Goal: Task Accomplishment & Management: Complete application form

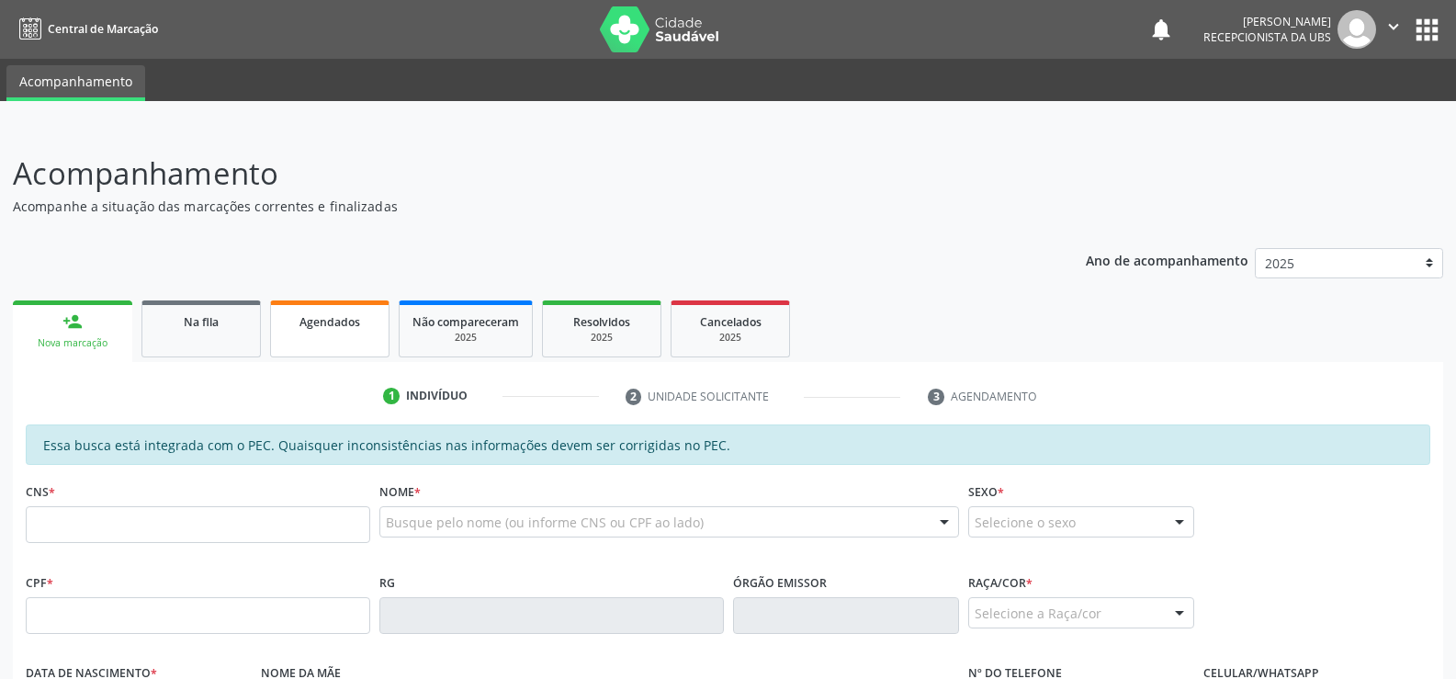
click at [344, 332] on link "Agendados" at bounding box center [329, 328] width 119 height 57
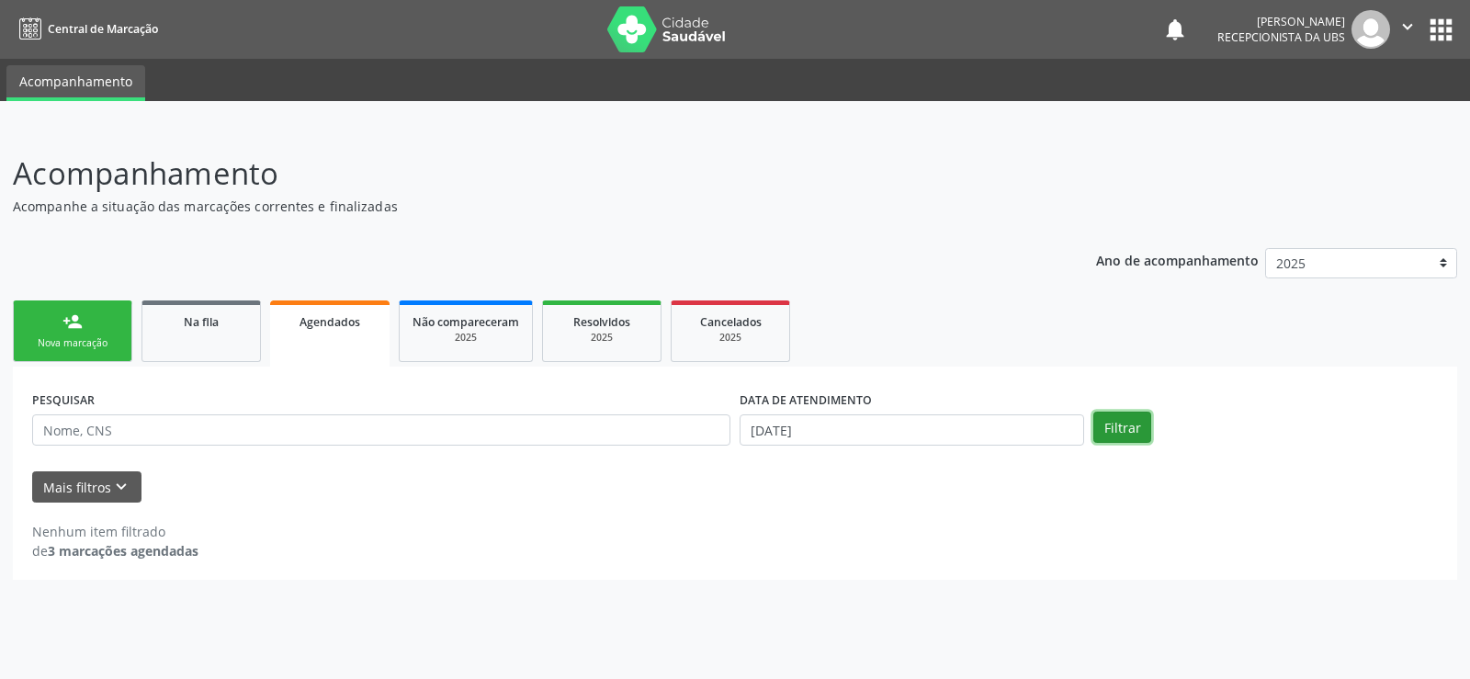
click at [1110, 422] on button "Filtrar" at bounding box center [1122, 427] width 58 height 31
click at [1130, 425] on button "Filtrar" at bounding box center [1122, 427] width 58 height 31
click at [1113, 431] on button "Filtrar" at bounding box center [1122, 427] width 58 height 31
click at [1101, 436] on button "Filtrar" at bounding box center [1122, 427] width 58 height 31
click at [1127, 433] on button "Filtrar" at bounding box center [1122, 427] width 58 height 31
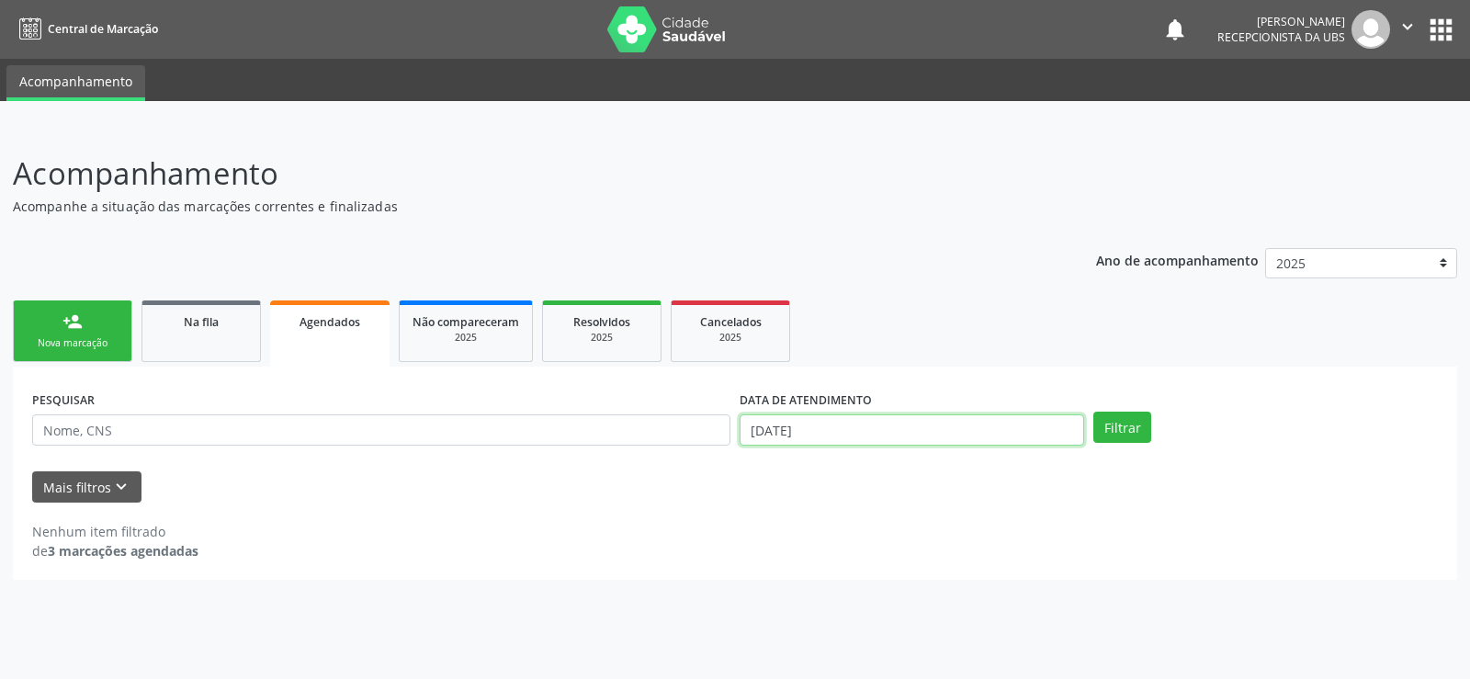
click at [917, 436] on input "[DATE]" at bounding box center [911, 429] width 344 height 31
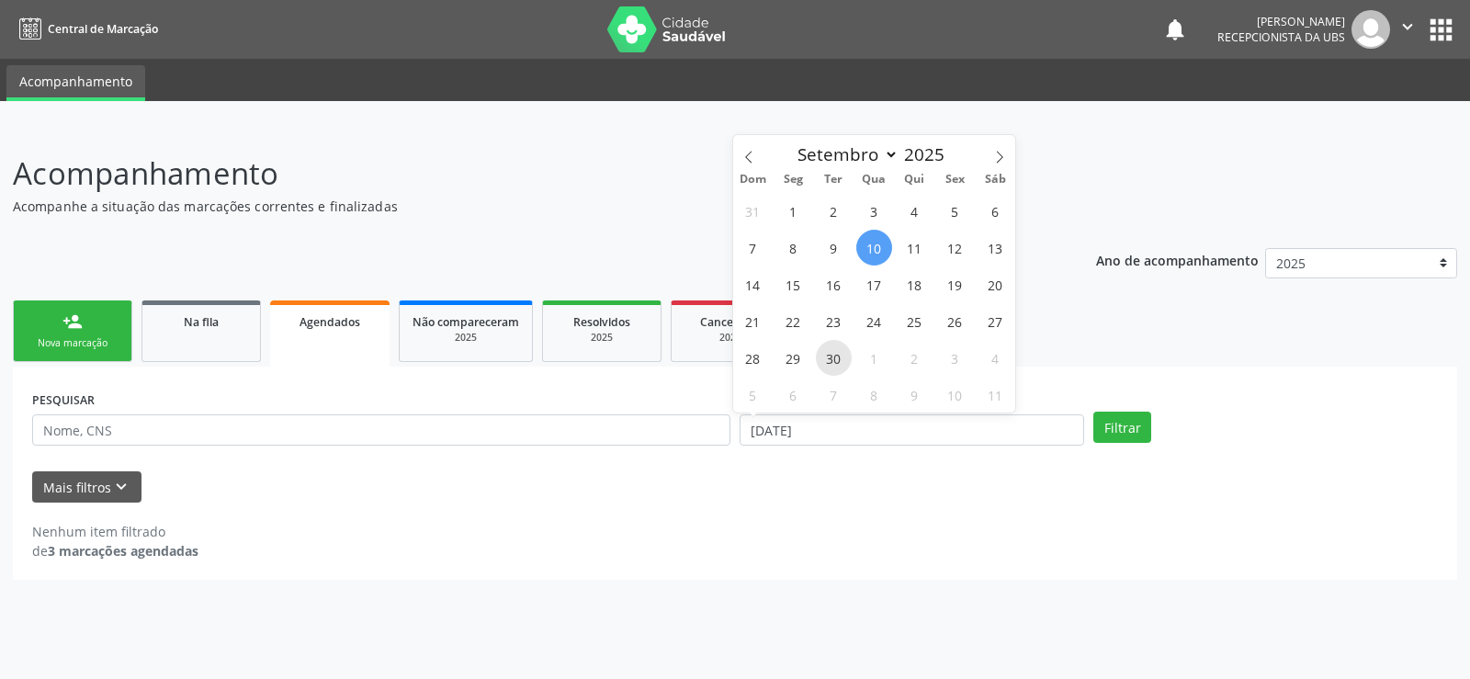
drag, startPoint x: 840, startPoint y: 355, endPoint x: 839, endPoint y: 367, distance: 12.9
click at [839, 367] on span "30" at bounding box center [834, 358] width 36 height 36
type input "[DATE]"
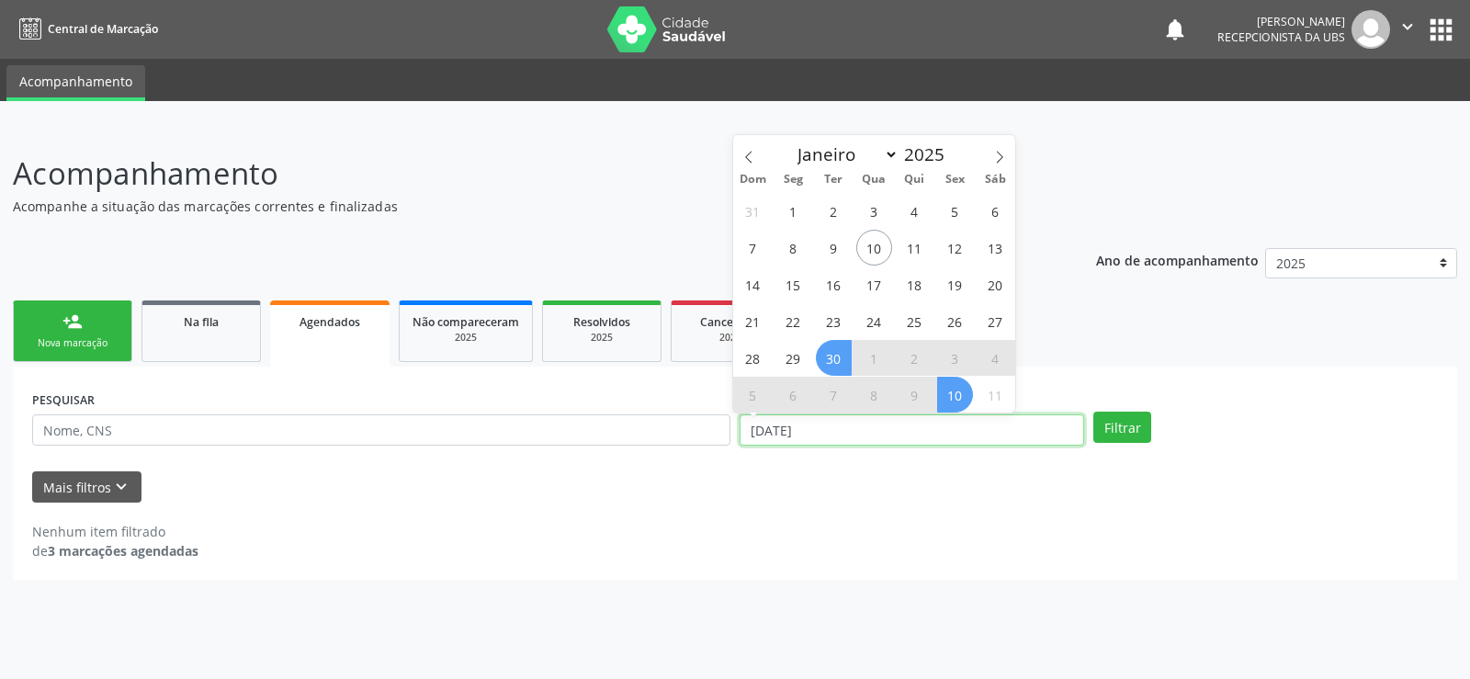
click at [1080, 422] on input "[DATE]" at bounding box center [911, 429] width 344 height 31
click at [1129, 434] on button "Filtrar" at bounding box center [1122, 427] width 58 height 31
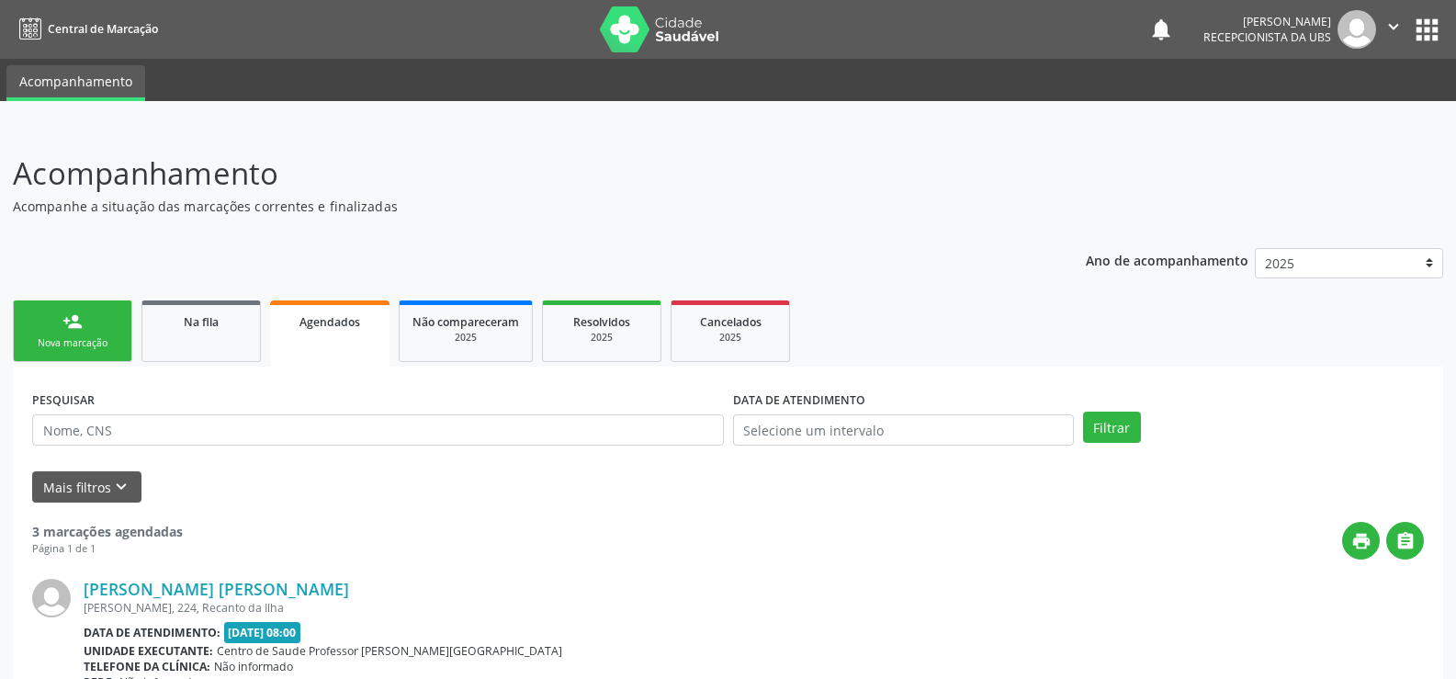
drag, startPoint x: 65, startPoint y: 331, endPoint x: 92, endPoint y: 334, distance: 26.9
click at [67, 331] on div "person_add" at bounding box center [72, 321] width 20 height 20
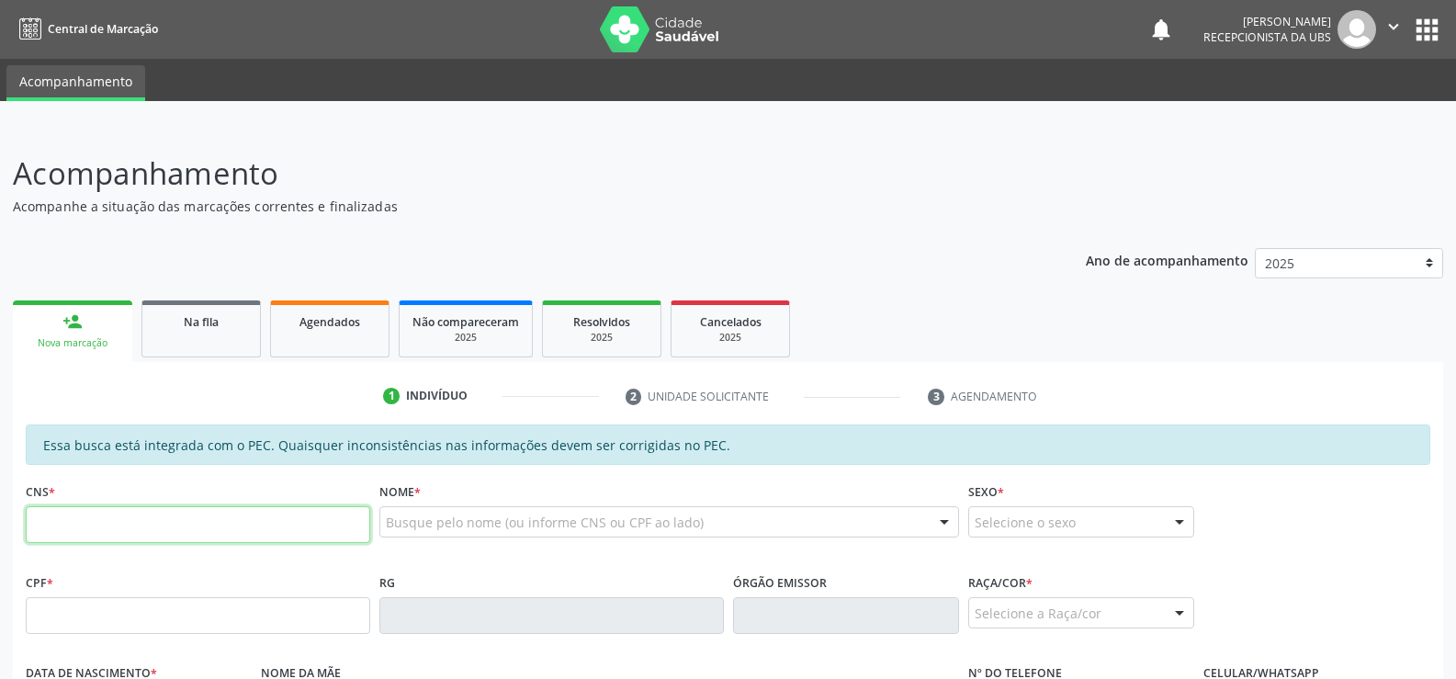
click at [86, 522] on input "text" at bounding box center [198, 524] width 344 height 37
type input "700 5077 6891 0656"
type input "128.696.324-95"
type input "2[DATE]"
type input "[PERSON_NAME]"
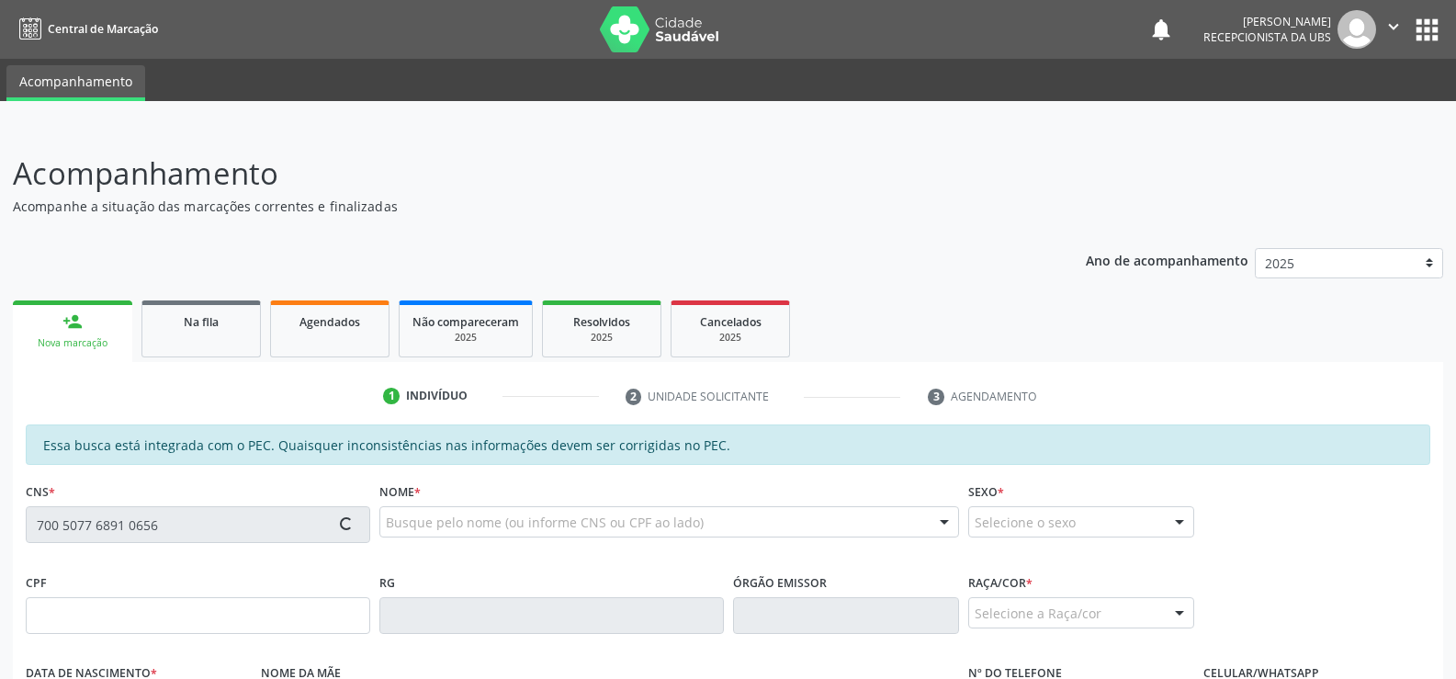
type input "[PHONE_NUMBER]"
type input "S/N"
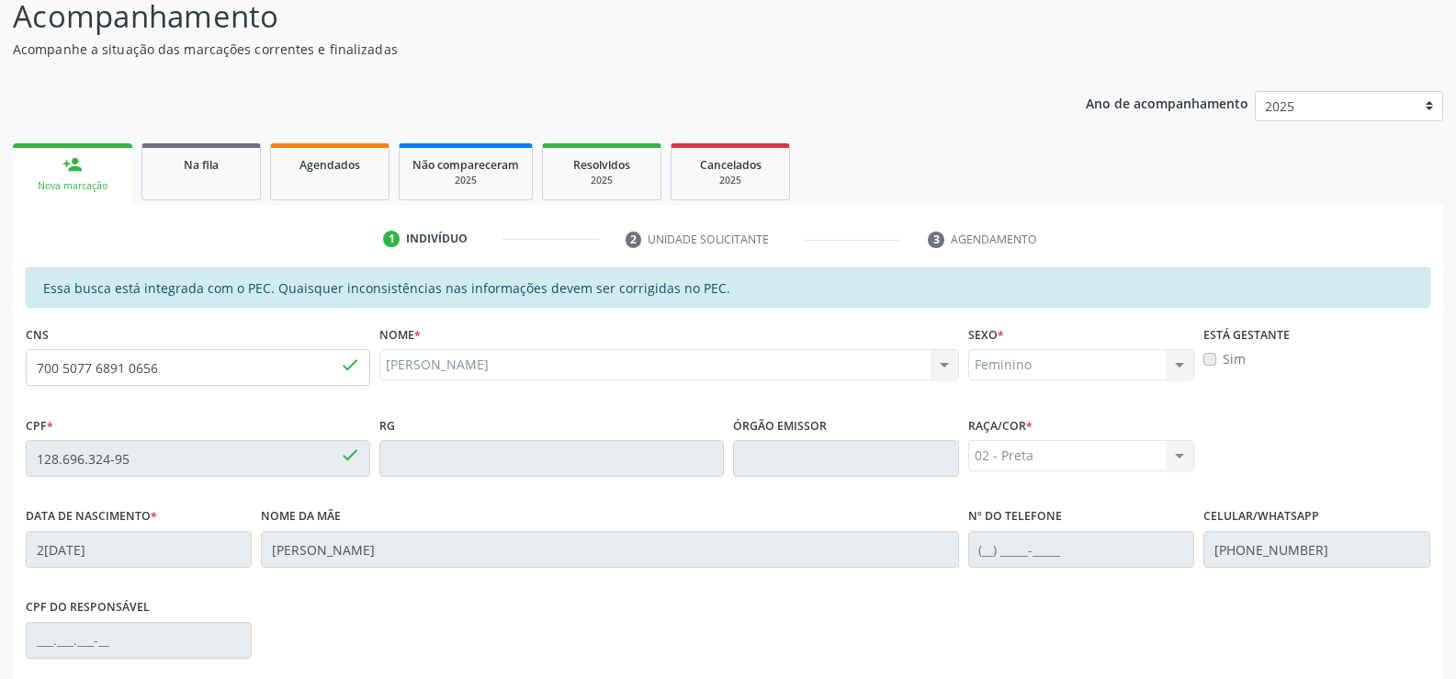
scroll to position [396, 0]
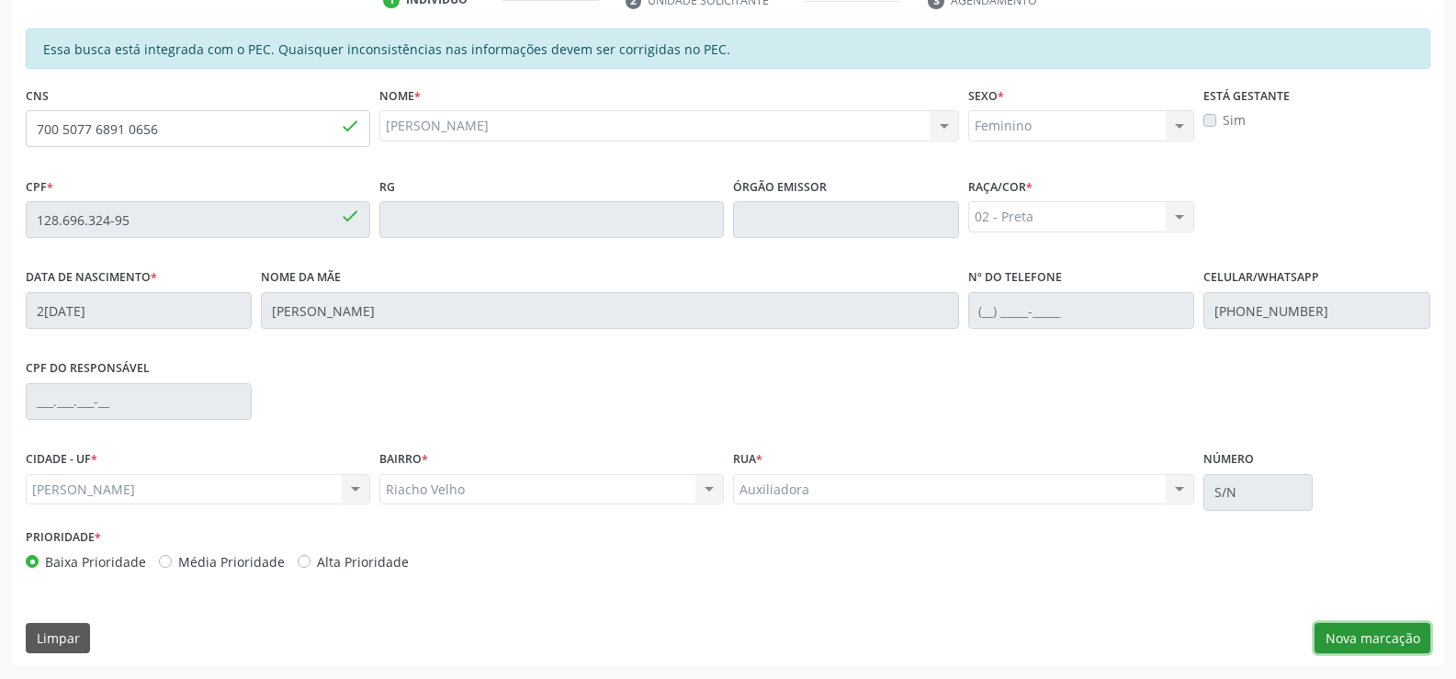
click at [1357, 634] on button "Nova marcação" at bounding box center [1373, 638] width 116 height 31
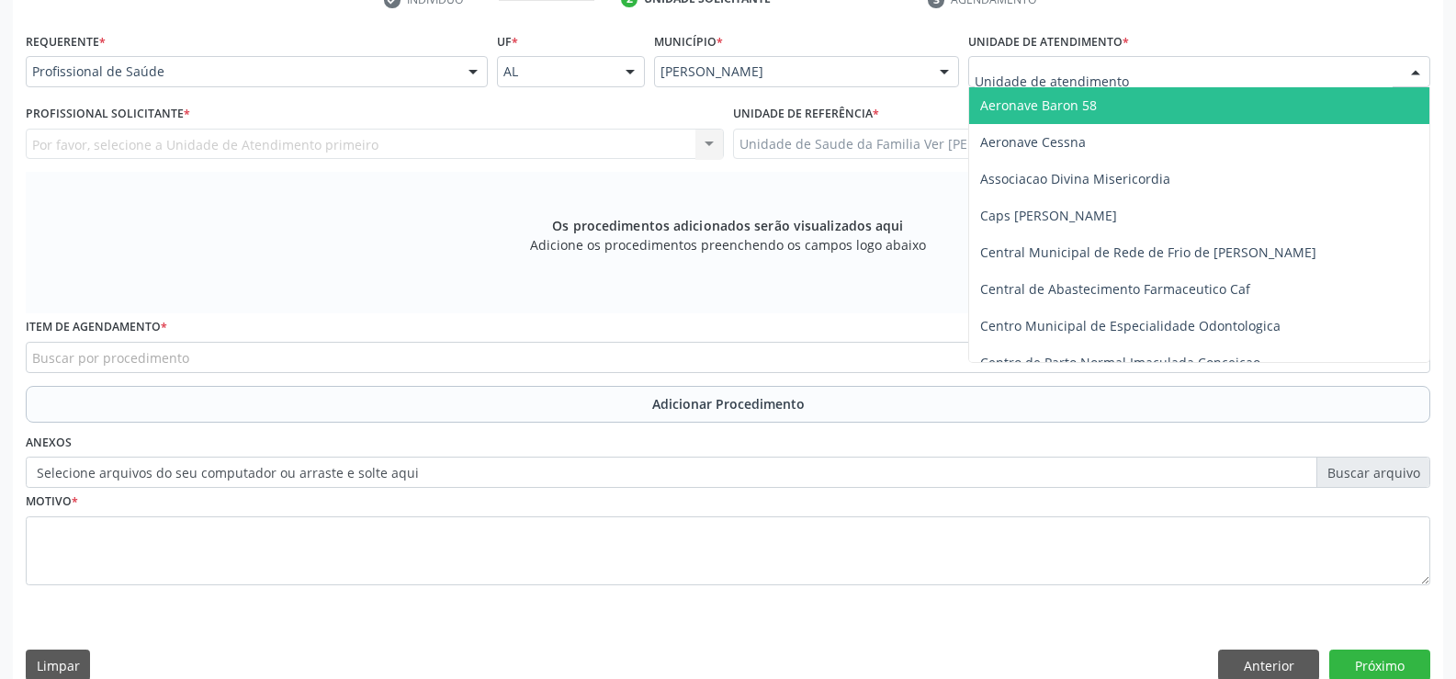
click at [1413, 73] on div at bounding box center [1416, 72] width 28 height 31
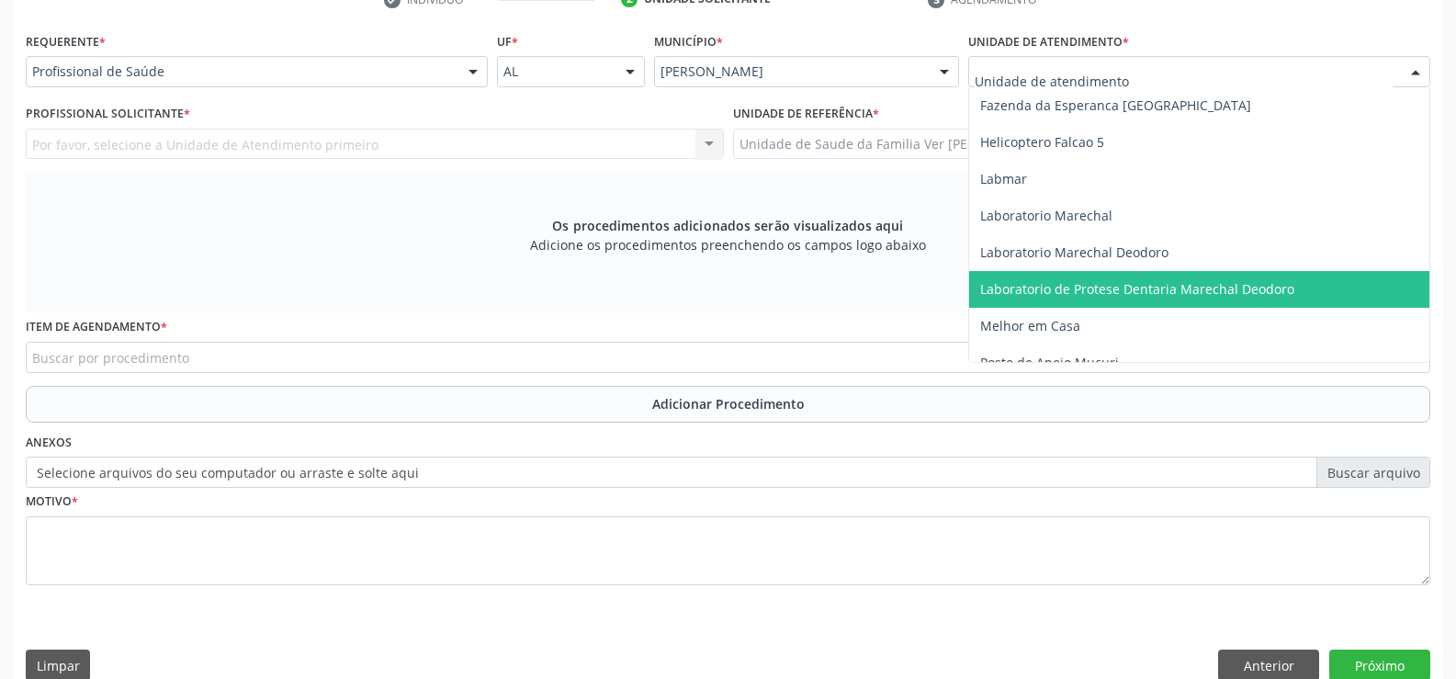
scroll to position [643, 0]
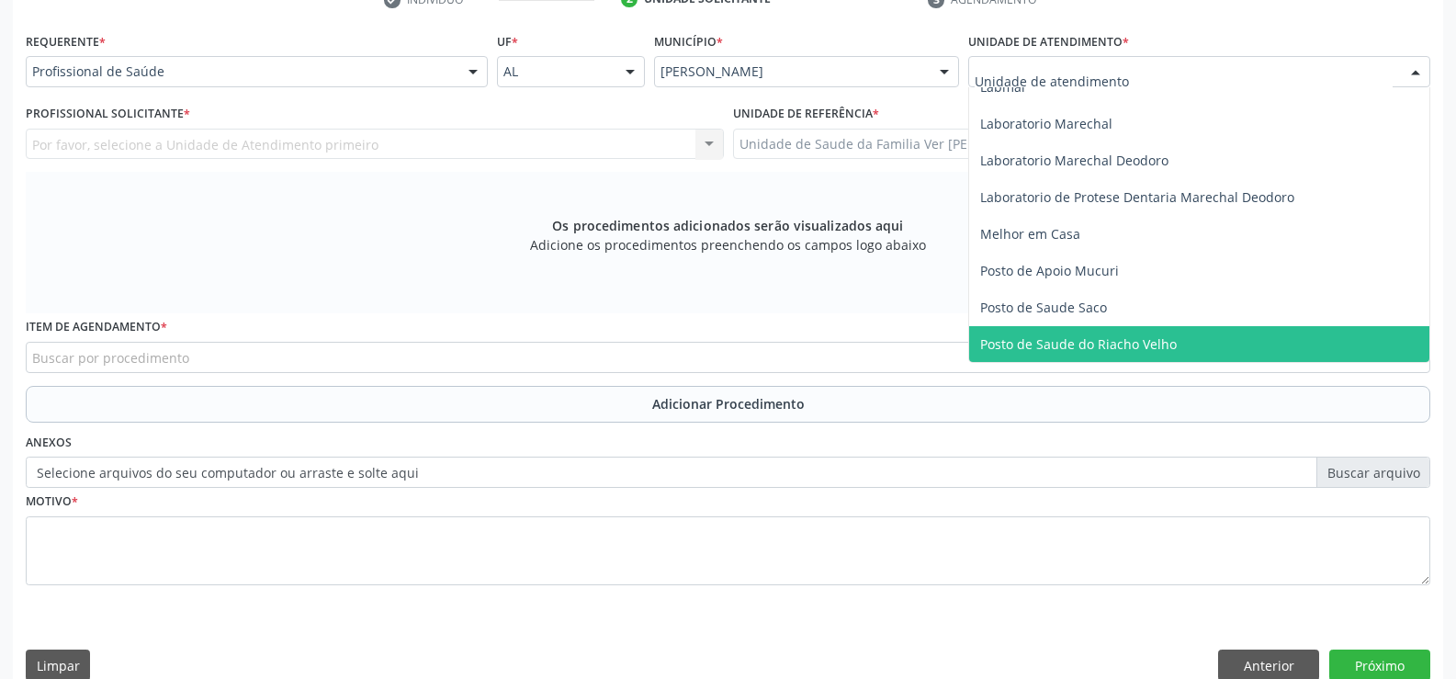
click at [1219, 332] on span "Posto de Saude do Riacho Velho" at bounding box center [1199, 344] width 460 height 37
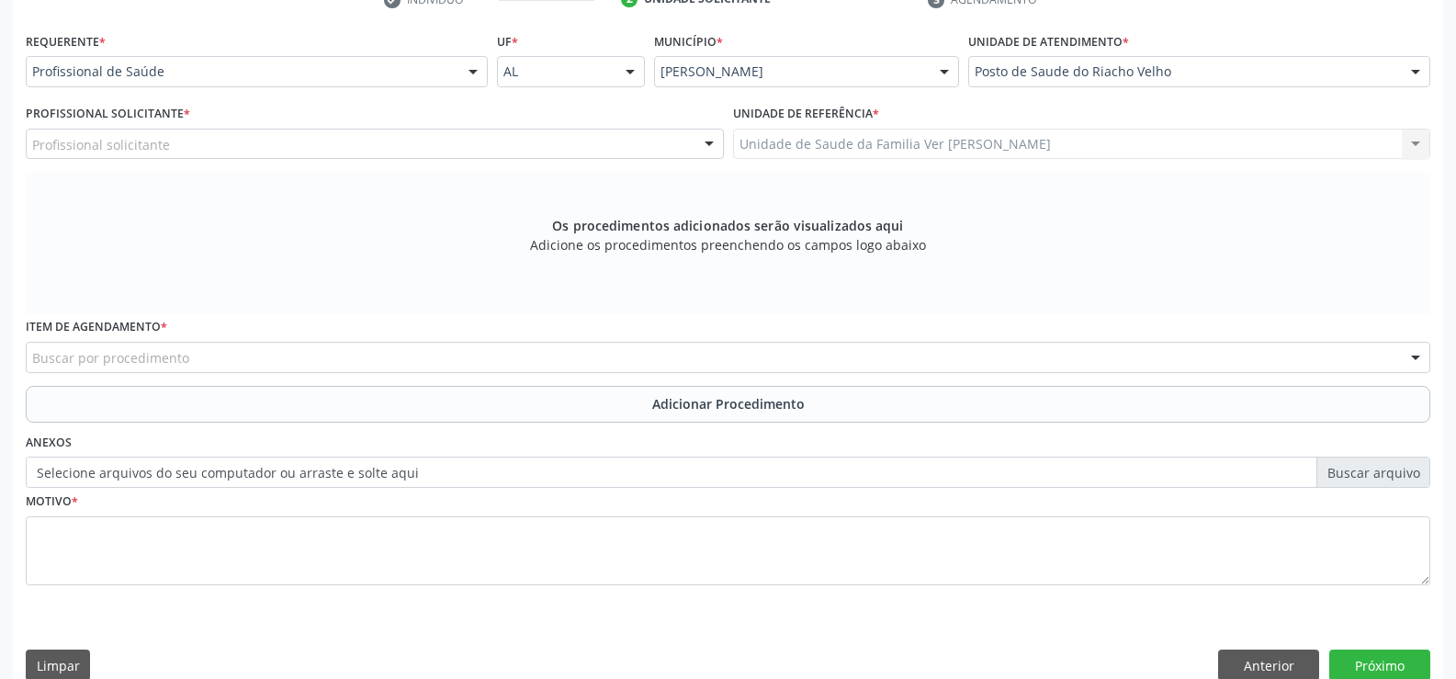
click at [465, 73] on div at bounding box center [473, 72] width 28 height 31
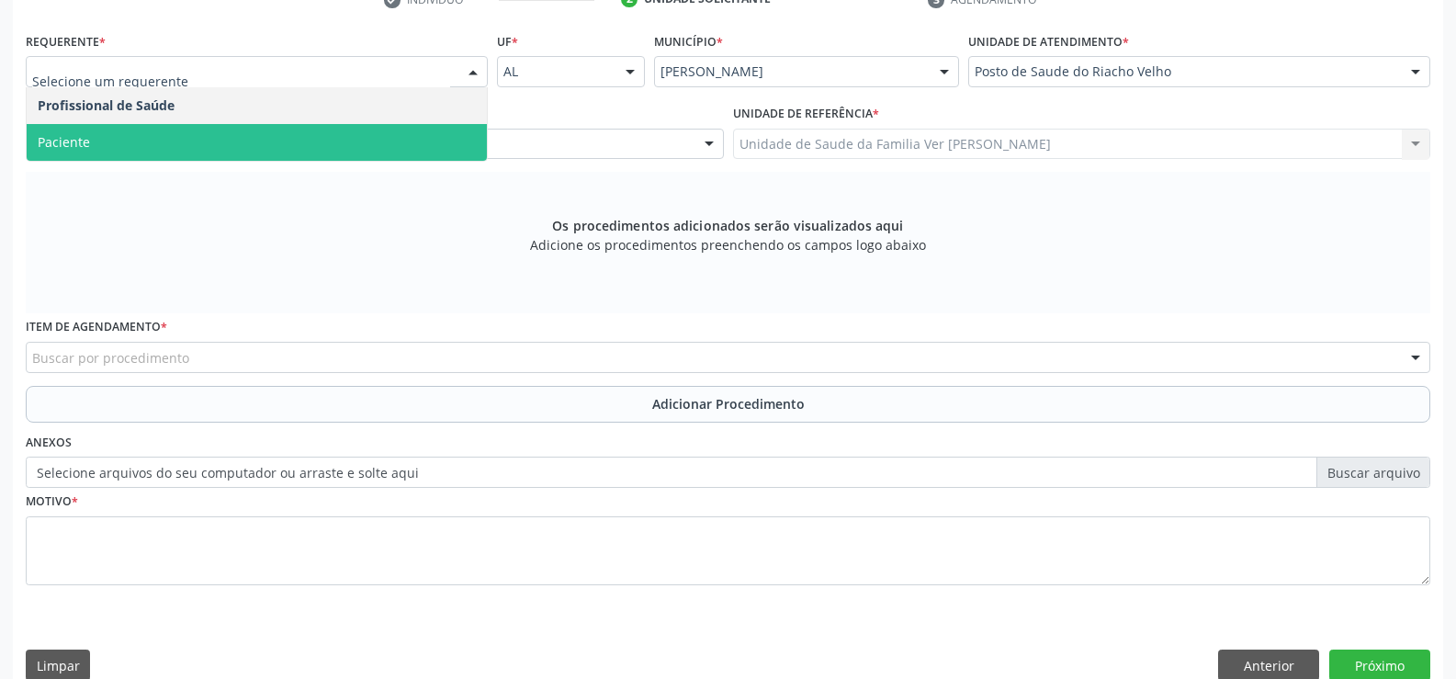
click at [389, 146] on span "Paciente" at bounding box center [257, 142] width 460 height 37
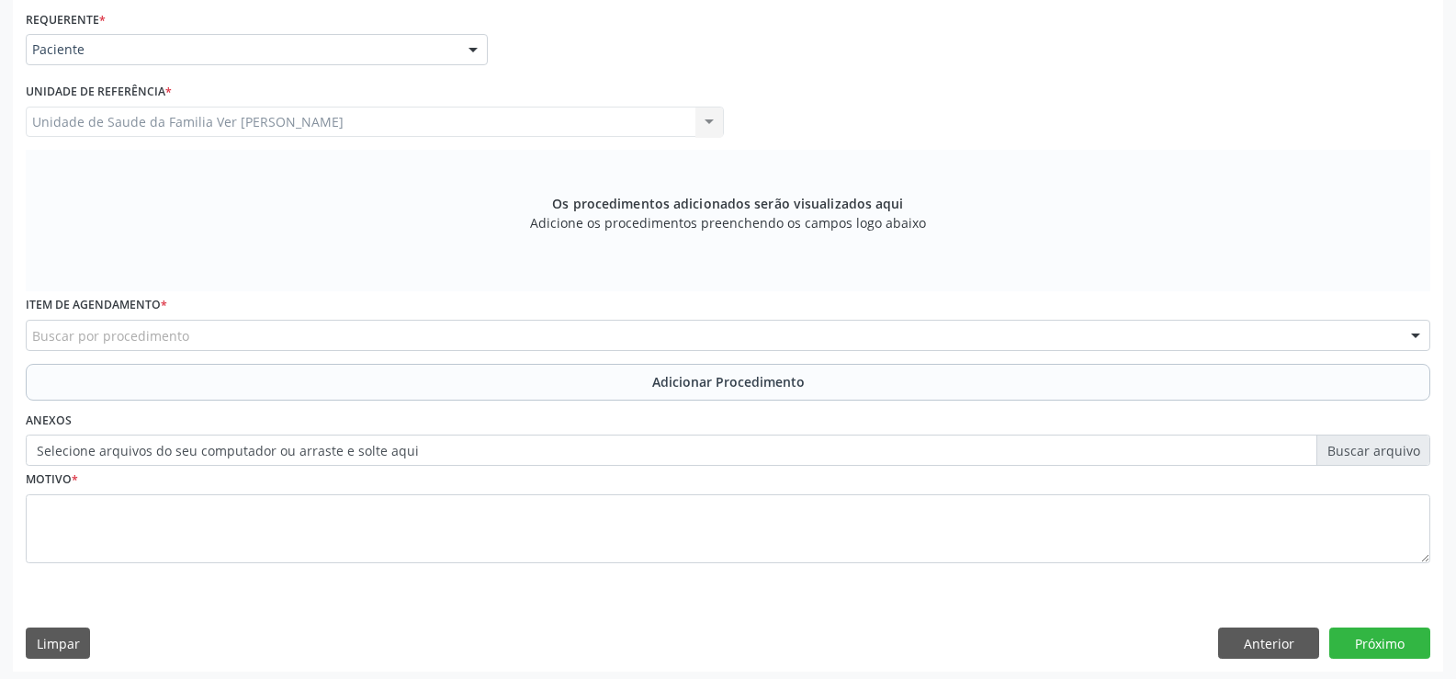
scroll to position [424, 0]
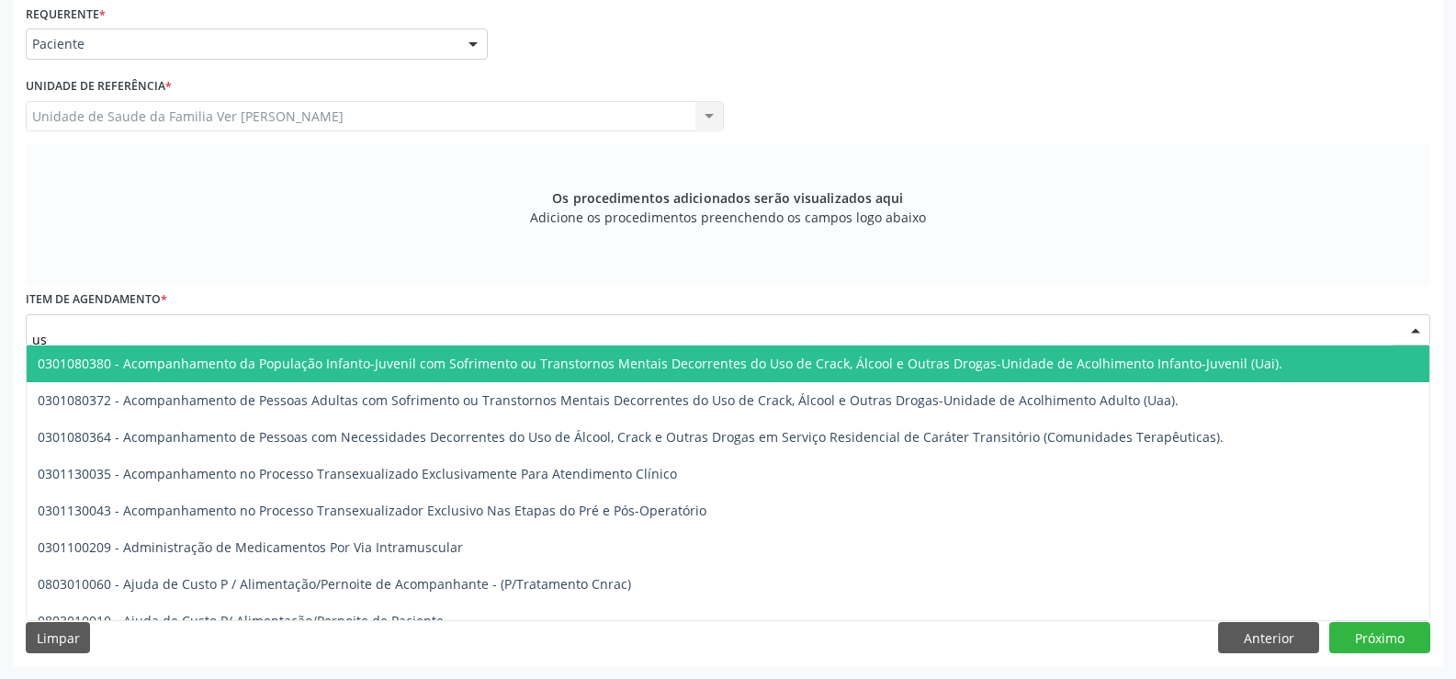
type input "usg"
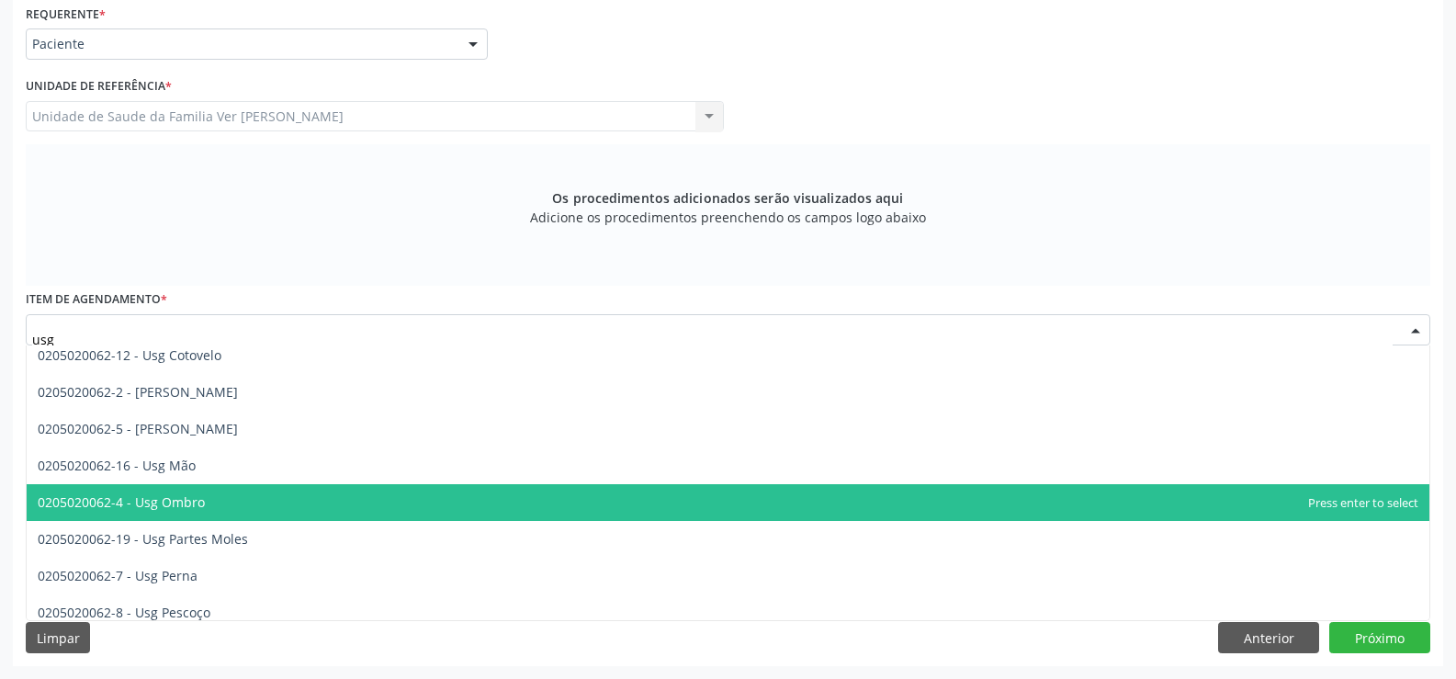
scroll to position [148, 0]
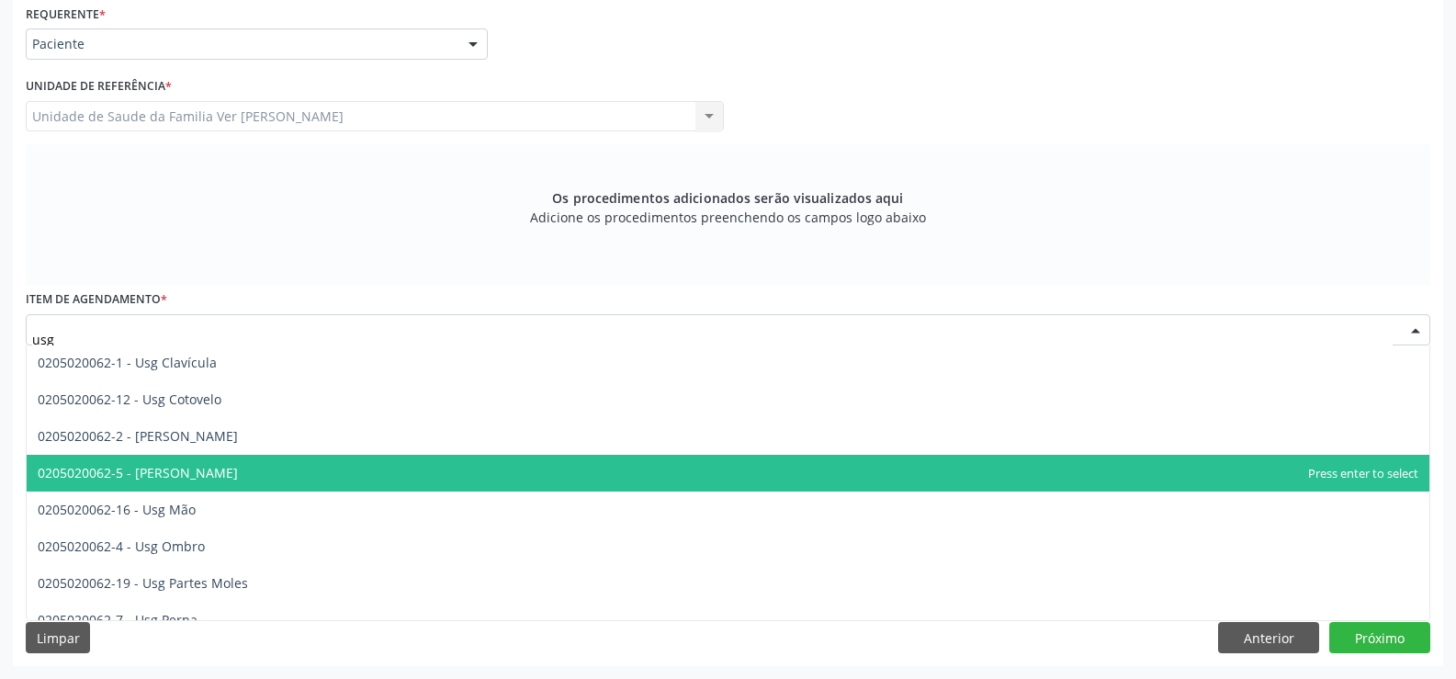
click at [248, 469] on span "0205020062-5 - [PERSON_NAME]" at bounding box center [728, 473] width 1403 height 37
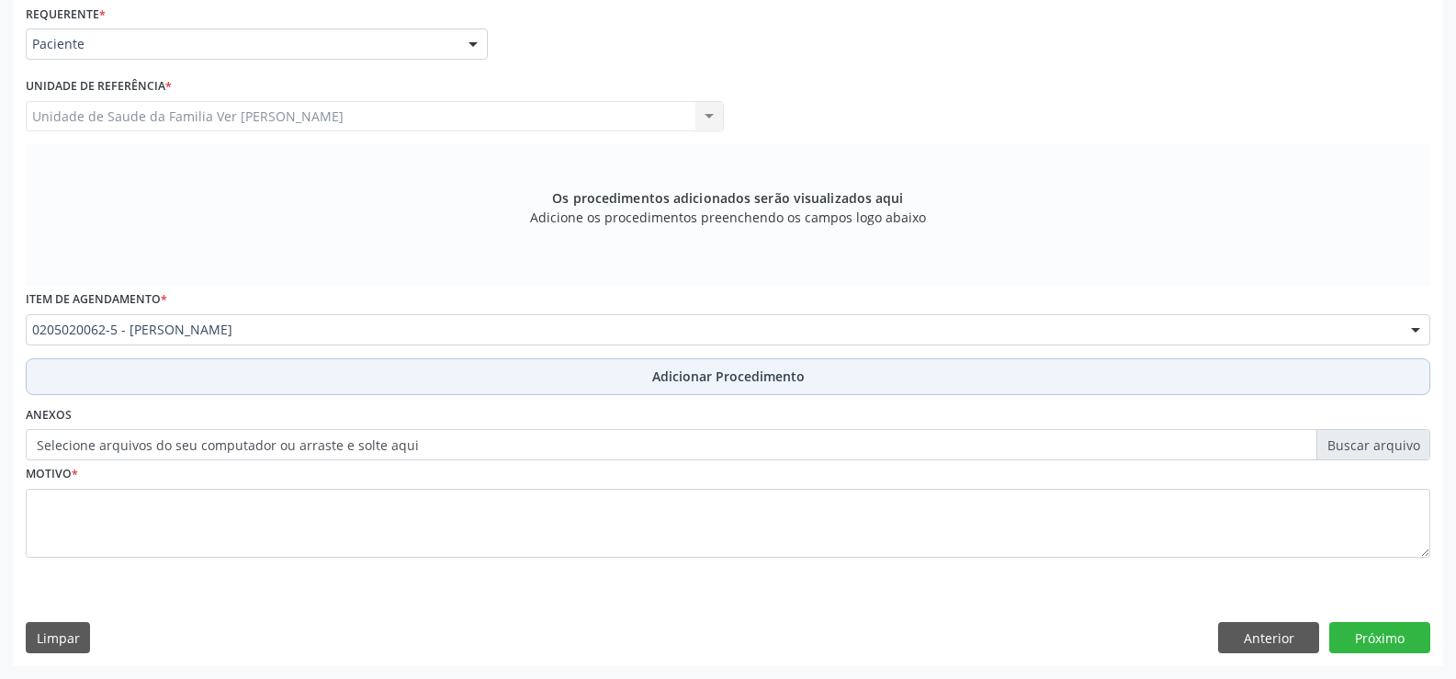
click at [692, 375] on span "Adicionar Procedimento" at bounding box center [728, 376] width 152 height 19
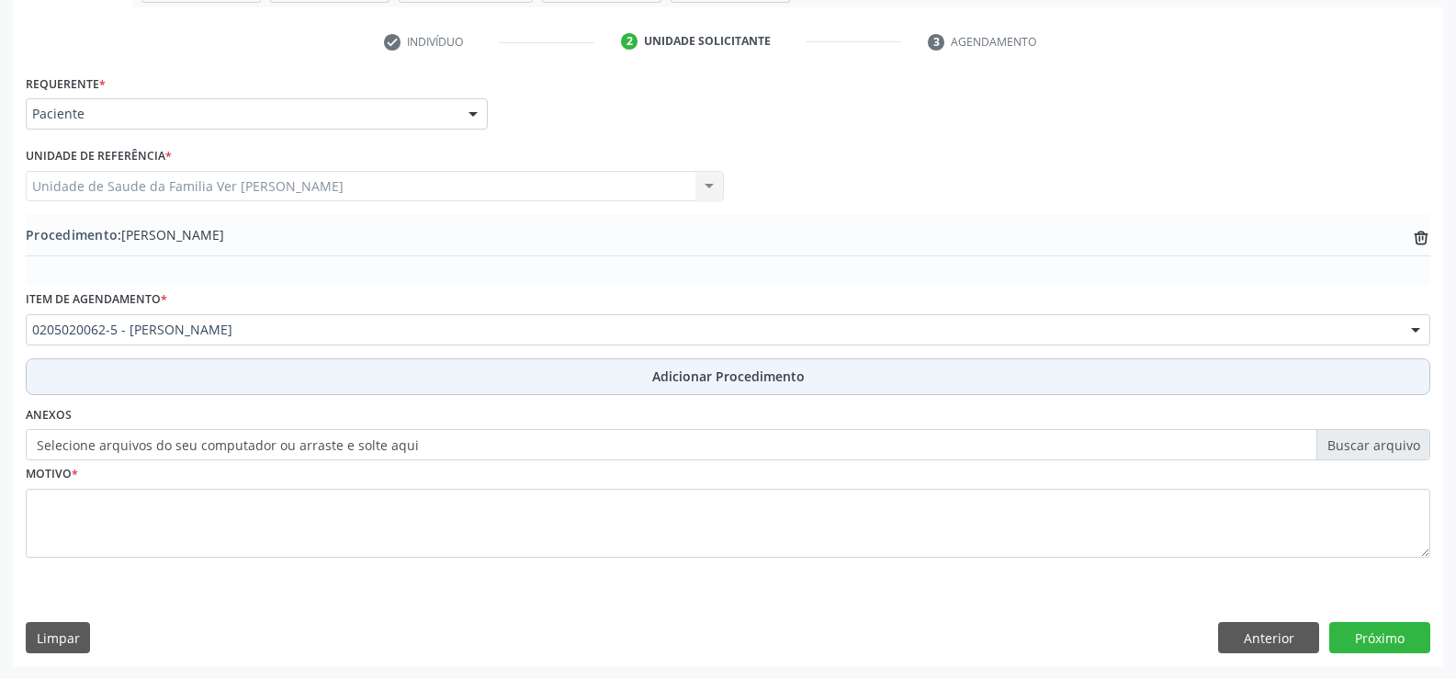
scroll to position [355, 0]
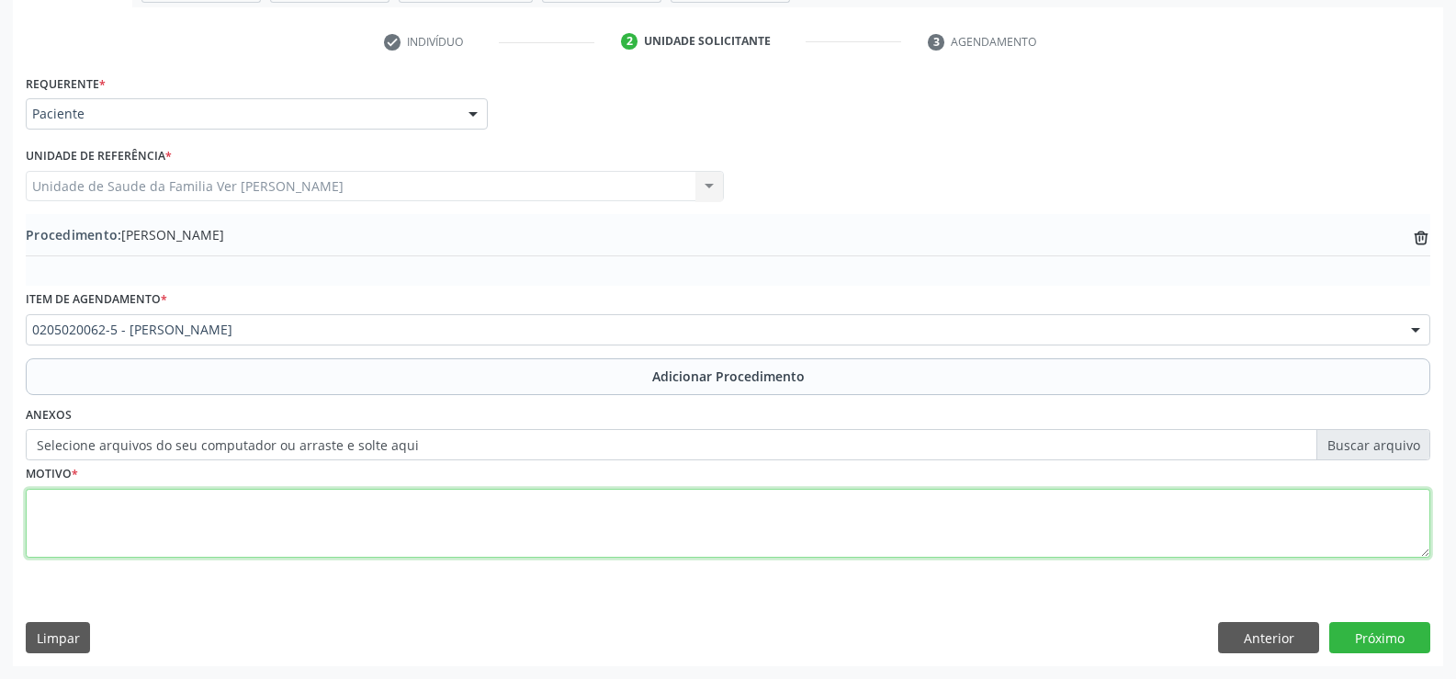
click at [85, 498] on textarea at bounding box center [728, 524] width 1405 height 70
type textarea "dor na articulação"
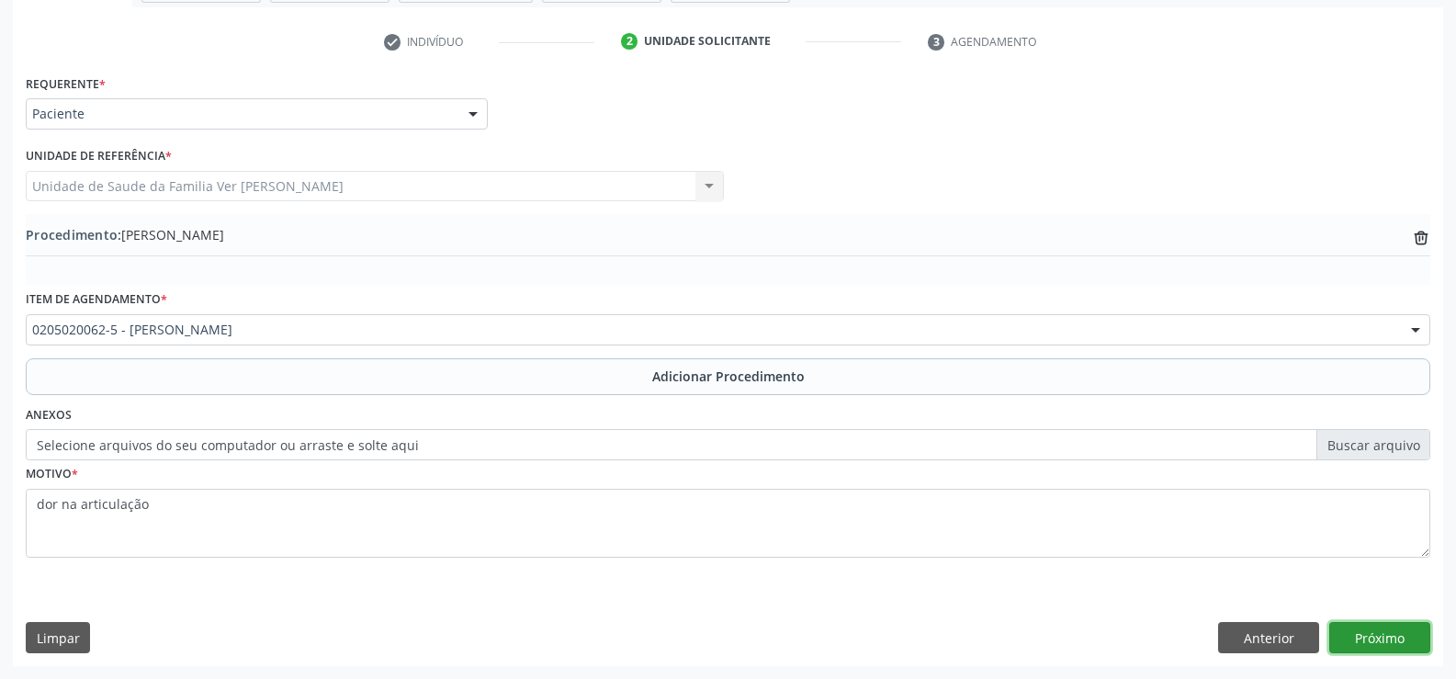
click at [1399, 638] on button "Próximo" at bounding box center [1379, 637] width 101 height 31
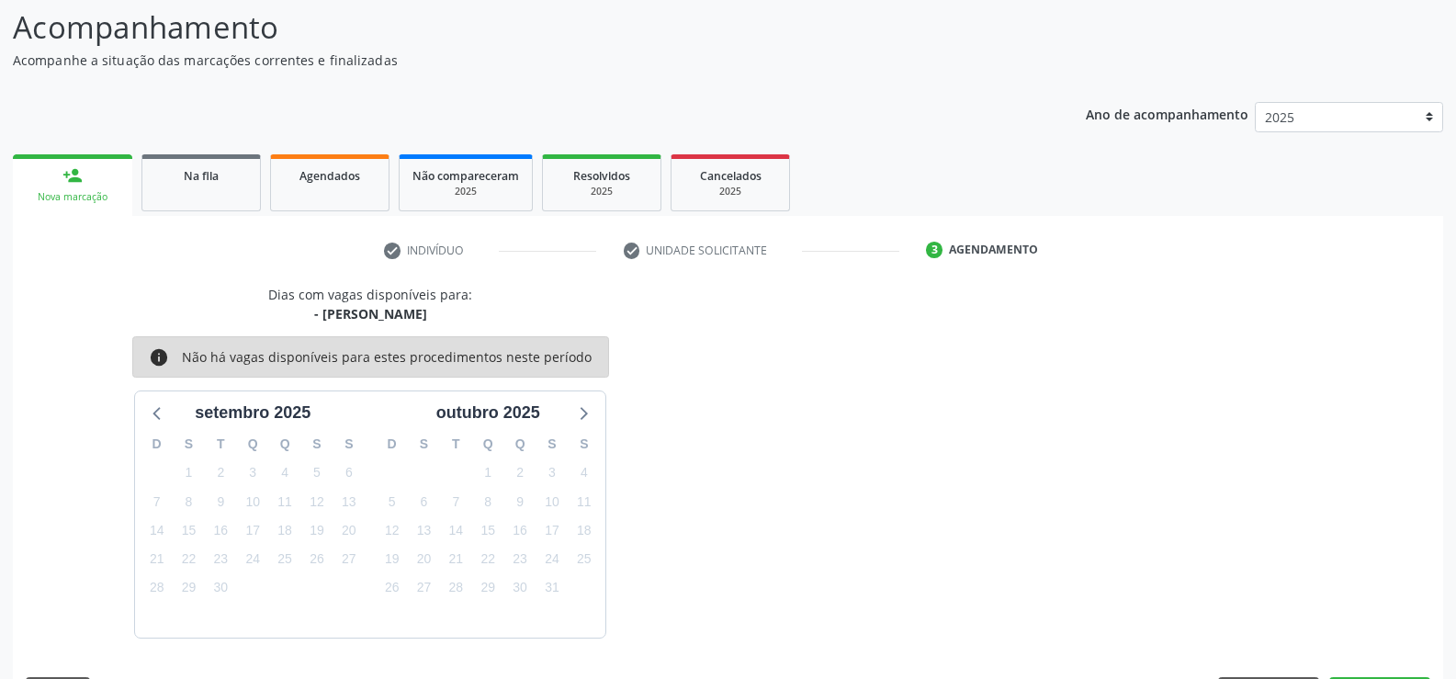
scroll to position [200, 0]
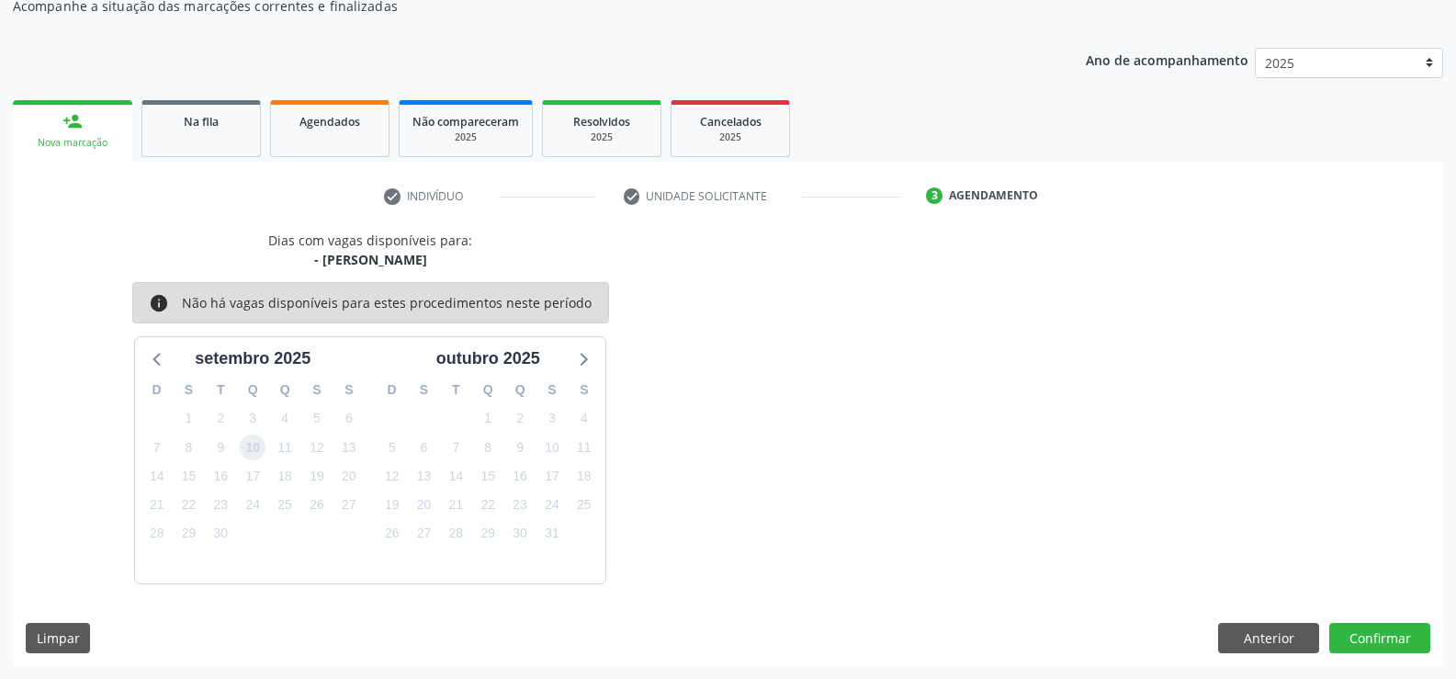
click at [251, 449] on span "10" at bounding box center [253, 448] width 26 height 26
click at [523, 453] on span "9" at bounding box center [520, 448] width 26 height 26
click at [227, 447] on span "9" at bounding box center [221, 448] width 26 height 26
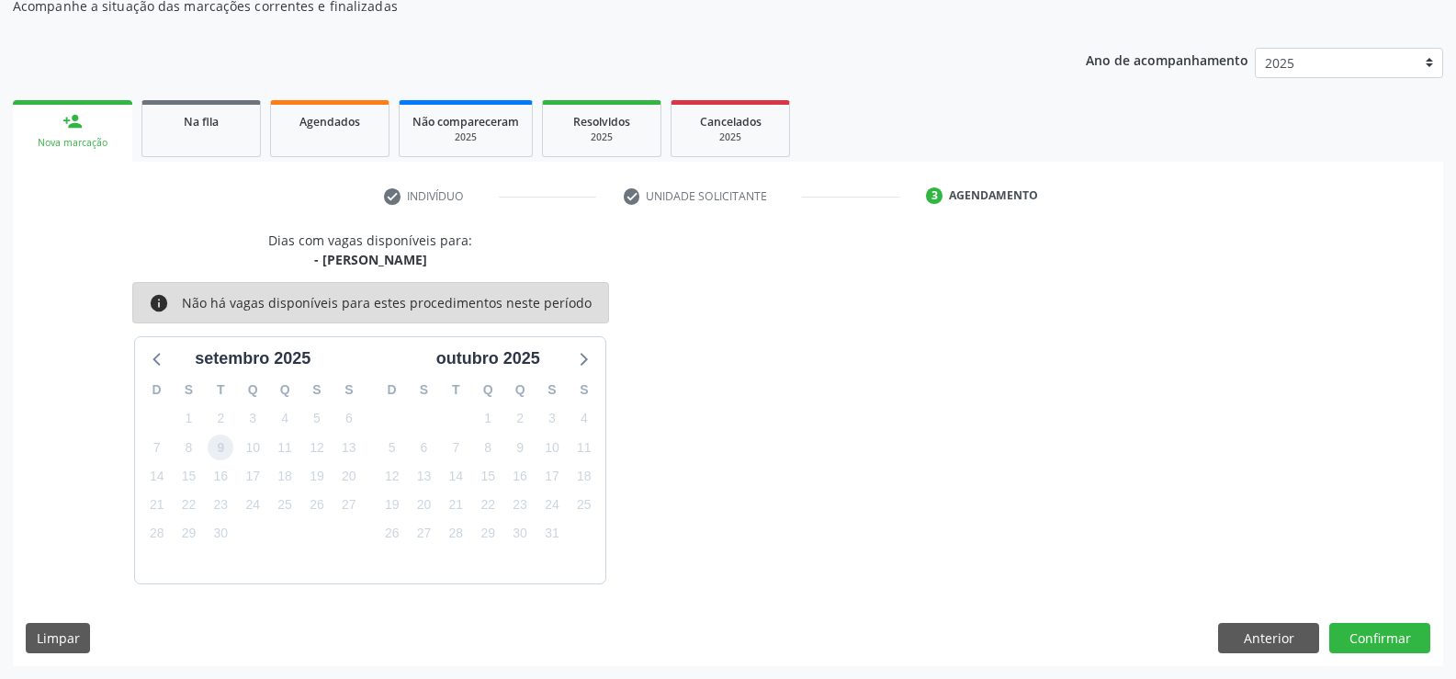
click at [227, 447] on span "9" at bounding box center [221, 448] width 26 height 26
click at [1376, 635] on button "Confirmar" at bounding box center [1379, 638] width 101 height 31
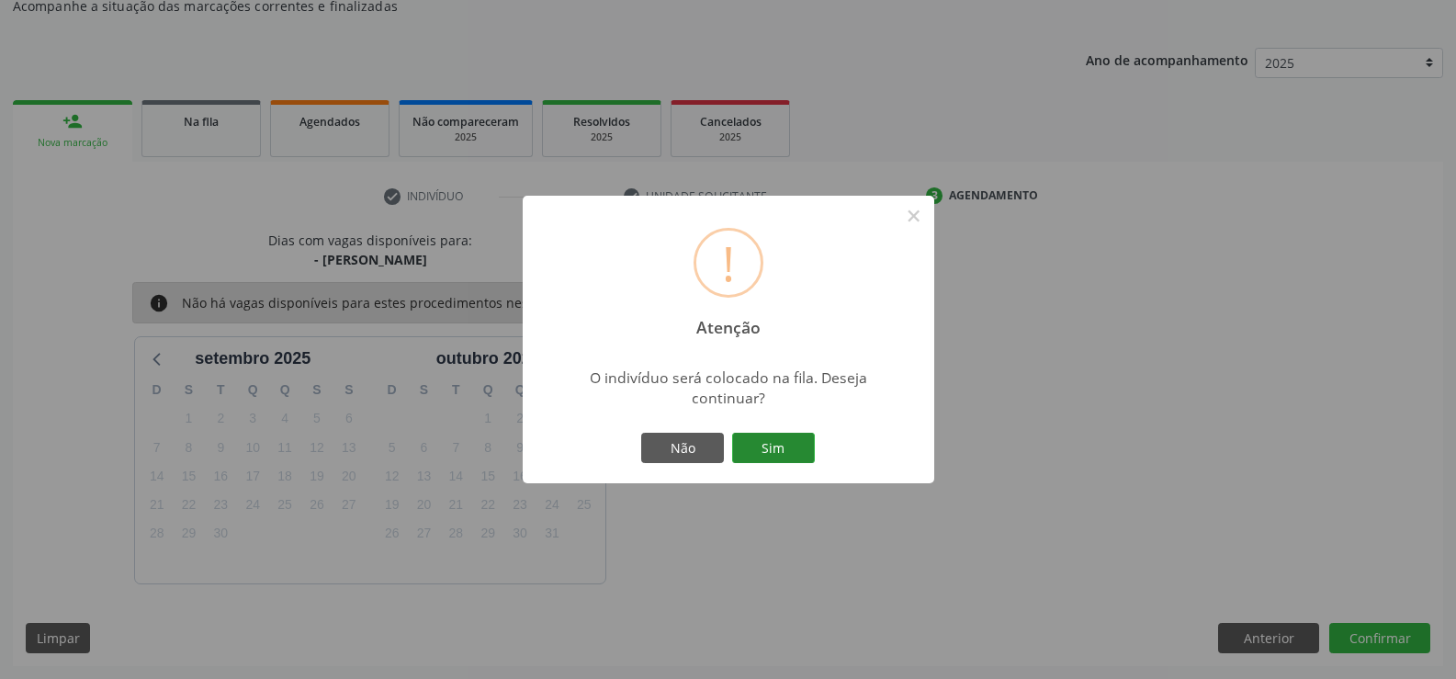
click at [767, 449] on button "Sim" at bounding box center [773, 448] width 83 height 31
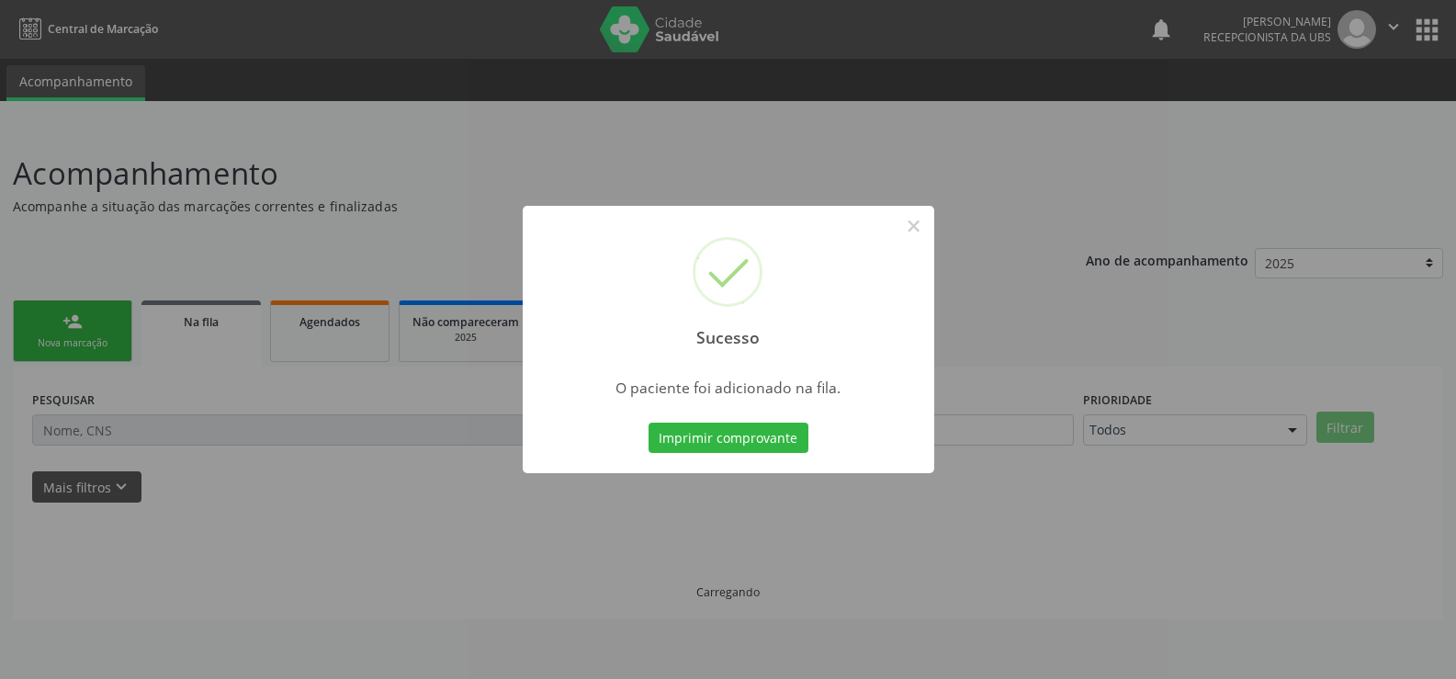
scroll to position [0, 0]
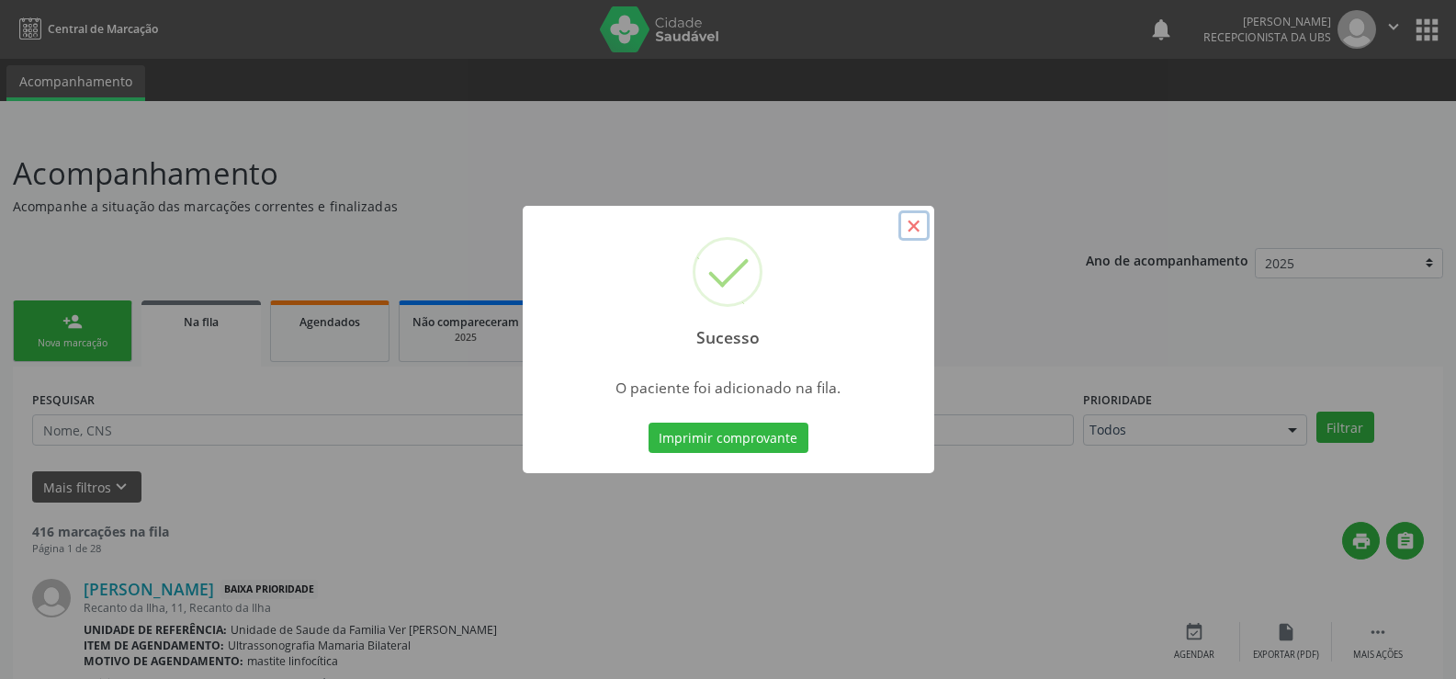
click at [927, 223] on button "×" at bounding box center [913, 225] width 31 height 31
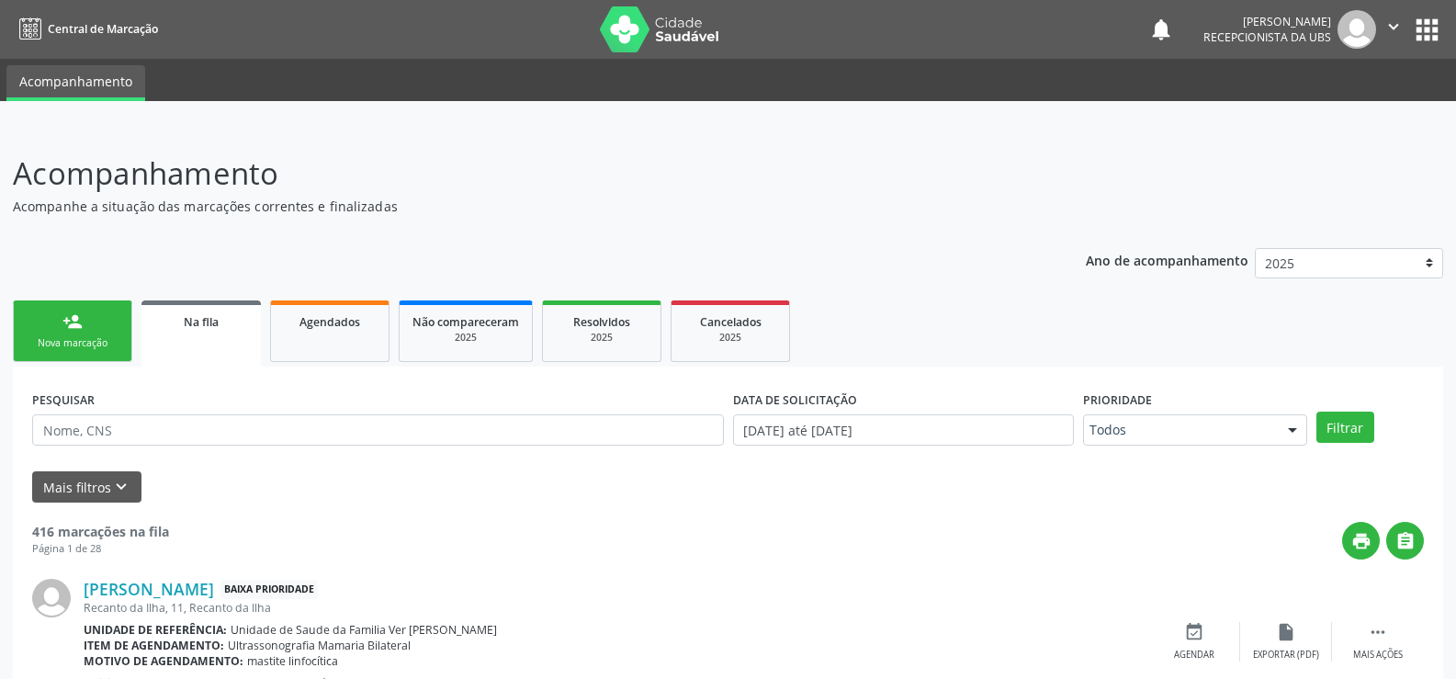
click at [49, 321] on link "person_add Nova marcação" at bounding box center [72, 331] width 119 height 62
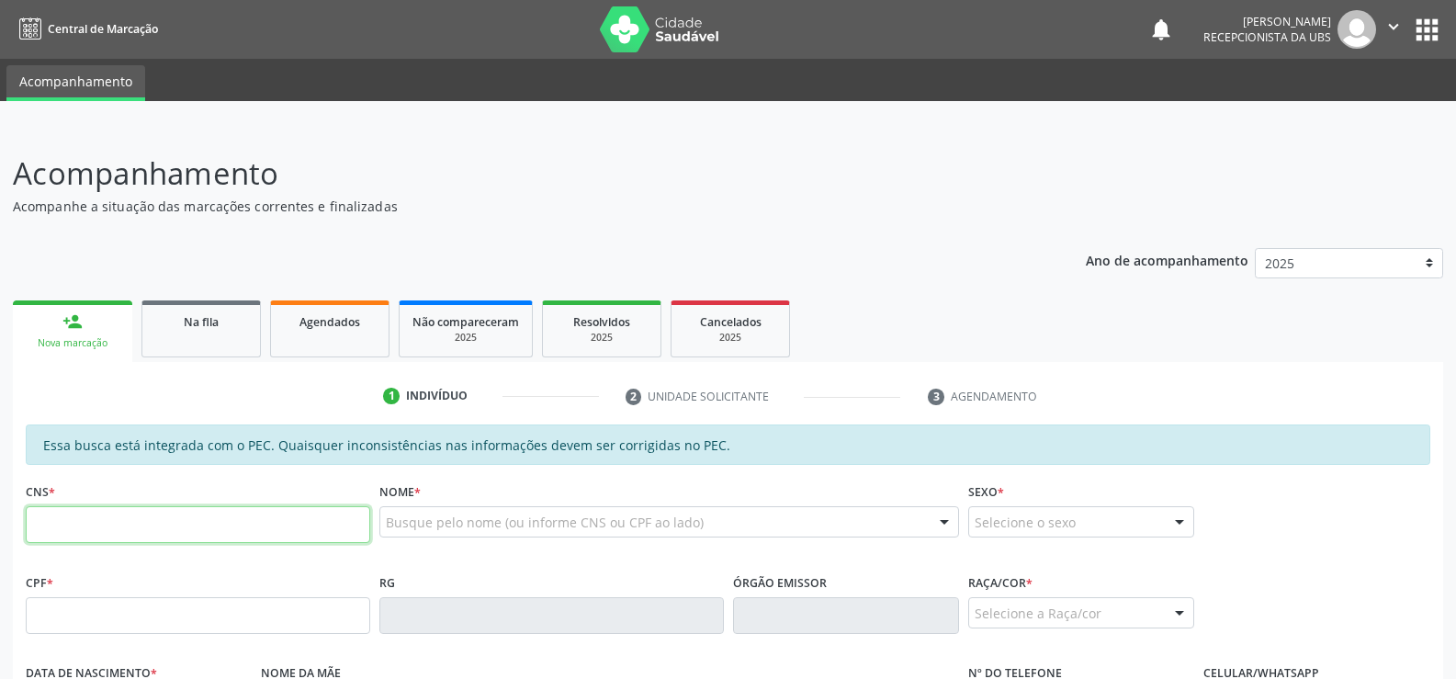
click at [41, 515] on input "text" at bounding box center [198, 524] width 344 height 37
type input "700 0010 2826 0002"
type input "842.754.484-72"
type input "[DATE]"
type input "[PERSON_NAME]"
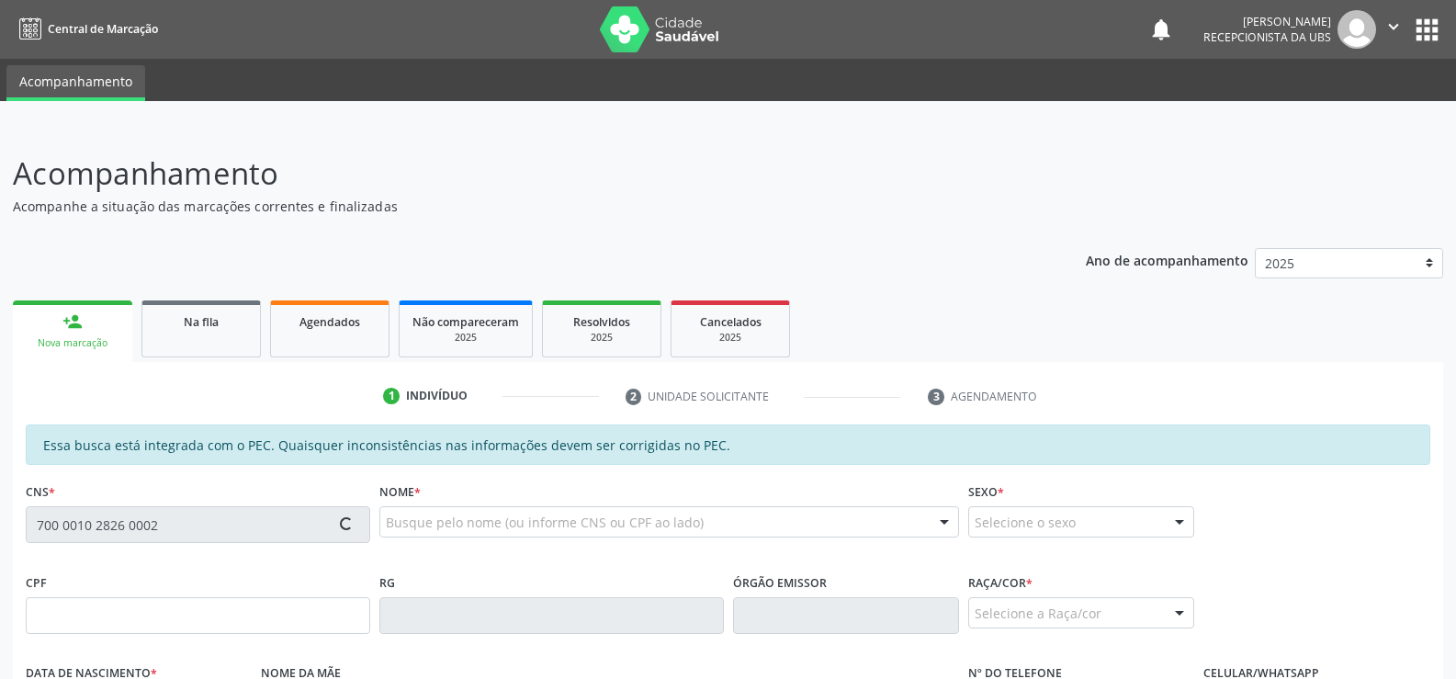
type input "[PHONE_NUMBER]"
type input "S/N"
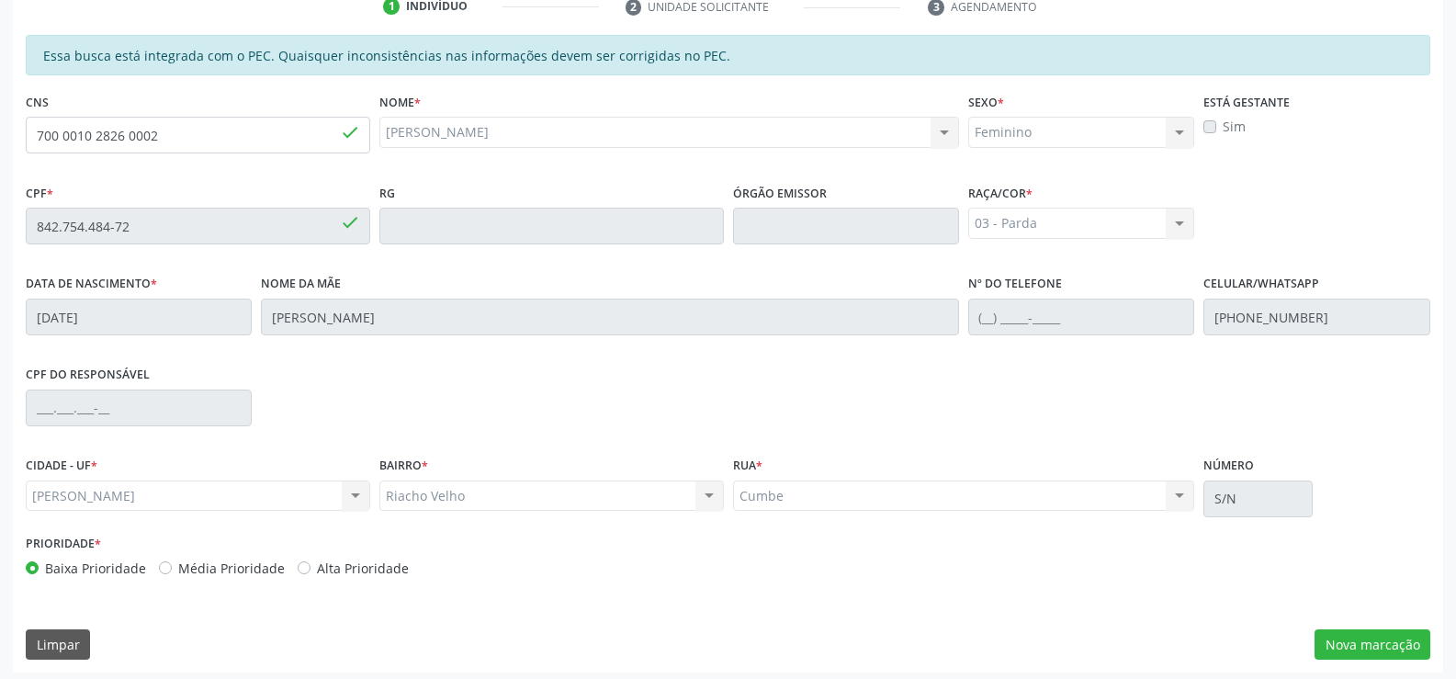
scroll to position [396, 0]
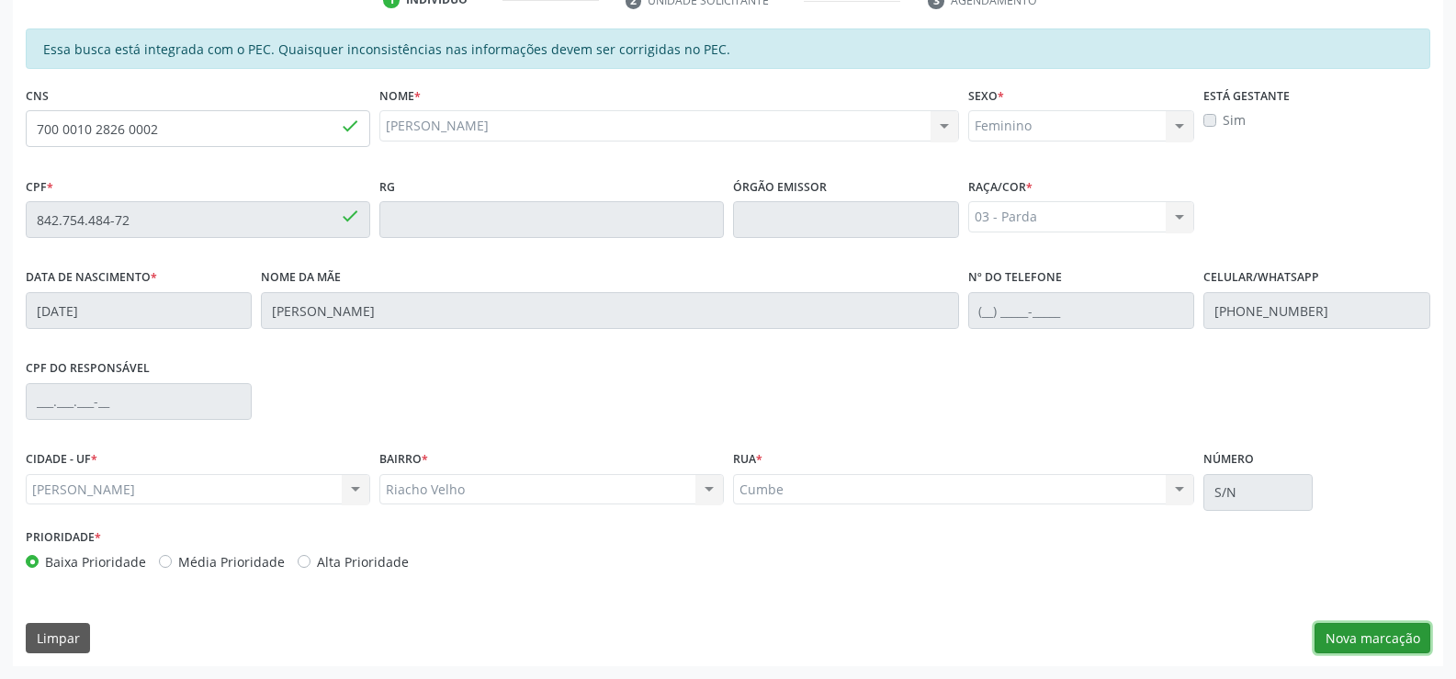
click at [1350, 631] on button "Nova marcação" at bounding box center [1373, 638] width 116 height 31
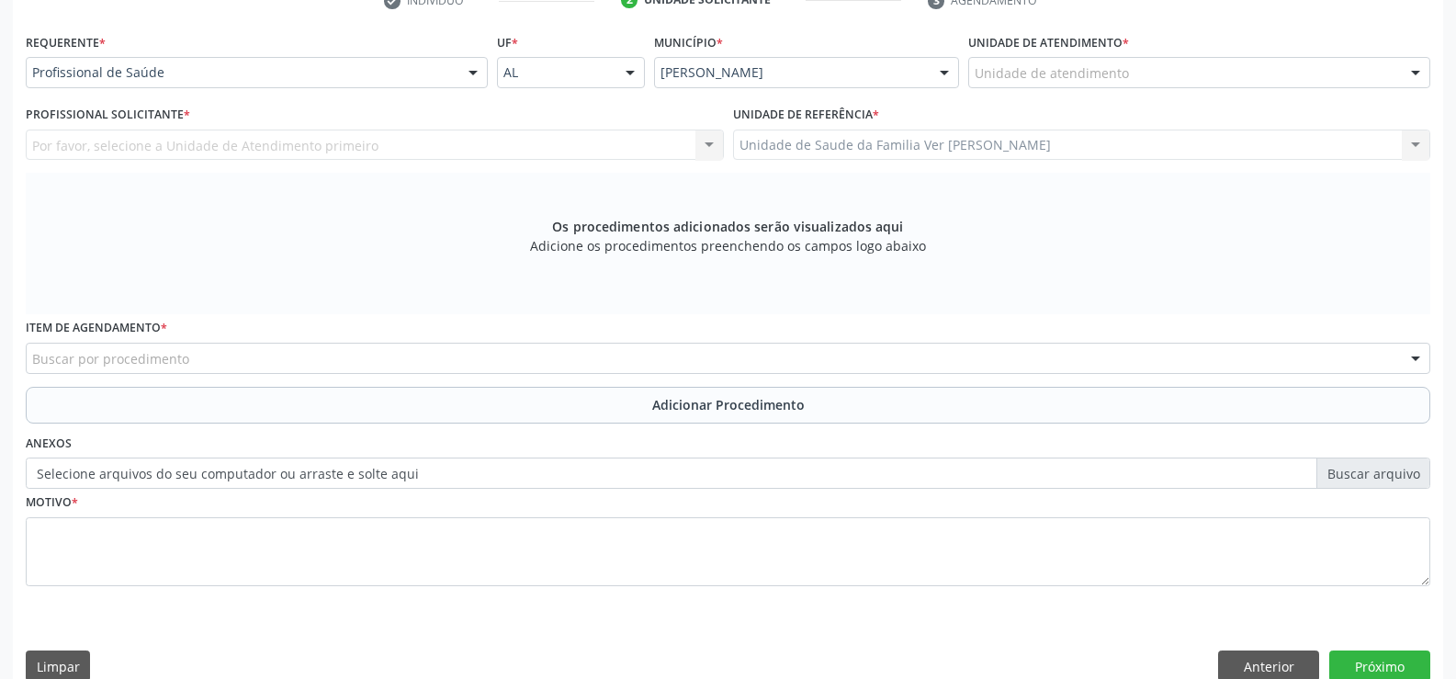
scroll to position [397, 0]
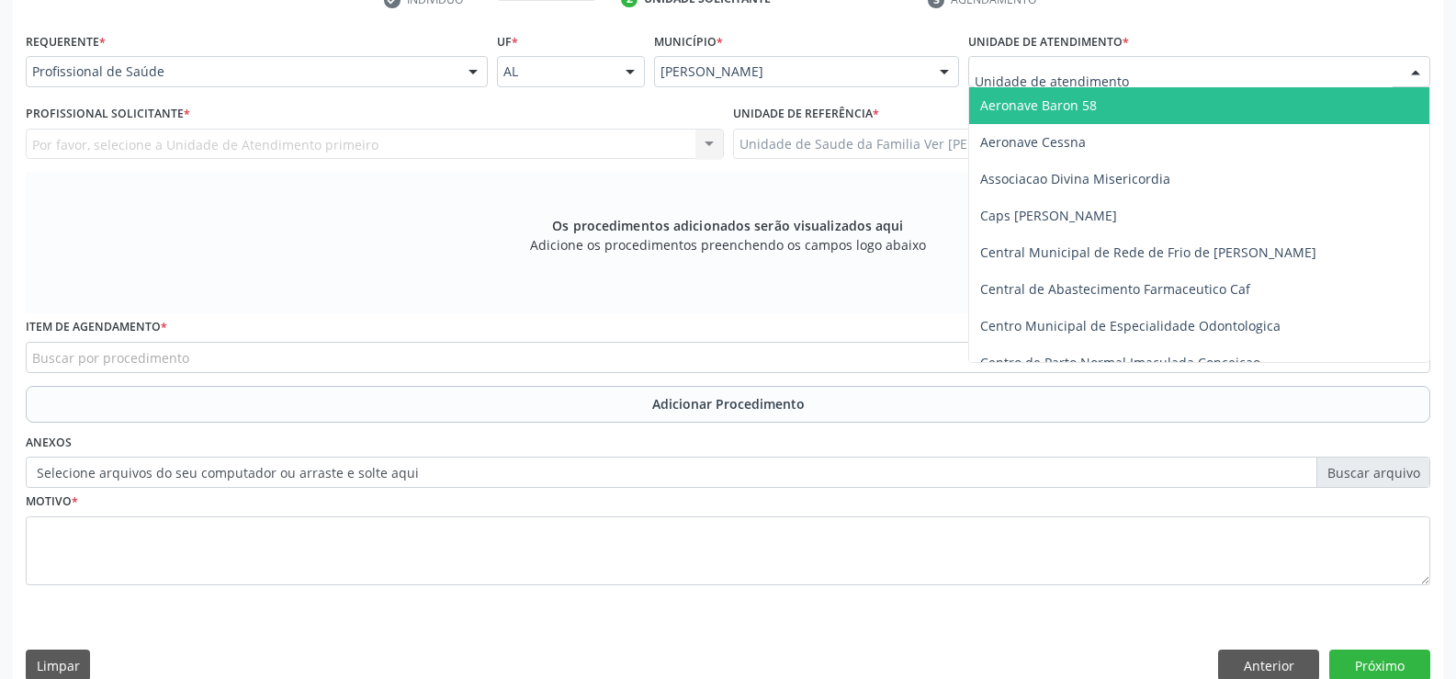
click at [1390, 72] on div at bounding box center [1199, 71] width 462 height 31
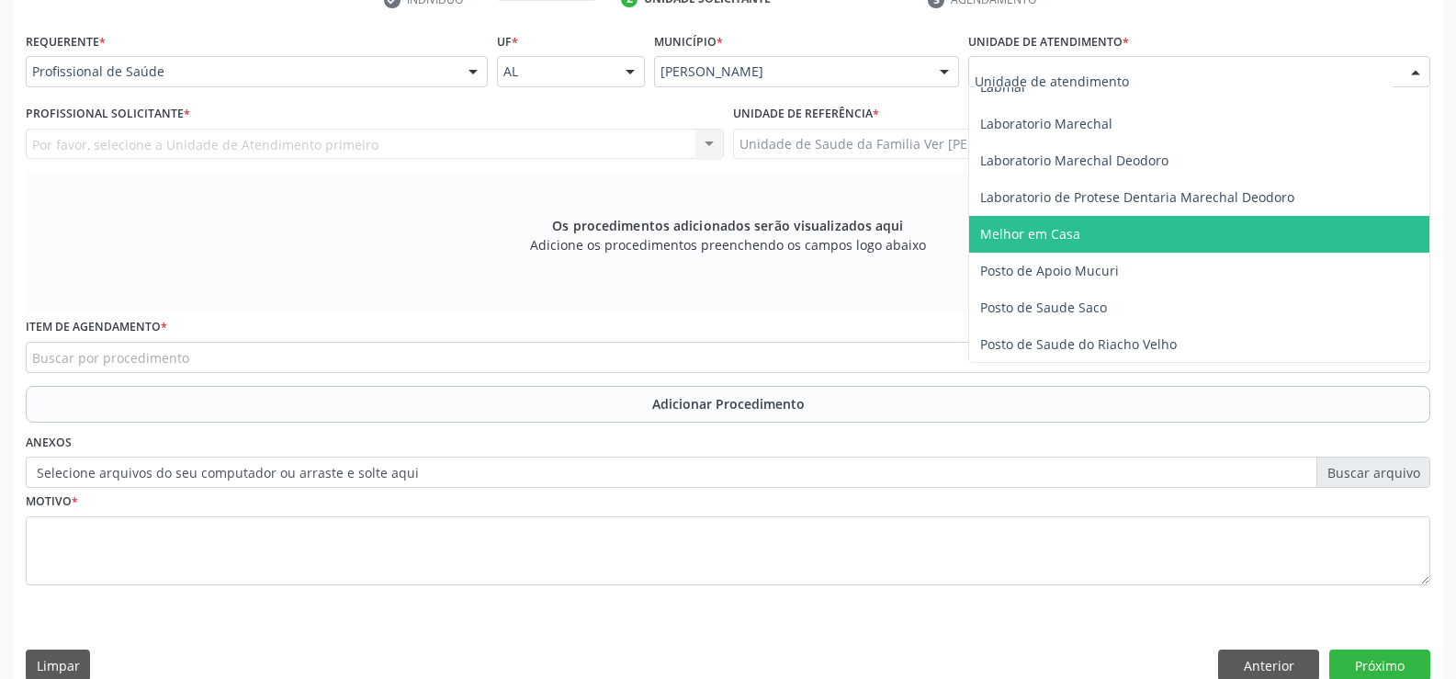
scroll to position [735, 0]
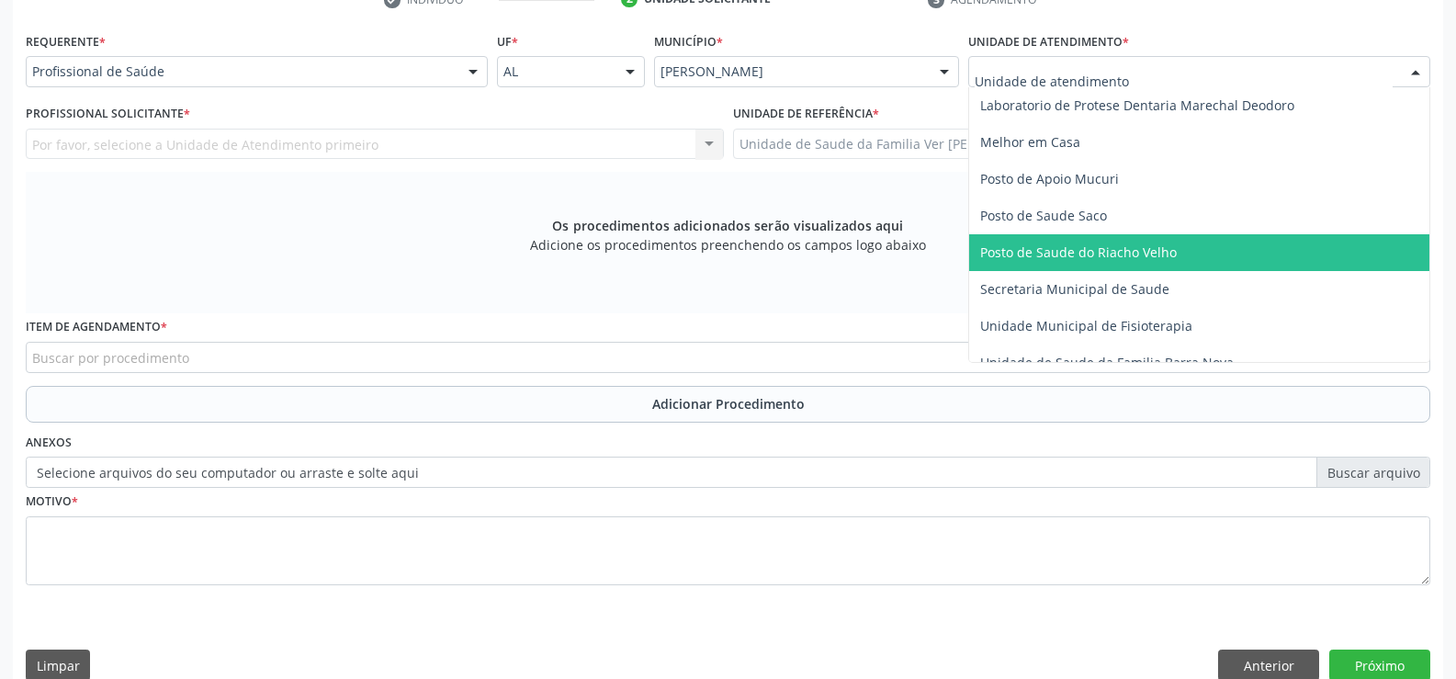
click at [1140, 250] on span "Posto de Saude do Riacho Velho" at bounding box center [1078, 251] width 197 height 17
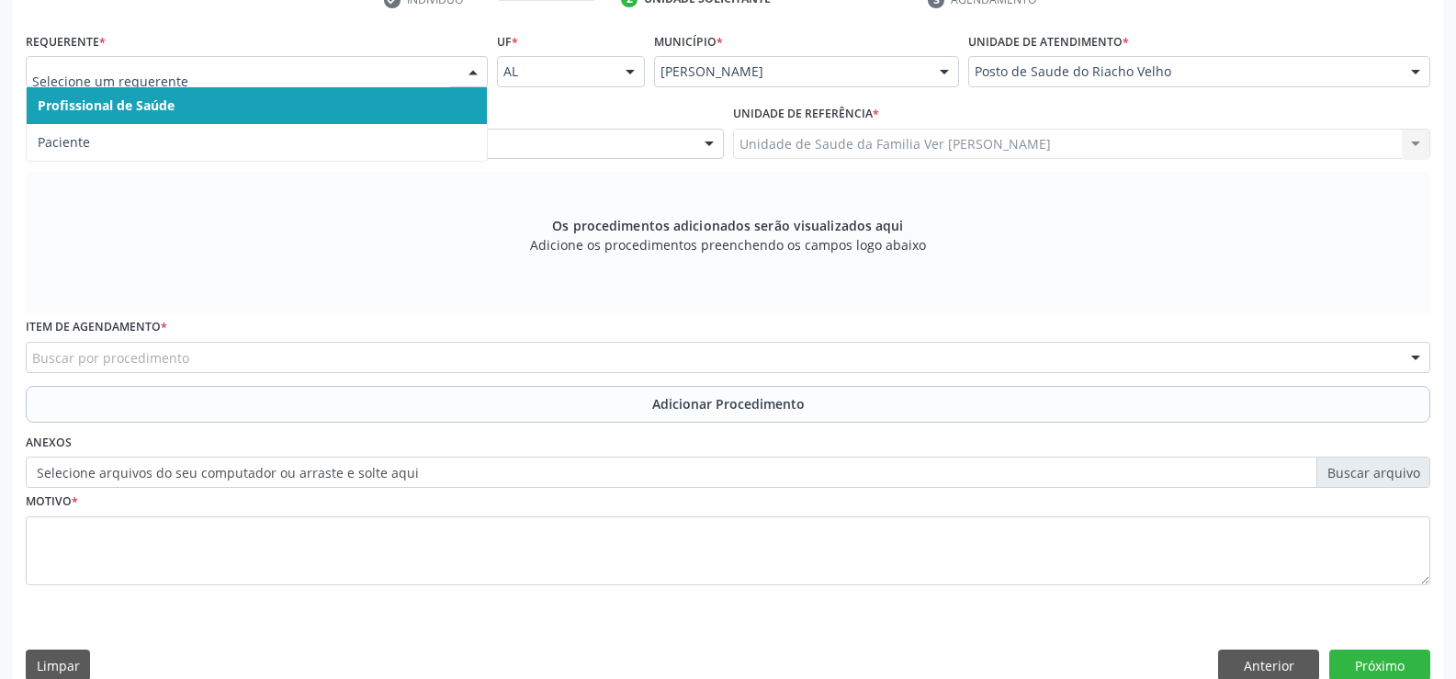
click at [469, 76] on div at bounding box center [473, 72] width 28 height 31
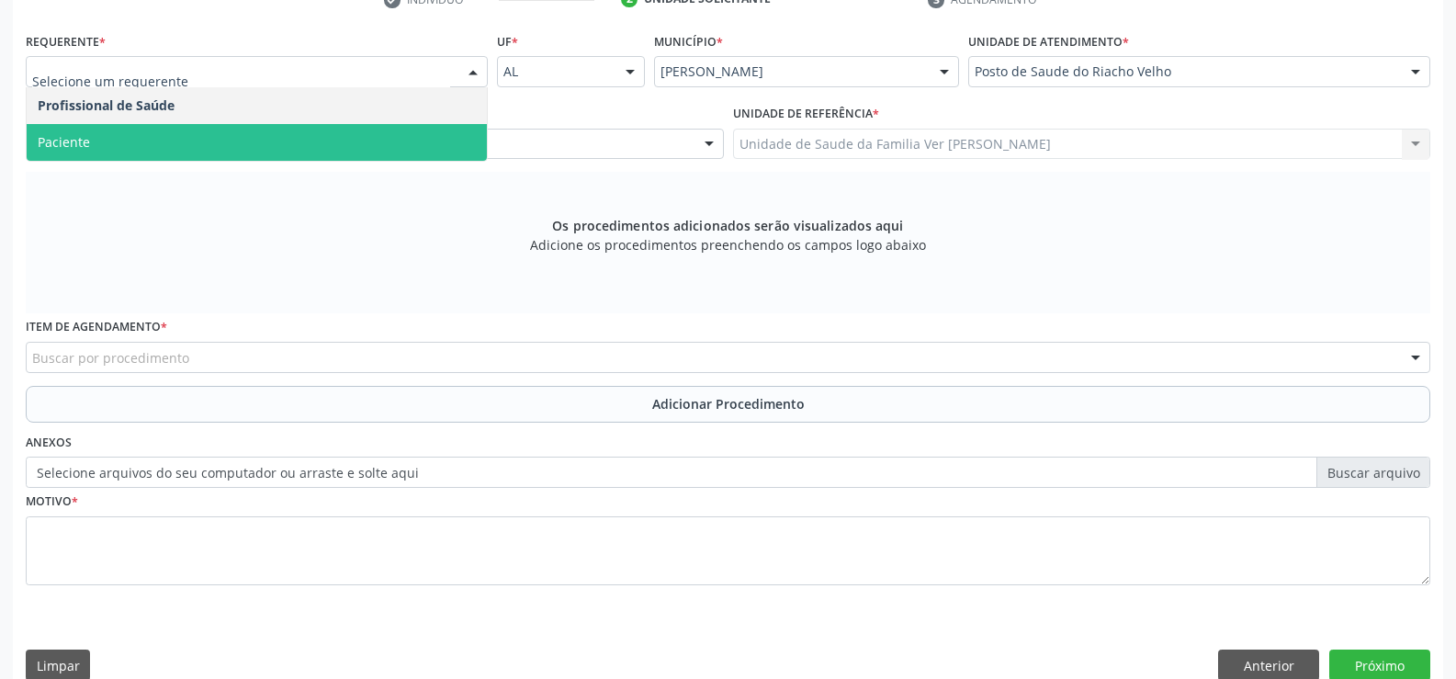
click at [292, 137] on span "Paciente" at bounding box center [257, 142] width 460 height 37
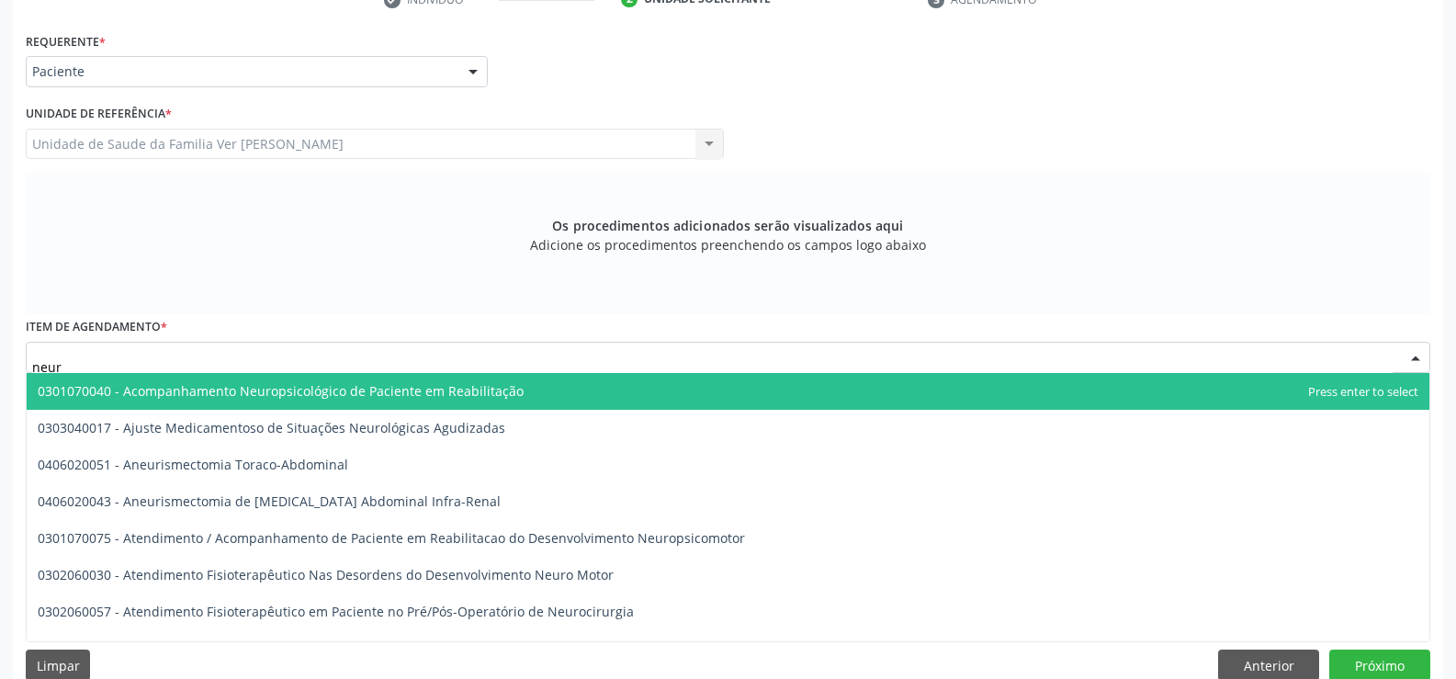
type input "neuro"
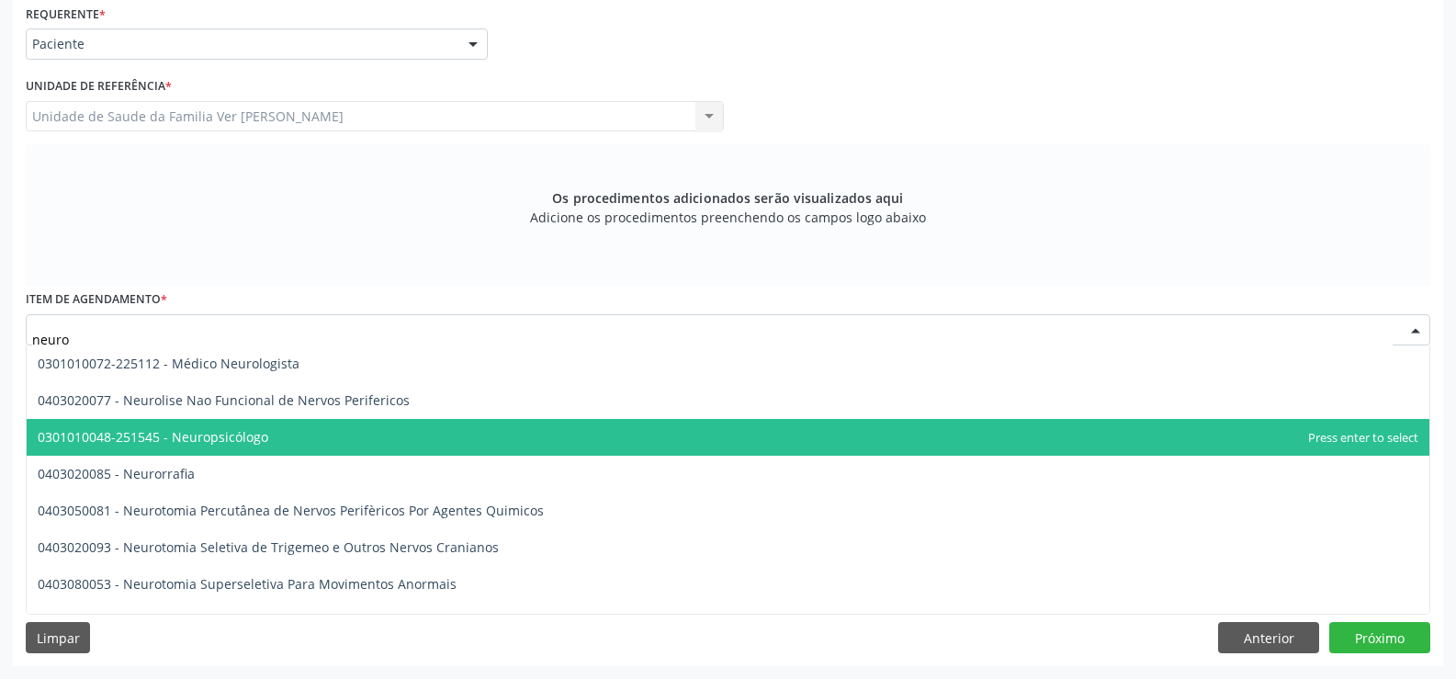
scroll to position [643, 0]
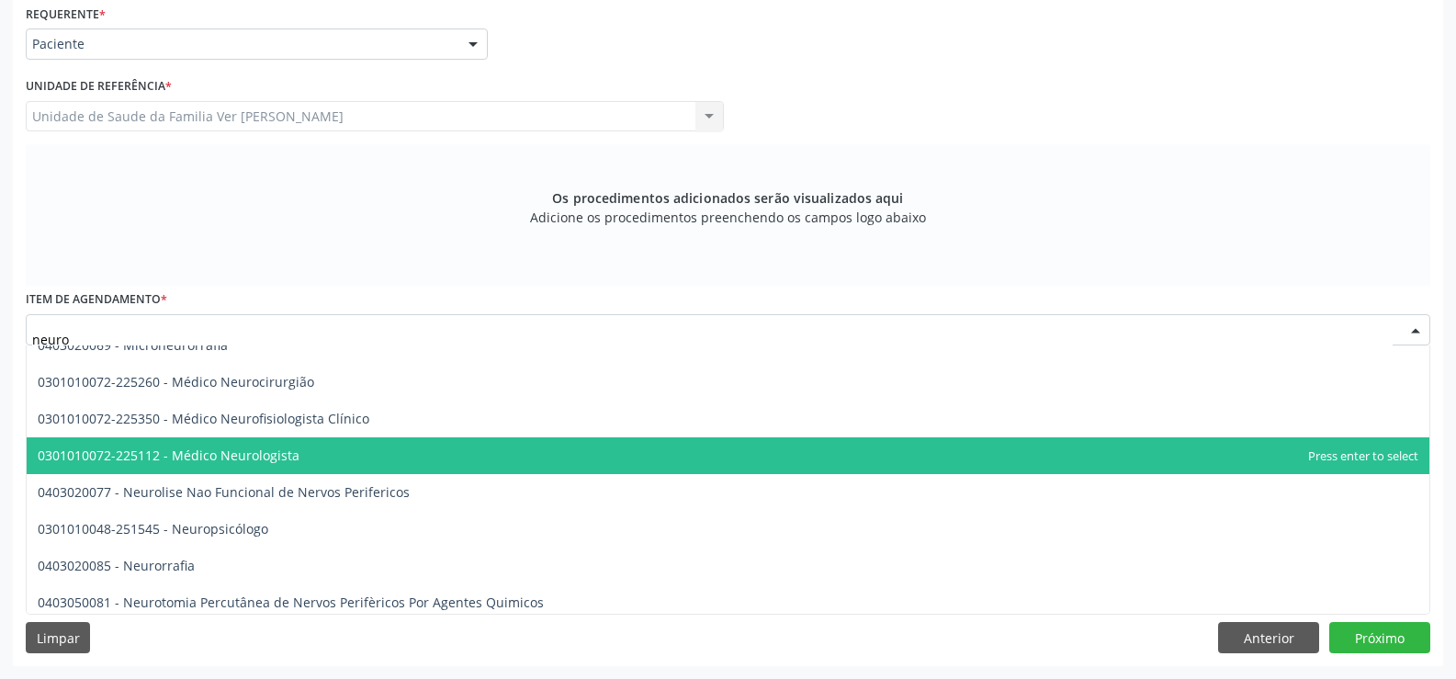
click at [186, 451] on span "0301010072-225112 - Médico Neurologista" at bounding box center [169, 454] width 262 height 17
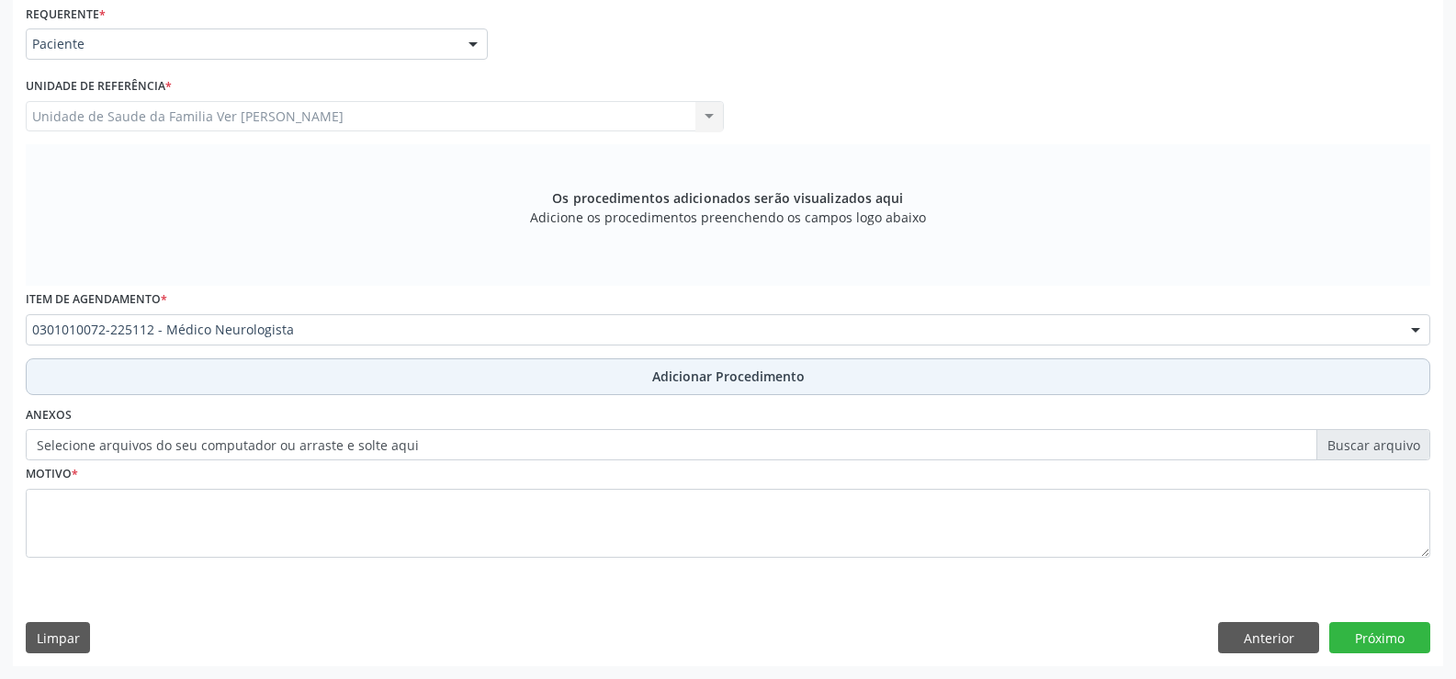
click at [681, 379] on span "Adicionar Procedimento" at bounding box center [728, 376] width 152 height 19
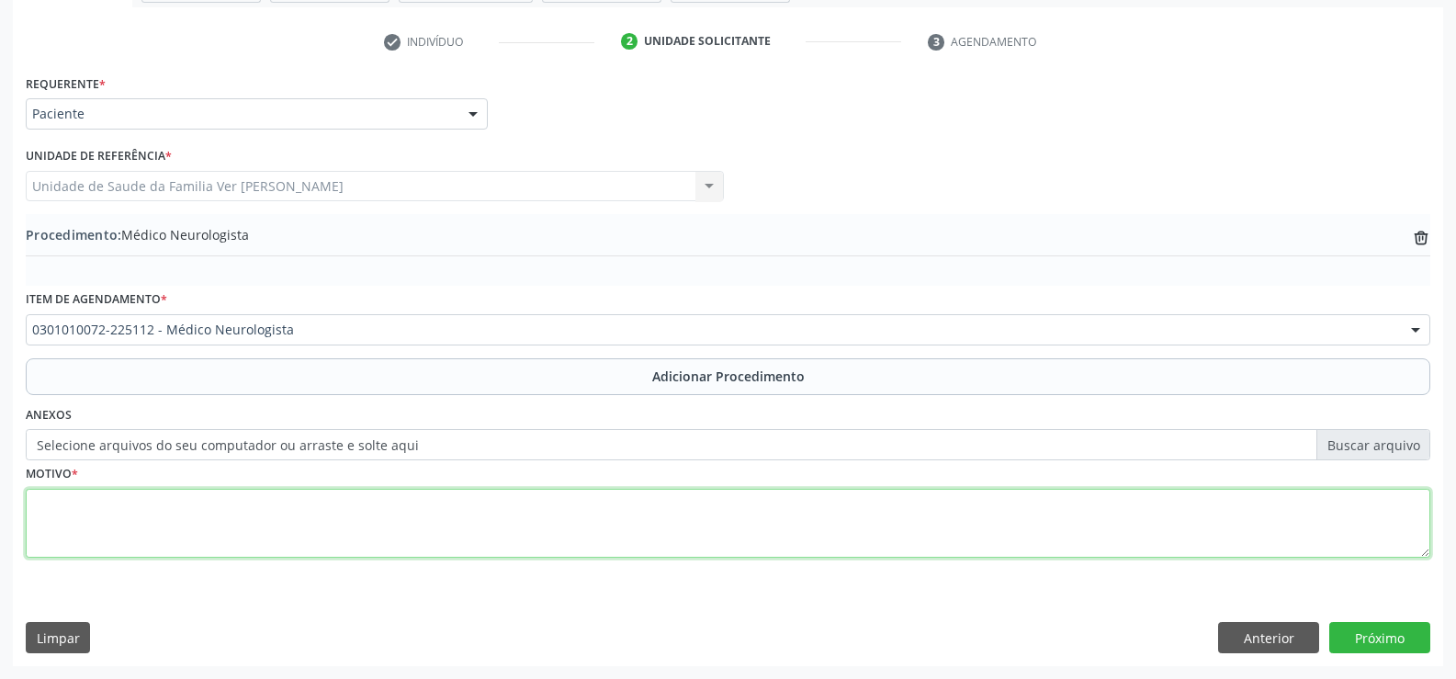
click at [98, 527] on textarea at bounding box center [728, 524] width 1405 height 70
type textarea "deficut de memoria pos [MEDICAL_DATA]"
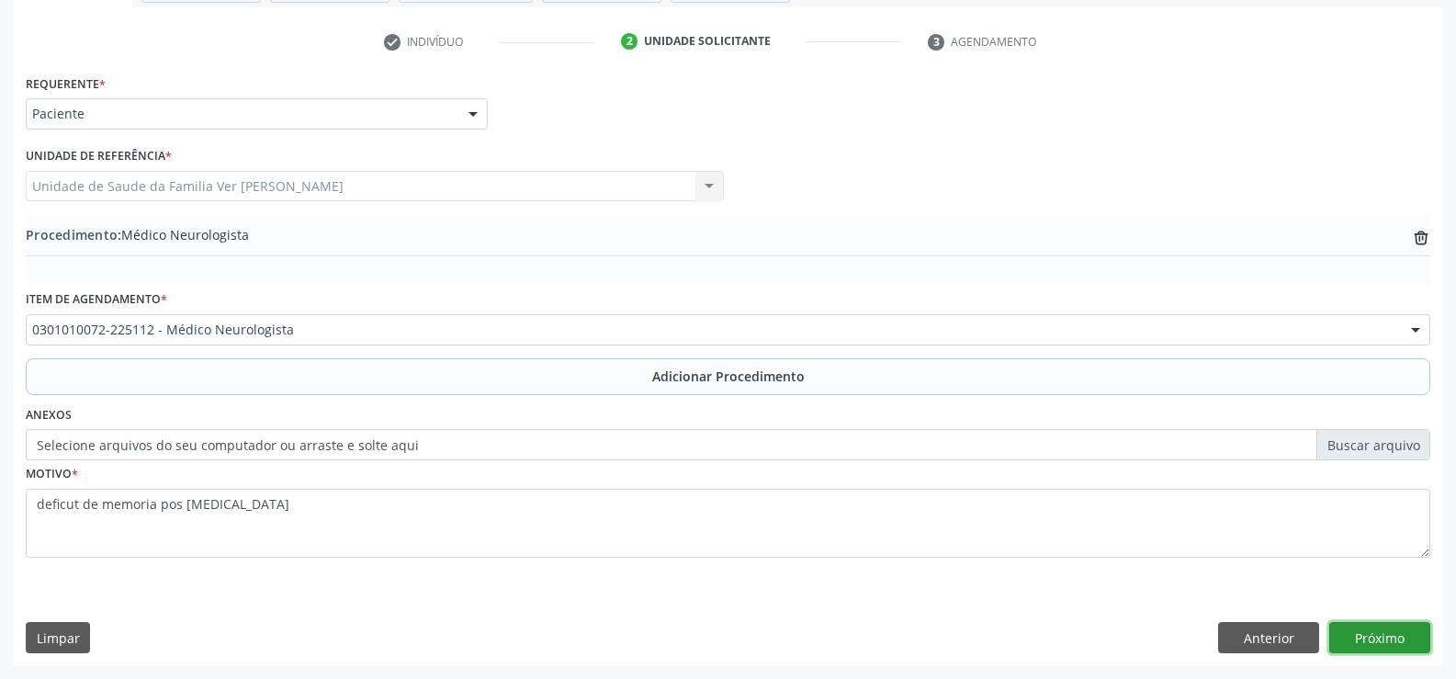
click at [1374, 647] on button "Próximo" at bounding box center [1379, 637] width 101 height 31
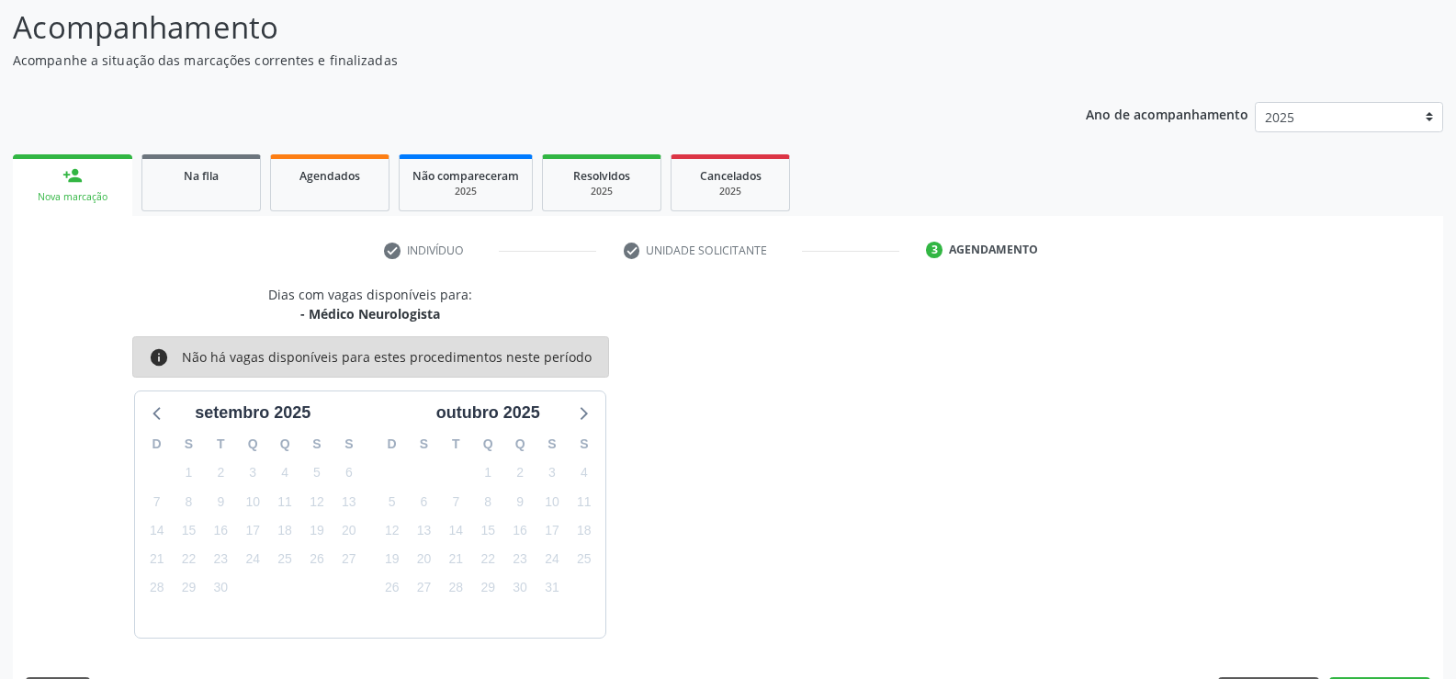
scroll to position [200, 0]
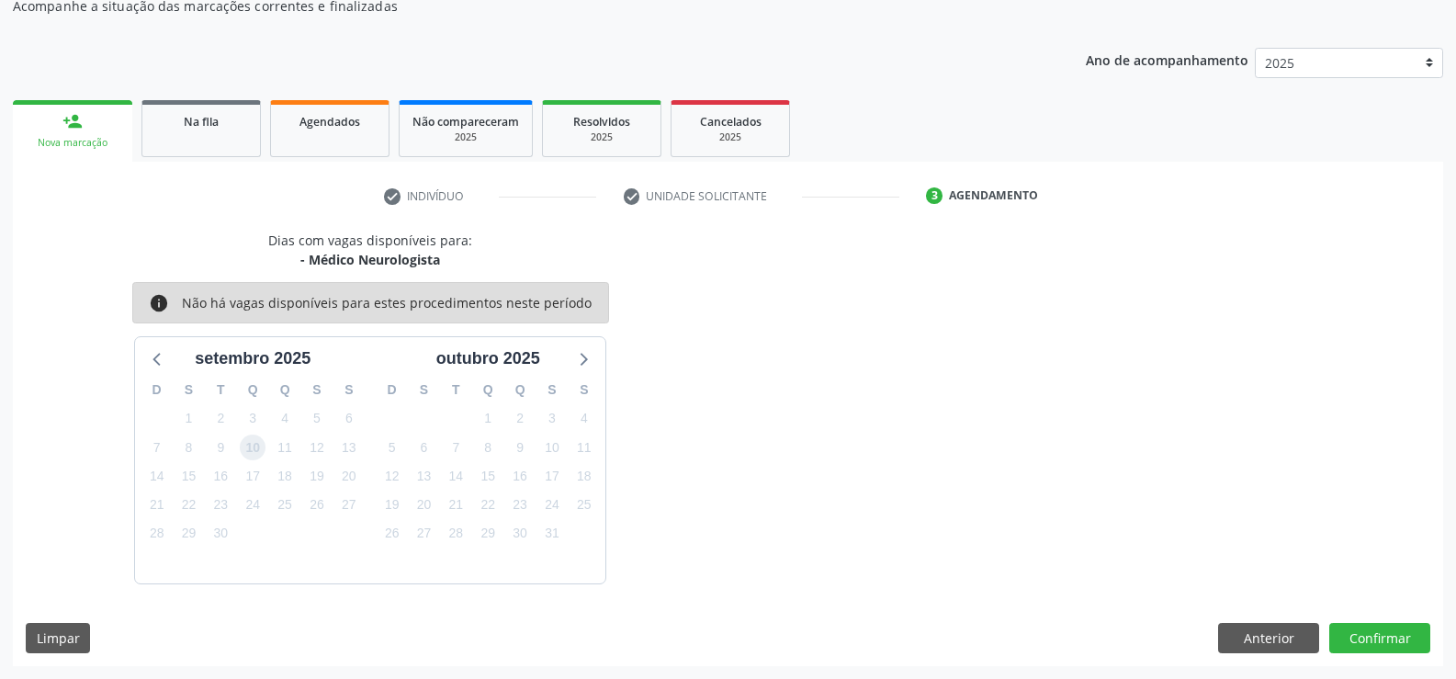
click at [253, 446] on span "10" at bounding box center [253, 448] width 26 height 26
click at [1399, 635] on button "Confirmar" at bounding box center [1379, 638] width 101 height 31
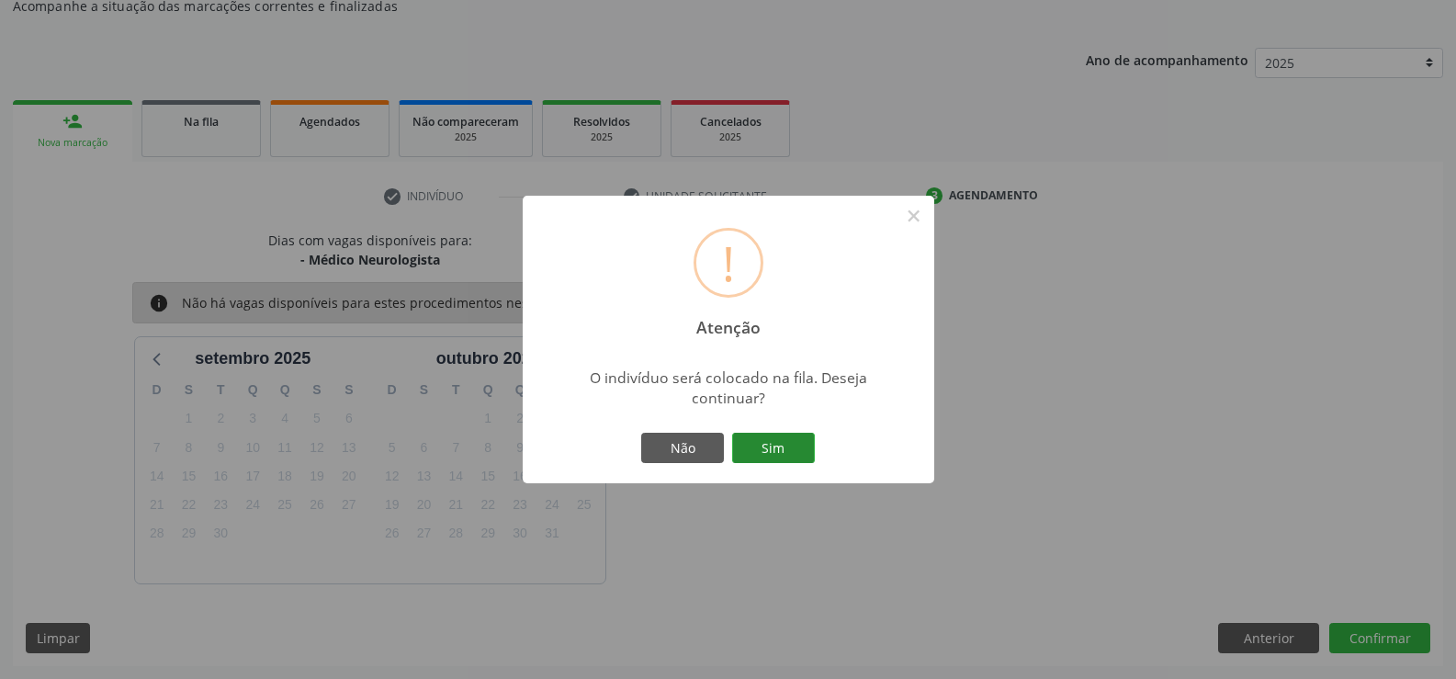
click at [786, 438] on button "Sim" at bounding box center [773, 448] width 83 height 31
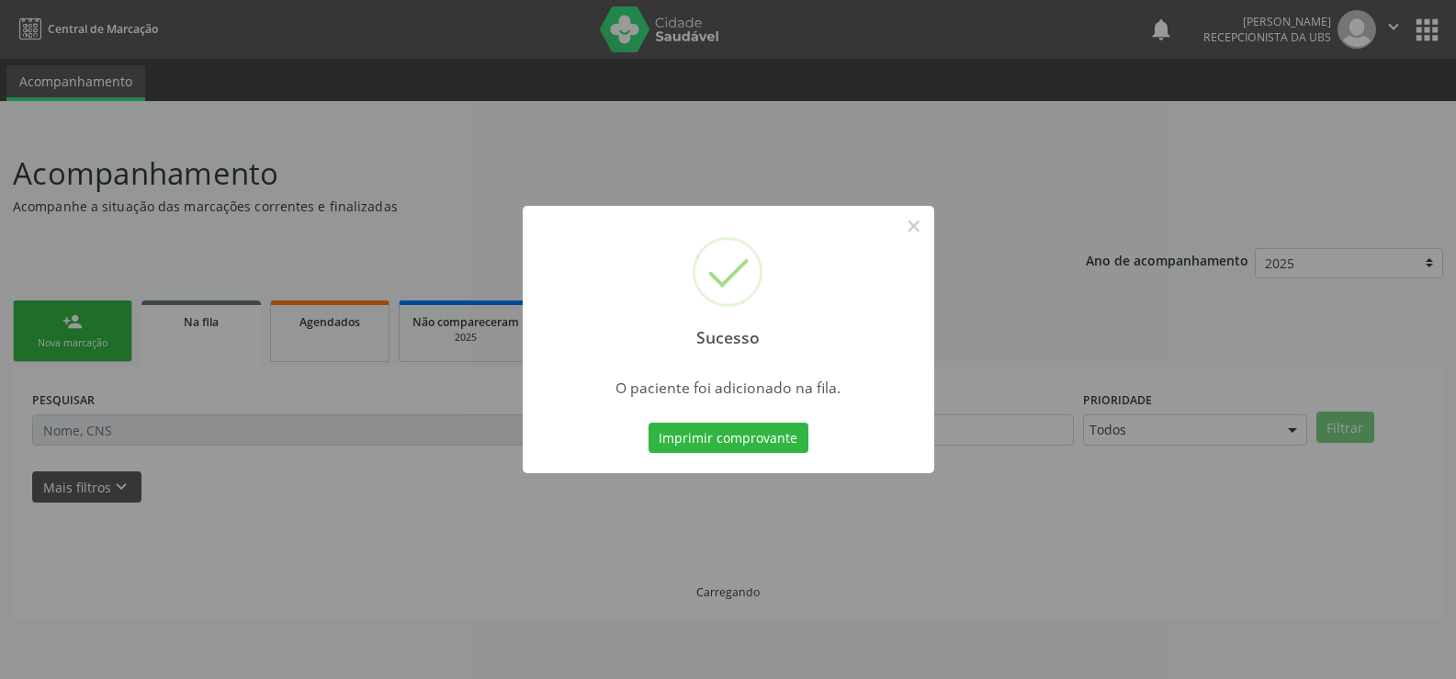
scroll to position [0, 0]
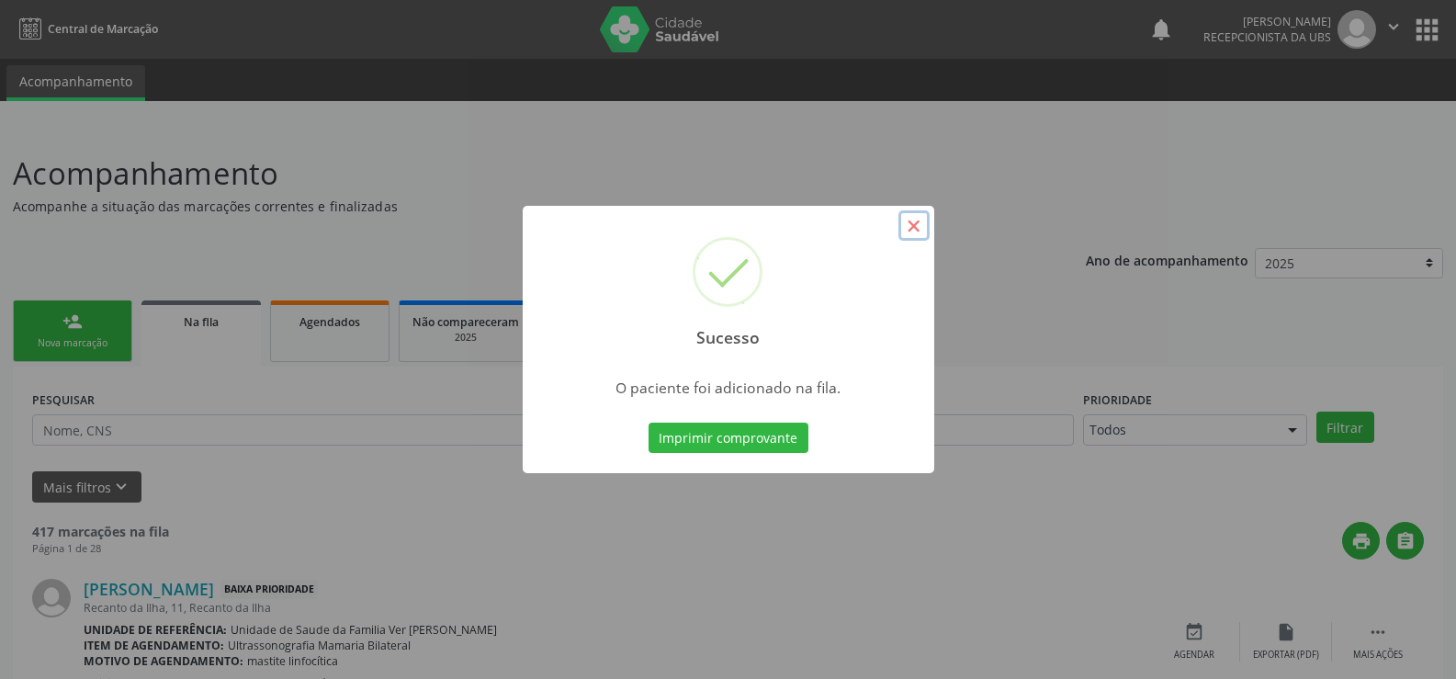
click at [908, 228] on button "×" at bounding box center [913, 225] width 31 height 31
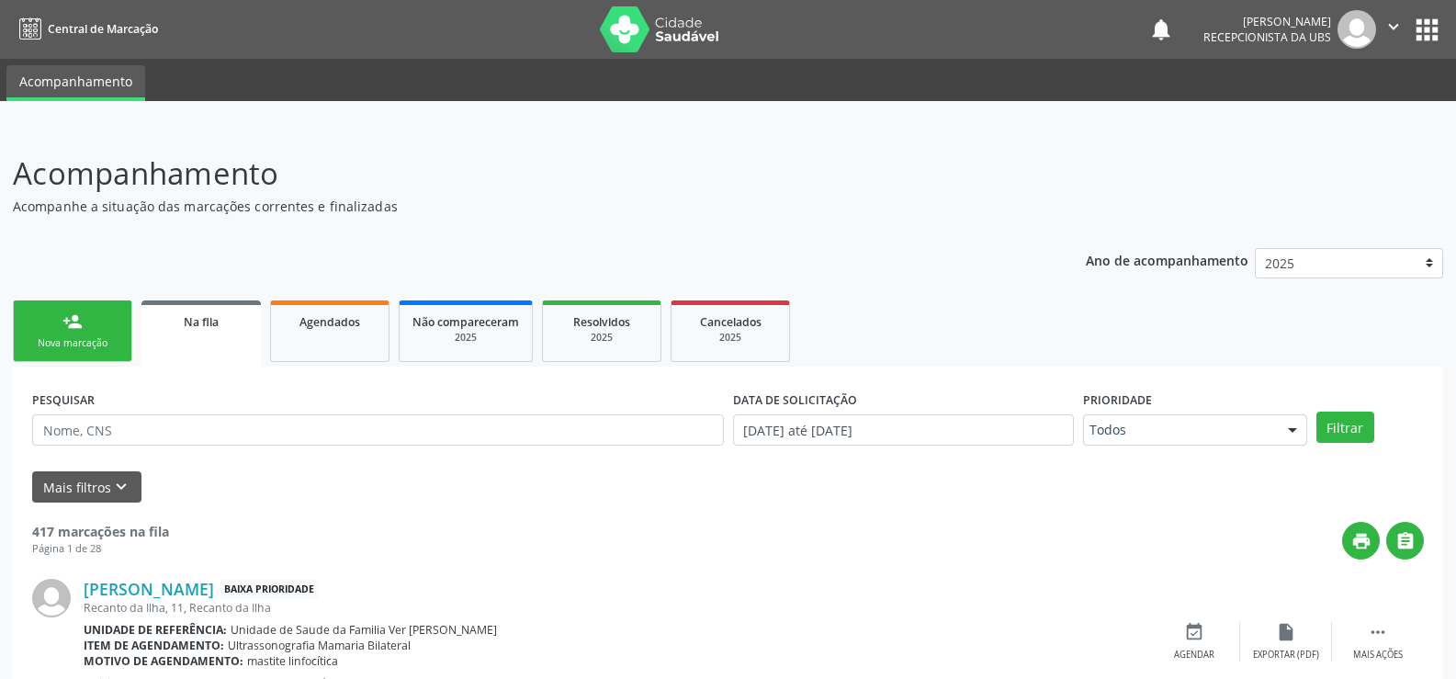
click at [89, 334] on link "person_add Nova marcação" at bounding box center [72, 331] width 119 height 62
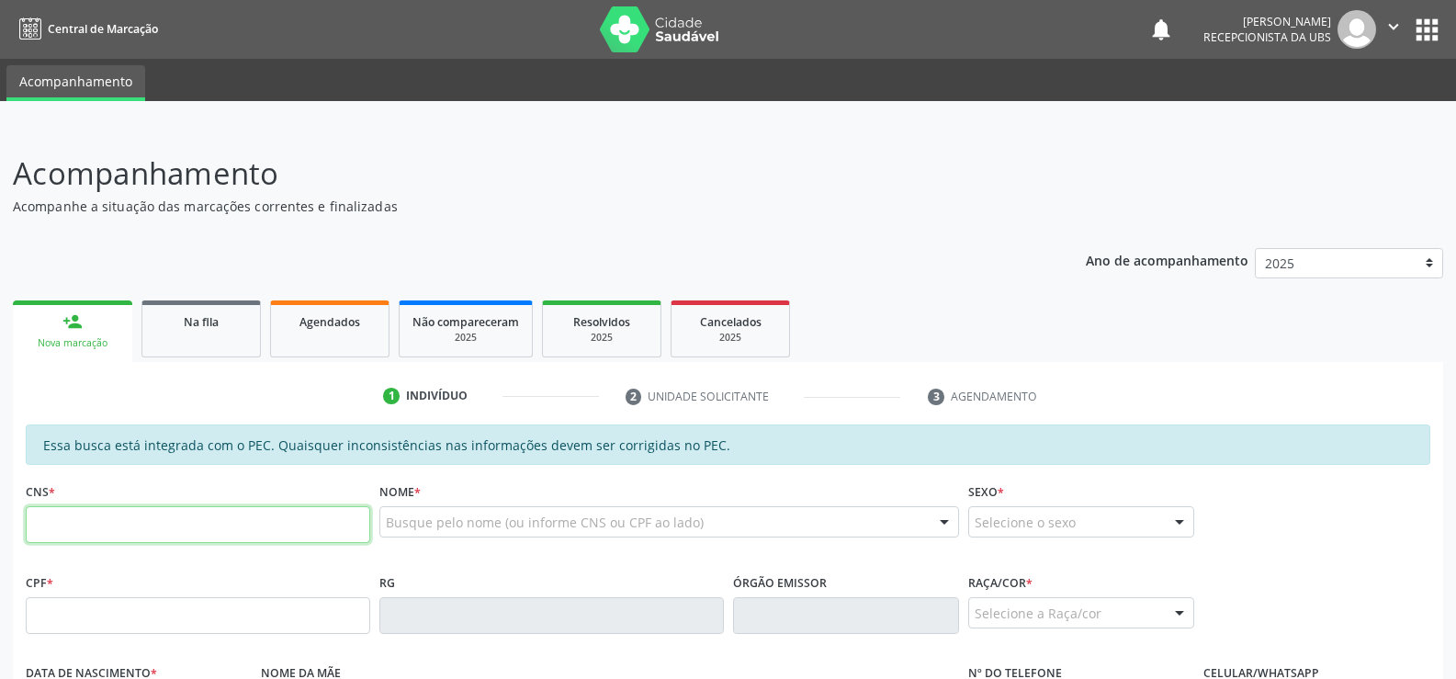
click at [53, 530] on input "text" at bounding box center [198, 524] width 344 height 37
type input "700 0010 2826 0002"
type input "842.754.484-72"
type input "[DATE]"
type input "[PERSON_NAME]"
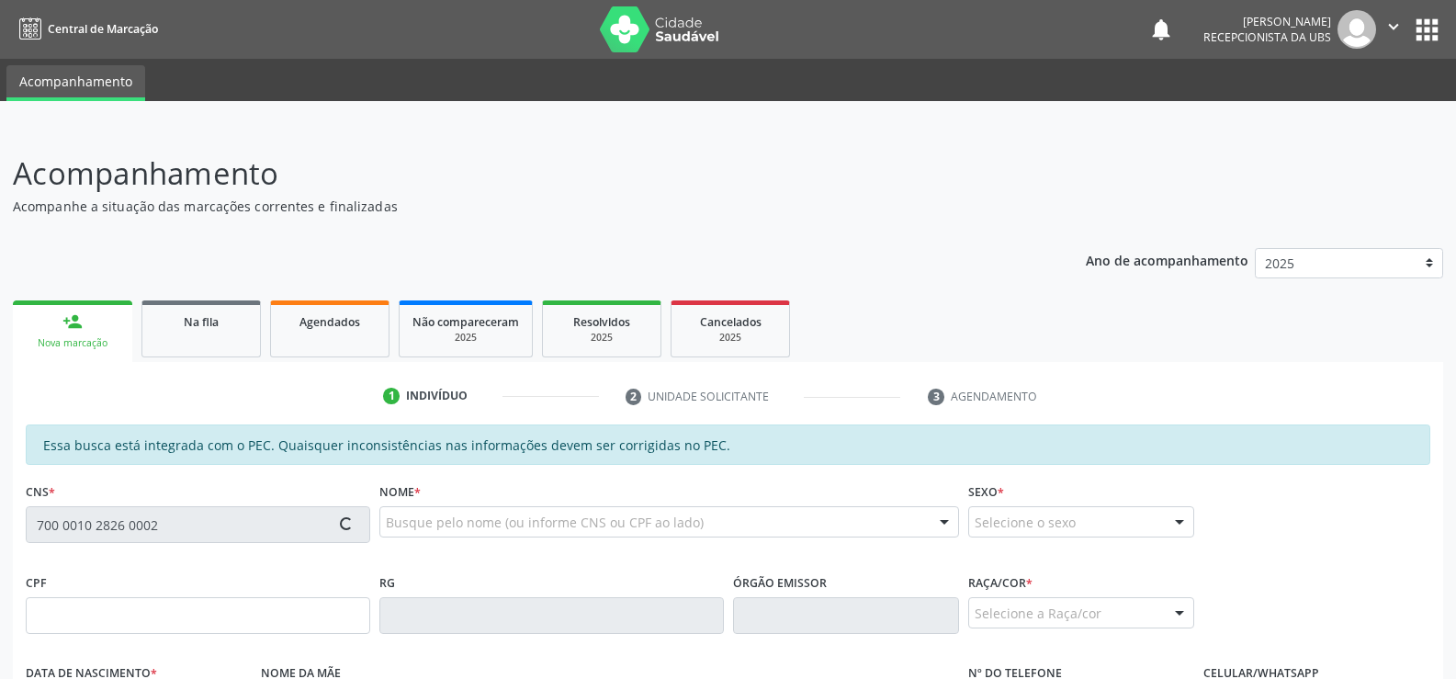
type input "[PHONE_NUMBER]"
type input "S/N"
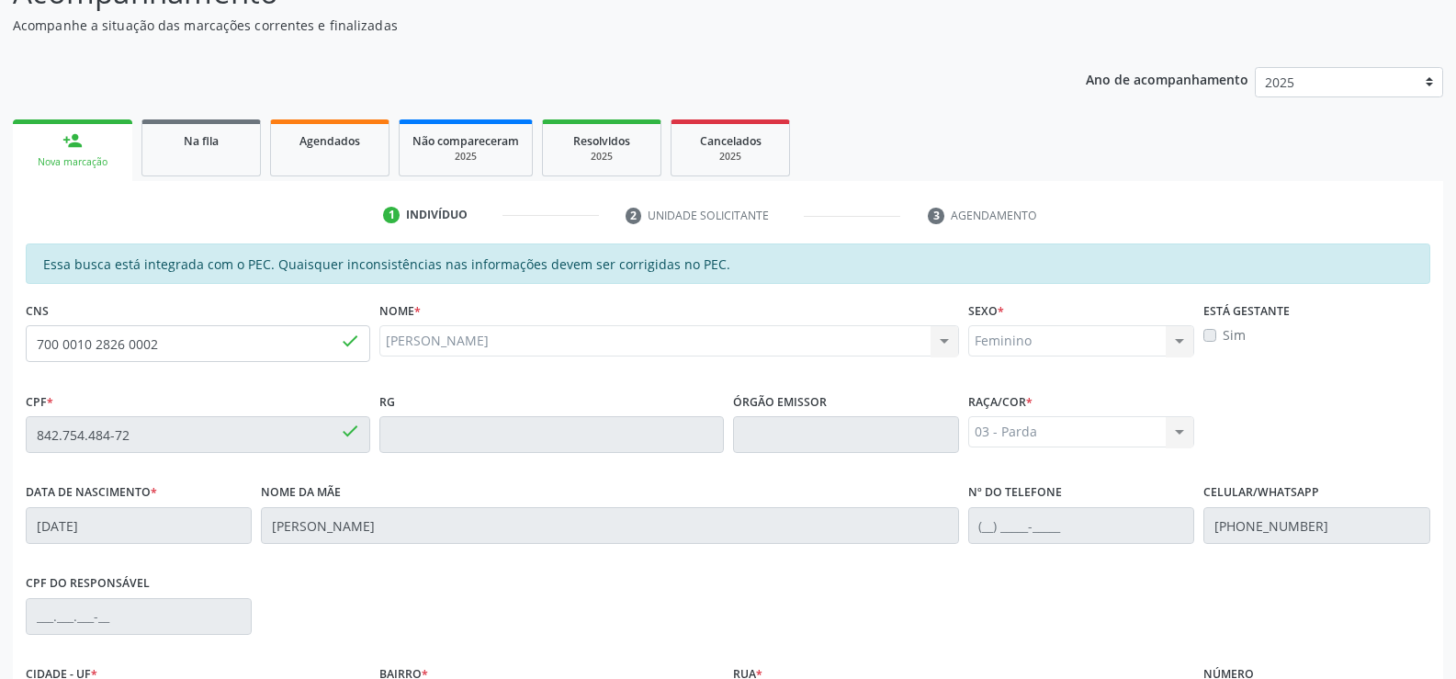
scroll to position [396, 0]
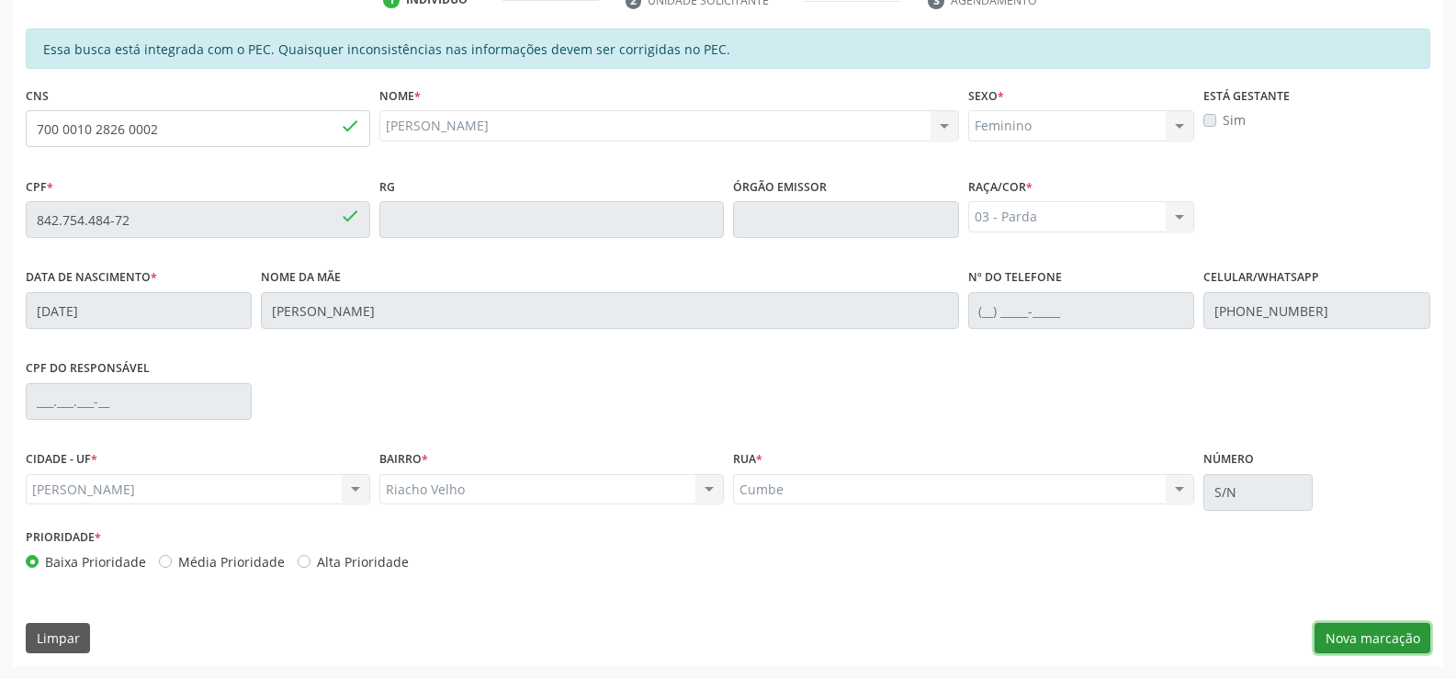
click at [1391, 641] on button "Nova marcação" at bounding box center [1373, 638] width 116 height 31
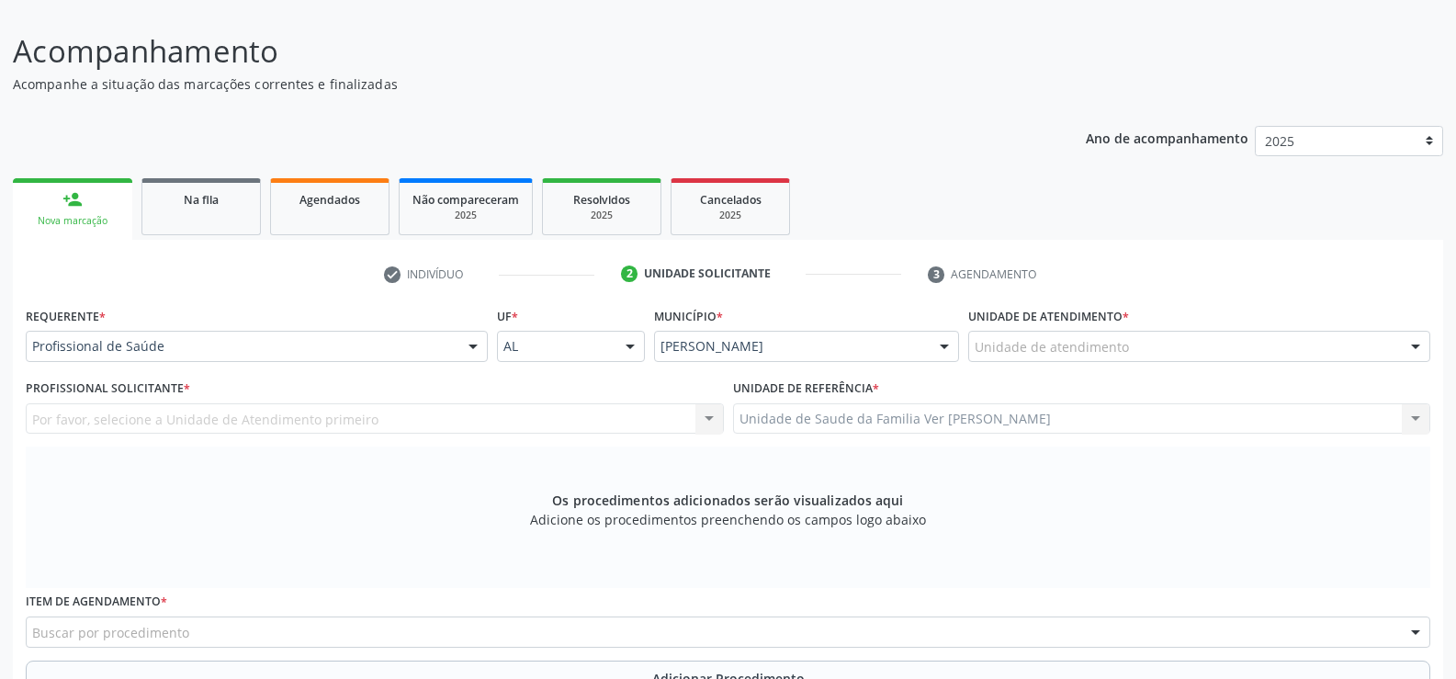
scroll to position [121, 0]
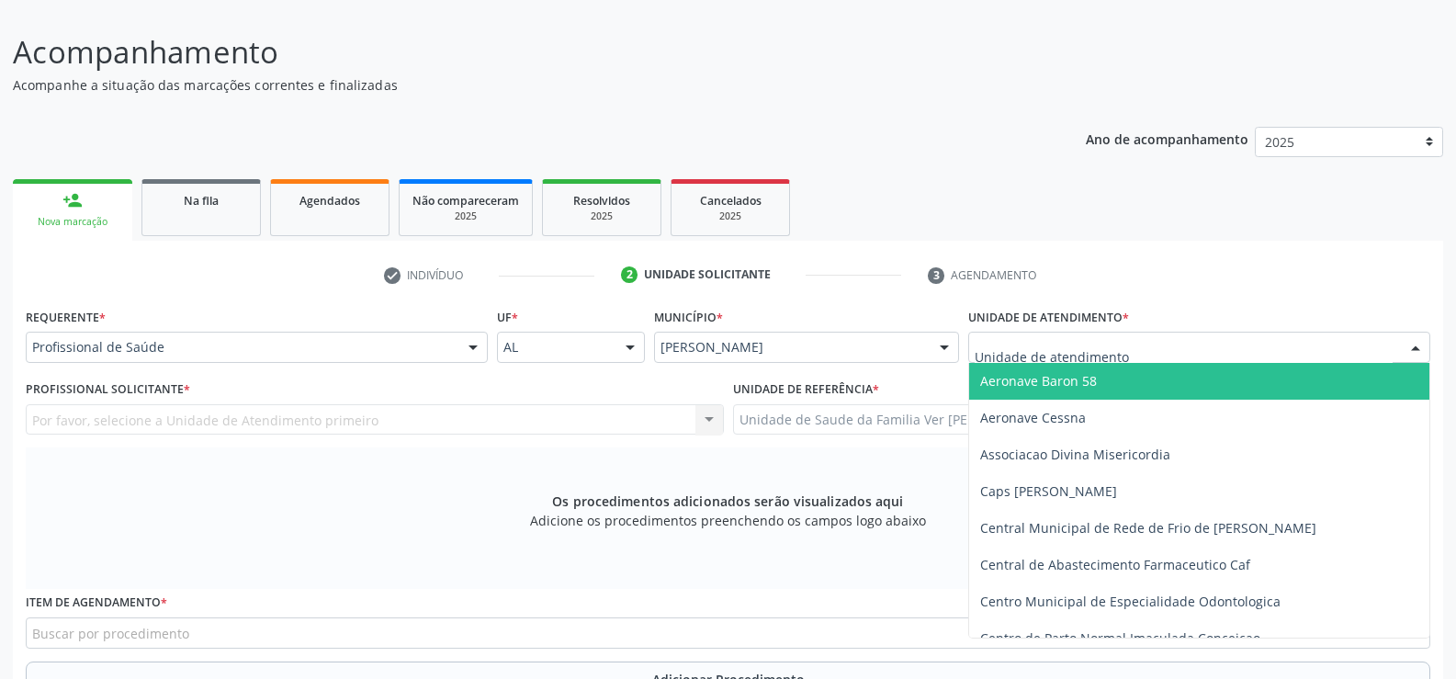
click at [1412, 347] on div at bounding box center [1416, 348] width 28 height 31
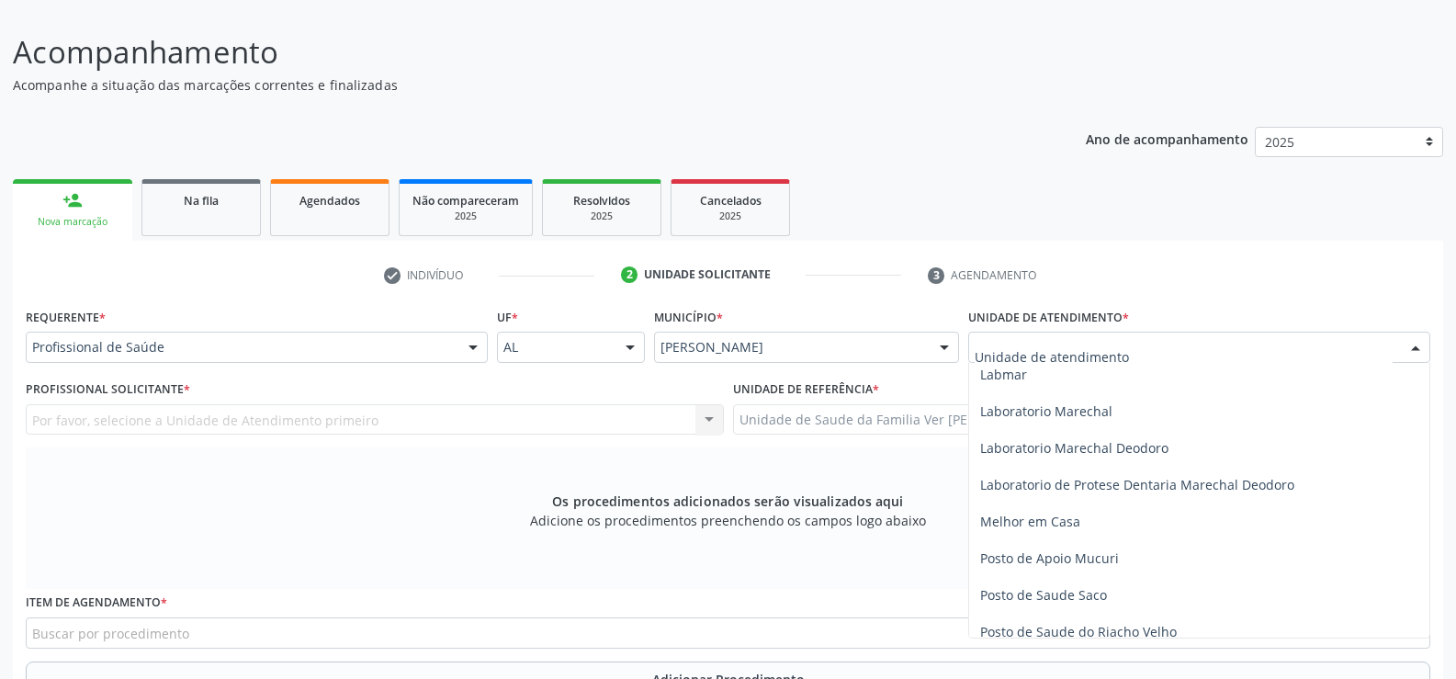
scroll to position [643, 0]
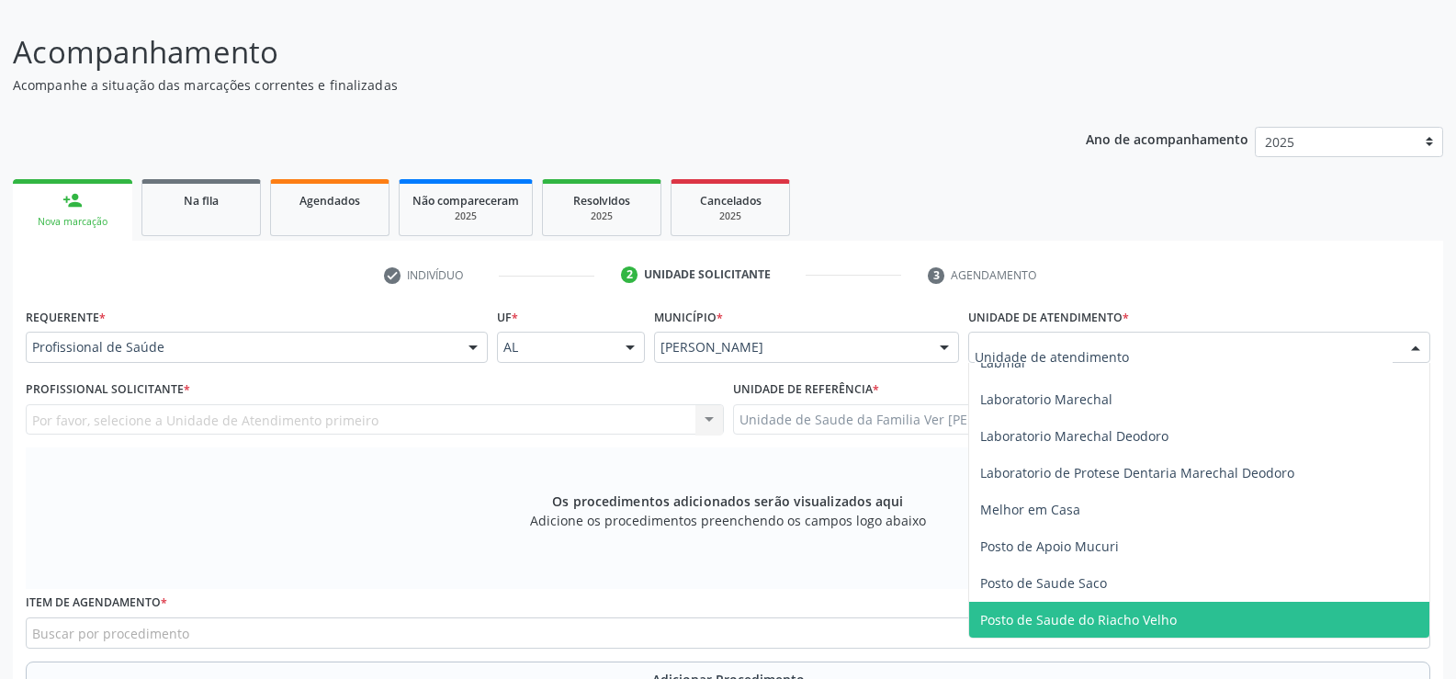
click at [1240, 619] on span "Posto de Saude do Riacho Velho" at bounding box center [1199, 620] width 460 height 37
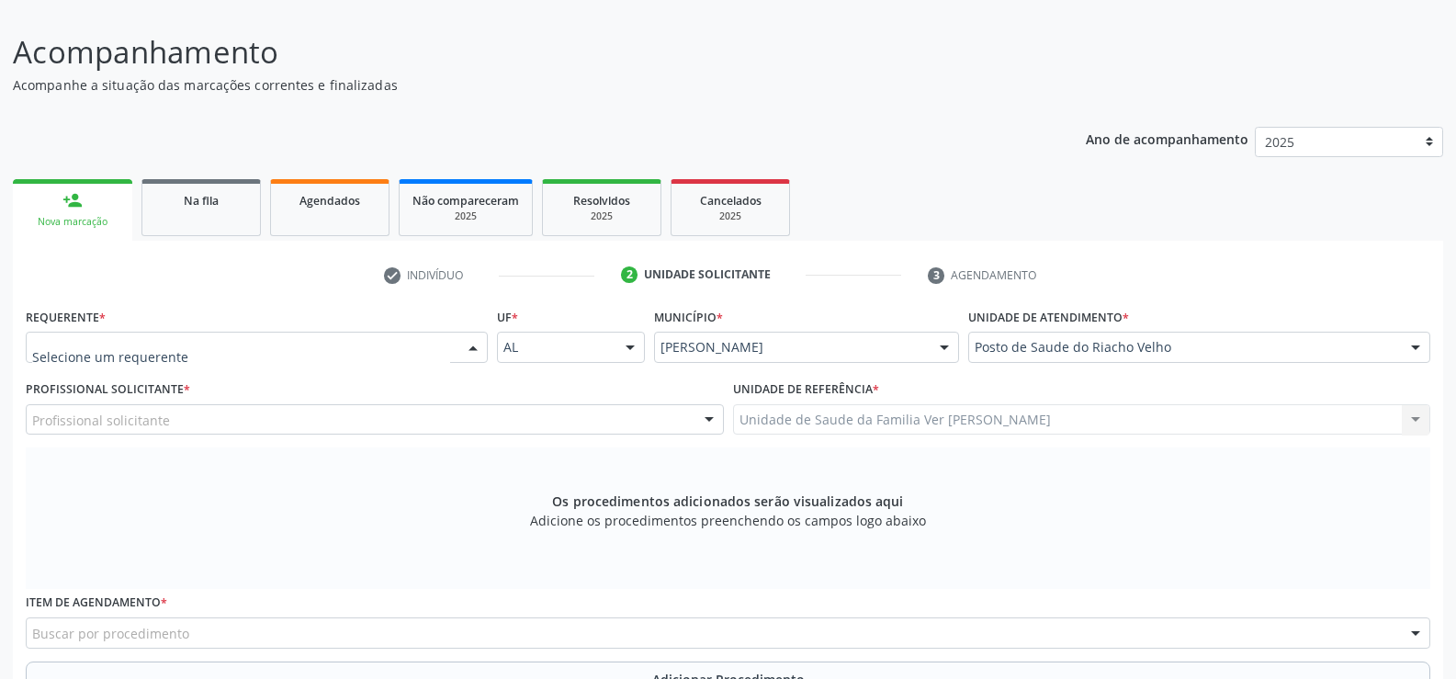
click at [474, 347] on div at bounding box center [473, 348] width 28 height 31
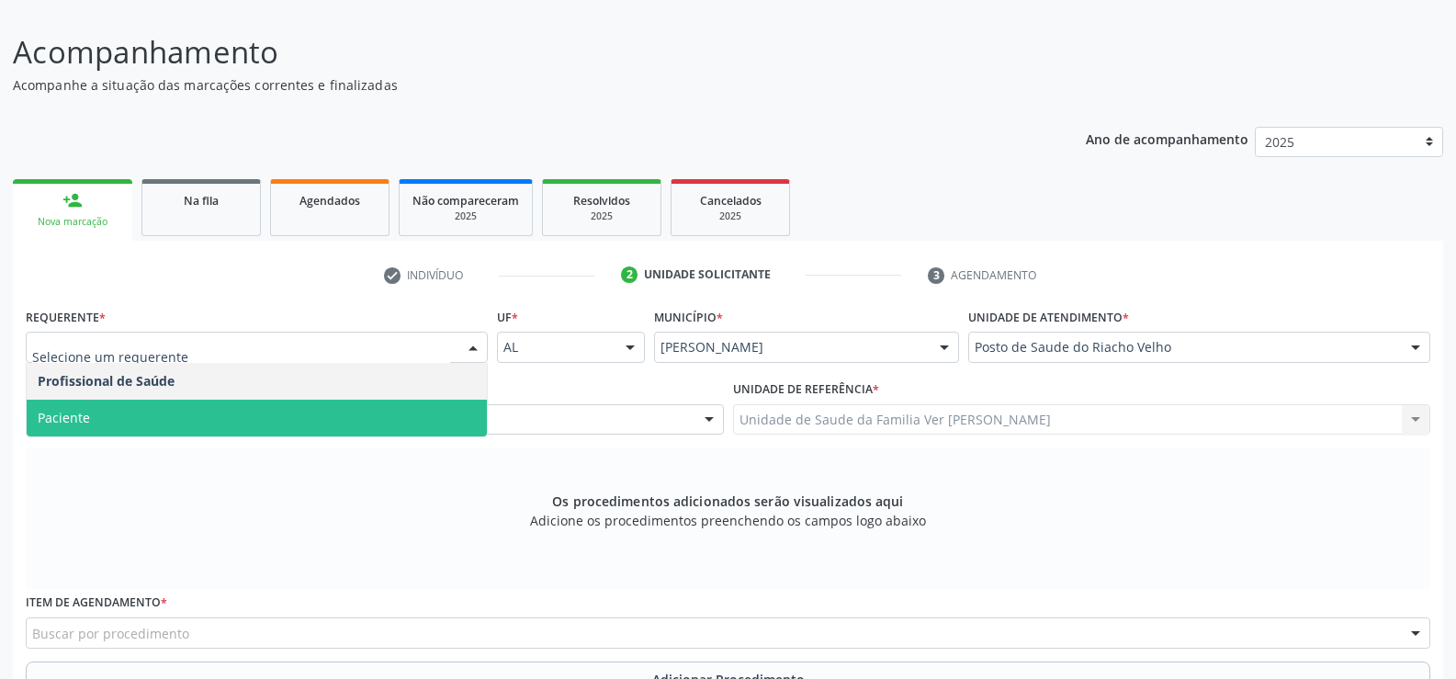
click at [289, 415] on span "Paciente" at bounding box center [257, 418] width 460 height 37
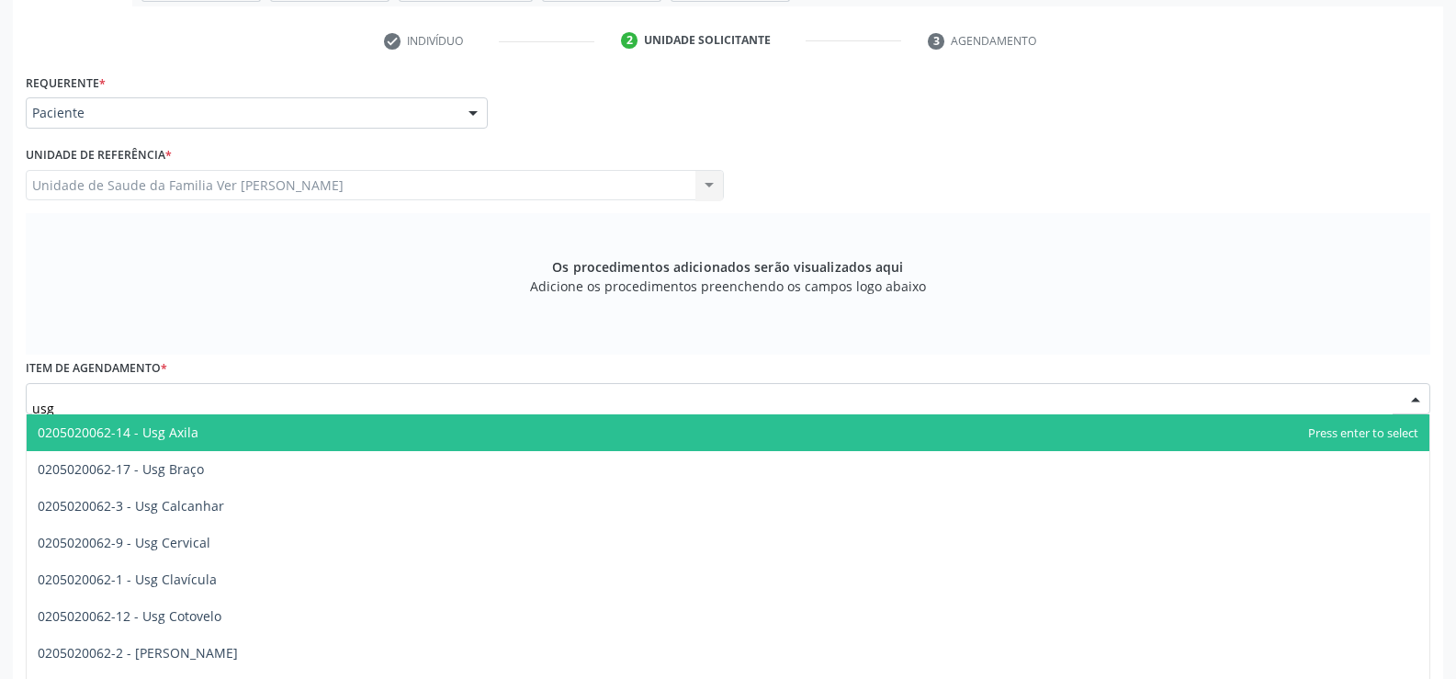
scroll to position [424, 0]
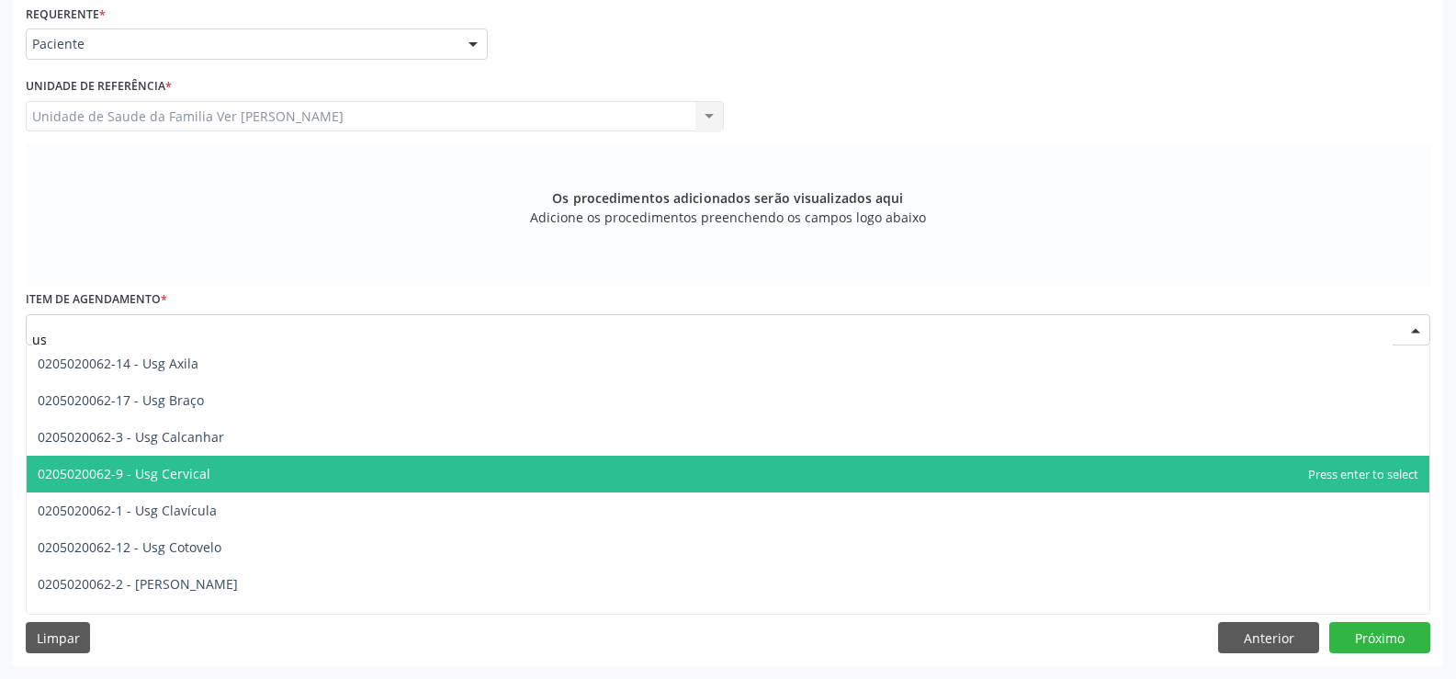
type input "u"
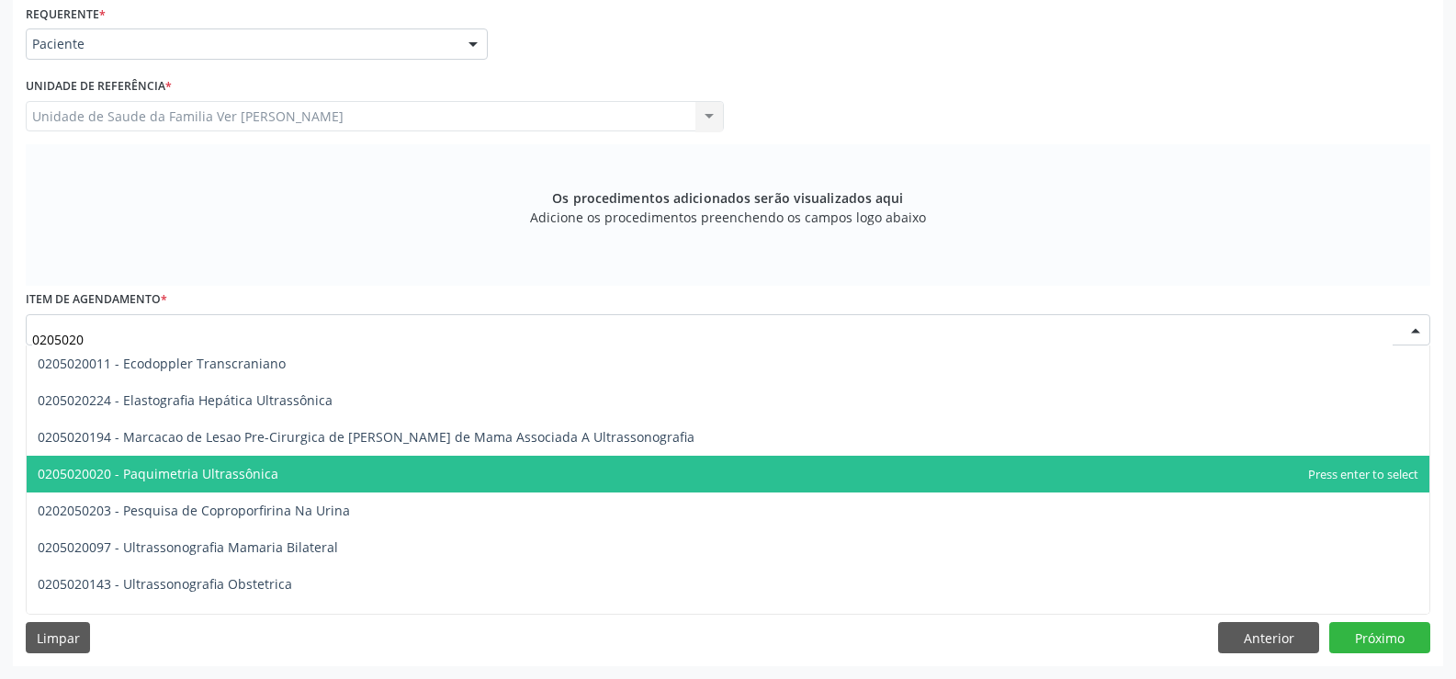
type input "02050200"
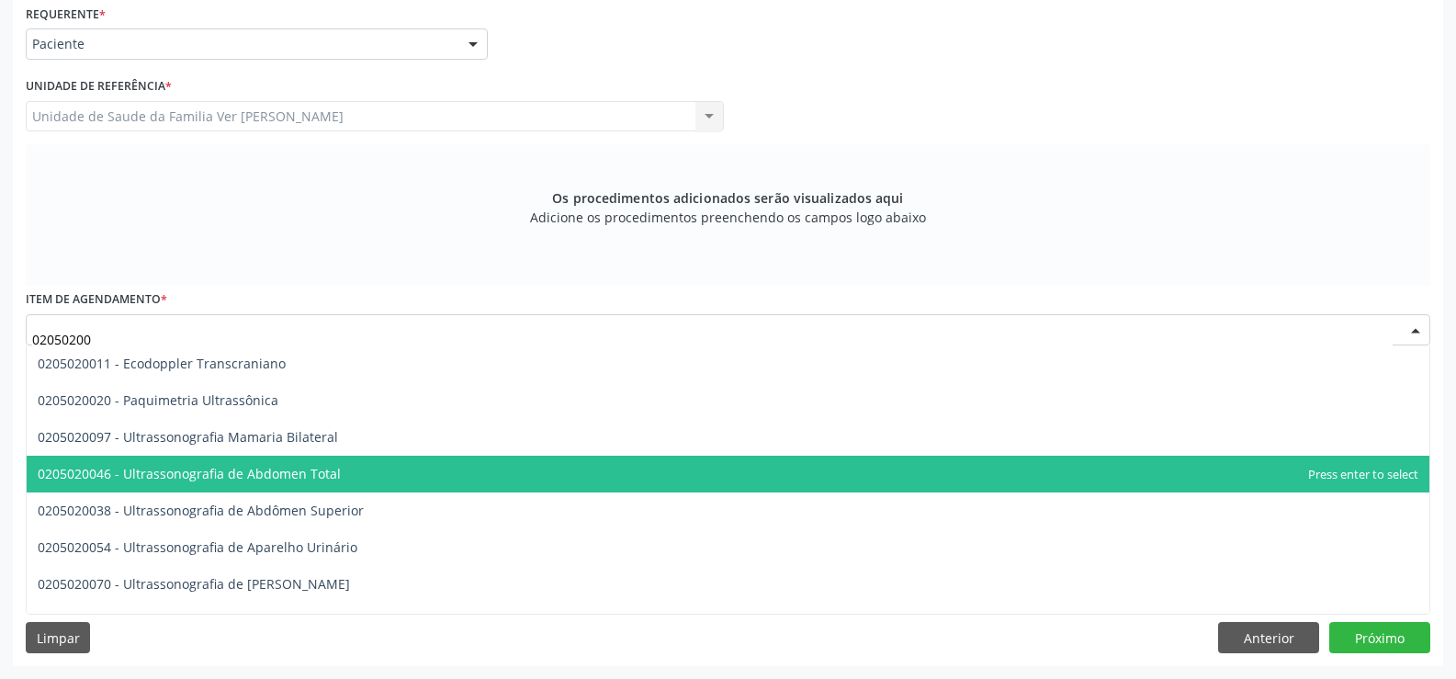
click at [174, 479] on span "0205020046 - Ultrassonografia de Abdomen Total" at bounding box center [189, 473] width 303 height 17
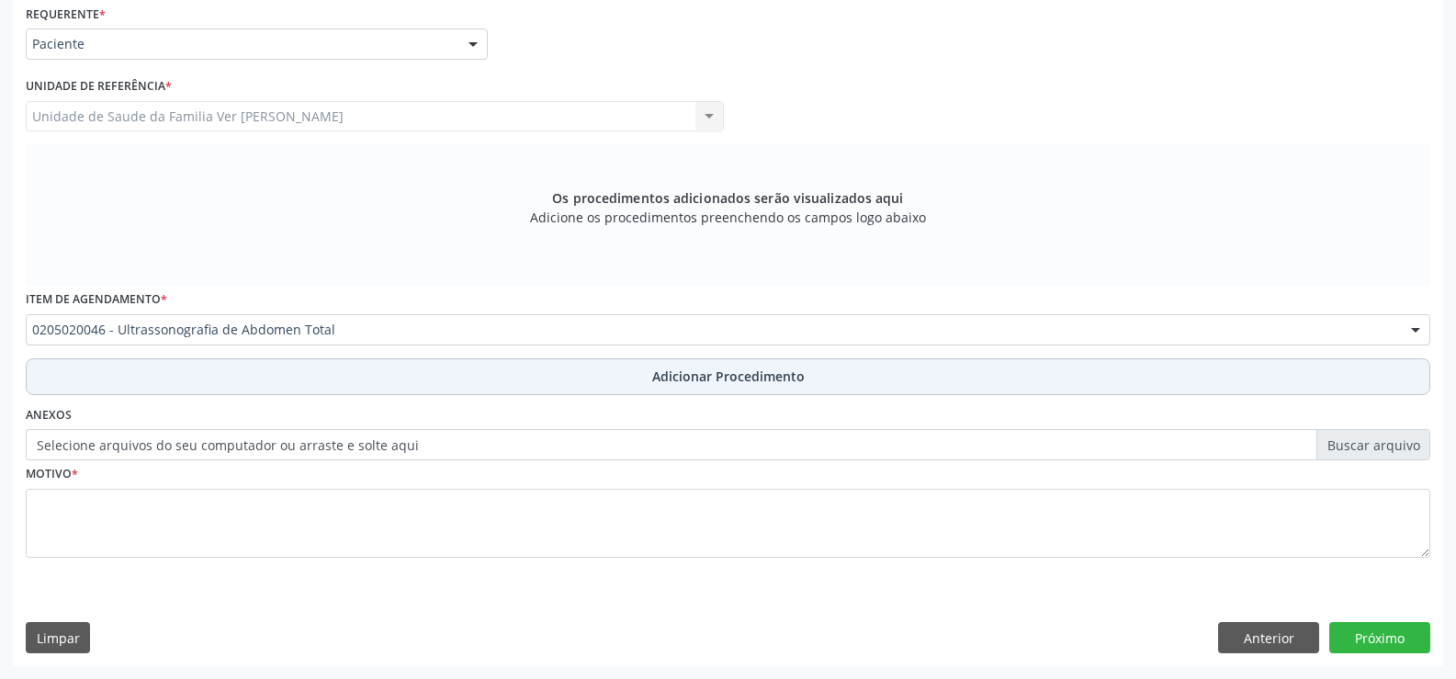
click at [741, 381] on span "Adicionar Procedimento" at bounding box center [728, 376] width 152 height 19
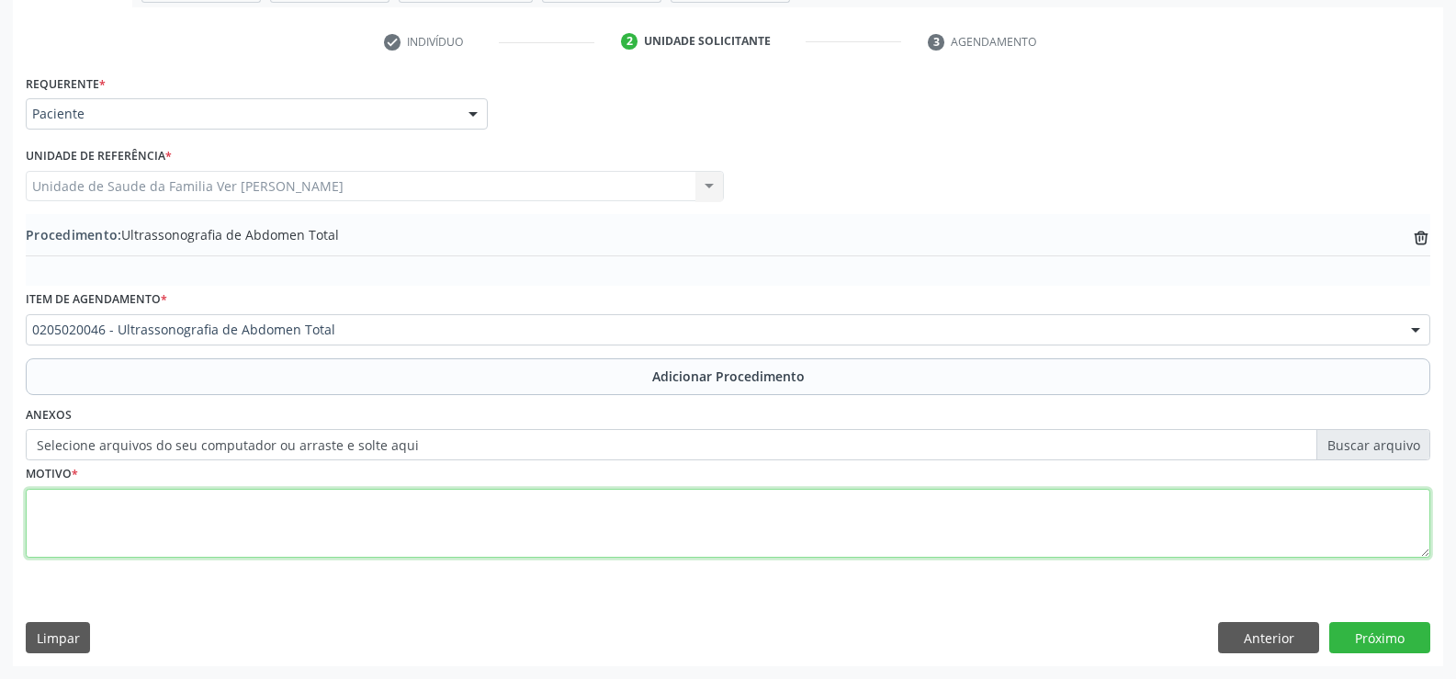
click at [43, 509] on textarea at bounding box center [728, 524] width 1405 height 70
type textarea "colelitiase"
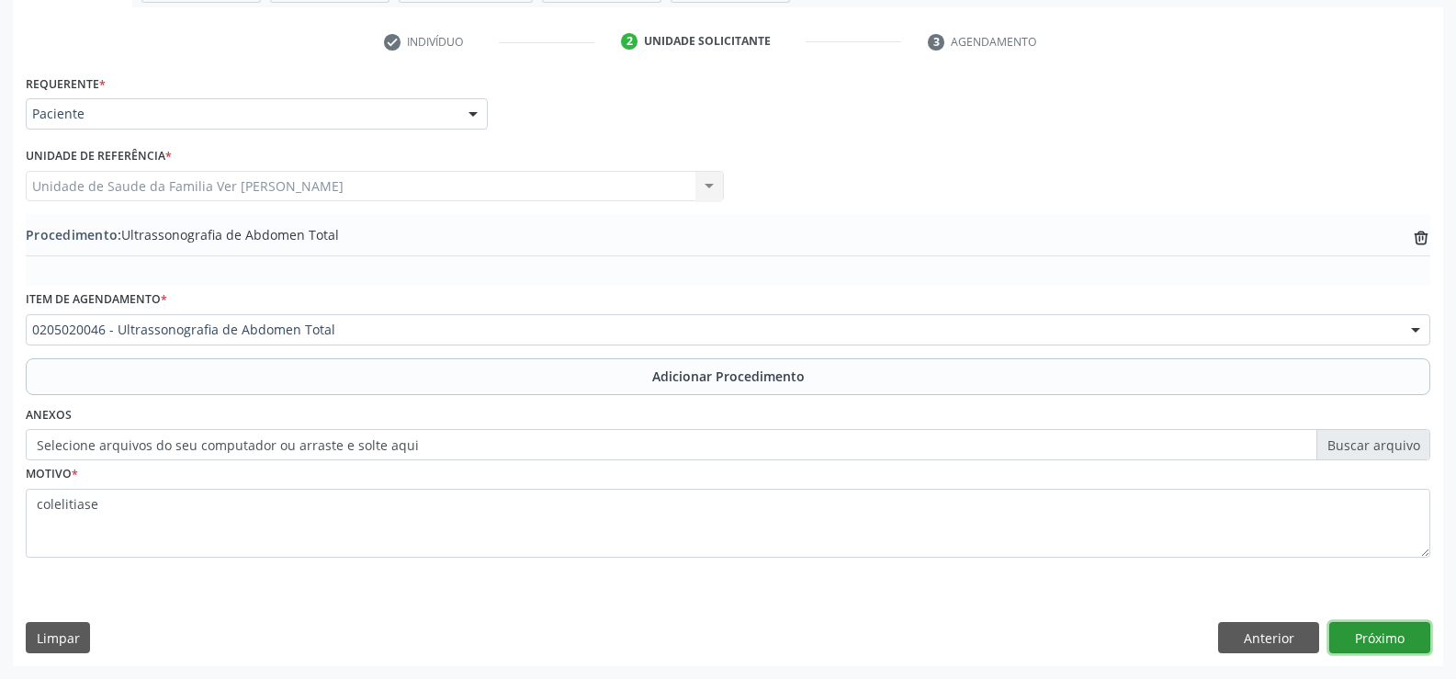
click at [1385, 632] on button "Próximo" at bounding box center [1379, 637] width 101 height 31
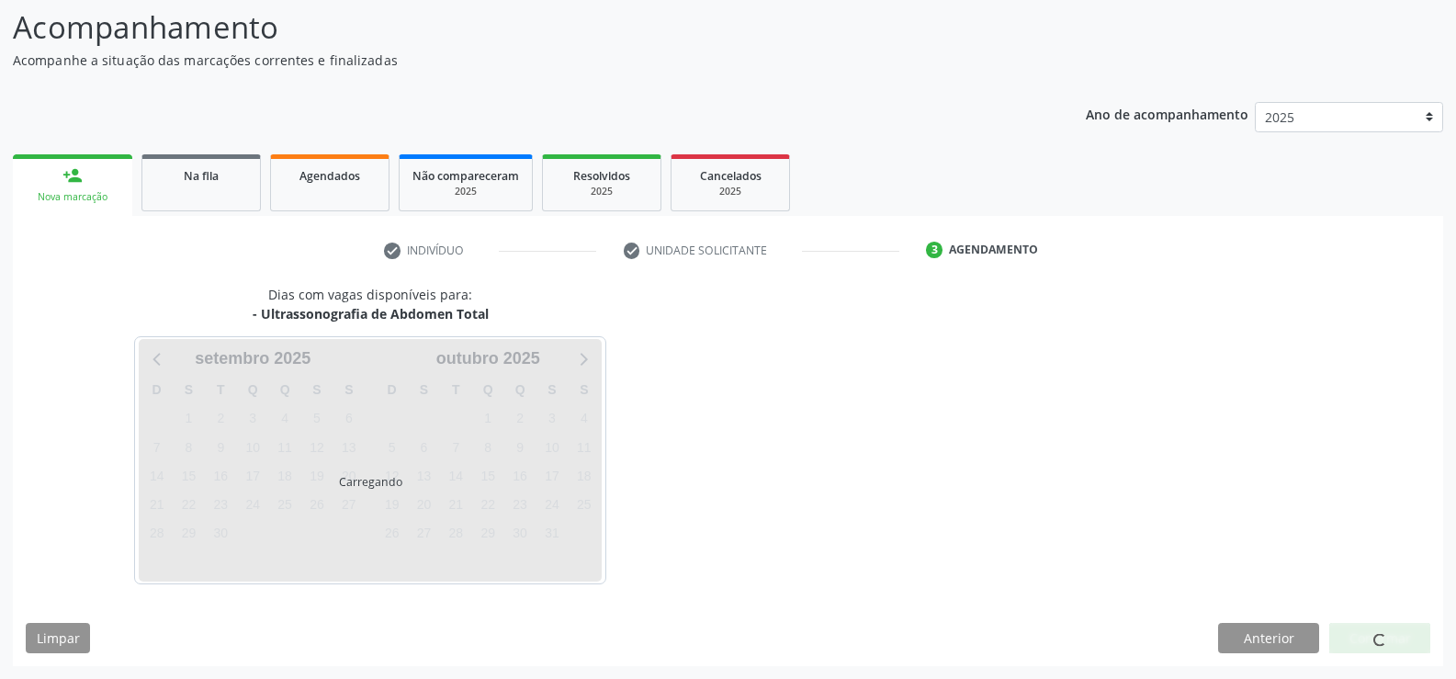
scroll to position [200, 0]
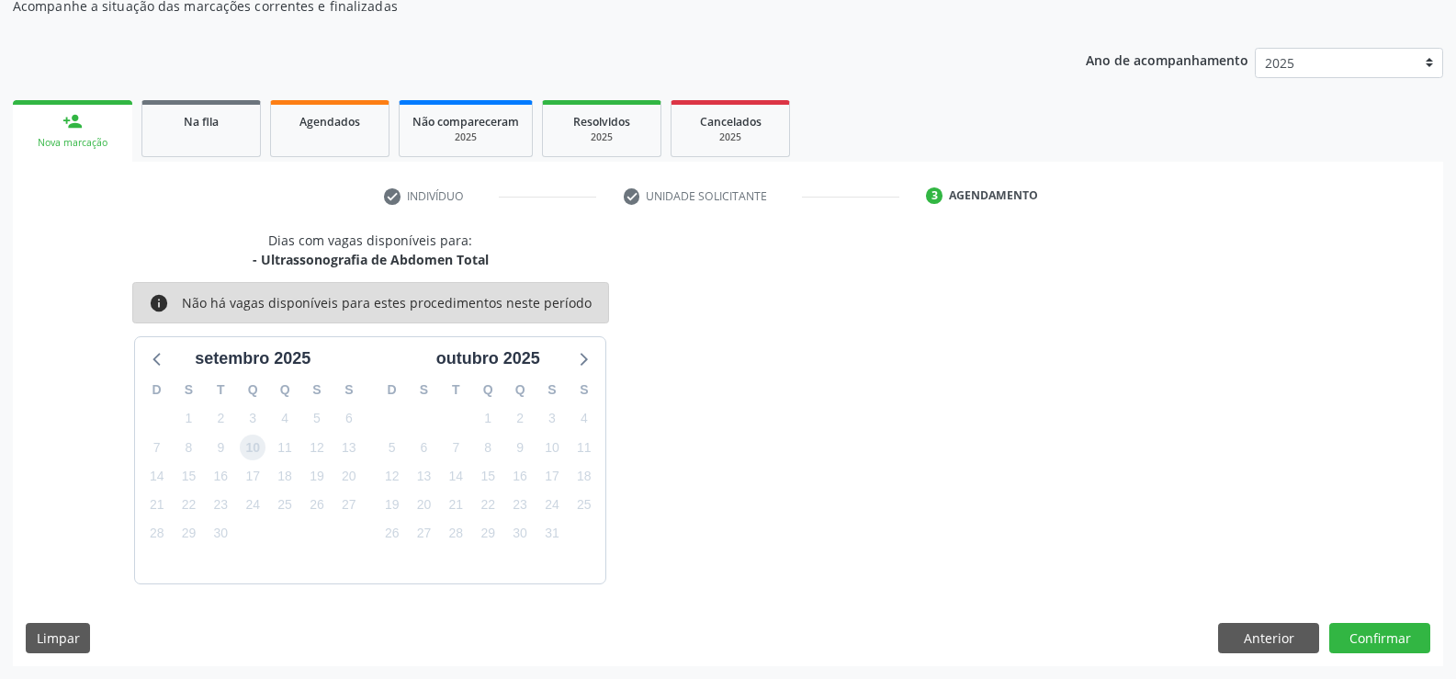
click at [251, 449] on span "10" at bounding box center [253, 448] width 26 height 26
click at [1400, 643] on button "Confirmar" at bounding box center [1379, 638] width 101 height 31
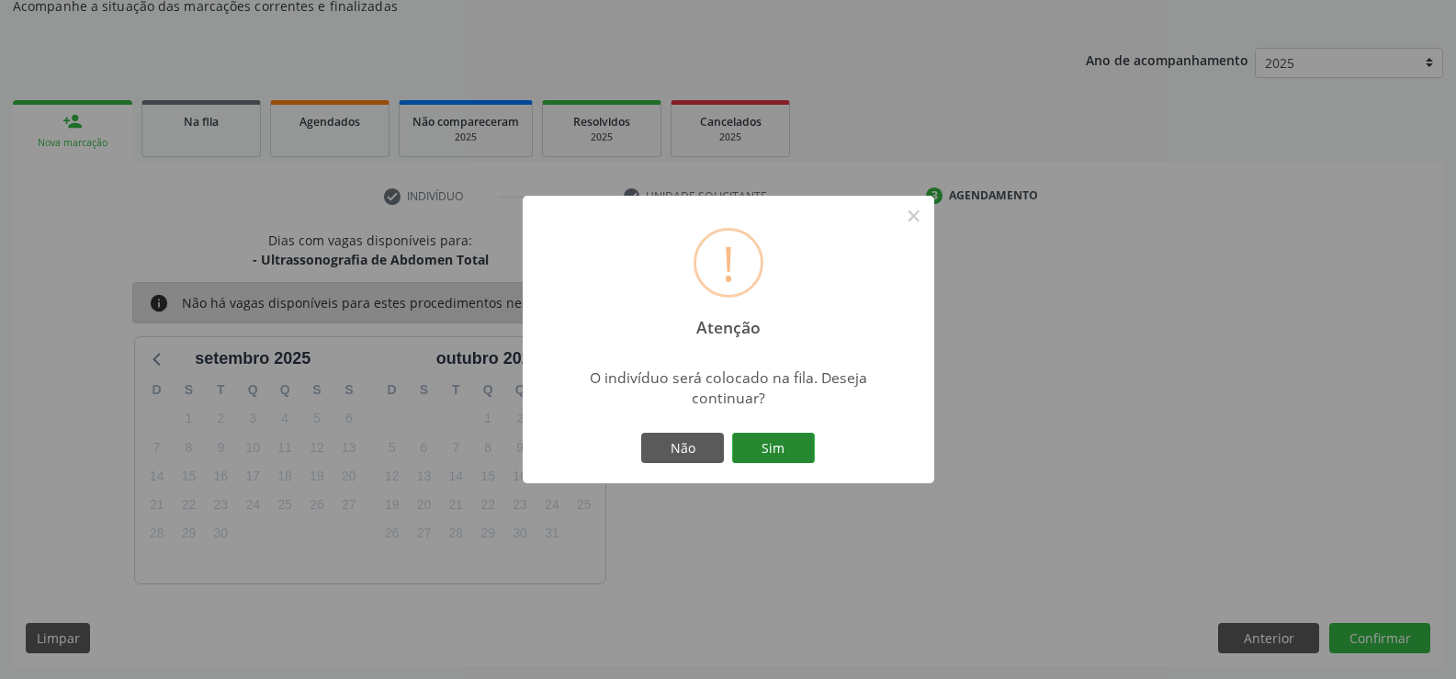
click at [750, 447] on button "Sim" at bounding box center [773, 448] width 83 height 31
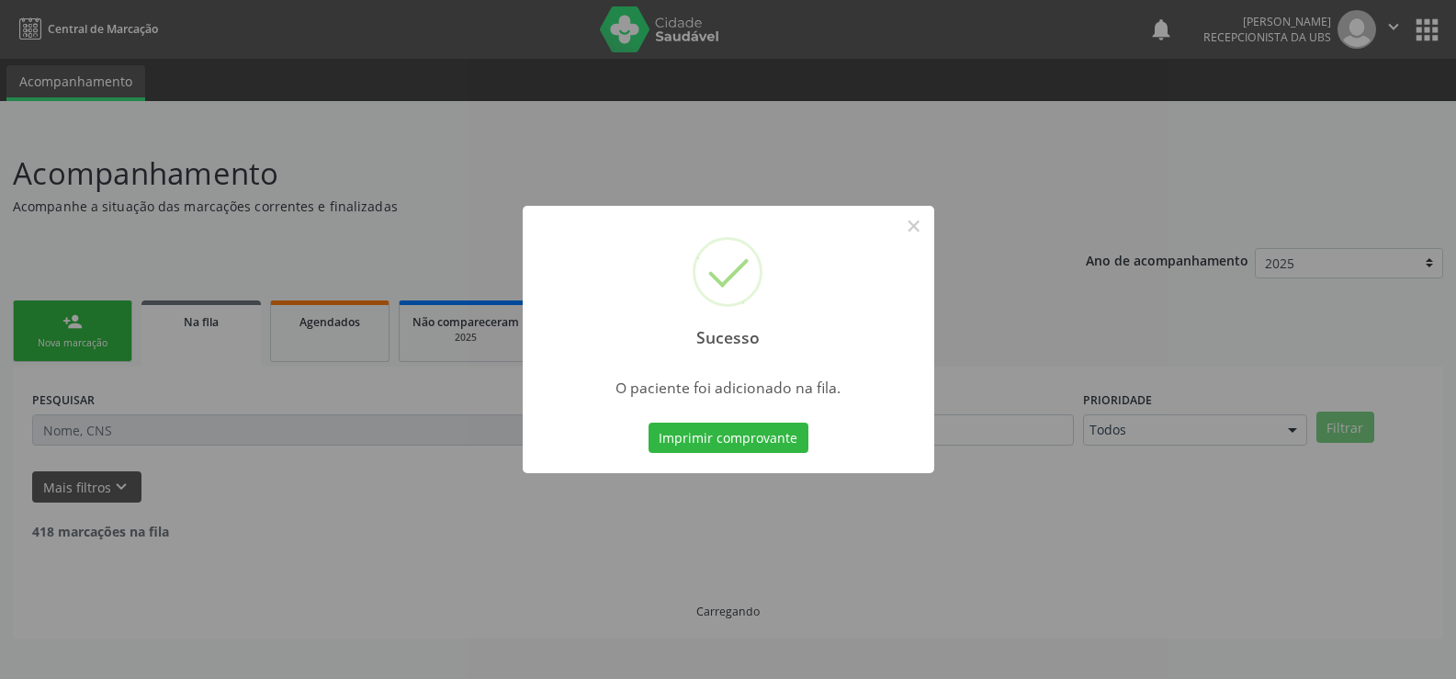
scroll to position [0, 0]
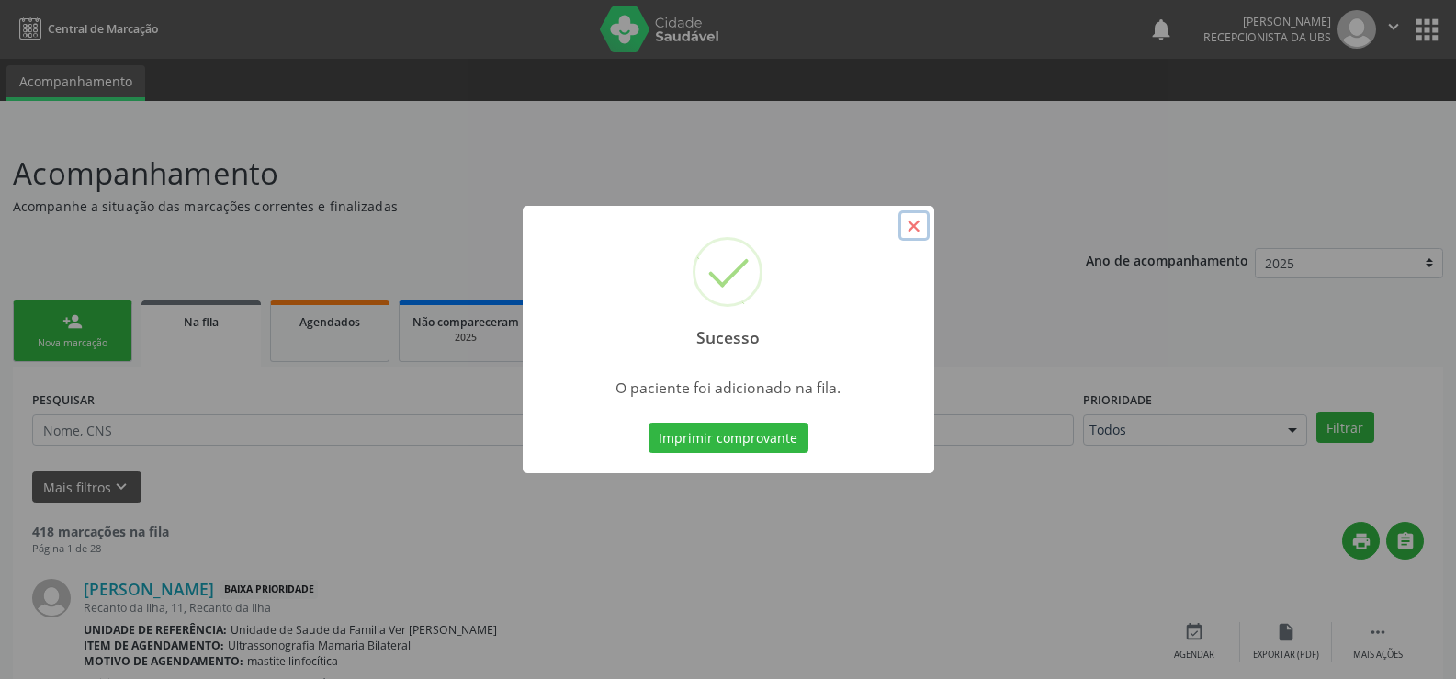
click at [914, 225] on button "×" at bounding box center [913, 225] width 31 height 31
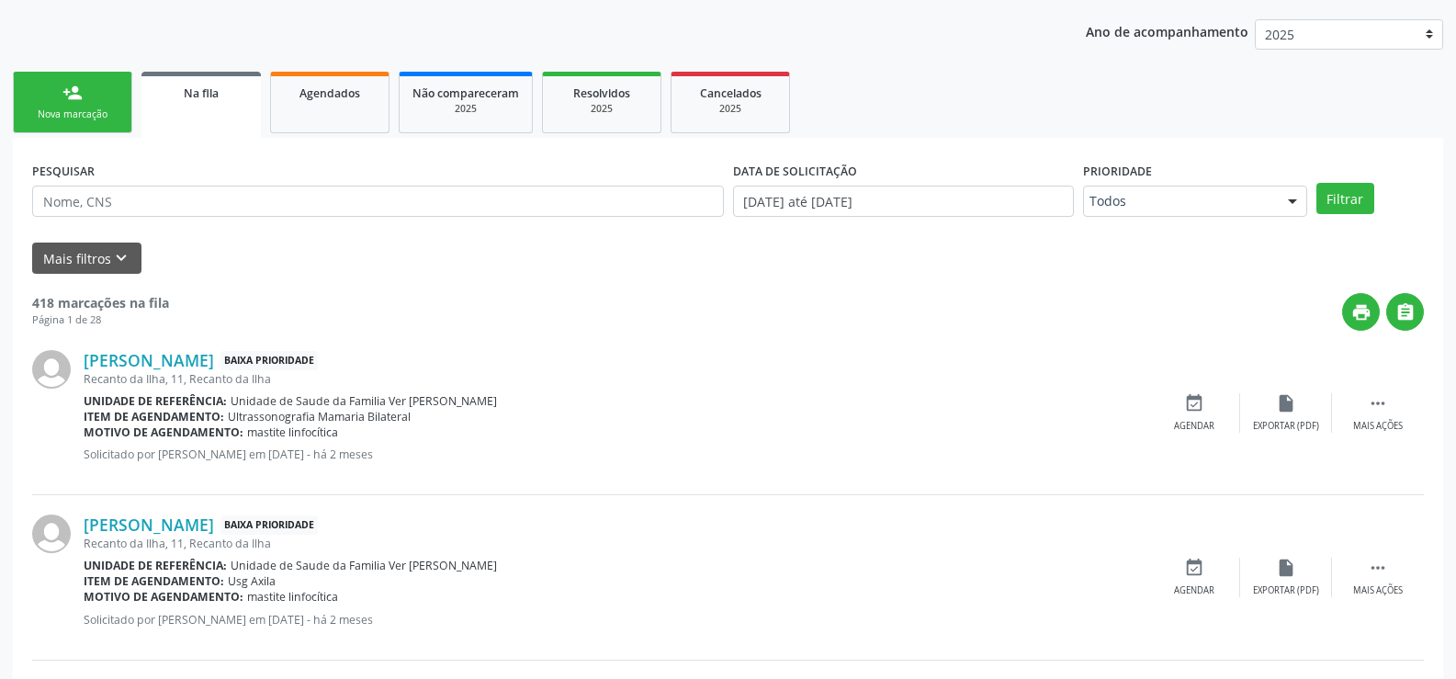
scroll to position [93, 0]
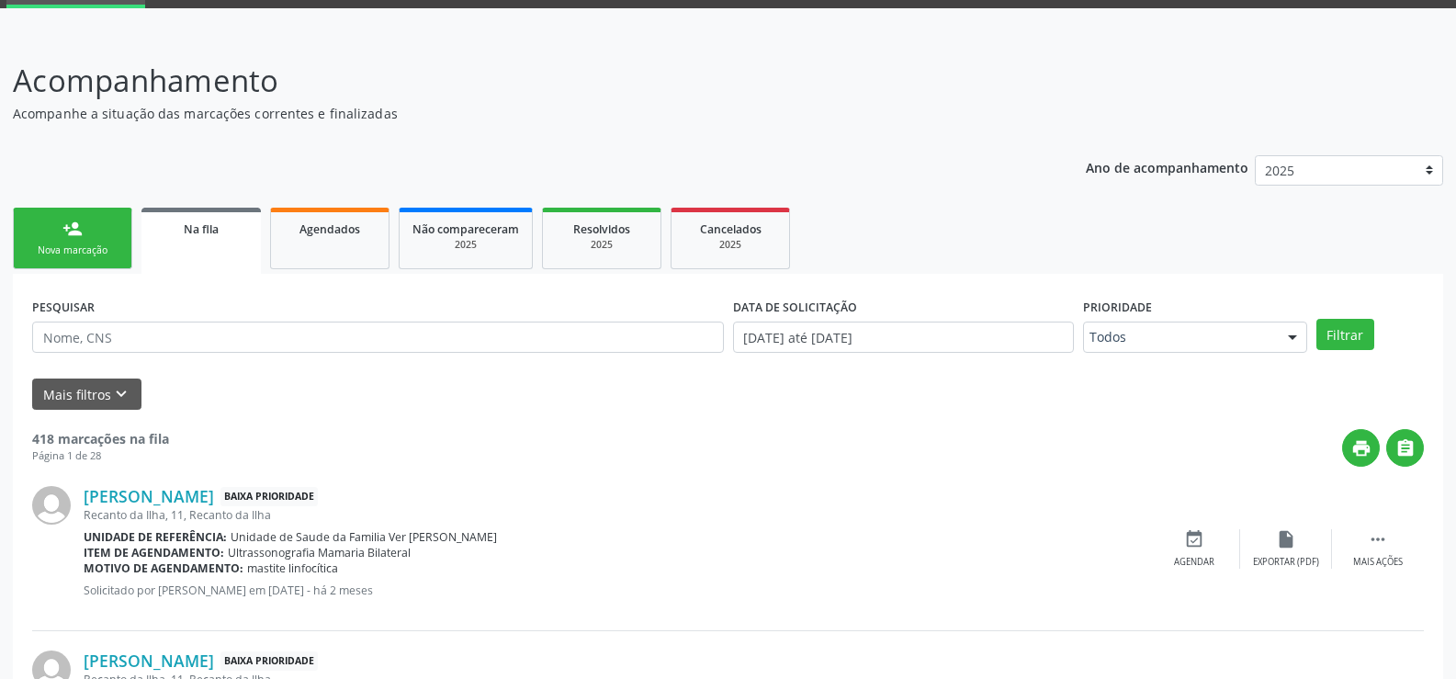
click at [58, 257] on div "Nova marcação" at bounding box center [73, 250] width 92 height 14
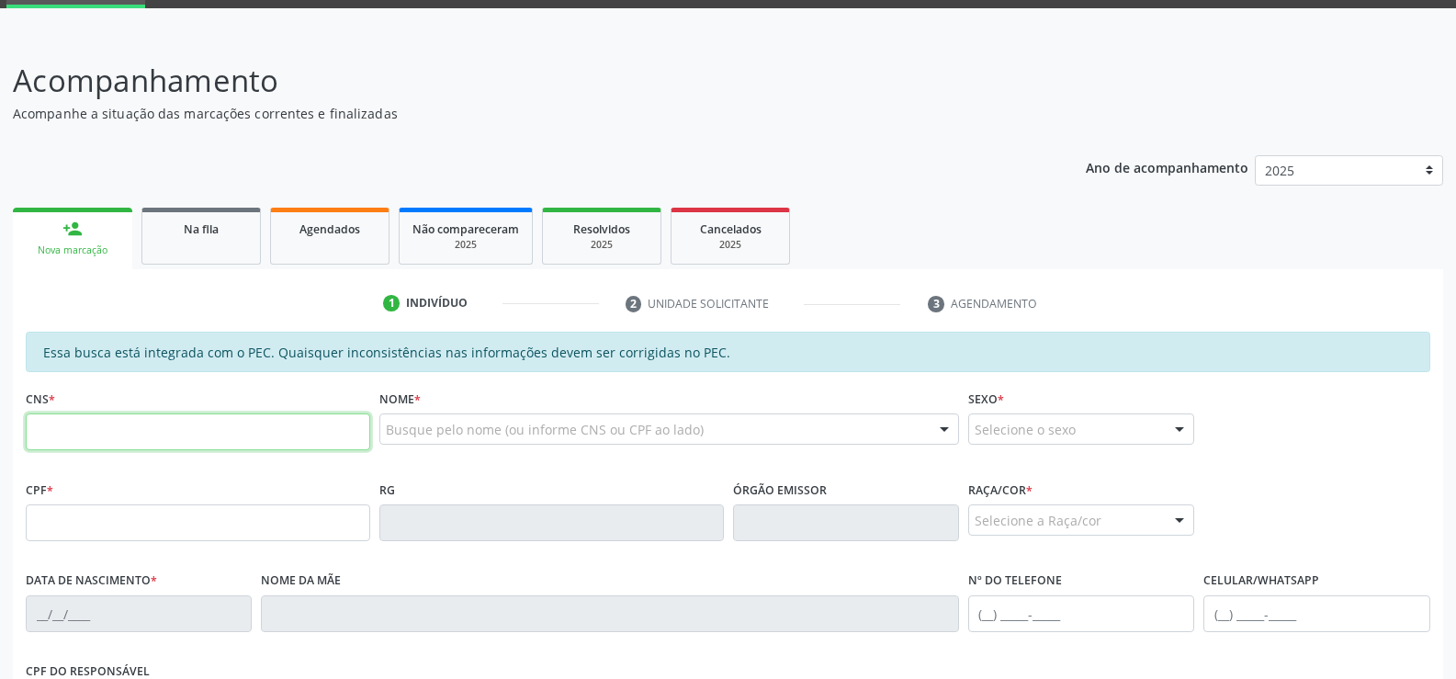
click at [65, 424] on input "text" at bounding box center [198, 431] width 344 height 37
type input "700 0010 2826 0002"
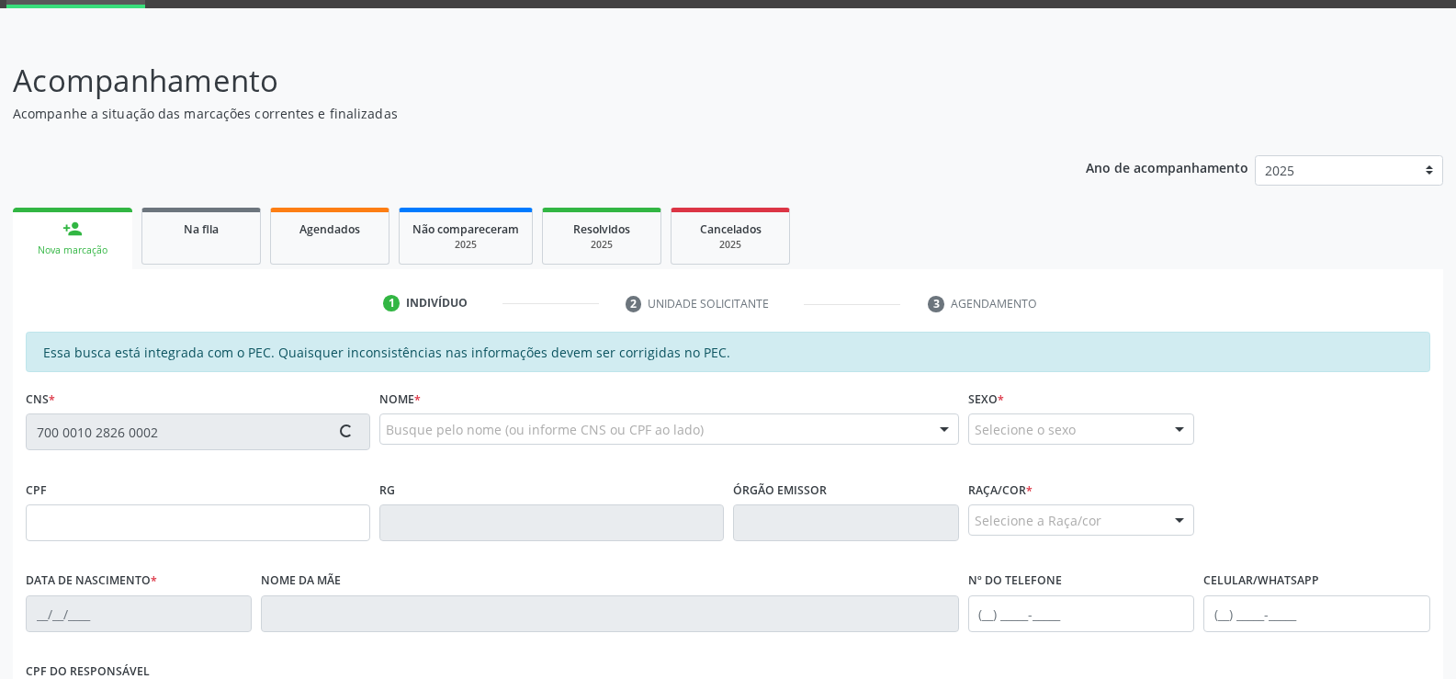
type input "842.754.484-72"
type input "[DATE]"
type input "[PERSON_NAME]"
type input "[PHONE_NUMBER]"
type input "S/N"
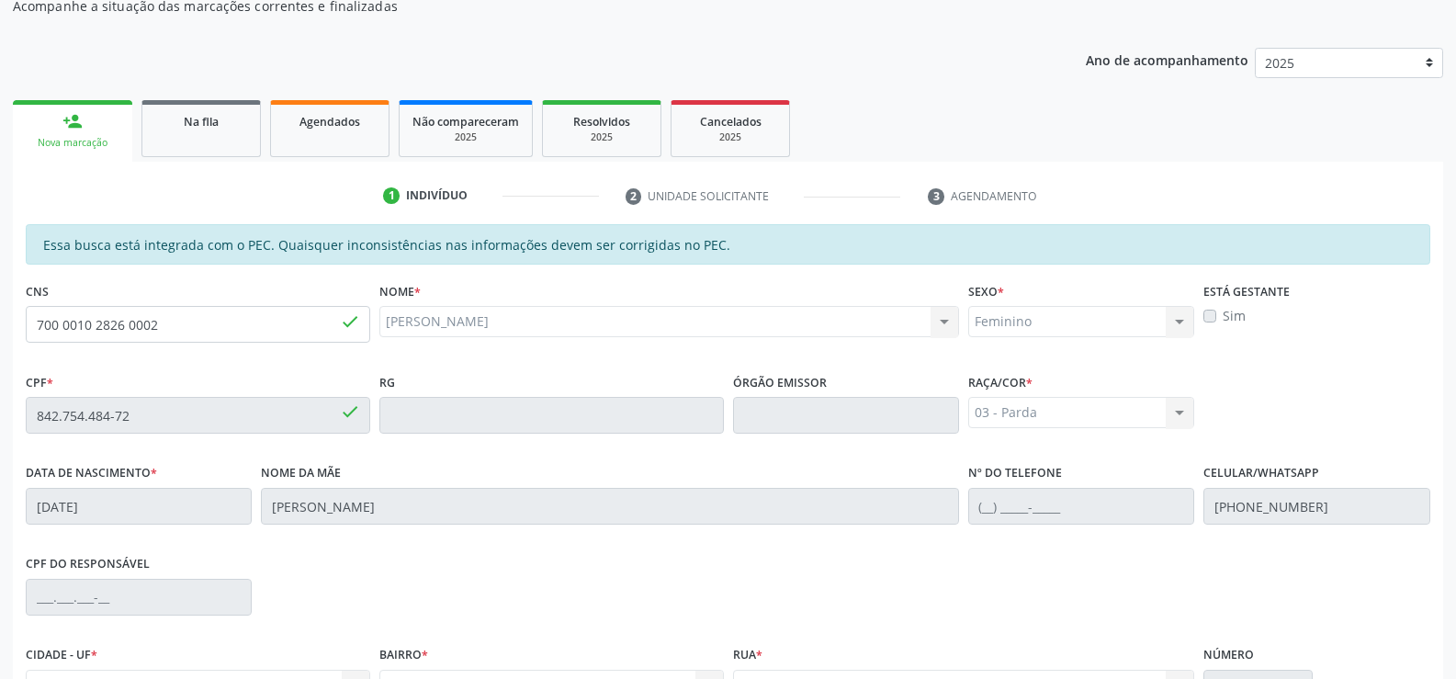
scroll to position [396, 0]
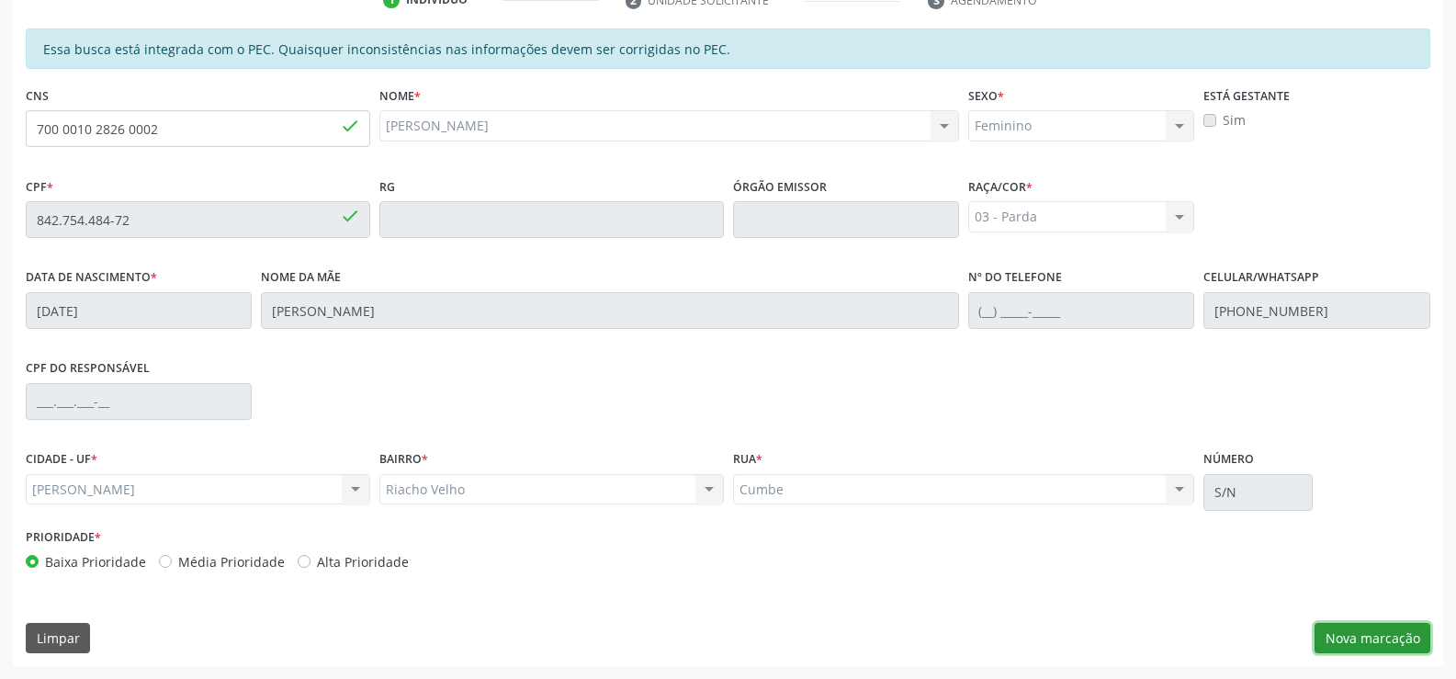
click at [1352, 634] on button "Nova marcação" at bounding box center [1373, 638] width 116 height 31
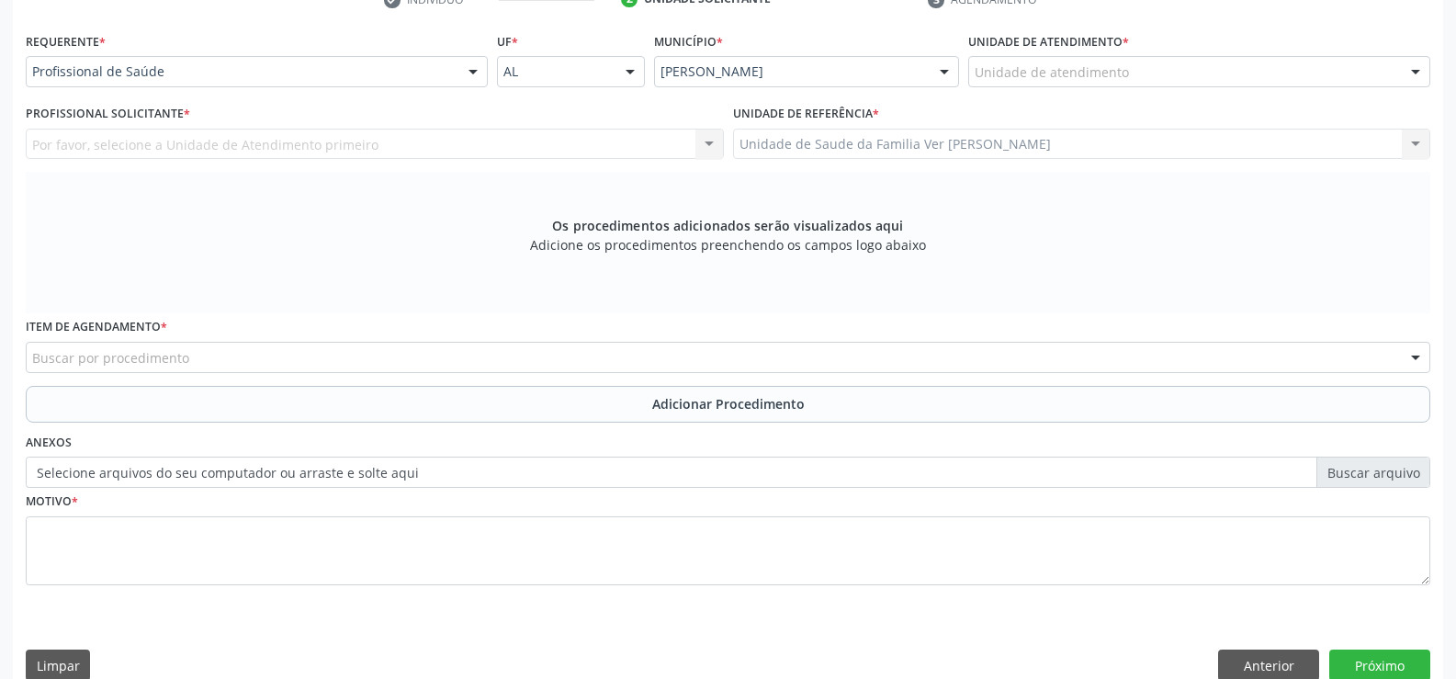
click at [1418, 67] on div at bounding box center [1416, 72] width 28 height 31
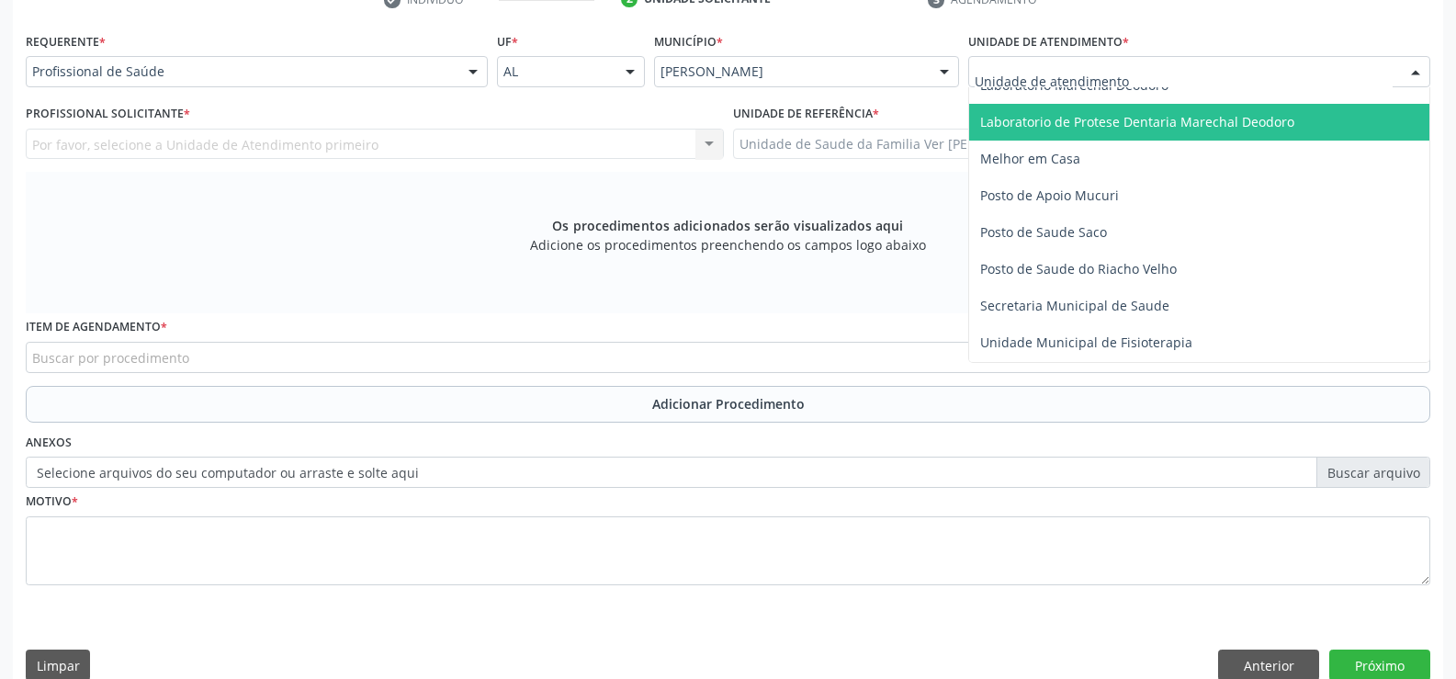
scroll to position [735, 0]
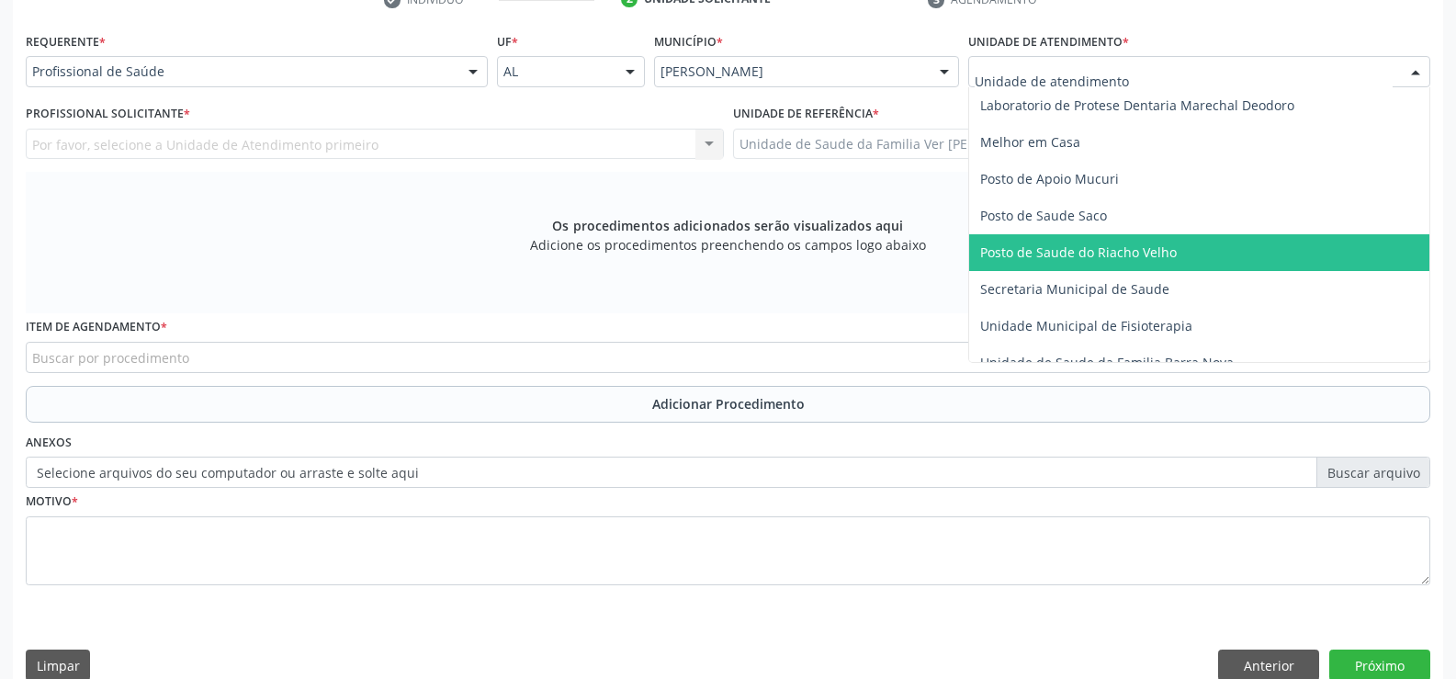
click at [1180, 253] on span "Posto de Saude do Riacho Velho" at bounding box center [1199, 252] width 460 height 37
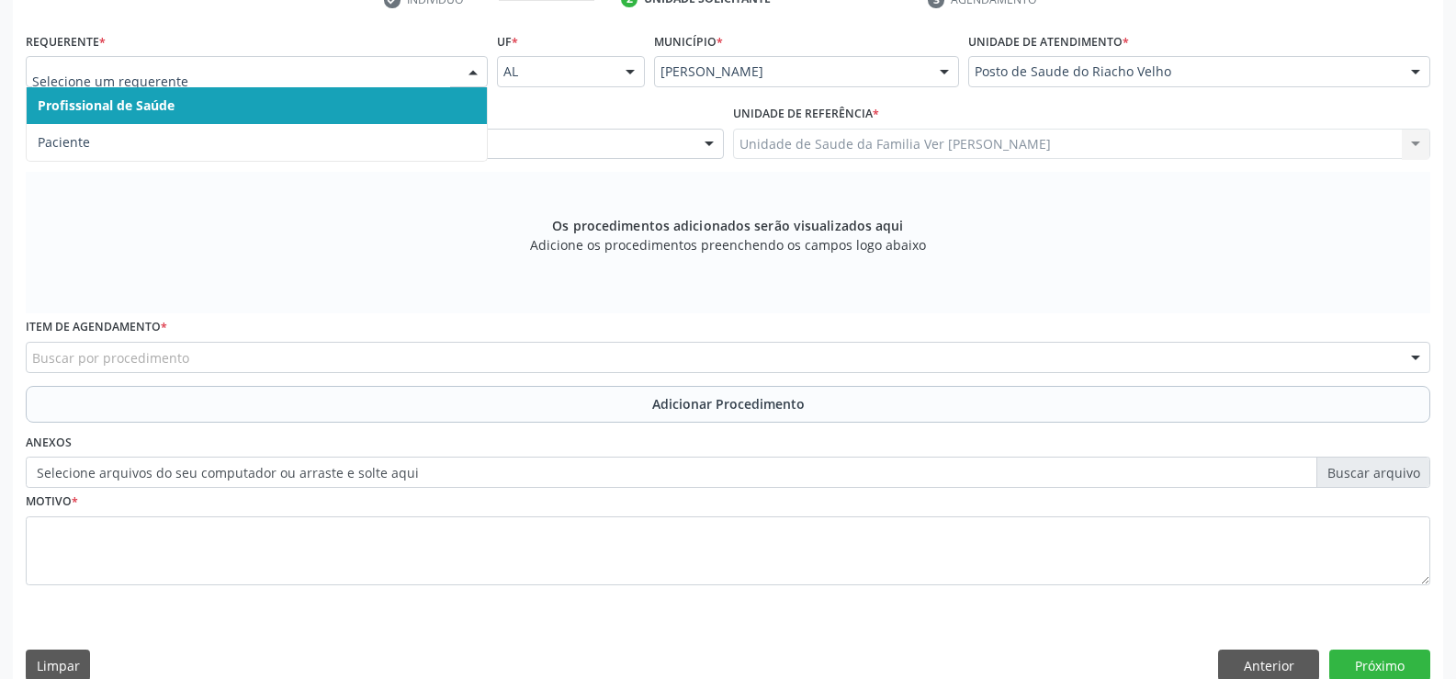
click at [474, 71] on div at bounding box center [473, 72] width 28 height 31
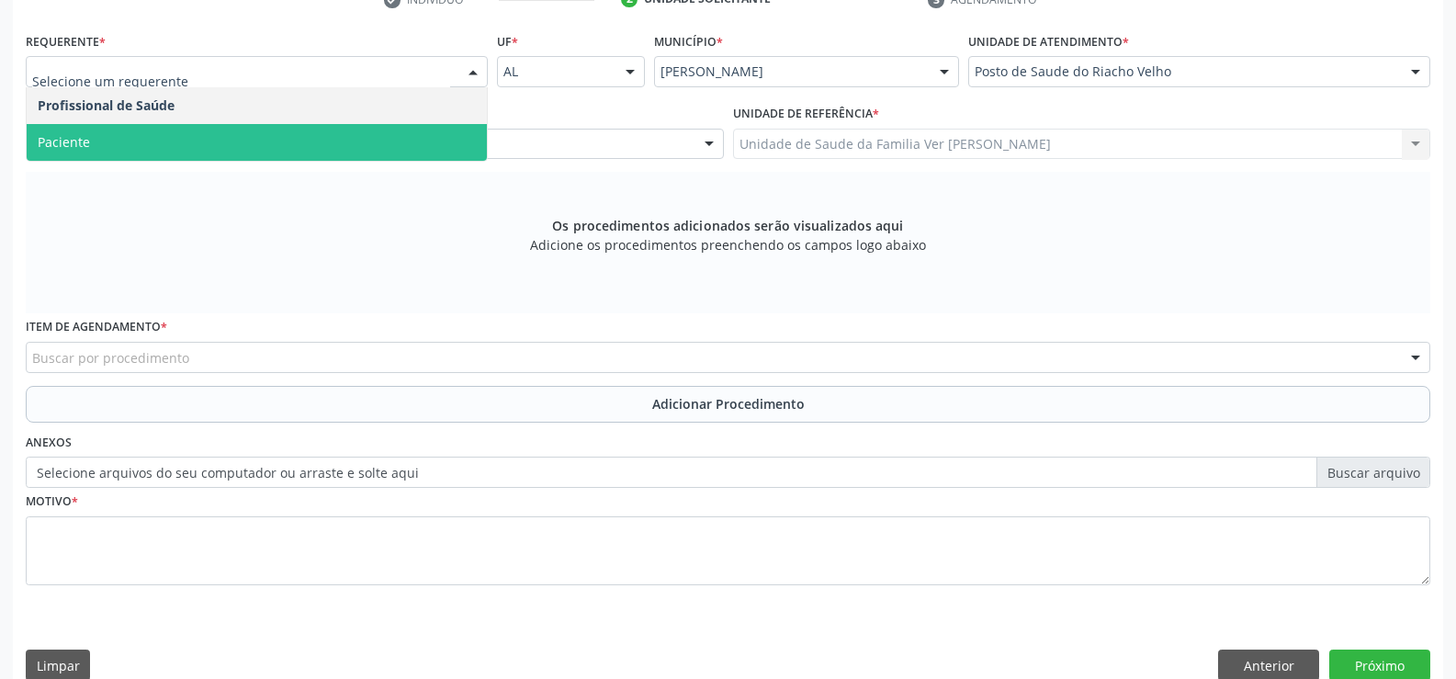
click at [401, 129] on span "Paciente" at bounding box center [257, 142] width 460 height 37
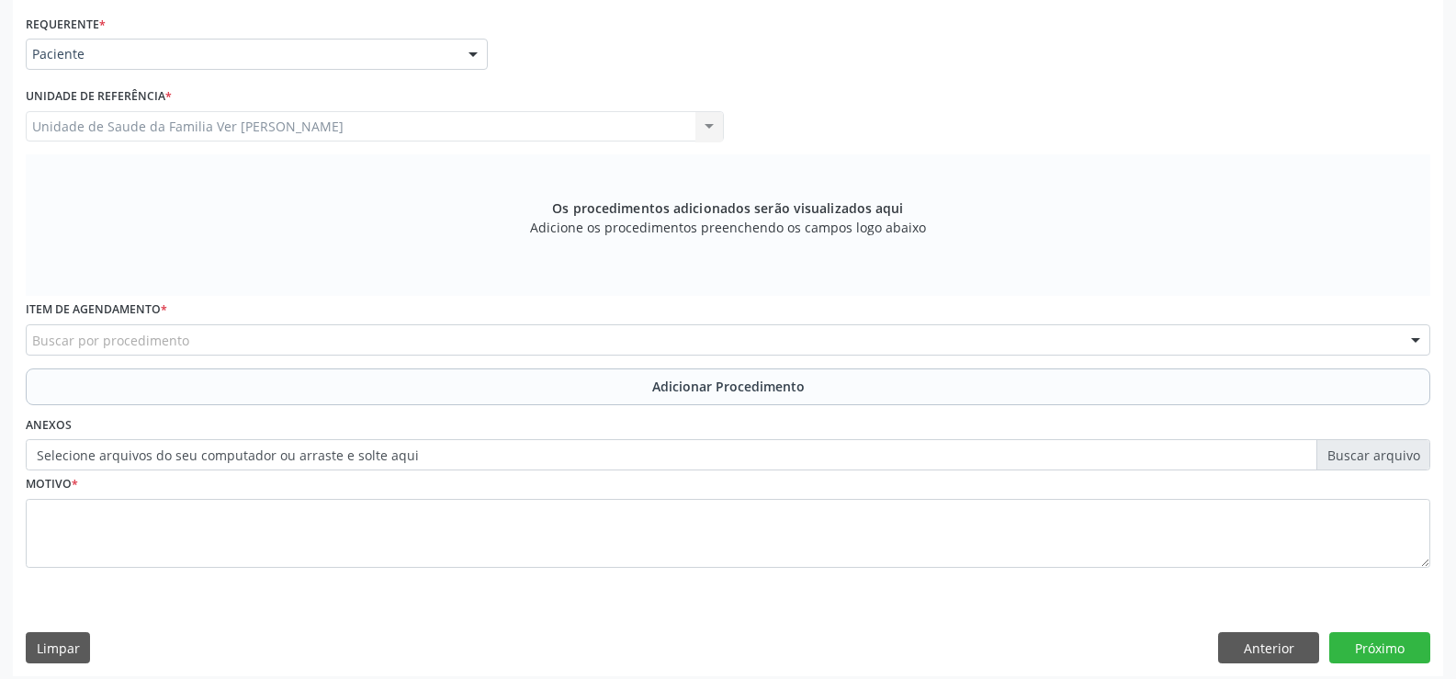
scroll to position [424, 0]
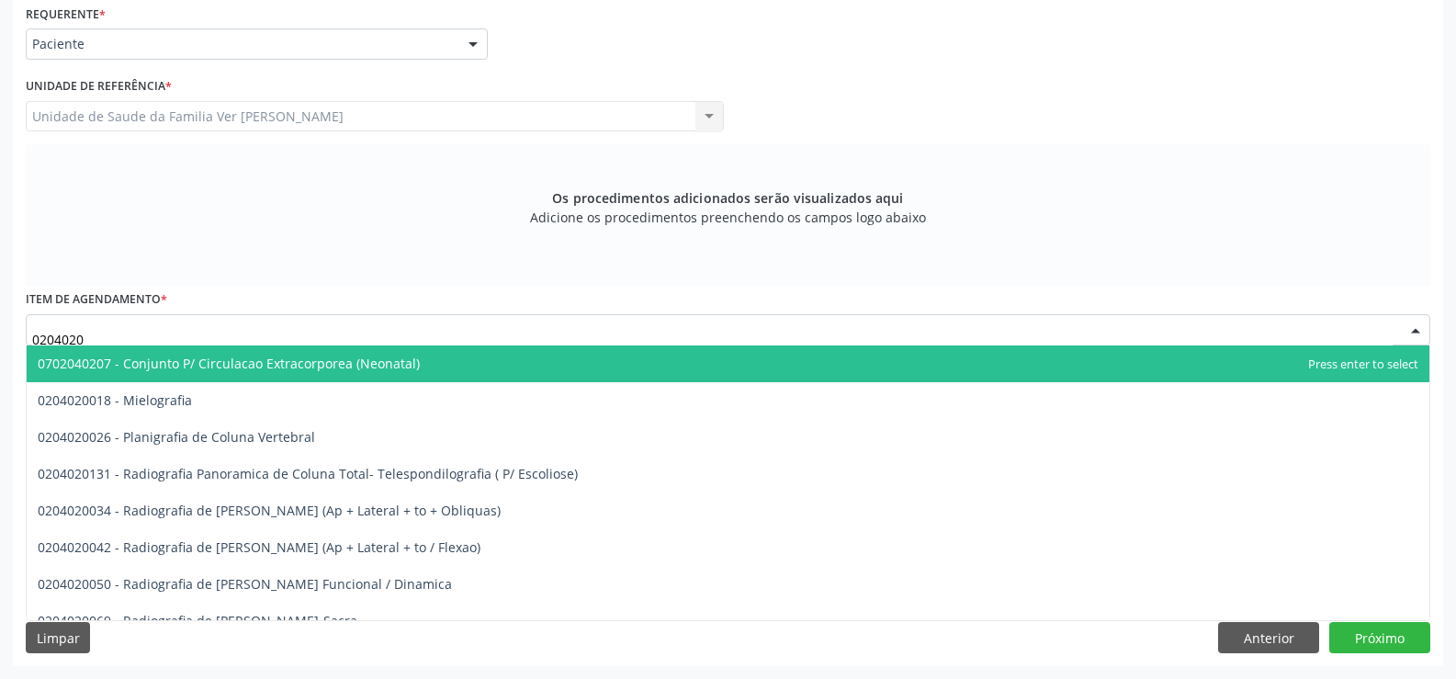
type input "02040200"
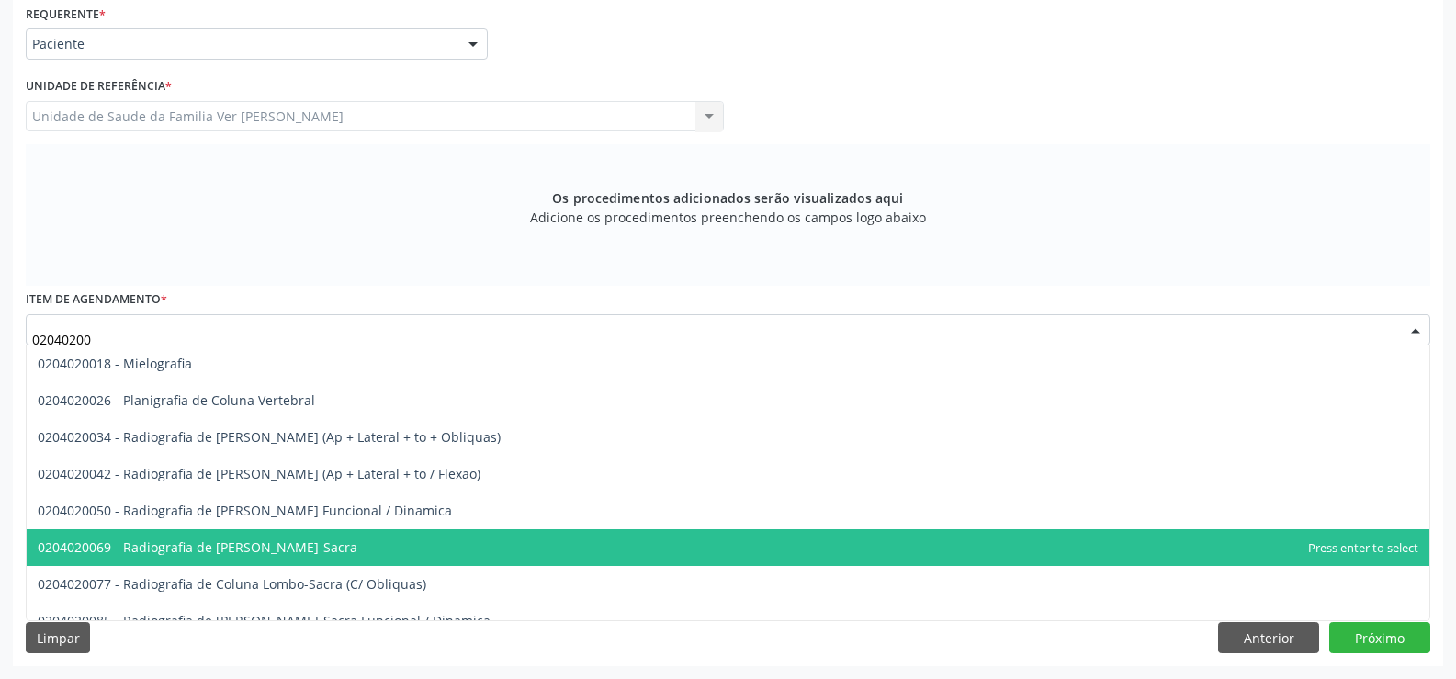
click at [207, 556] on span "0204020069 - Radiografia de [PERSON_NAME]-Sacra" at bounding box center [728, 547] width 1403 height 37
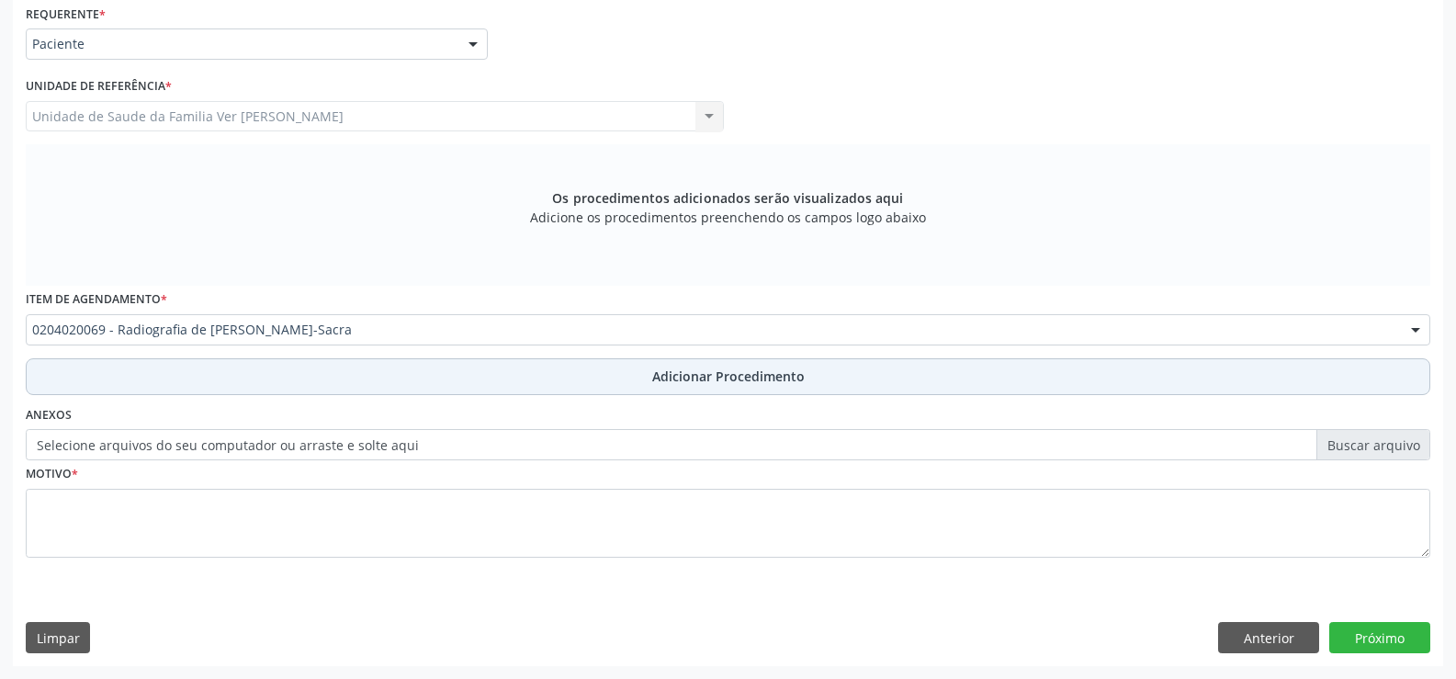
click at [741, 378] on span "Adicionar Procedimento" at bounding box center [728, 376] width 152 height 19
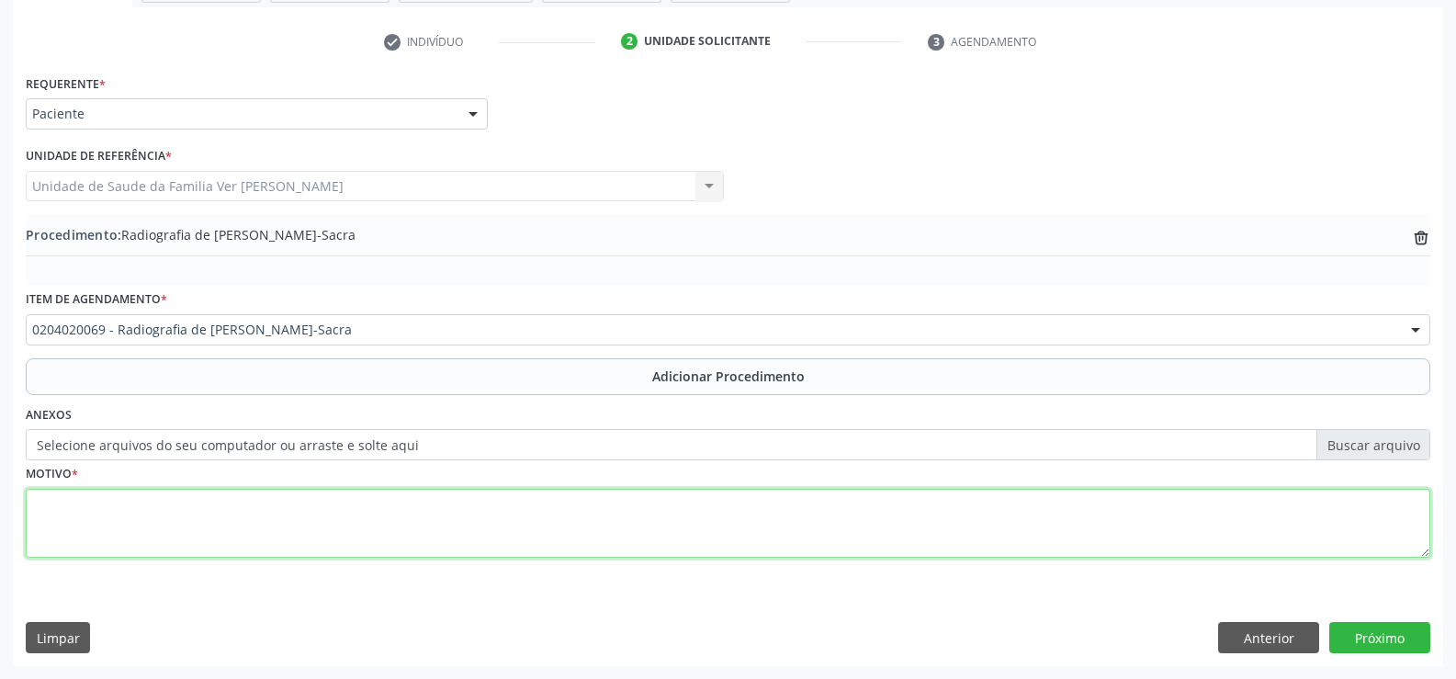
click at [72, 512] on textarea at bounding box center [728, 524] width 1405 height 70
type textarea "avaliação"
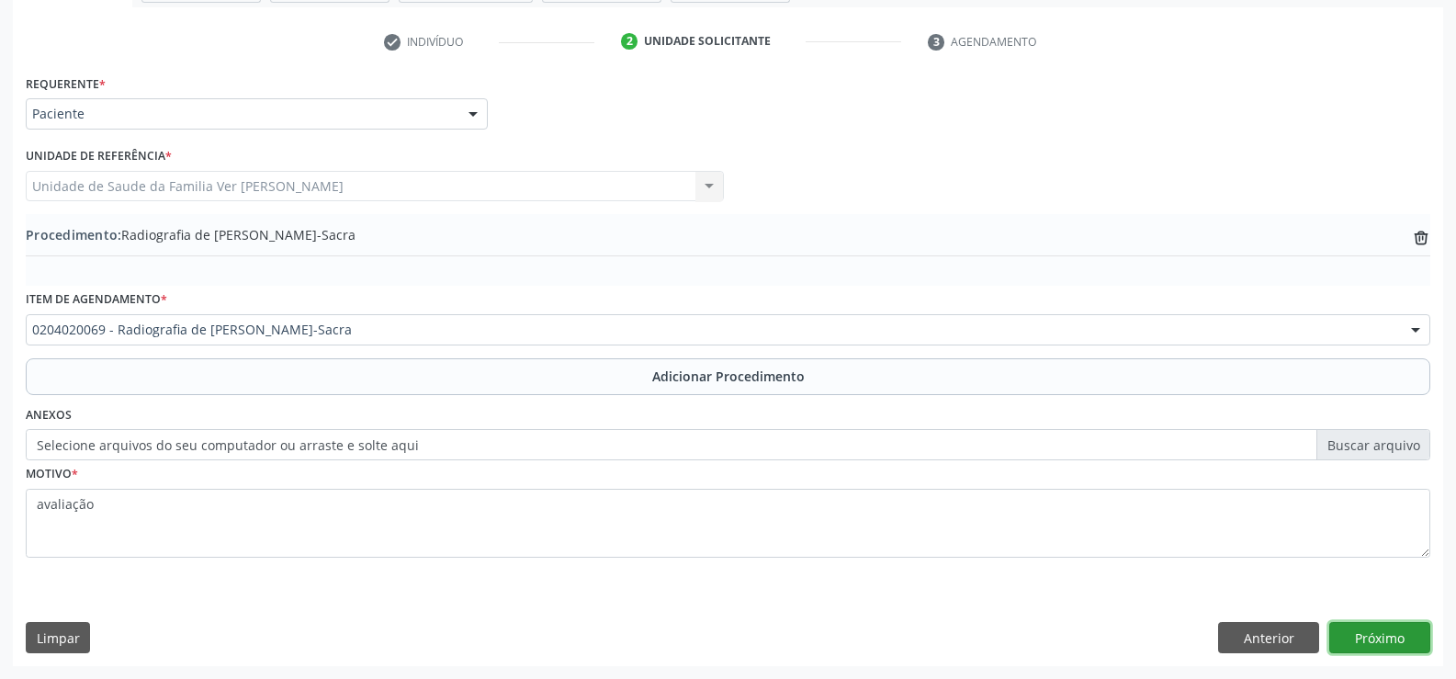
click at [1375, 631] on button "Próximo" at bounding box center [1379, 637] width 101 height 31
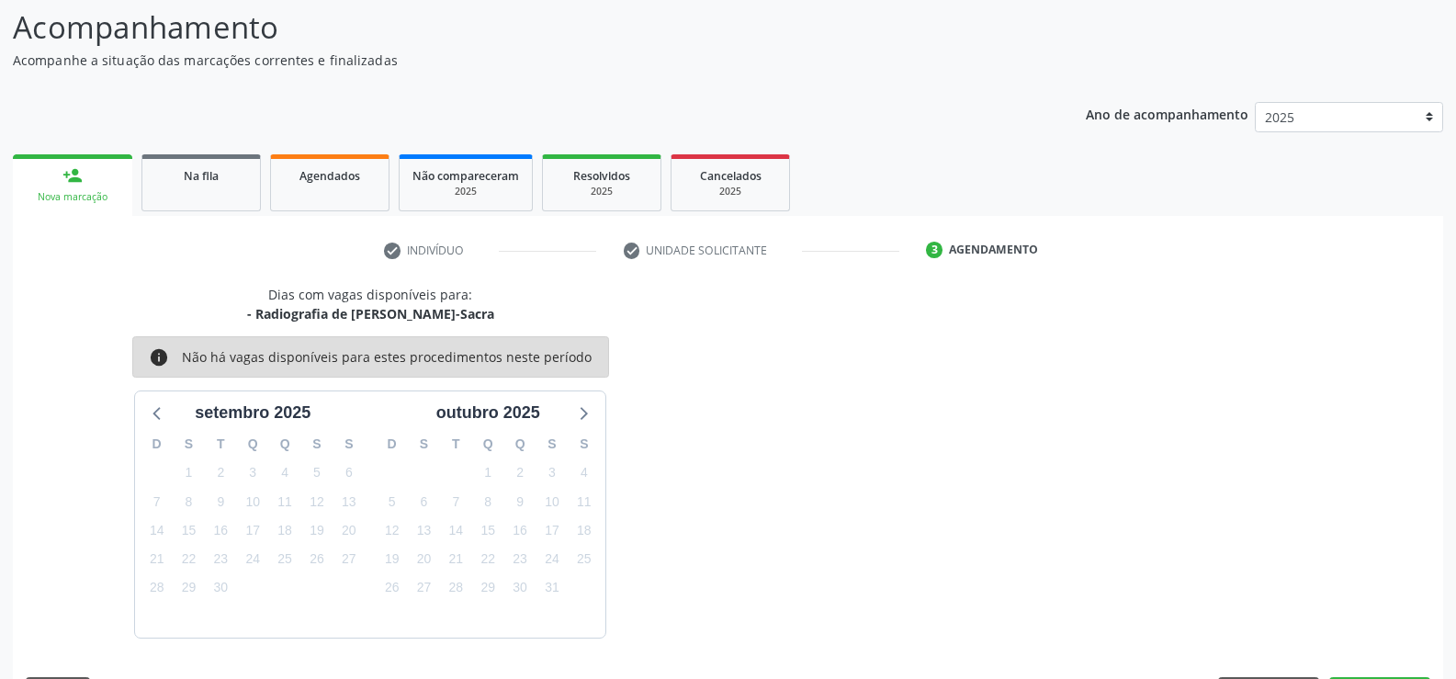
scroll to position [200, 0]
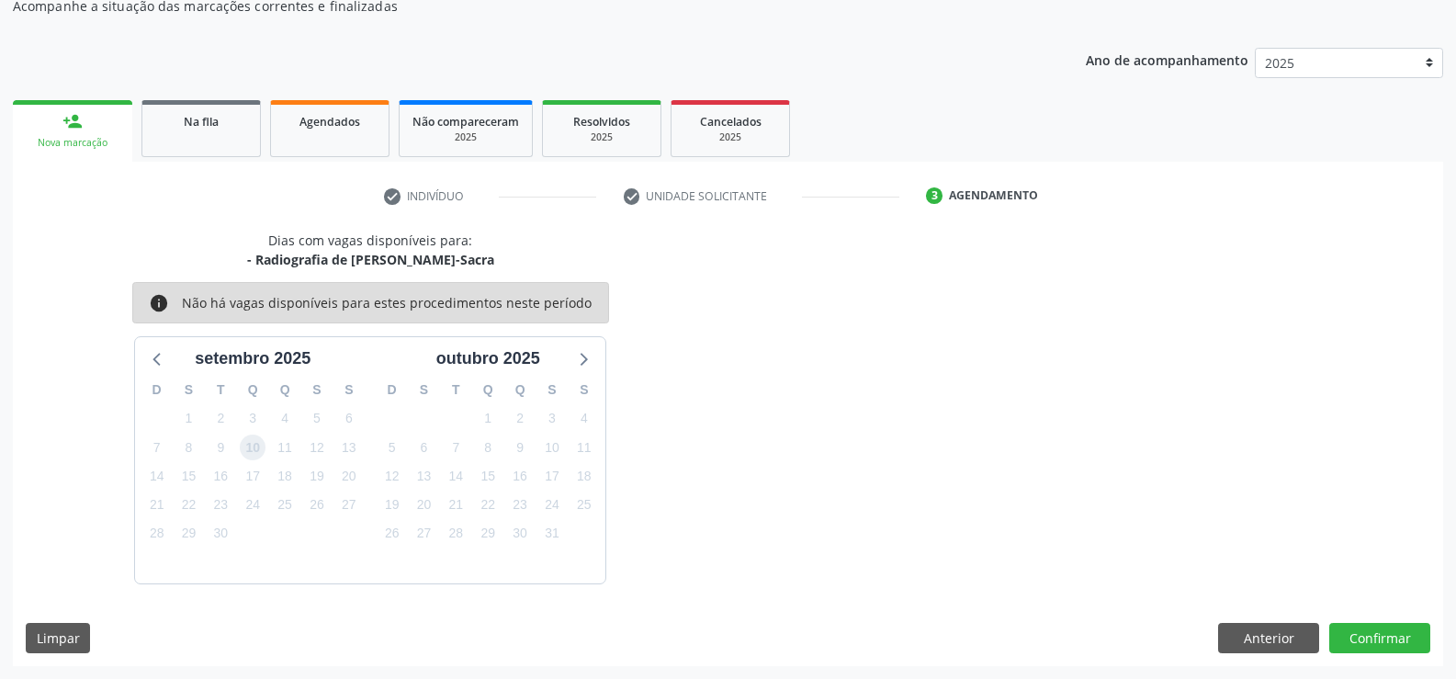
click at [254, 450] on span "10" at bounding box center [253, 448] width 26 height 26
click at [1389, 643] on button "Confirmar" at bounding box center [1379, 638] width 101 height 31
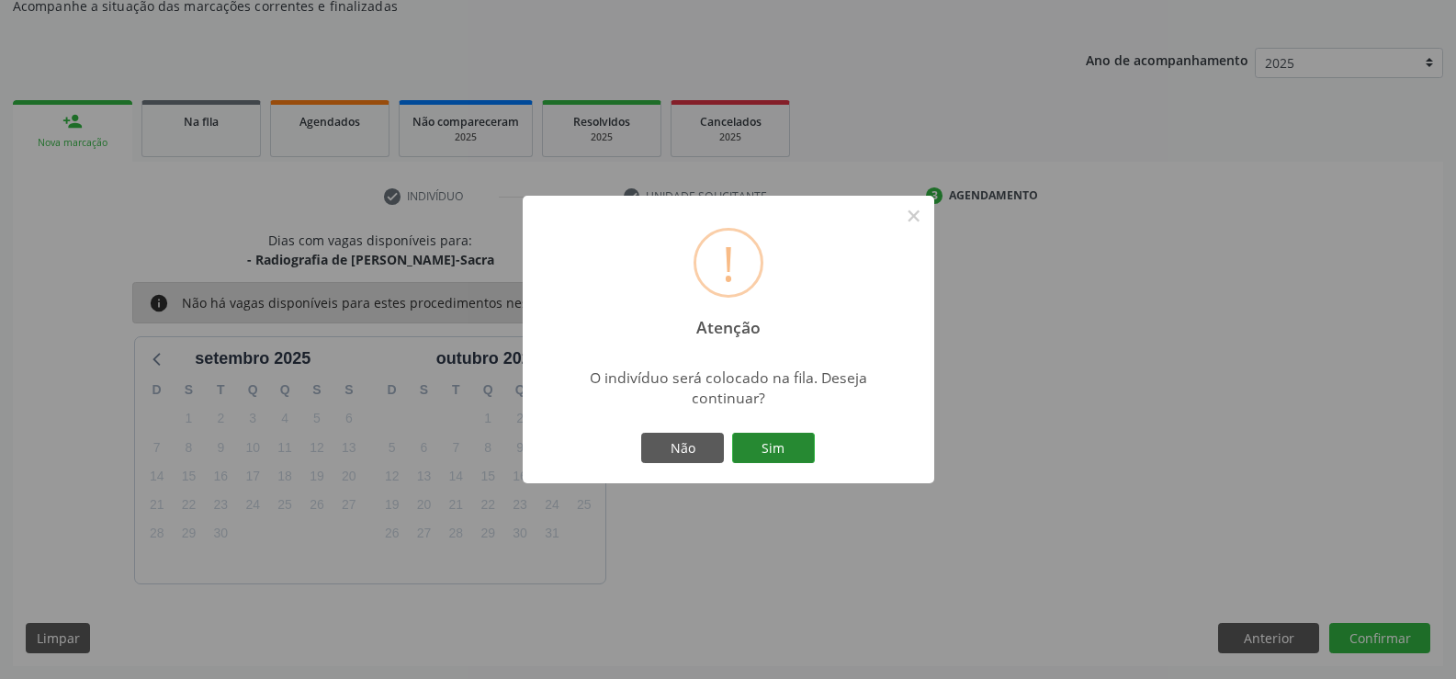
click at [762, 449] on button "Sim" at bounding box center [773, 448] width 83 height 31
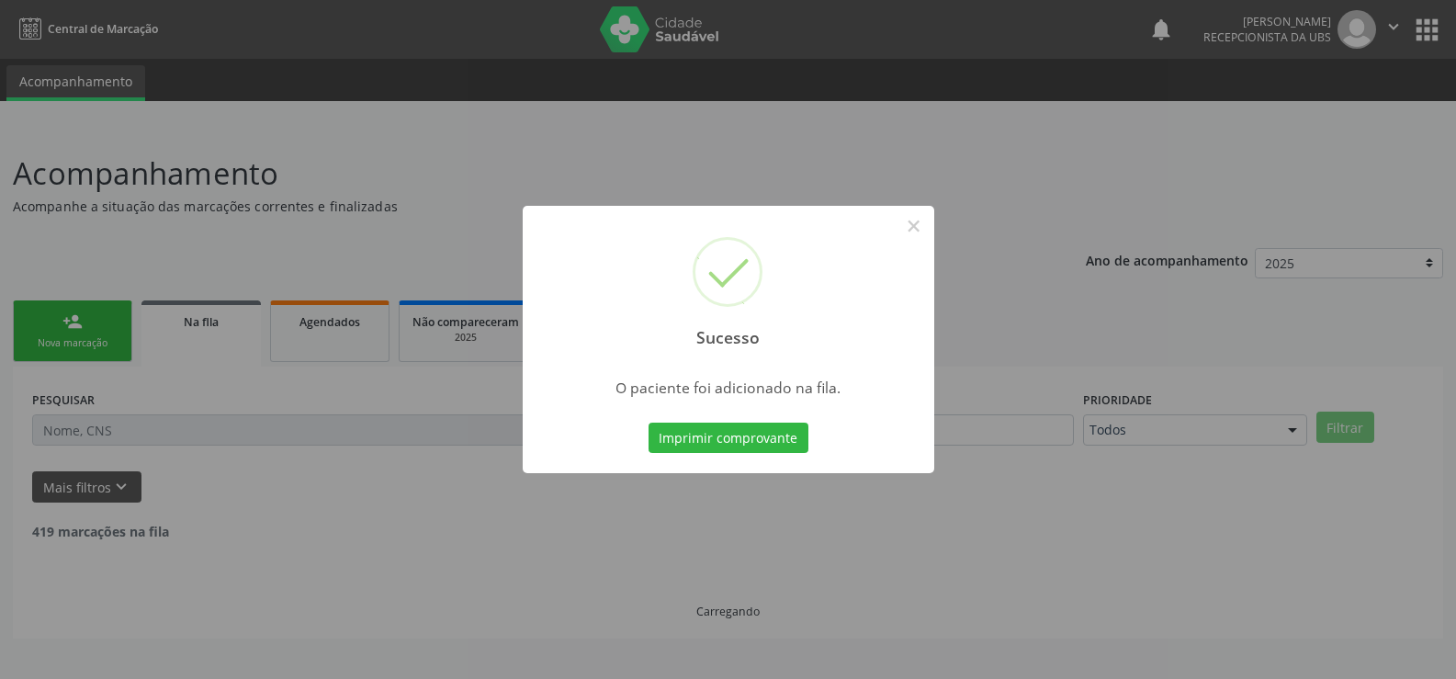
scroll to position [0, 0]
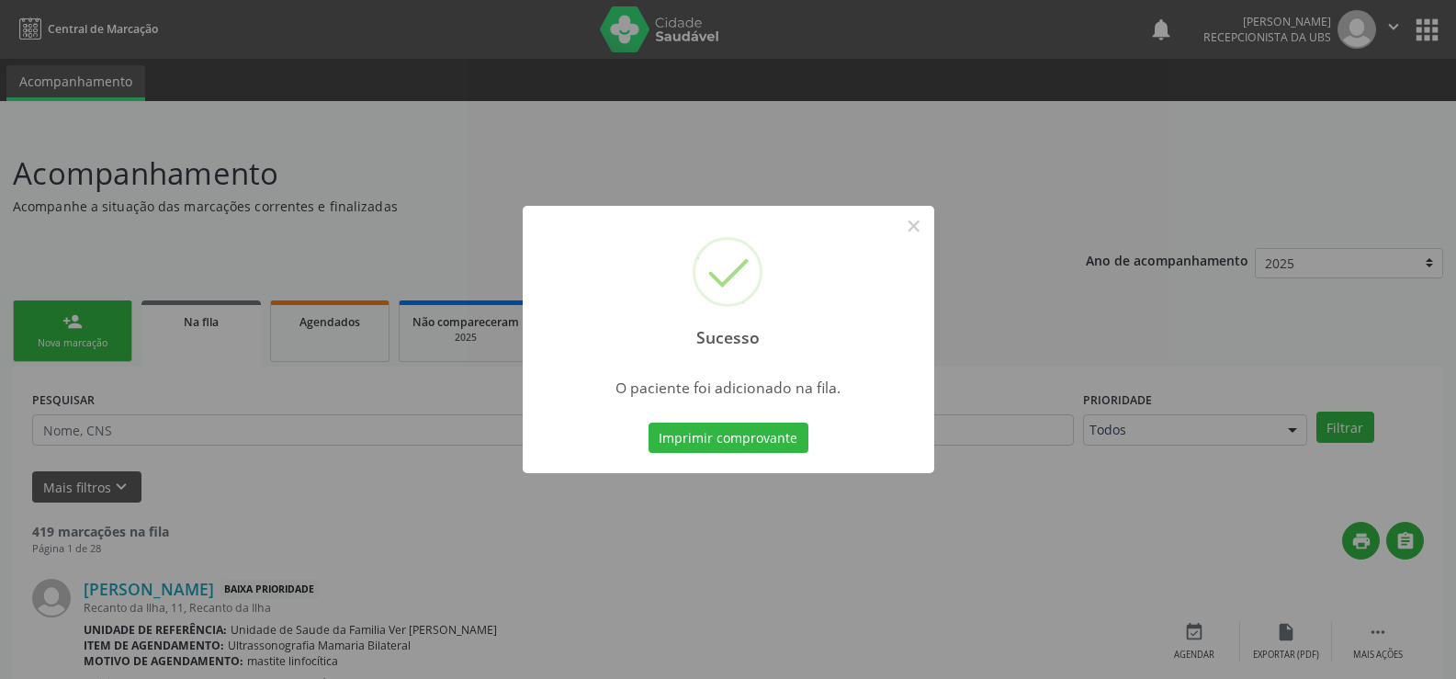
click at [85, 310] on div "Sucesso × O paciente foi adicionado na fila. Imprimir comprovante Cancel" at bounding box center [728, 339] width 1456 height 679
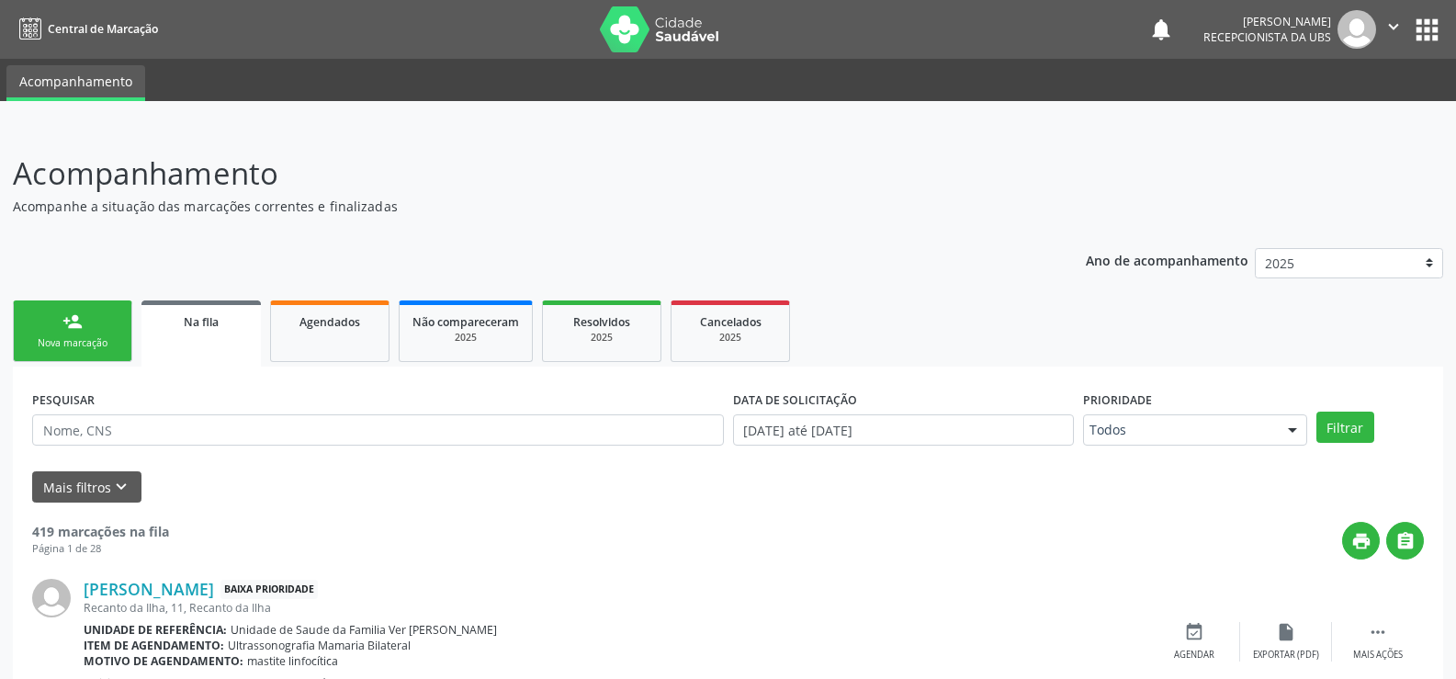
click at [85, 340] on div "Nova marcação" at bounding box center [73, 343] width 92 height 14
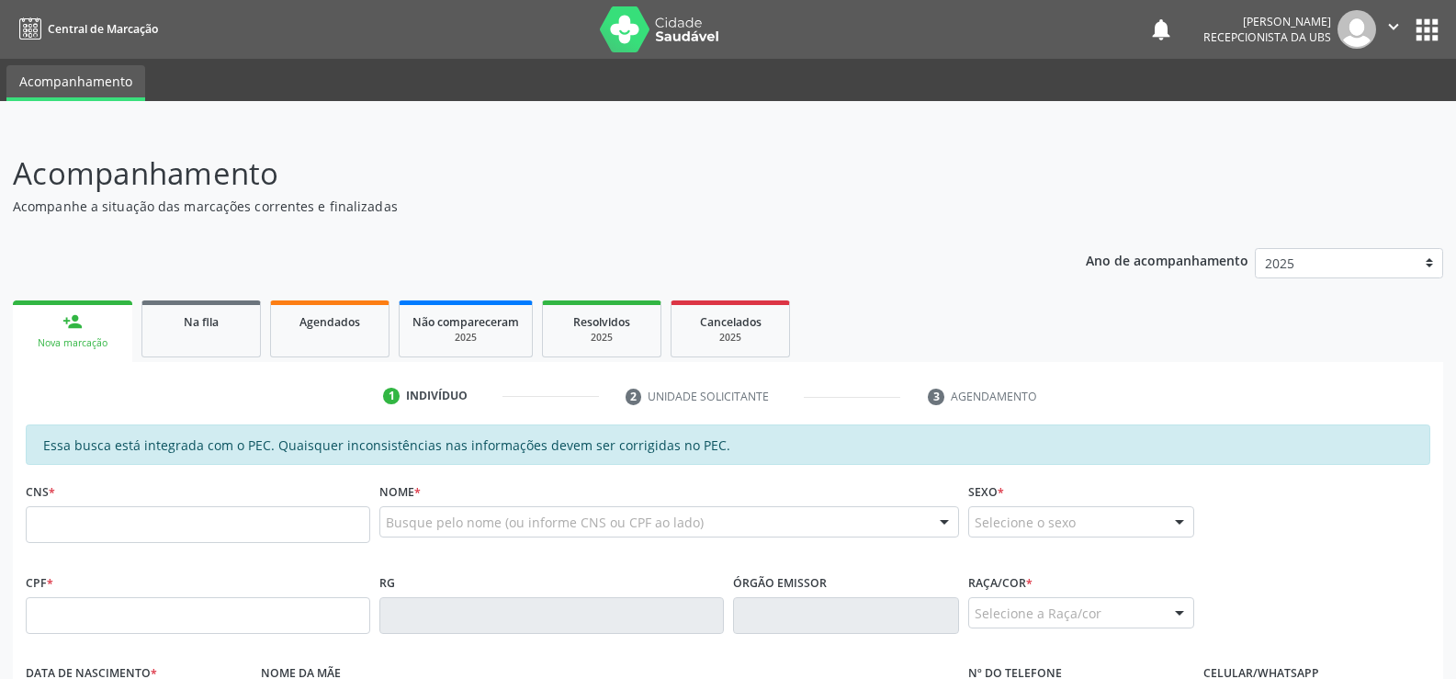
click at [97, 505] on div "CNS *" at bounding box center [198, 510] width 344 height 65
click at [51, 536] on input "text" at bounding box center [198, 524] width 344 height 37
type input "0"
type input "700 0010 2826 0002"
type input "842.754.484-72"
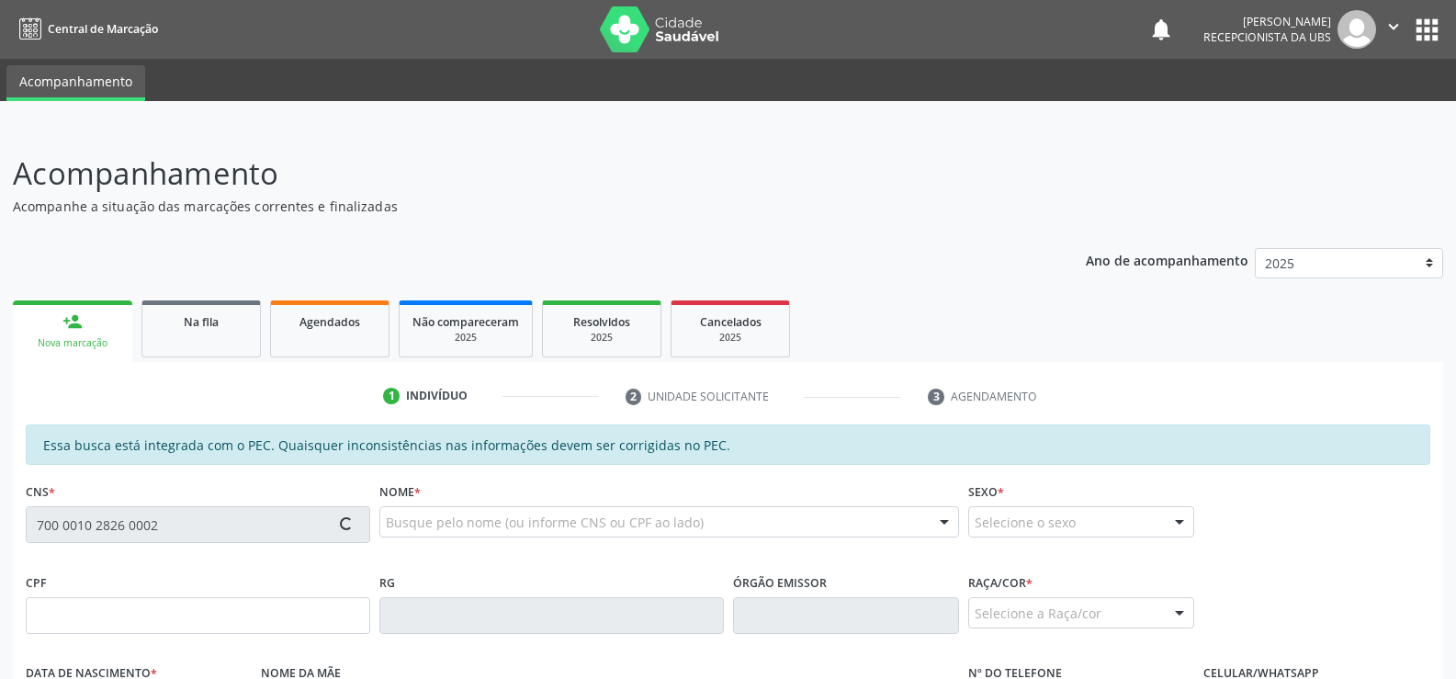
type input "[DATE]"
type input "[PERSON_NAME]"
type input "[PHONE_NUMBER]"
type input "S/N"
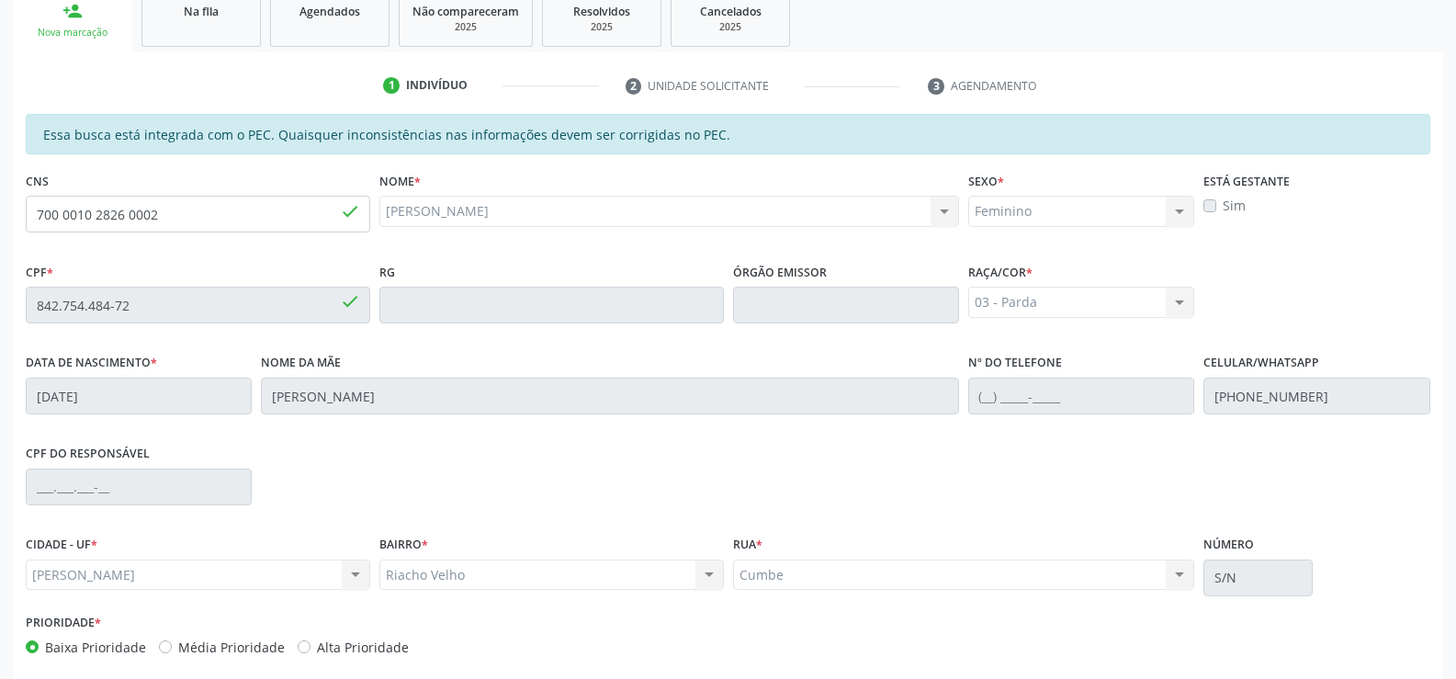
scroll to position [396, 0]
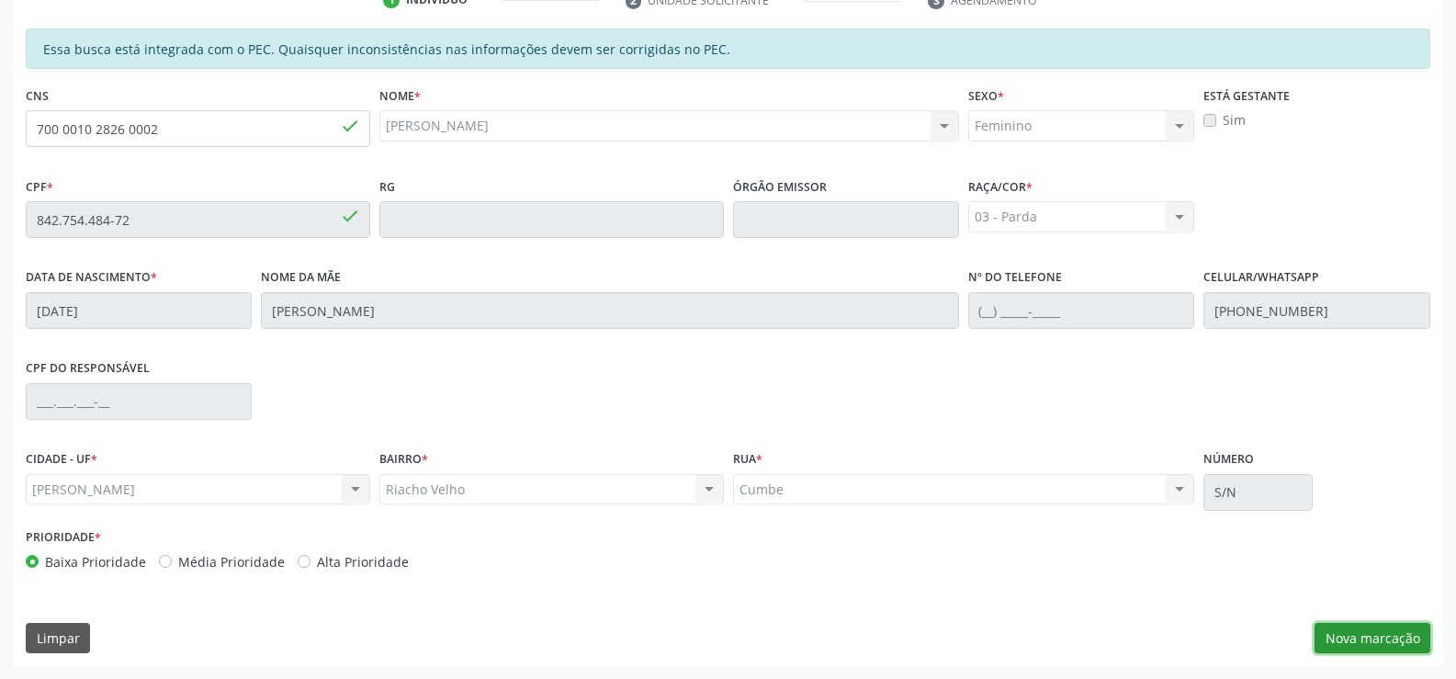
click at [1405, 652] on button "Nova marcação" at bounding box center [1373, 638] width 116 height 31
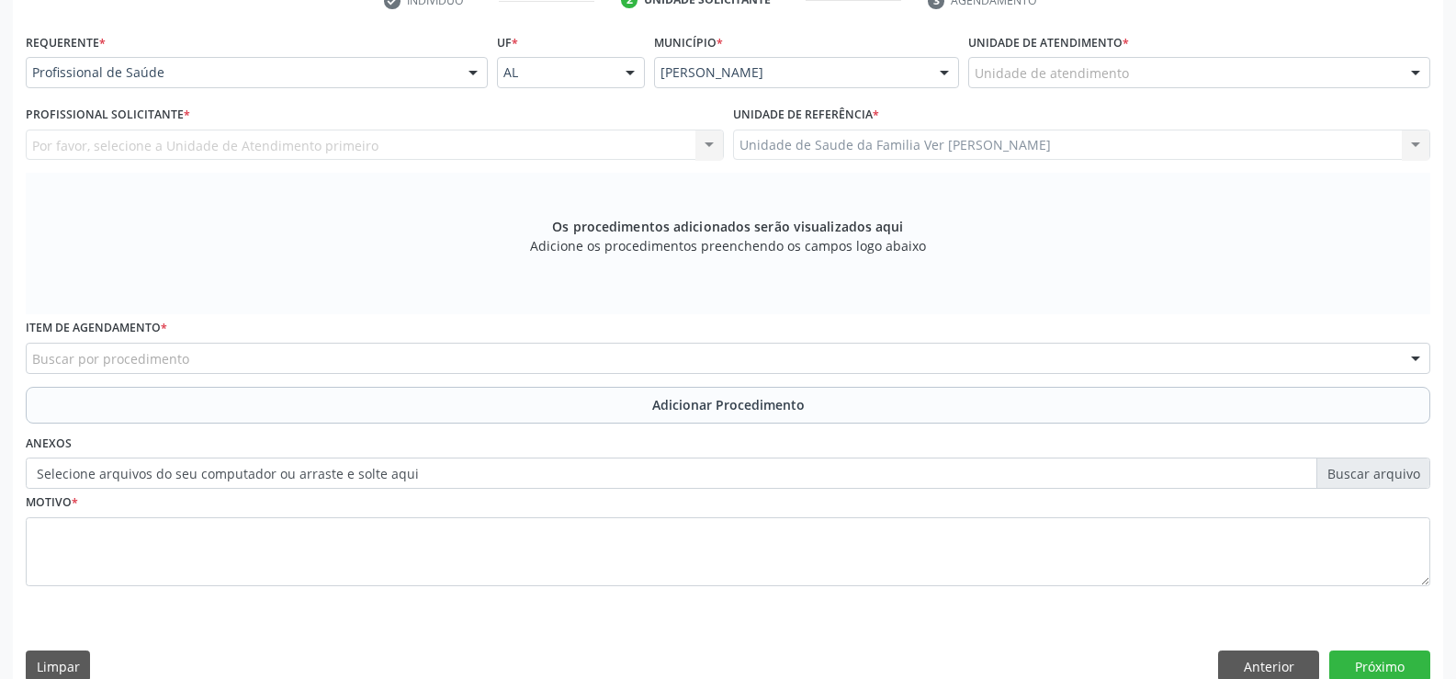
scroll to position [397, 0]
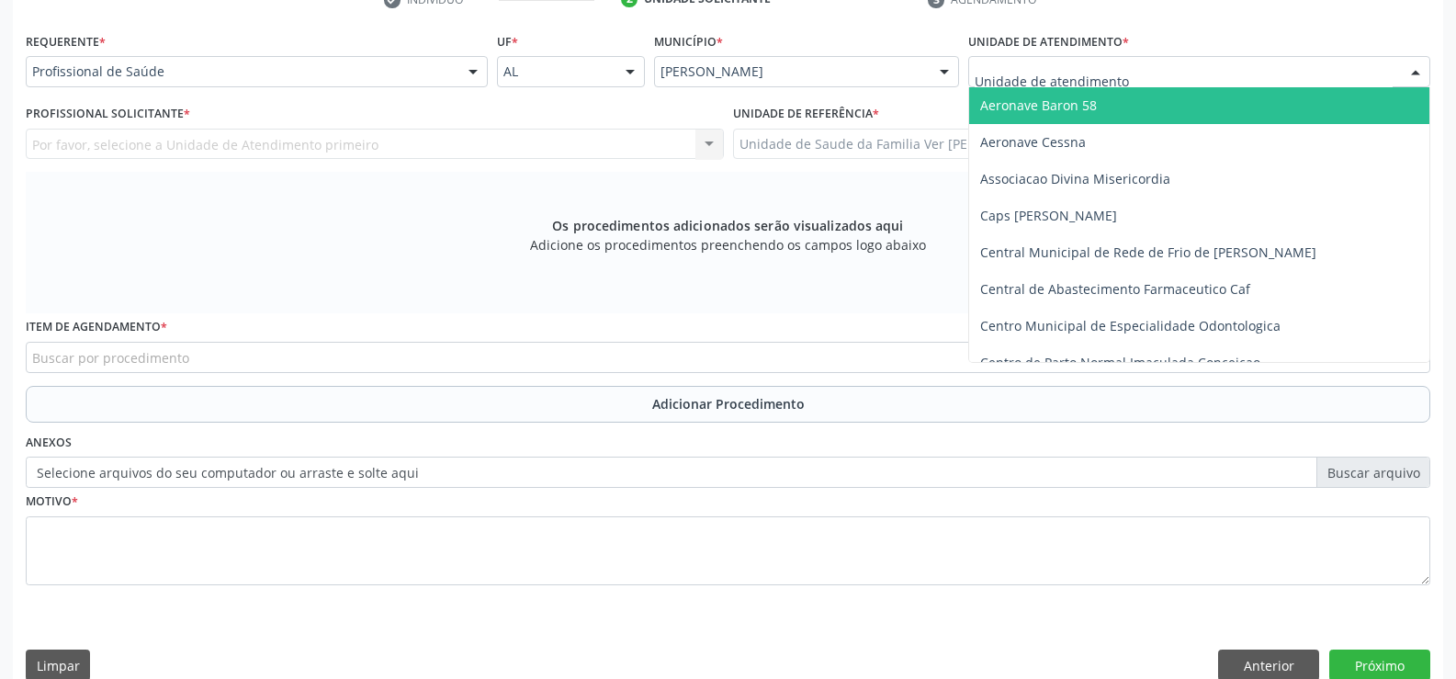
click at [1415, 69] on div at bounding box center [1416, 72] width 28 height 31
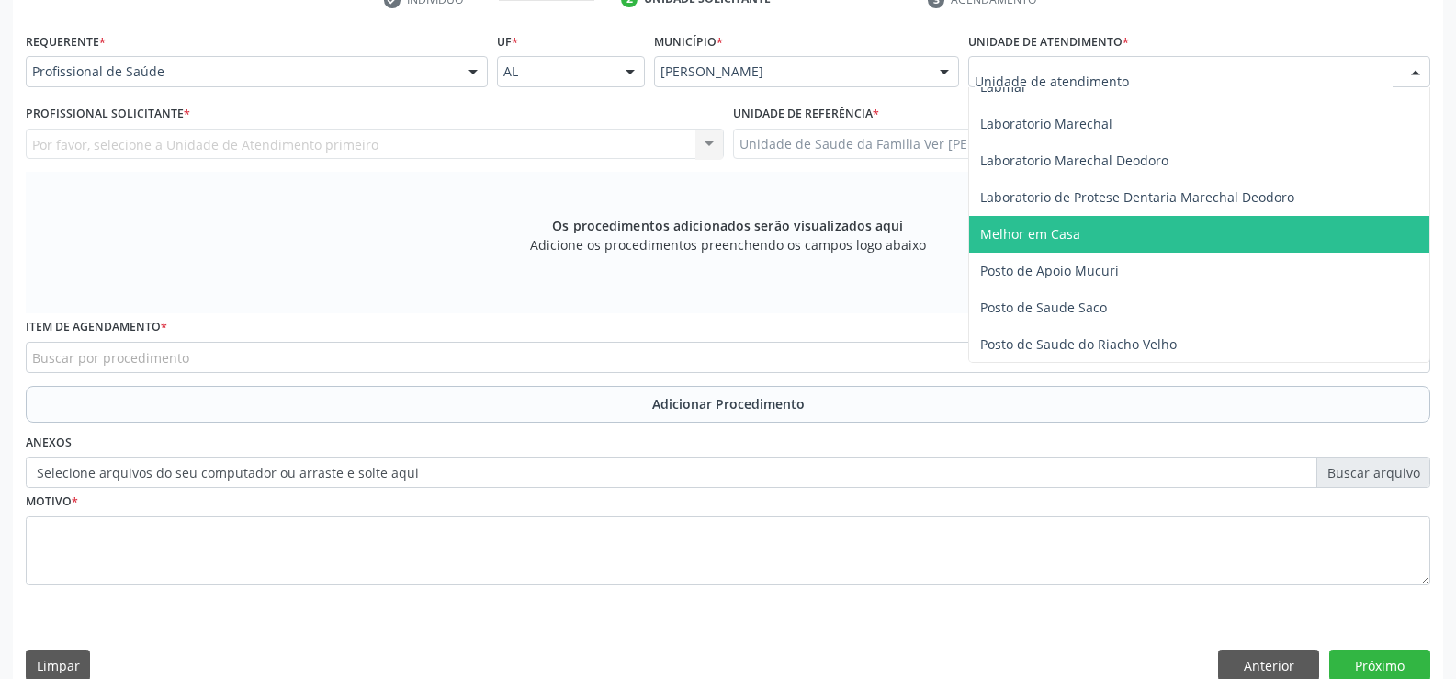
scroll to position [735, 0]
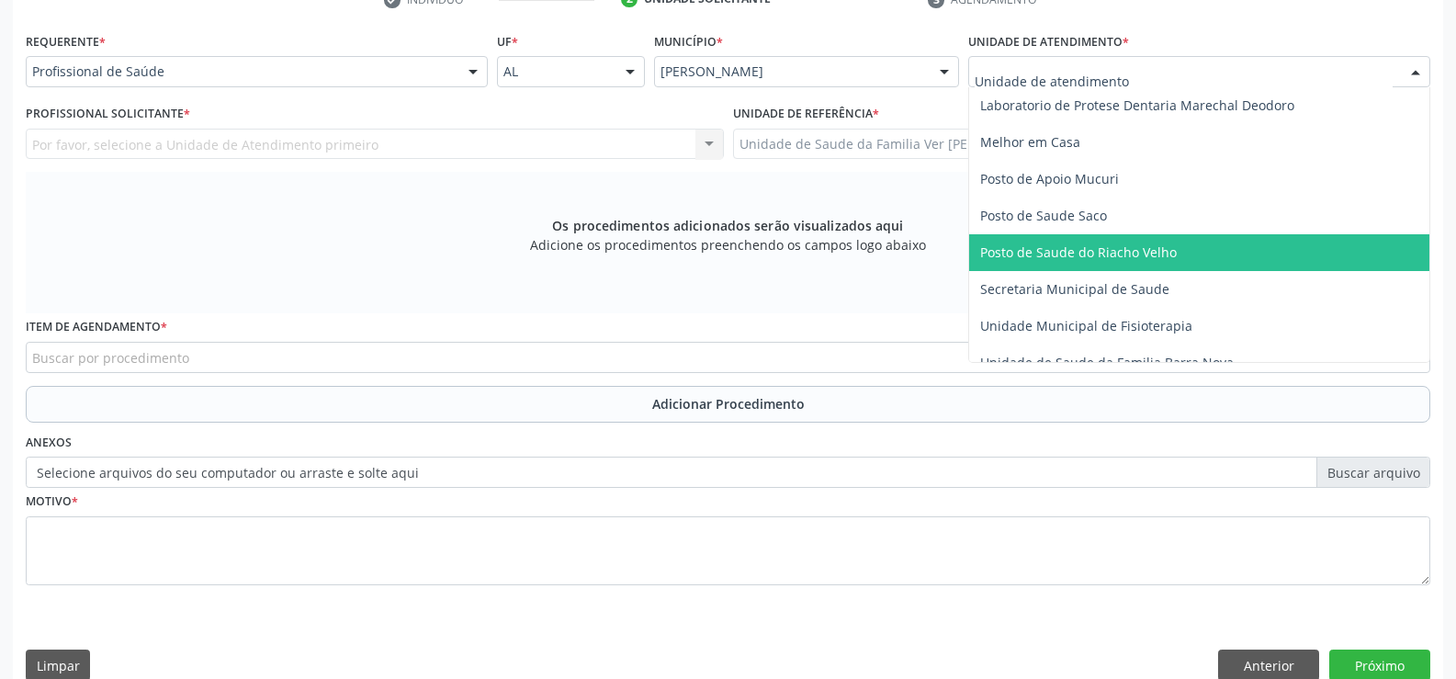
click at [1143, 247] on span "Posto de Saude do Riacho Velho" at bounding box center [1078, 251] width 197 height 17
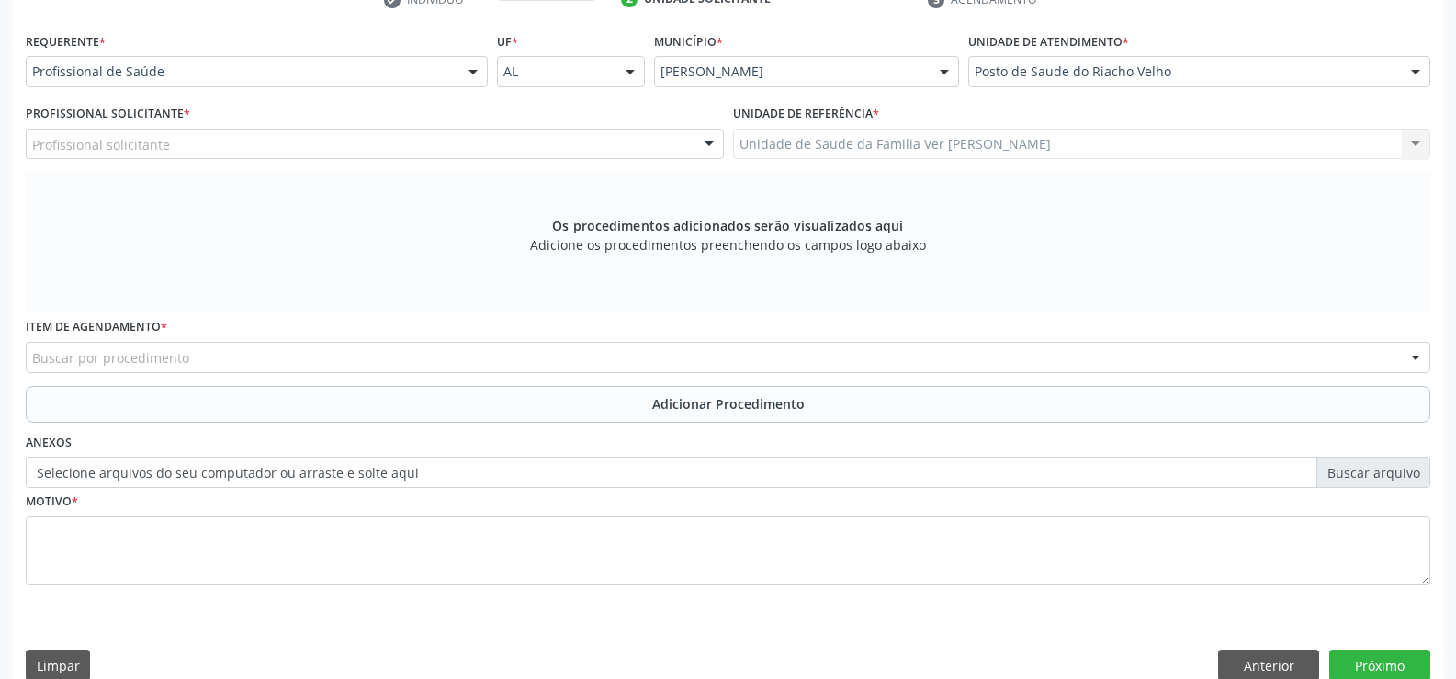
click at [475, 66] on div at bounding box center [473, 72] width 28 height 31
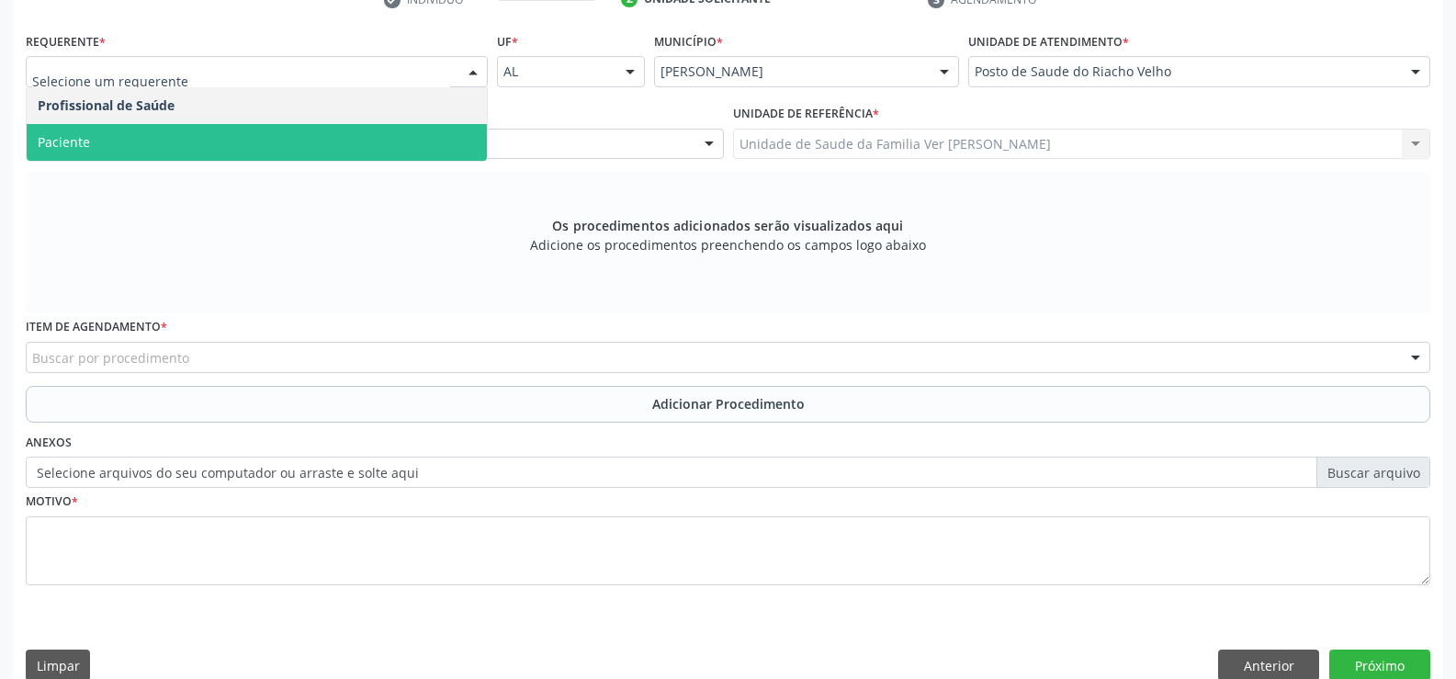
click at [186, 152] on span "Paciente" at bounding box center [257, 142] width 460 height 37
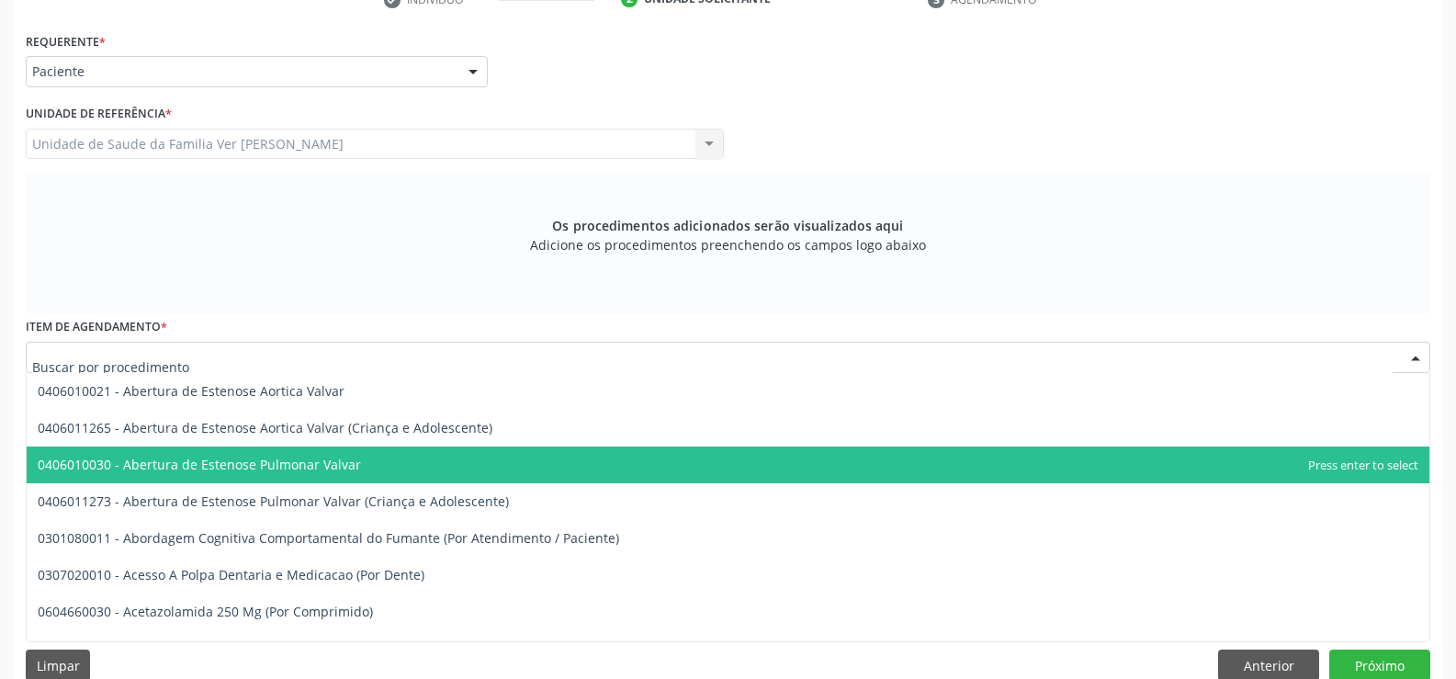
scroll to position [0, 0]
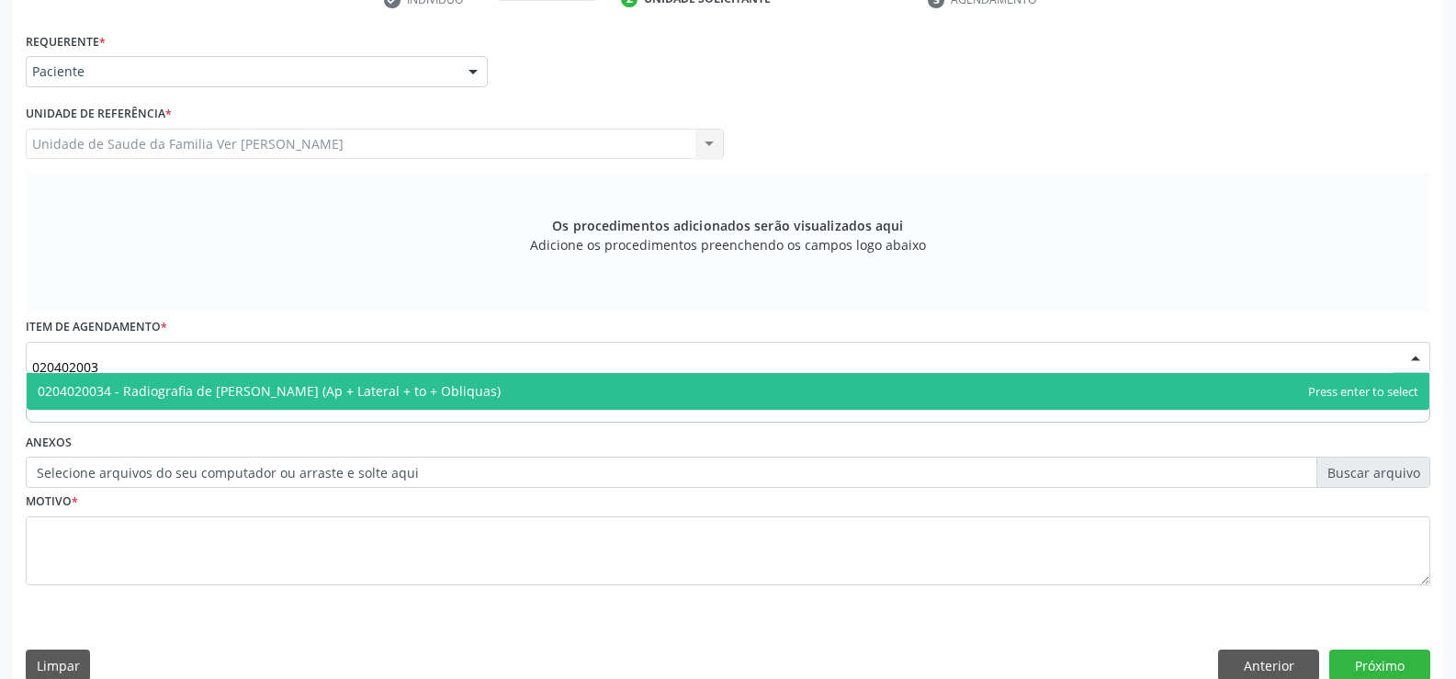
type input "0204020034"
click at [309, 388] on span "0204020034 - Radiografia de [PERSON_NAME] (Ap + Lateral + to + Obliquas)" at bounding box center [269, 390] width 463 height 17
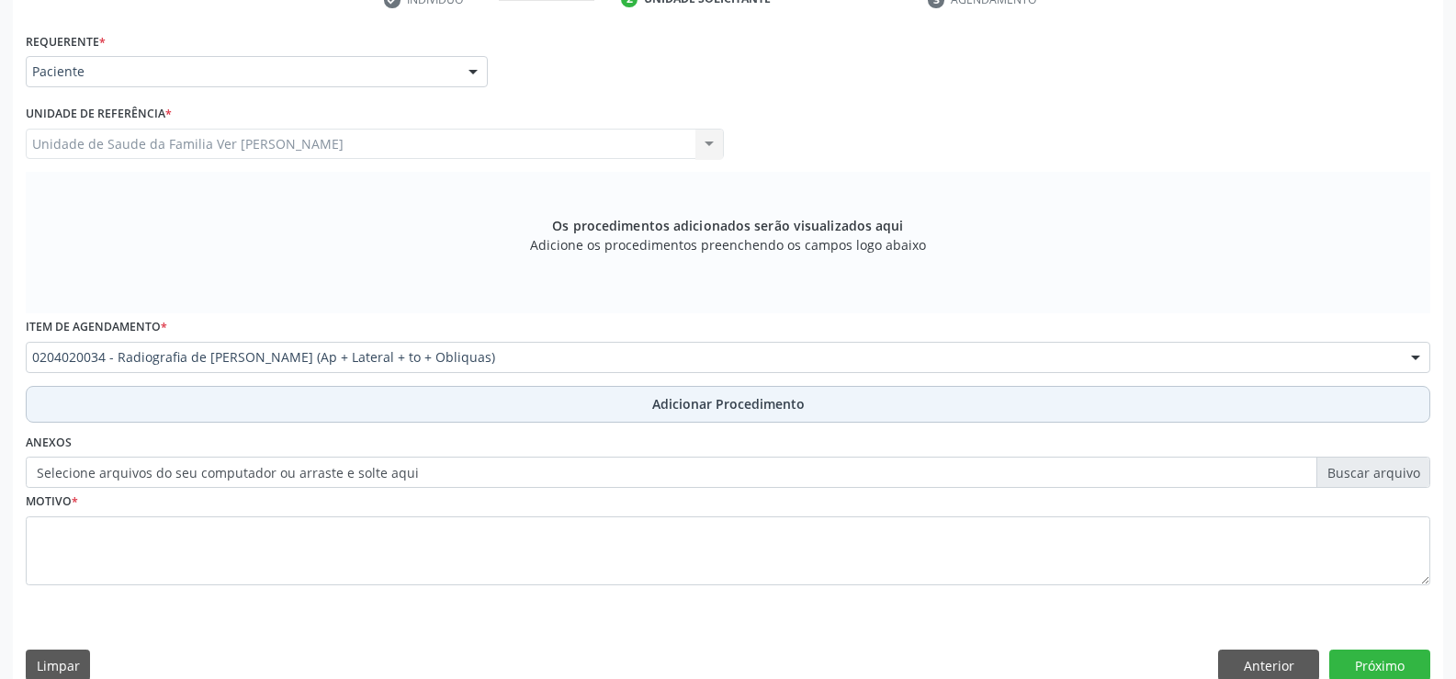
click at [746, 403] on span "Adicionar Procedimento" at bounding box center [728, 403] width 152 height 19
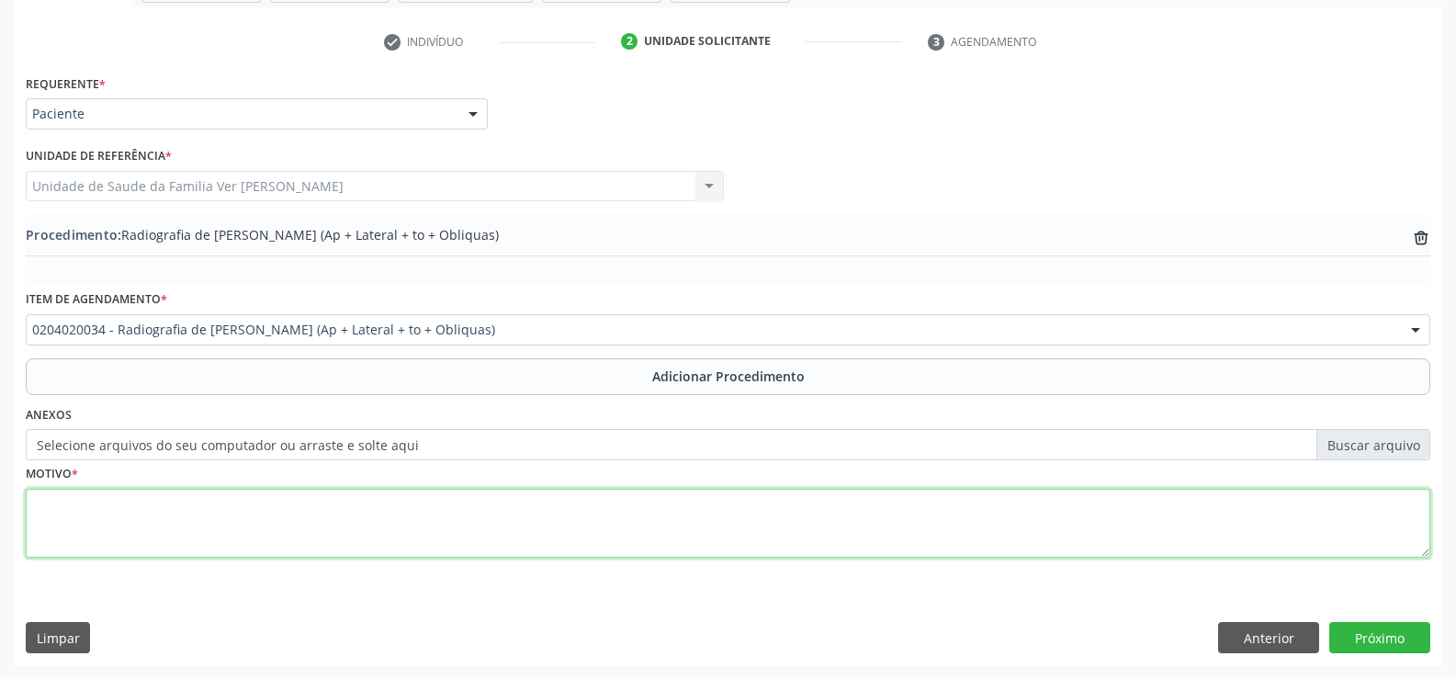
click at [48, 514] on textarea at bounding box center [728, 524] width 1405 height 70
type textarea "avalição"
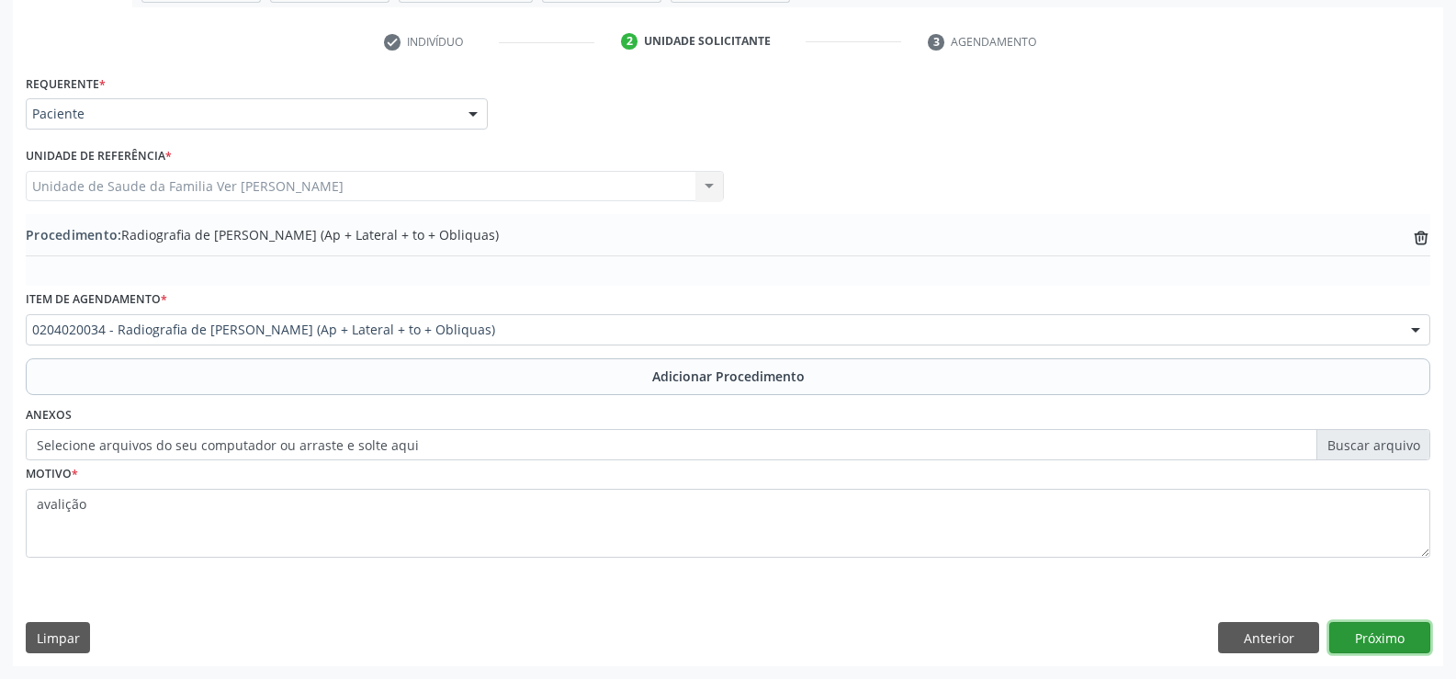
click at [1409, 637] on button "Próximo" at bounding box center [1379, 637] width 101 height 31
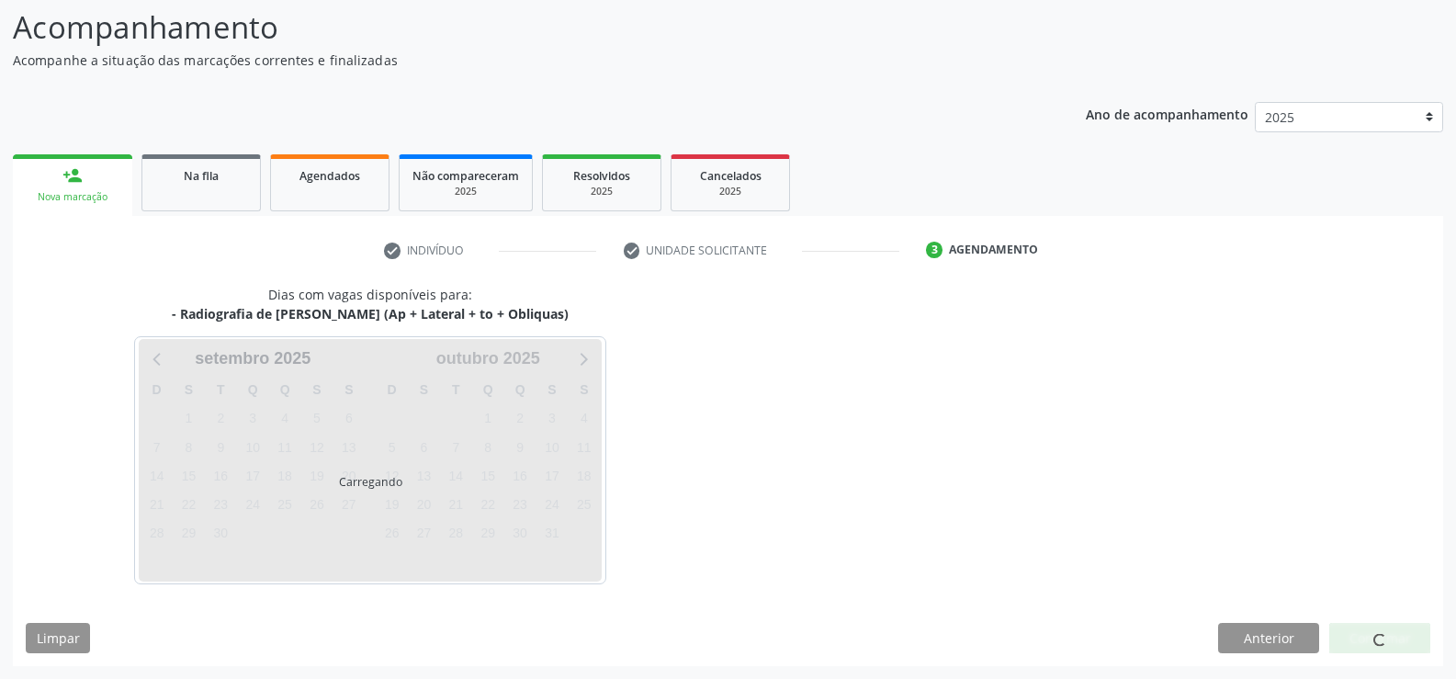
scroll to position [200, 0]
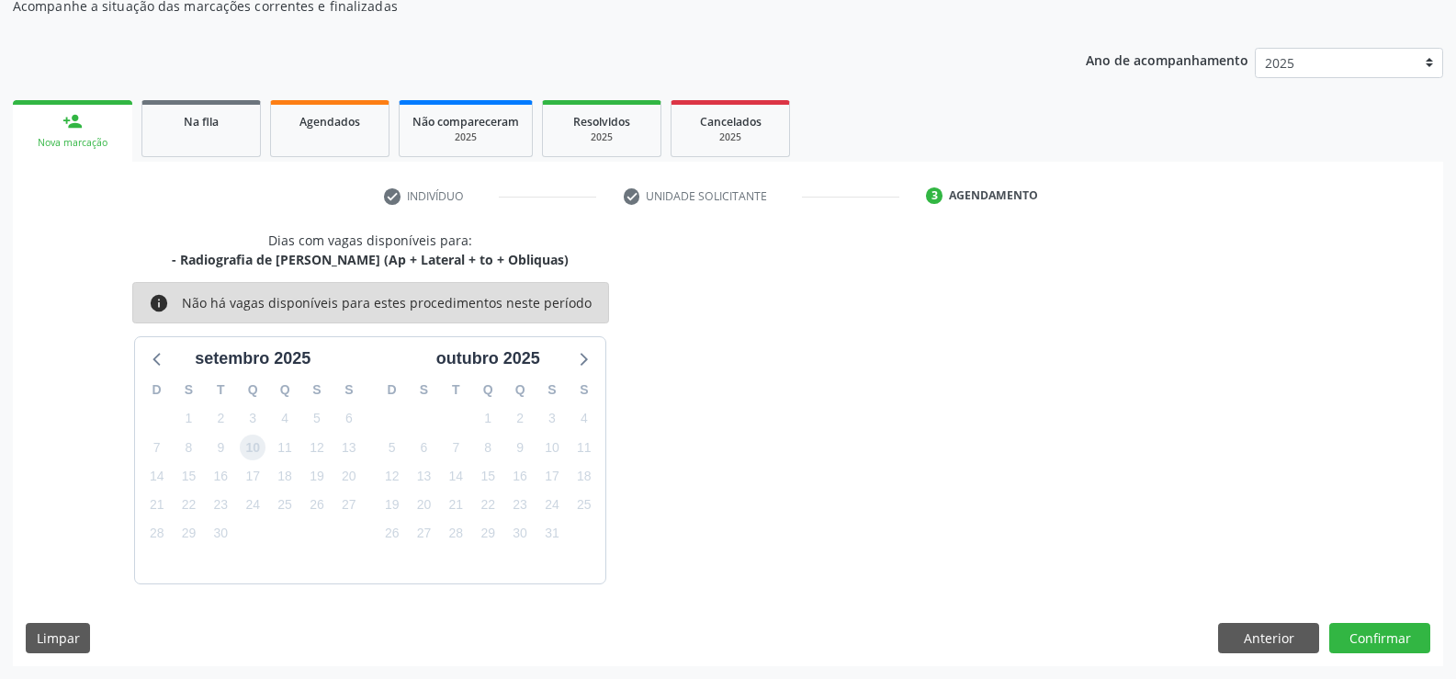
click at [255, 450] on span "10" at bounding box center [253, 448] width 26 height 26
click at [1404, 638] on button "Confirmar" at bounding box center [1379, 638] width 101 height 31
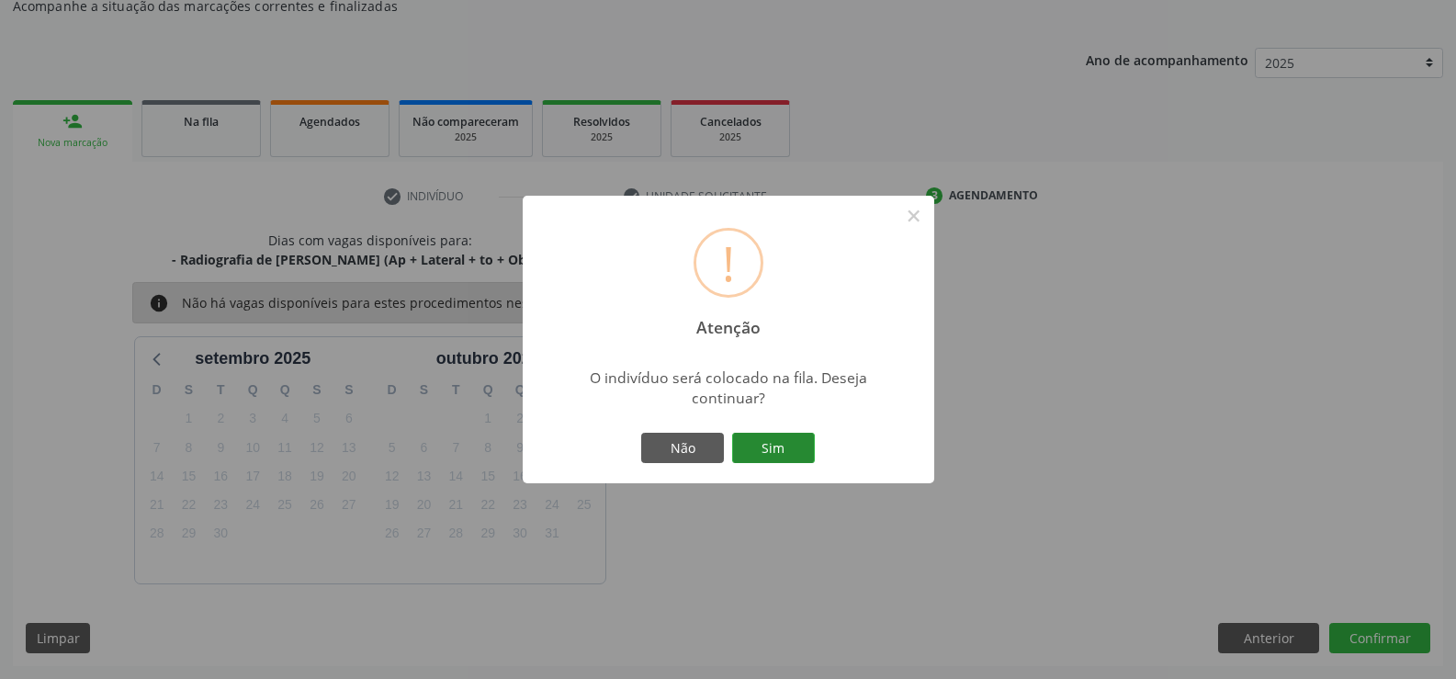
click at [780, 443] on button "Sim" at bounding box center [773, 448] width 83 height 31
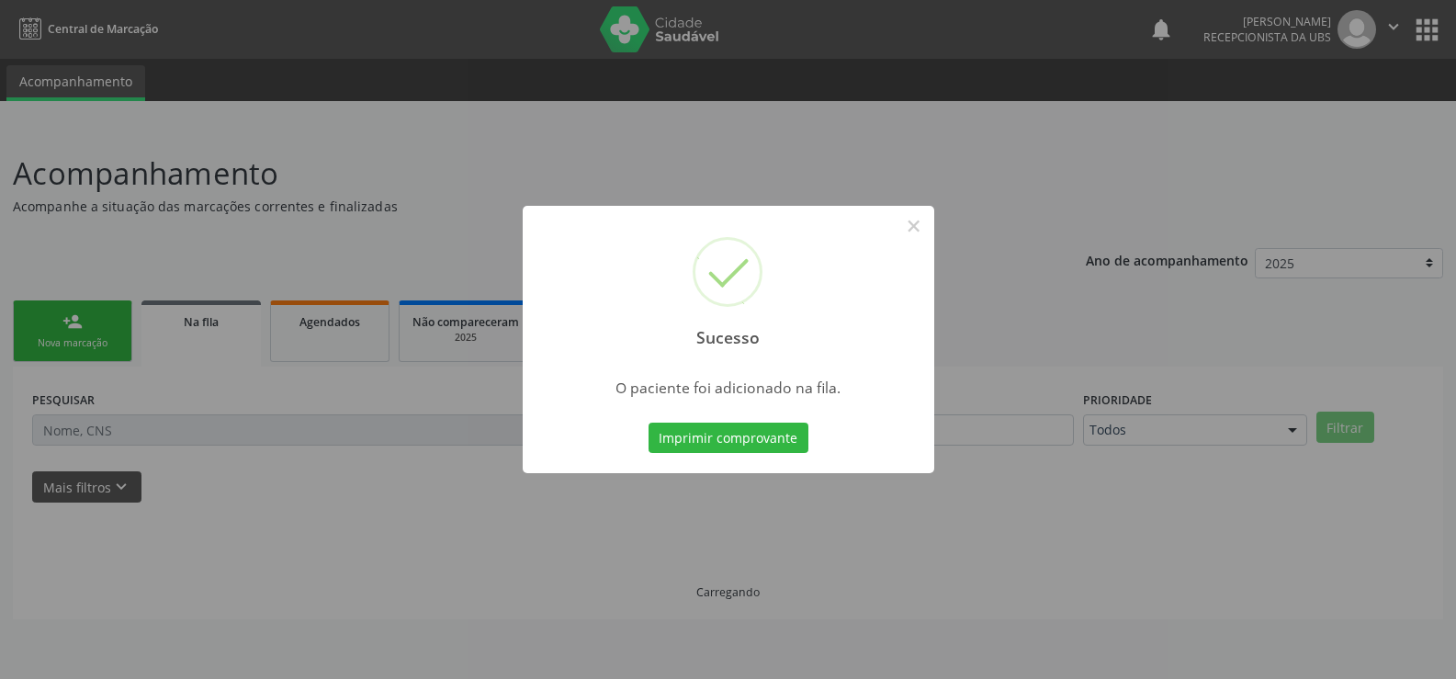
scroll to position [0, 0]
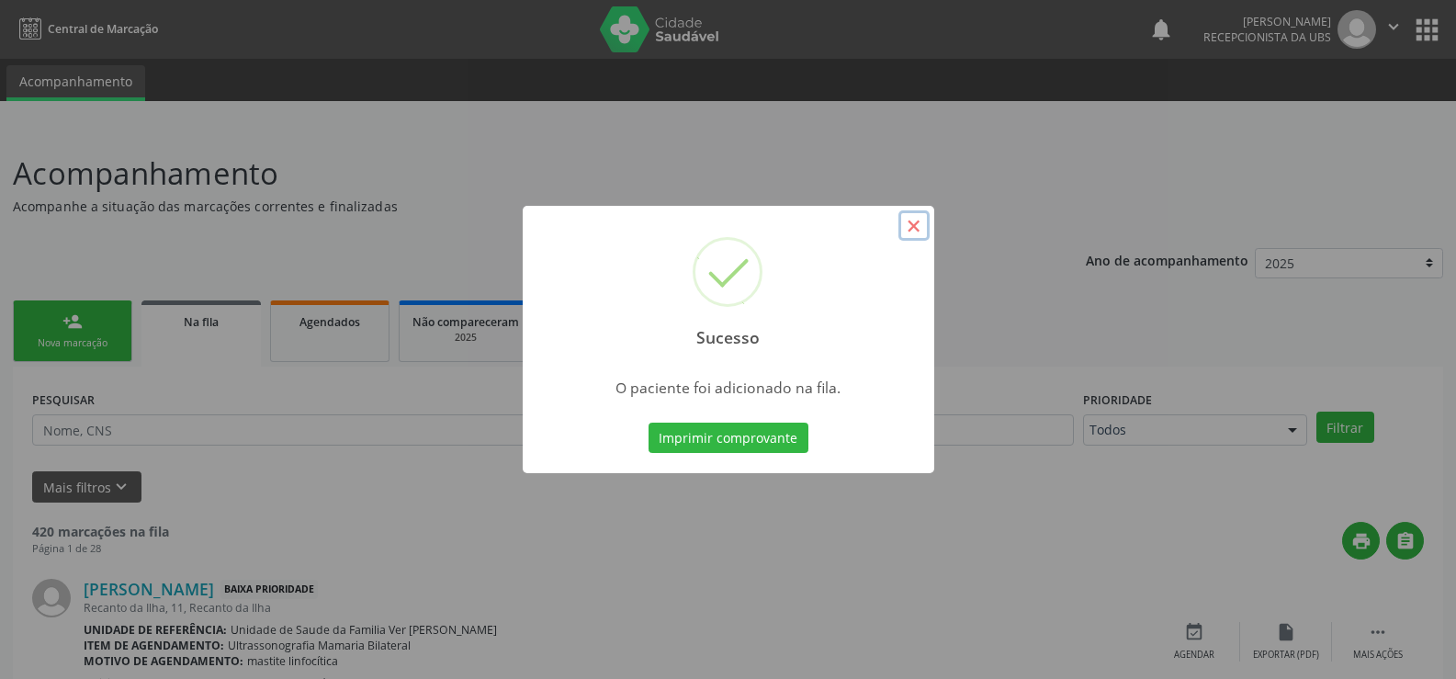
click at [919, 229] on button "×" at bounding box center [913, 225] width 31 height 31
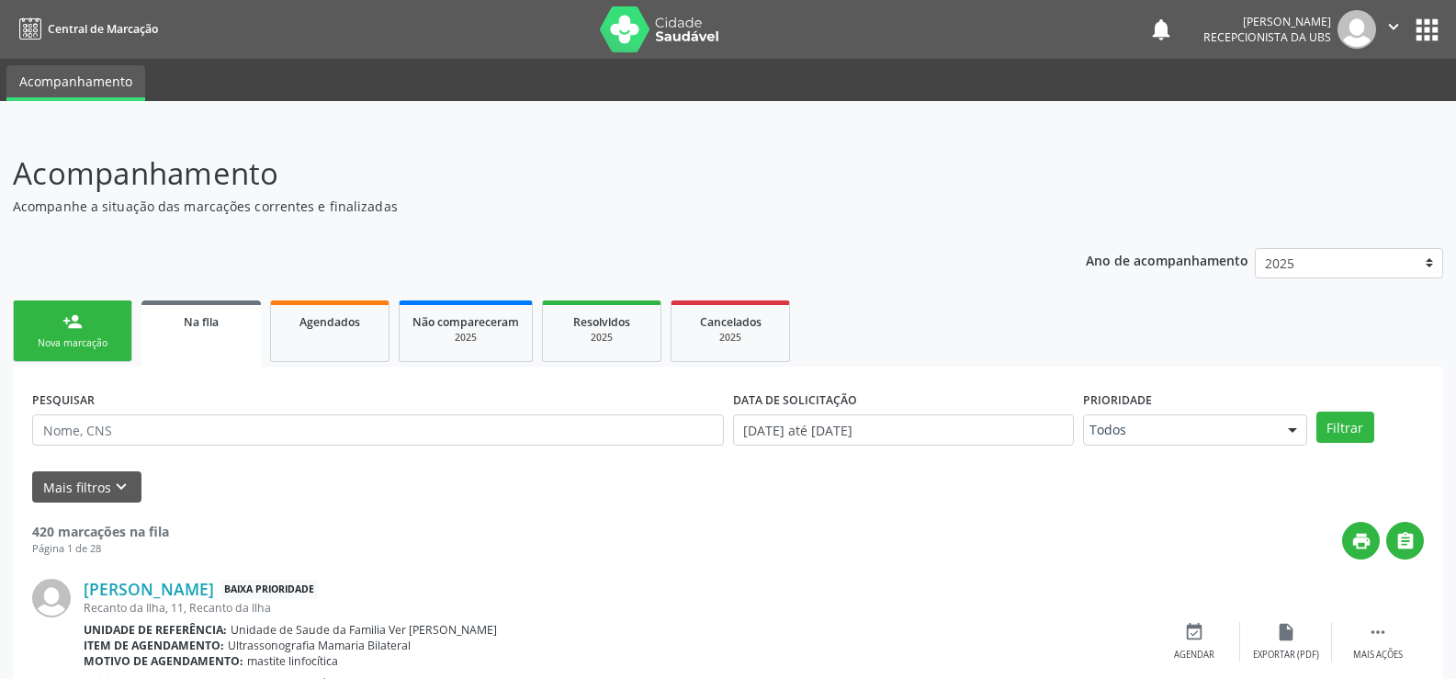
click at [119, 336] on link "person_add Nova marcação" at bounding box center [72, 331] width 119 height 62
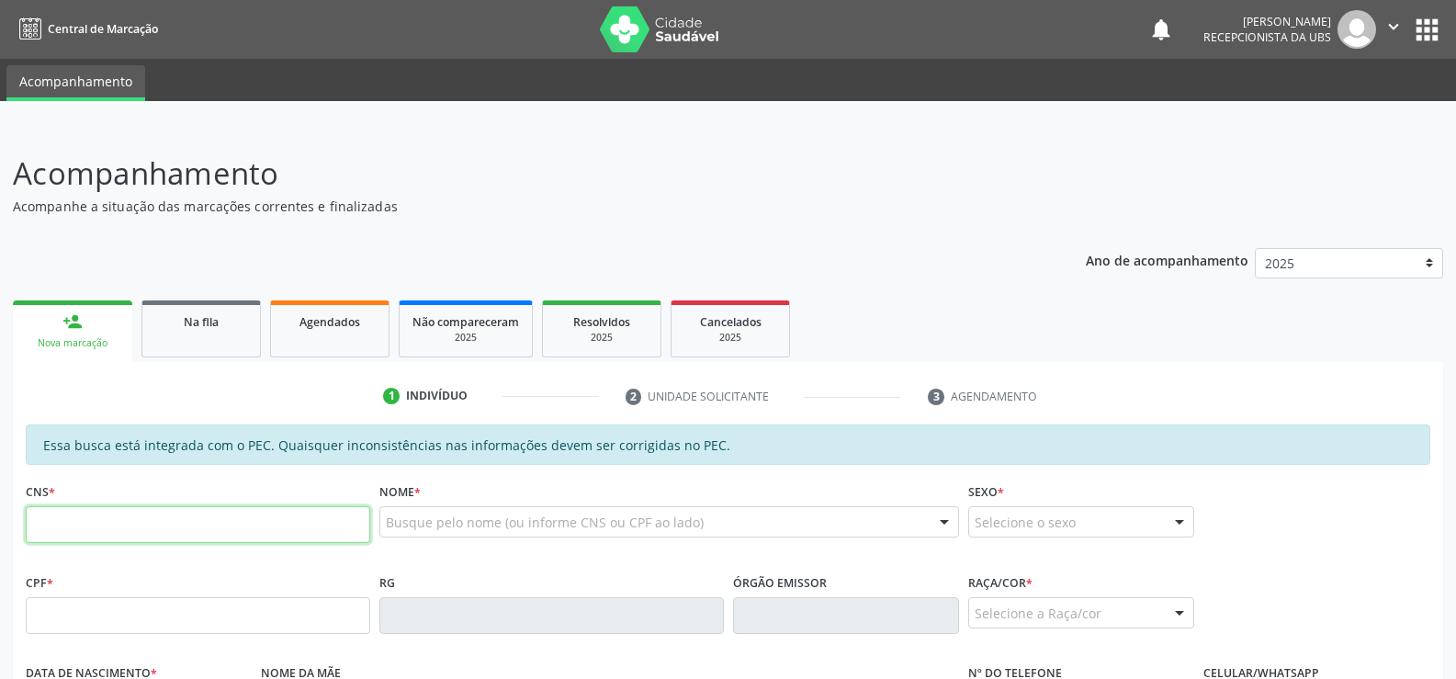
click at [39, 520] on input "text" at bounding box center [198, 524] width 344 height 37
type input "700 0010 2826 0002"
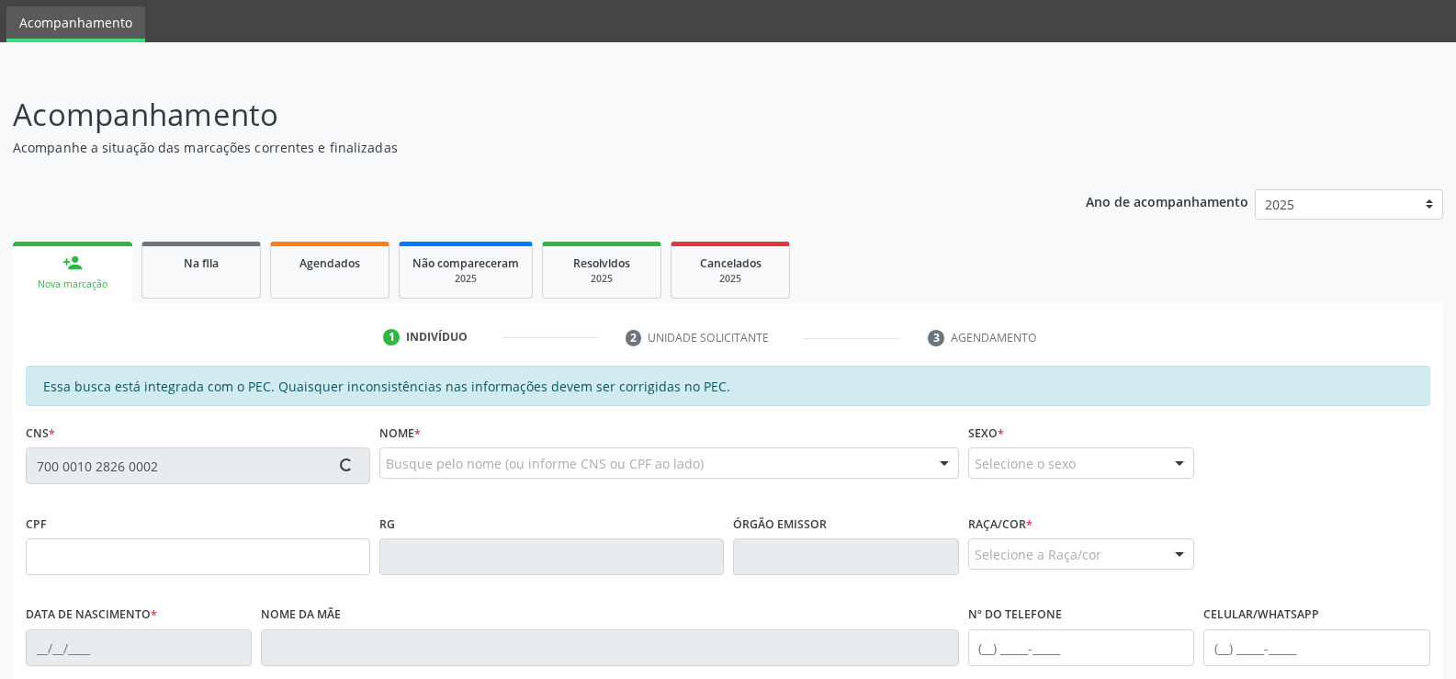
type input "842.754.484-72"
type input "[DATE]"
type input "[PERSON_NAME]"
type input "[PHONE_NUMBER]"
type input "S/N"
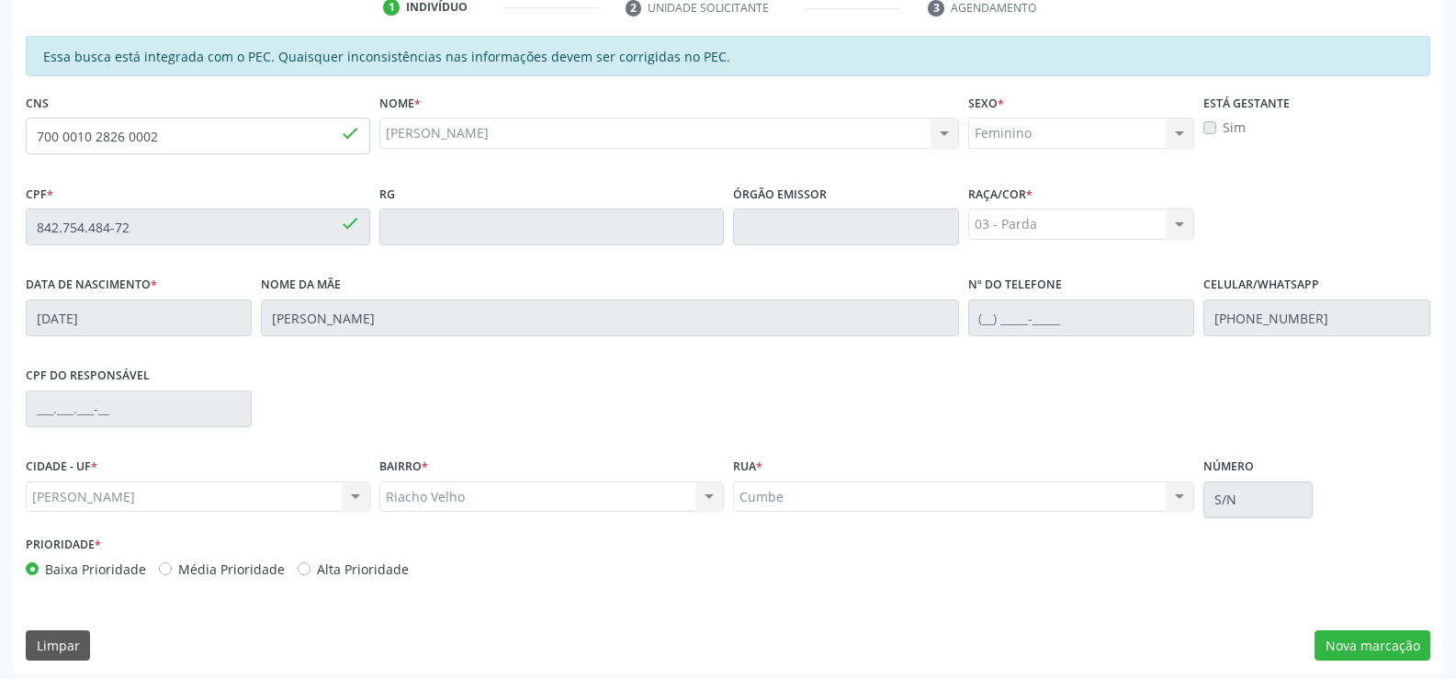
scroll to position [396, 0]
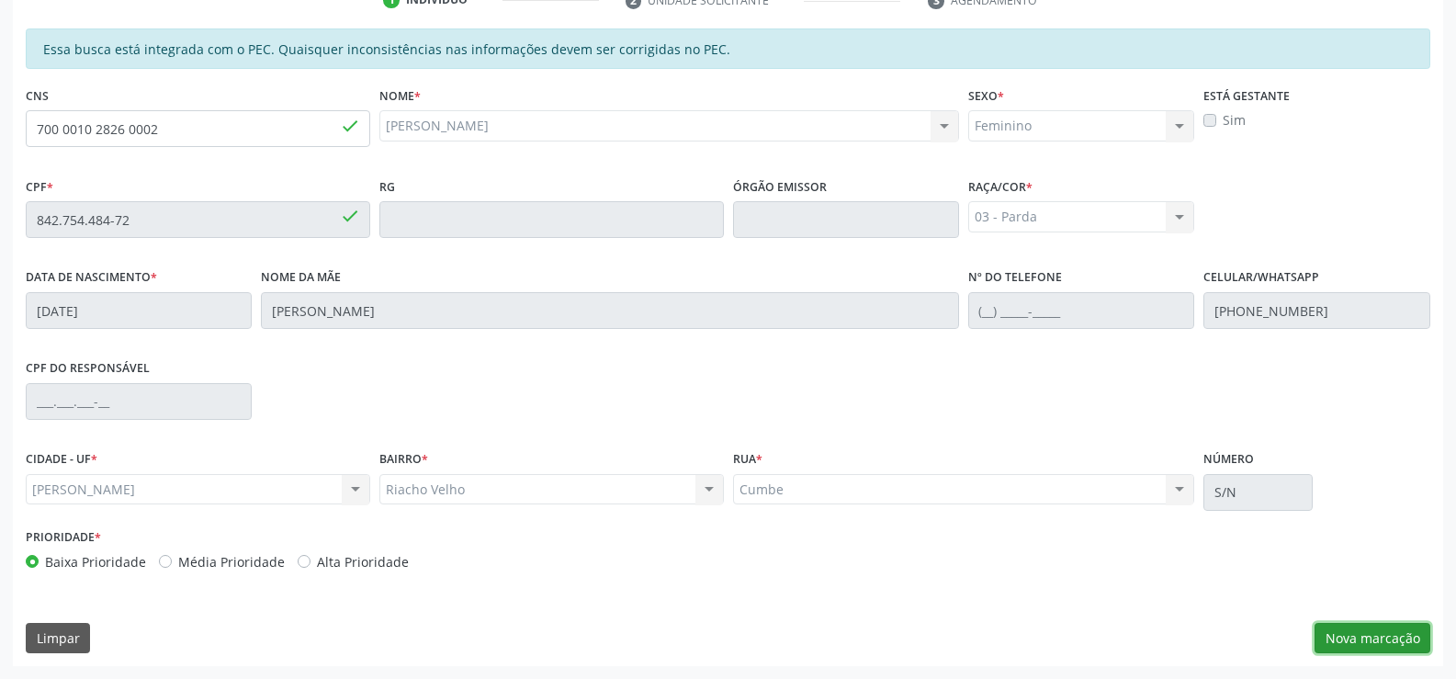
click at [1401, 633] on button "Nova marcação" at bounding box center [1373, 638] width 116 height 31
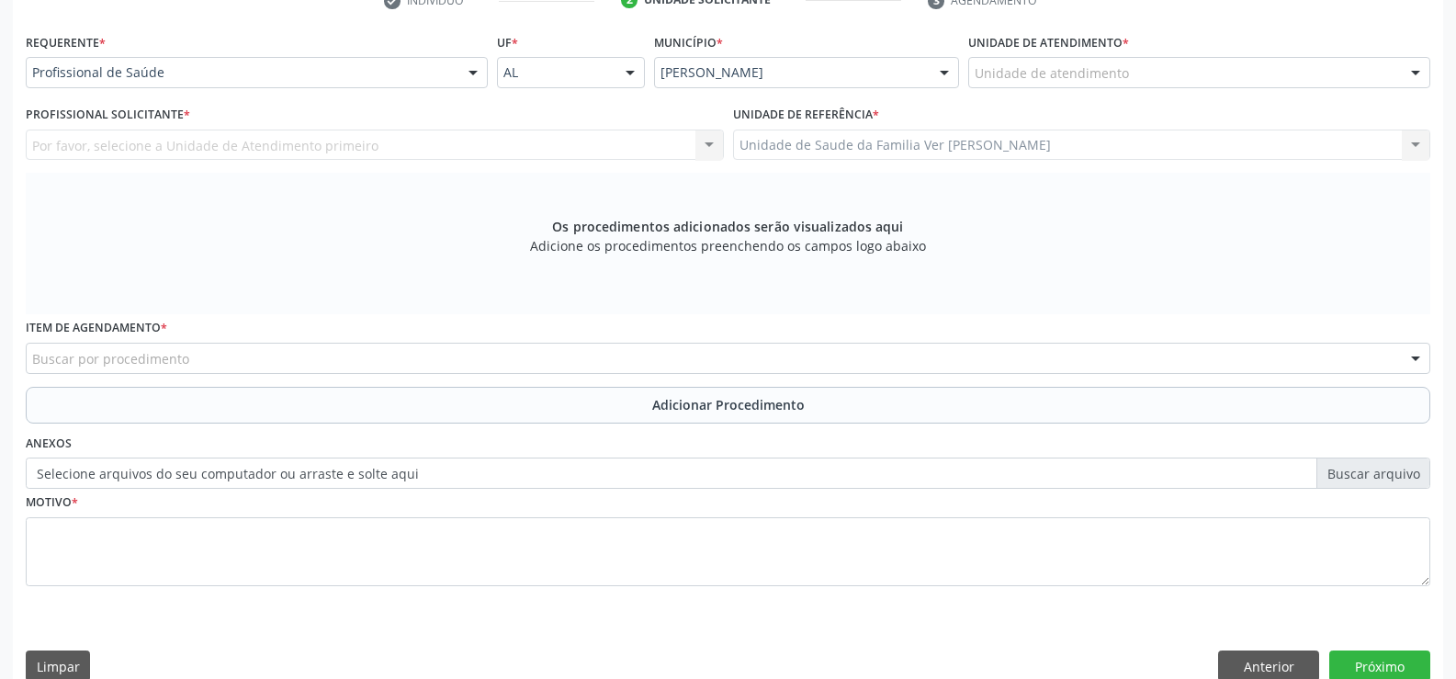
scroll to position [397, 0]
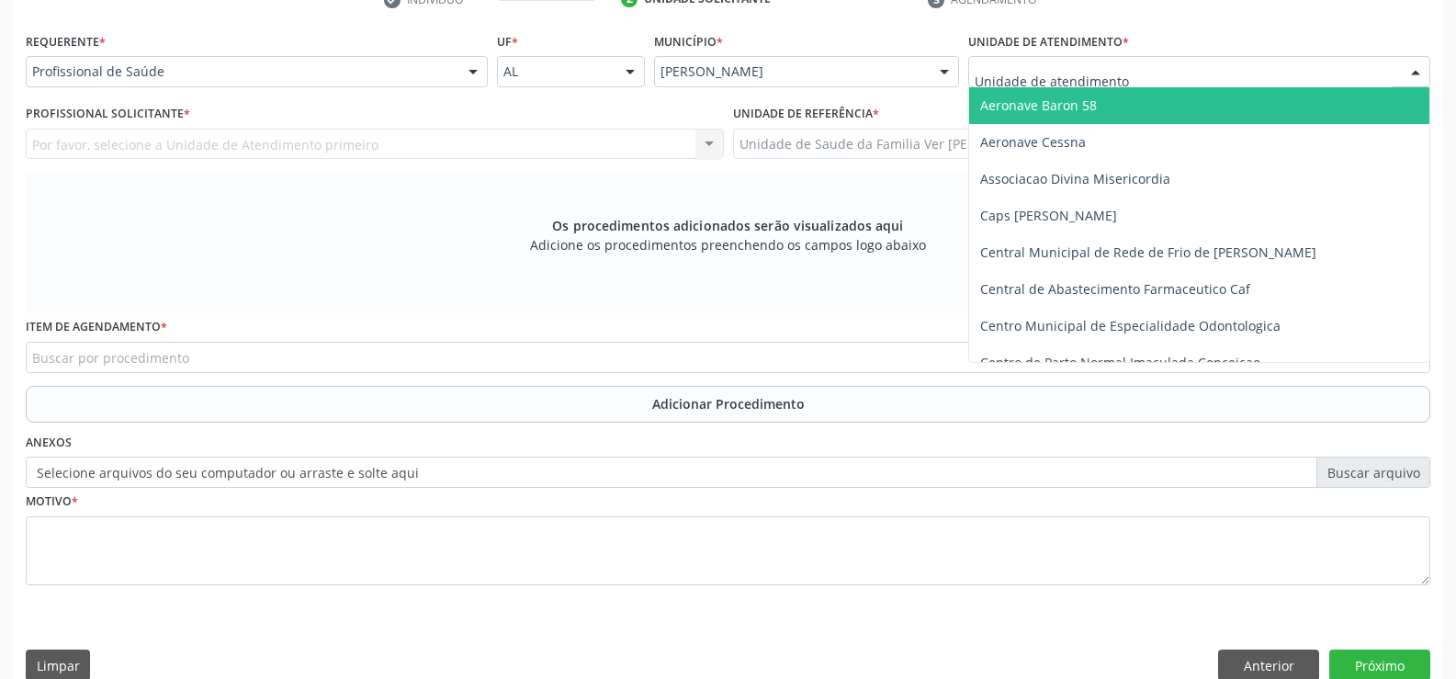
click at [1409, 73] on div at bounding box center [1416, 72] width 28 height 31
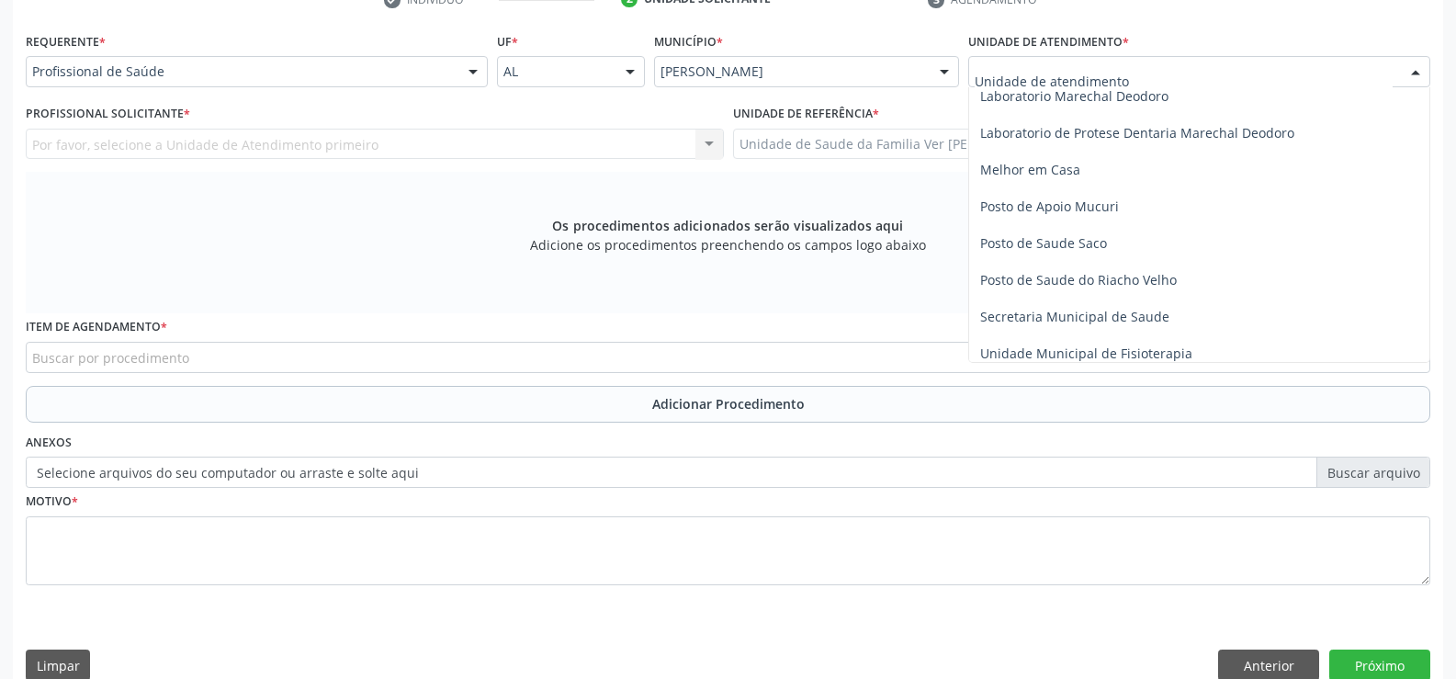
scroll to position [735, 0]
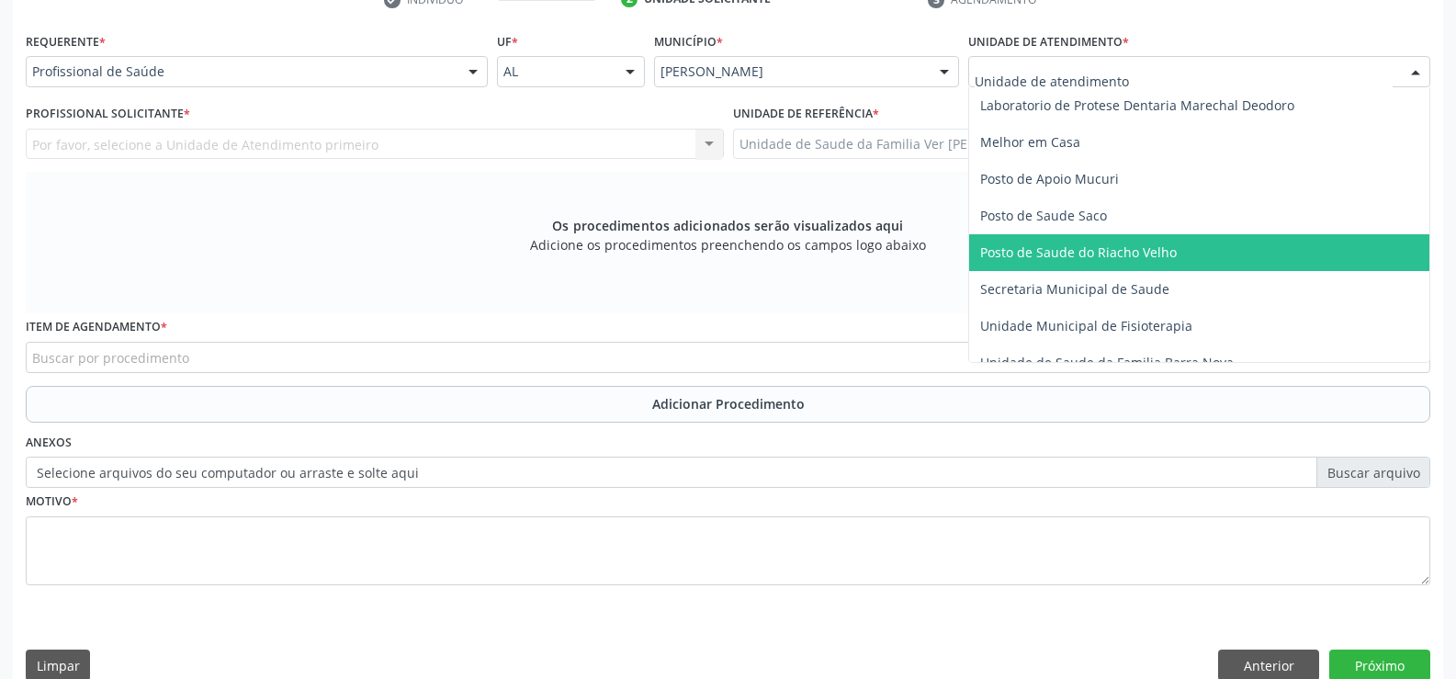
click at [1080, 256] on span "Posto de Saude do Riacho Velho" at bounding box center [1078, 251] width 197 height 17
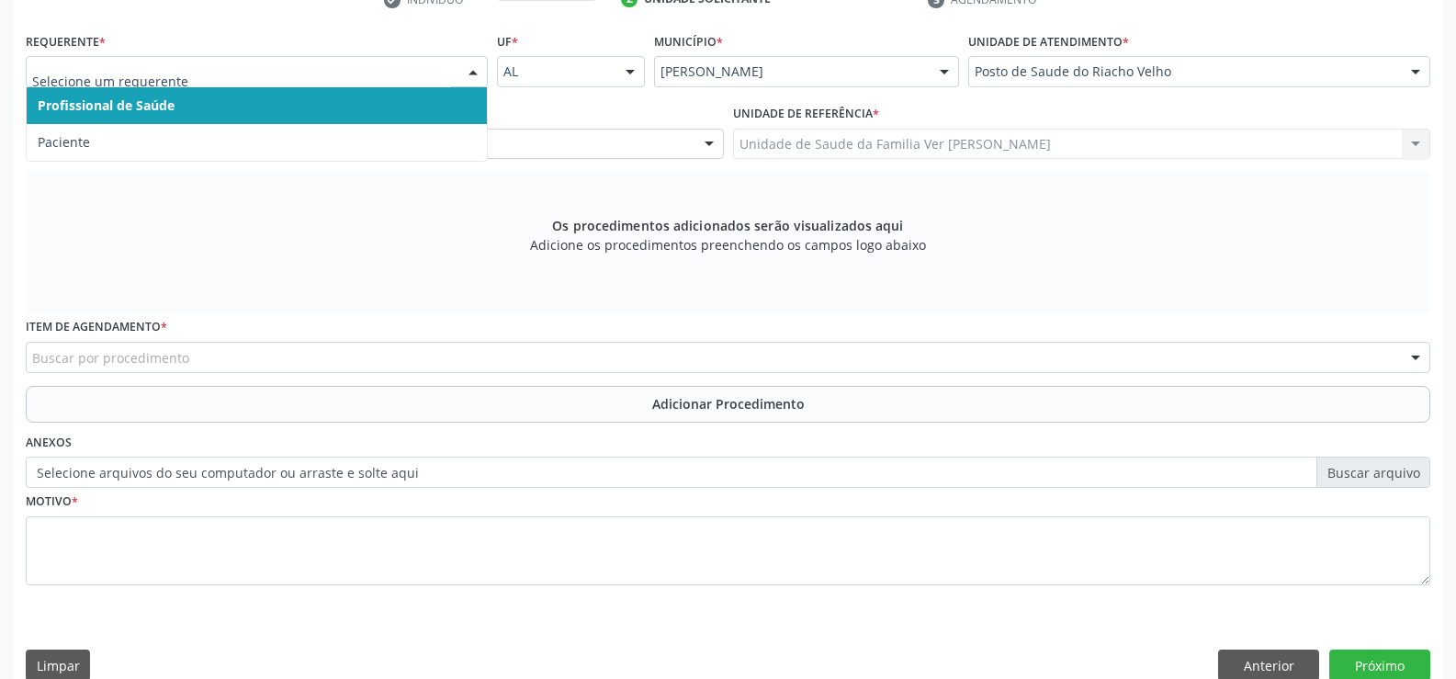
click at [469, 69] on div at bounding box center [473, 72] width 28 height 31
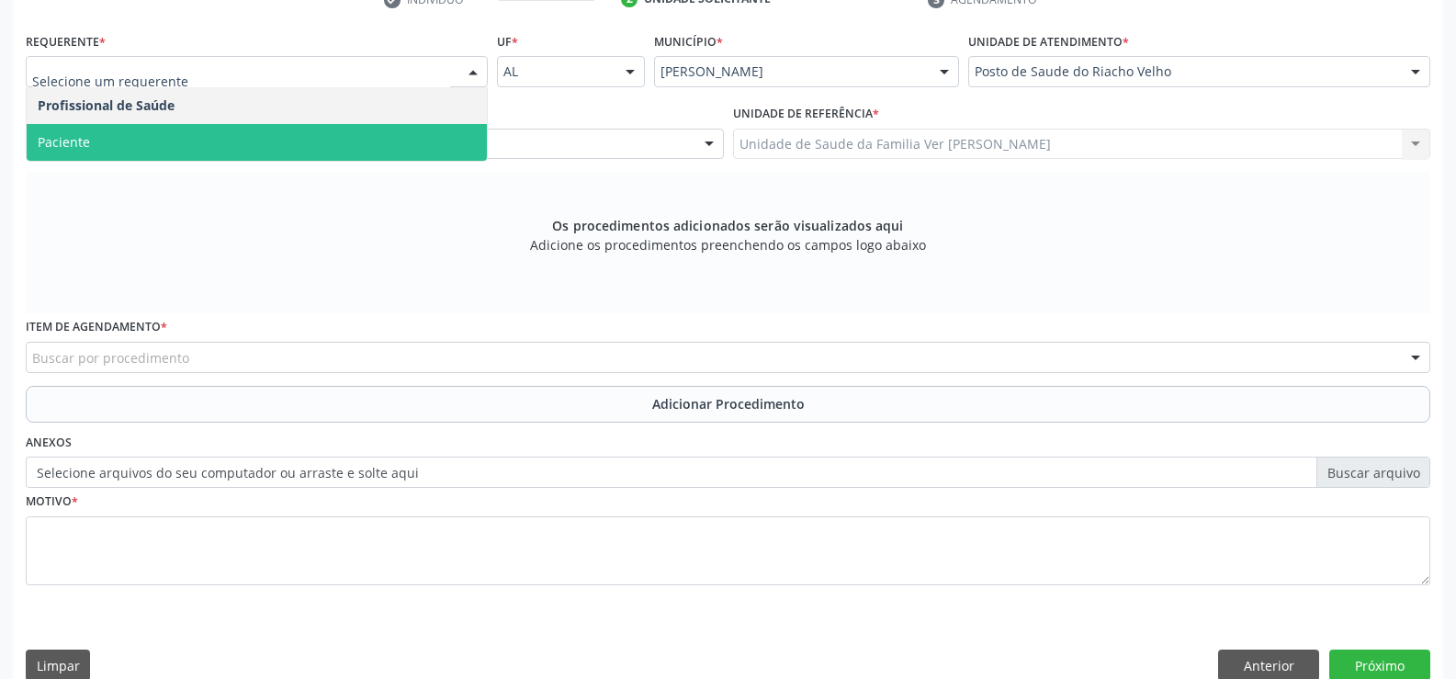
click at [310, 148] on span "Paciente" at bounding box center [257, 142] width 460 height 37
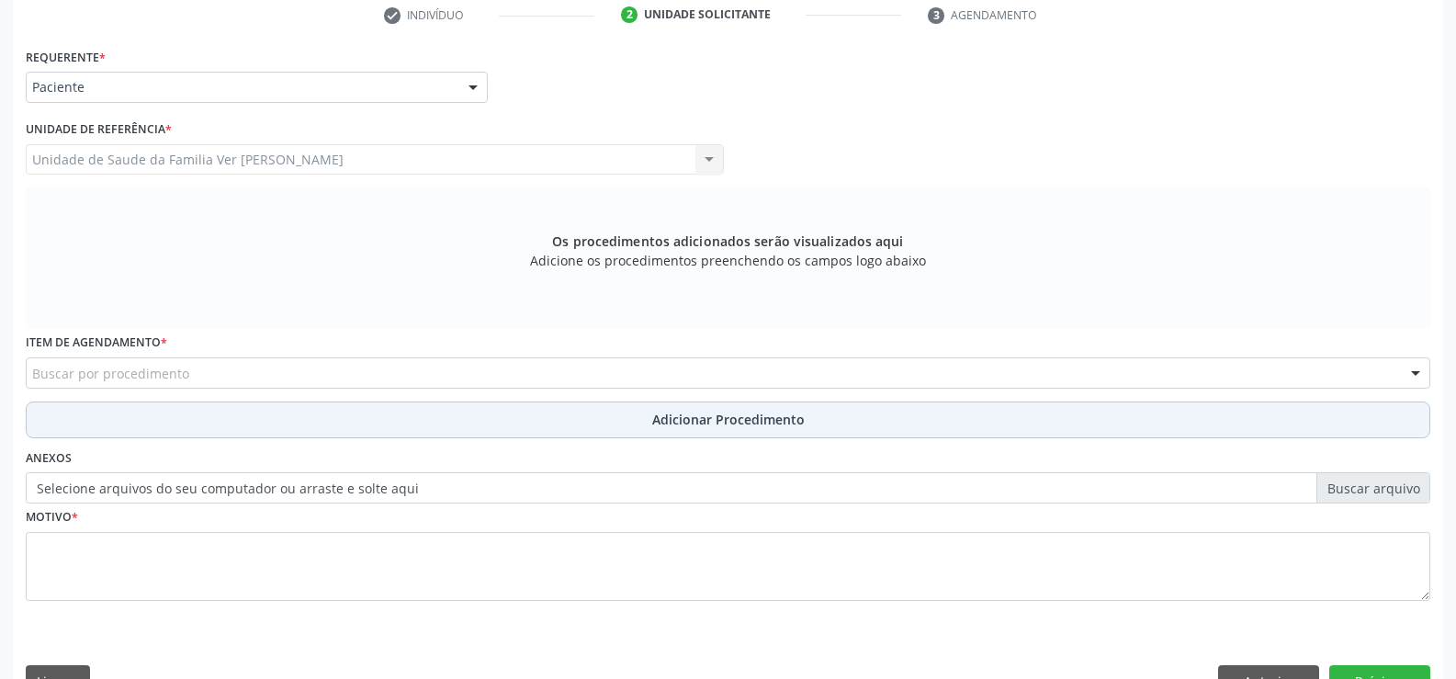
scroll to position [397, 0]
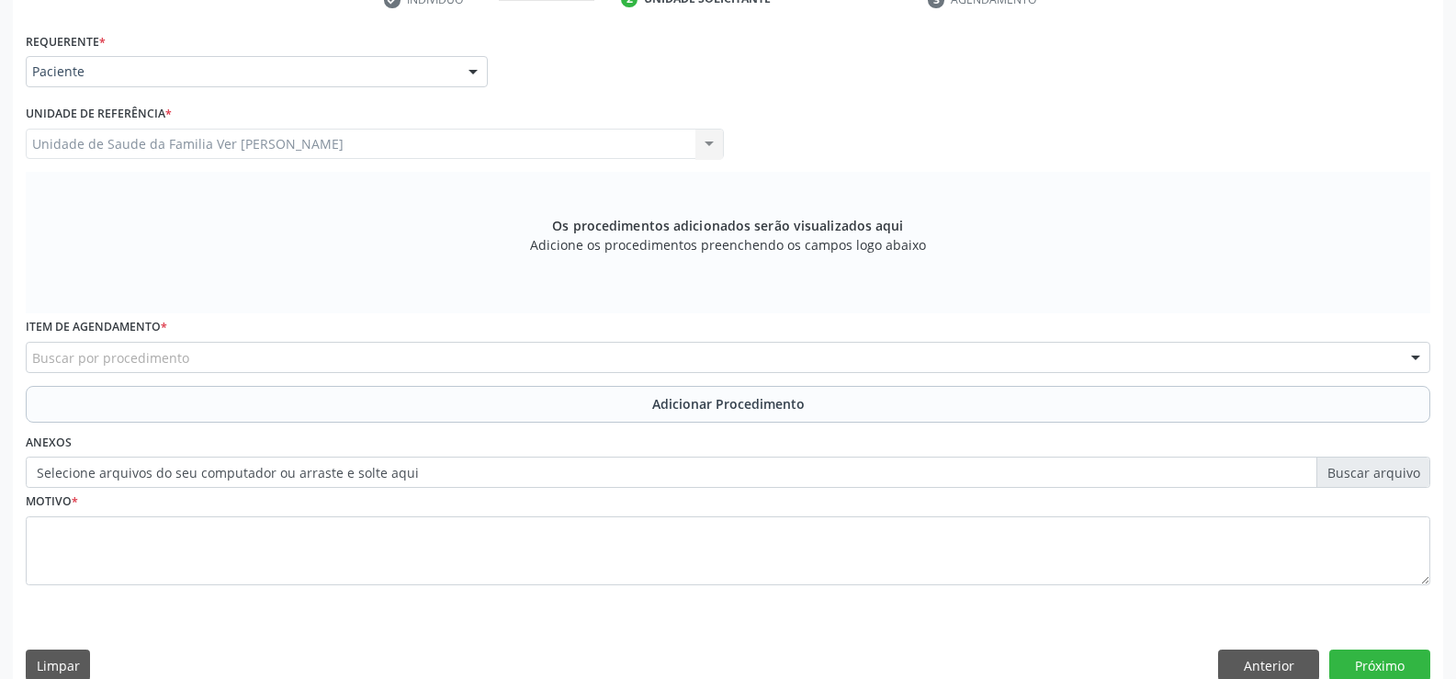
click at [130, 477] on label "Selecione arquivos do seu computador ou arraste e solte aqui" at bounding box center [728, 472] width 1405 height 31
click at [130, 477] on input "Selecione arquivos do seu computador ou arraste e solte aqui" at bounding box center [728, 472] width 1405 height 31
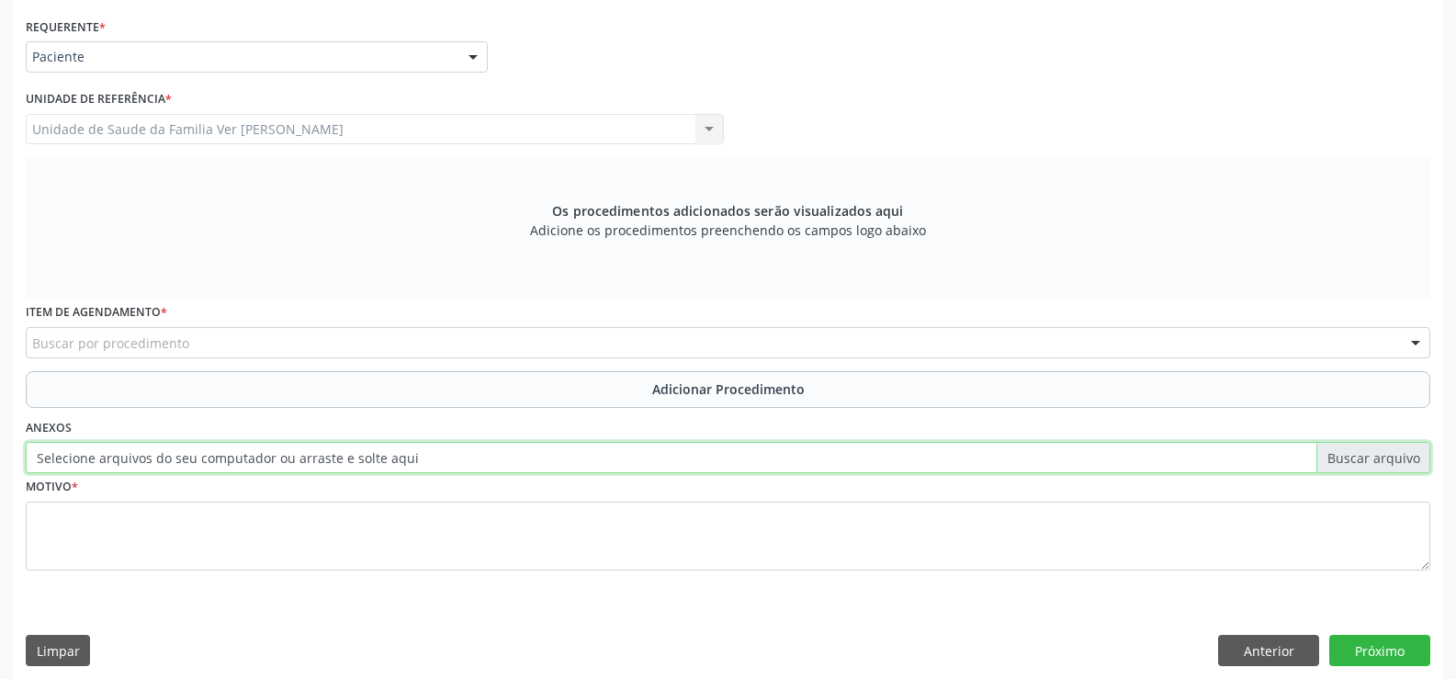
scroll to position [424, 0]
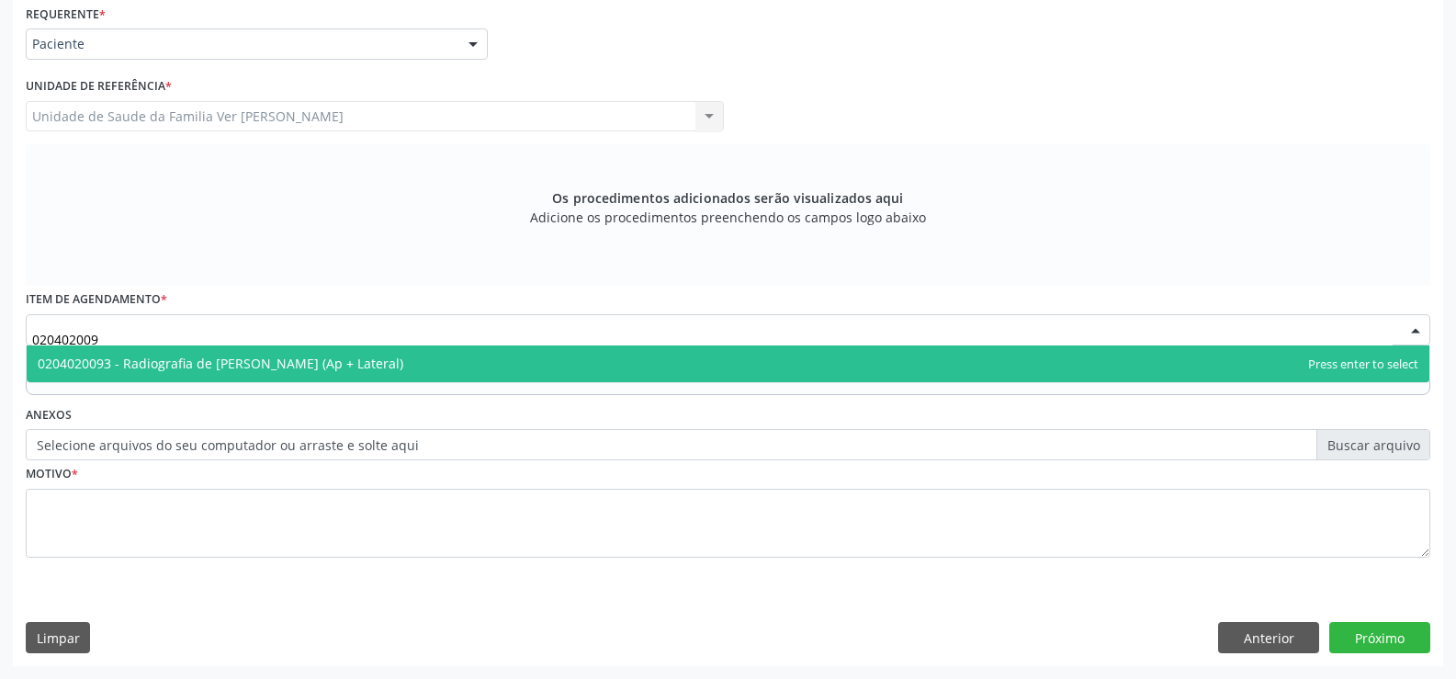
type input "0204020093"
click at [202, 360] on span "0204020093 - Radiografia de [PERSON_NAME] (Ap + Lateral)" at bounding box center [221, 363] width 366 height 17
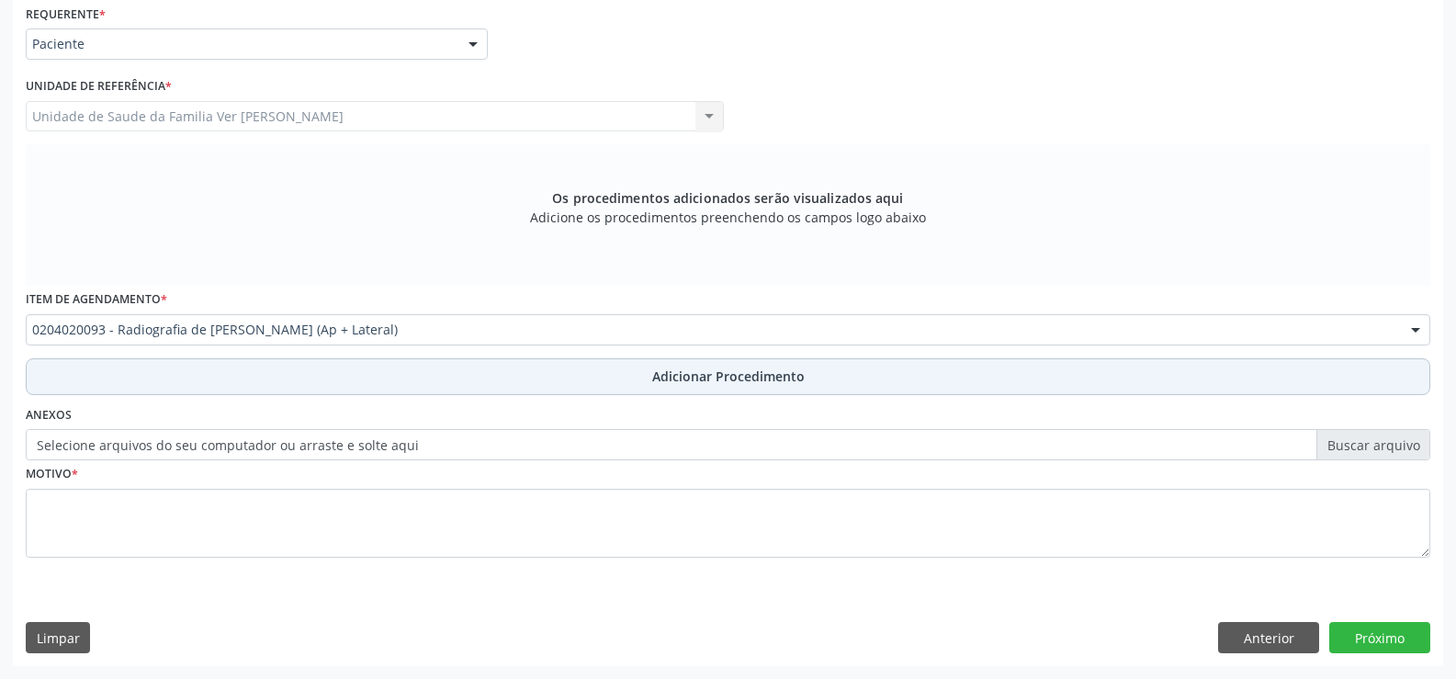
click at [697, 374] on span "Adicionar Procedimento" at bounding box center [728, 376] width 152 height 19
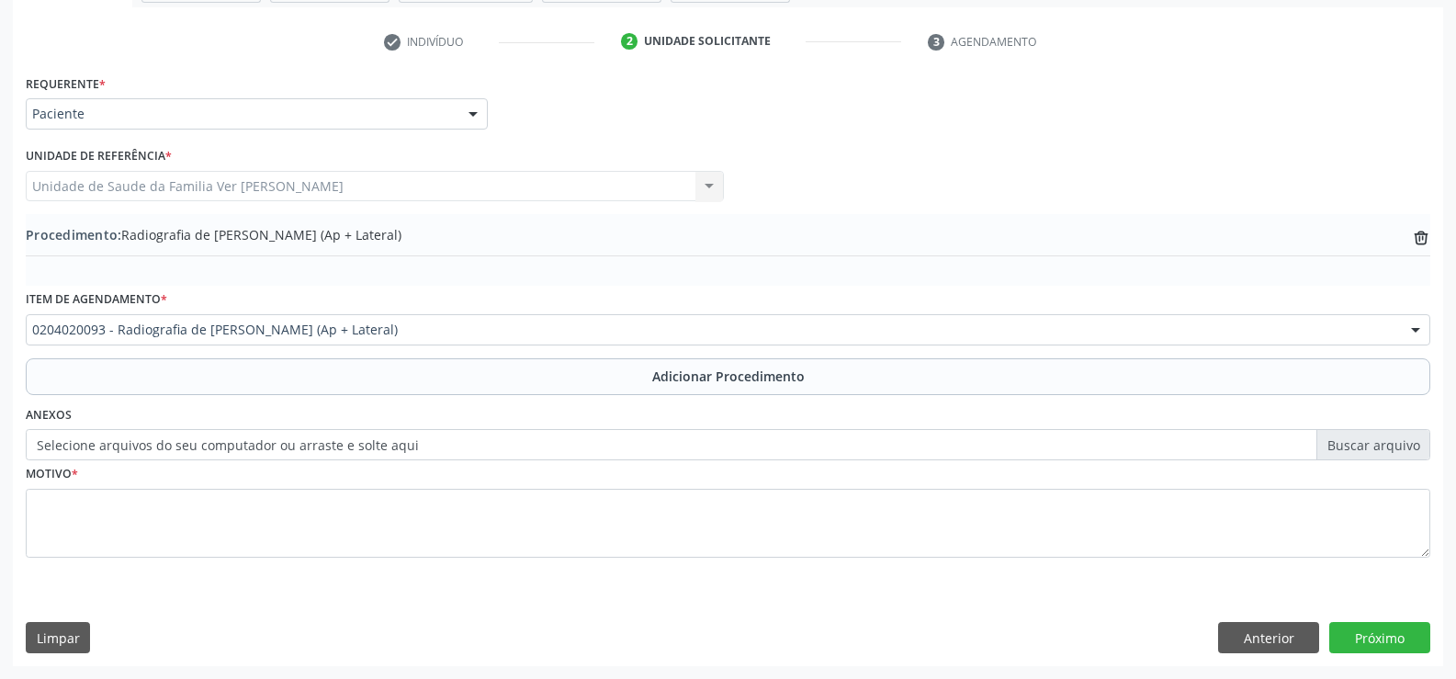
scroll to position [355, 0]
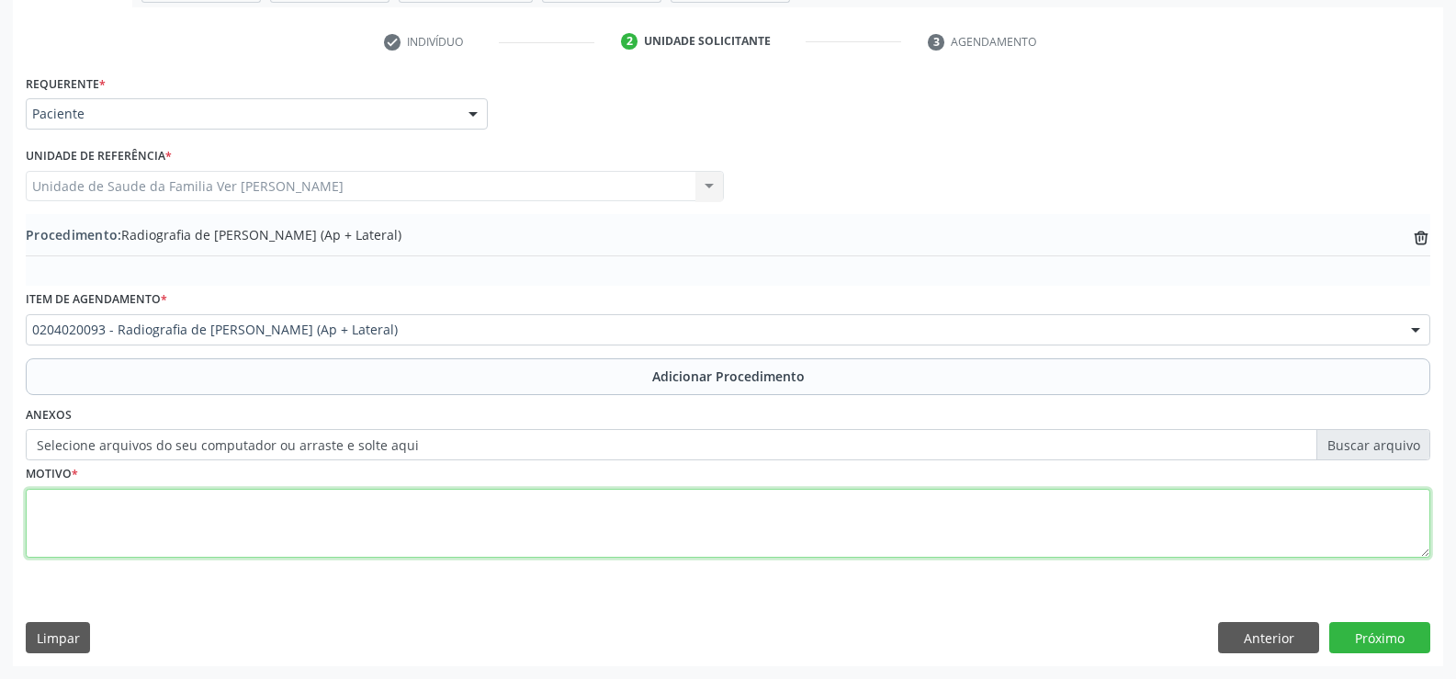
click at [132, 515] on textarea at bounding box center [728, 524] width 1405 height 70
type textarea "avalição"
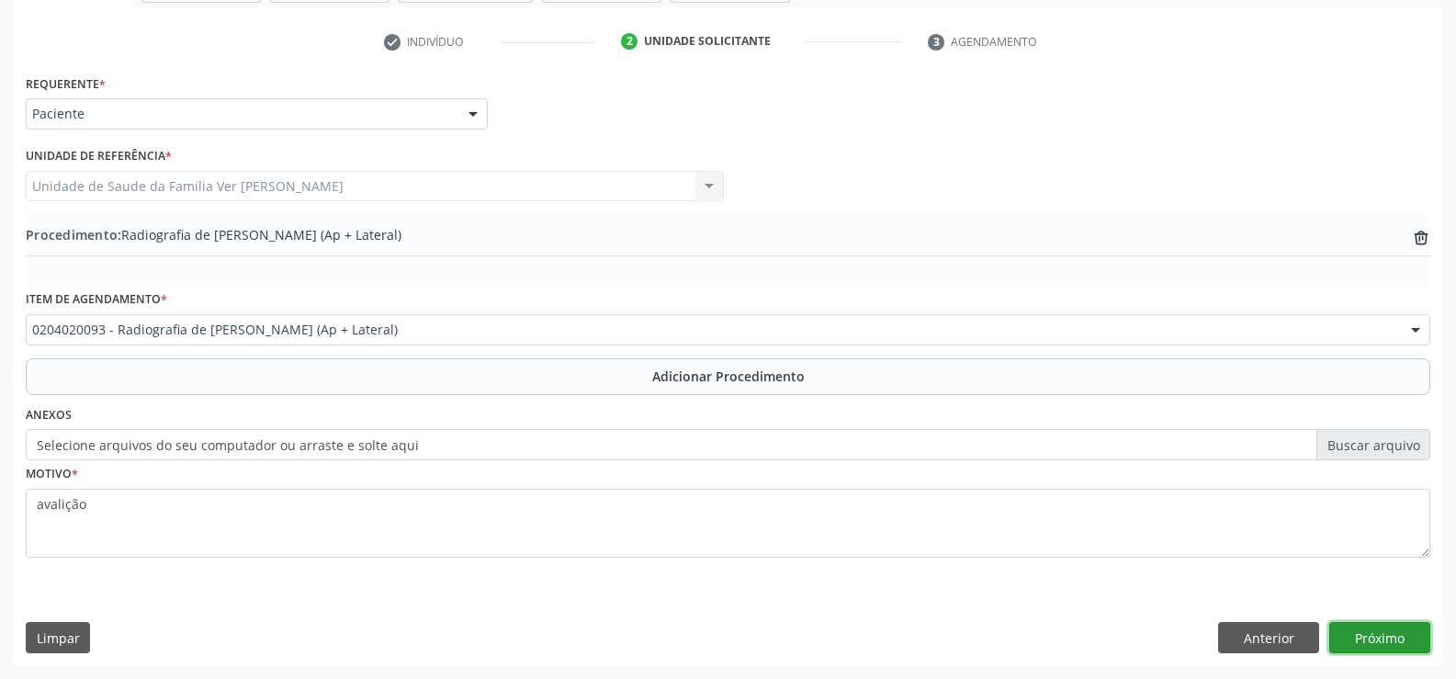
click at [1413, 633] on button "Próximo" at bounding box center [1379, 637] width 101 height 31
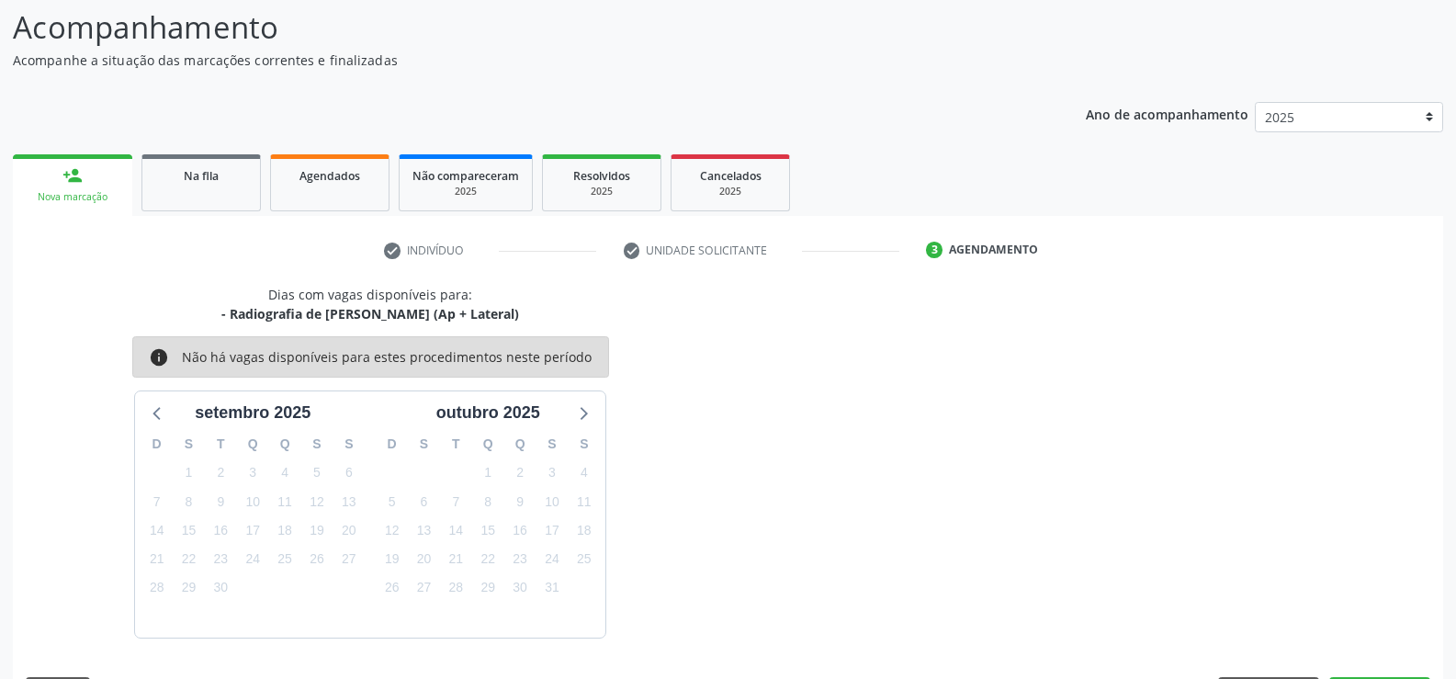
scroll to position [200, 0]
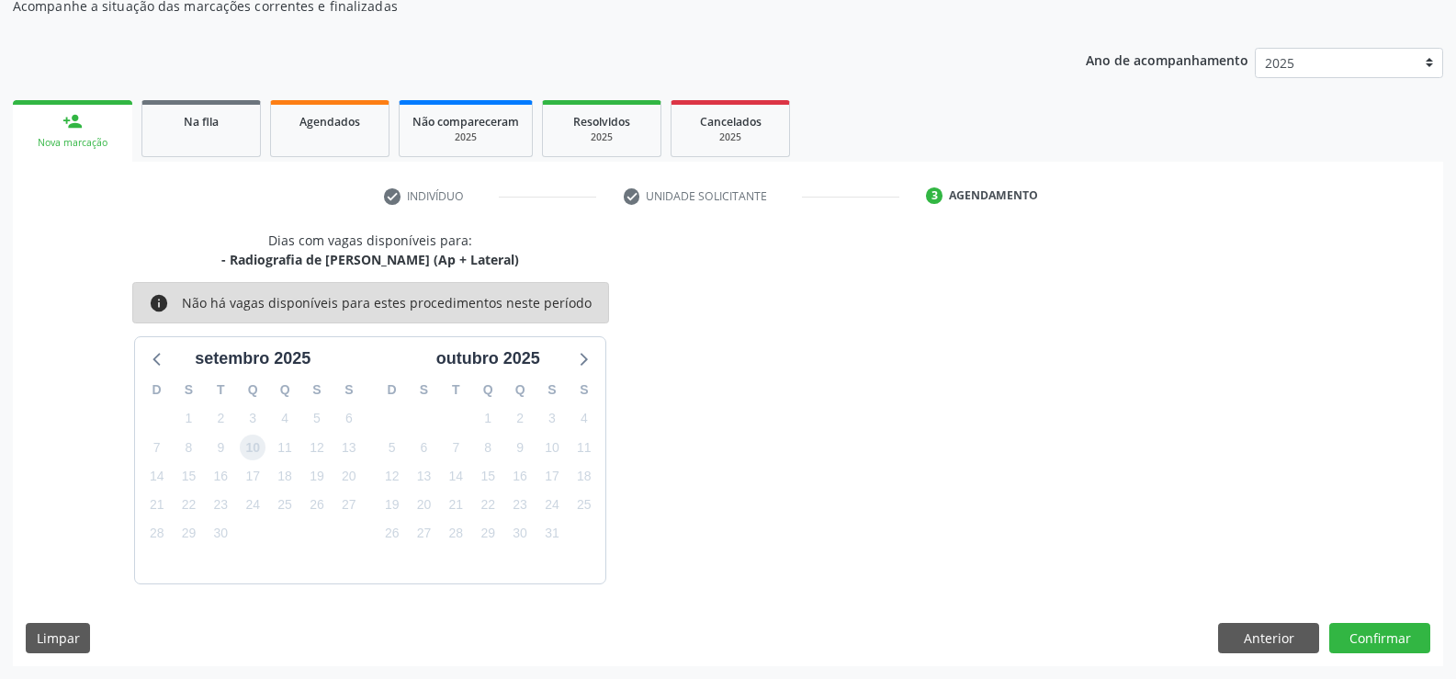
click at [259, 445] on span "10" at bounding box center [253, 448] width 26 height 26
click at [1338, 628] on button "Confirmar" at bounding box center [1379, 638] width 101 height 31
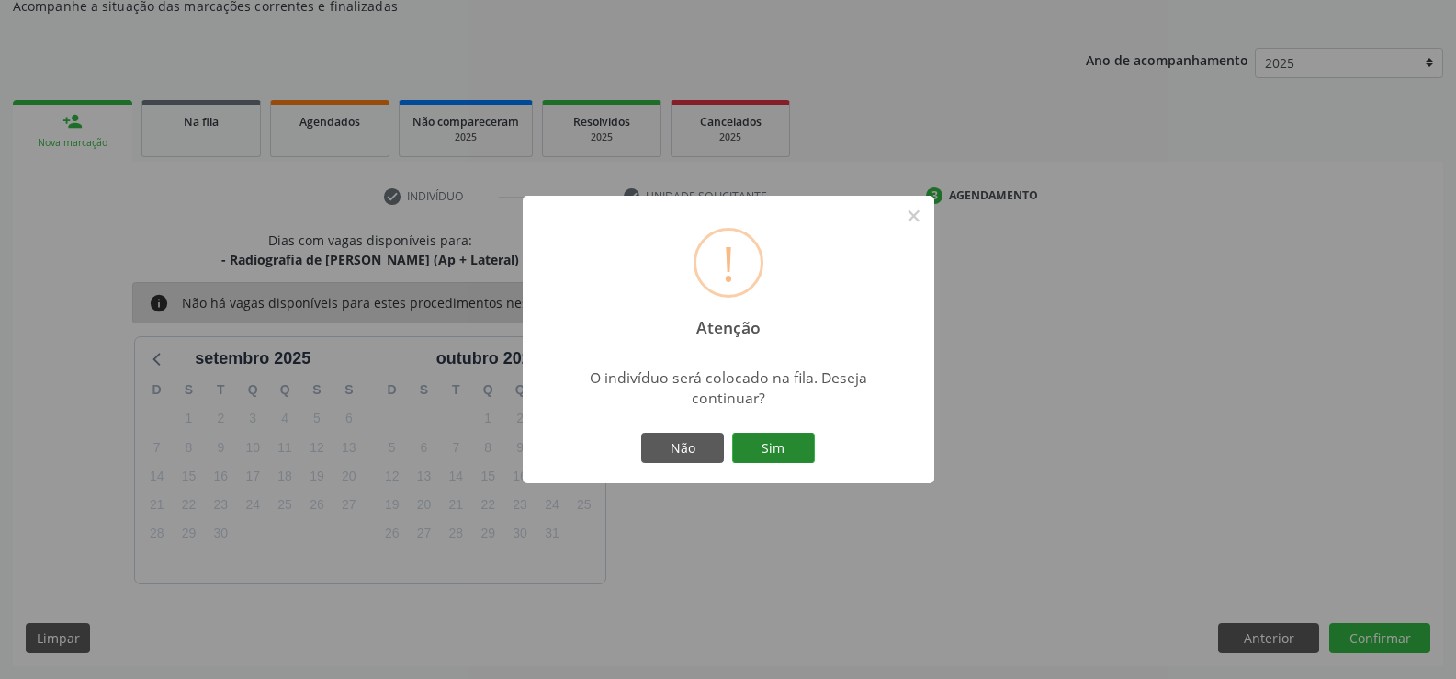
click at [773, 436] on button "Sim" at bounding box center [773, 448] width 83 height 31
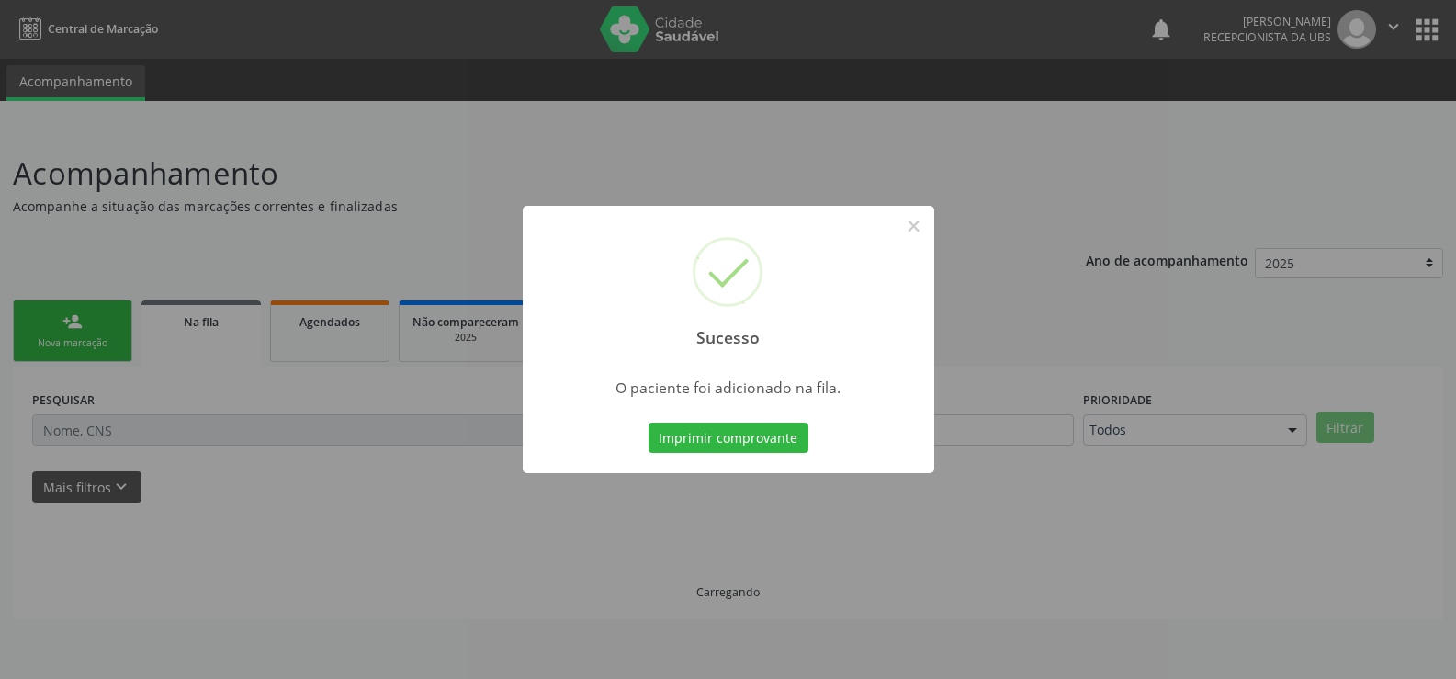
scroll to position [0, 0]
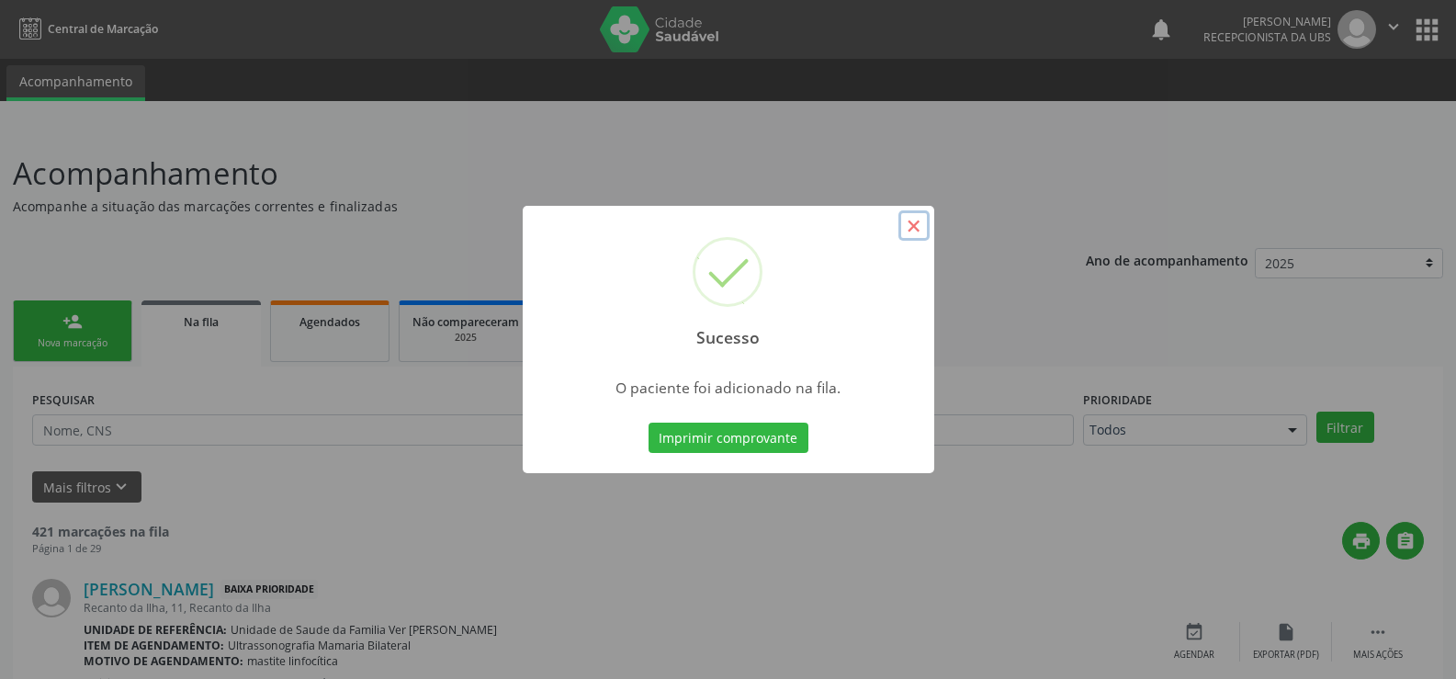
click at [921, 230] on button "×" at bounding box center [913, 225] width 31 height 31
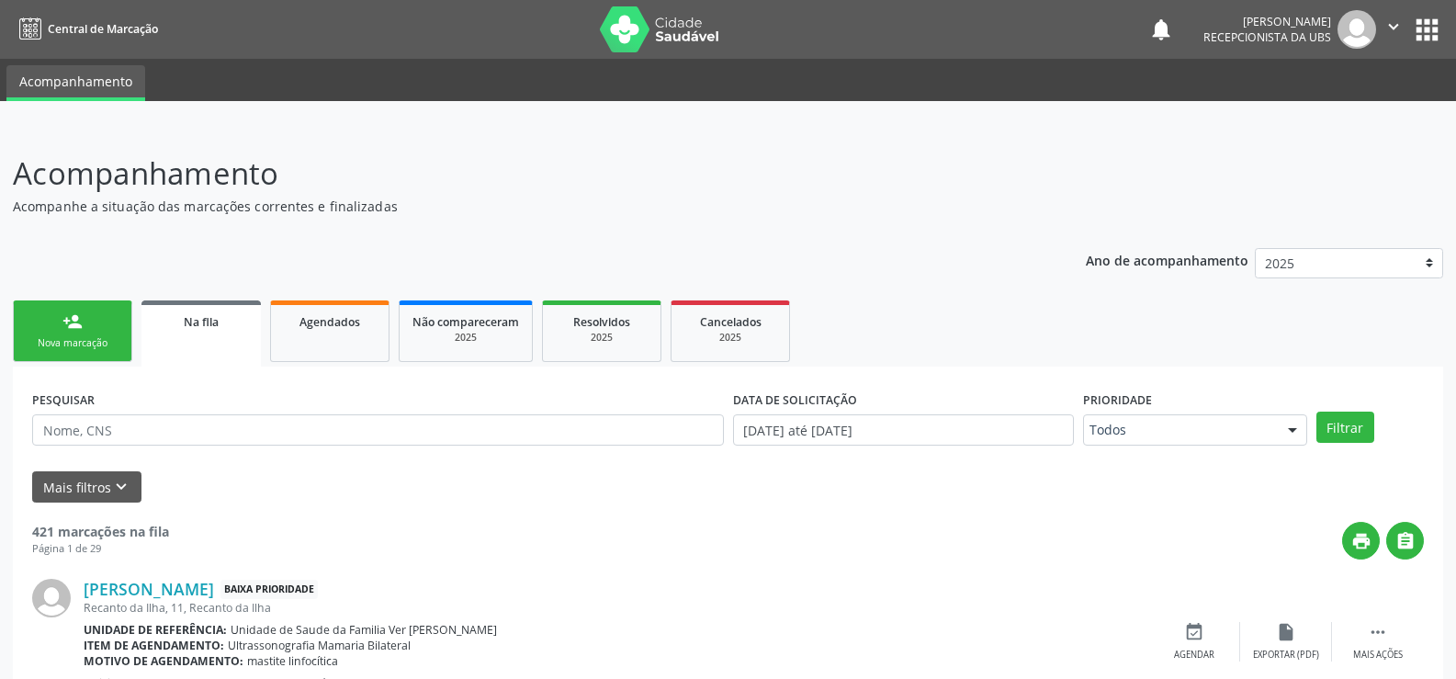
click at [91, 338] on div "Nova marcação" at bounding box center [73, 343] width 92 height 14
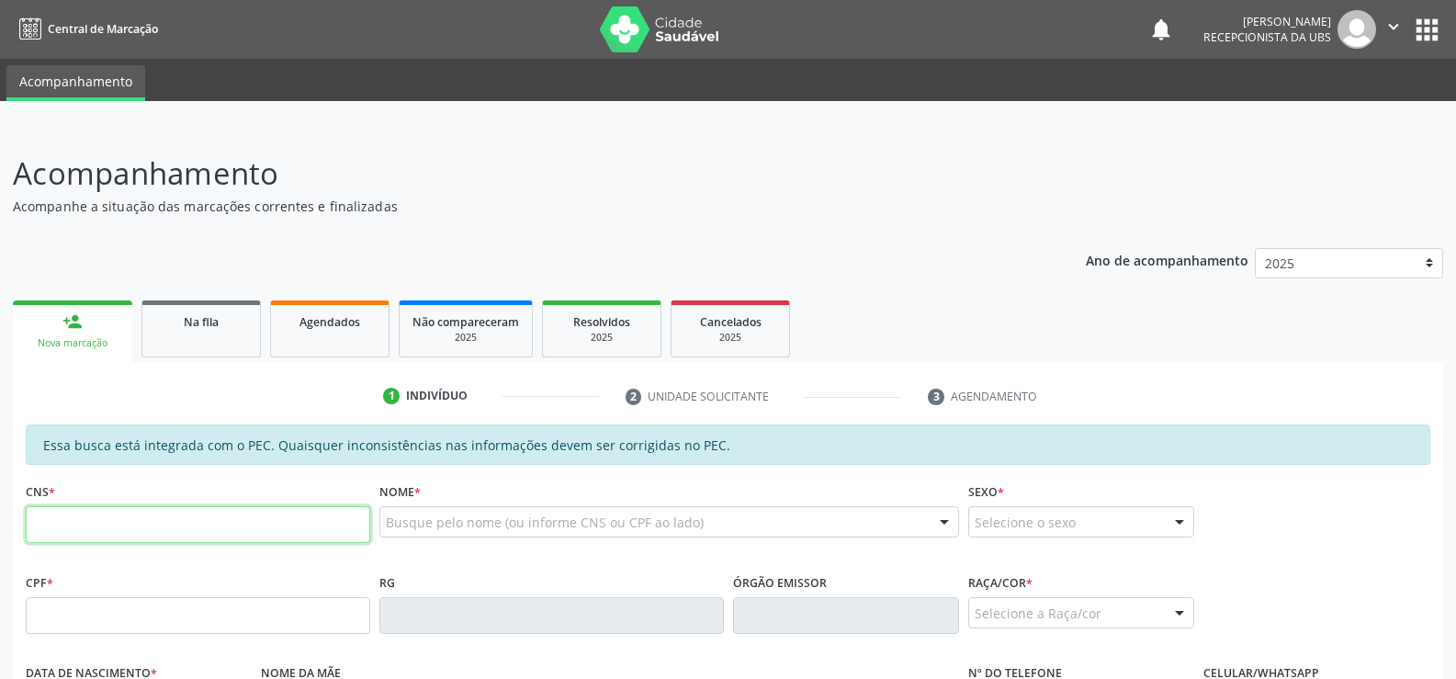
click at [42, 514] on input "text" at bounding box center [198, 524] width 344 height 37
type input "700 0010 2826 0002"
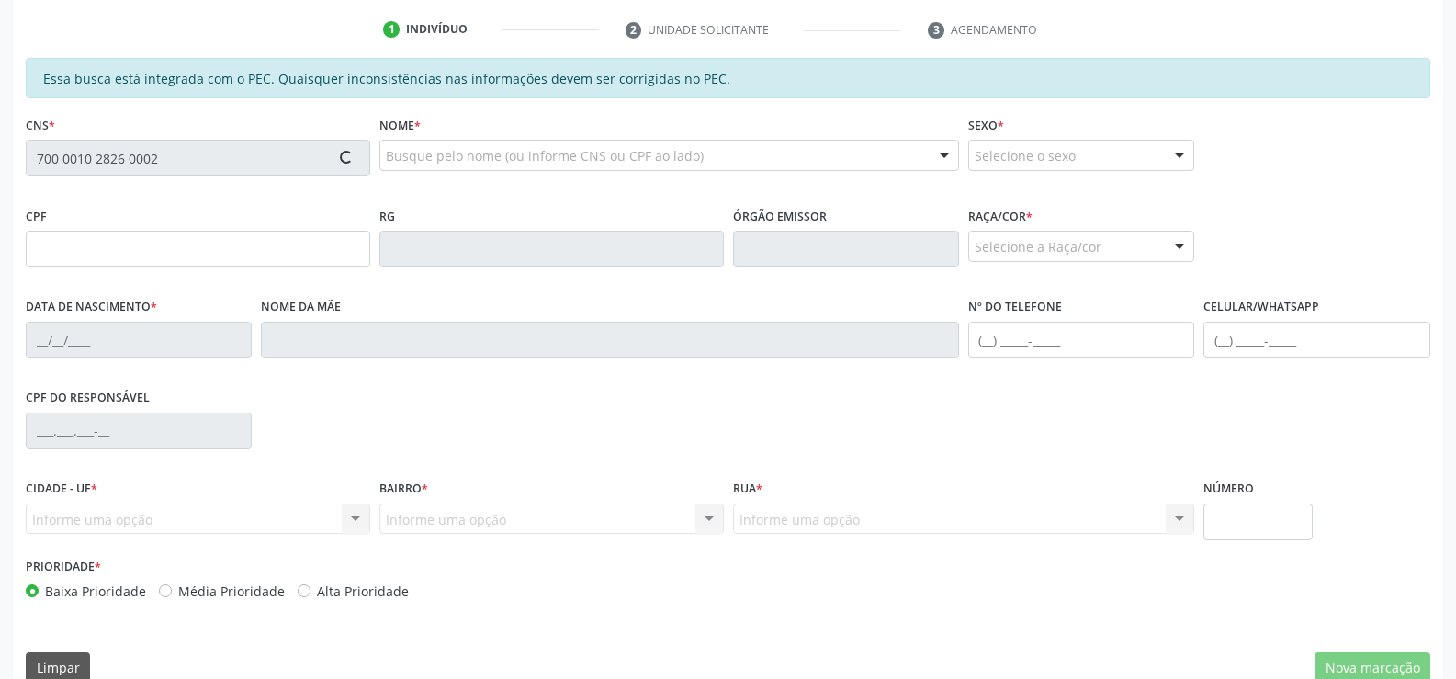
scroll to position [367, 0]
type input "842.754.484-72"
type input "[DATE]"
type input "[PERSON_NAME]"
type input "[PHONE_NUMBER]"
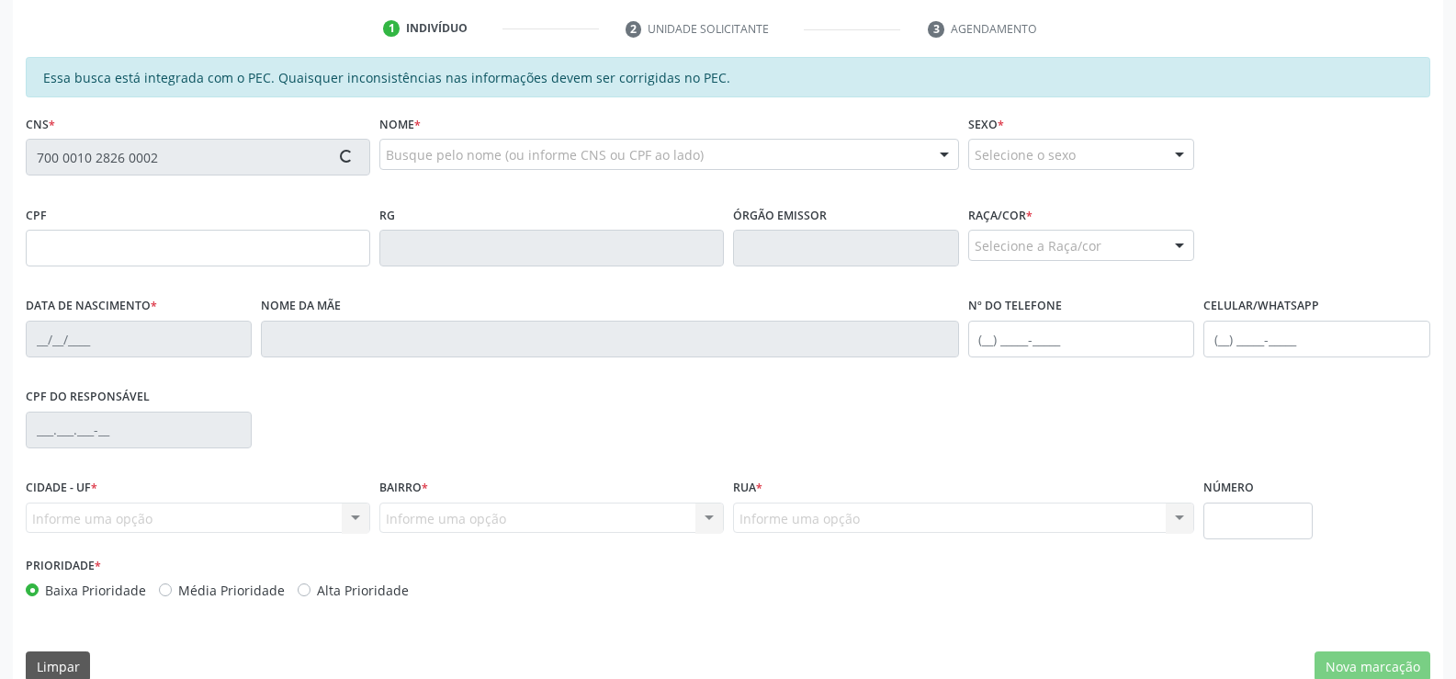
type input "S/N"
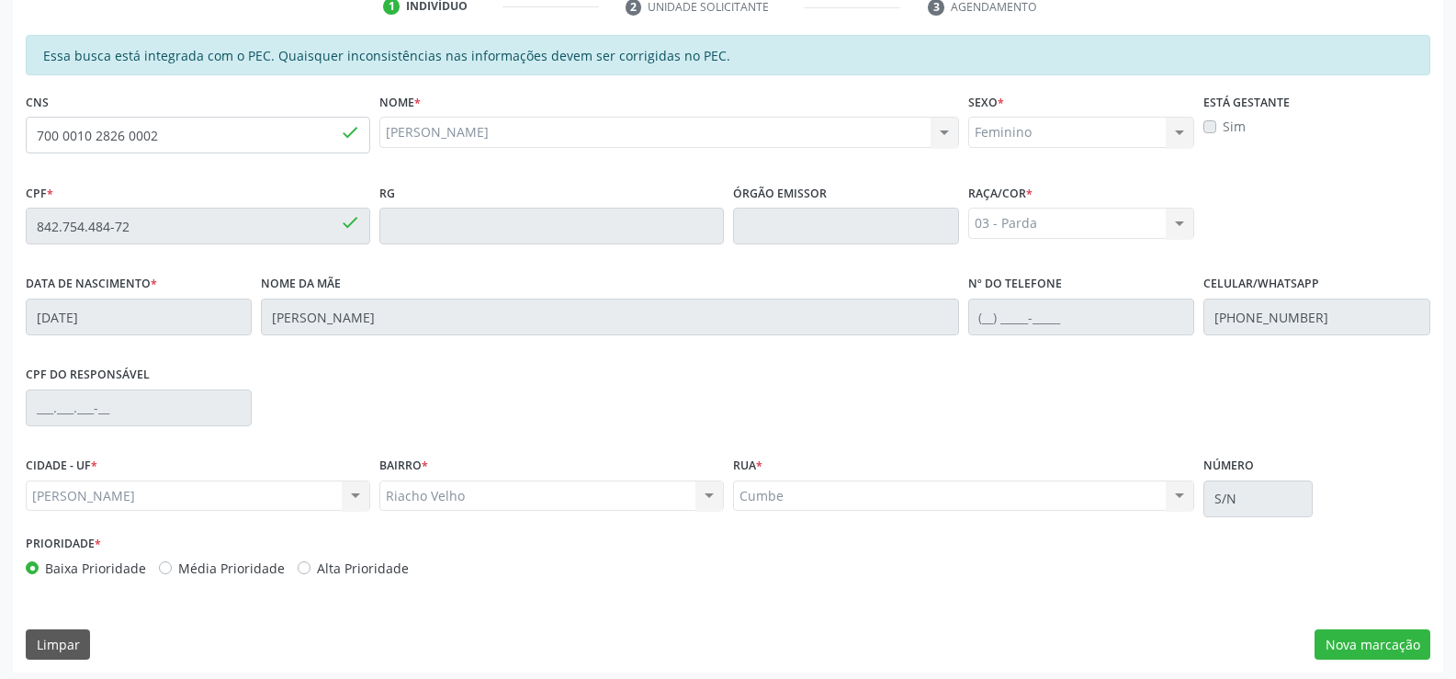
scroll to position [396, 0]
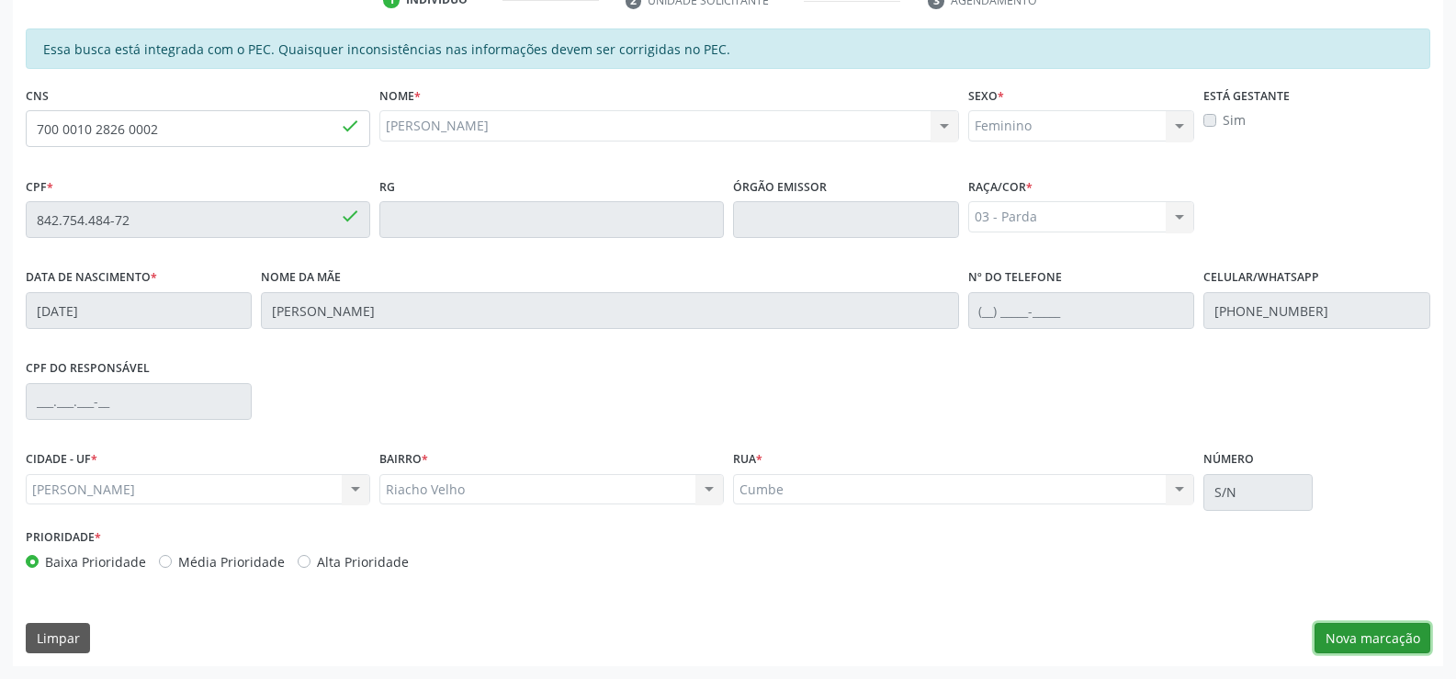
click at [1391, 632] on button "Nova marcação" at bounding box center [1373, 638] width 116 height 31
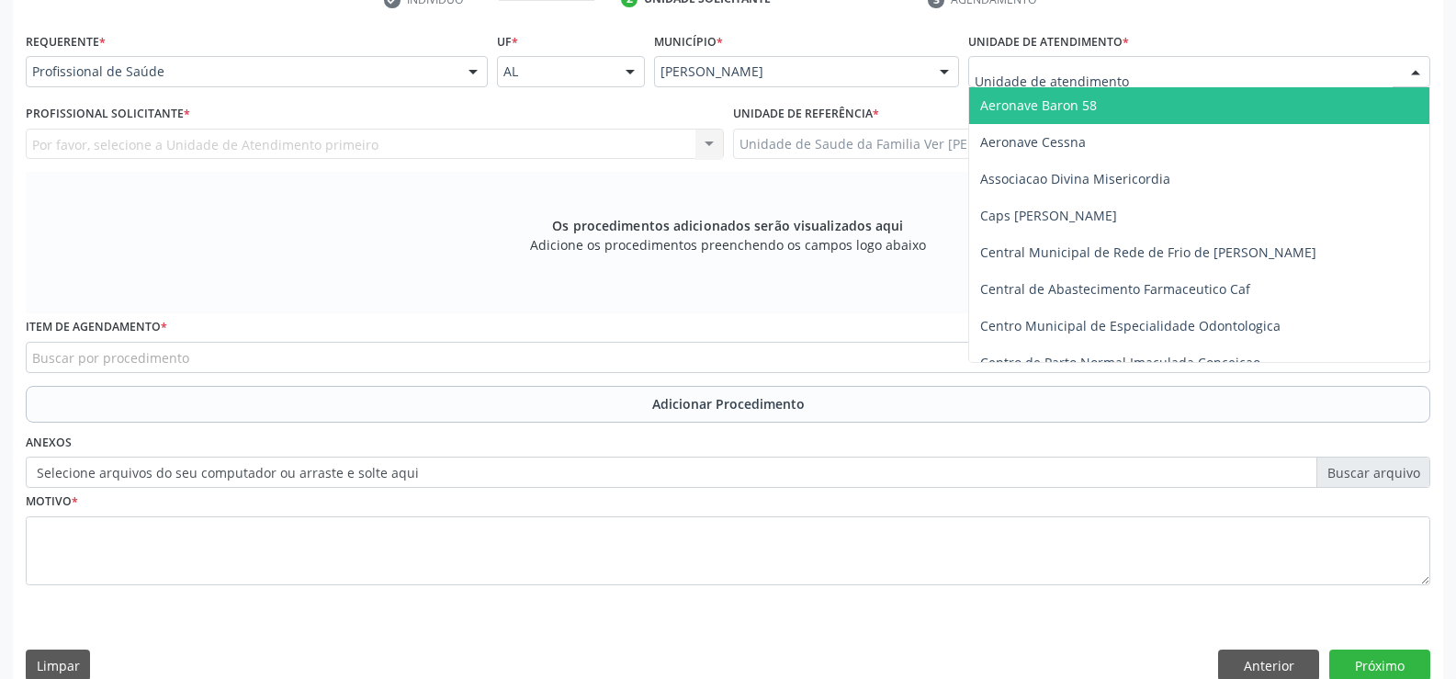
click at [1417, 71] on div at bounding box center [1416, 72] width 28 height 31
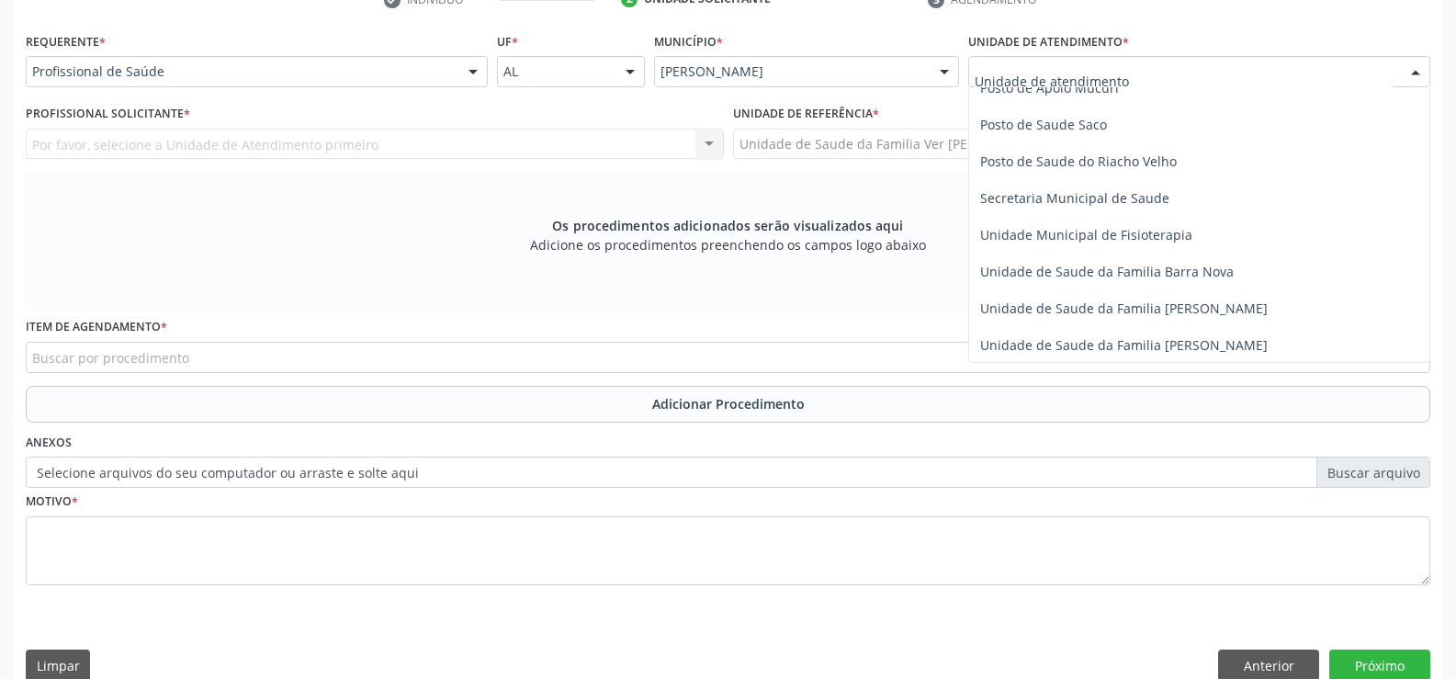
scroll to position [827, 0]
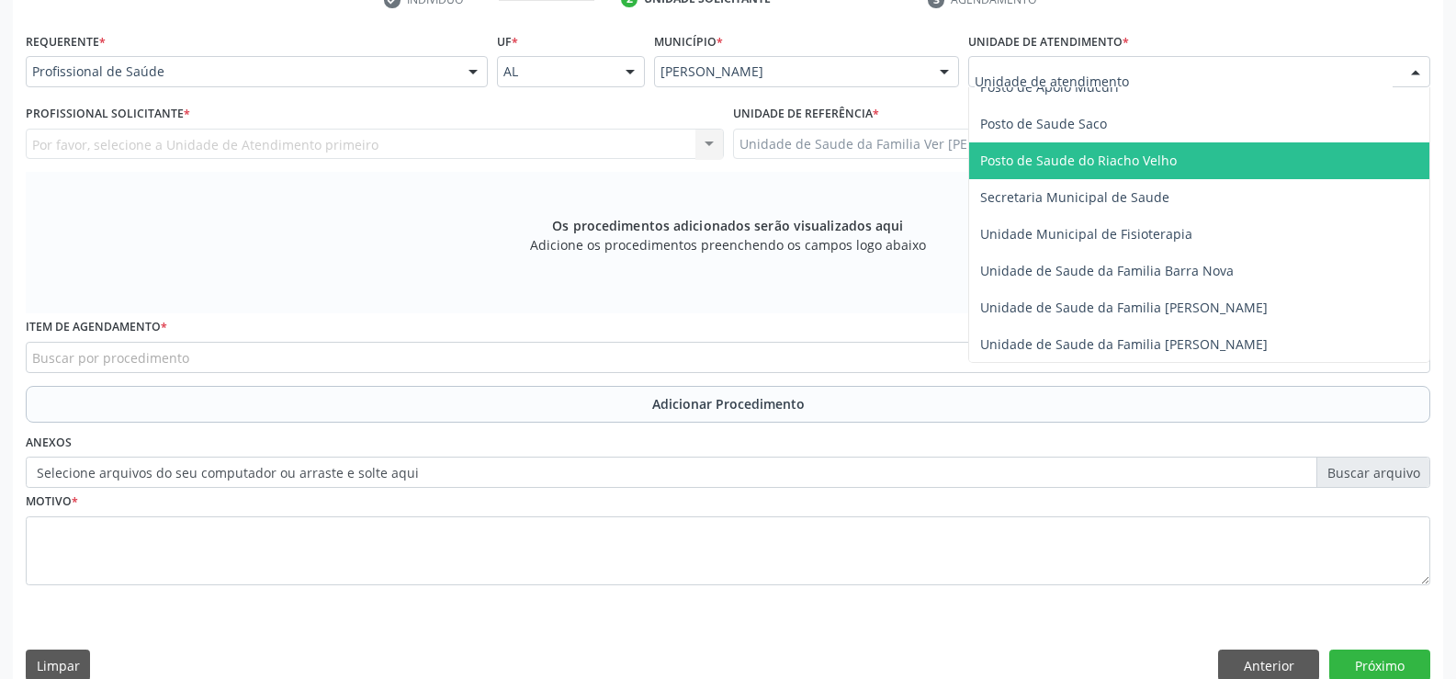
click at [1167, 150] on span "Posto de Saude do Riacho Velho" at bounding box center [1199, 160] width 460 height 37
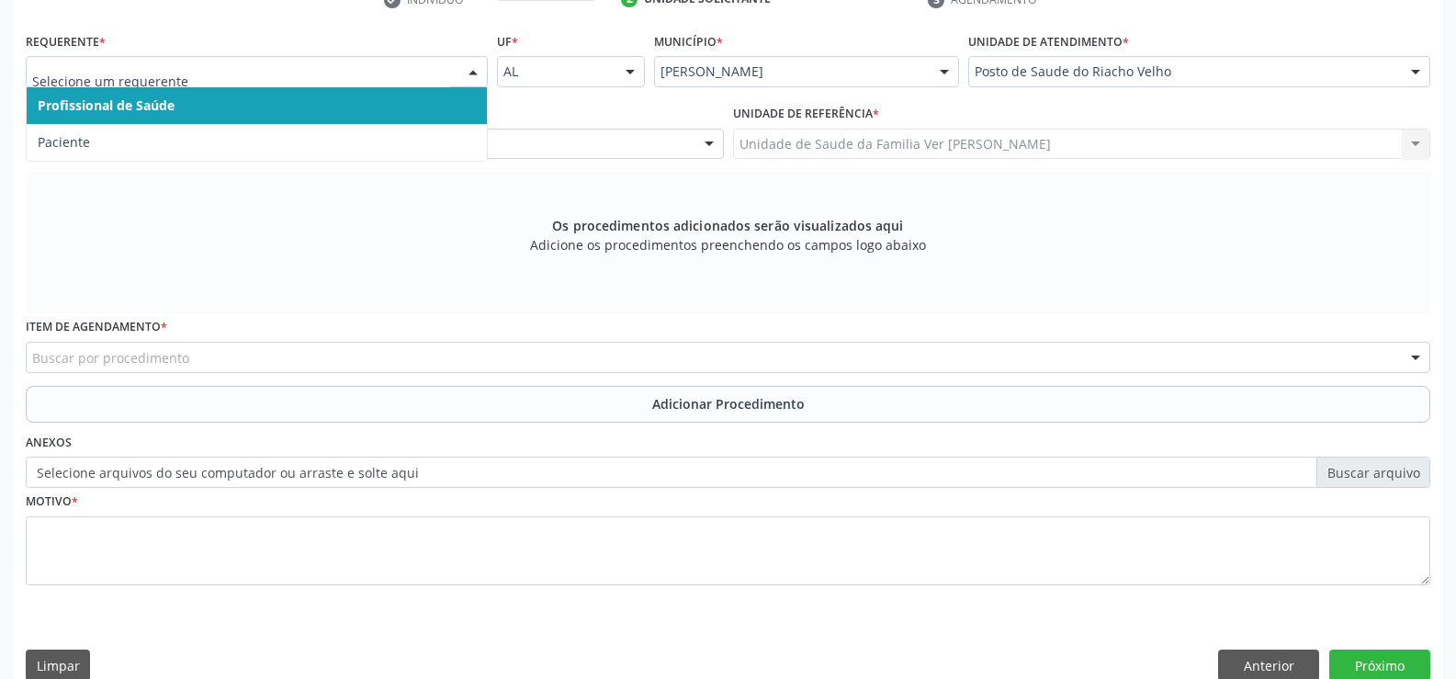
click at [467, 70] on div at bounding box center [473, 72] width 28 height 31
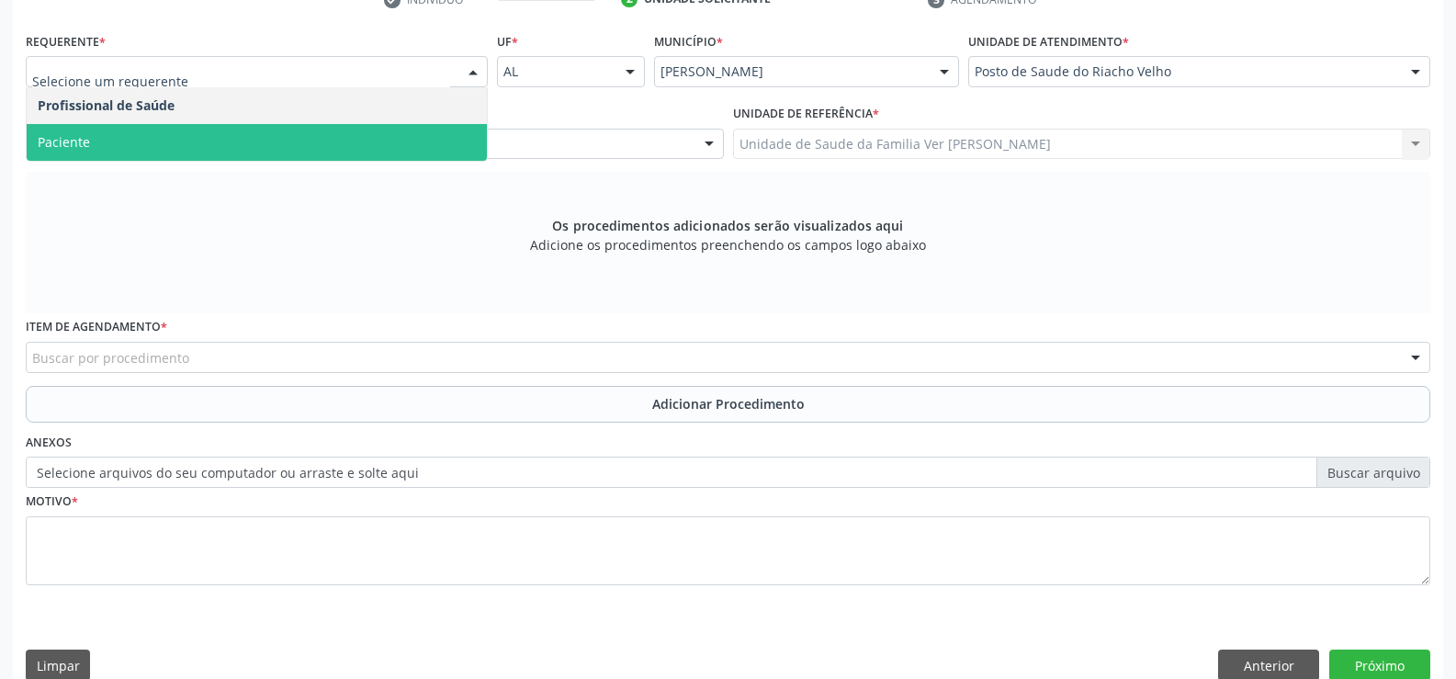
click at [387, 127] on span "Paciente" at bounding box center [257, 142] width 460 height 37
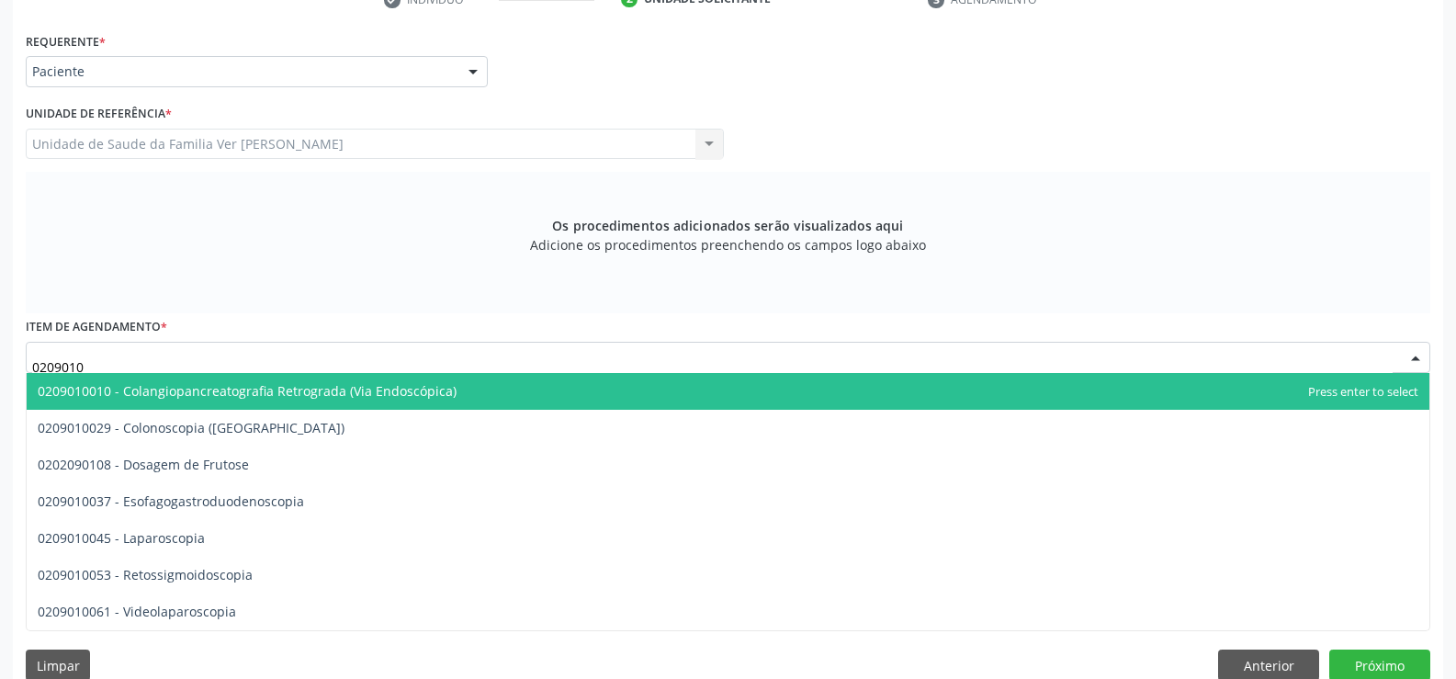
type input "02090100"
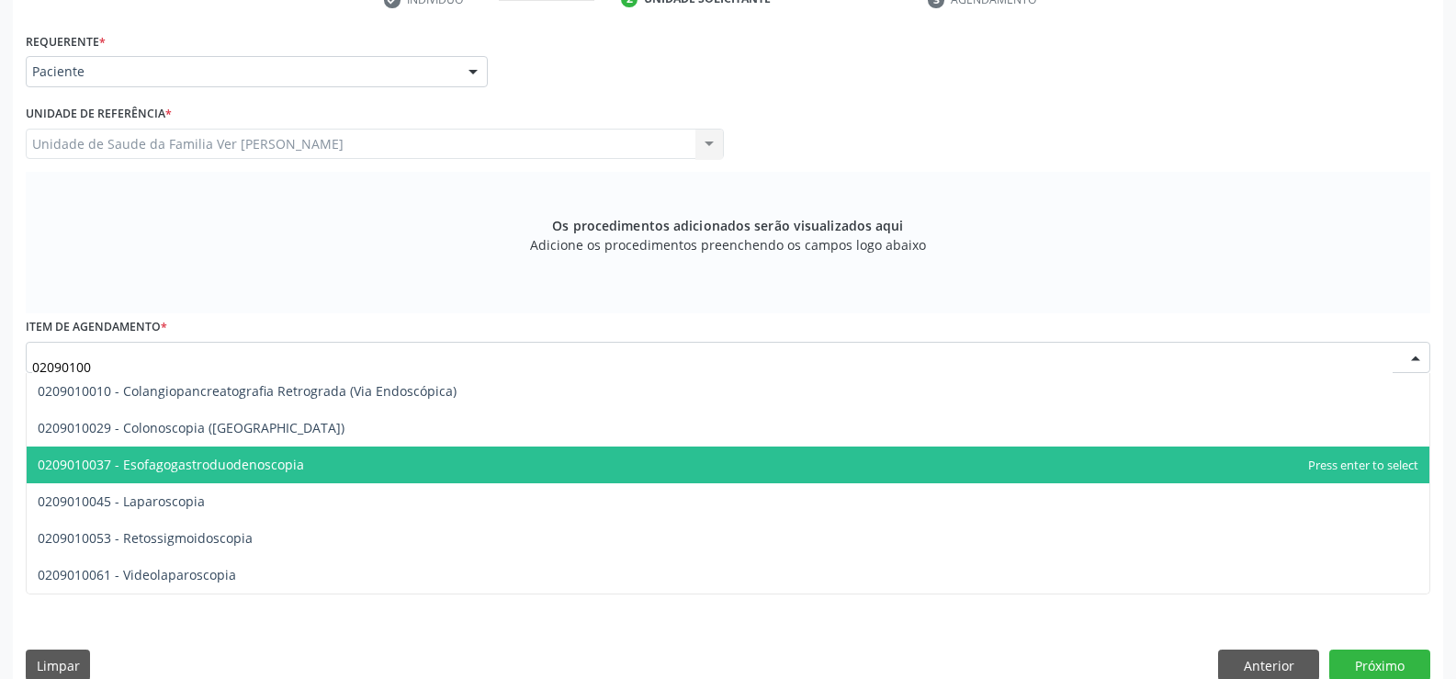
click at [195, 458] on span "0209010037 - Esofagogastroduodenoscopia" at bounding box center [171, 464] width 266 height 17
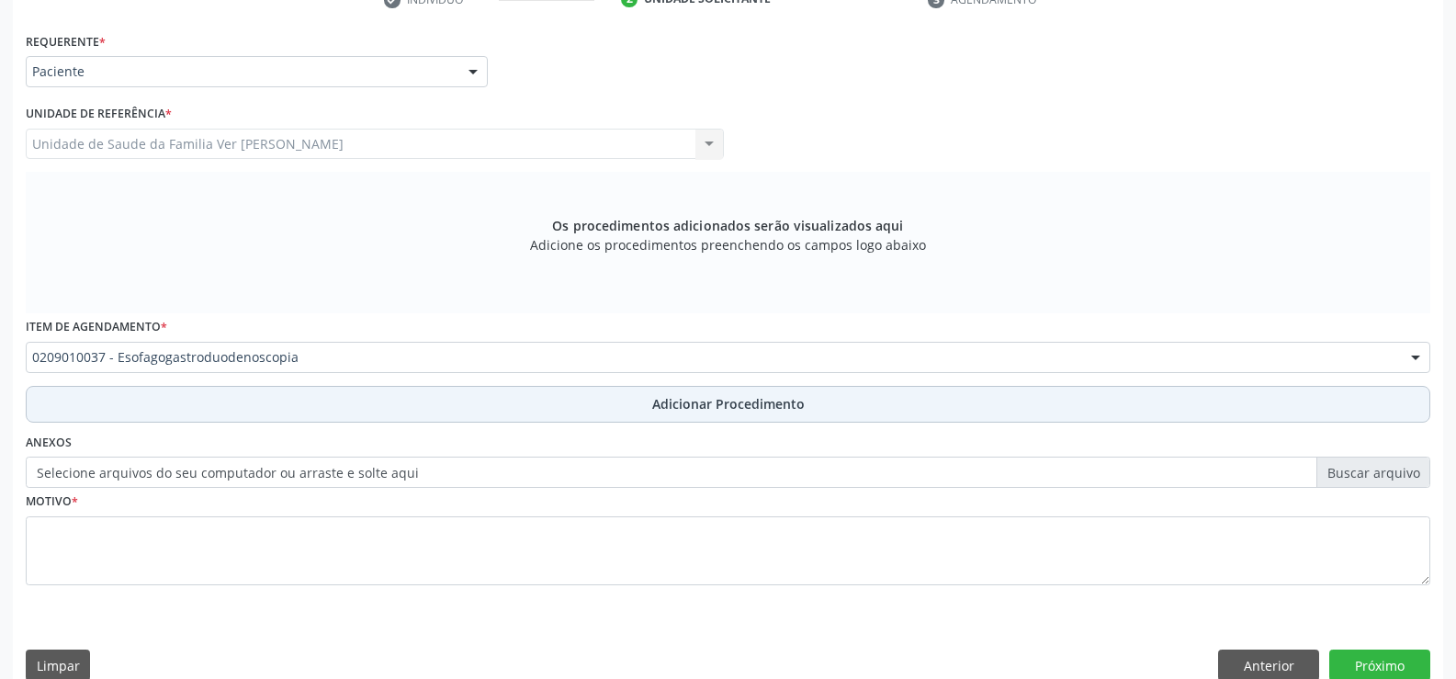
click at [738, 400] on span "Adicionar Procedimento" at bounding box center [728, 403] width 152 height 19
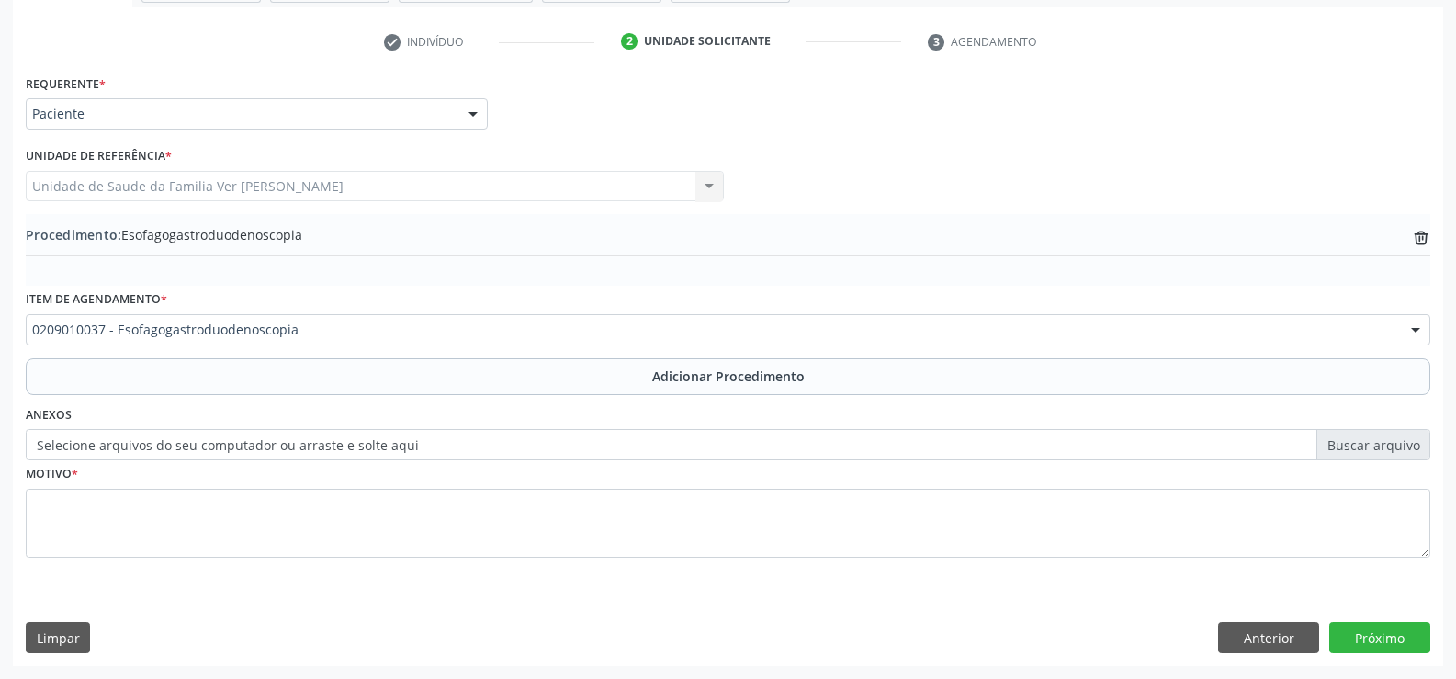
scroll to position [355, 0]
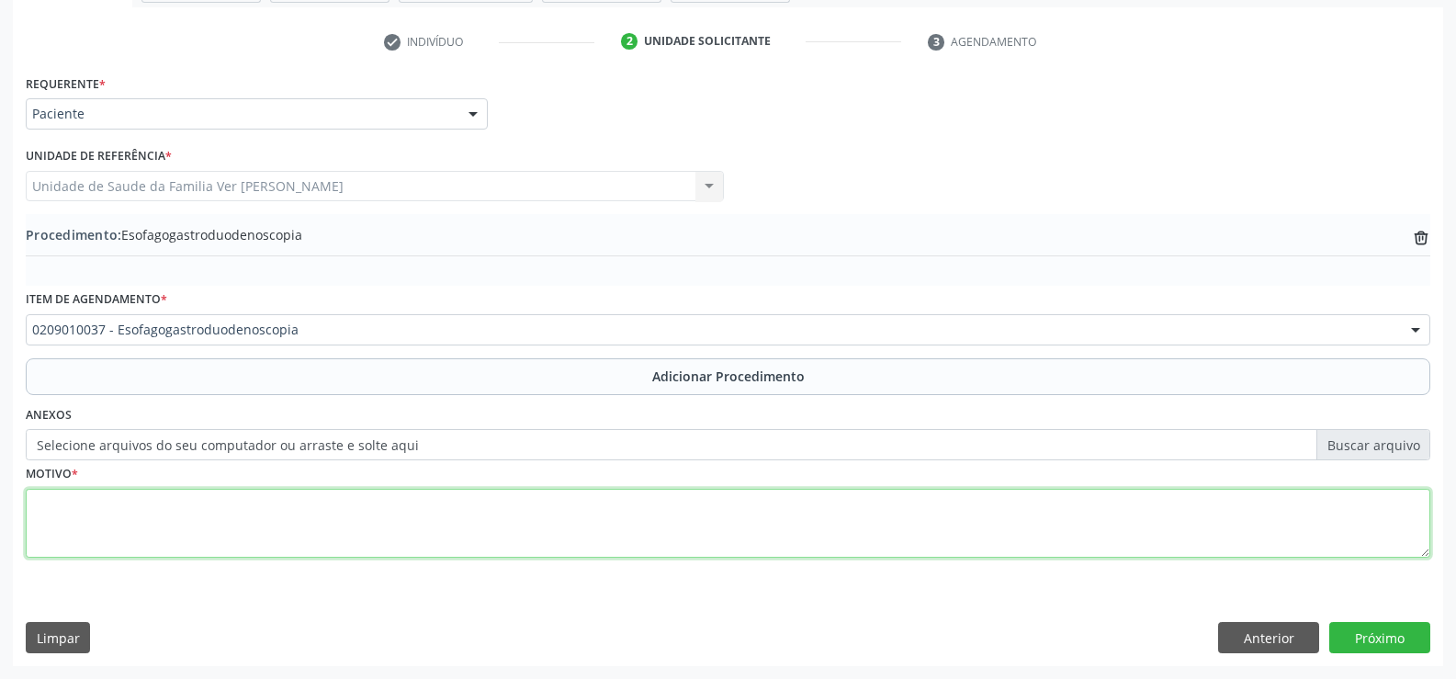
click at [61, 518] on textarea at bounding box center [728, 524] width 1405 height 70
type textarea "gastrite"
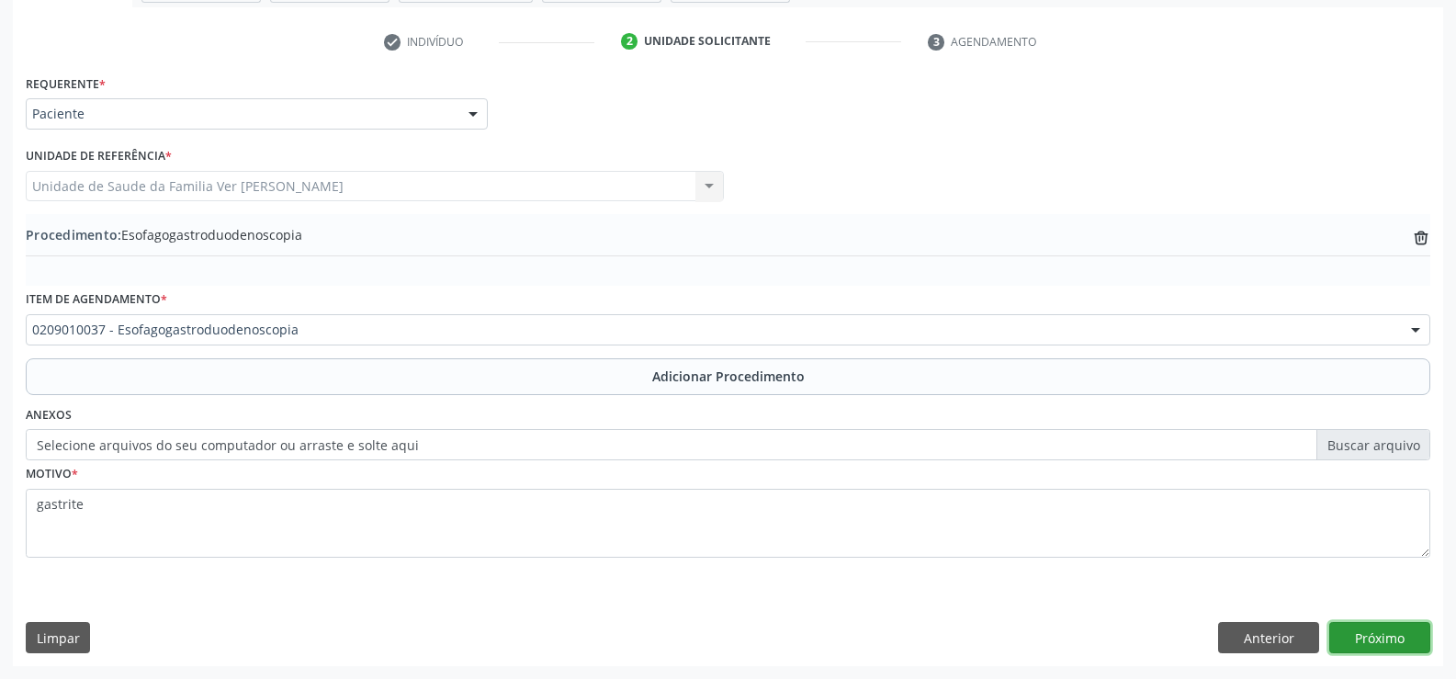
click at [1372, 634] on button "Próximo" at bounding box center [1379, 637] width 101 height 31
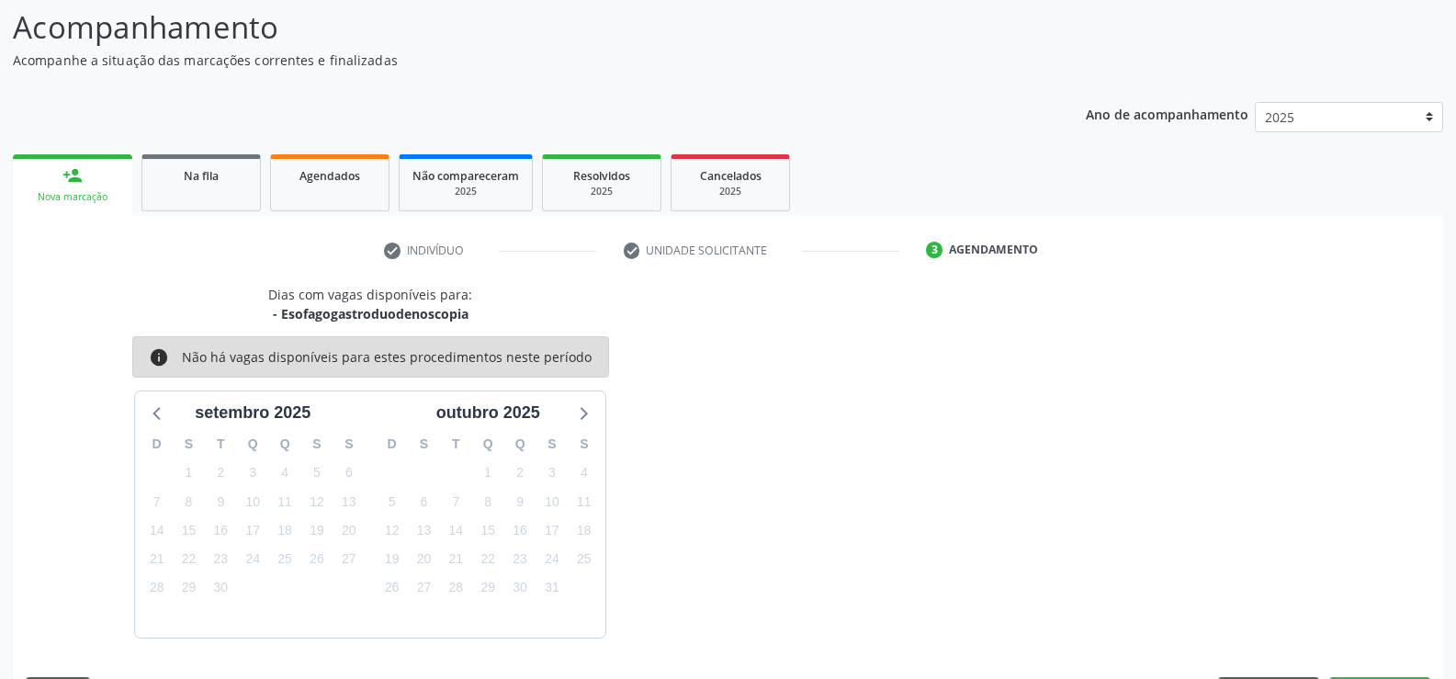
scroll to position [200, 0]
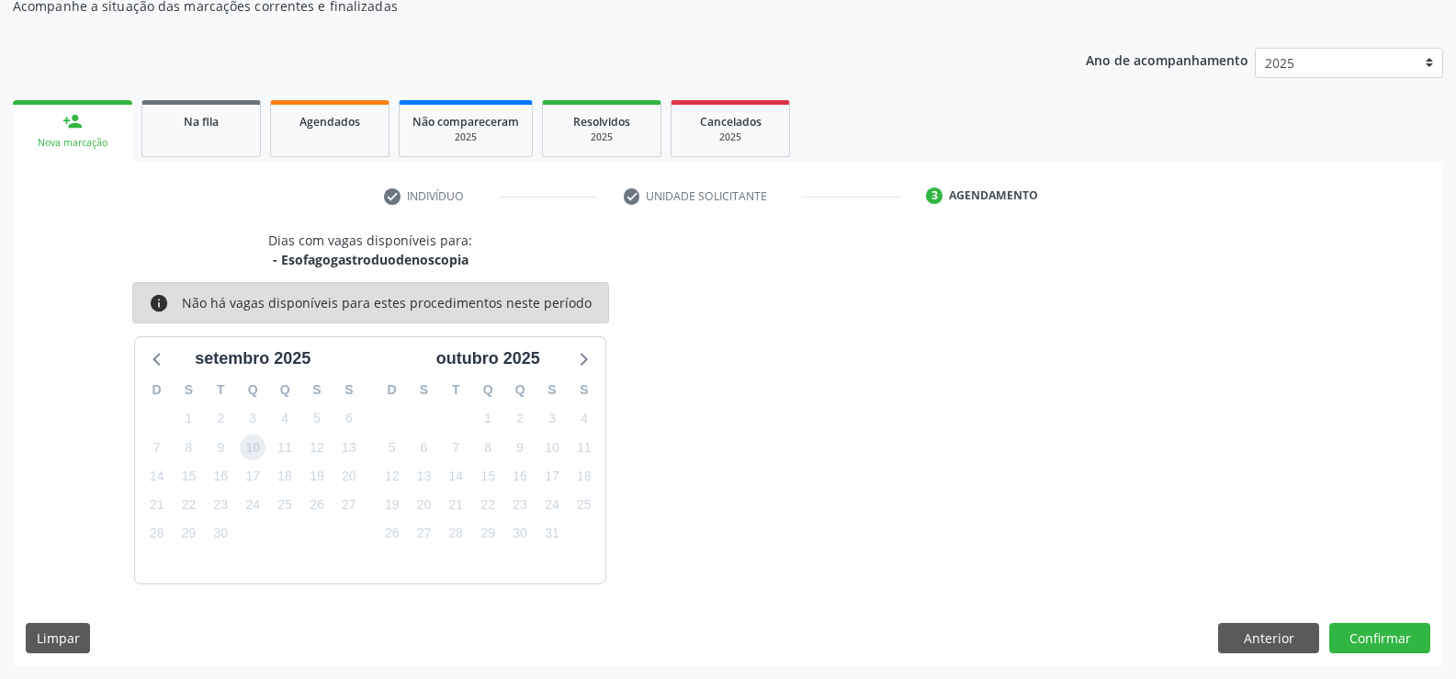
click at [255, 450] on span "10" at bounding box center [253, 448] width 26 height 26
click at [1373, 635] on button "Confirmar" at bounding box center [1379, 638] width 101 height 31
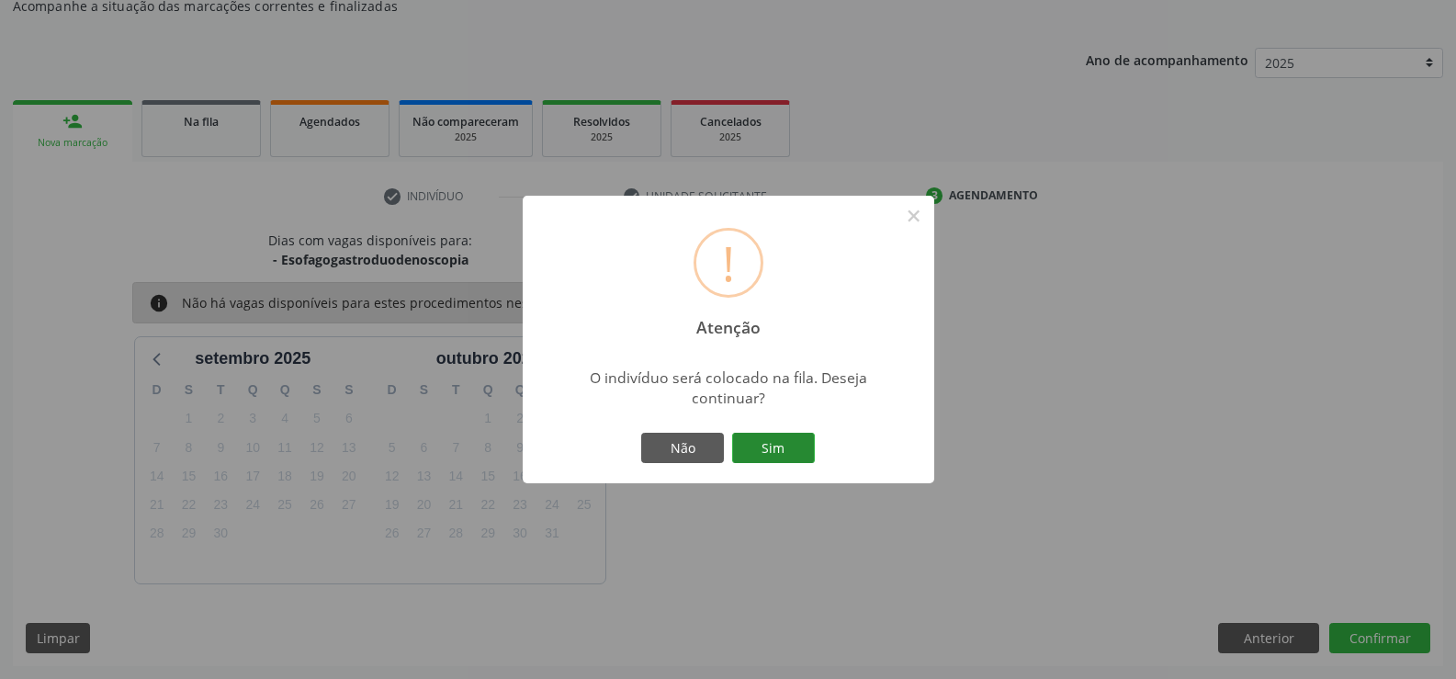
click at [773, 448] on button "Sim" at bounding box center [773, 448] width 83 height 31
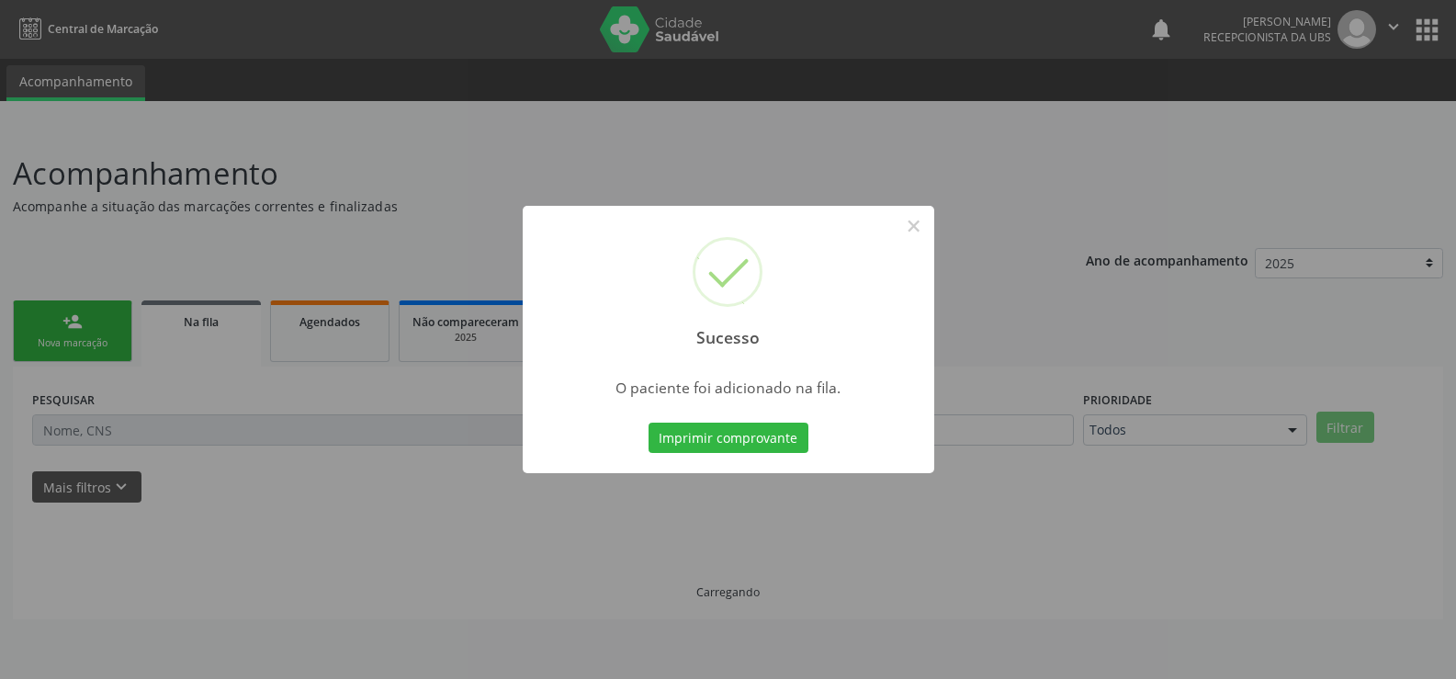
scroll to position [0, 0]
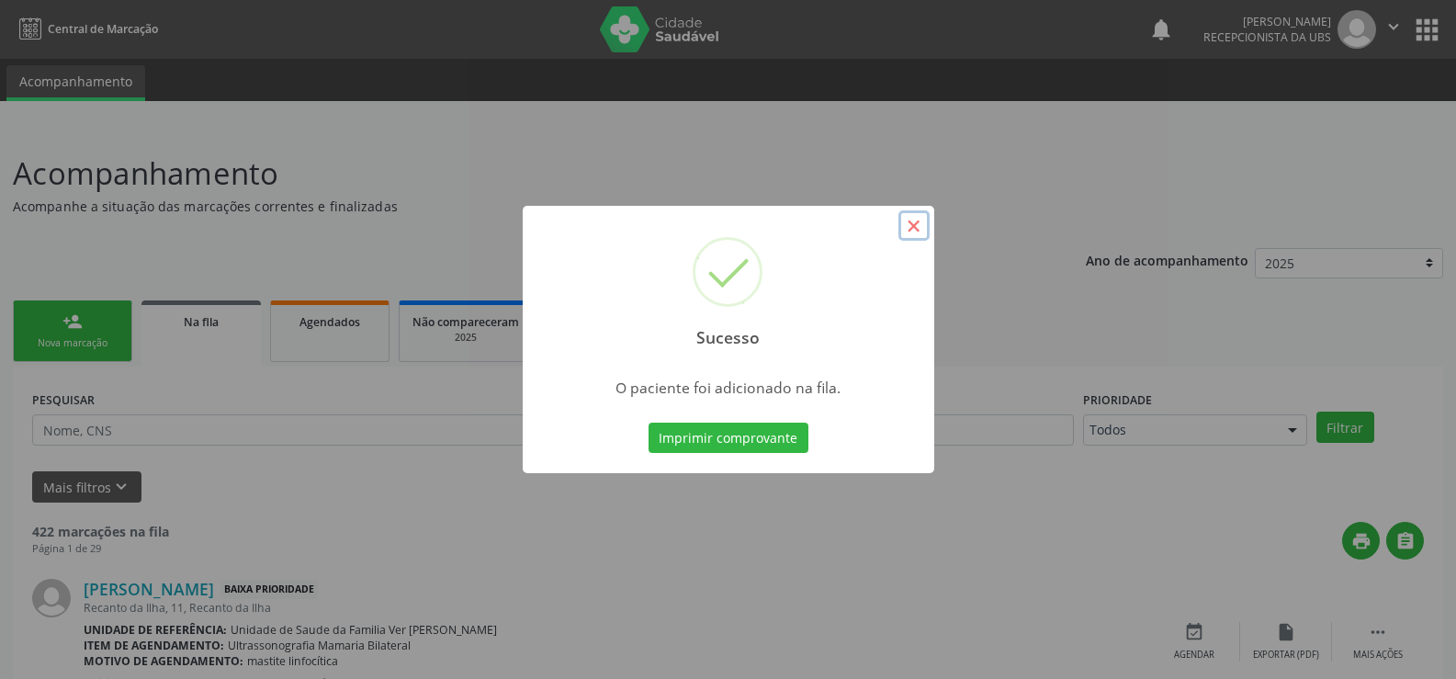
click at [920, 224] on button "×" at bounding box center [913, 225] width 31 height 31
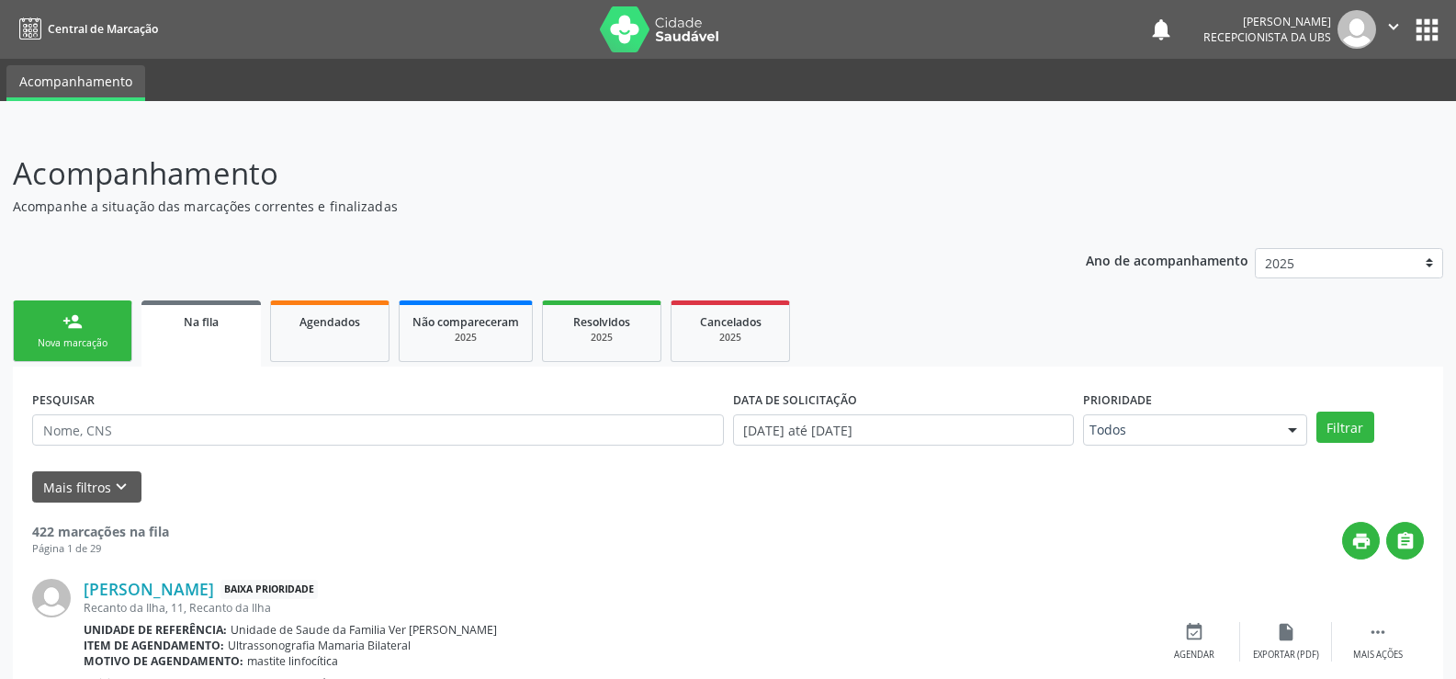
click at [111, 313] on link "person_add Nova marcação" at bounding box center [72, 331] width 119 height 62
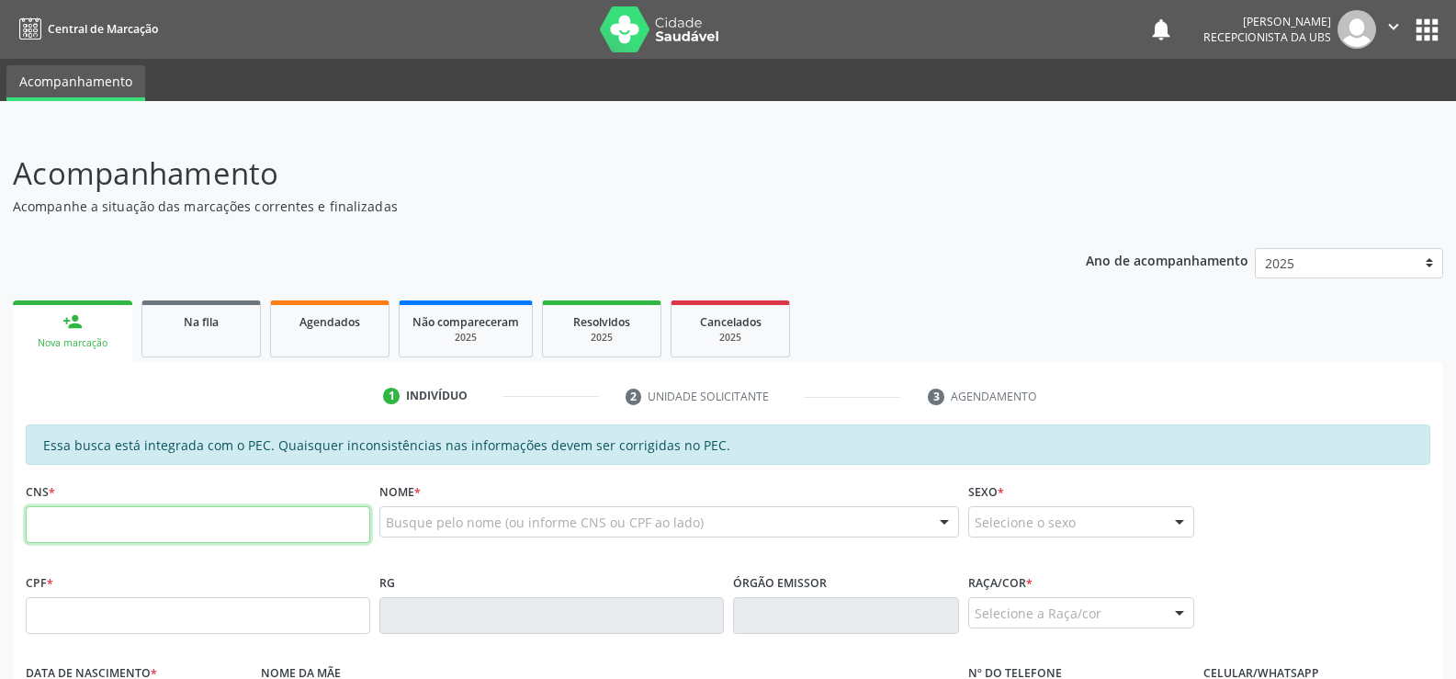
click at [56, 528] on input "text" at bounding box center [198, 524] width 344 height 37
type input "706 5003 4376 9394"
type input "118.739.004-65"
type input "[DATE]"
type input "[PERSON_NAME]"
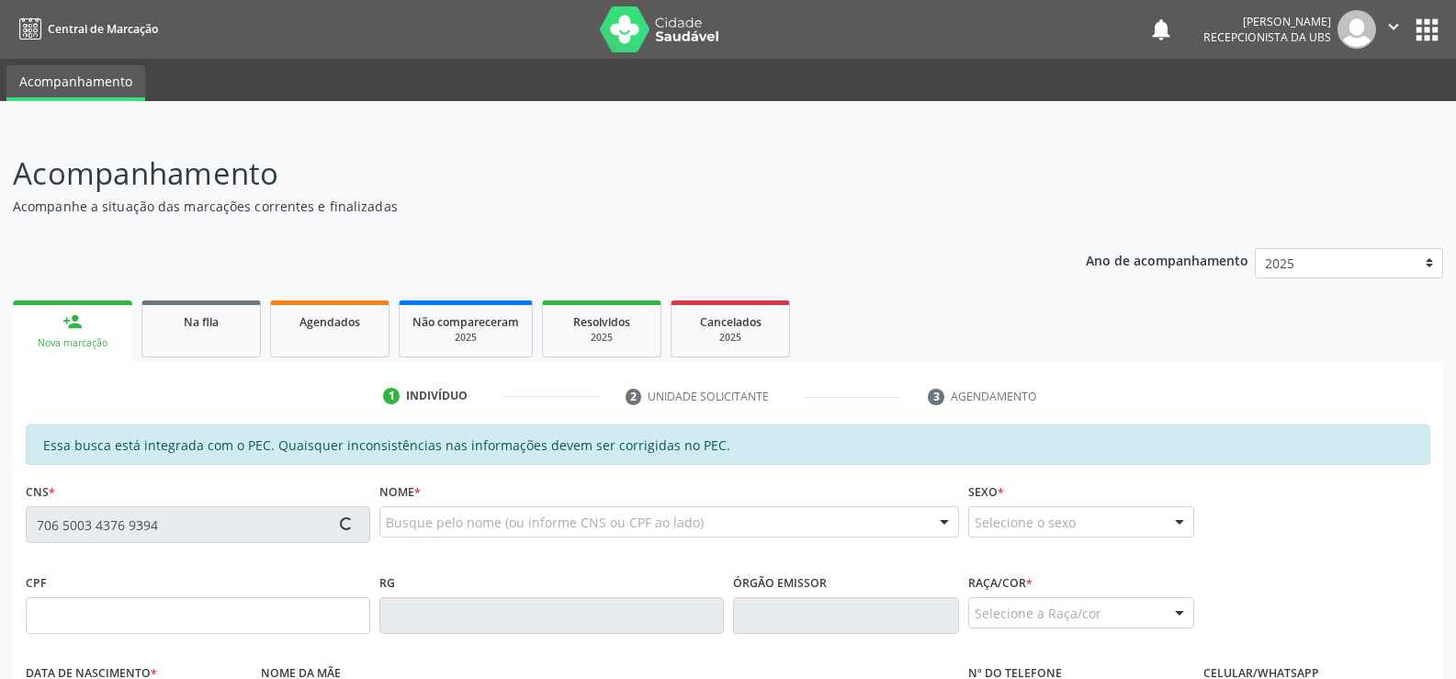
type input "[PHONE_NUMBER]"
type input "S/N"
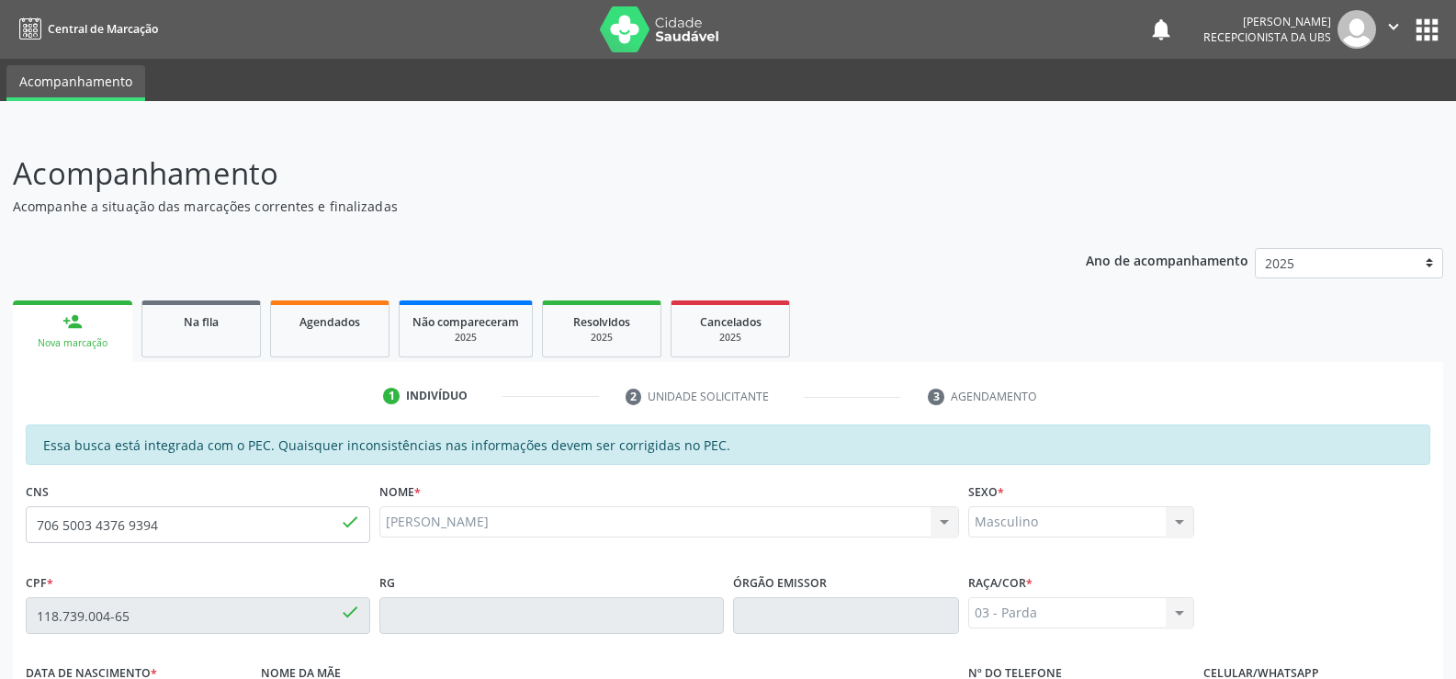
scroll to position [396, 0]
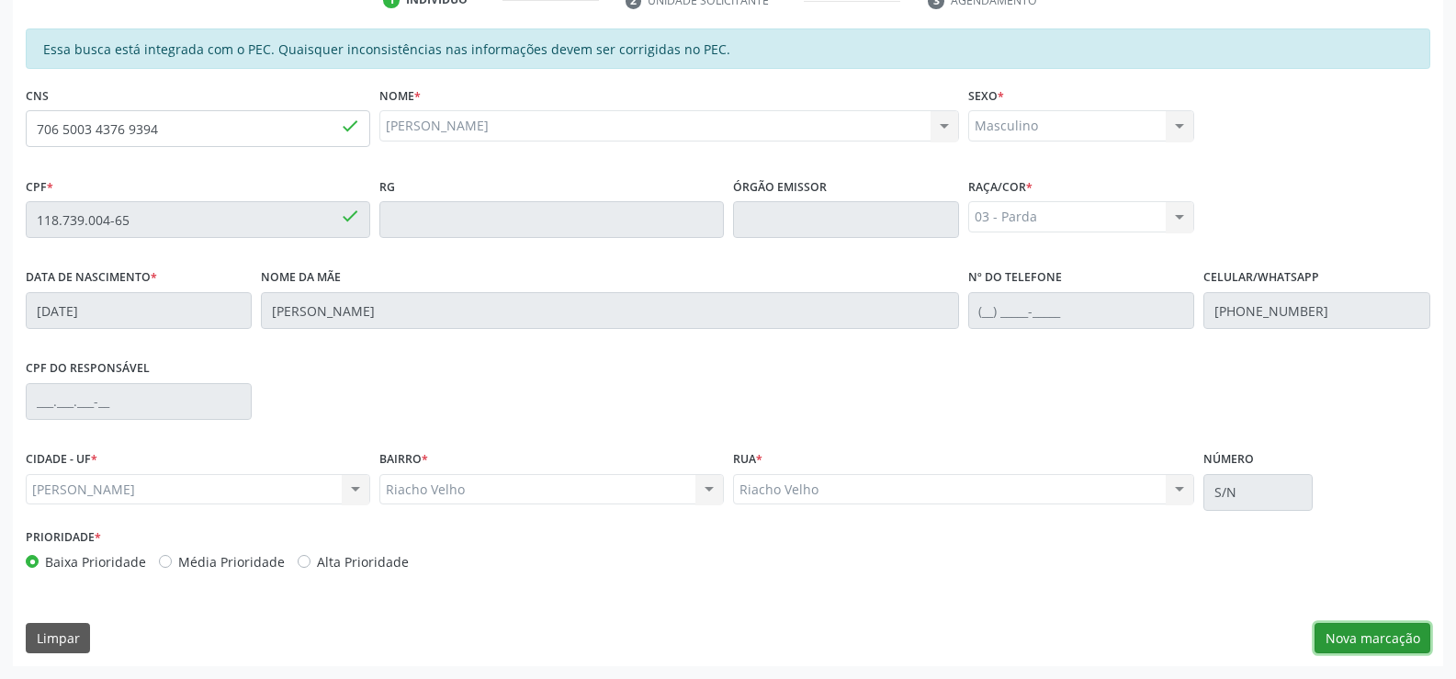
click at [1406, 645] on button "Nova marcação" at bounding box center [1373, 638] width 116 height 31
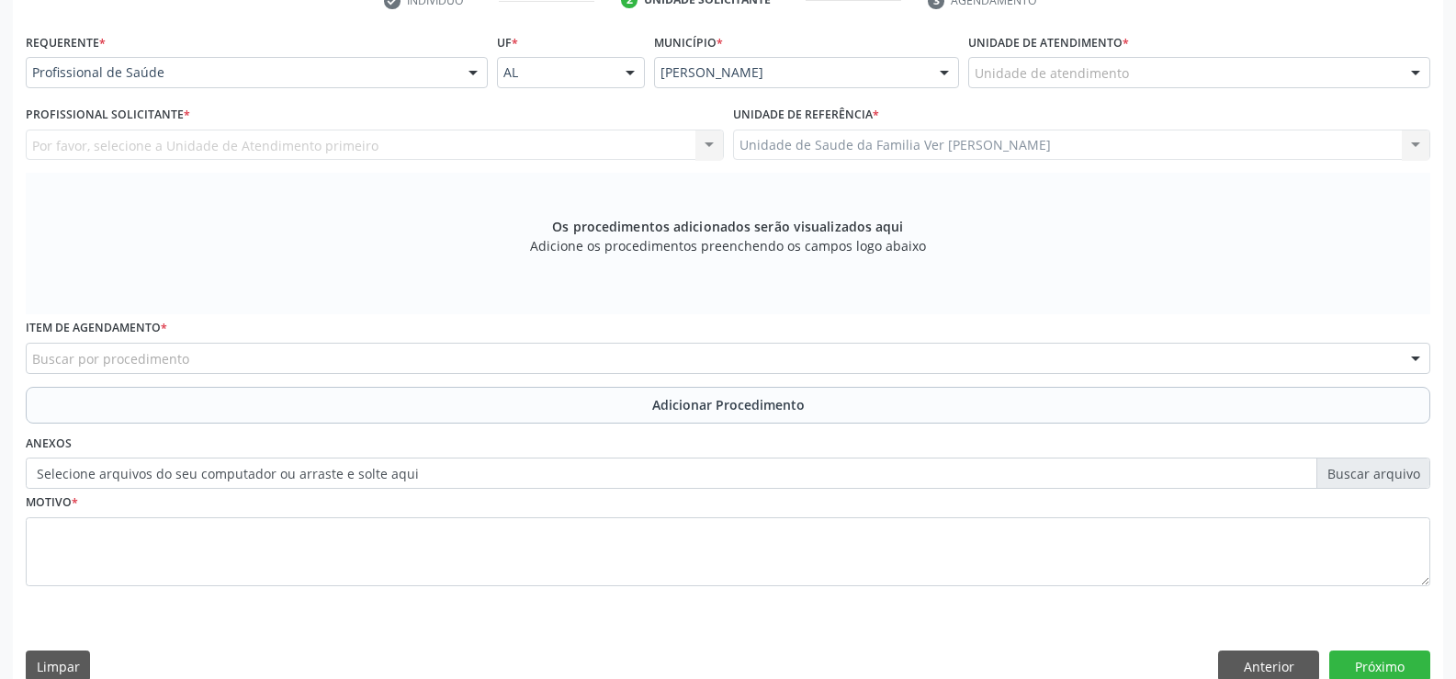
scroll to position [397, 0]
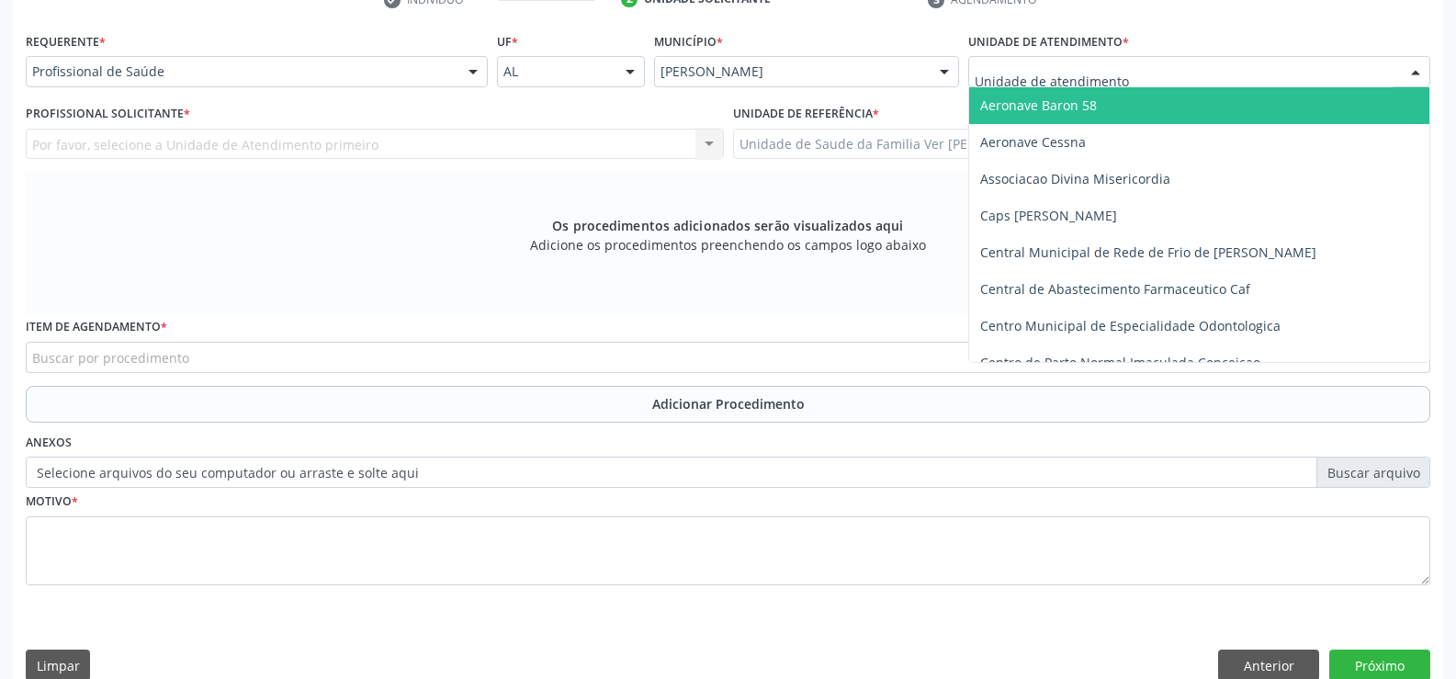
click at [1419, 70] on div at bounding box center [1416, 72] width 28 height 31
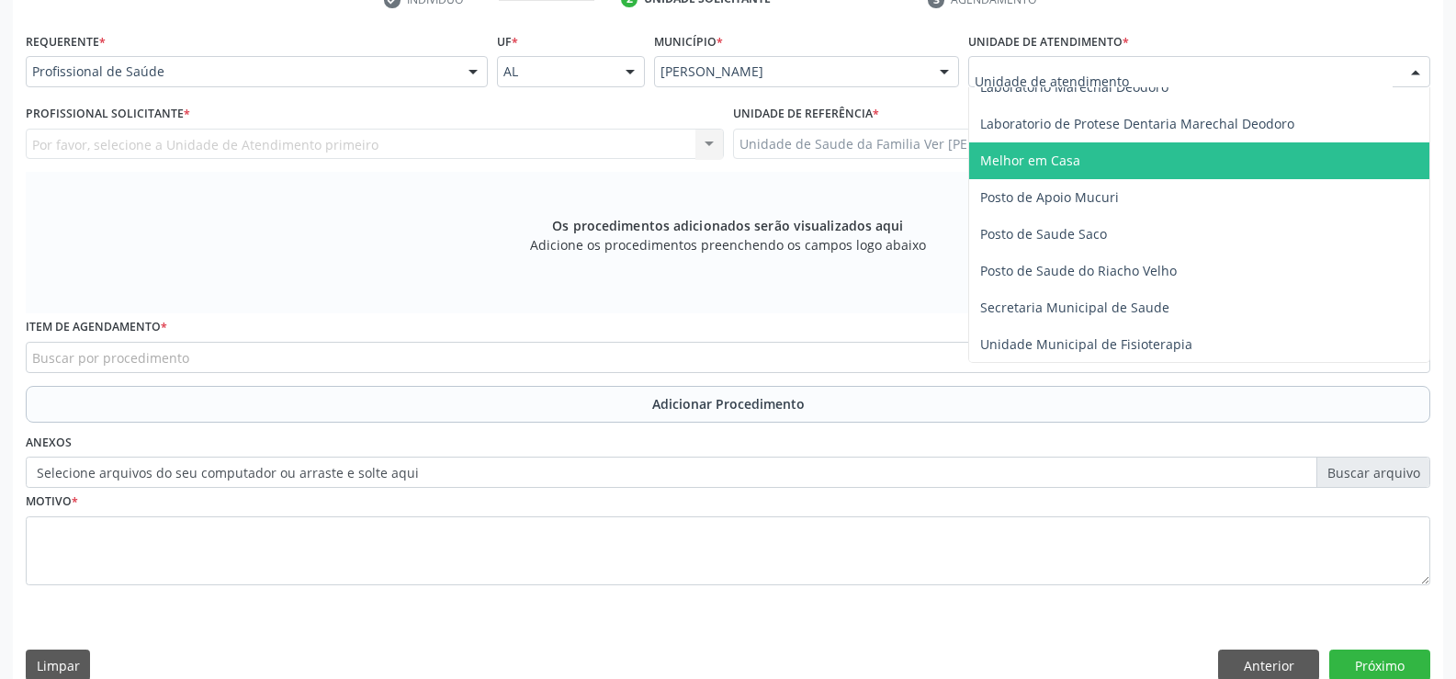
scroll to position [735, 0]
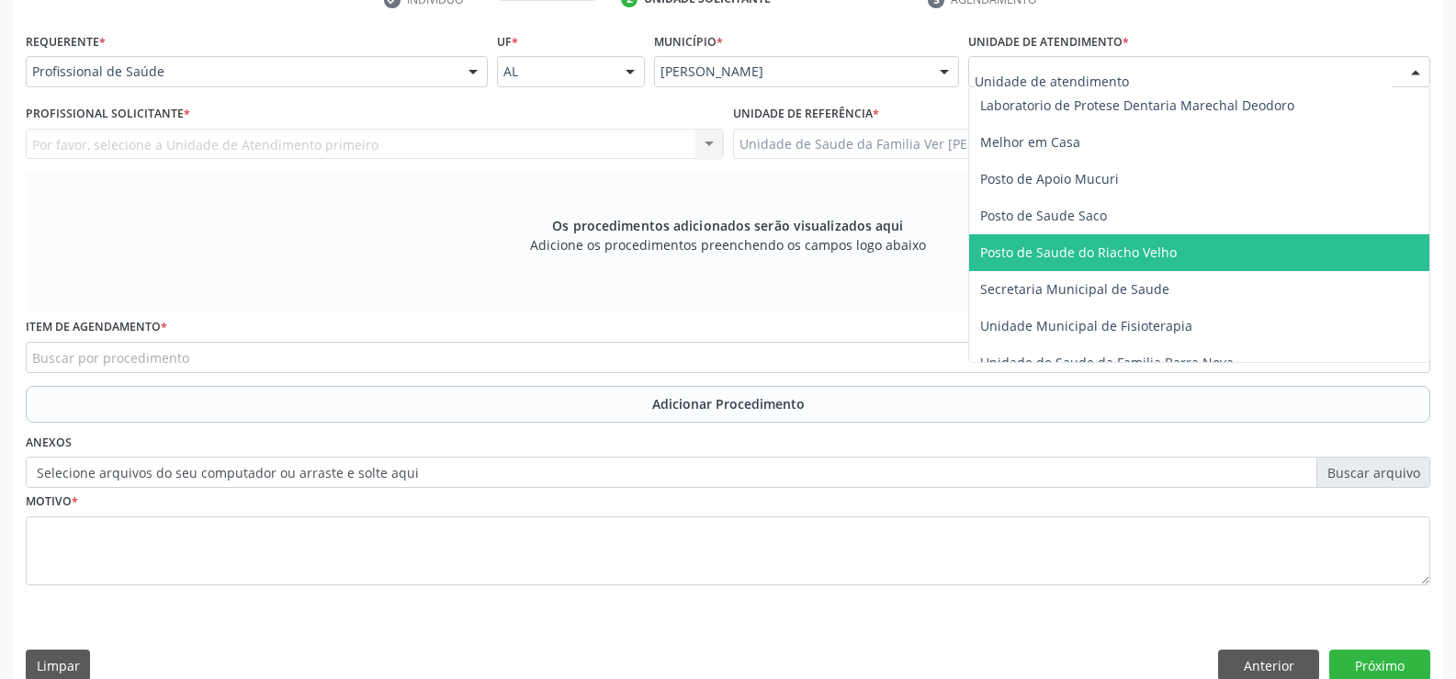
click at [1153, 244] on span "Posto de Saude do Riacho Velho" at bounding box center [1078, 251] width 197 height 17
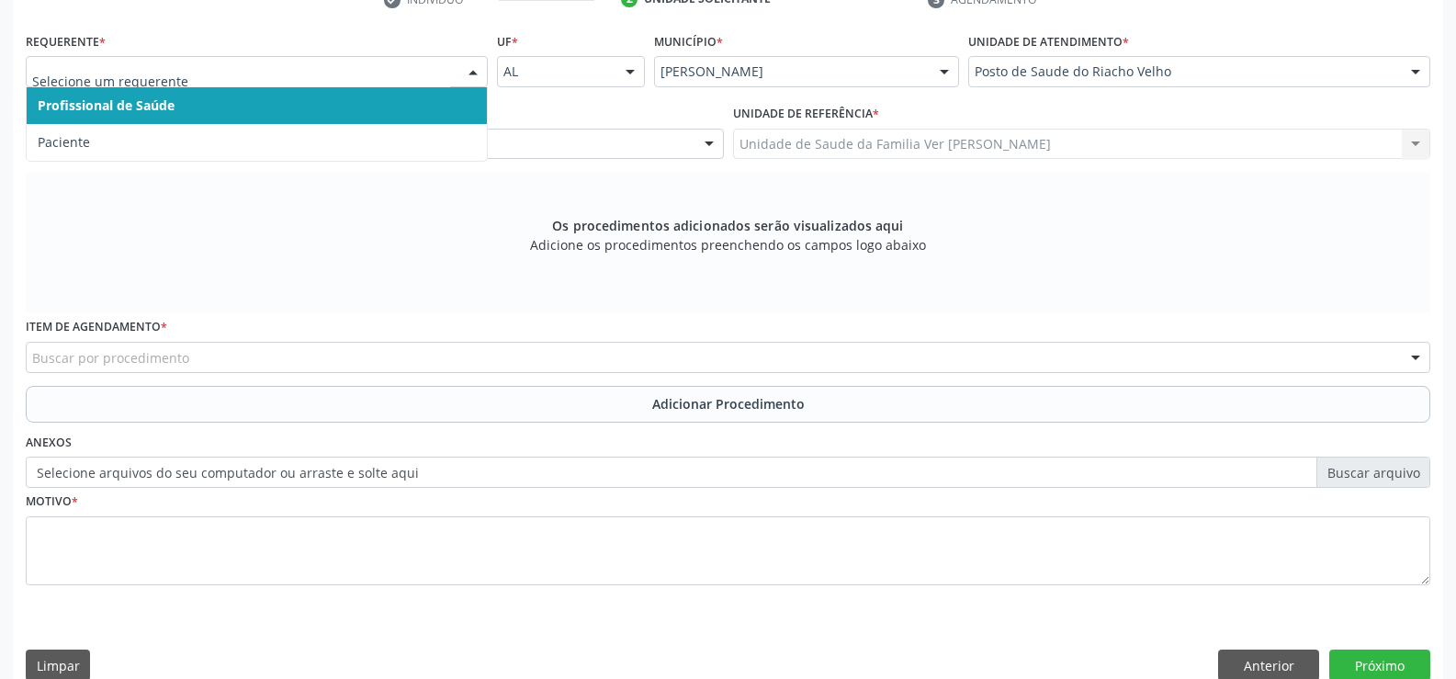
click at [475, 67] on div at bounding box center [473, 72] width 28 height 31
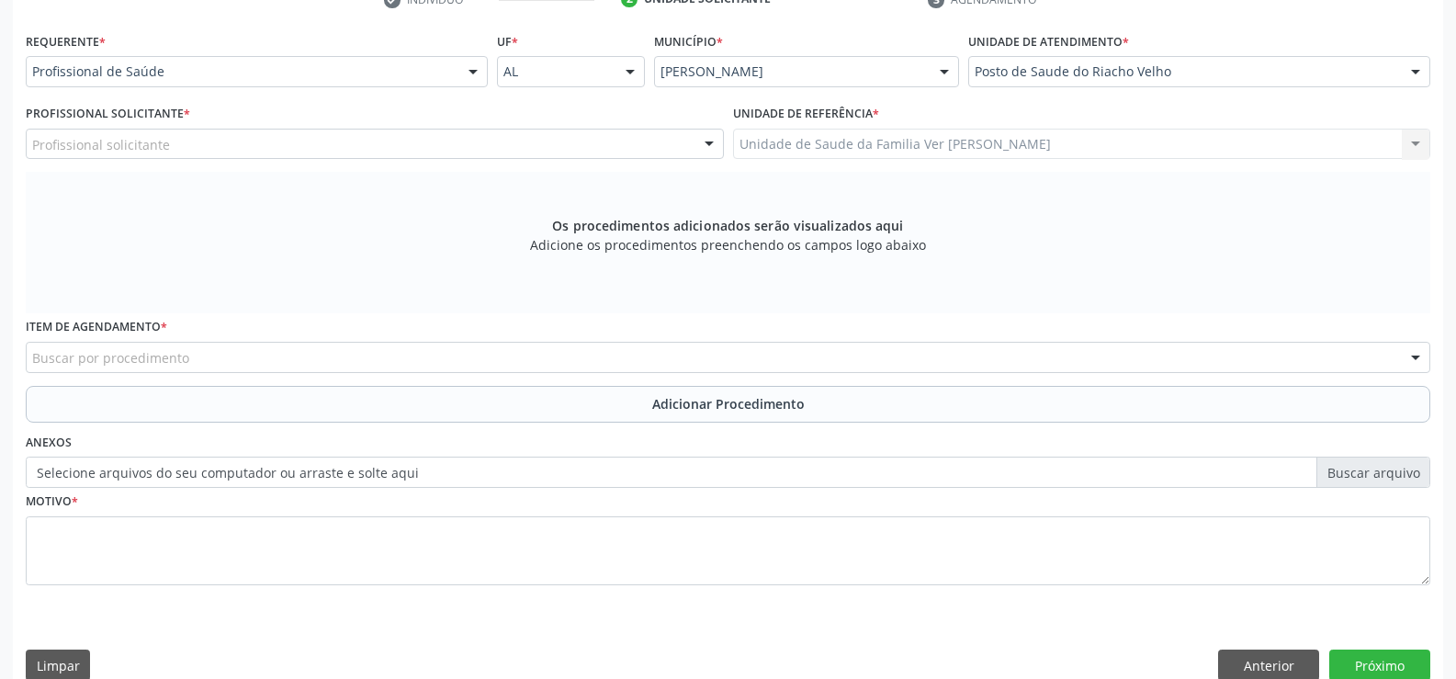
click at [400, 163] on div "Profissional Solicitante * Profissional solicitante Assistente Administrativo -…" at bounding box center [374, 136] width 707 height 72
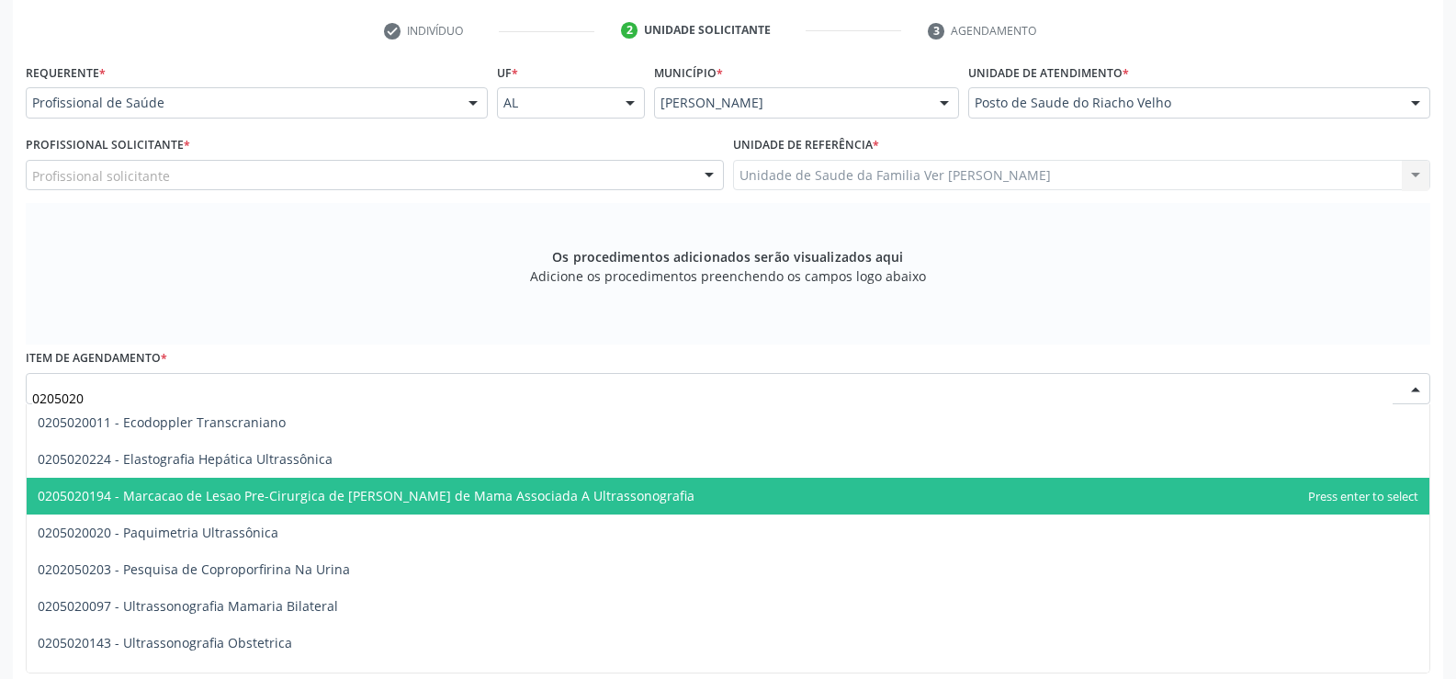
scroll to position [333, 0]
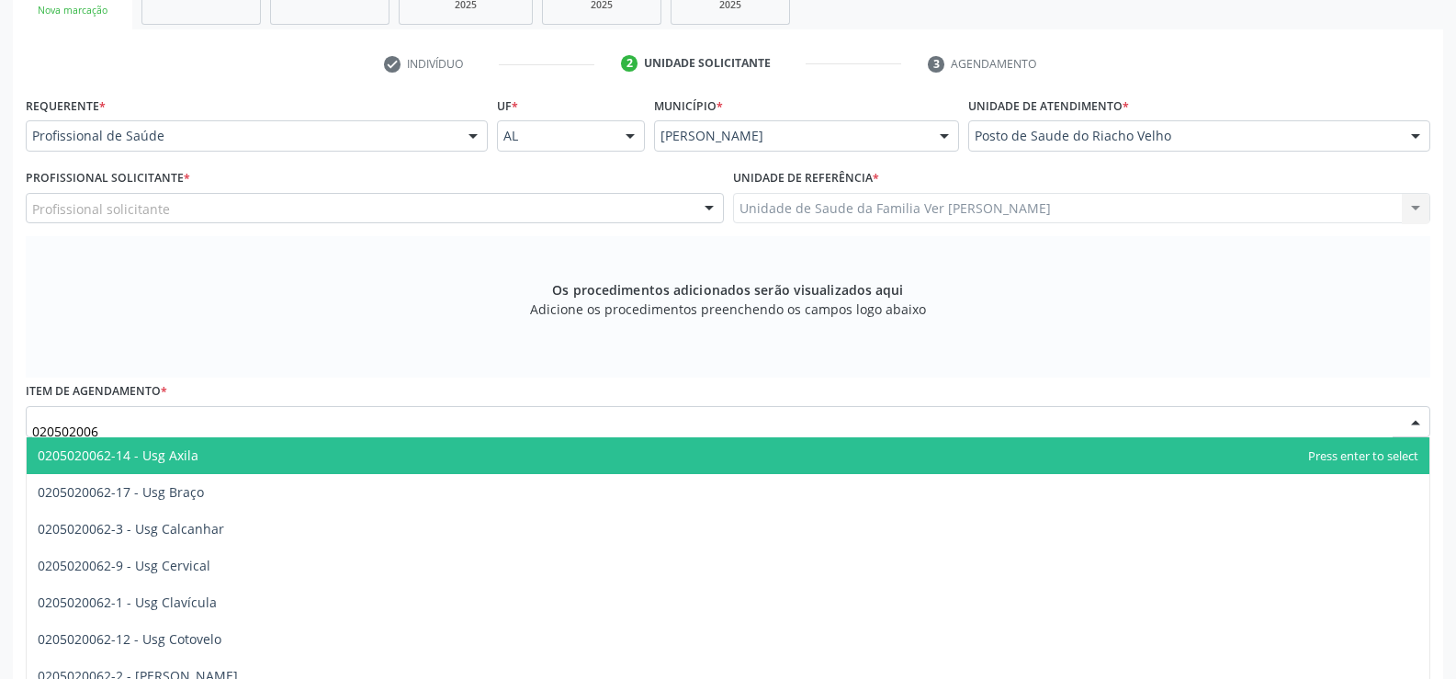
type input "0205020062"
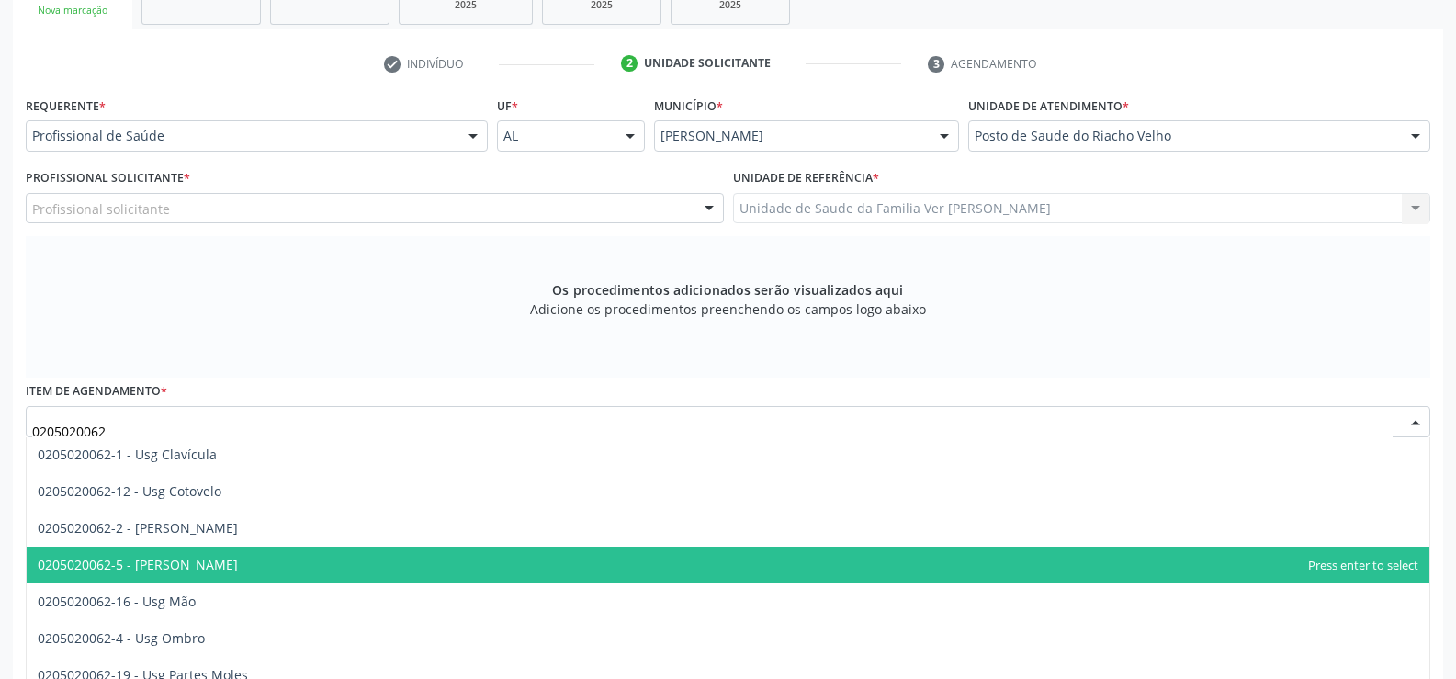
scroll to position [92, 0]
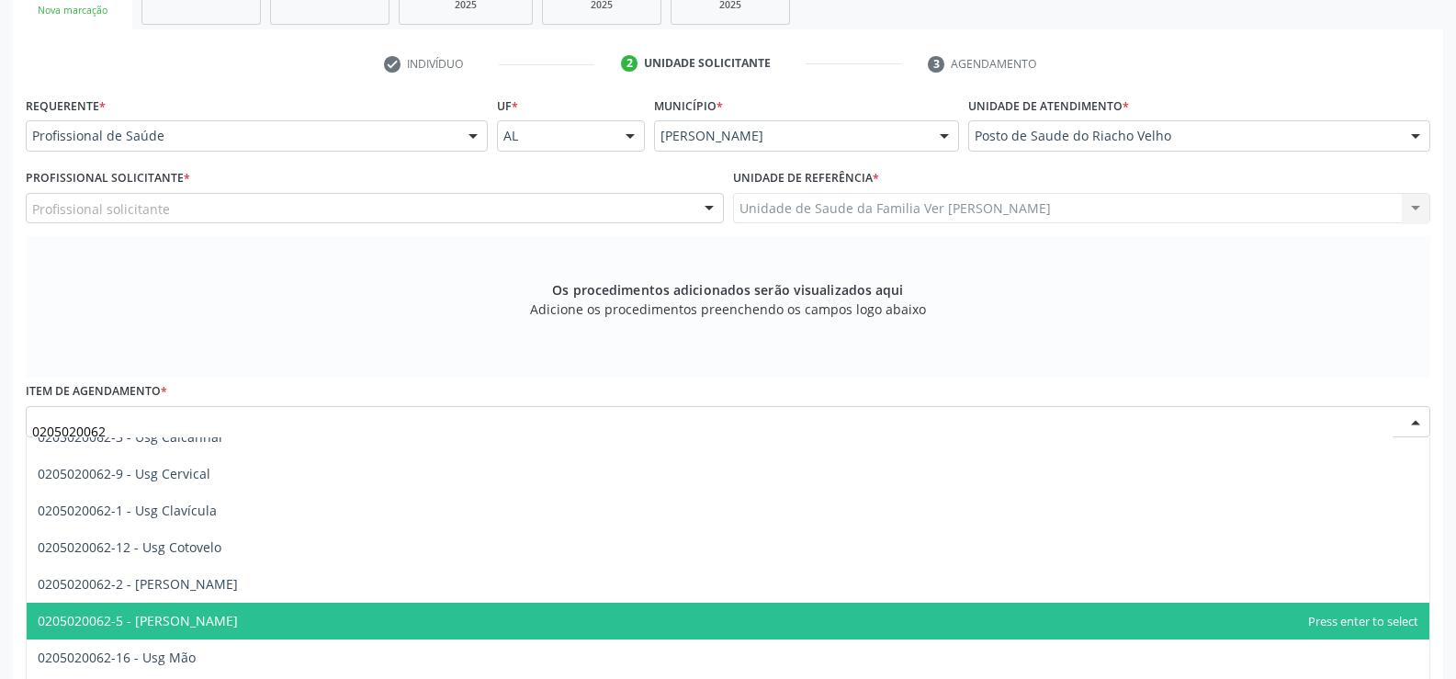
click at [249, 631] on span "0205020062-5 - [PERSON_NAME]" at bounding box center [728, 621] width 1403 height 37
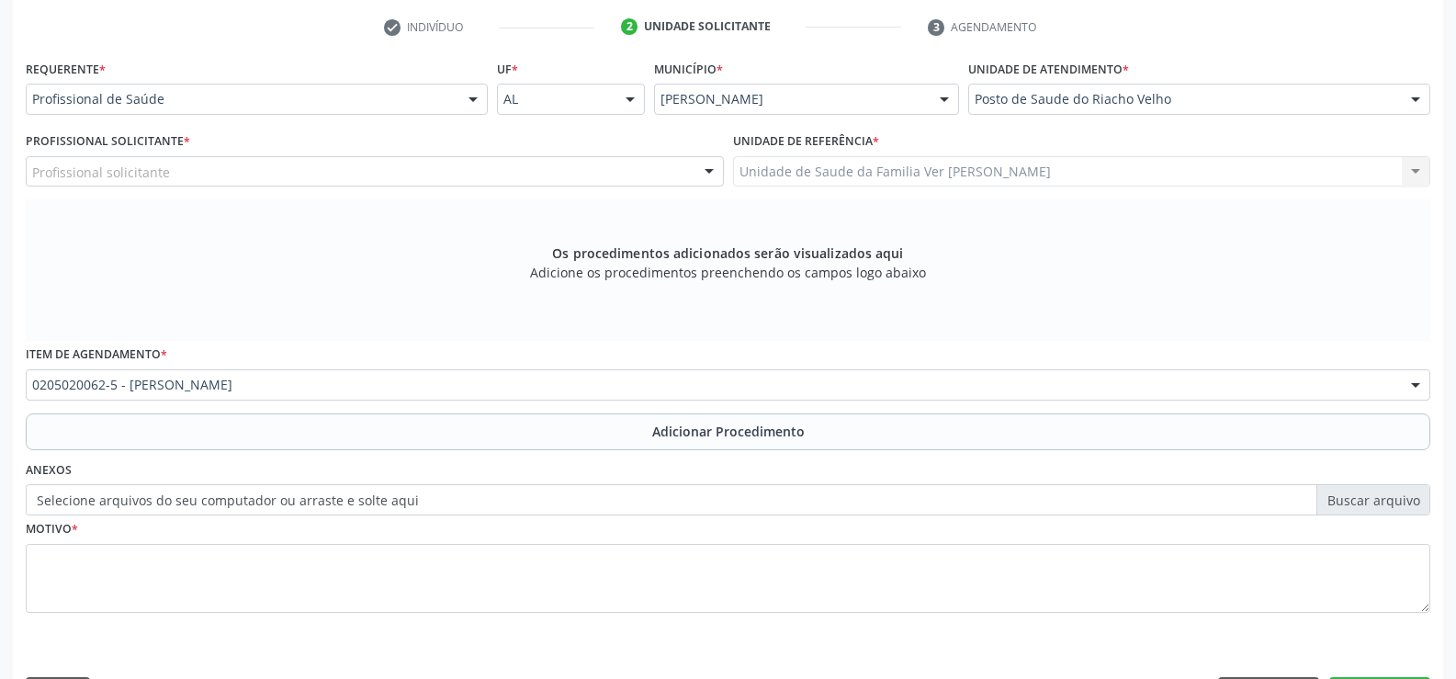
scroll to position [424, 0]
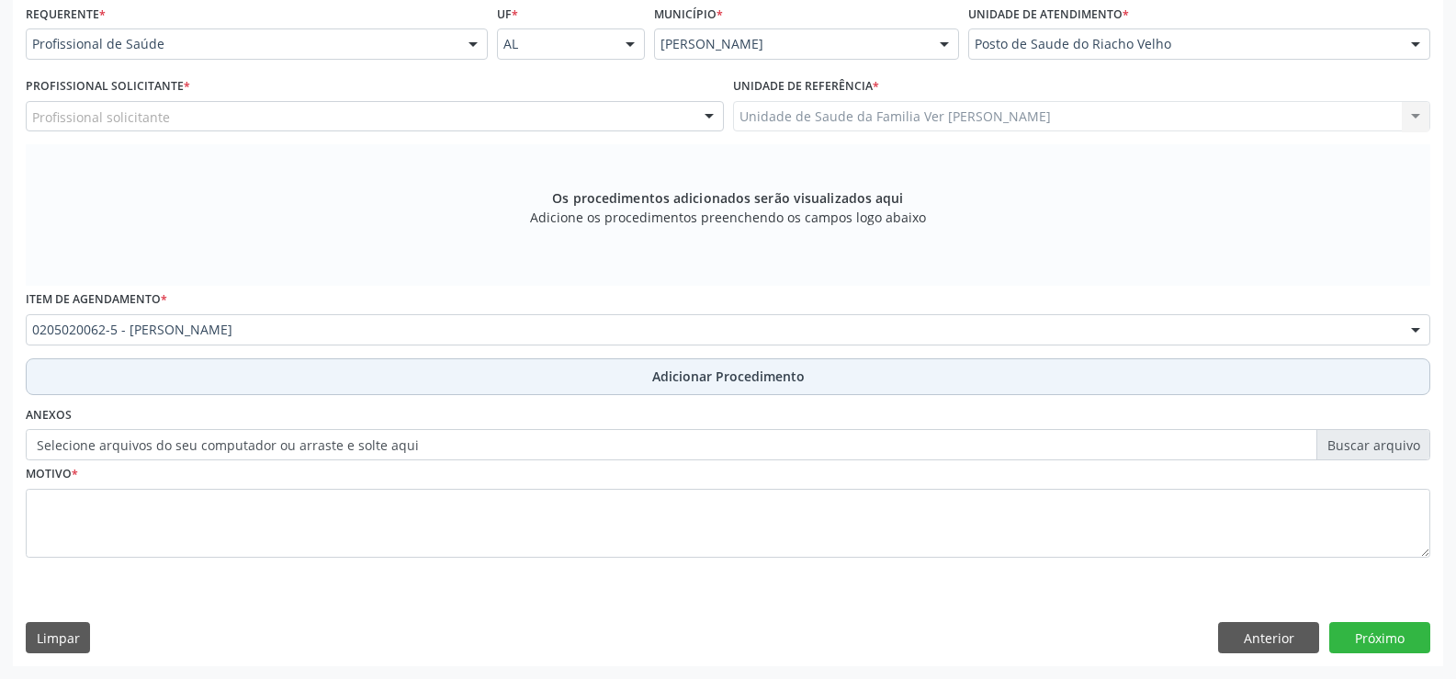
click at [694, 378] on span "Adicionar Procedimento" at bounding box center [728, 376] width 152 height 19
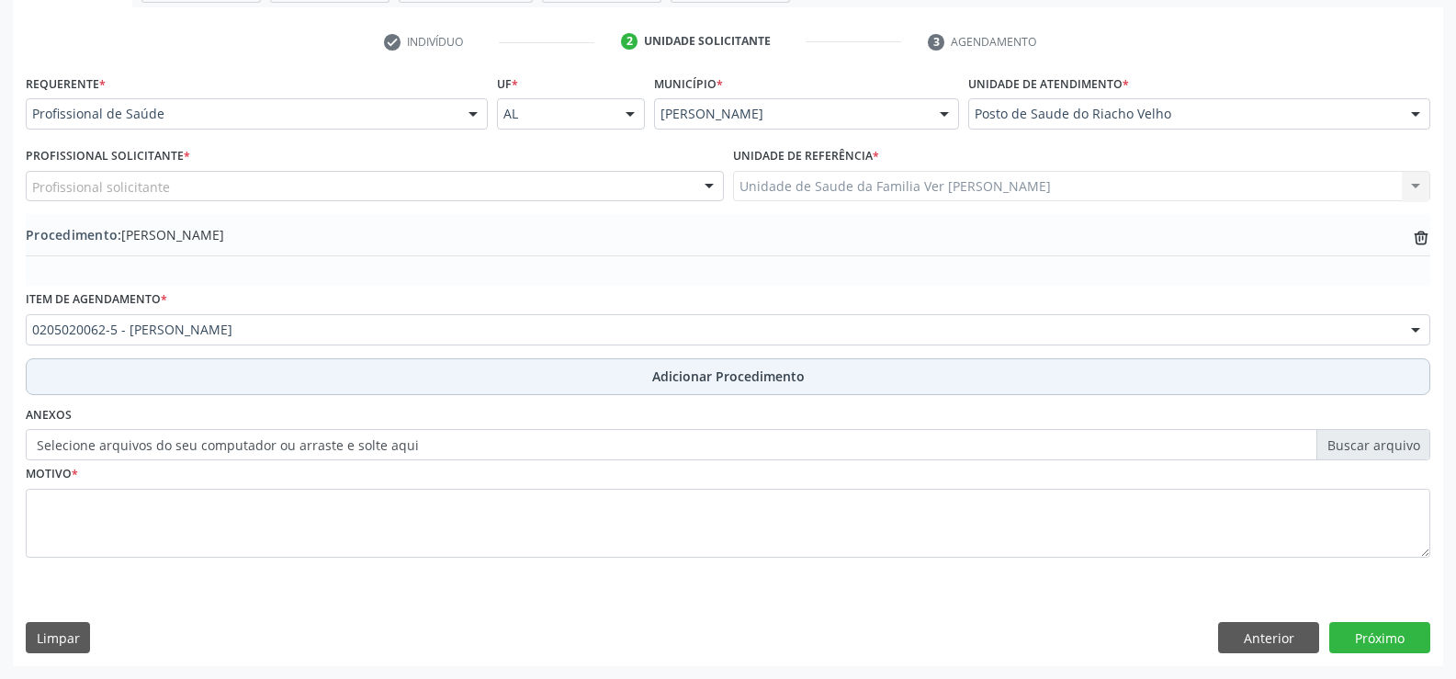
scroll to position [355, 0]
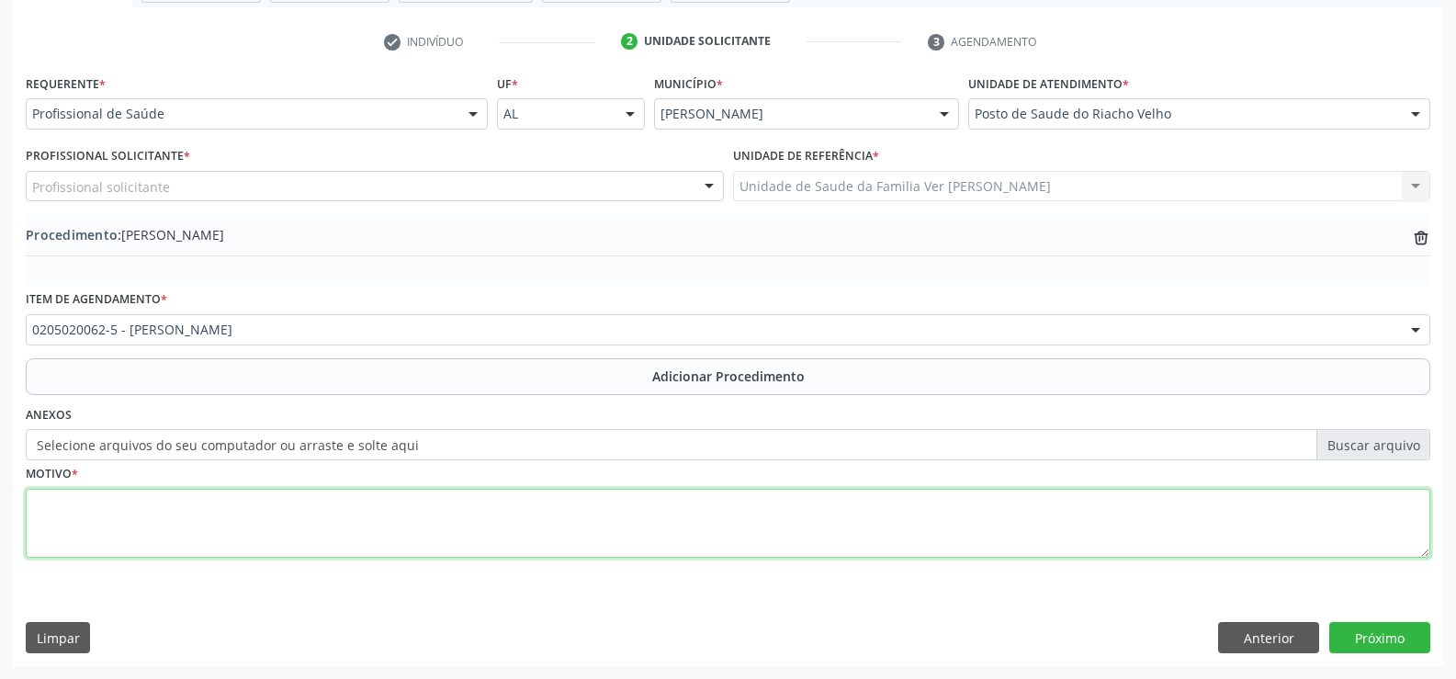
click at [85, 514] on textarea at bounding box center [728, 524] width 1405 height 70
type textarea "dor no joelho esquerdo"
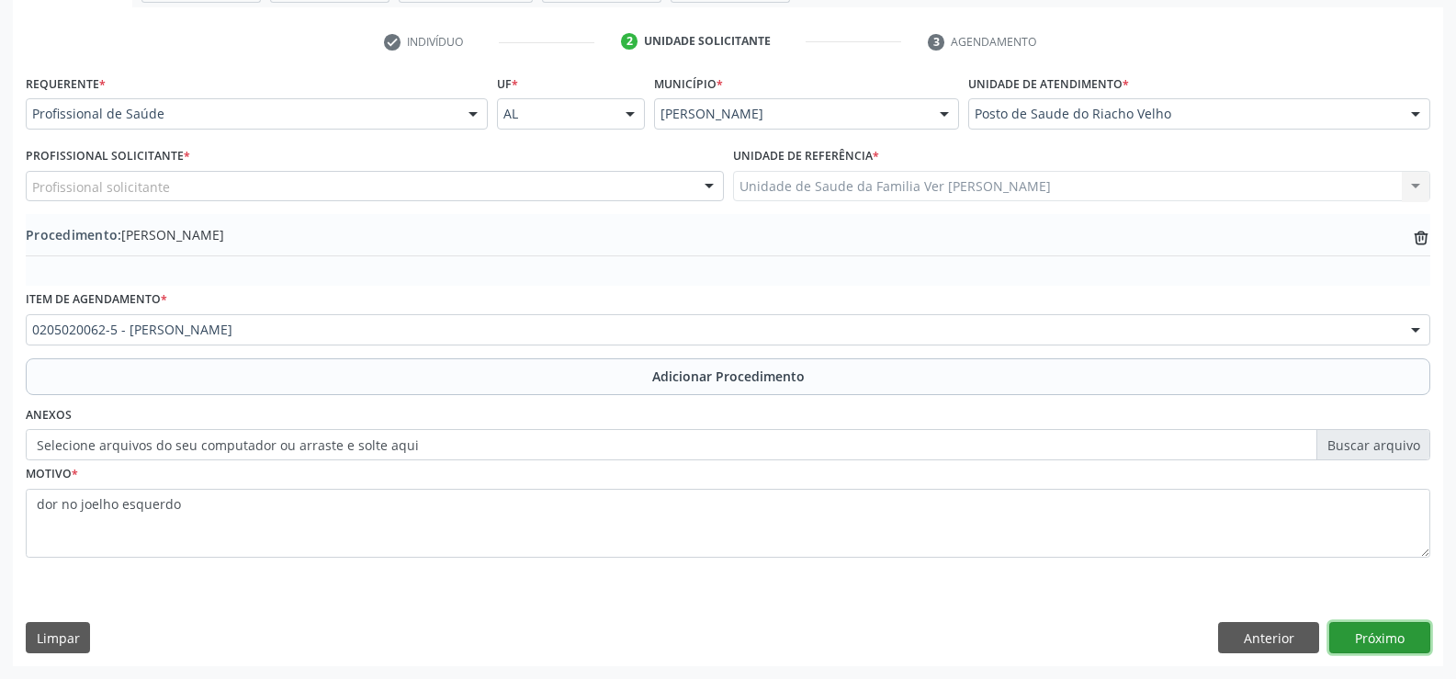
click at [1383, 640] on button "Próximo" at bounding box center [1379, 637] width 101 height 31
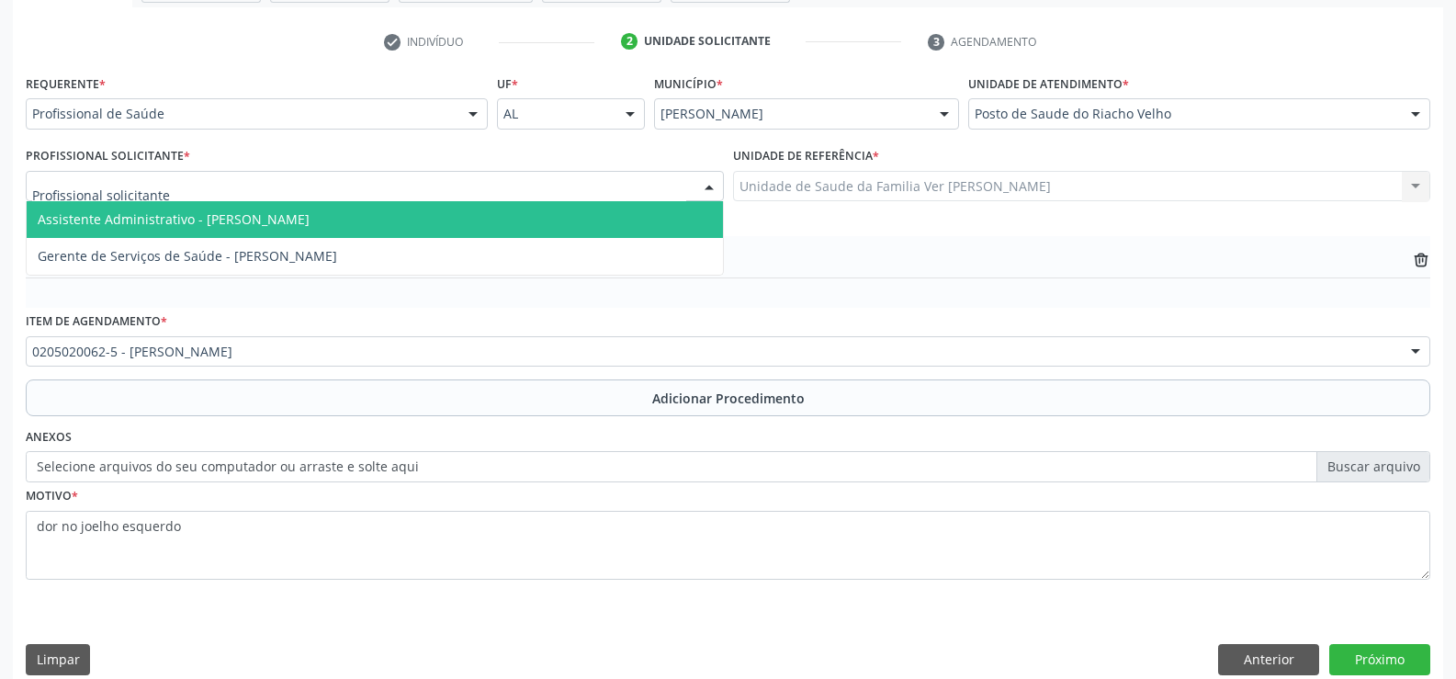
click at [710, 186] on div at bounding box center [709, 187] width 28 height 31
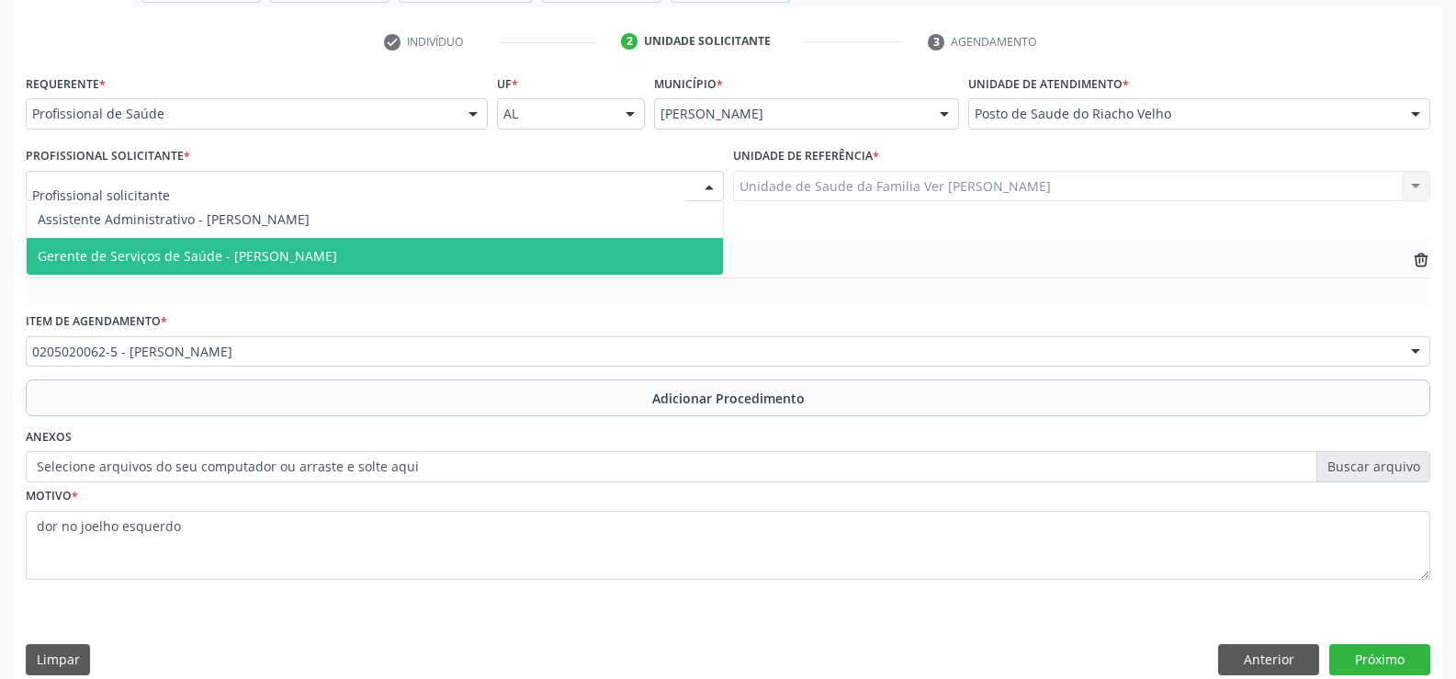
click at [566, 330] on div "Item de agendamento * 0205020062-5 - Usg [PERSON_NAME] 0304070076 - .Quimiotera…" at bounding box center [728, 337] width 1405 height 59
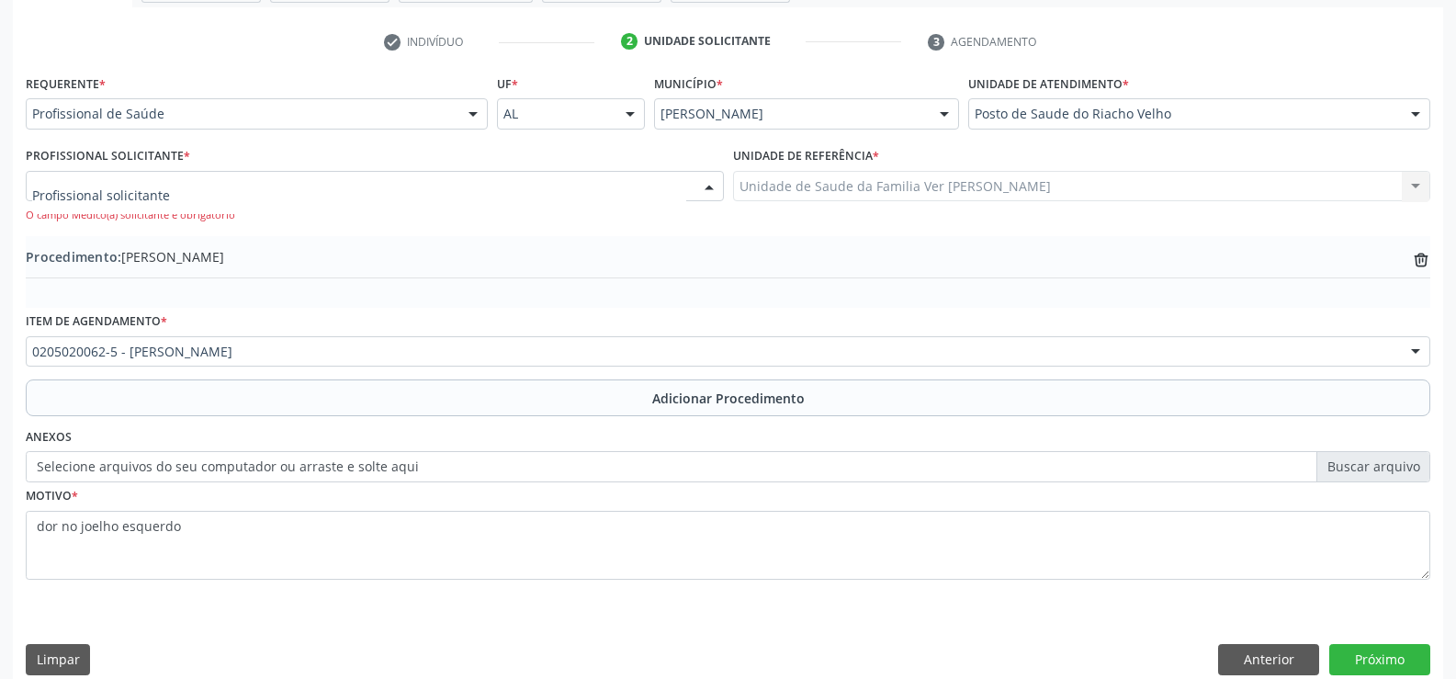
click at [715, 177] on div at bounding box center [709, 187] width 28 height 31
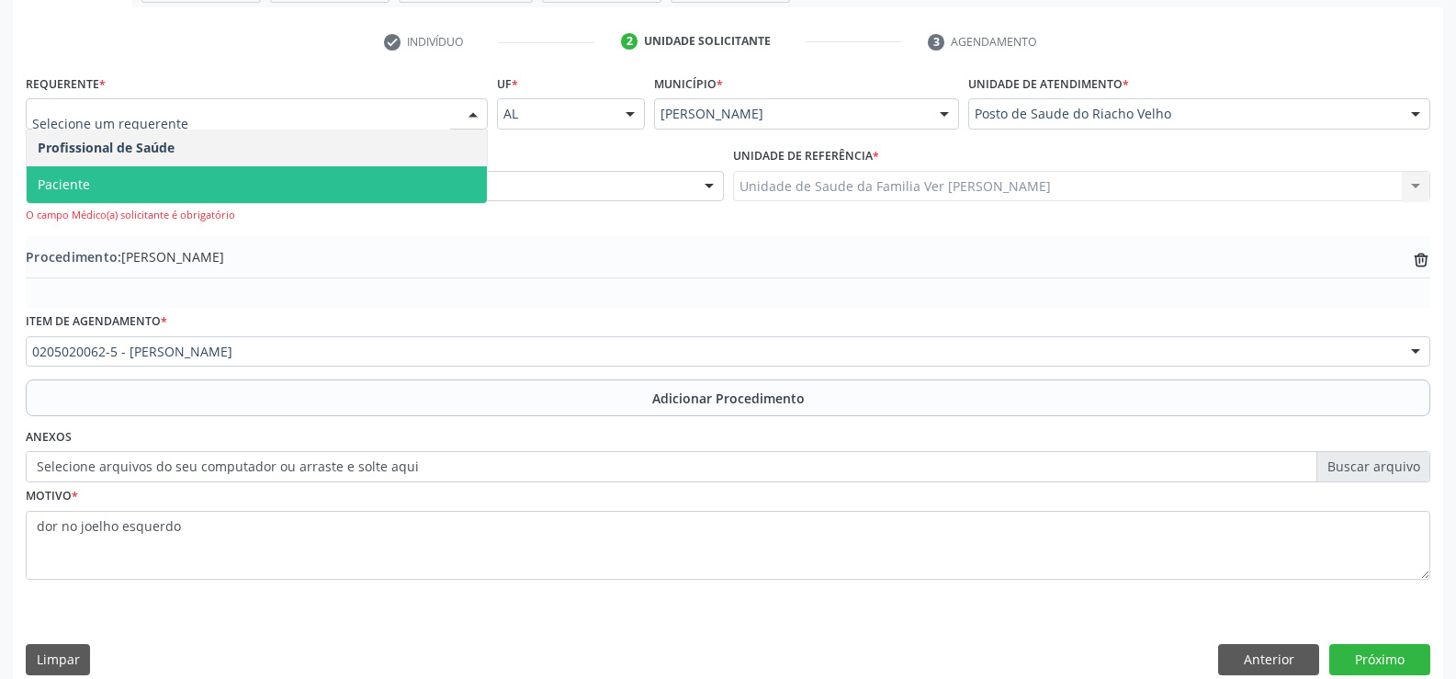
click at [469, 115] on div at bounding box center [473, 114] width 28 height 31
click at [283, 175] on span "Paciente" at bounding box center [257, 184] width 460 height 37
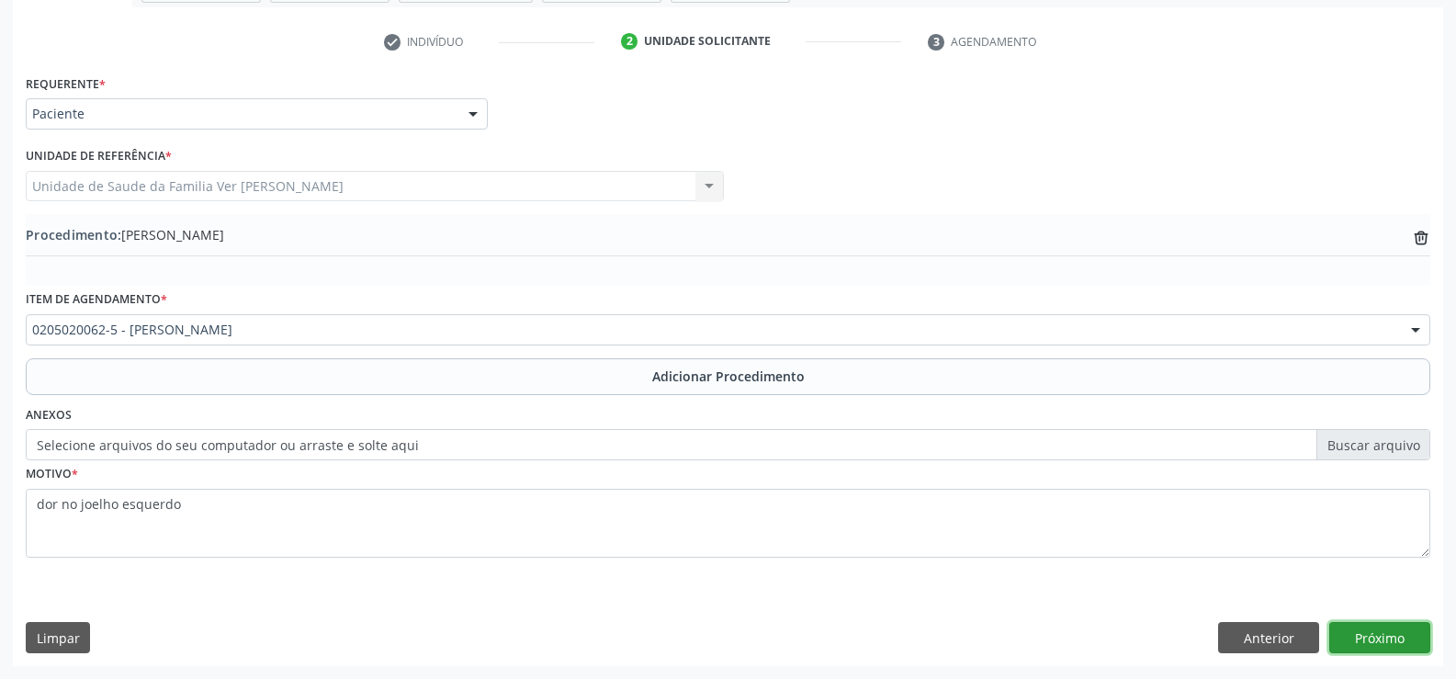
click at [1398, 629] on button "Próximo" at bounding box center [1379, 637] width 101 height 31
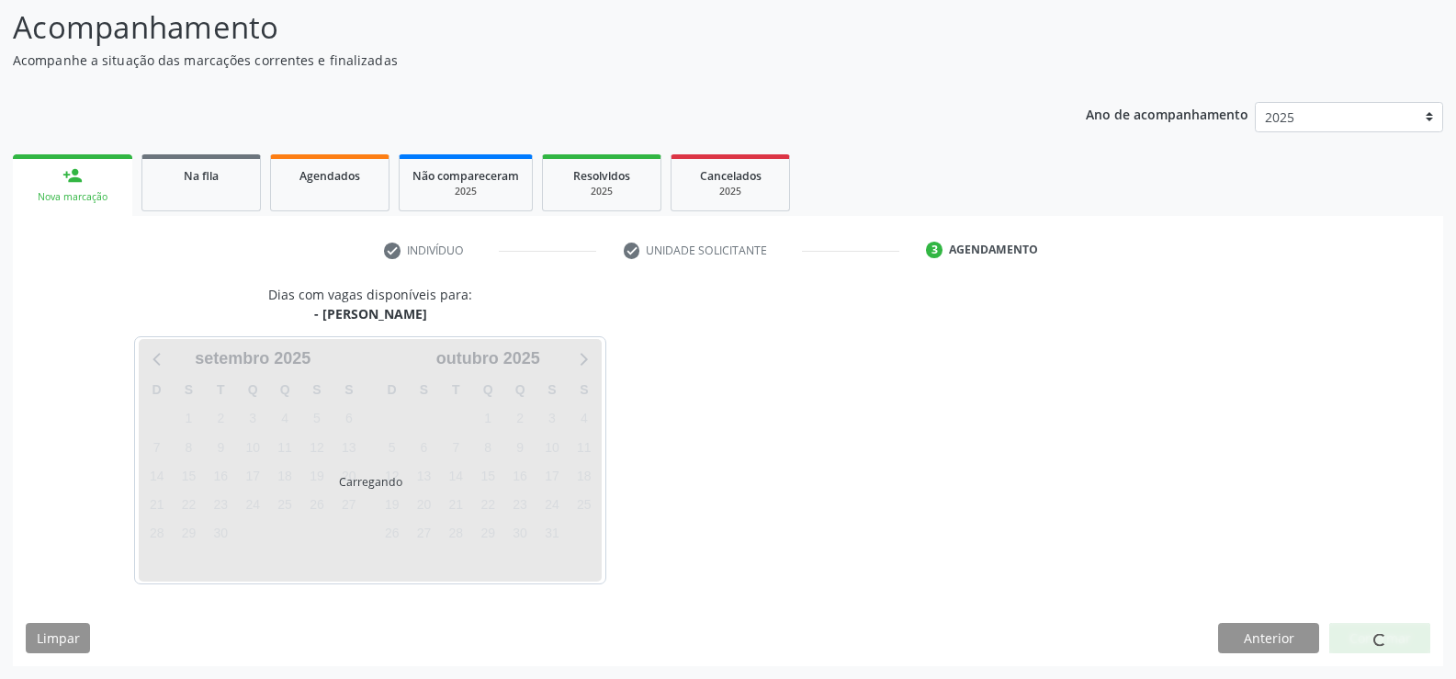
scroll to position [200, 0]
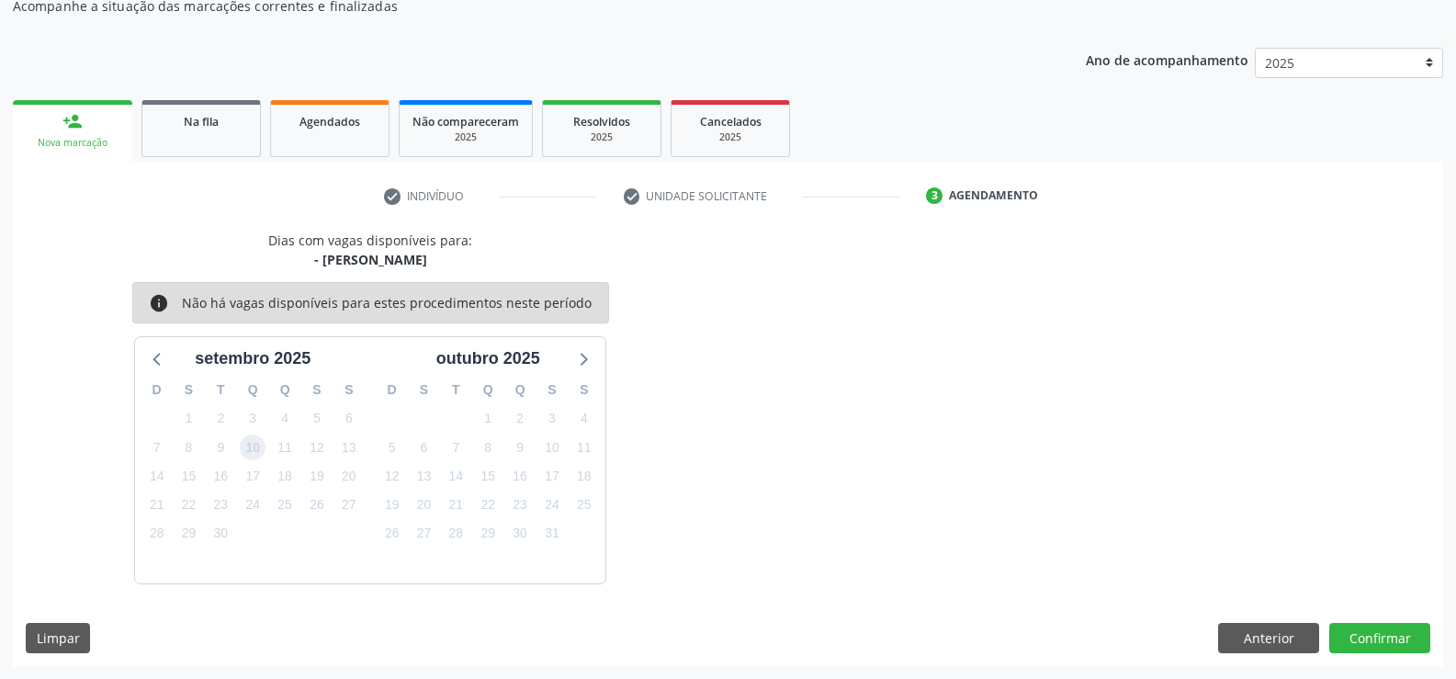
click at [250, 450] on span "10" at bounding box center [253, 448] width 26 height 26
click at [1382, 613] on div "Dias com vagas disponíveis para: - [PERSON_NAME] info Não há vagas disponíveis …" at bounding box center [728, 448] width 1430 height 435
click at [1382, 649] on button "Confirmar" at bounding box center [1379, 638] width 101 height 31
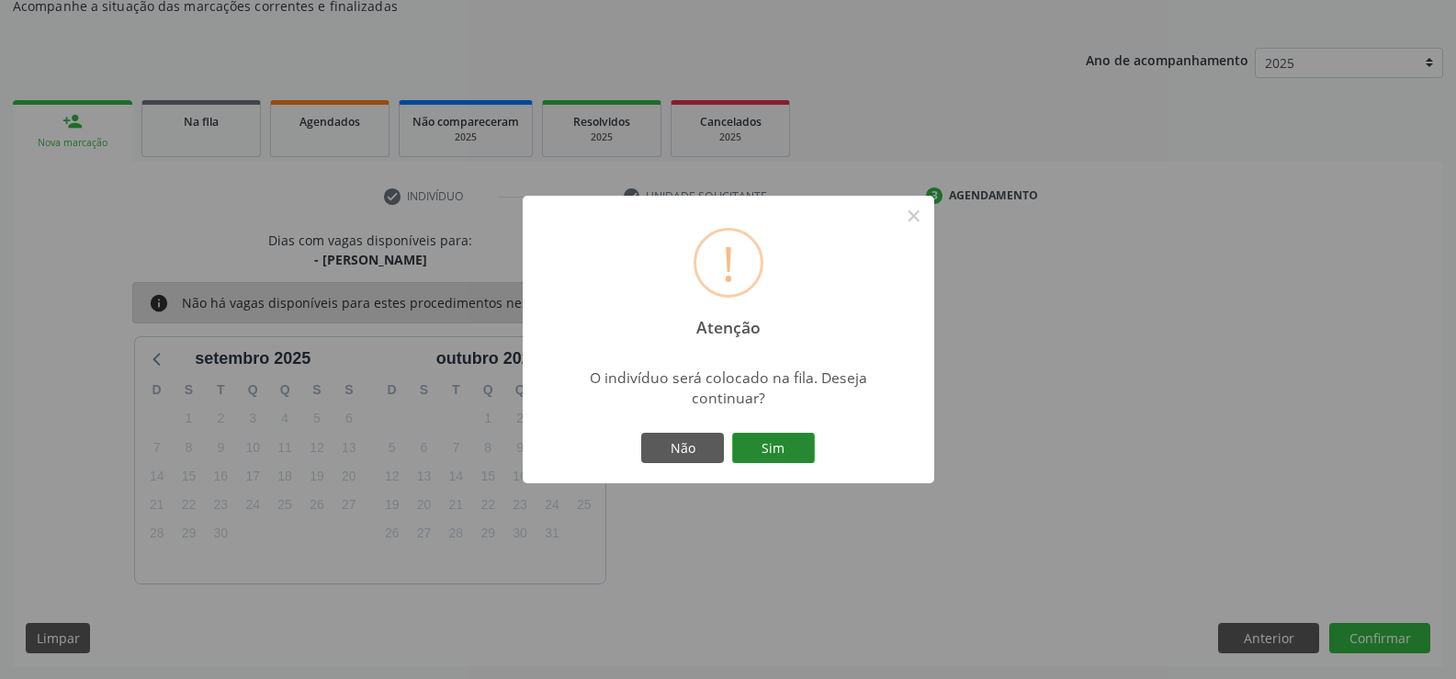
click at [785, 451] on button "Sim" at bounding box center [773, 448] width 83 height 31
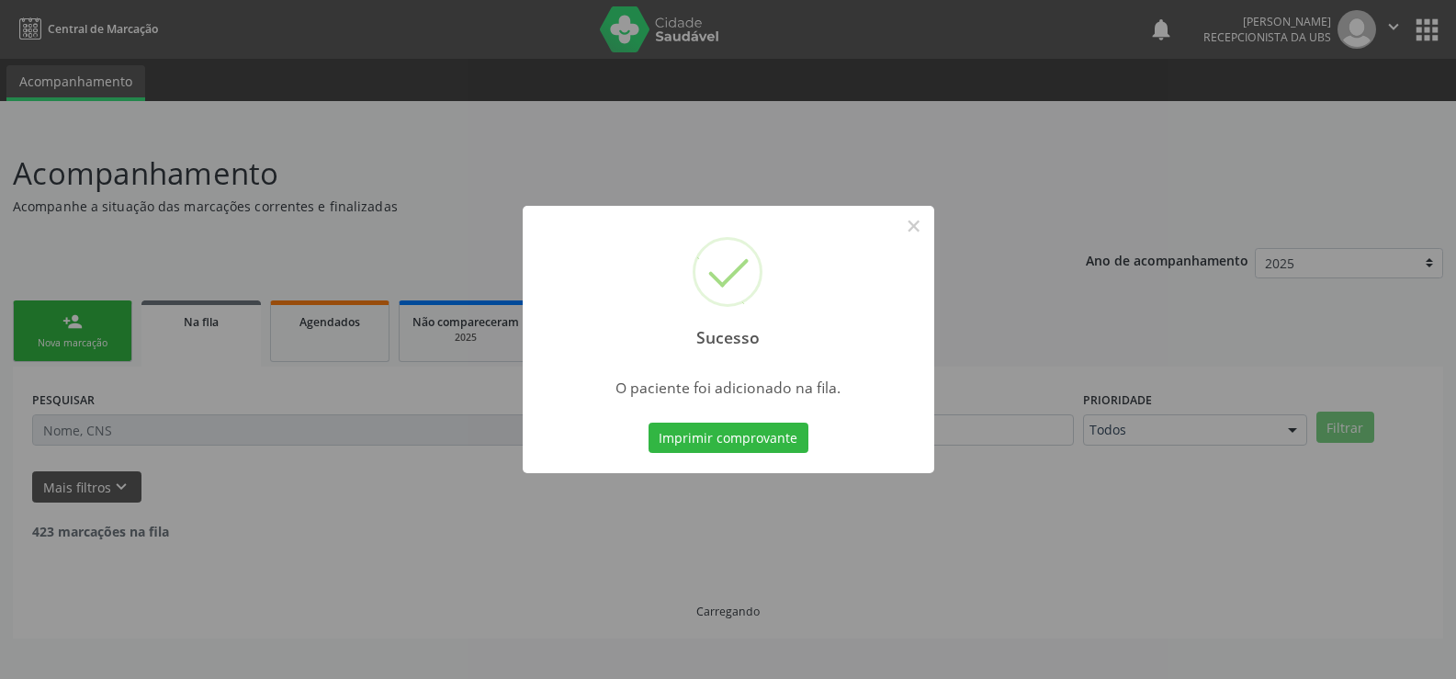
scroll to position [0, 0]
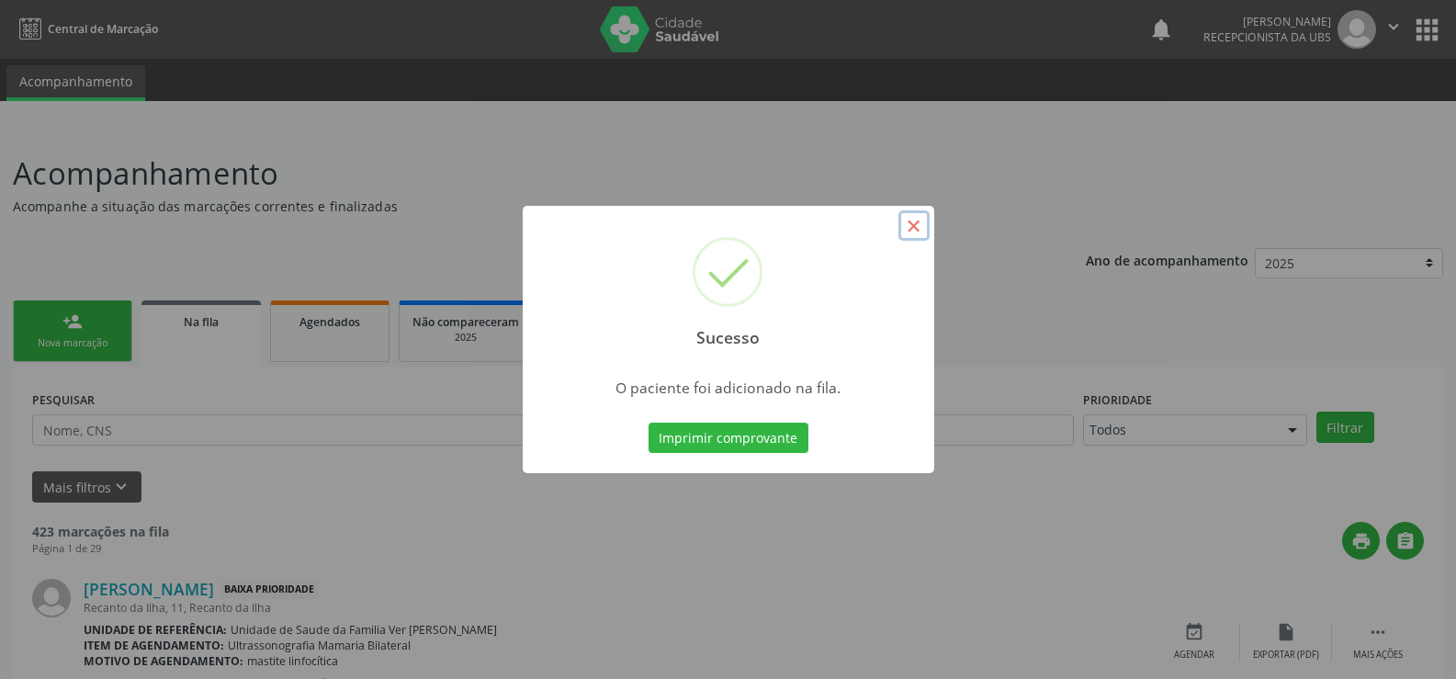
click at [910, 229] on button "×" at bounding box center [913, 225] width 31 height 31
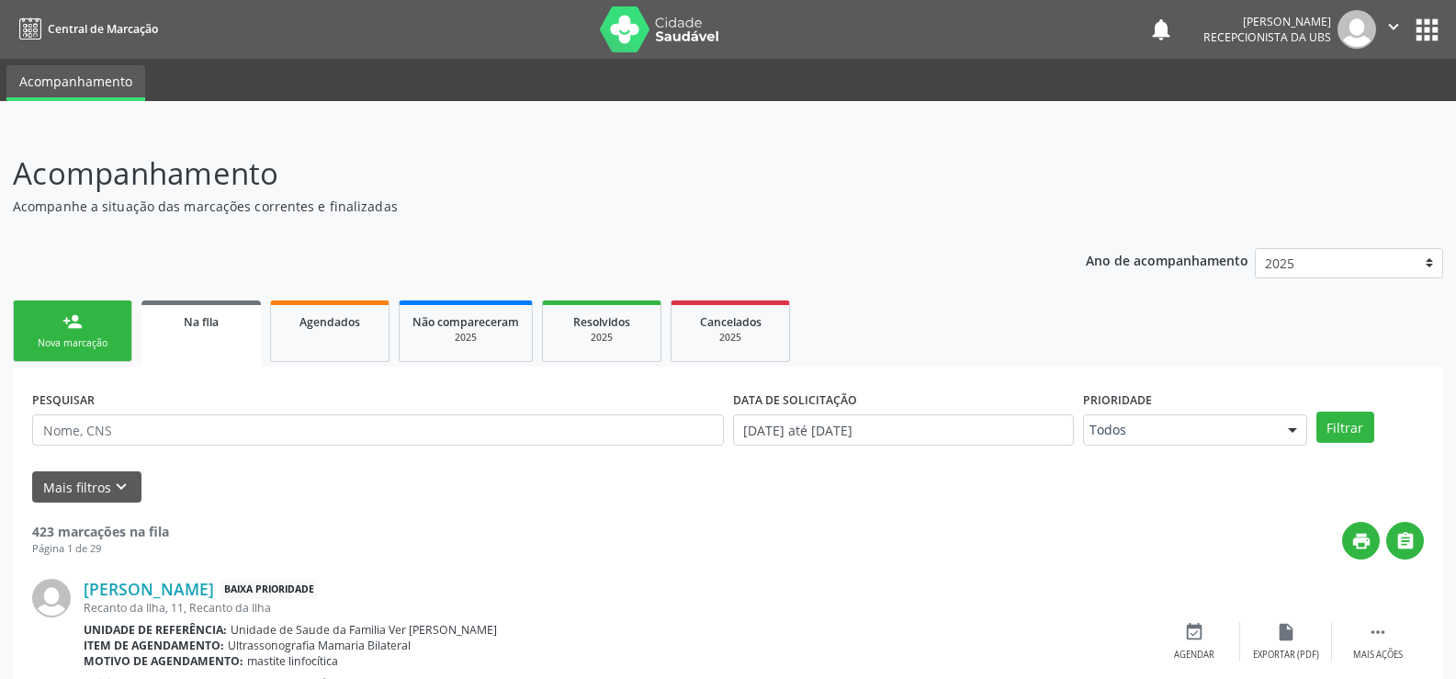
click at [85, 330] on link "person_add Nova marcação" at bounding box center [72, 331] width 119 height 62
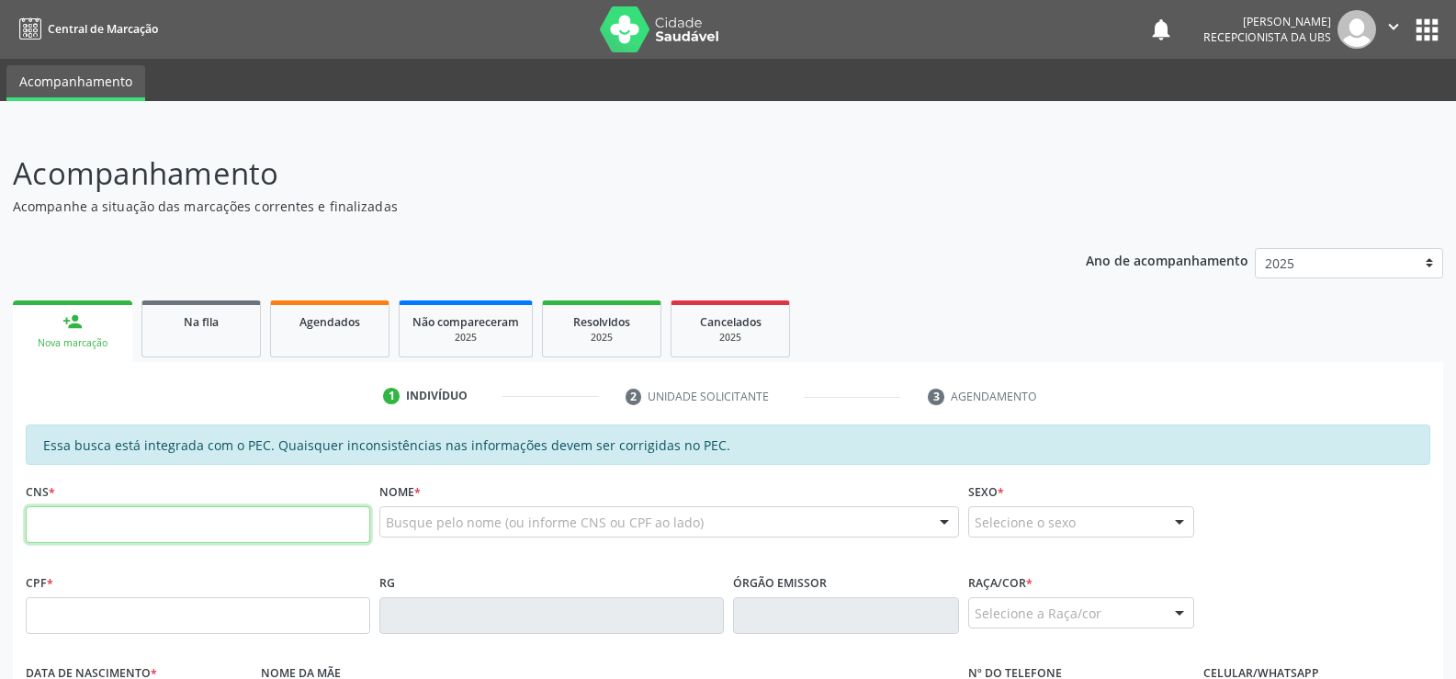
click at [78, 522] on input "text" at bounding box center [198, 524] width 344 height 37
type input "707 4000 5923 1775"
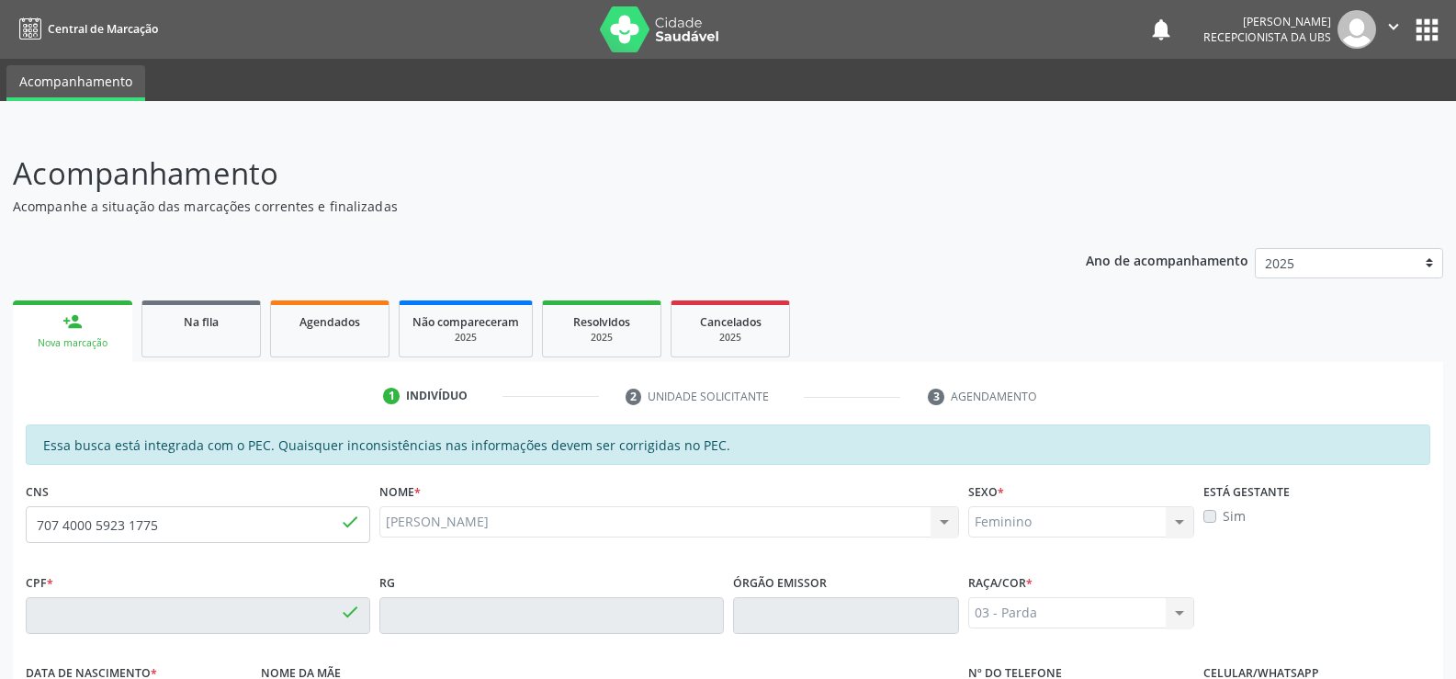
type input "114.313.574-13"
type input "[DATE]"
type input "Sattva Gama Lessa do Nascimento"
type input "[PHONE_NUMBER]"
type input "S/N"
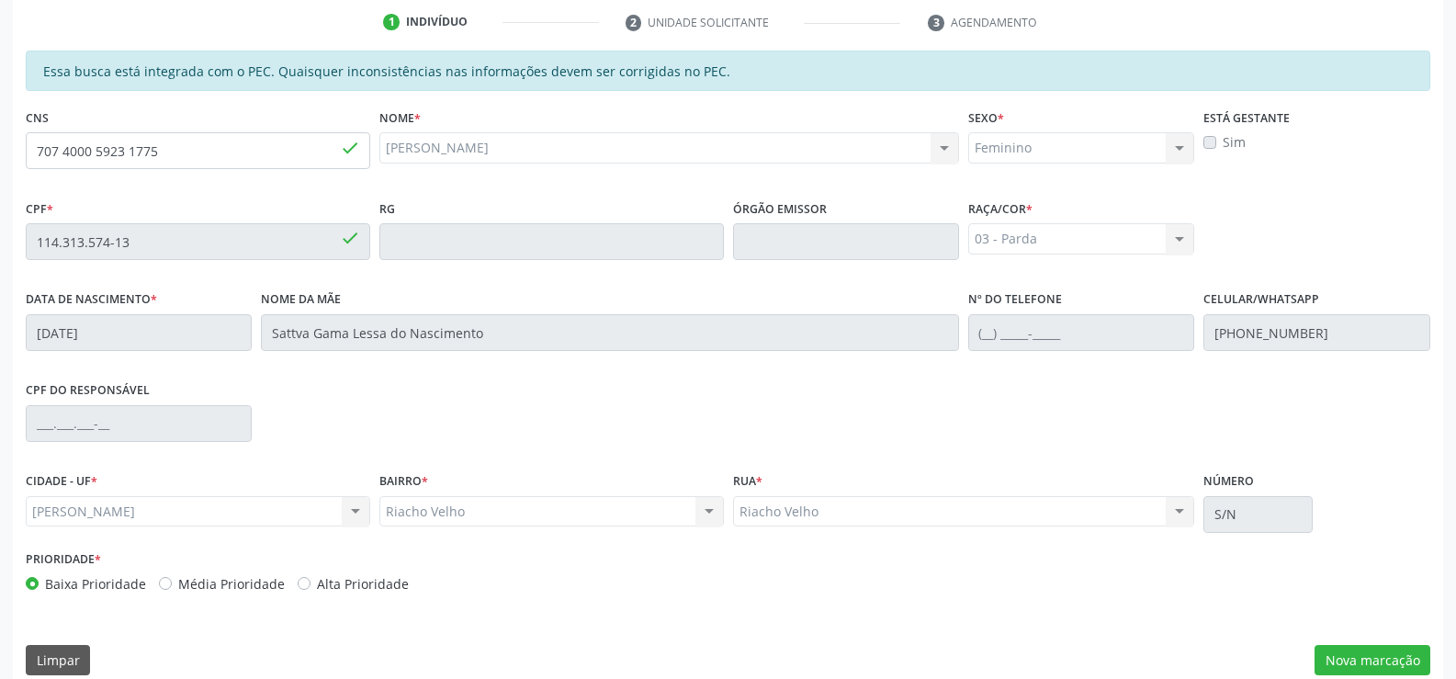
scroll to position [396, 0]
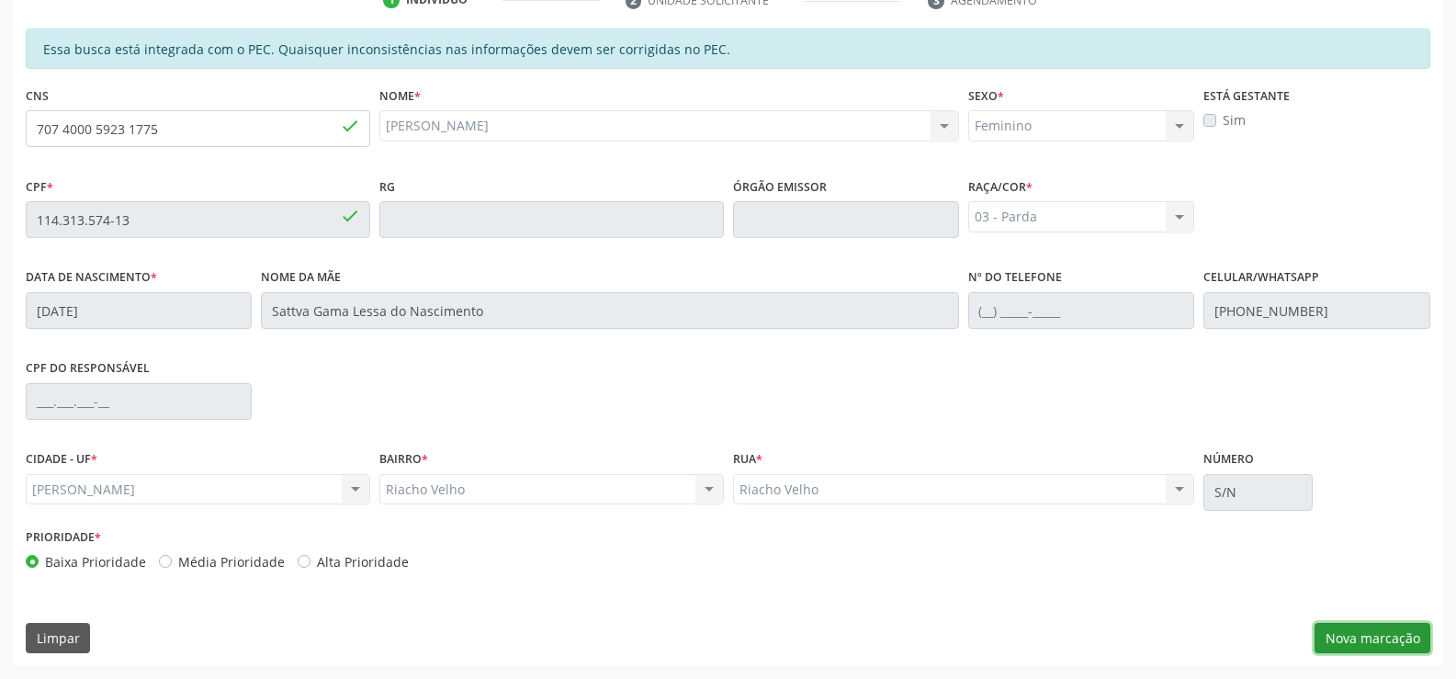
click at [1382, 636] on button "Nova marcação" at bounding box center [1373, 638] width 116 height 31
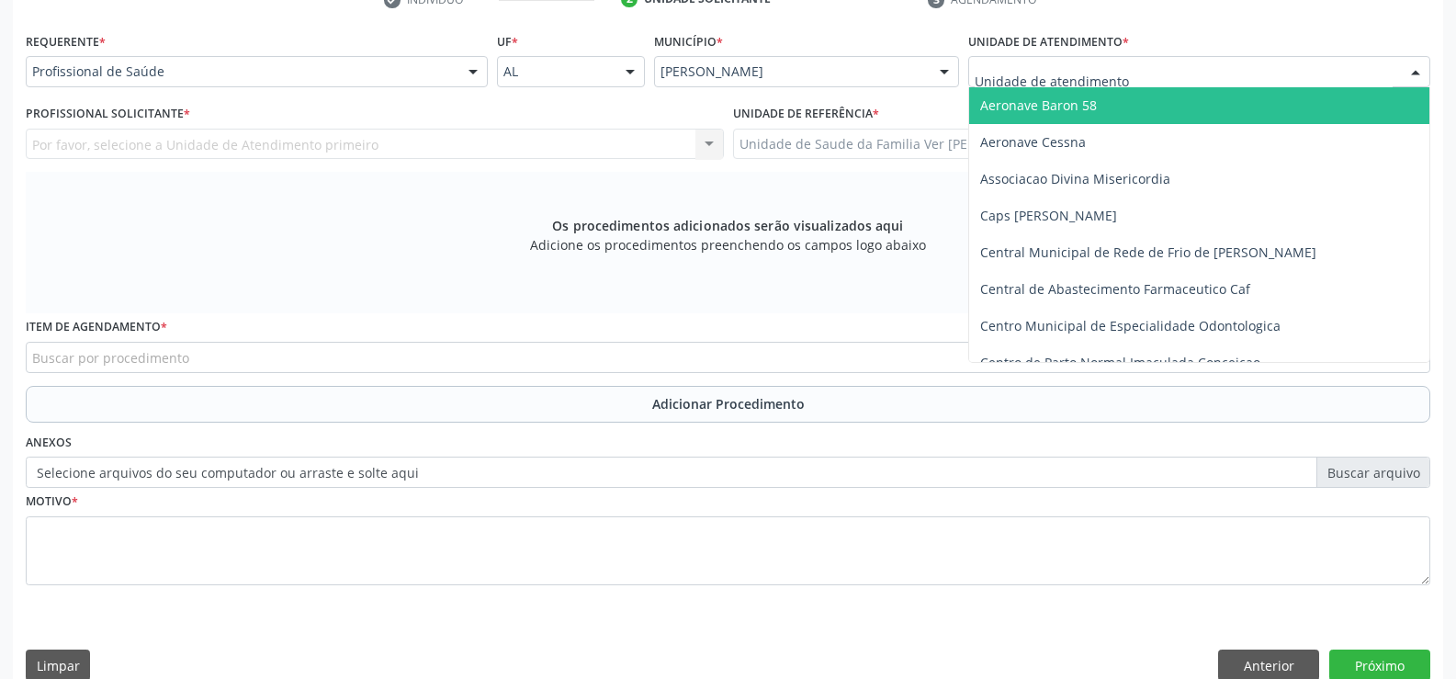
click at [1417, 70] on div at bounding box center [1416, 72] width 28 height 31
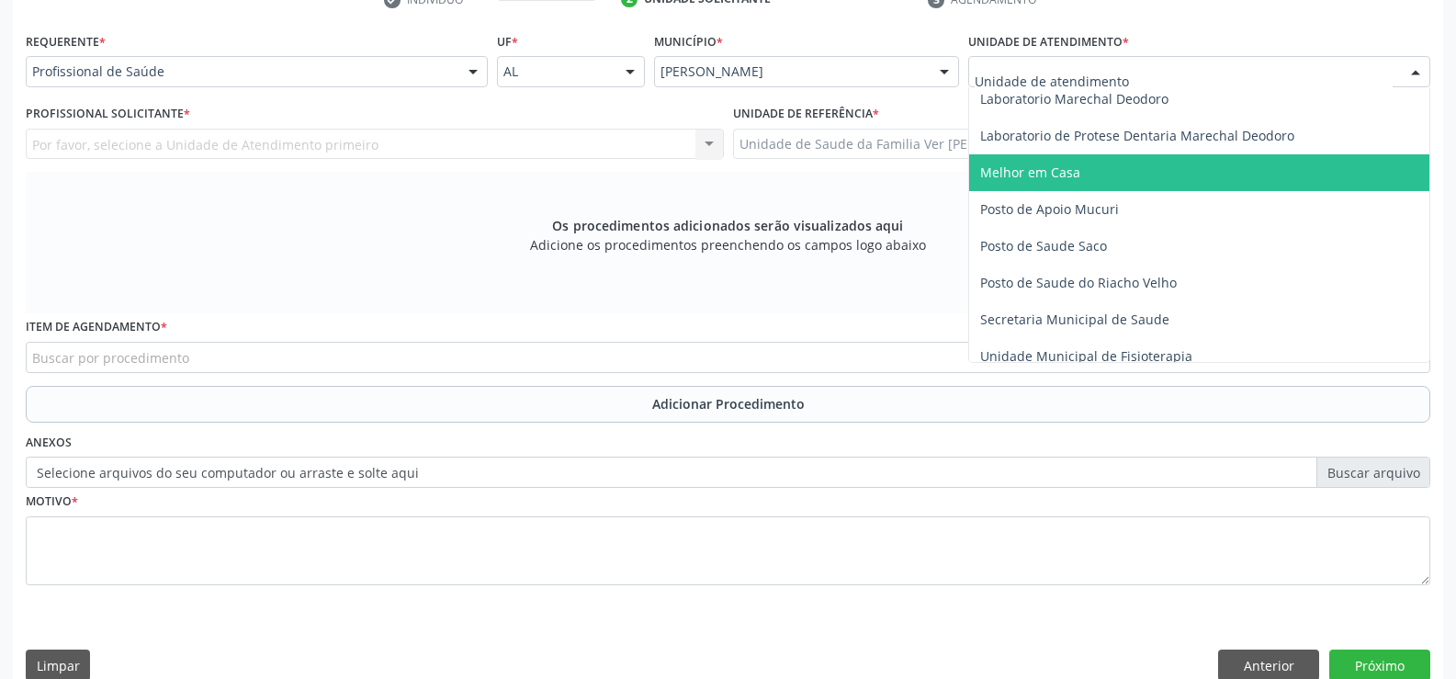
scroll to position [735, 0]
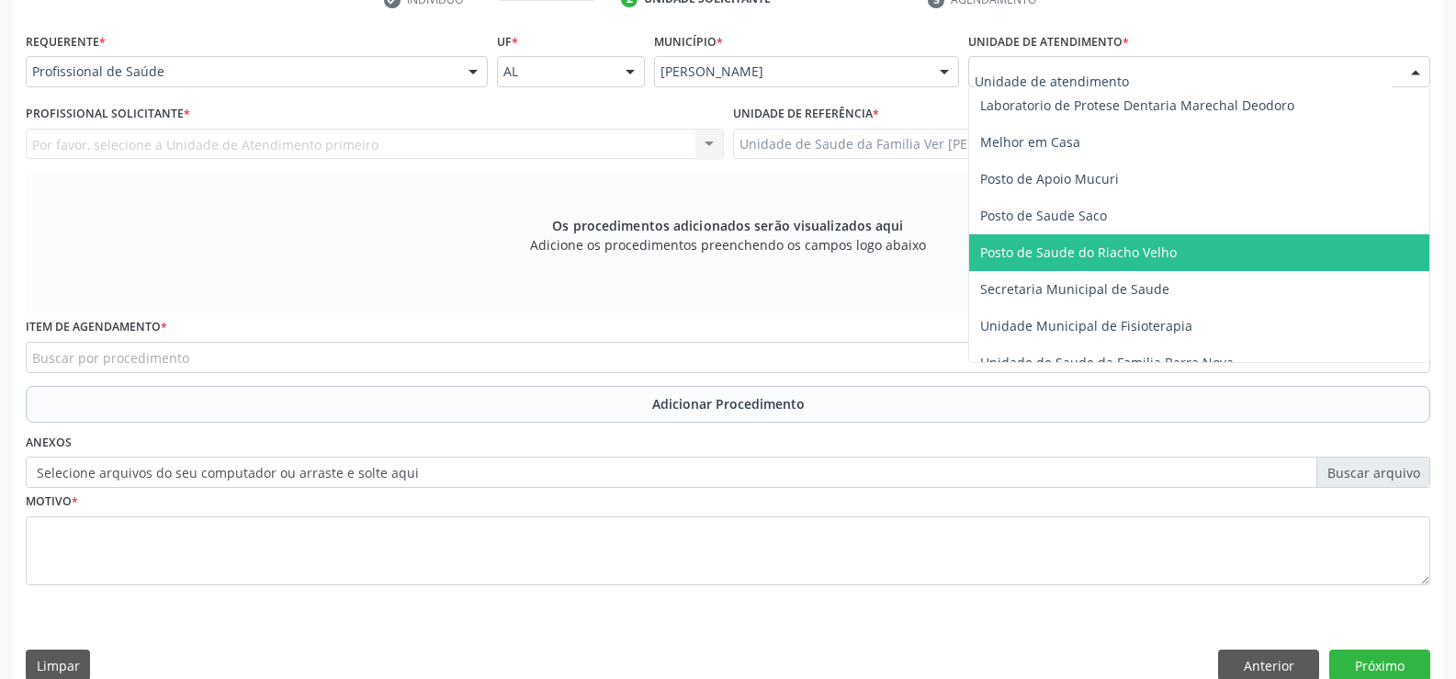
click at [1139, 250] on span "Posto de Saude do Riacho Velho" at bounding box center [1078, 251] width 197 height 17
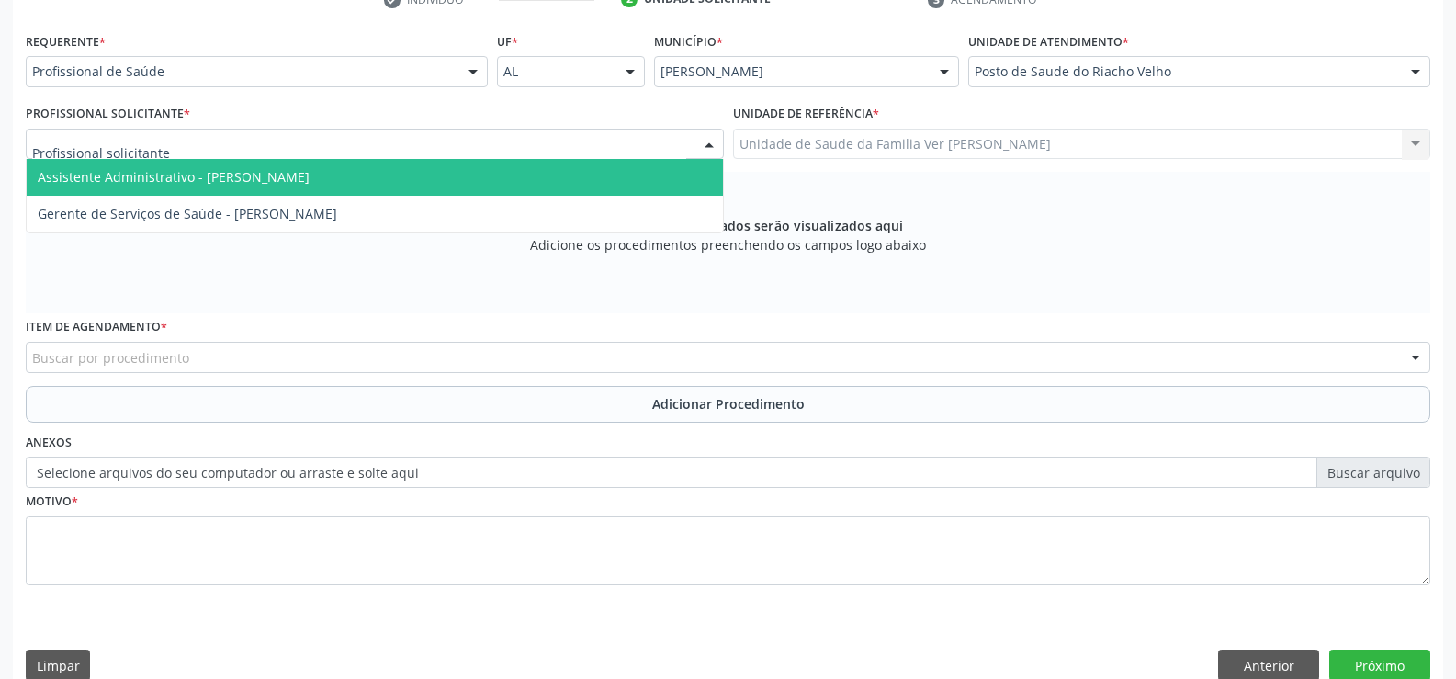
click at [711, 141] on div at bounding box center [709, 145] width 28 height 31
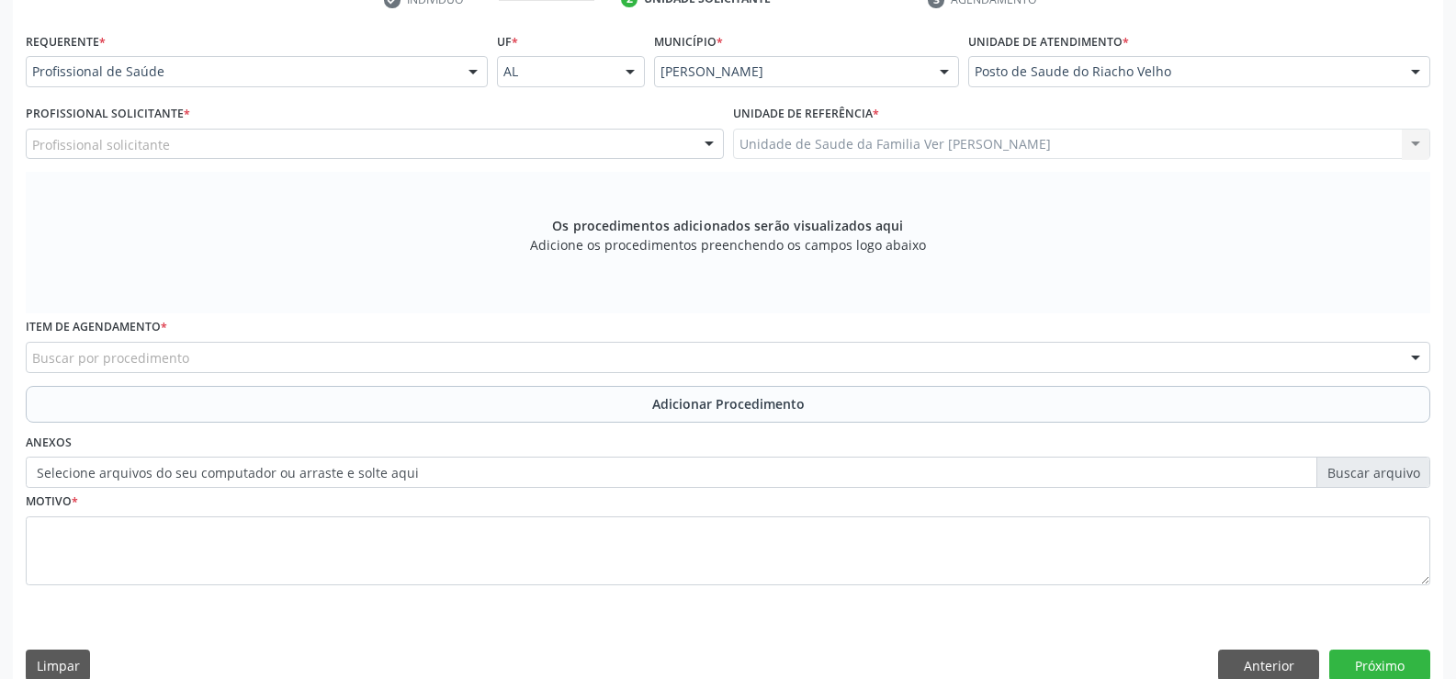
click at [705, 149] on div at bounding box center [709, 145] width 28 height 31
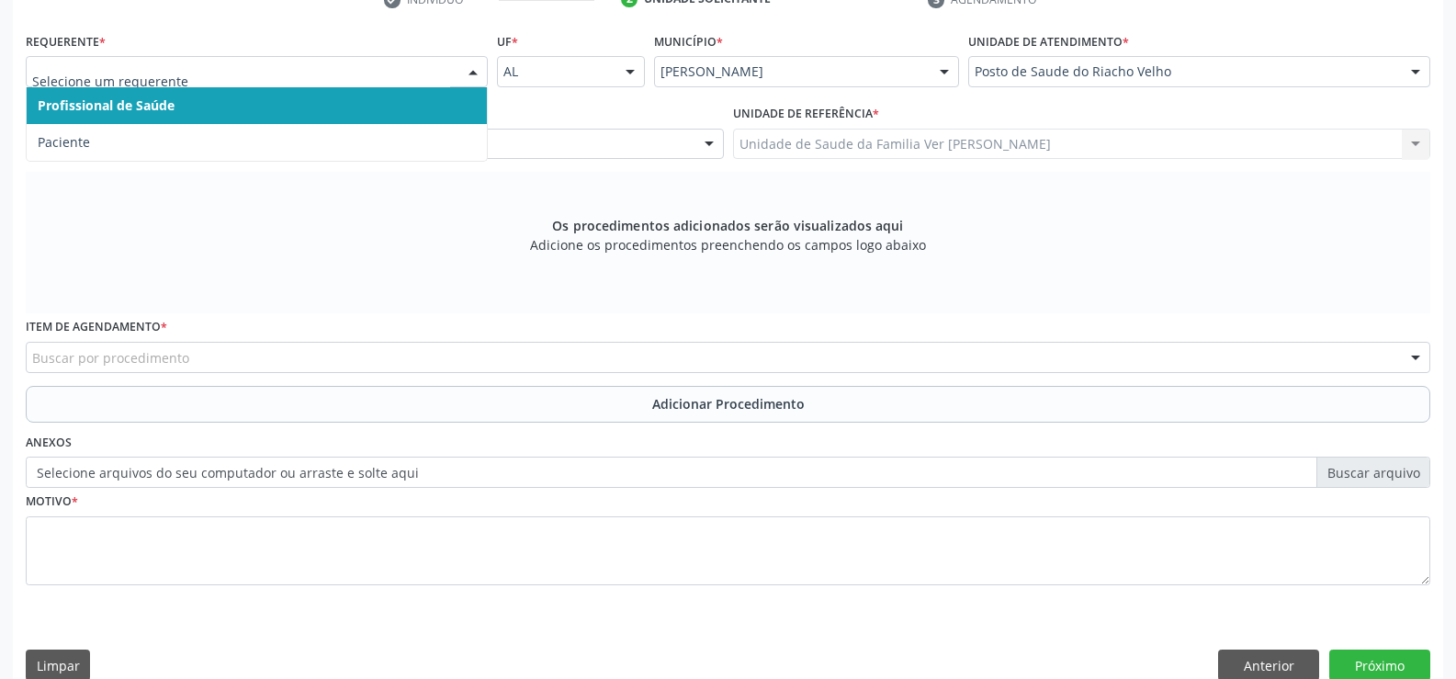
click at [479, 78] on div at bounding box center [473, 72] width 28 height 31
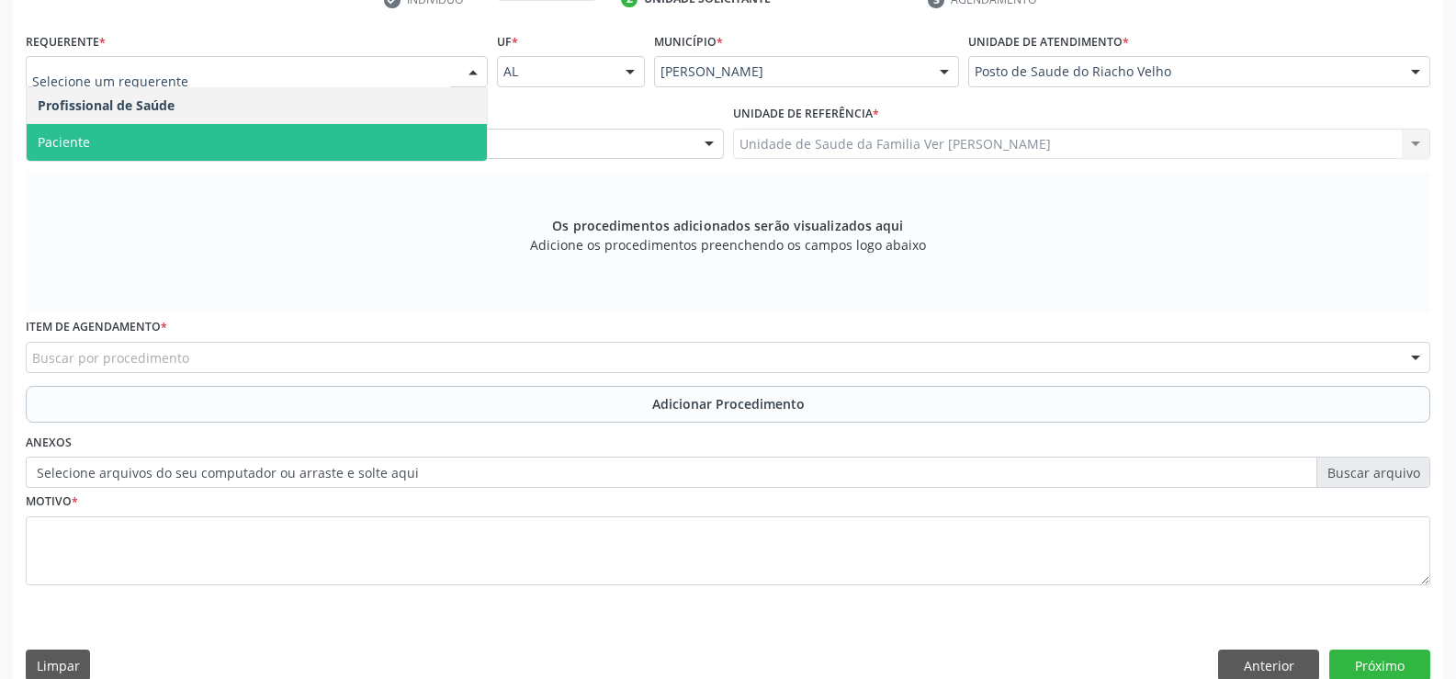
click at [431, 125] on span "Paciente" at bounding box center [257, 142] width 460 height 37
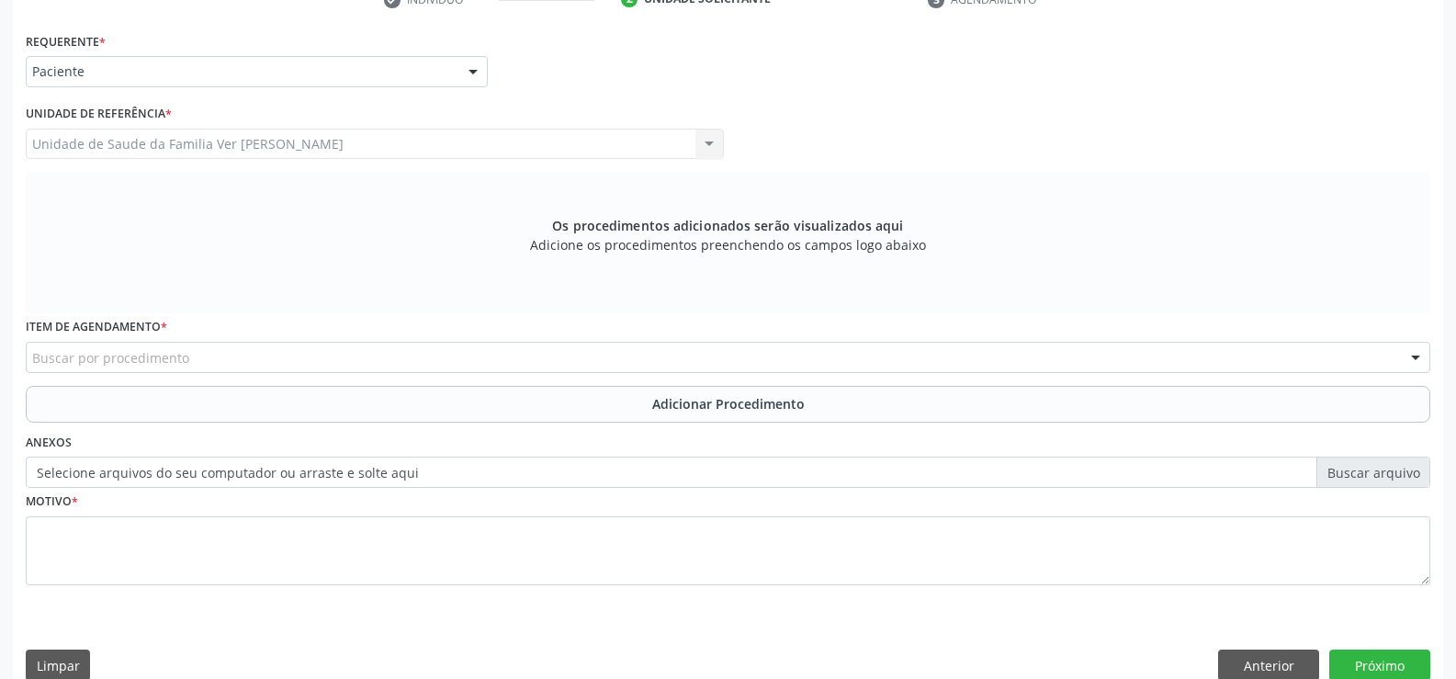
click at [706, 141] on div "Unidade de Saude da Familia Ver [PERSON_NAME] Unidade de Saude da Familia Ver […" at bounding box center [375, 144] width 698 height 31
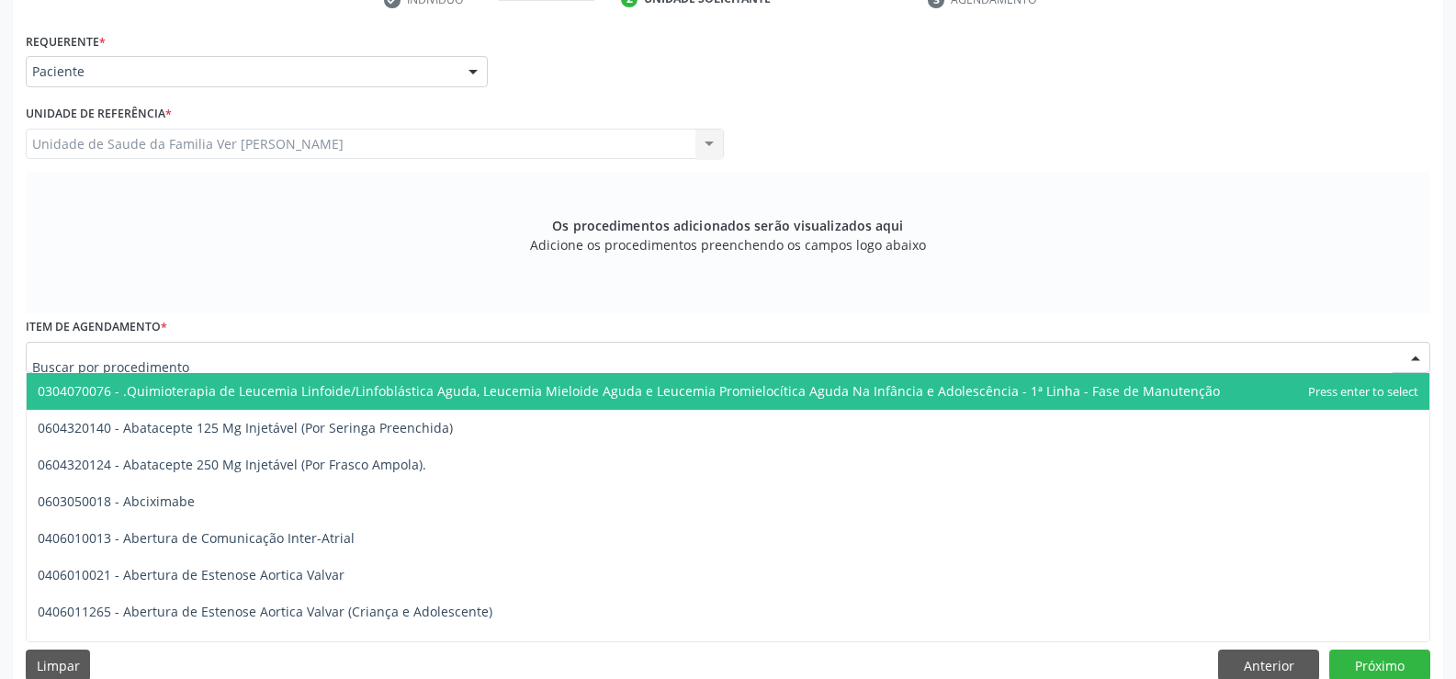
click at [137, 344] on div at bounding box center [728, 357] width 1405 height 31
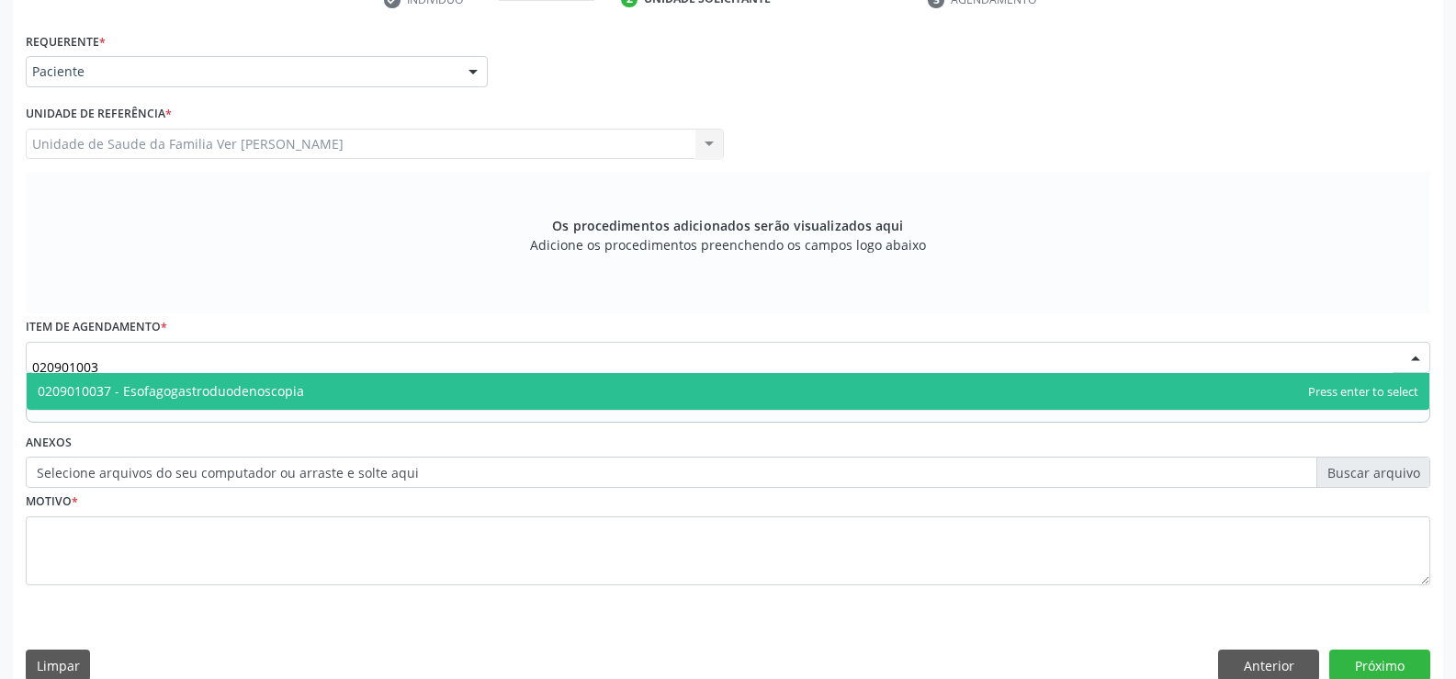
type input "0209010037"
click at [231, 394] on span "0209010037 - Esofagogastroduodenoscopia" at bounding box center [171, 390] width 266 height 17
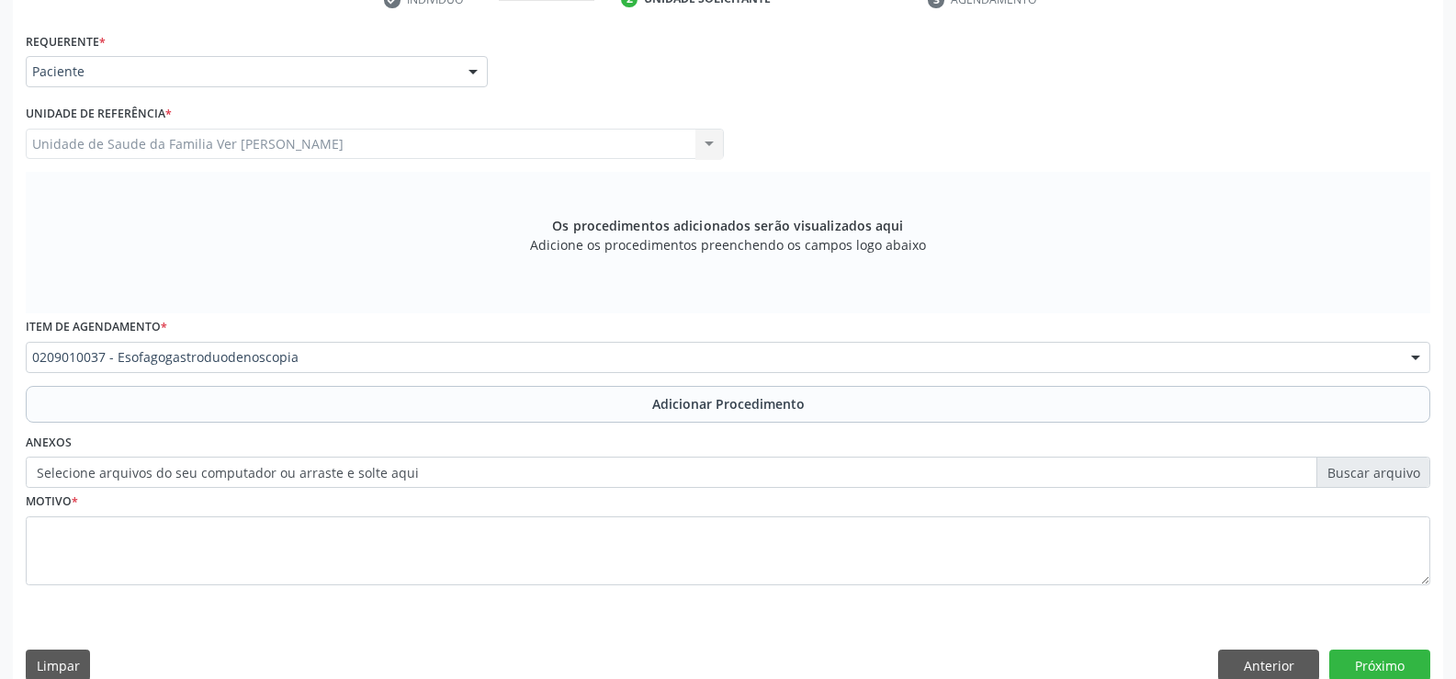
drag, startPoint x: 725, startPoint y: 398, endPoint x: 706, endPoint y: 402, distance: 18.9
click at [711, 401] on span "Adicionar Procedimento" at bounding box center [728, 403] width 152 height 19
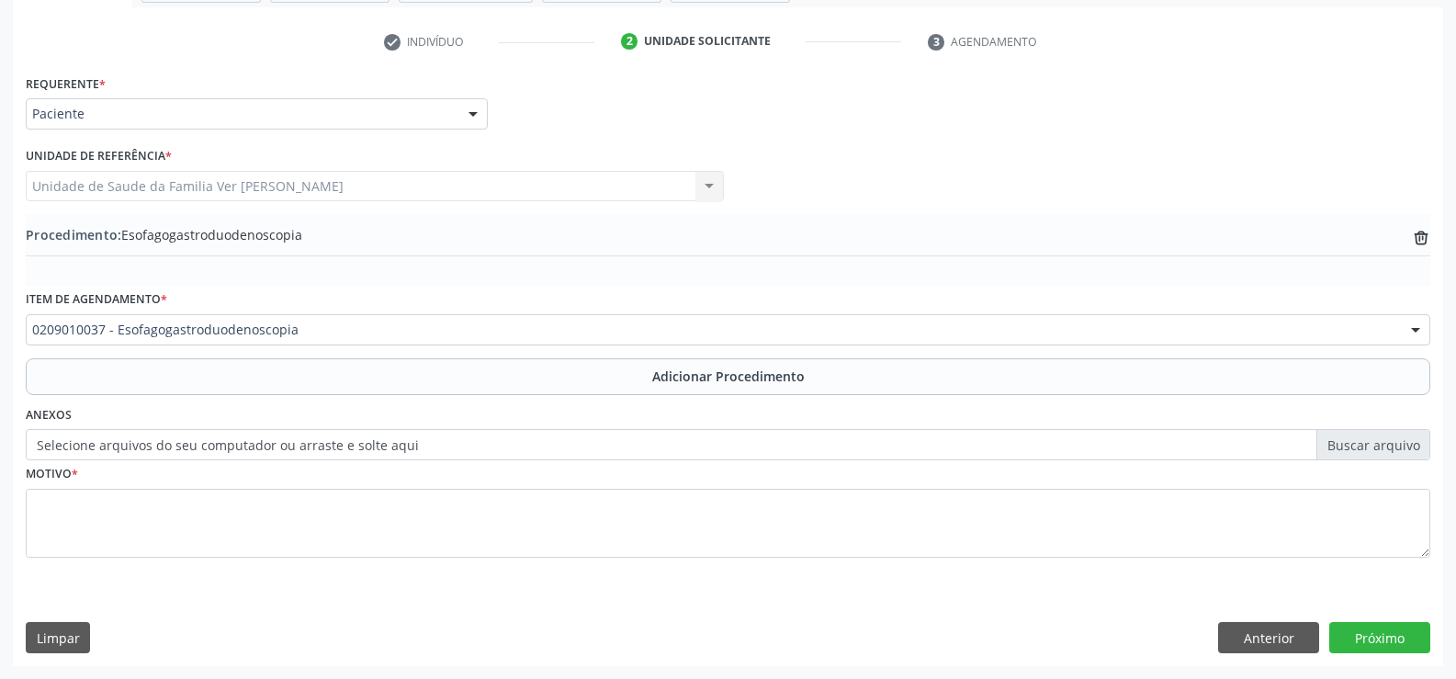
scroll to position [355, 0]
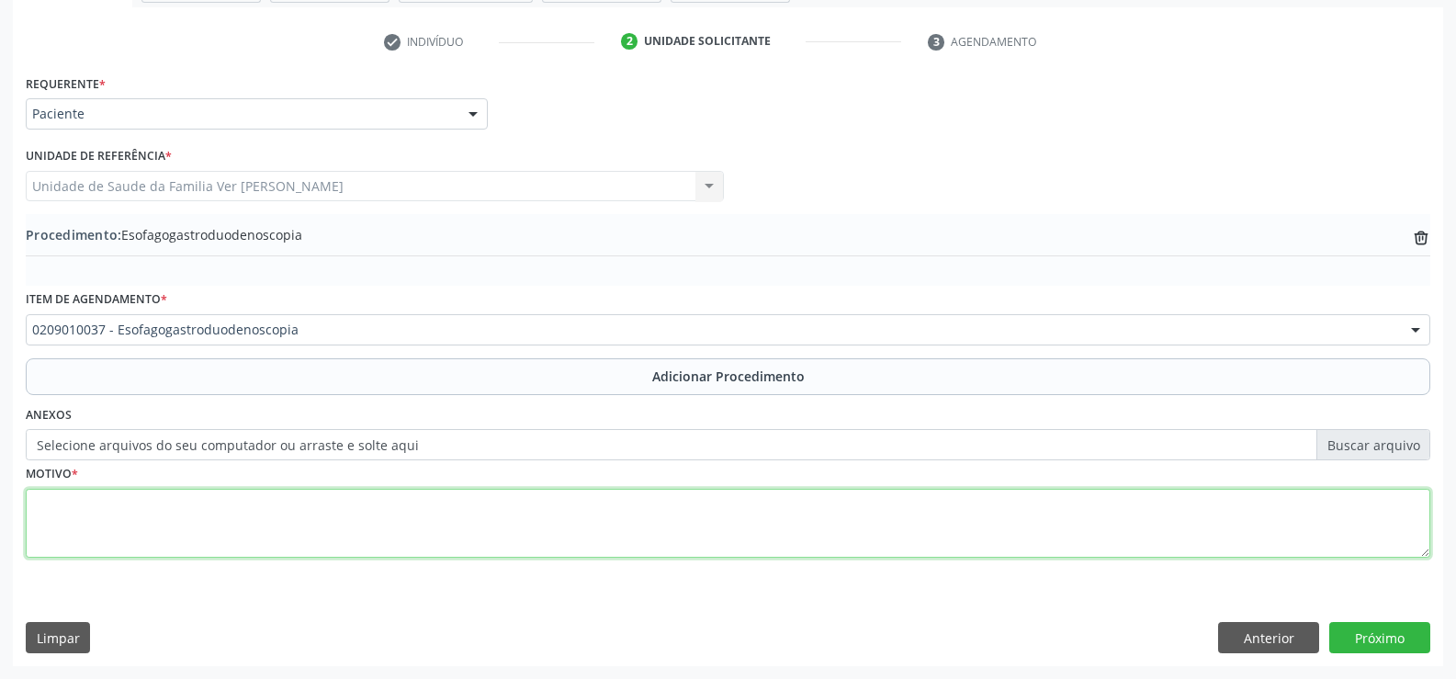
click at [51, 503] on textarea at bounding box center [728, 524] width 1405 height 70
type textarea "espigastralgia"
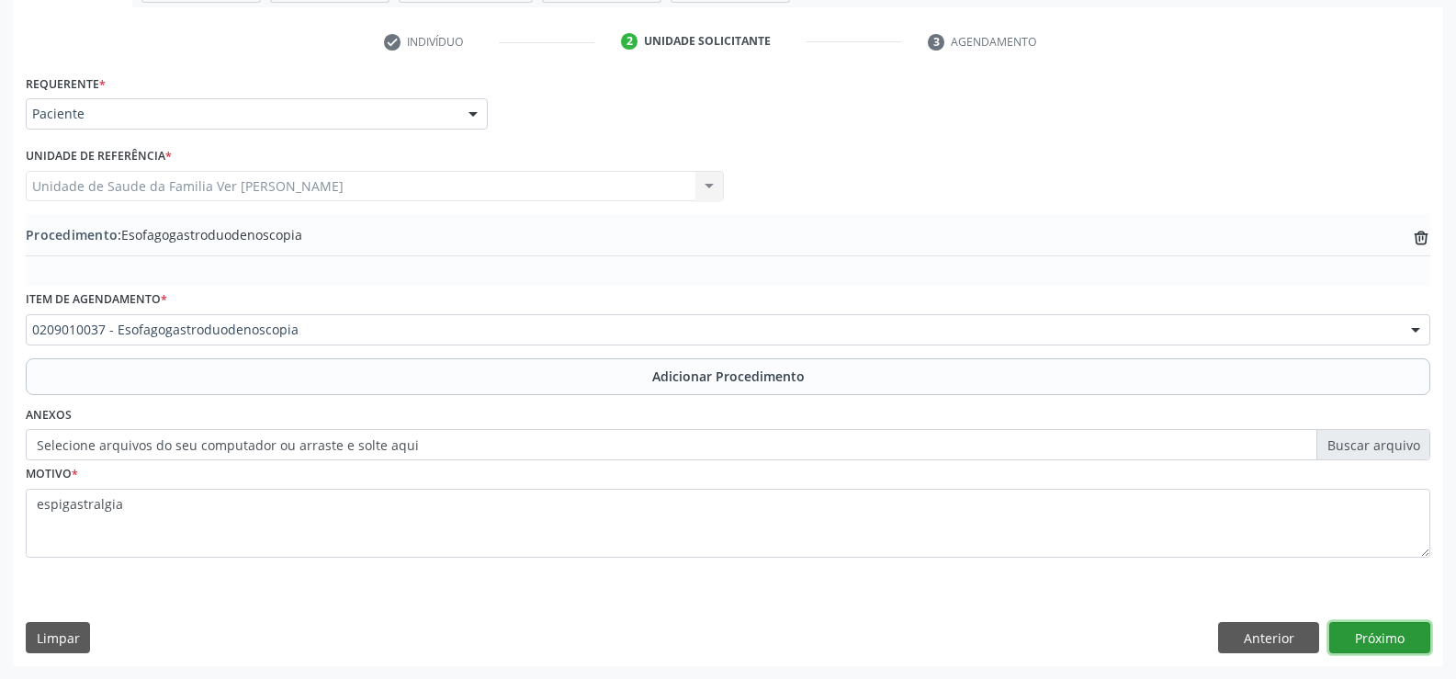
click at [1399, 637] on button "Próximo" at bounding box center [1379, 637] width 101 height 31
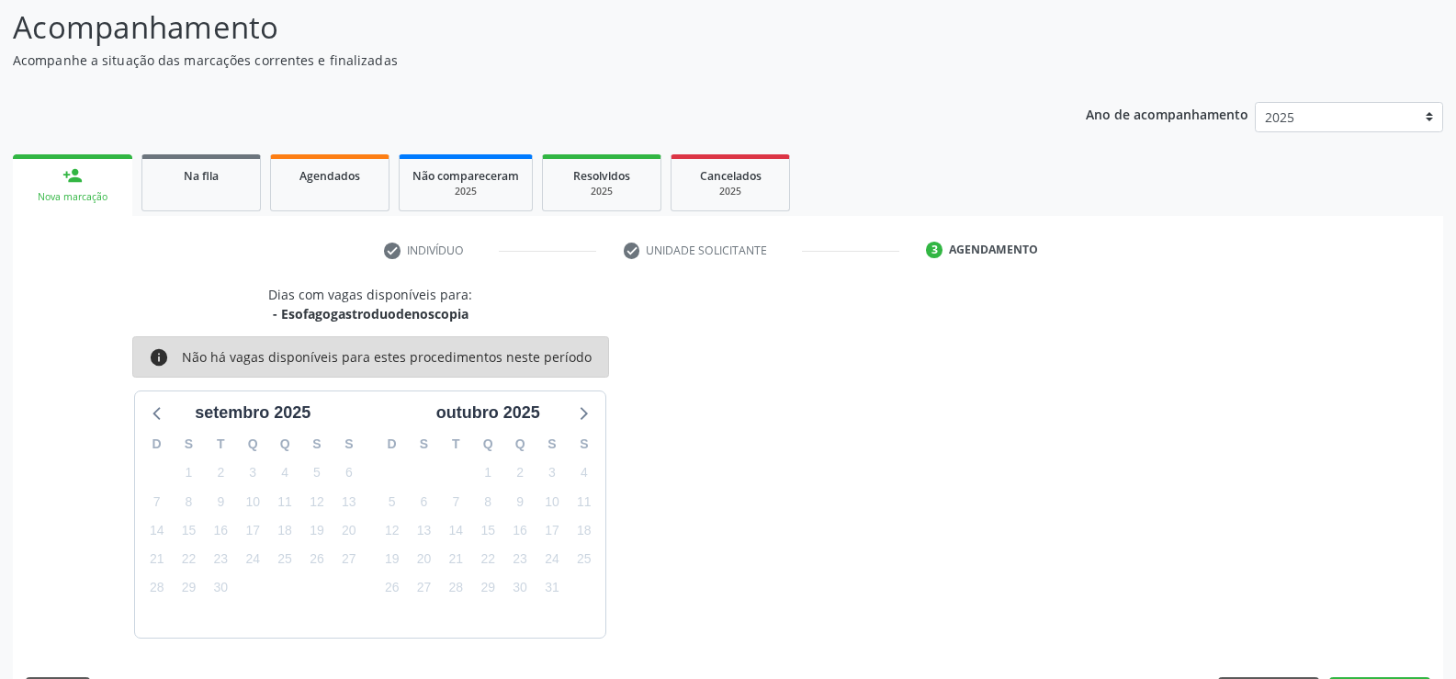
scroll to position [200, 0]
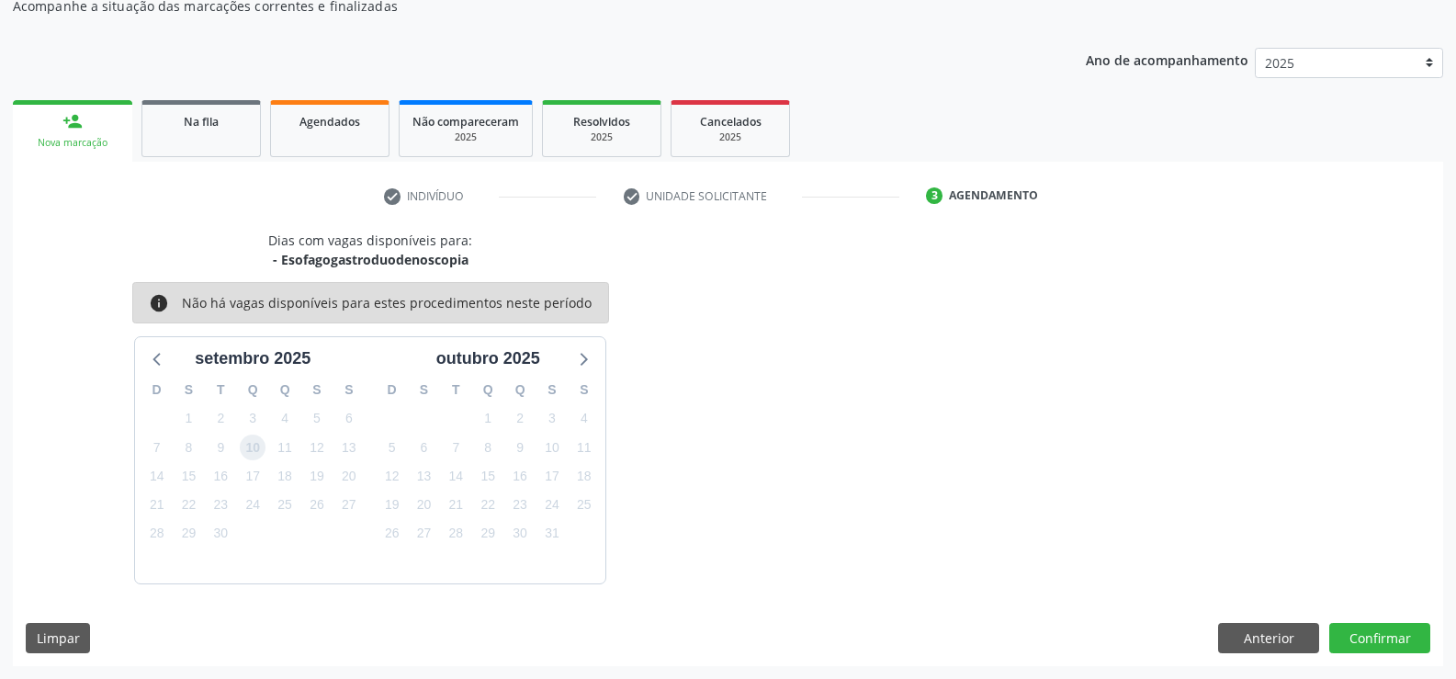
click at [264, 453] on span "10" at bounding box center [253, 448] width 26 height 26
click at [1397, 632] on button "Confirmar" at bounding box center [1379, 638] width 101 height 31
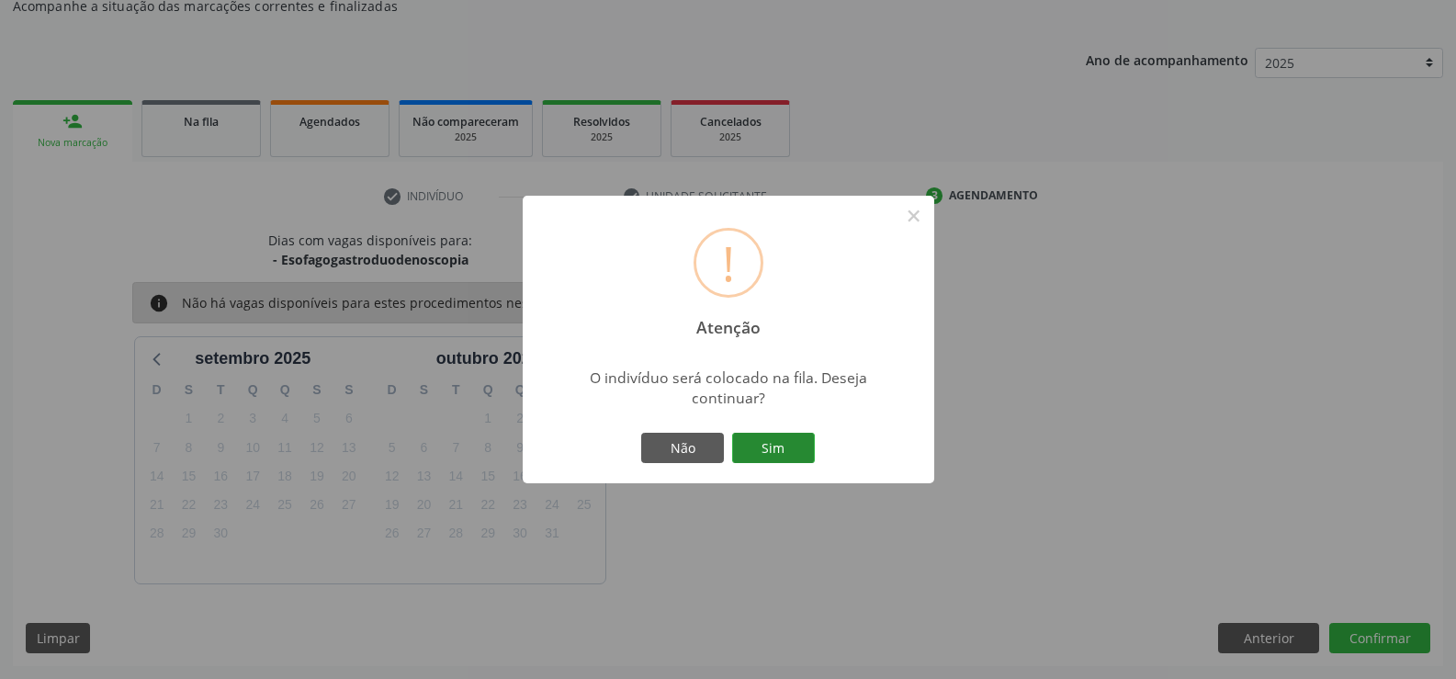
click at [758, 451] on button "Sim" at bounding box center [773, 448] width 83 height 31
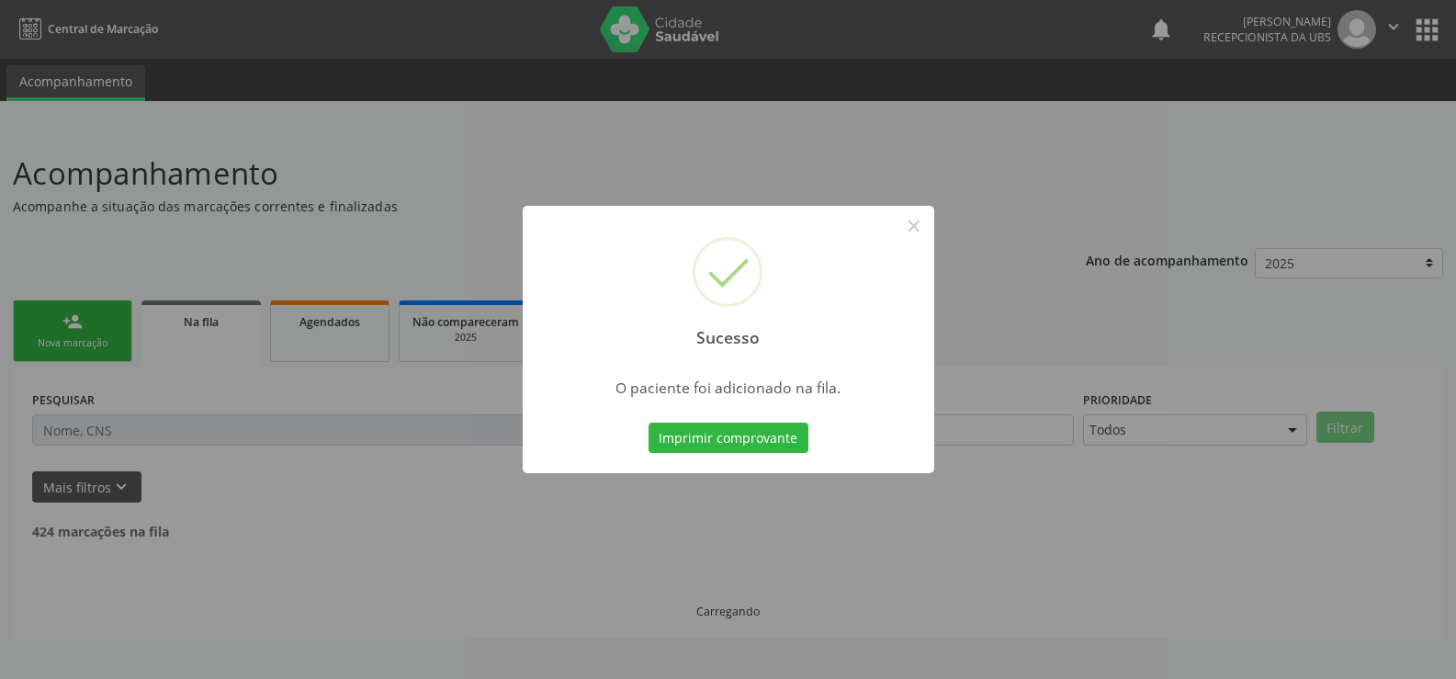
scroll to position [0, 0]
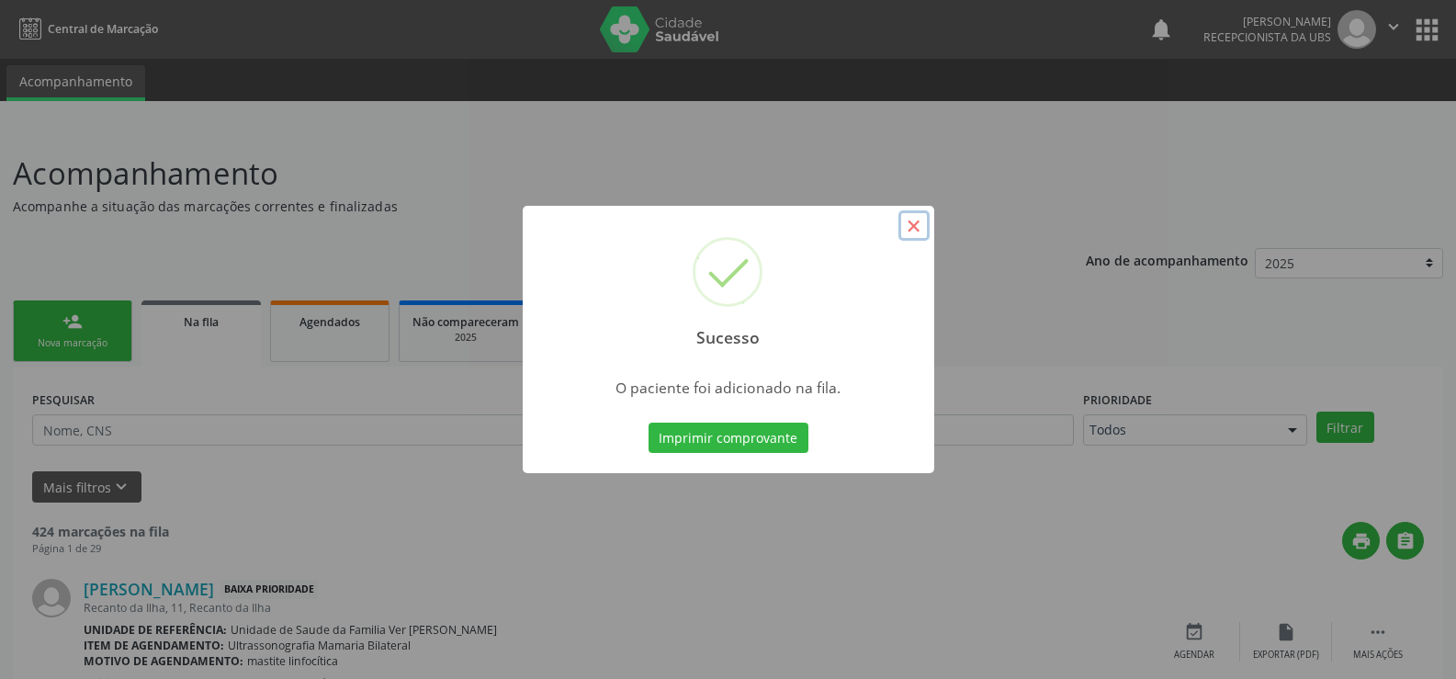
click at [902, 225] on button "×" at bounding box center [913, 225] width 31 height 31
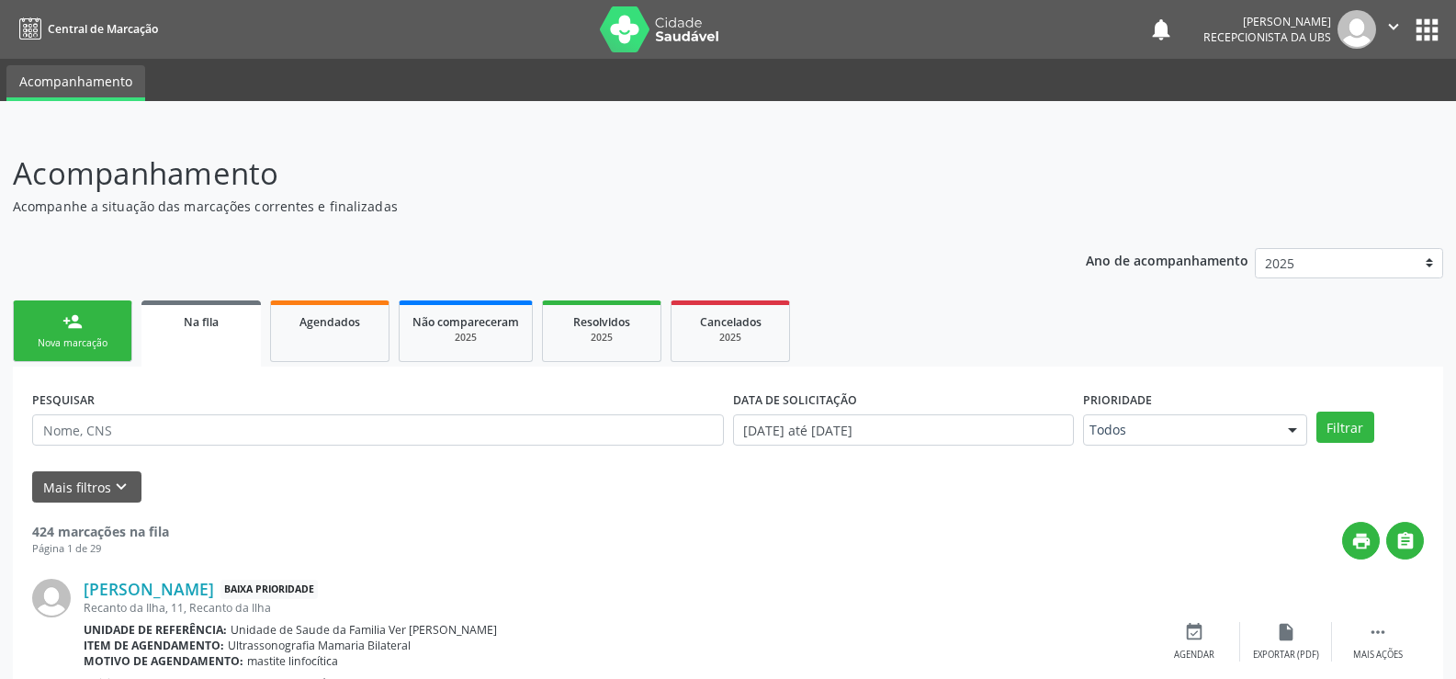
click at [70, 337] on div "Nova marcação" at bounding box center [73, 343] width 92 height 14
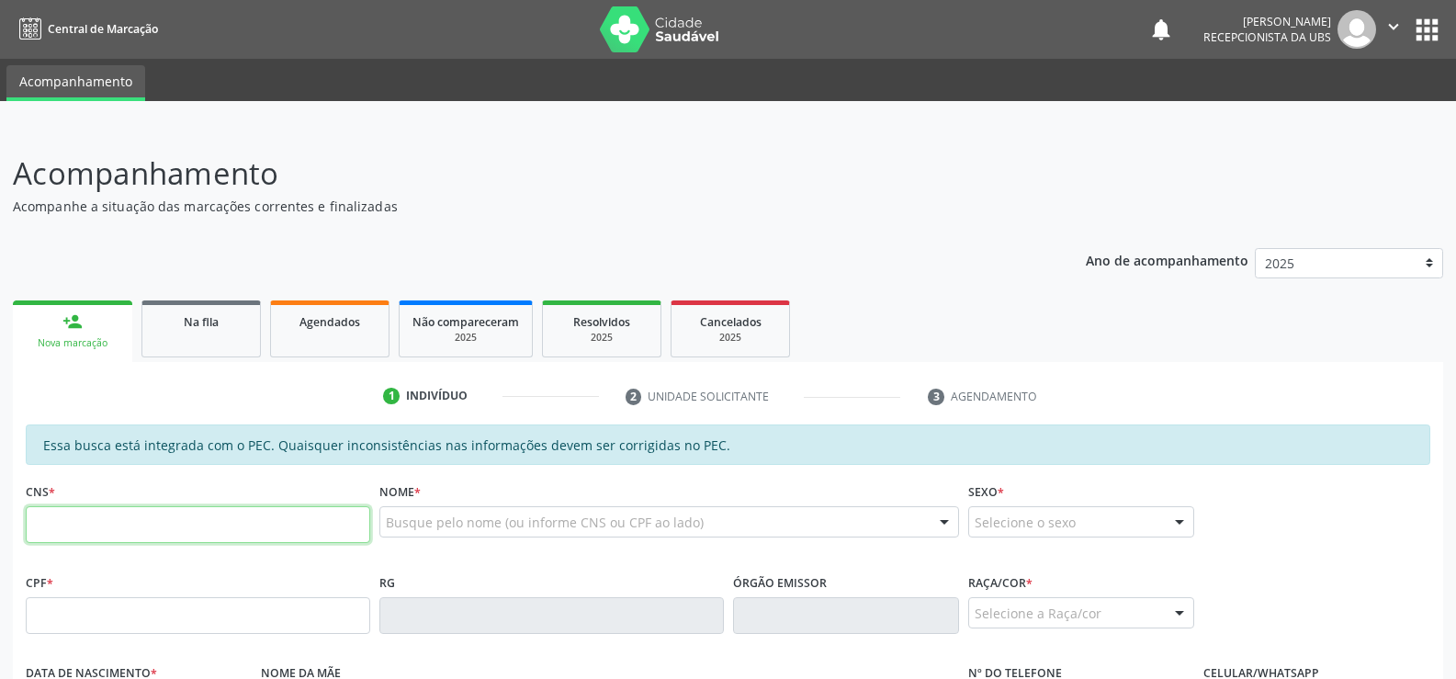
click at [63, 536] on input "text" at bounding box center [198, 524] width 344 height 37
type input "700 2019 6868 4126"
type input "121.325.024-20"
type input "[DATE]"
type input "[PERSON_NAME]"
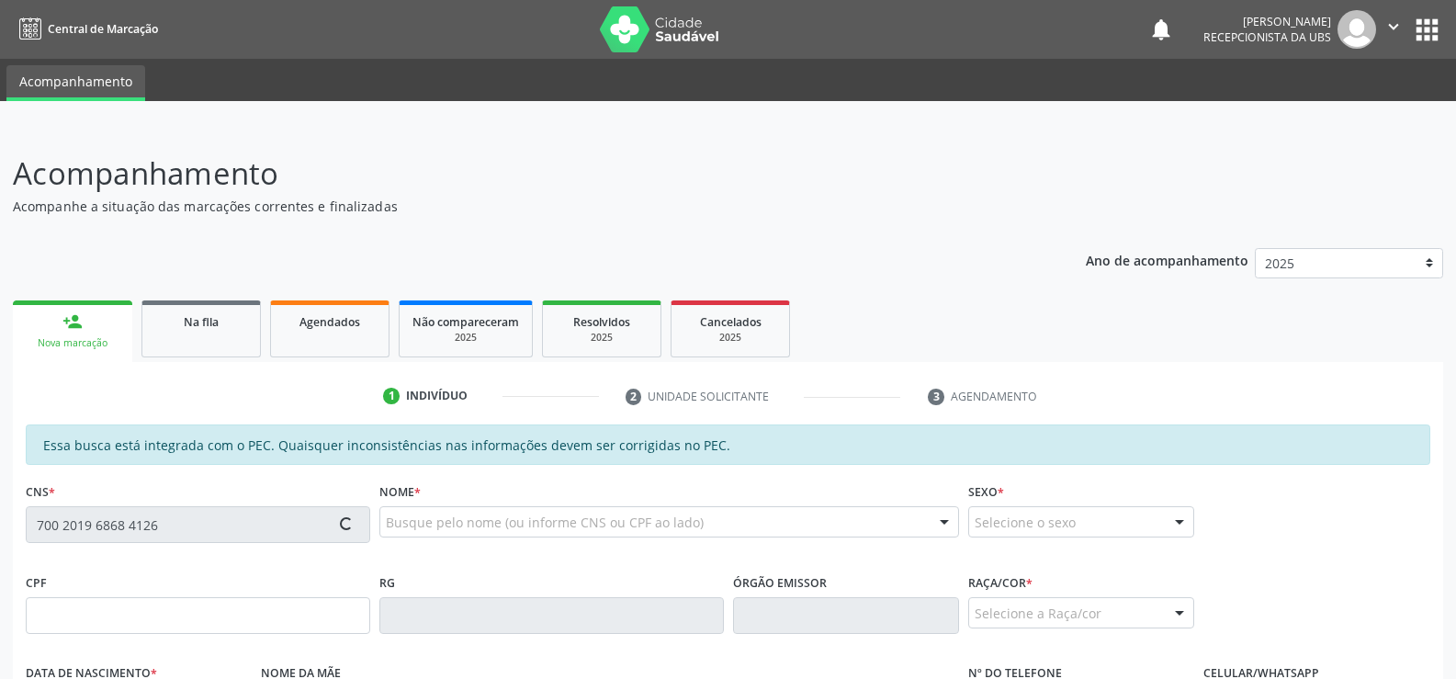
type input "[PHONE_NUMBER]"
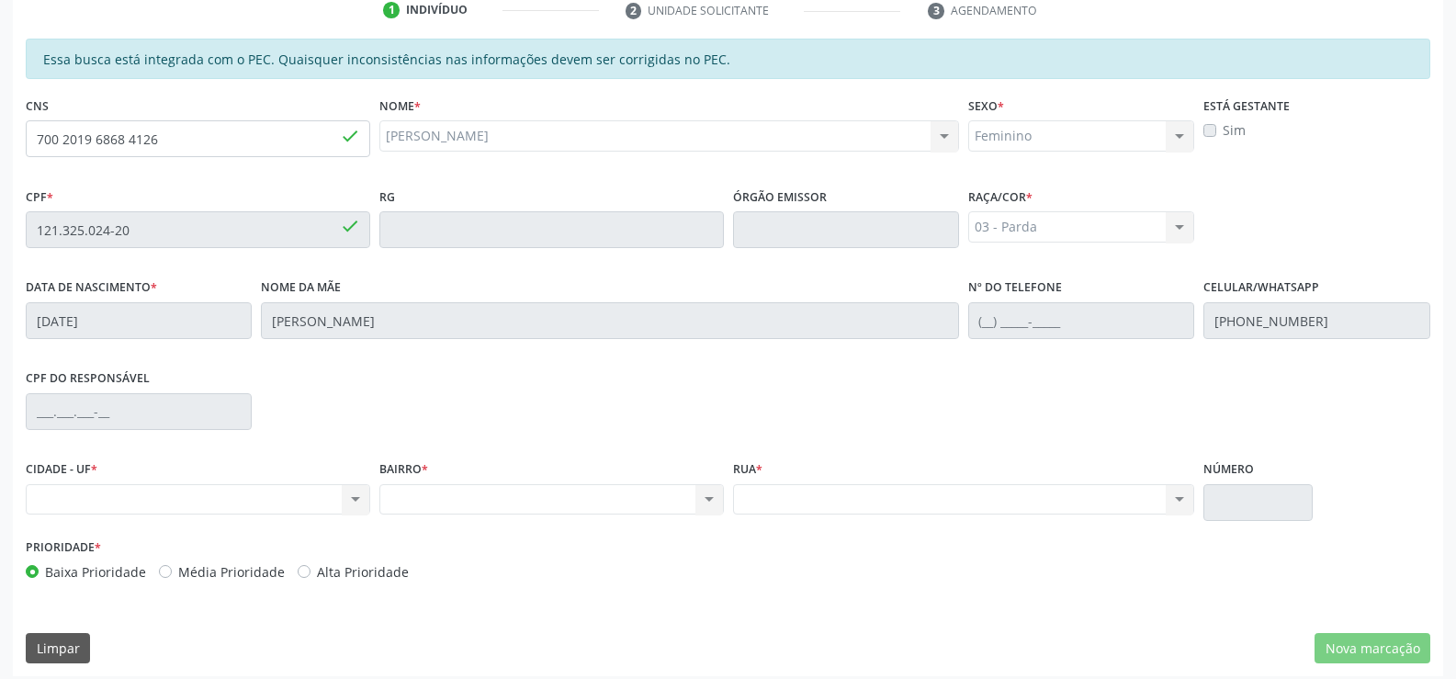
scroll to position [396, 0]
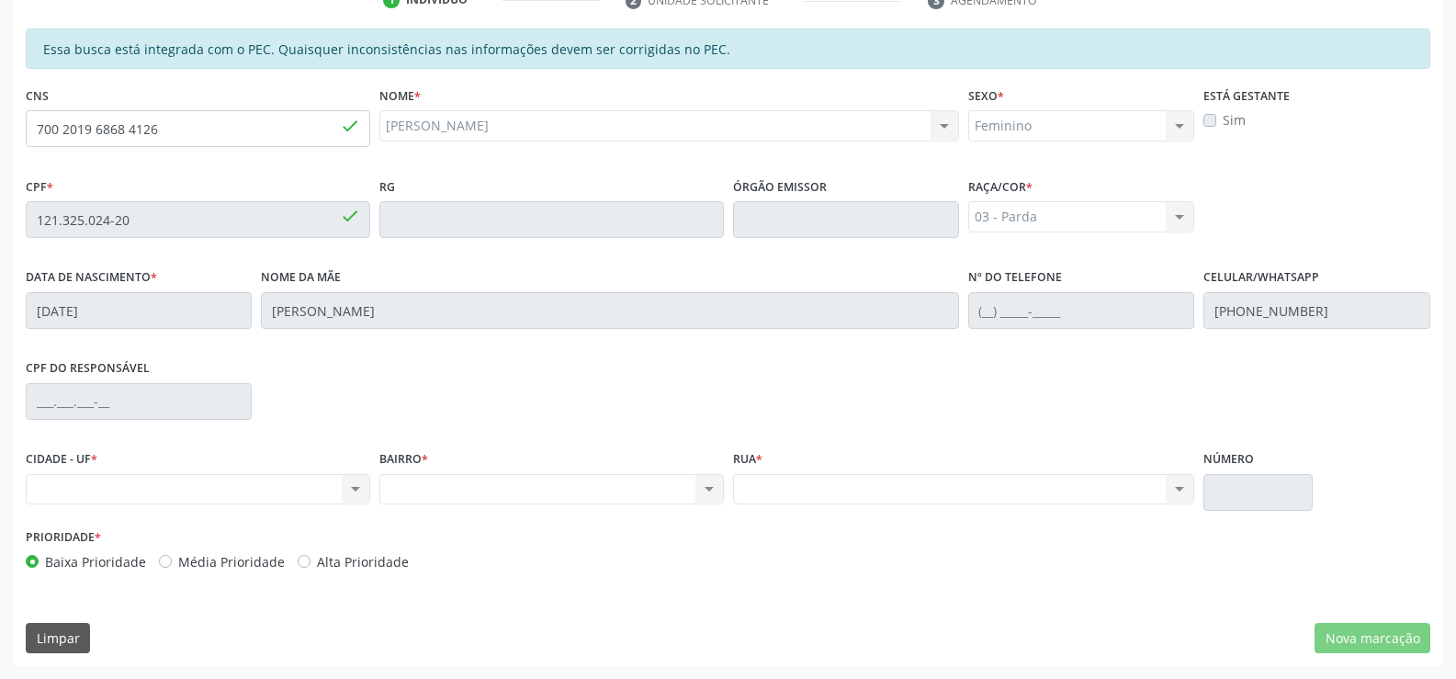
click at [353, 487] on div "Nenhum resultado encontrado para: " " Não há nenhuma opção para ser exibida." at bounding box center [198, 489] width 344 height 31
click at [80, 483] on div "Nenhum resultado encontrado para: " " Não há nenhuma opção para ser exibida." at bounding box center [198, 489] width 344 height 31
click at [62, 483] on div "Nenhum resultado encontrado para: " " Não há nenhuma opção para ser exibida." at bounding box center [198, 489] width 344 height 31
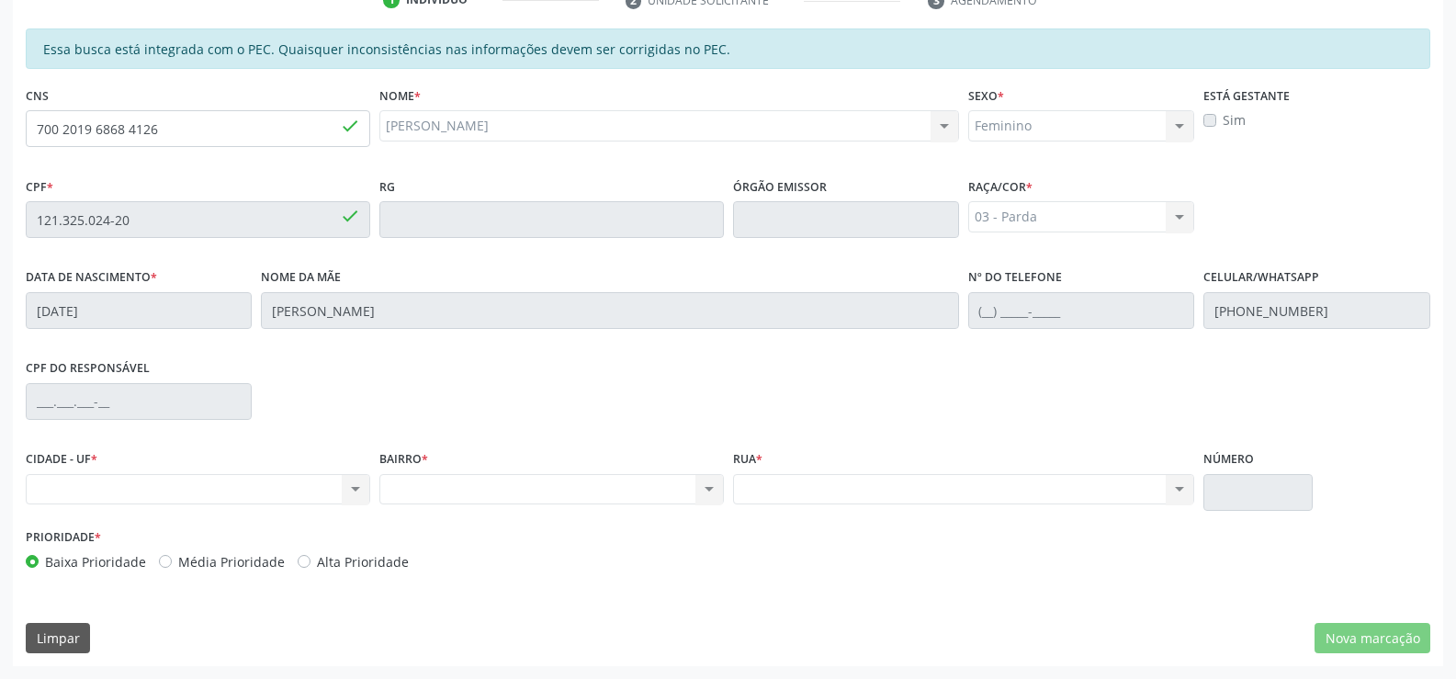
click at [62, 483] on div "Nenhum resultado encontrado para: " " Não há nenhuma opção para ser exibida." at bounding box center [198, 489] width 344 height 31
click at [378, 490] on div "BAIRRO * Nenhum resultado encontrado para: " " Não há nenhuma opção para ser ex…" at bounding box center [552, 485] width 354 height 78
click at [348, 491] on div "Nenhum resultado encontrado para: " " Não há nenhuma opção para ser exibida." at bounding box center [198, 489] width 344 height 31
click at [349, 491] on div "Nenhum resultado encontrado para: " " Não há nenhuma opção para ser exibida." at bounding box center [198, 489] width 344 height 31
click at [354, 491] on div "Nenhum resultado encontrado para: " " Não há nenhuma opção para ser exibida." at bounding box center [198, 489] width 344 height 31
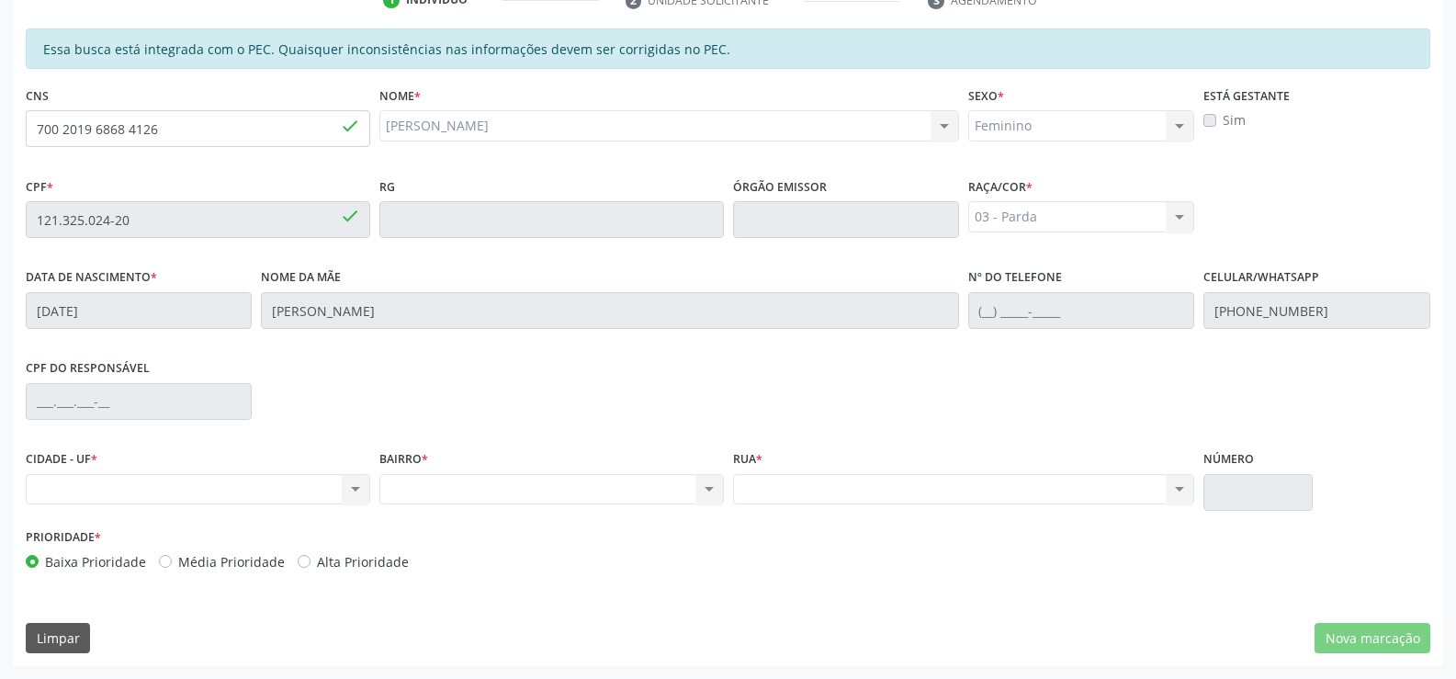
click at [356, 491] on div "Nenhum resultado encontrado para: " " Não há nenhuma opção para ser exibida." at bounding box center [198, 489] width 344 height 31
click at [357, 491] on div "Nenhum resultado encontrado para: " " Não há nenhuma opção para ser exibida." at bounding box center [198, 489] width 344 height 31
click at [345, 477] on div "Nenhum resultado encontrado para: " " Não há nenhuma opção para ser exibida." at bounding box center [198, 489] width 344 height 31
click at [348, 491] on div "Nenhum resultado encontrado para: " " Não há nenhuma opção para ser exibida." at bounding box center [198, 489] width 344 height 31
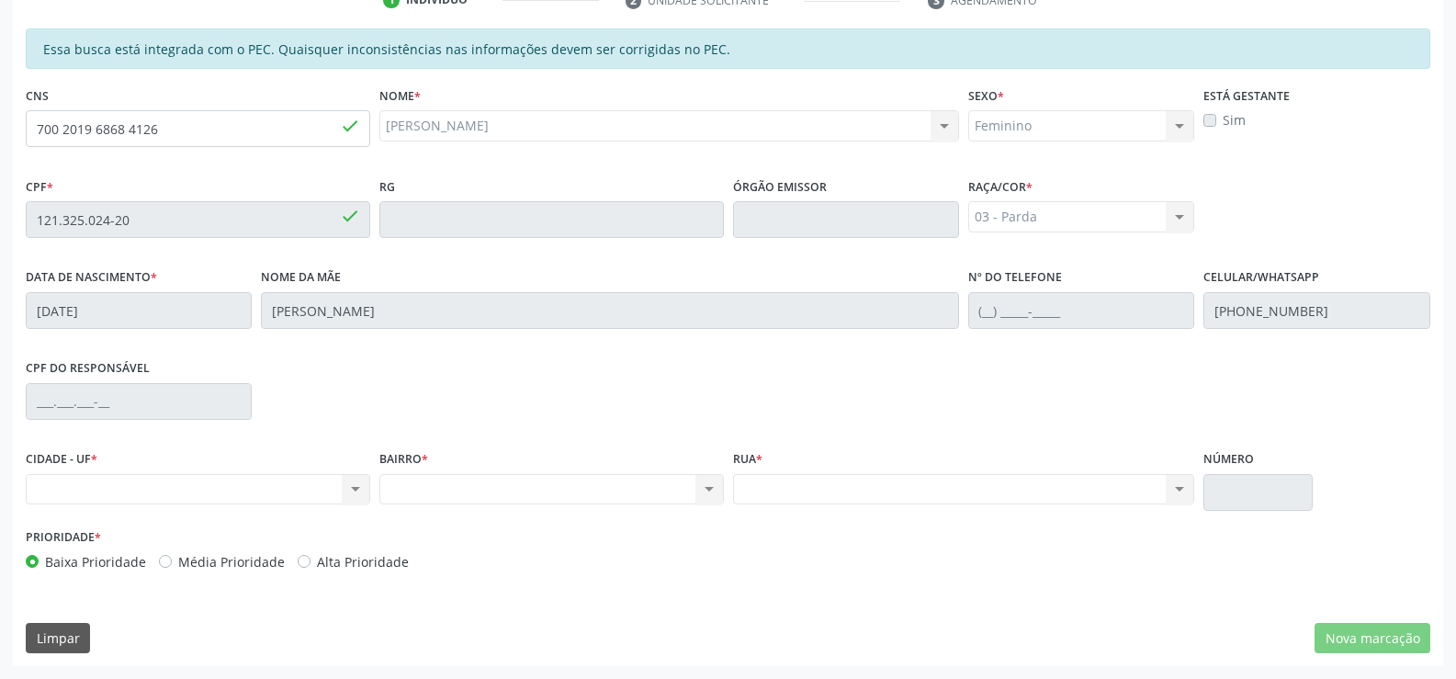
click at [348, 491] on div "Nenhum resultado encontrado para: " " Não há nenhuma opção para ser exibida." at bounding box center [198, 489] width 344 height 31
click at [352, 480] on div "Nenhum resultado encontrado para: " " Não há nenhuma opção para ser exibida." at bounding box center [198, 489] width 344 height 31
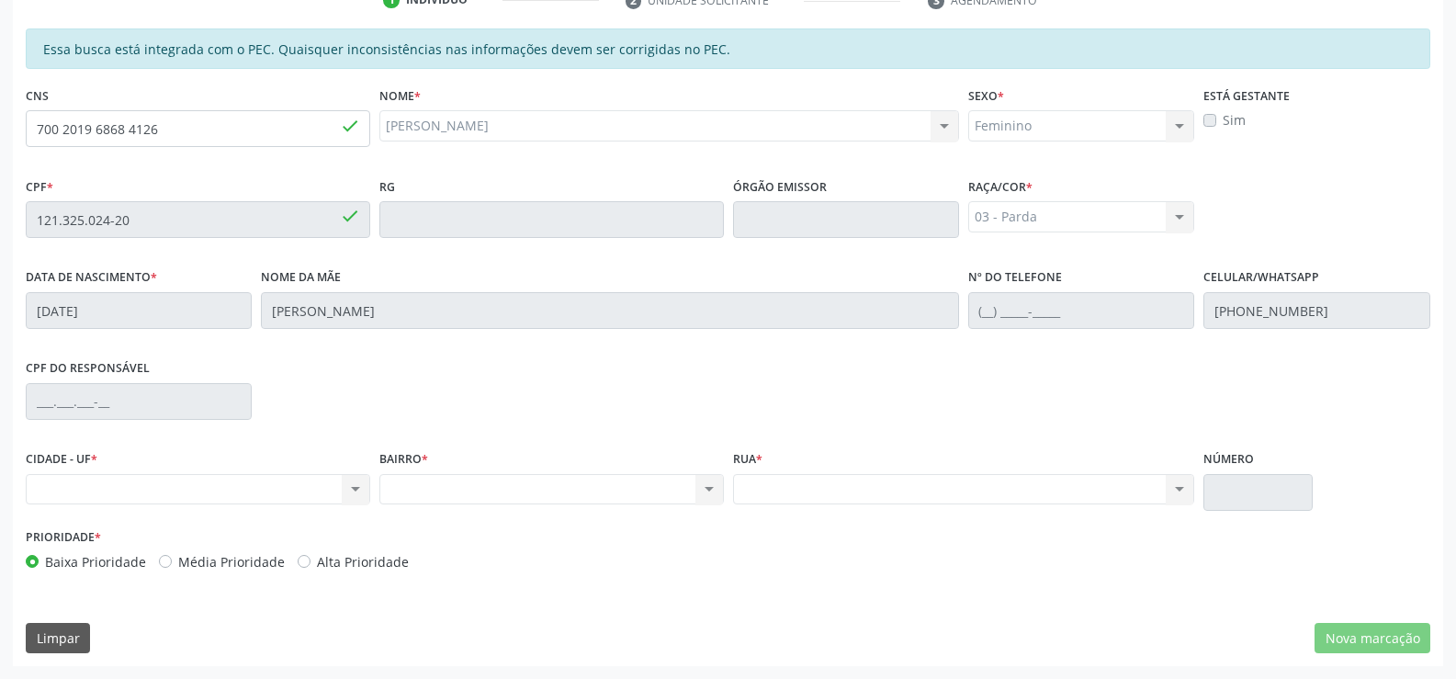
click at [1179, 486] on div "Nenhum resultado encontrado para: " " Não há nenhuma opção para ser exibida." at bounding box center [964, 489] width 462 height 31
click at [356, 494] on div "Nenhum resultado encontrado para: " " Não há nenhuma opção para ser exibida." at bounding box center [198, 489] width 344 height 31
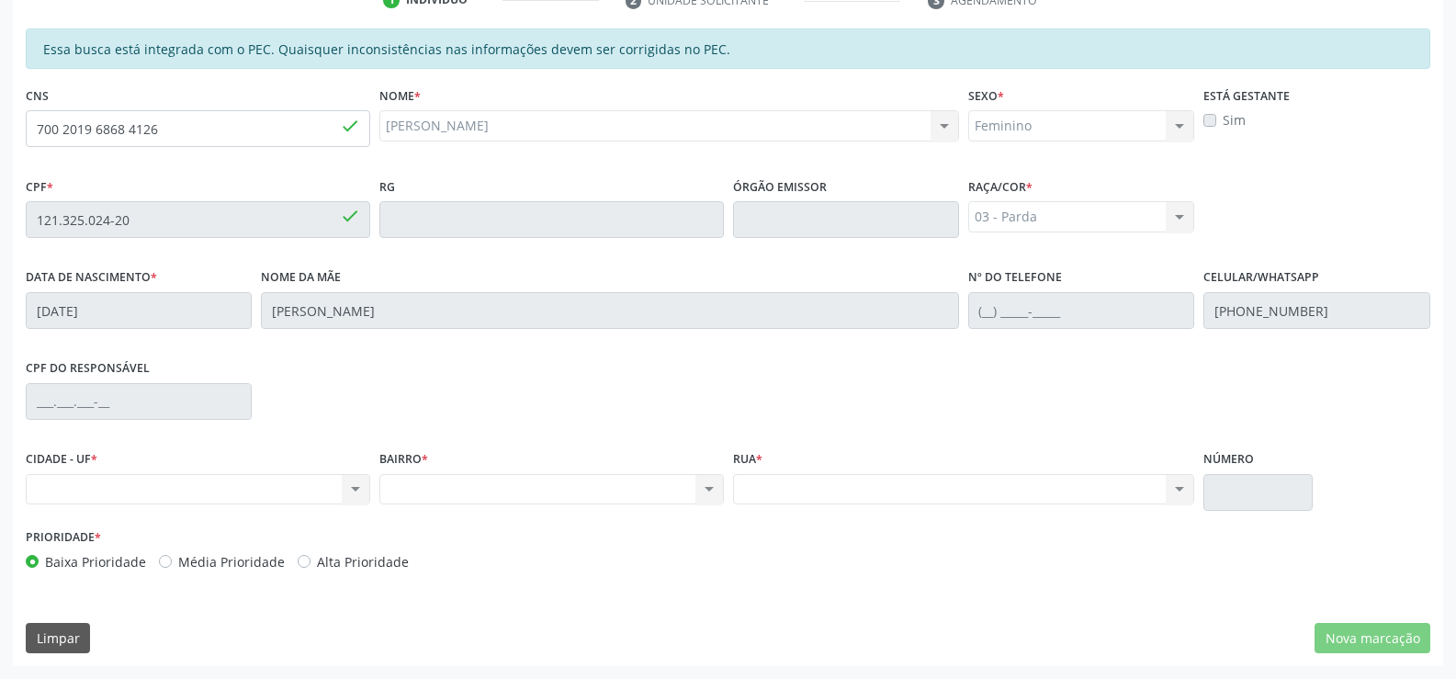
click at [356, 494] on div "Nenhum resultado encontrado para: " " Não há nenhuma opção para ser exibida." at bounding box center [198, 489] width 344 height 31
click at [54, 491] on div "Nenhum resultado encontrado para: " " Não há nenhuma opção para ser exibida." at bounding box center [198, 489] width 344 height 31
click at [58, 491] on div "Nenhum resultado encontrado para: " " Não há nenhuma opção para ser exibida." at bounding box center [198, 489] width 344 height 31
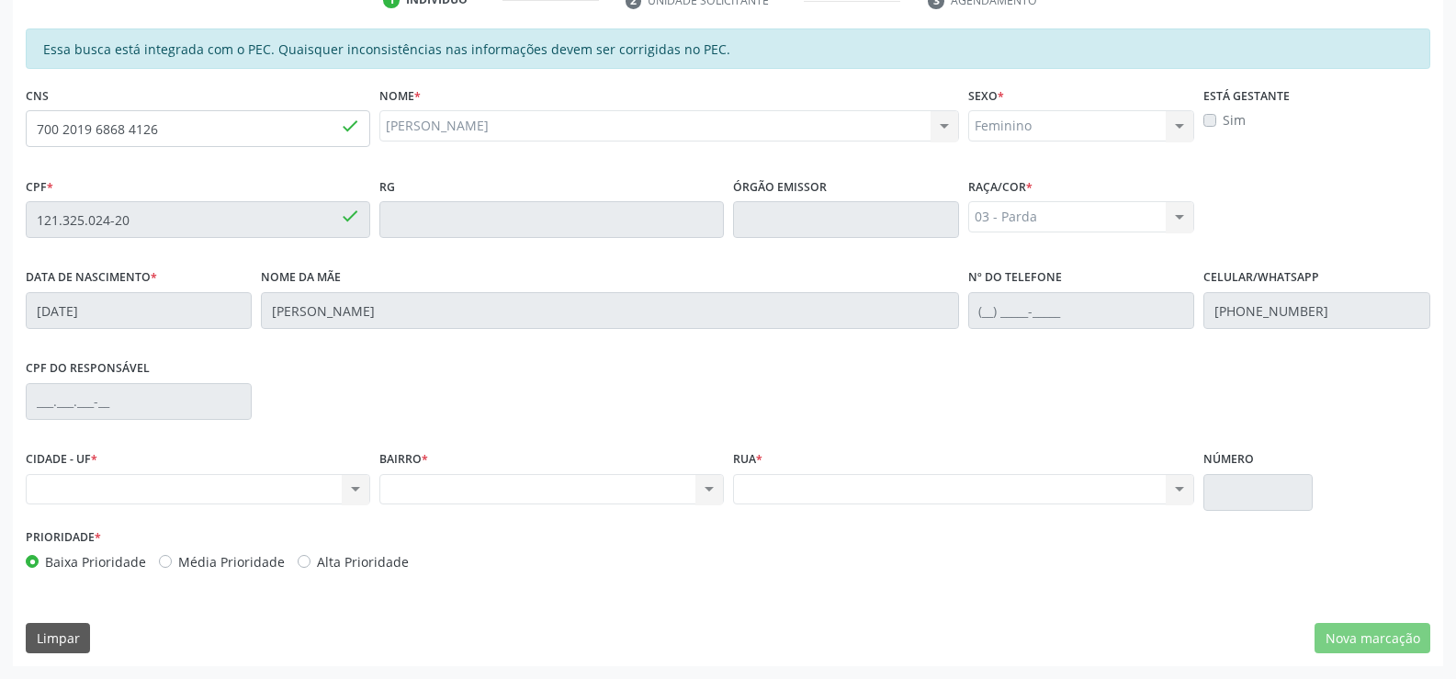
click at [386, 491] on div "Nenhum resultado encontrado para: " " Não há nenhuma opção para ser exibida." at bounding box center [551, 489] width 344 height 31
drag, startPoint x: 386, startPoint y: 491, endPoint x: 424, endPoint y: 491, distance: 38.6
click at [407, 491] on div "Nenhum resultado encontrado para: " " Não há nenhuma opção para ser exibida." at bounding box center [551, 489] width 344 height 31
click at [706, 480] on div "Nenhum resultado encontrado para: " " Não há nenhuma opção para ser exibida." at bounding box center [551, 489] width 344 height 31
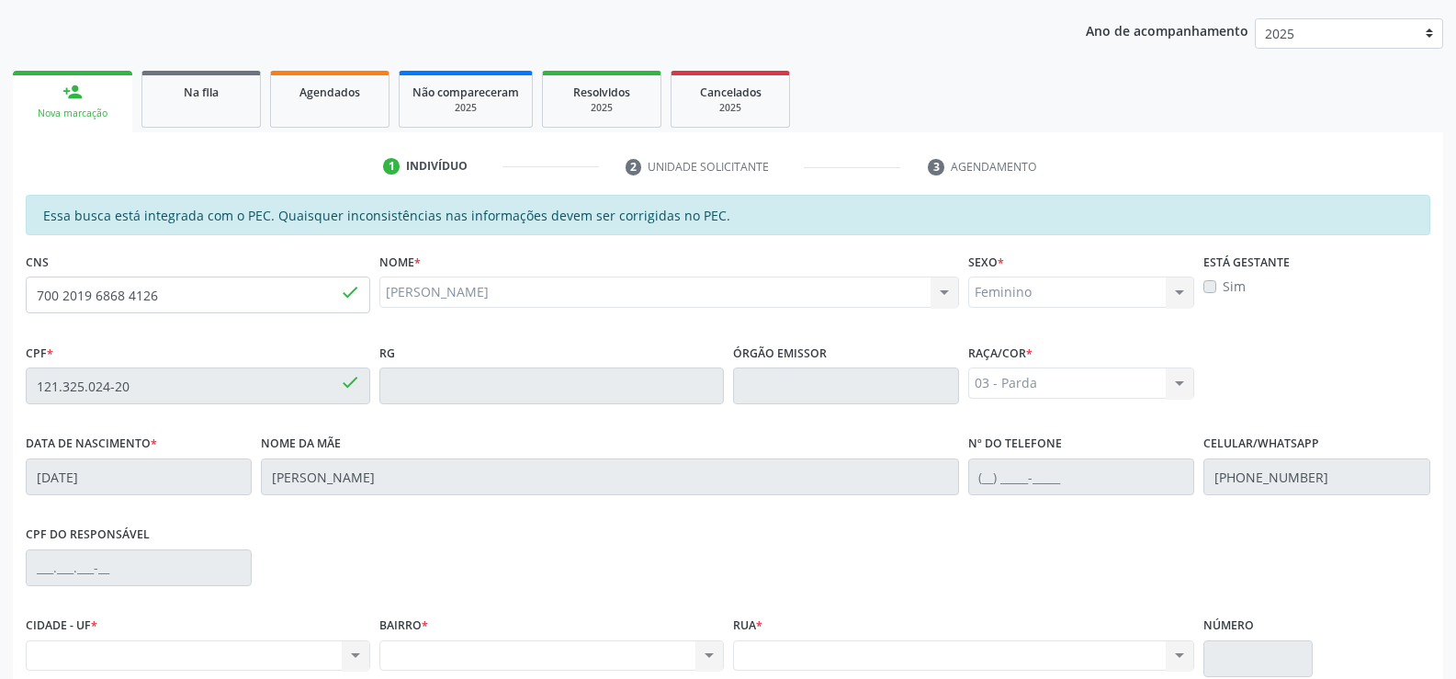
scroll to position [212, 0]
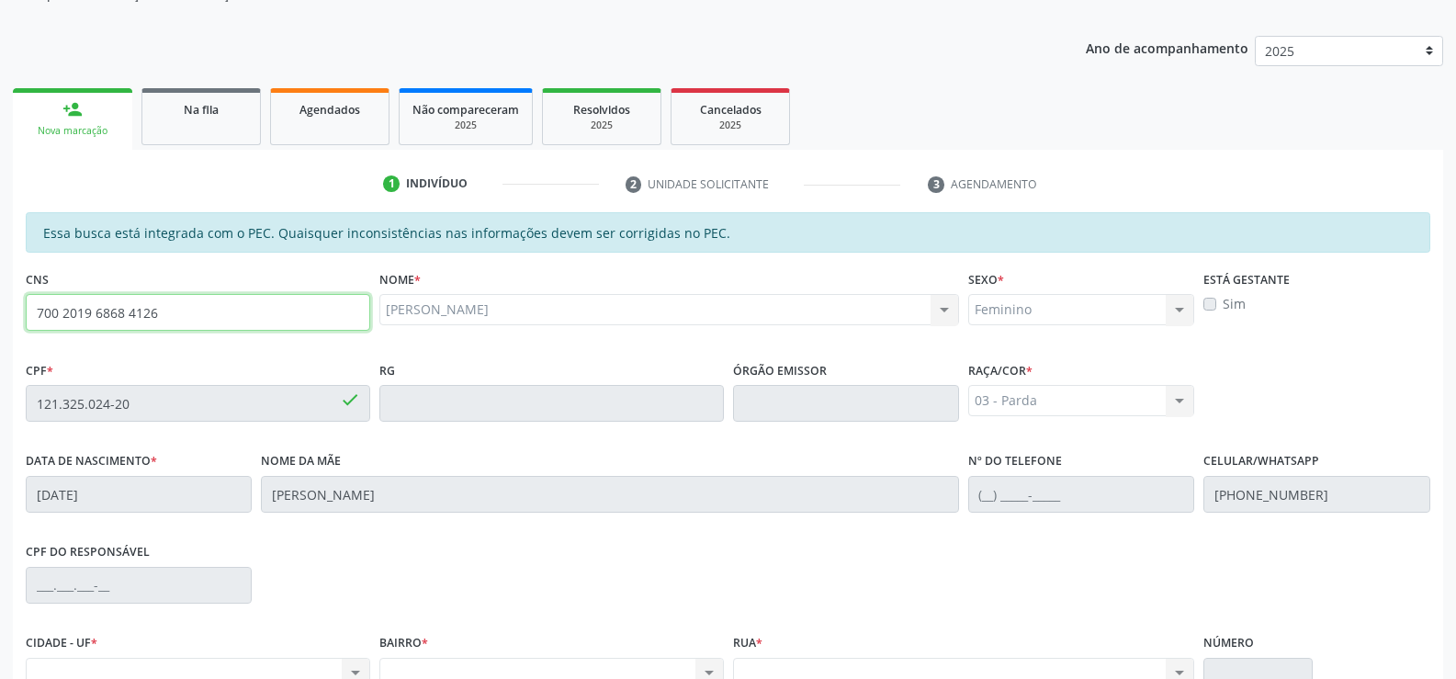
click at [245, 331] on input "700 2019 6868 4126" at bounding box center [198, 312] width 344 height 37
type input "7"
type input "708 0013 8185 4923"
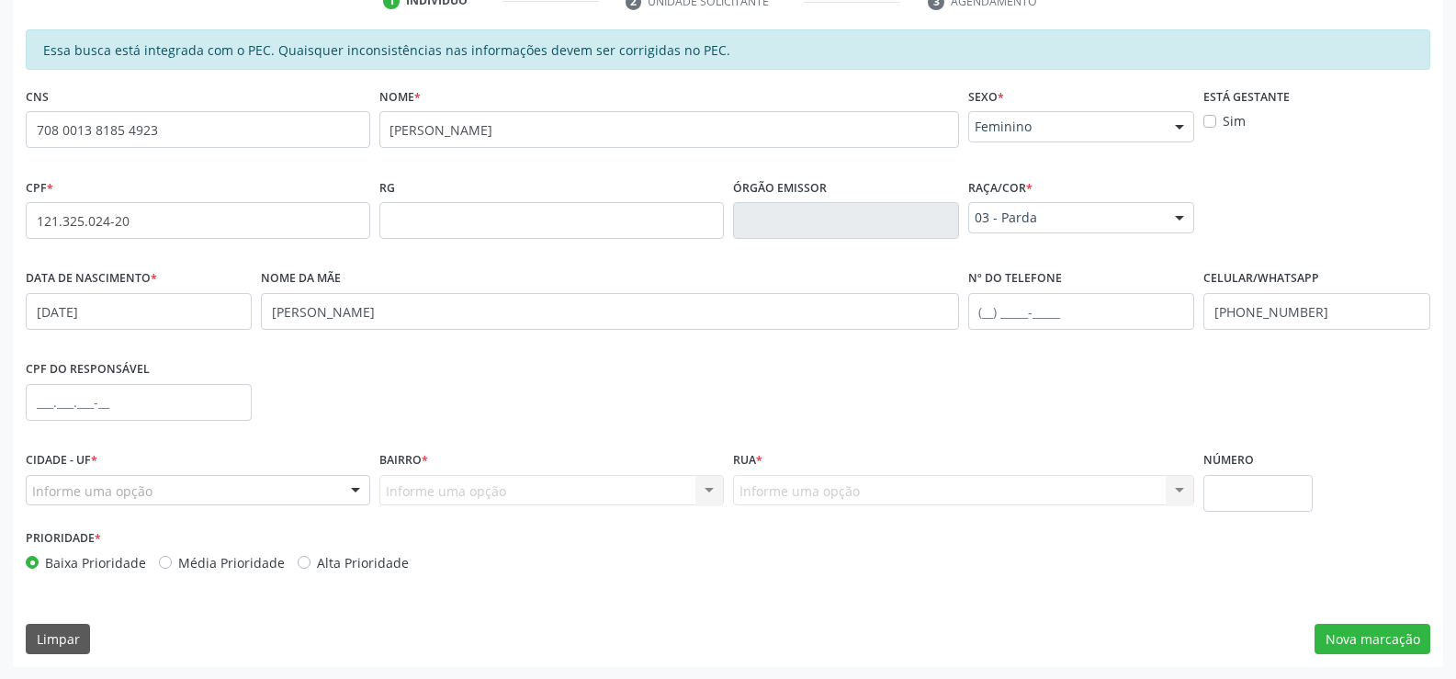
scroll to position [396, 0]
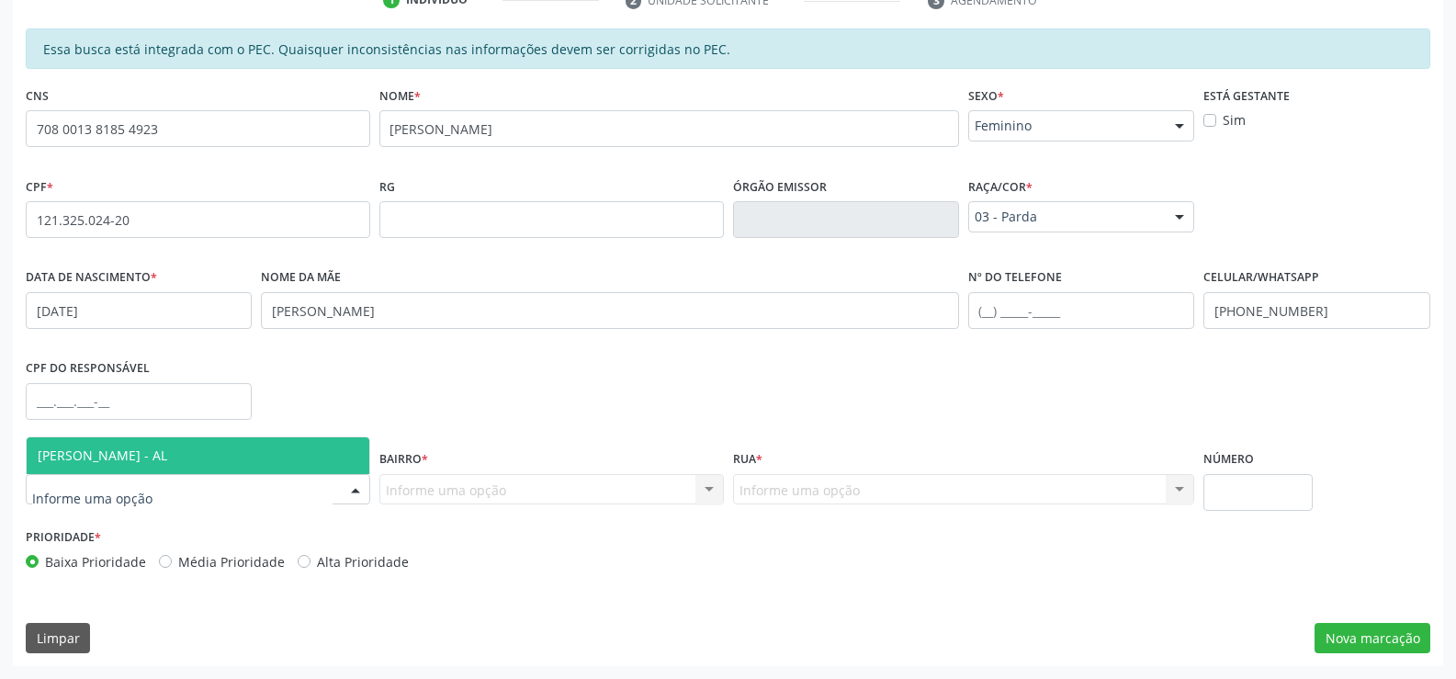
click at [351, 486] on div at bounding box center [356, 490] width 28 height 31
click at [336, 445] on span "[PERSON_NAME] - AL" at bounding box center [198, 455] width 343 height 37
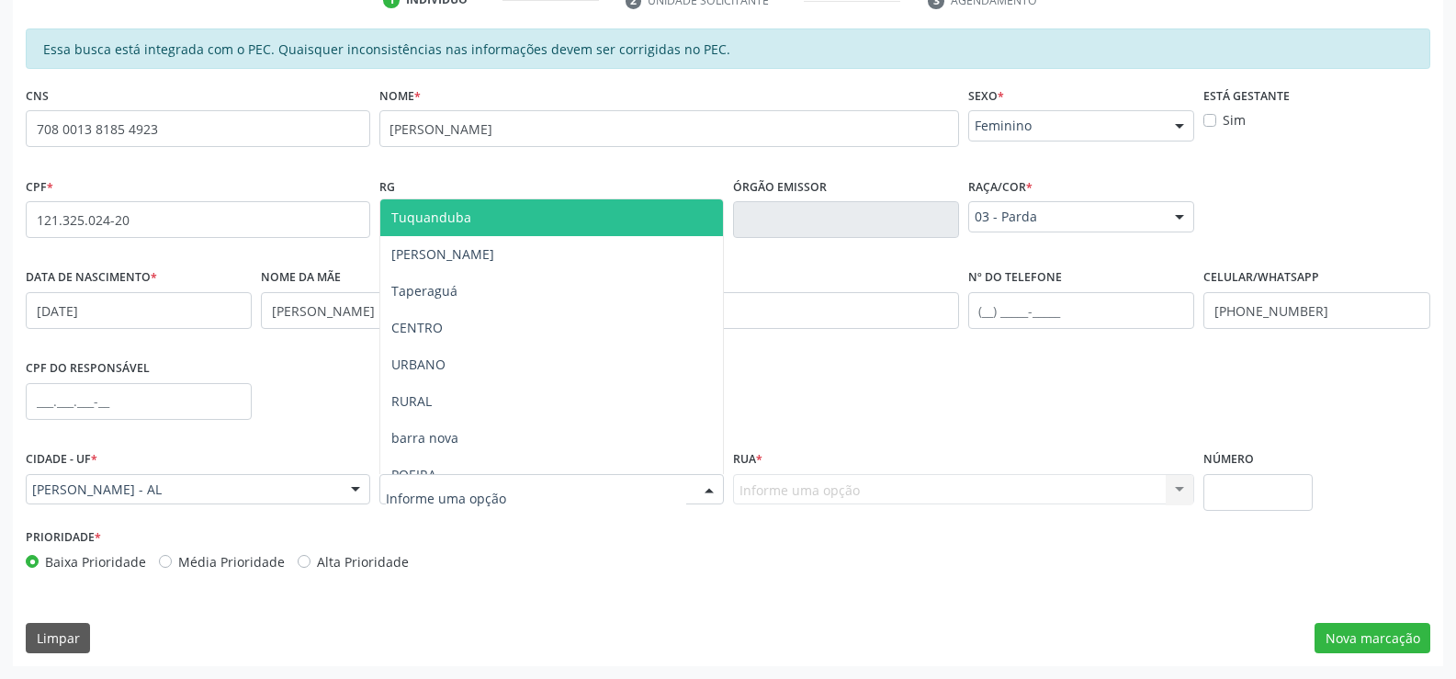
click at [707, 489] on div at bounding box center [709, 490] width 28 height 31
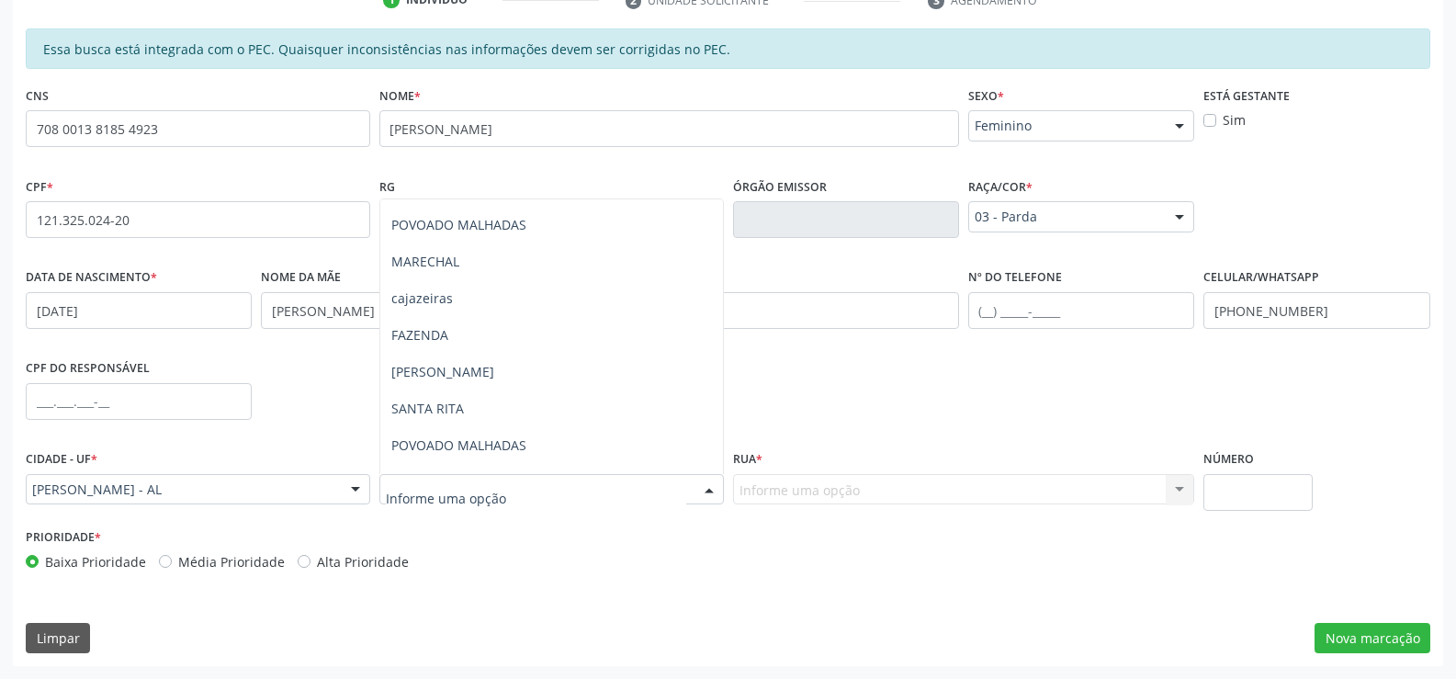
scroll to position [534, 0]
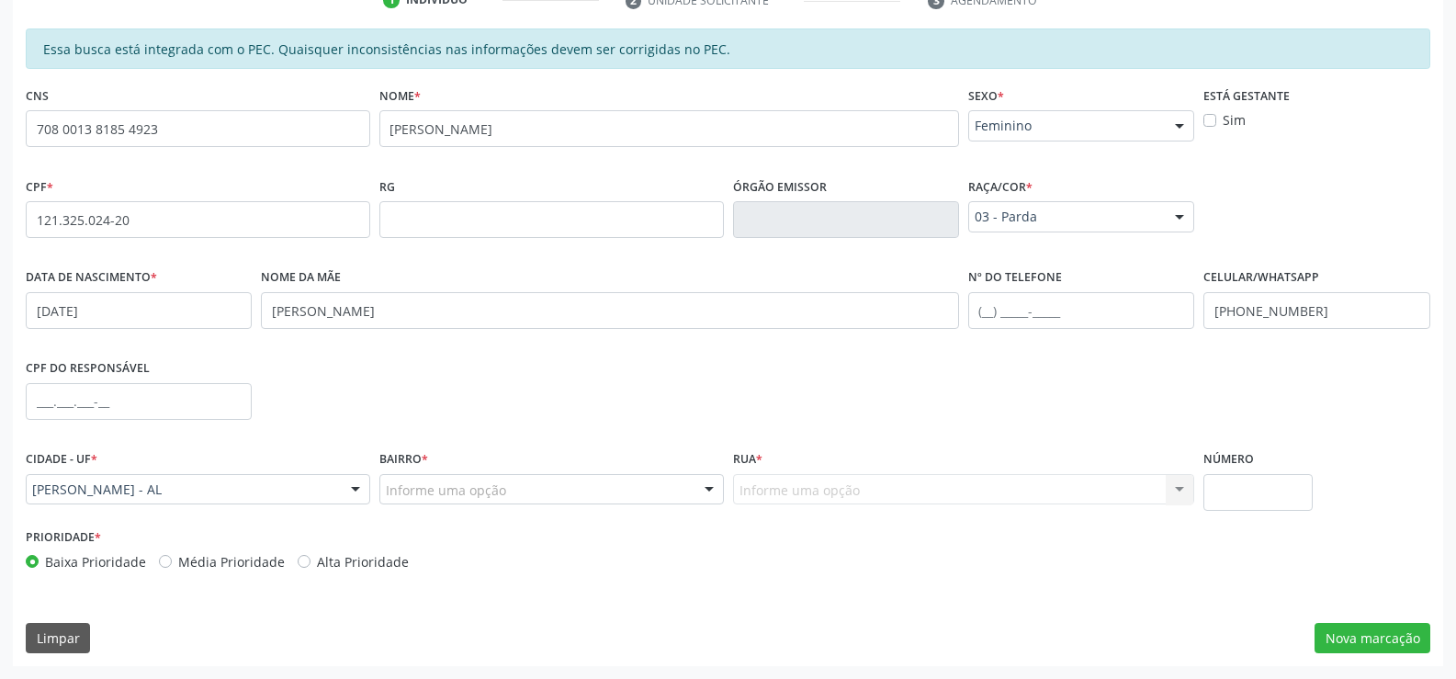
click at [600, 575] on div "Prioridade * Baixa Prioridade Média Prioridade Alta Prioridade" at bounding box center [374, 554] width 707 height 61
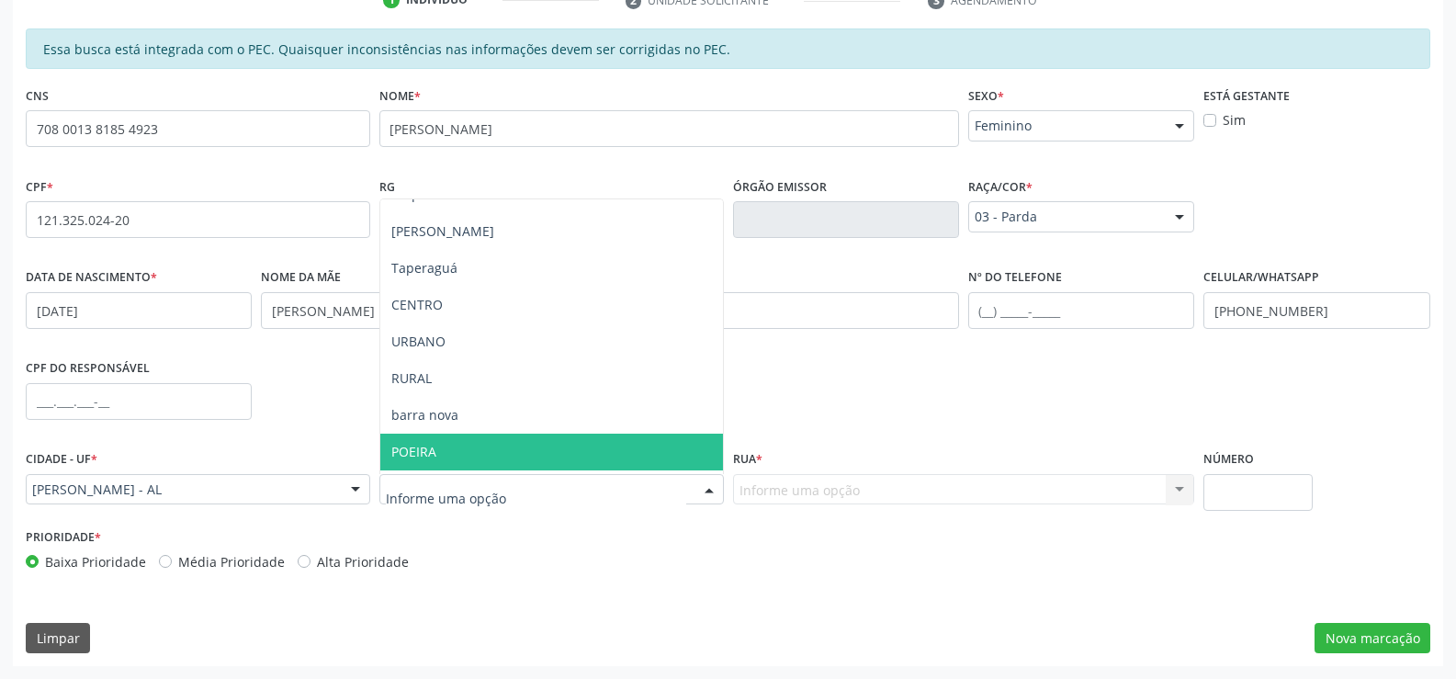
scroll to position [0, 0]
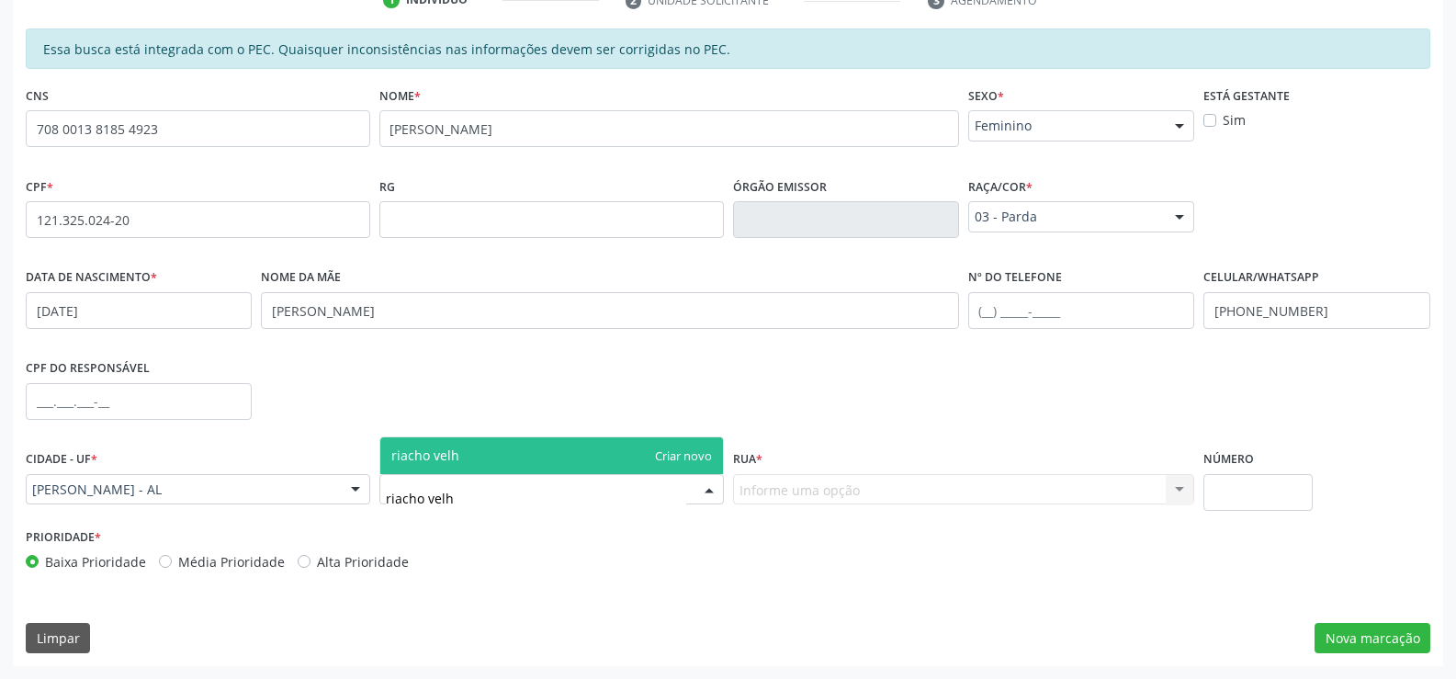
type input "riacho velho"
click at [423, 500] on input "riacho velho" at bounding box center [536, 498] width 300 height 37
click at [695, 459] on span "riacho velho" at bounding box center [551, 455] width 343 height 37
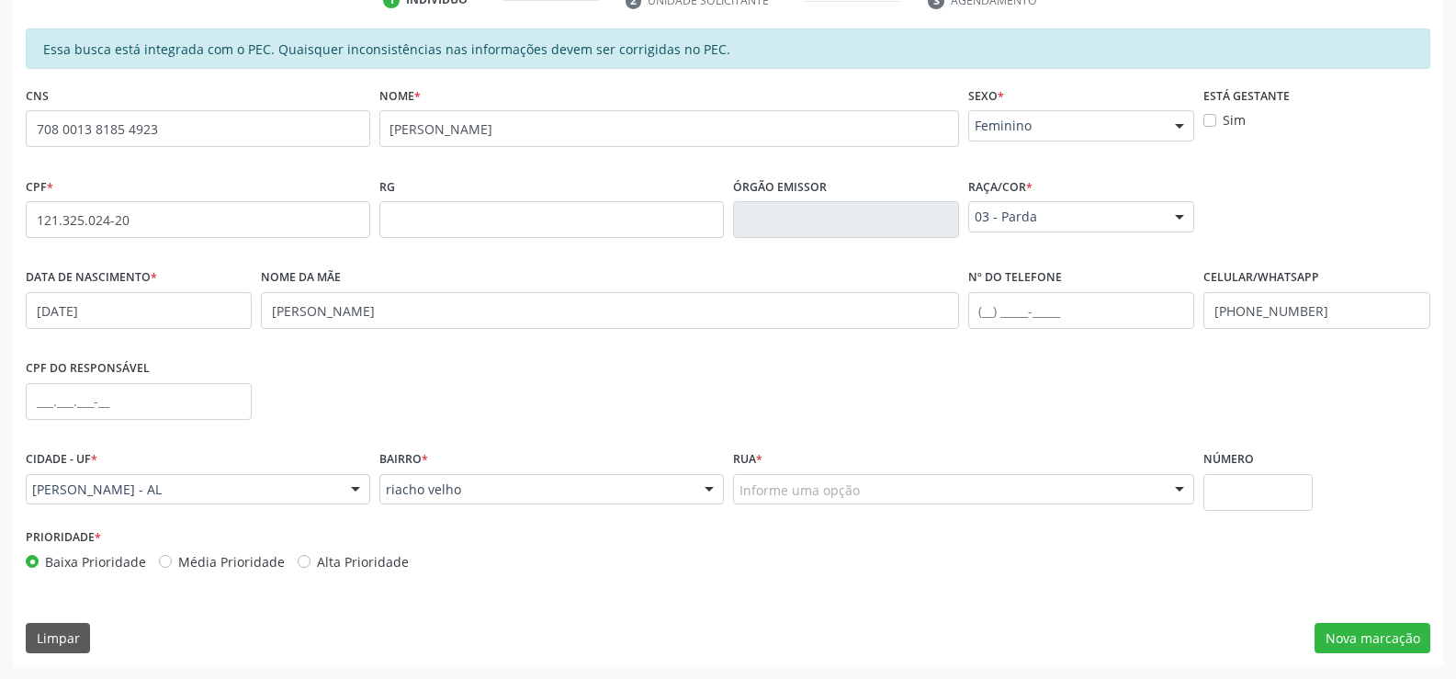
click at [1175, 491] on div at bounding box center [1180, 490] width 28 height 31
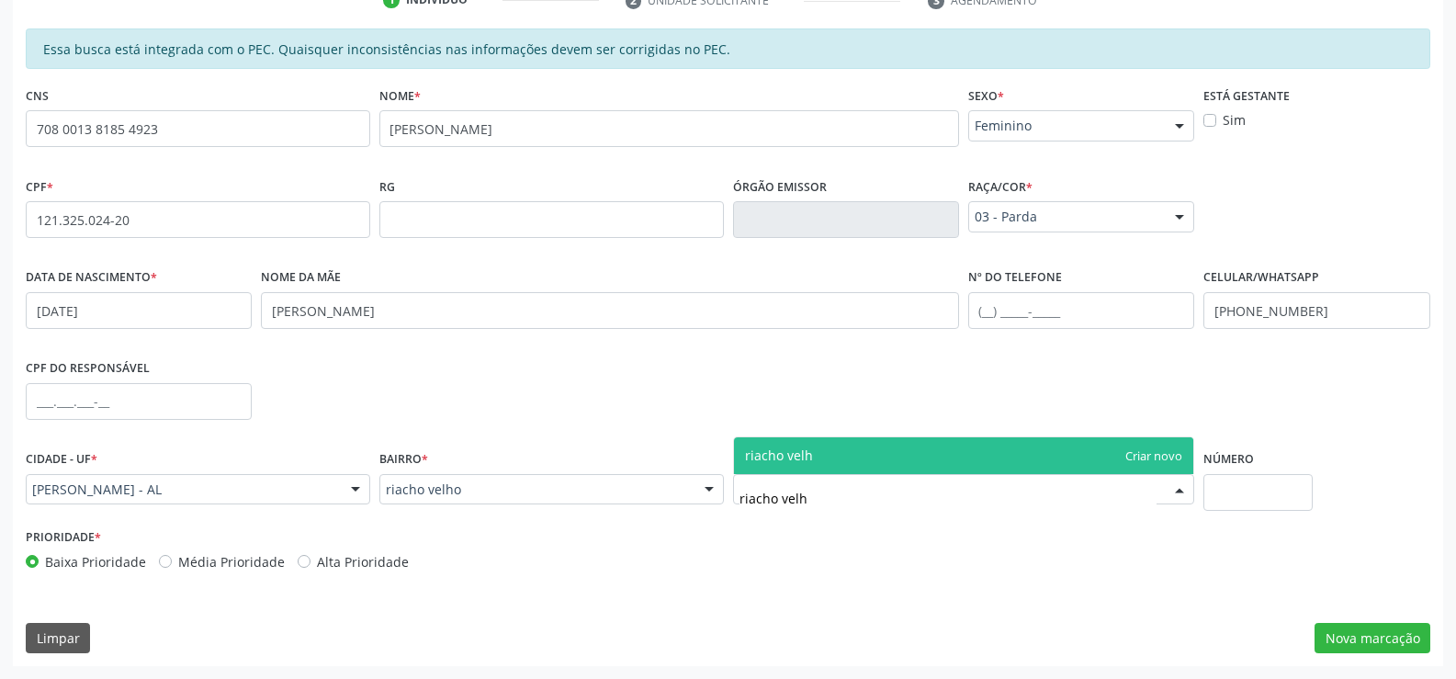
type input "riacho velho"
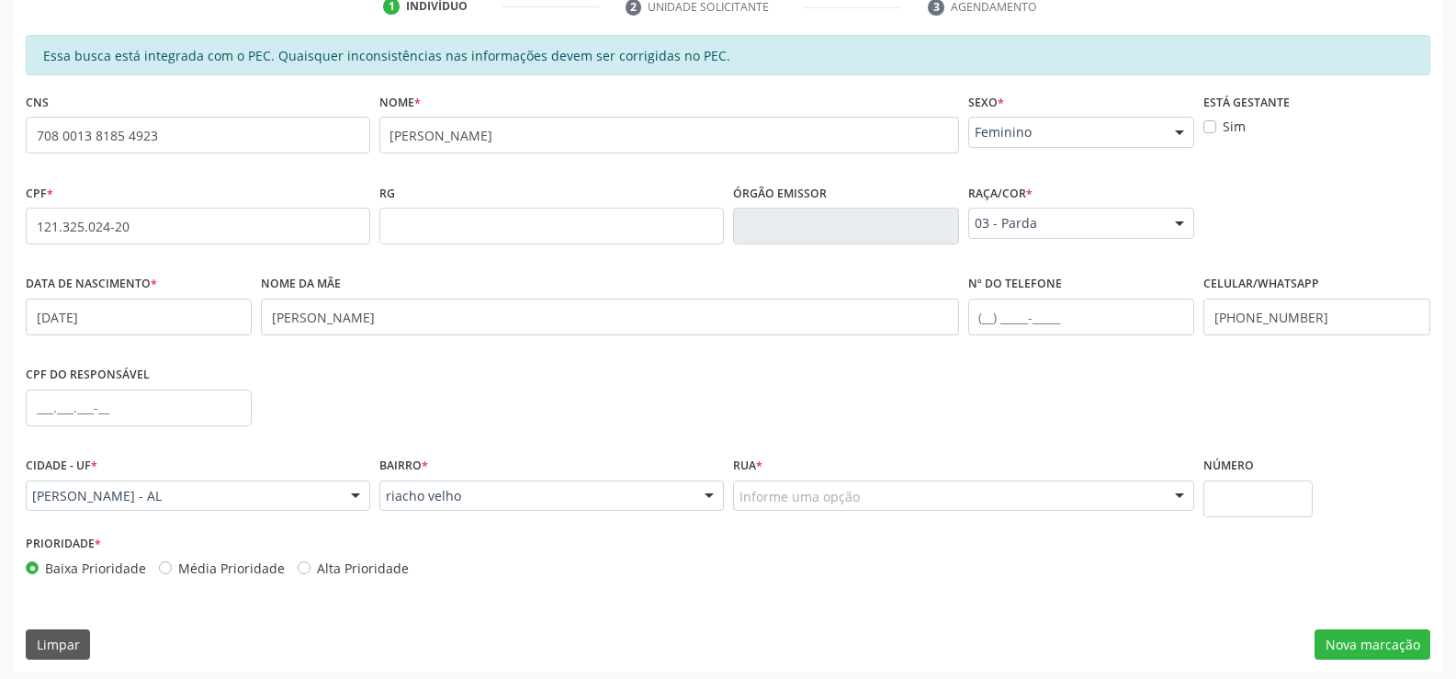
scroll to position [396, 0]
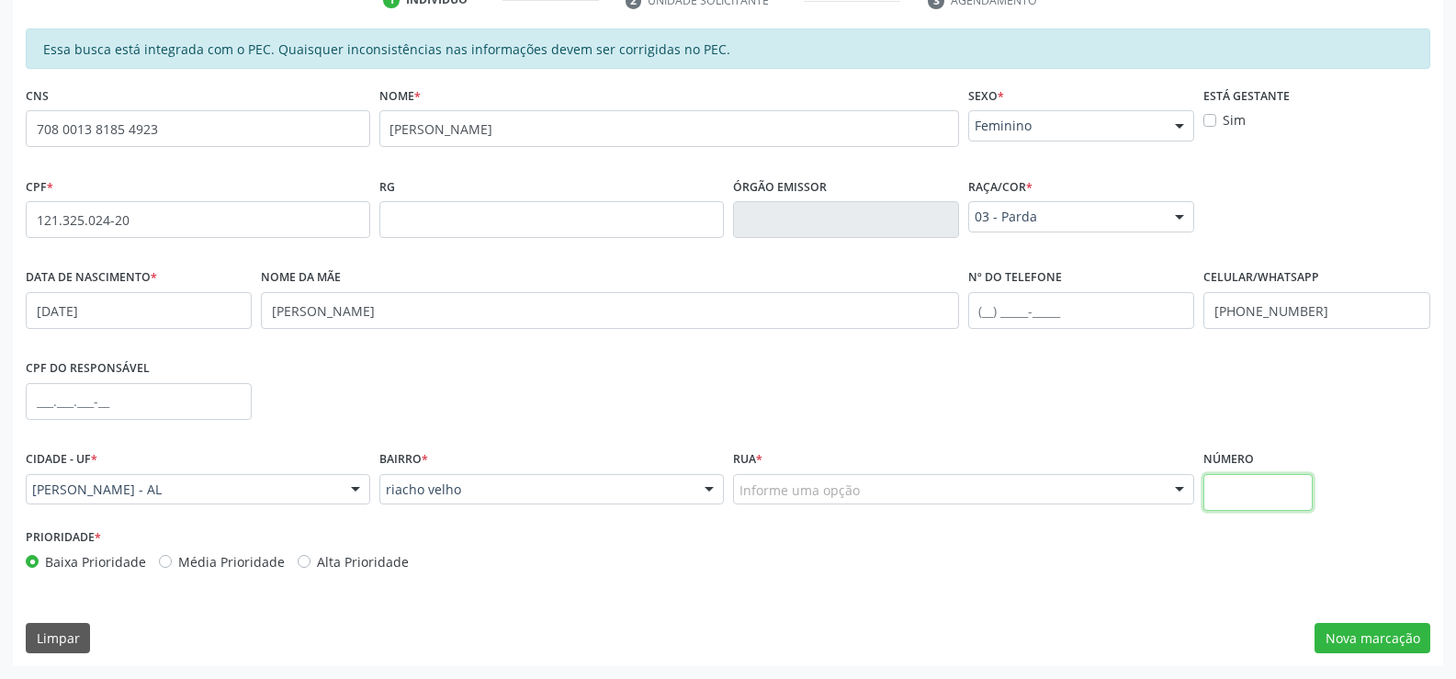
click at [1225, 488] on input "text" at bounding box center [1257, 492] width 108 height 37
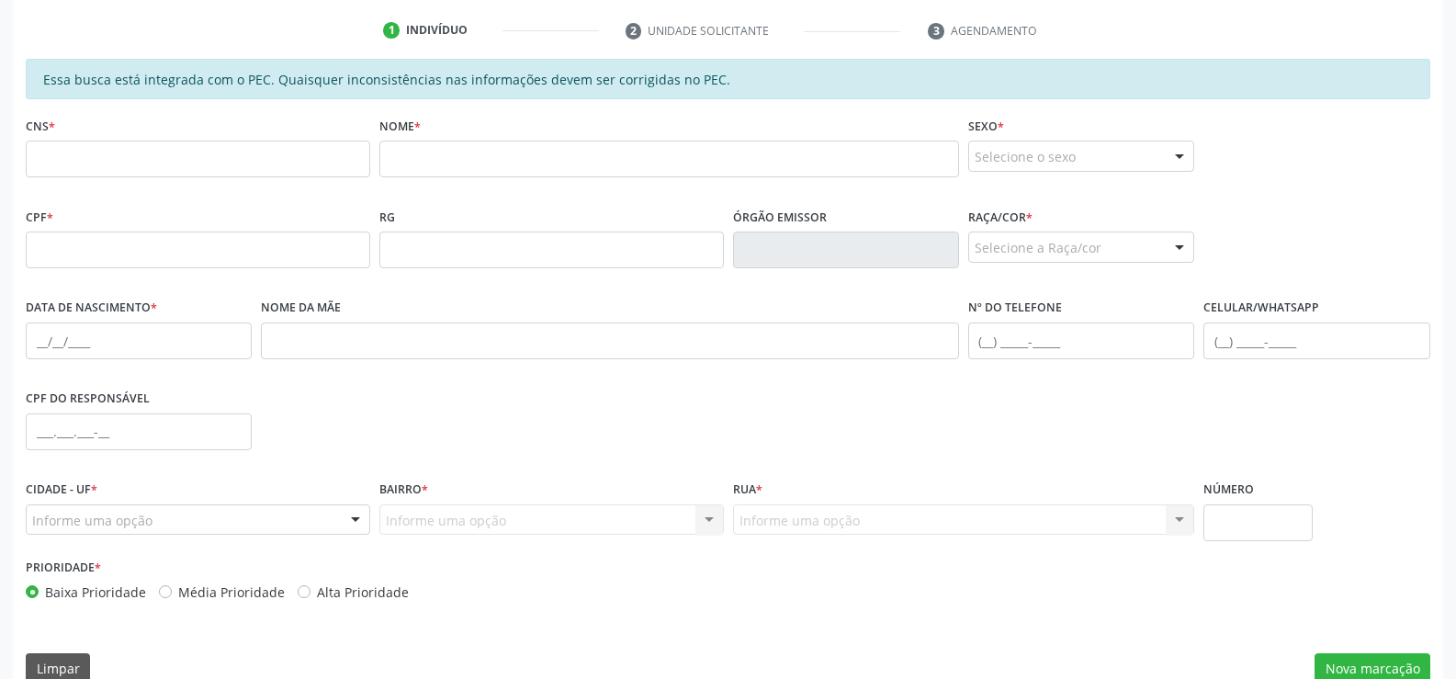
scroll to position [367, 0]
click at [84, 163] on input "text" at bounding box center [198, 157] width 344 height 37
type input "701 8022 3188 7776"
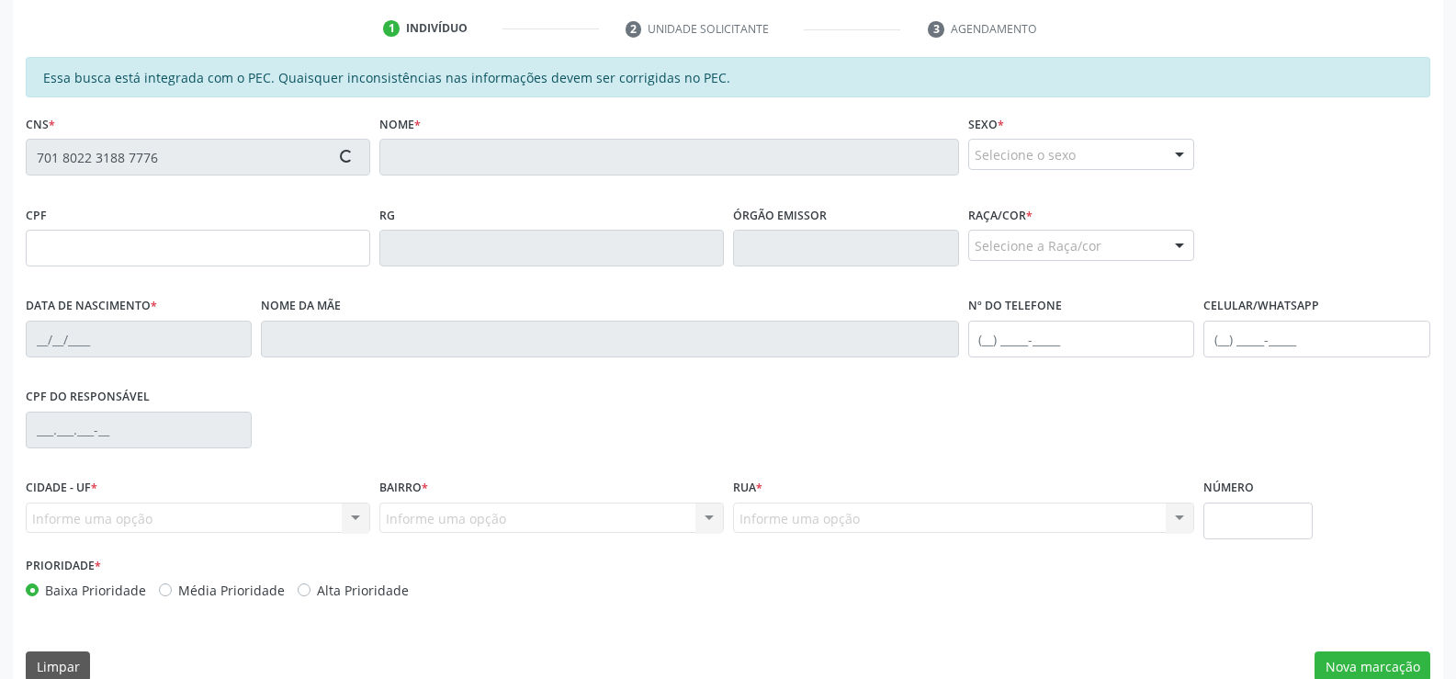
type input "115.330.964-57"
type input "2[DATE]"
type input "[PERSON_NAME]"
type input "[PHONE_NUMBER]"
type input "S/N"
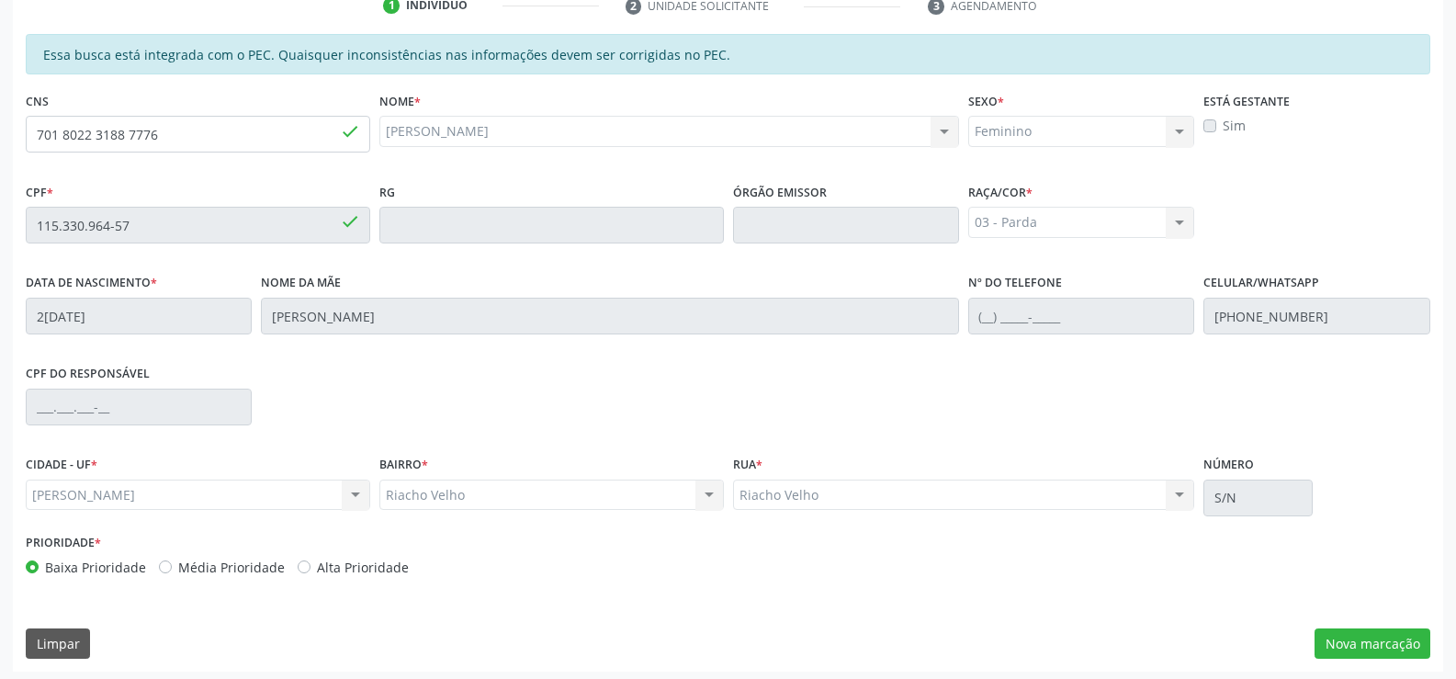
scroll to position [396, 0]
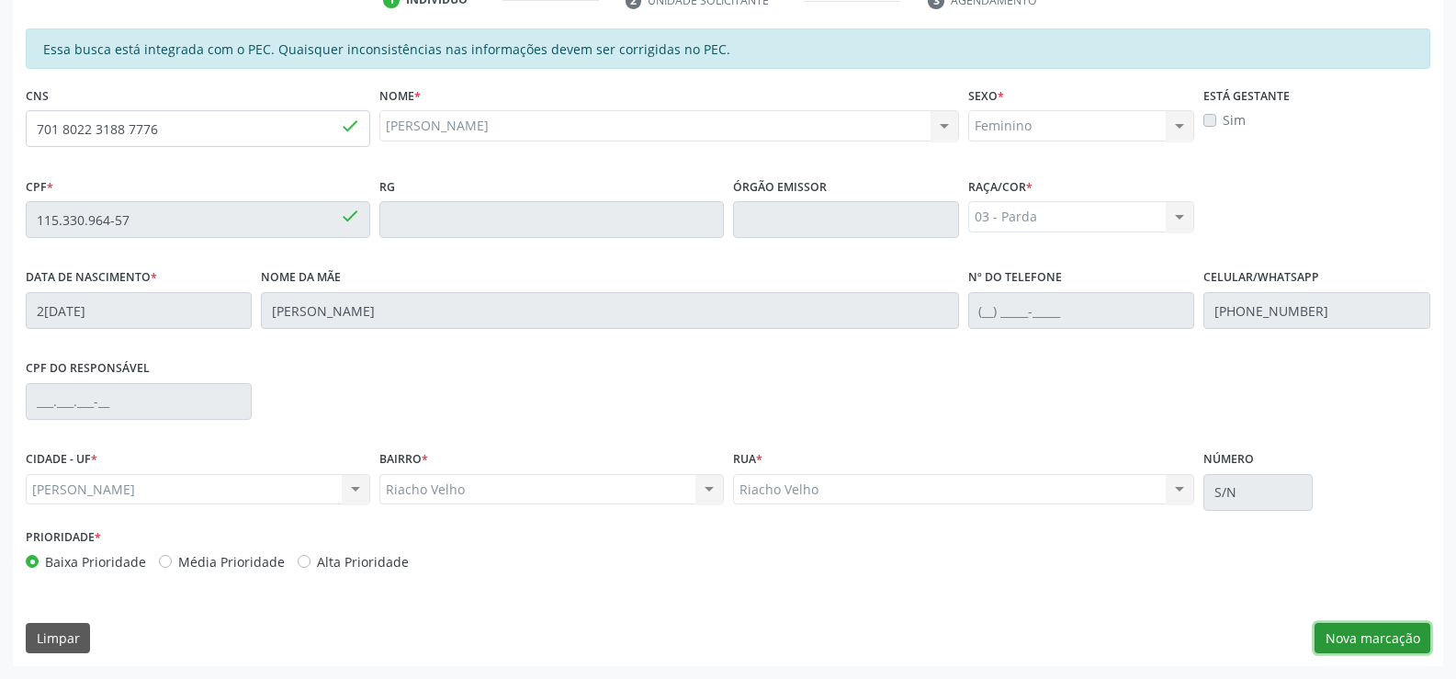
click at [1392, 637] on button "Nova marcação" at bounding box center [1373, 638] width 116 height 31
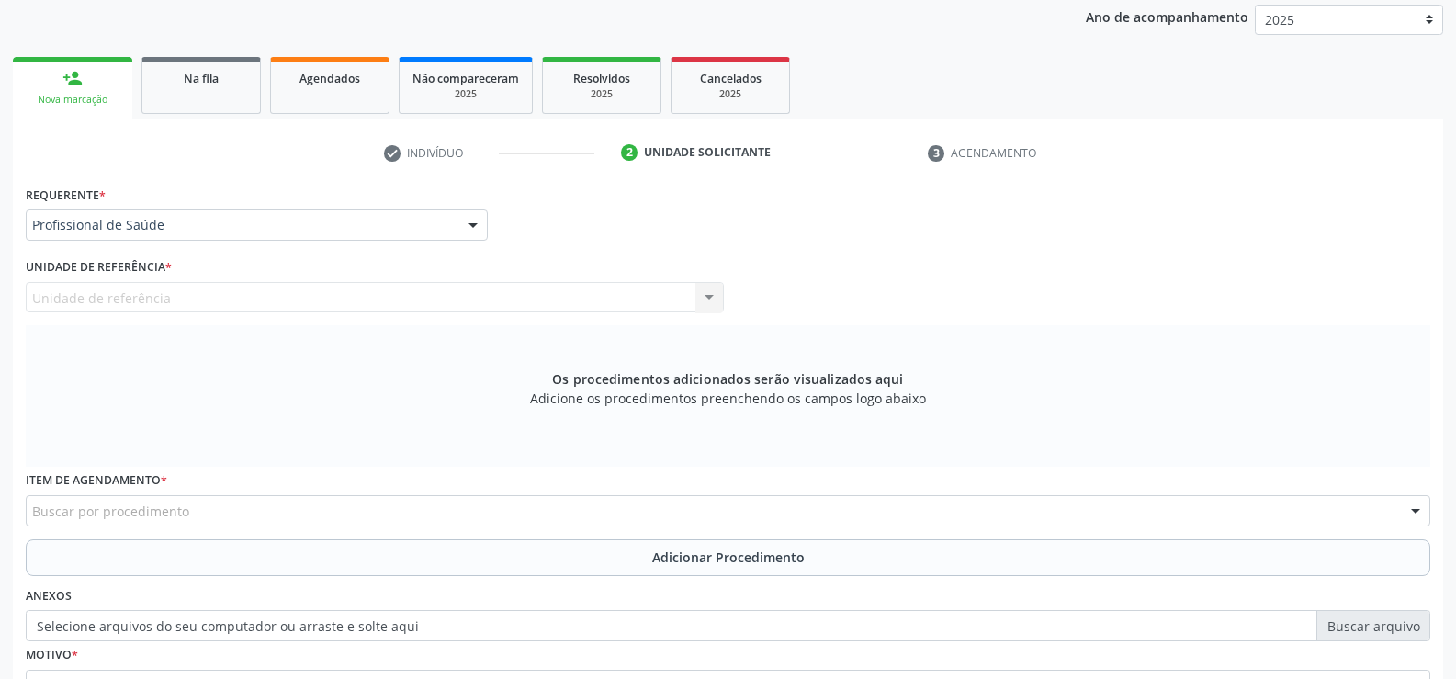
scroll to position [213, 0]
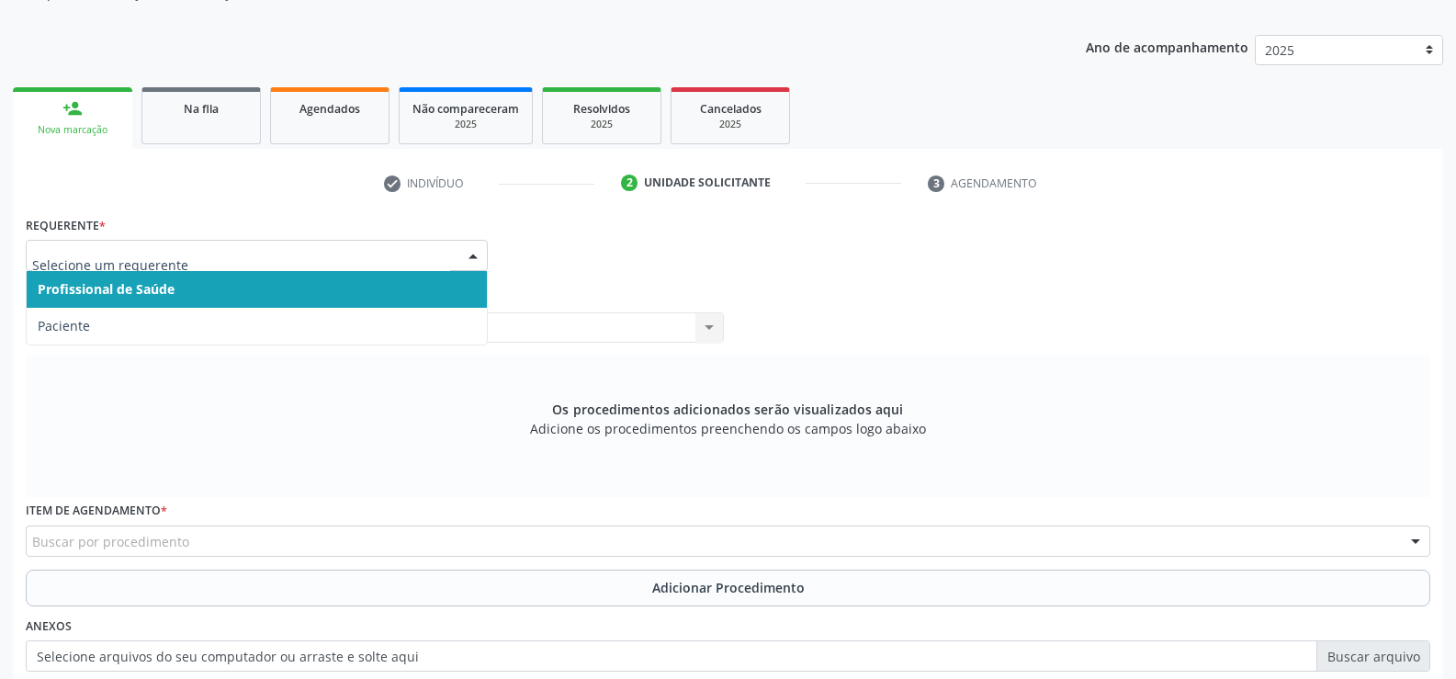
click at [466, 255] on div at bounding box center [473, 256] width 28 height 31
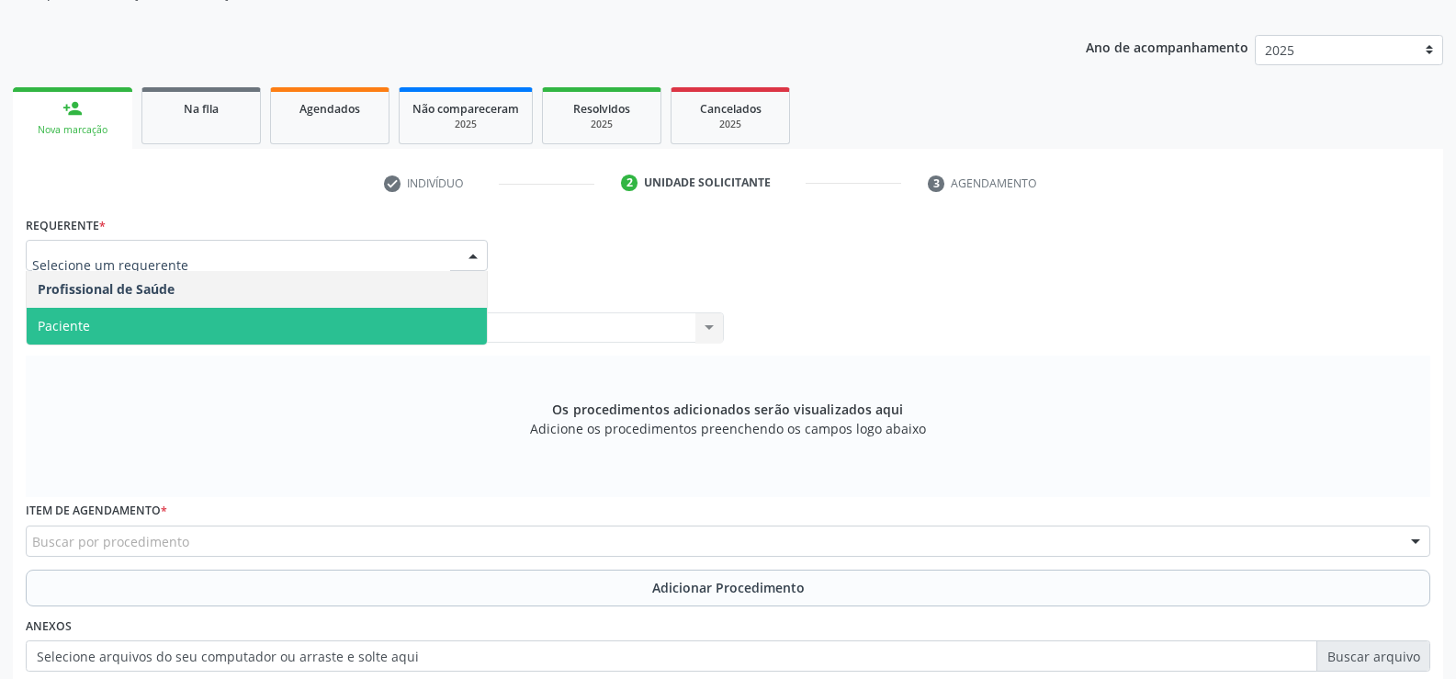
click at [412, 318] on span "Paciente" at bounding box center [257, 326] width 460 height 37
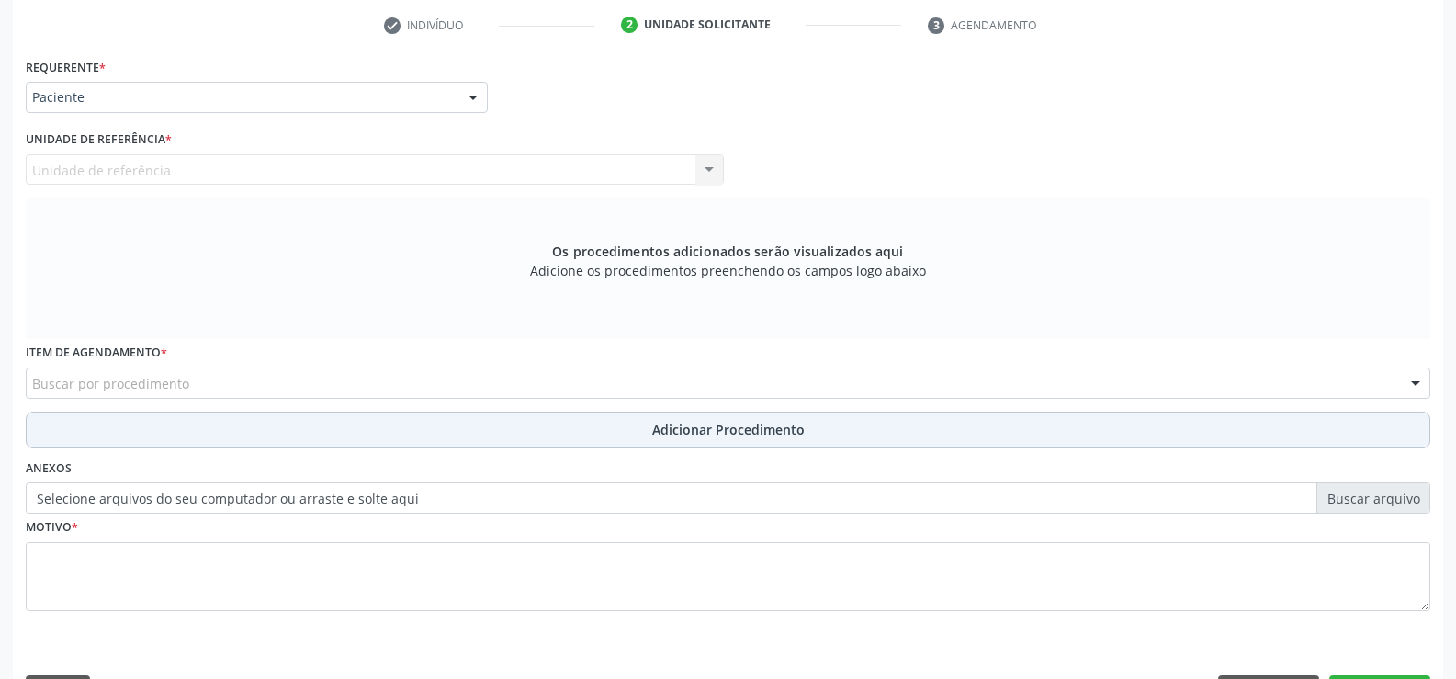
scroll to position [424, 0]
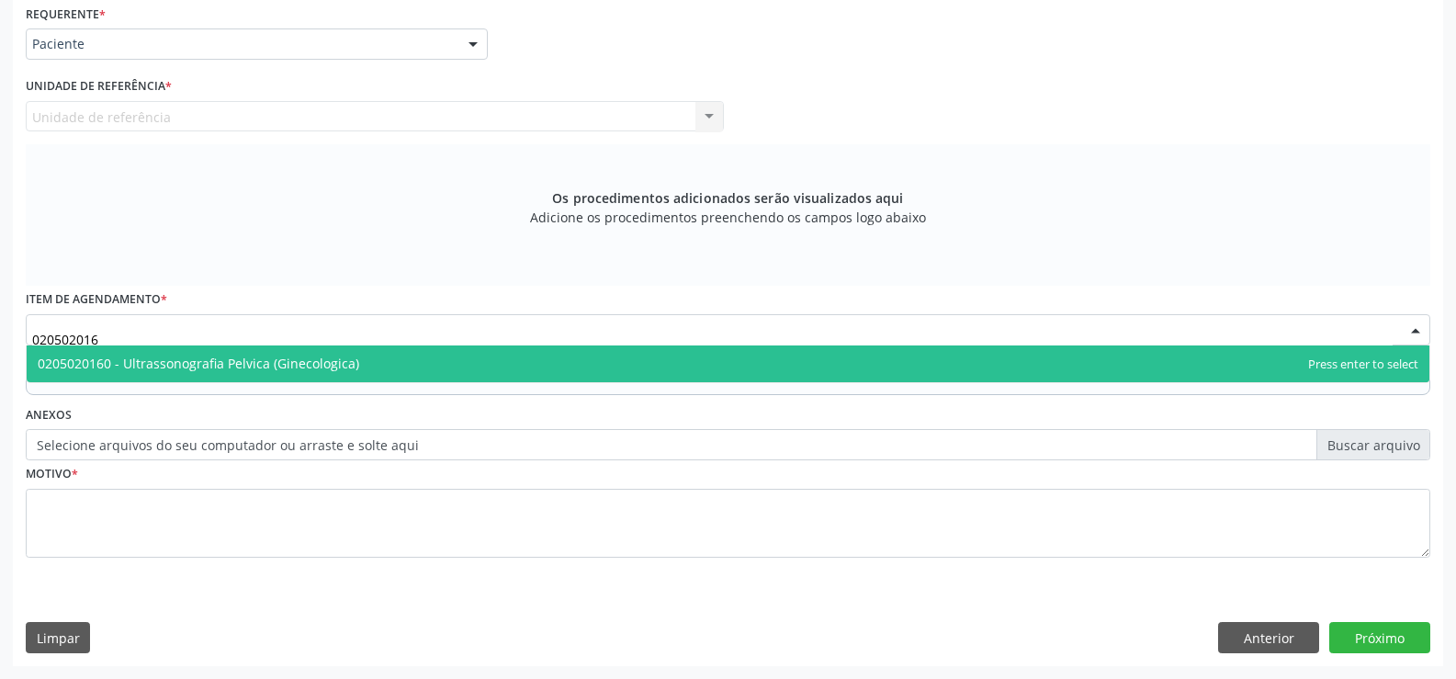
type input "0205020160"
click at [189, 357] on span "0205020160 - Ultrassonografia Pelvica (Ginecologica)" at bounding box center [199, 363] width 322 height 17
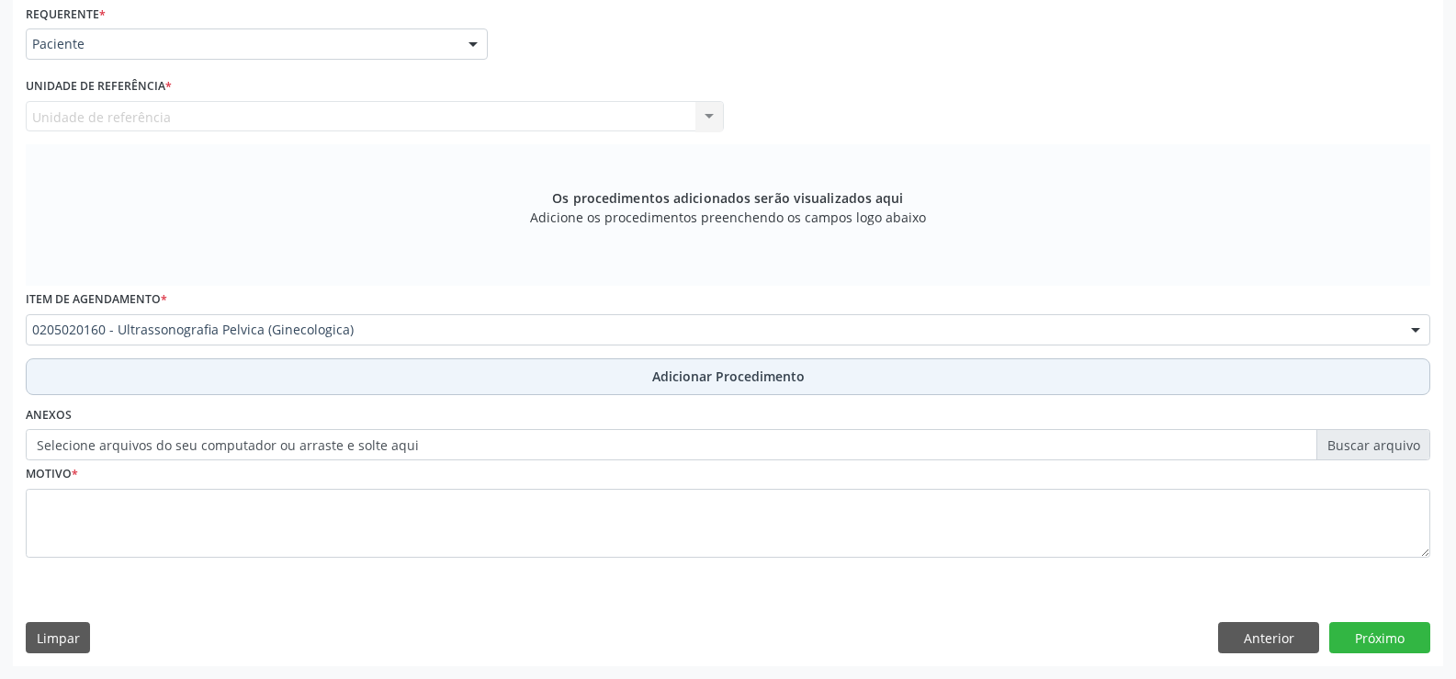
click at [712, 379] on span "Adicionar Procedimento" at bounding box center [728, 376] width 152 height 19
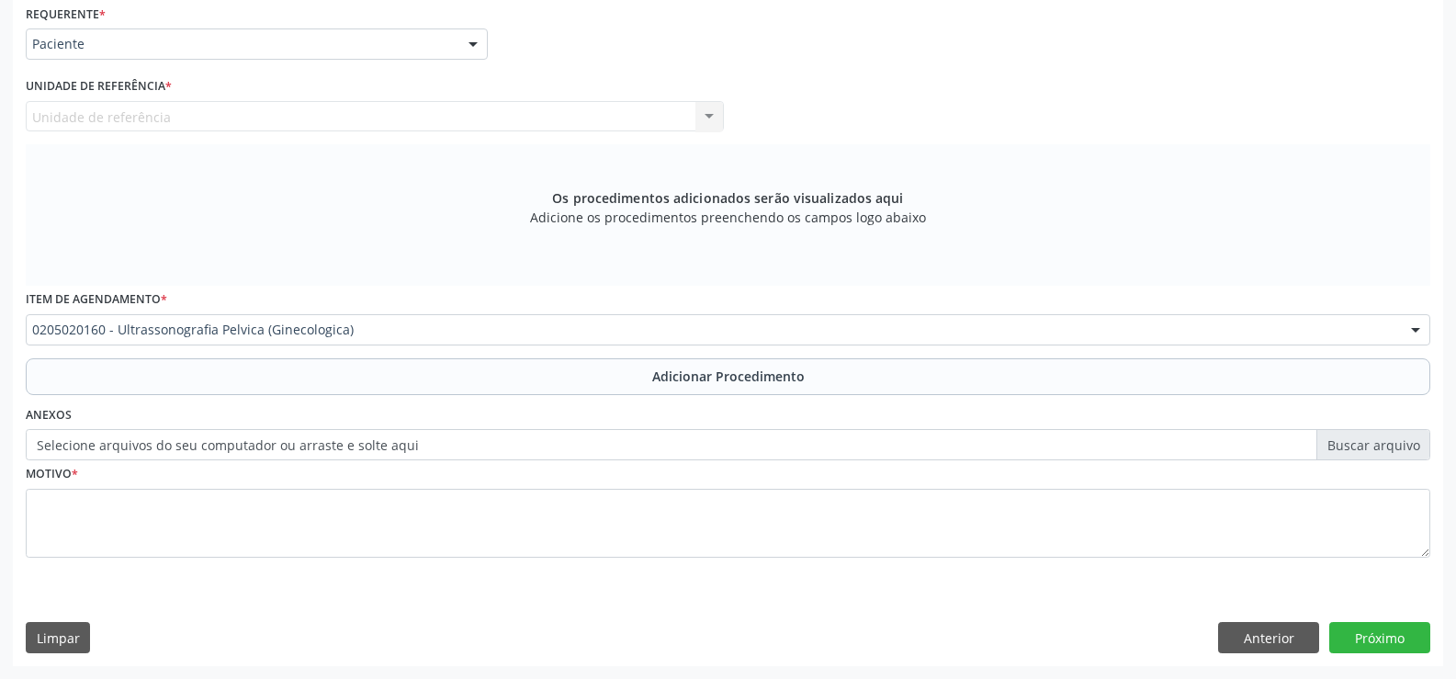
scroll to position [355, 0]
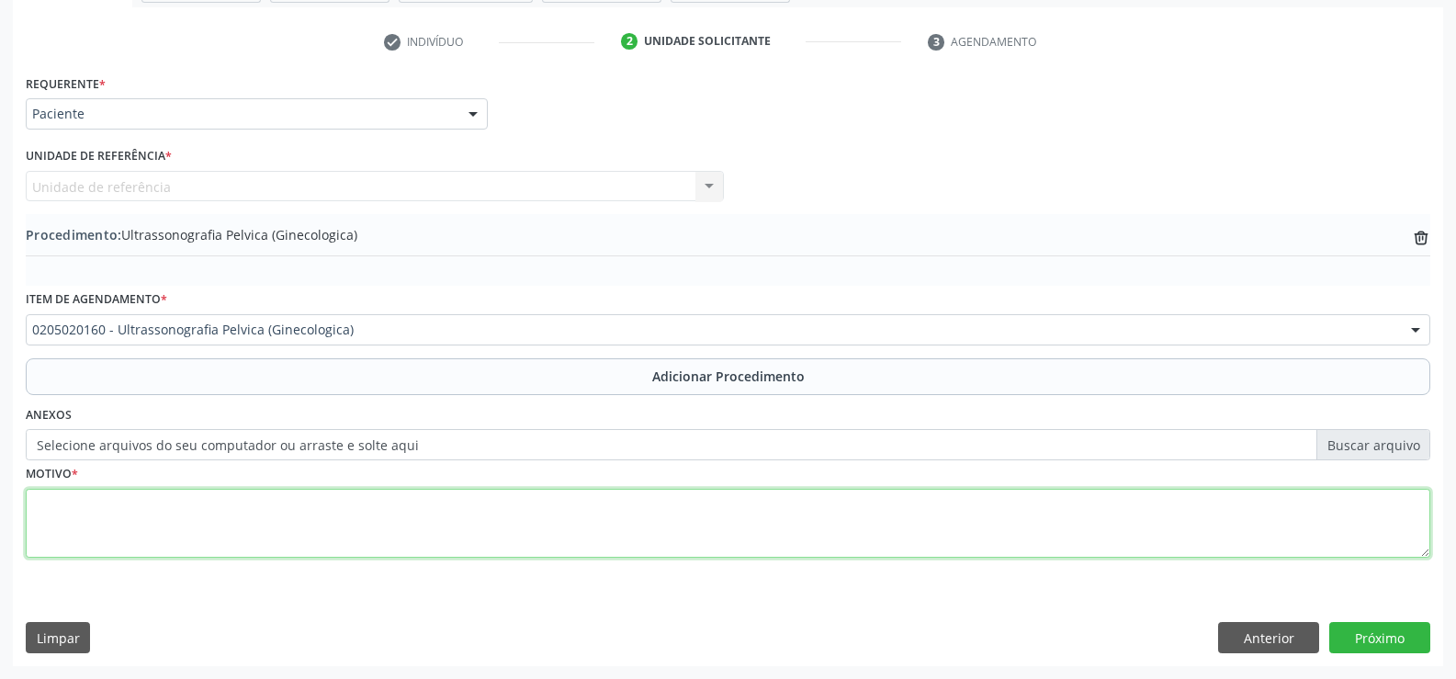
click at [95, 519] on textarea at bounding box center [728, 524] width 1405 height 70
type textarea "irregularidade menstrual"
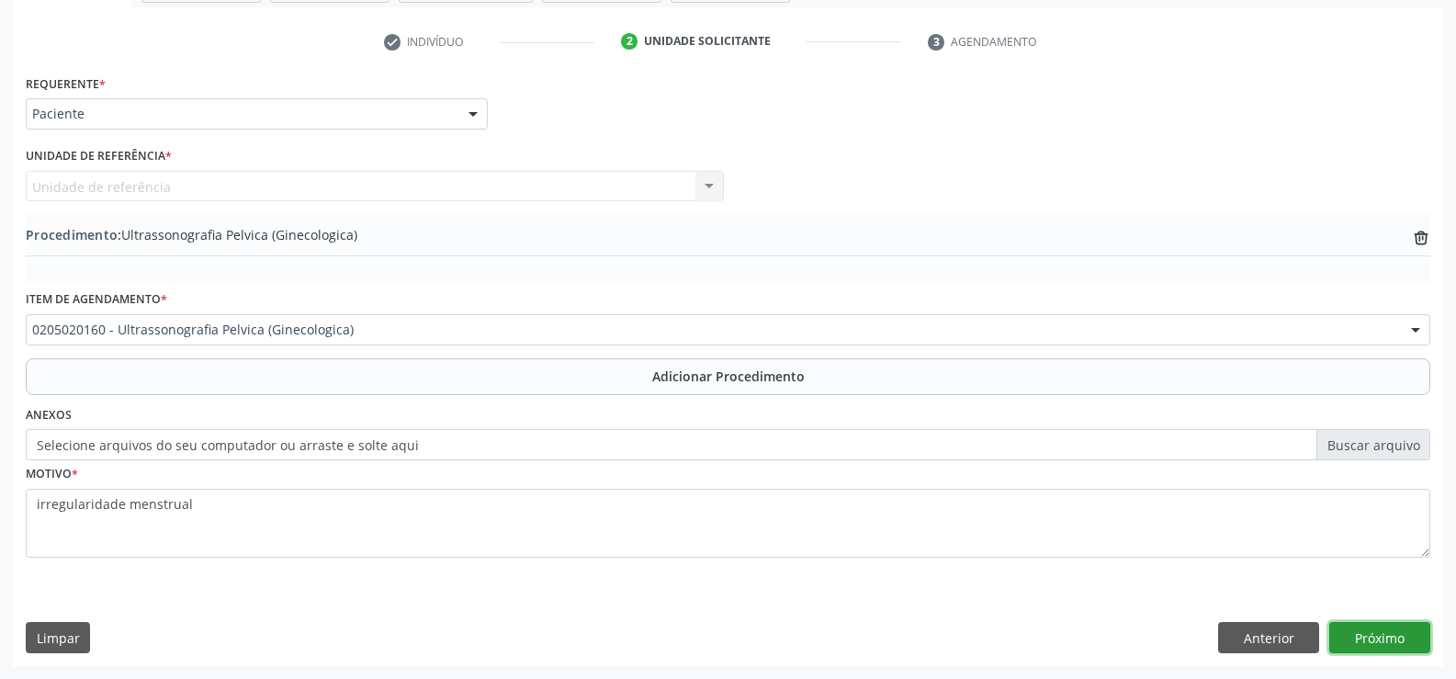
click at [1369, 640] on button "Próximo" at bounding box center [1379, 637] width 101 height 31
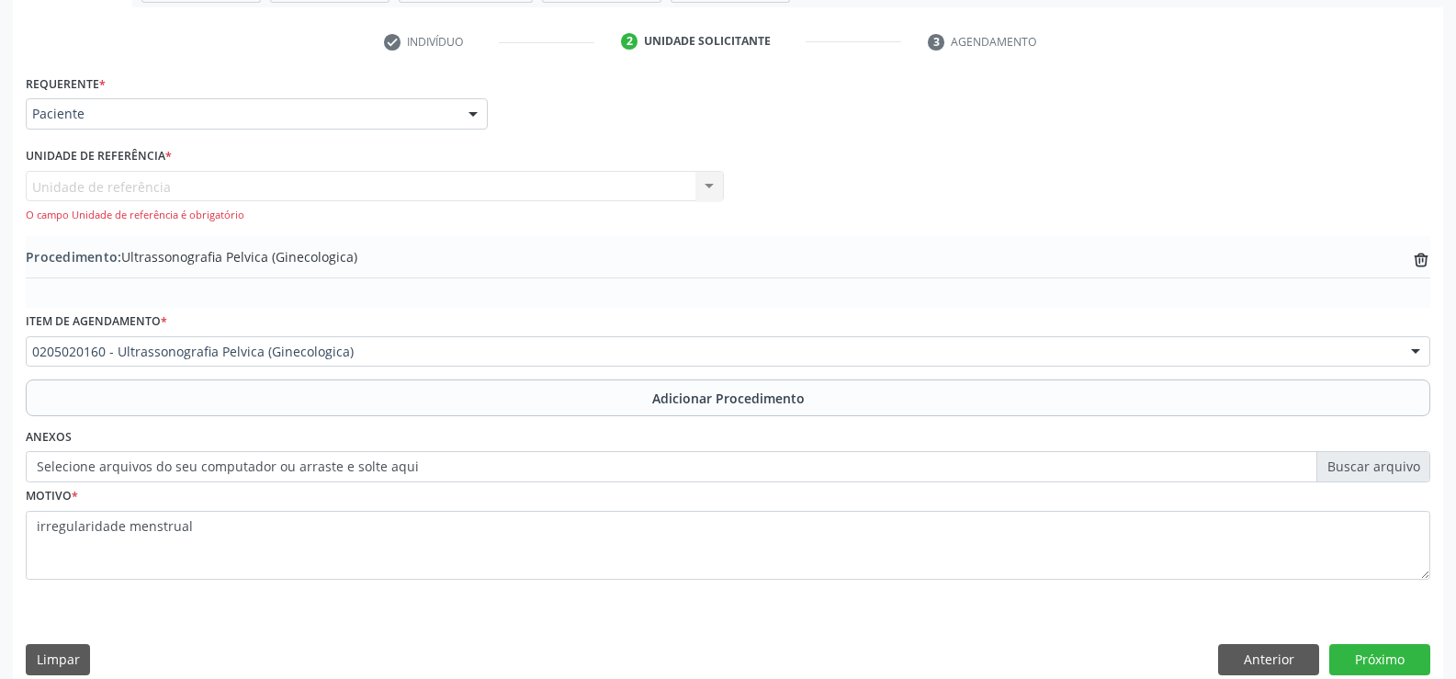
click at [710, 188] on div "Unidade de referência Unidade de Saude da Familia Ver [PERSON_NAME] Nenhum resu…" at bounding box center [375, 197] width 698 height 52
click at [475, 113] on div at bounding box center [473, 114] width 28 height 31
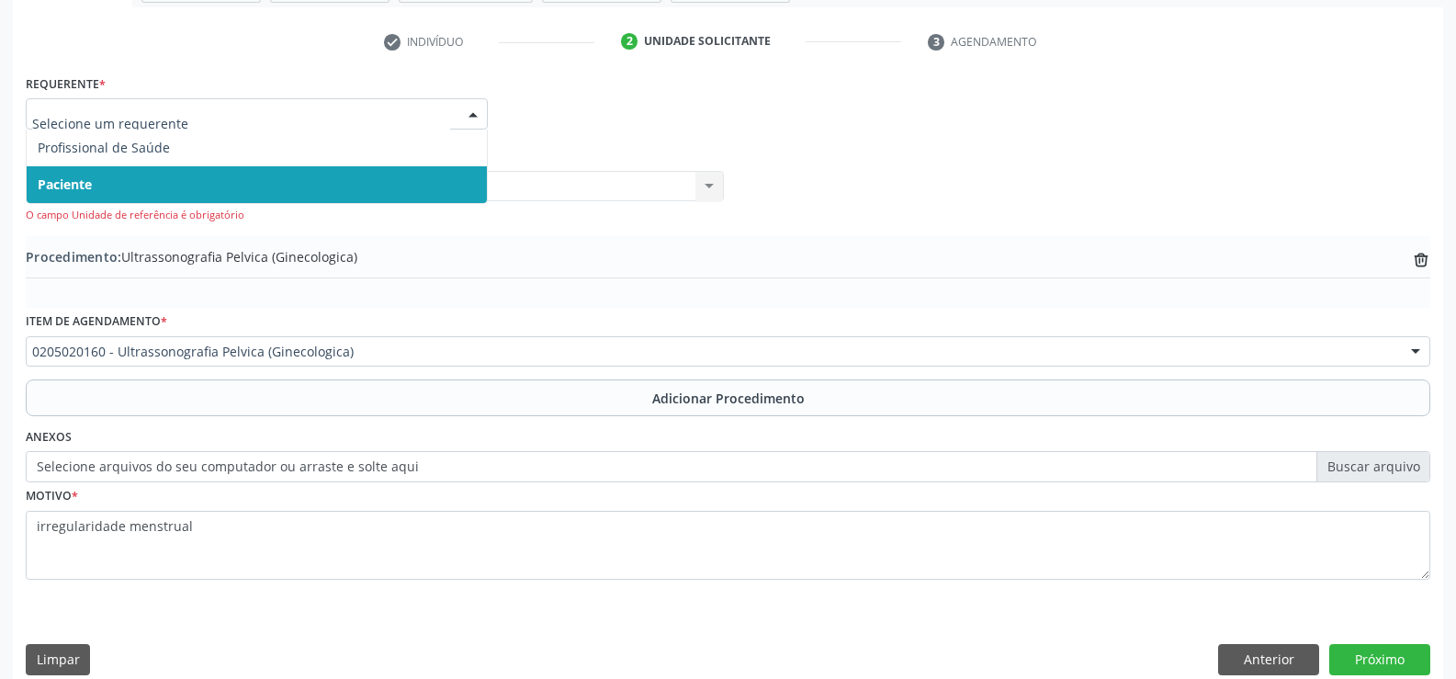
click at [423, 179] on span "Paciente" at bounding box center [257, 184] width 460 height 37
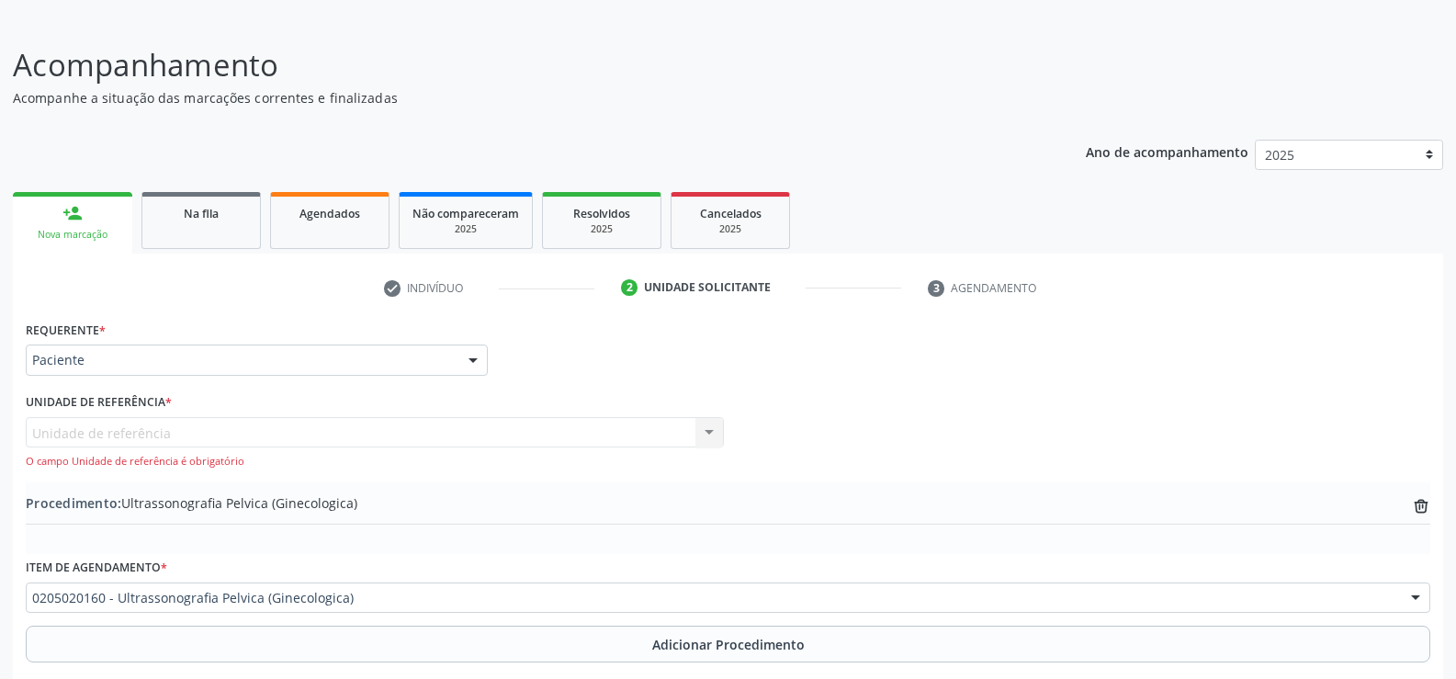
scroll to position [377, 0]
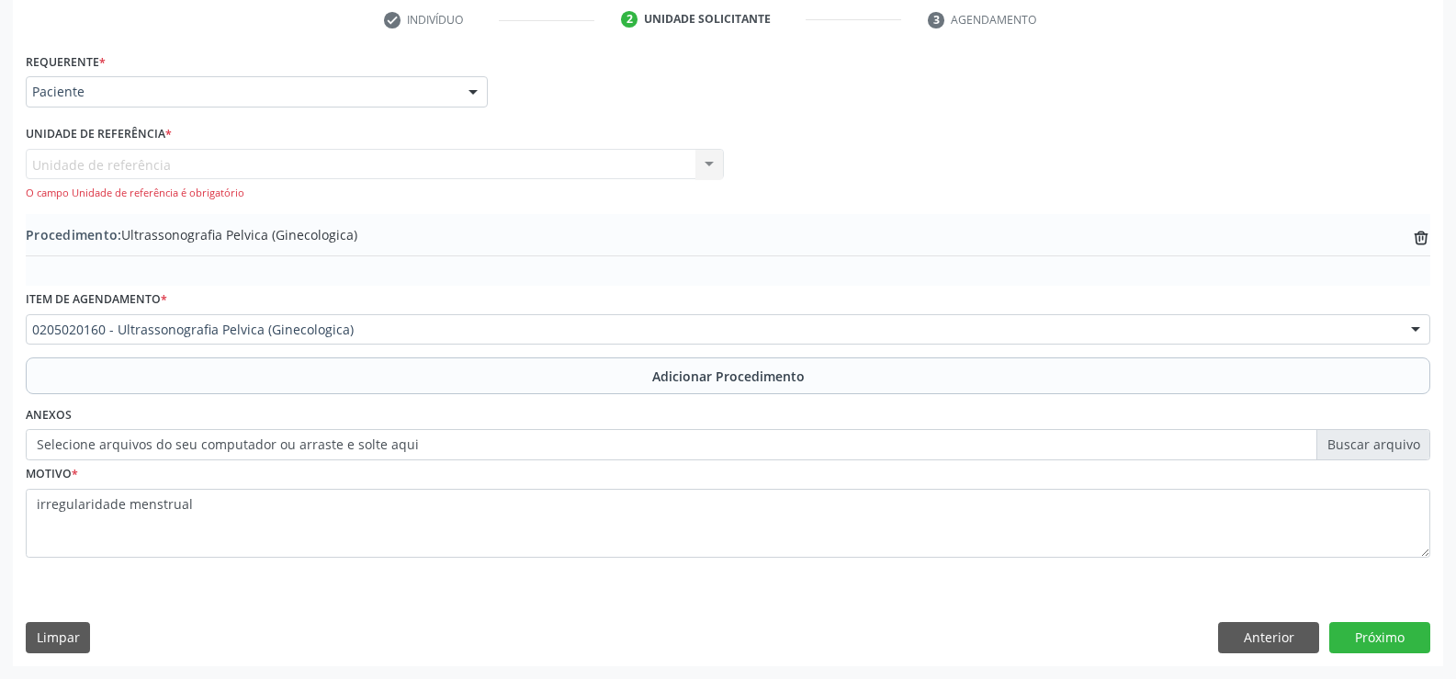
click at [80, 160] on div "Unidade de referência Unidade de Saude da Familia Ver [PERSON_NAME] Nenhum resu…" at bounding box center [375, 175] width 698 height 52
click at [425, 178] on div "Unidade de referência Unidade de Saude da Familia Ver [PERSON_NAME] Nenhum resu…" at bounding box center [375, 175] width 698 height 52
click at [706, 159] on div "Unidade de referência Unidade de Saude da Familia Ver [PERSON_NAME] Nenhum resu…" at bounding box center [375, 175] width 698 height 52
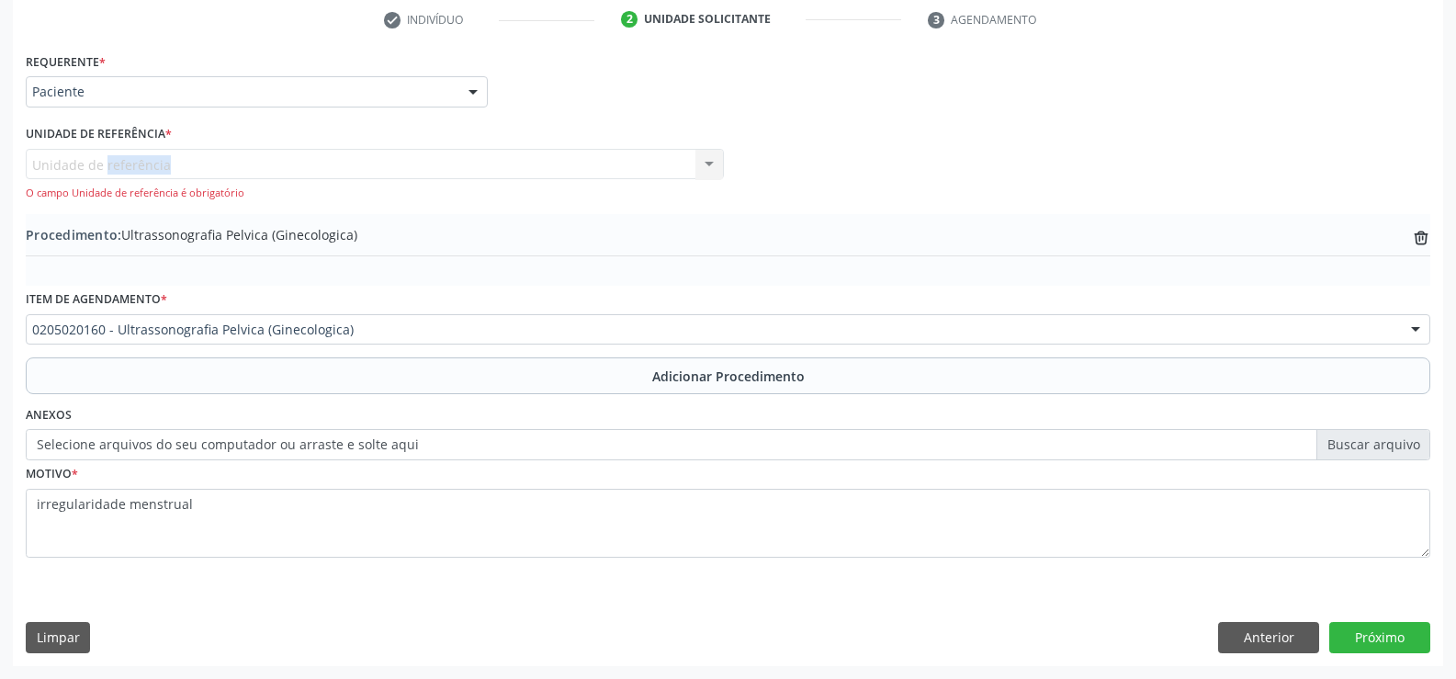
click at [706, 159] on div "Unidade de referência Unidade de Saude da Familia Ver [PERSON_NAME] Nenhum resu…" at bounding box center [375, 175] width 698 height 52
click at [505, 160] on div "Unidade de referência Unidade de Saude da Familia Ver [PERSON_NAME] Nenhum resu…" at bounding box center [375, 175] width 698 height 52
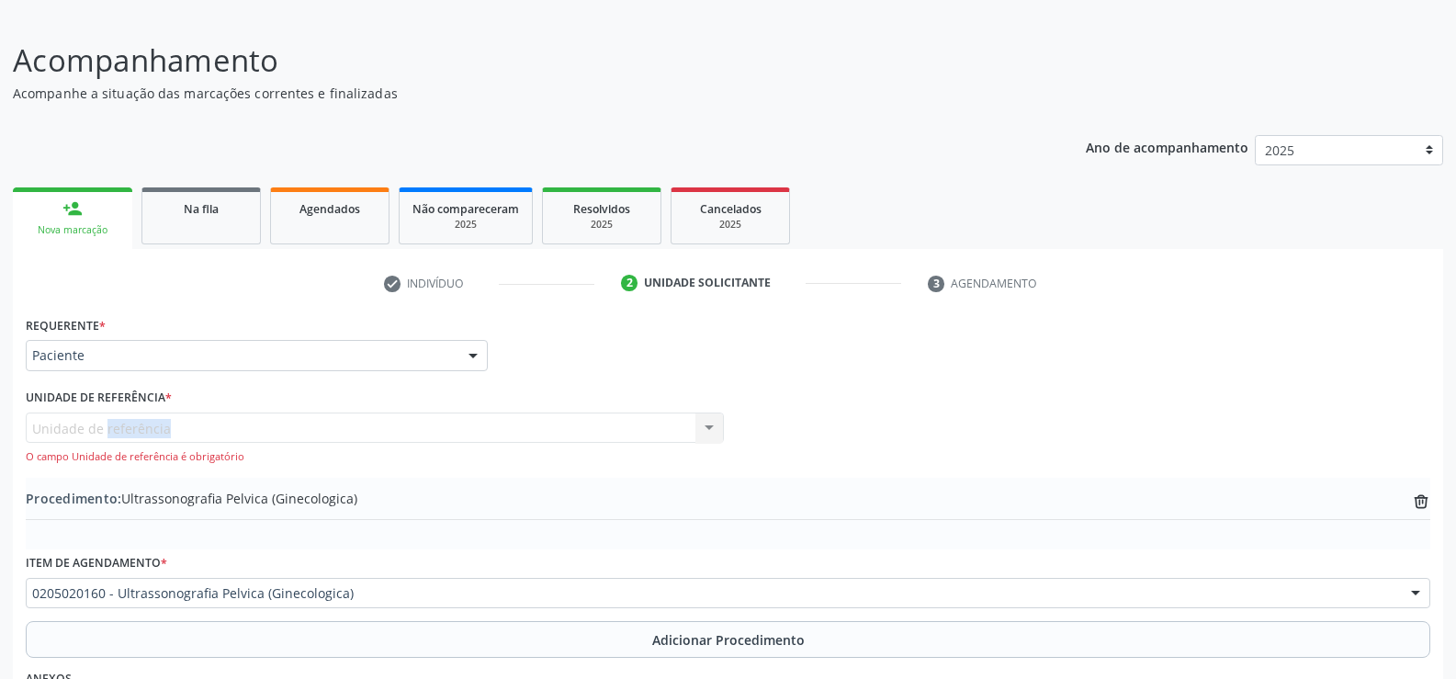
scroll to position [101, 0]
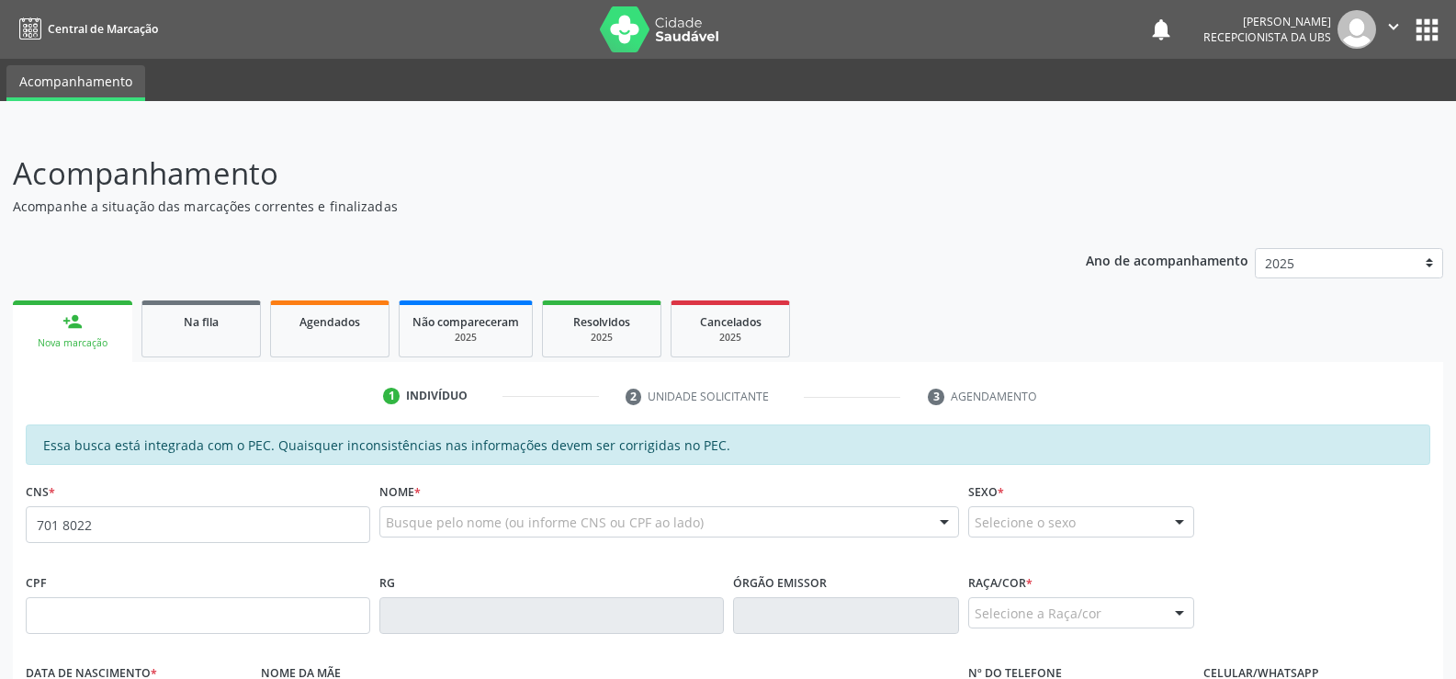
type input "701 8022 3188 7776"
type input "115.330.964-57"
type input "2[DATE]"
type input "[PERSON_NAME]"
type input "[PHONE_NUMBER]"
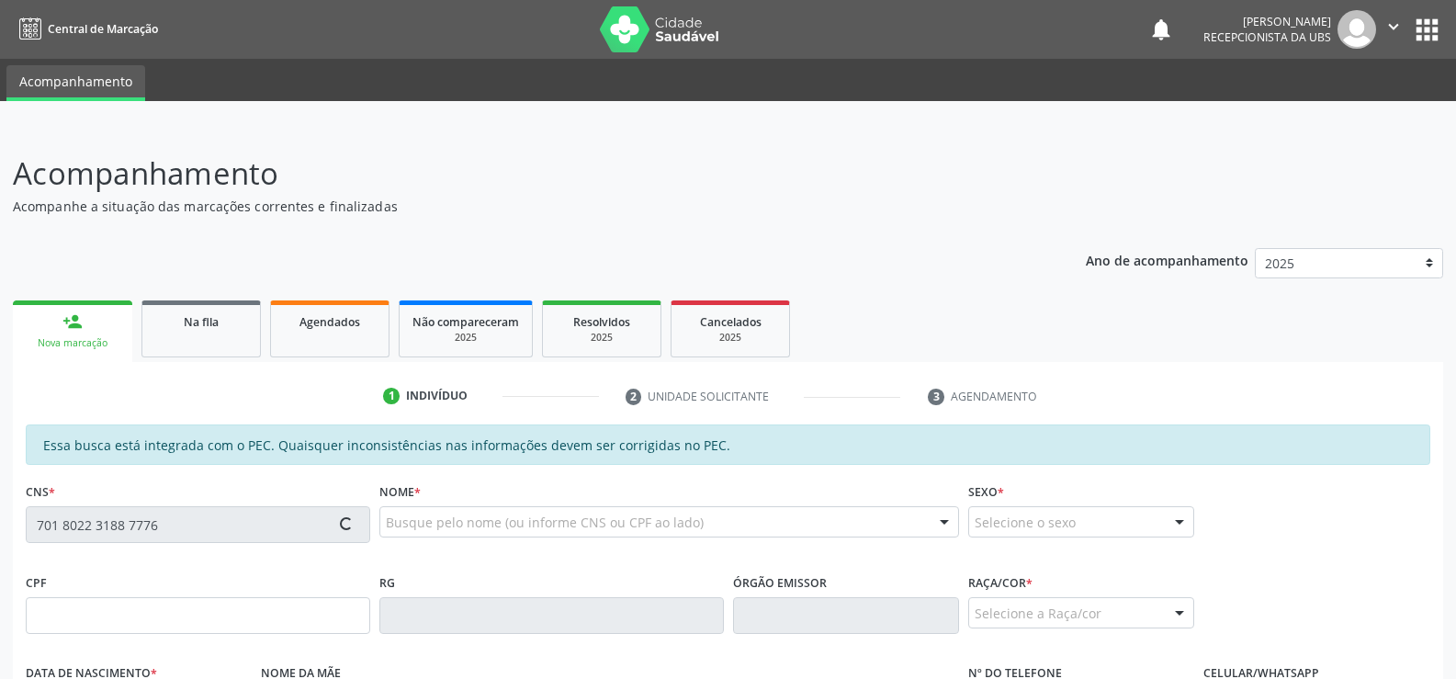
type input "S/N"
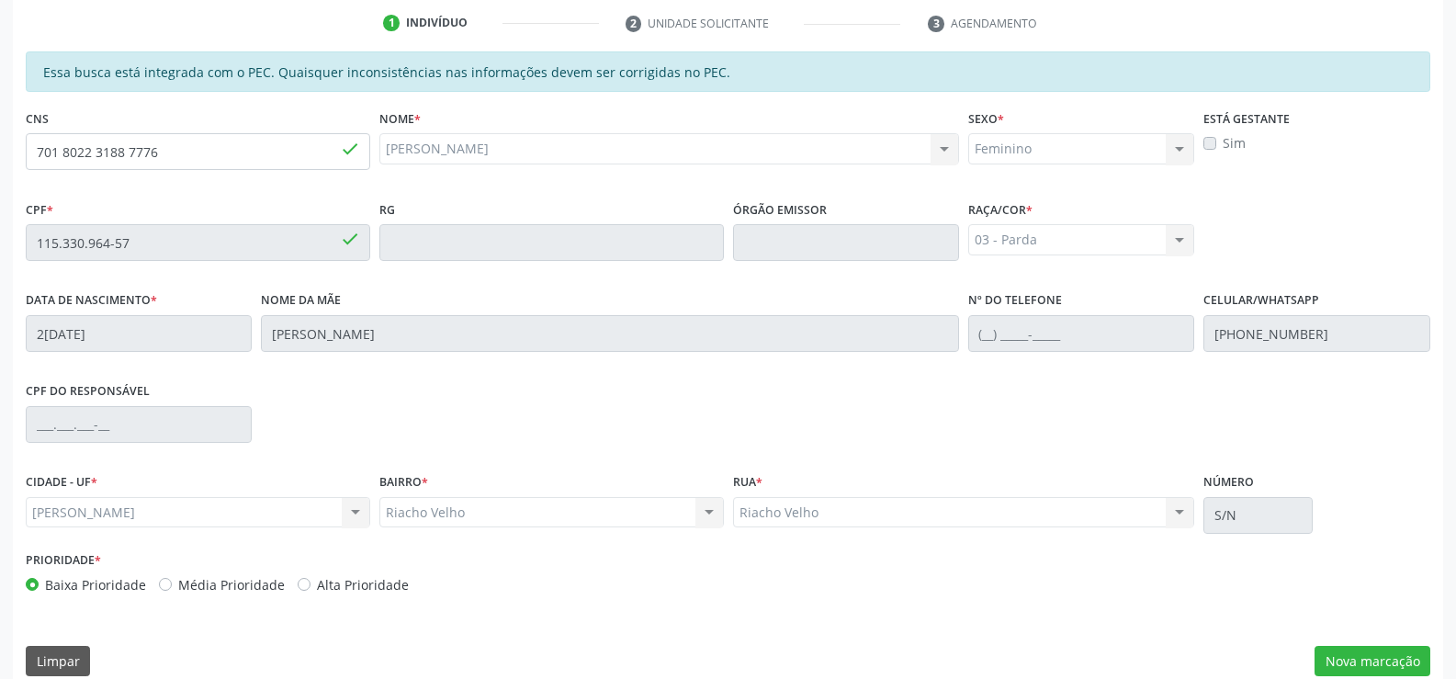
scroll to position [396, 0]
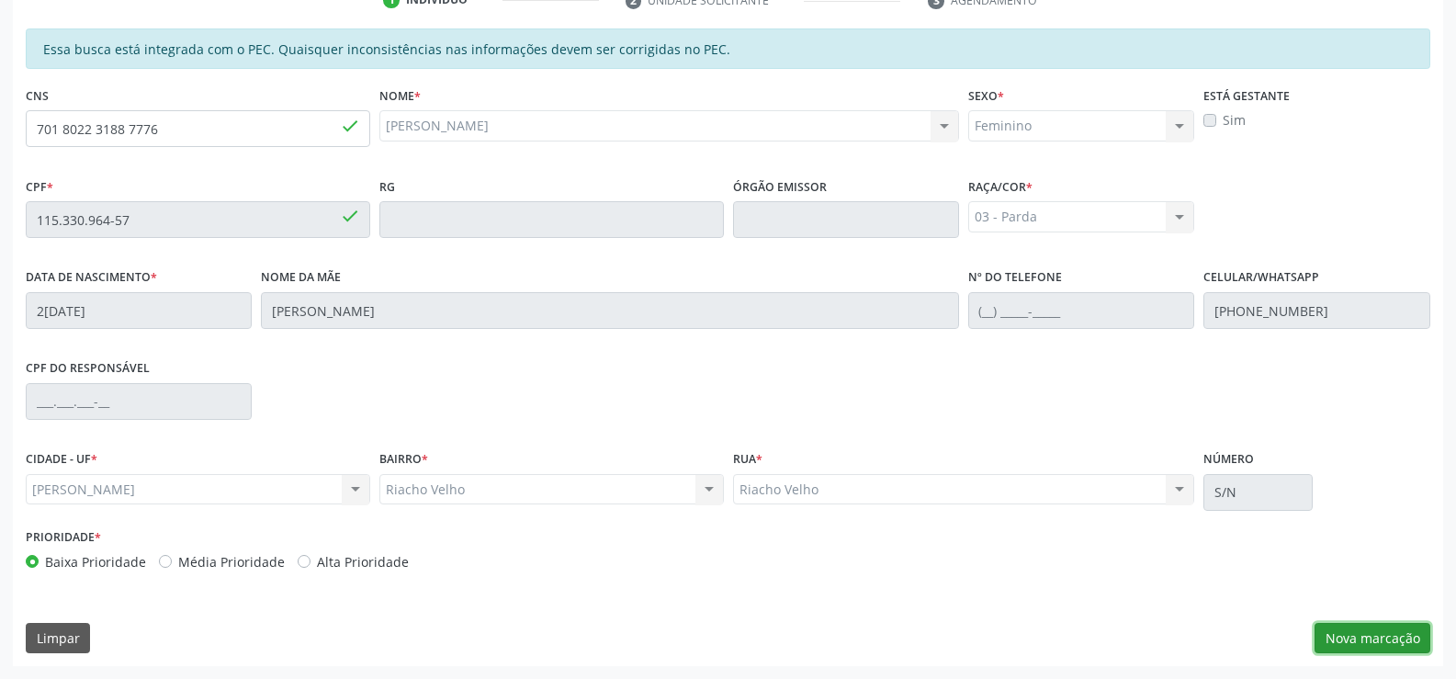
click at [1383, 634] on button "Nova marcação" at bounding box center [1373, 638] width 116 height 31
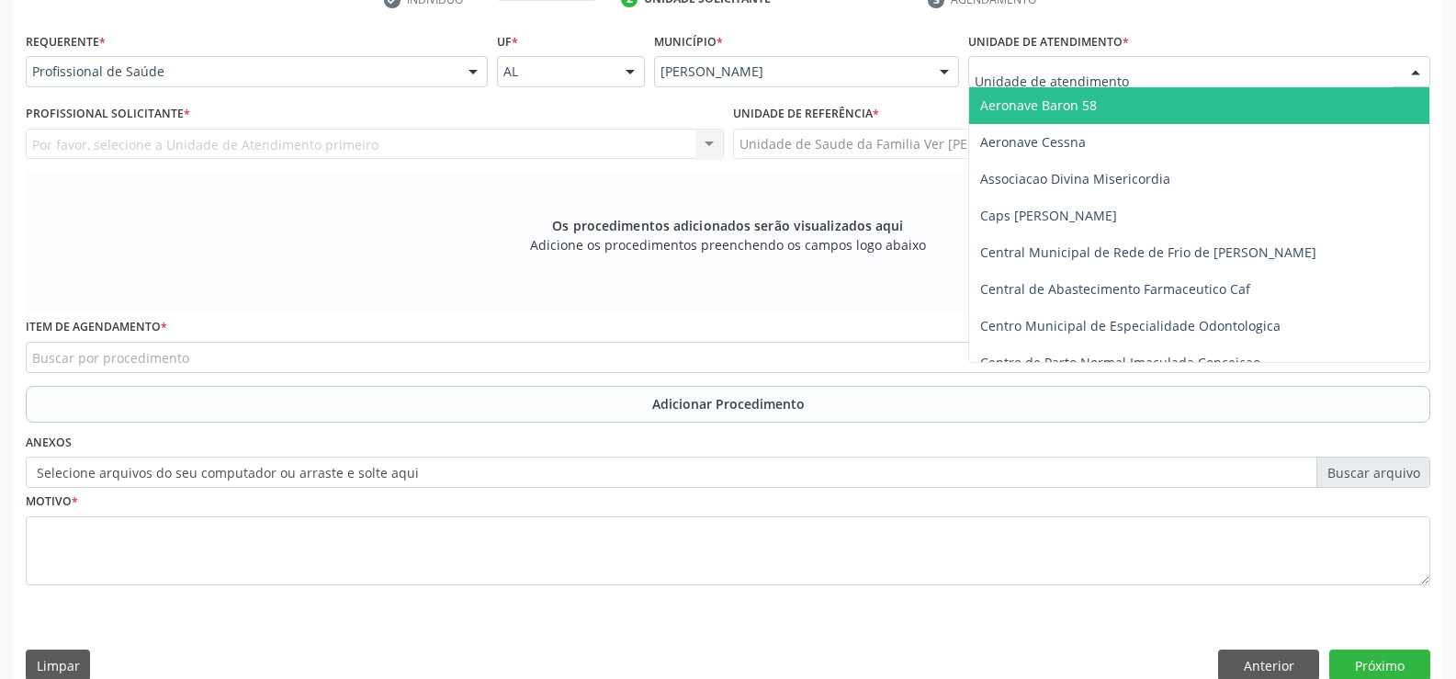
click at [1418, 65] on div at bounding box center [1416, 72] width 28 height 31
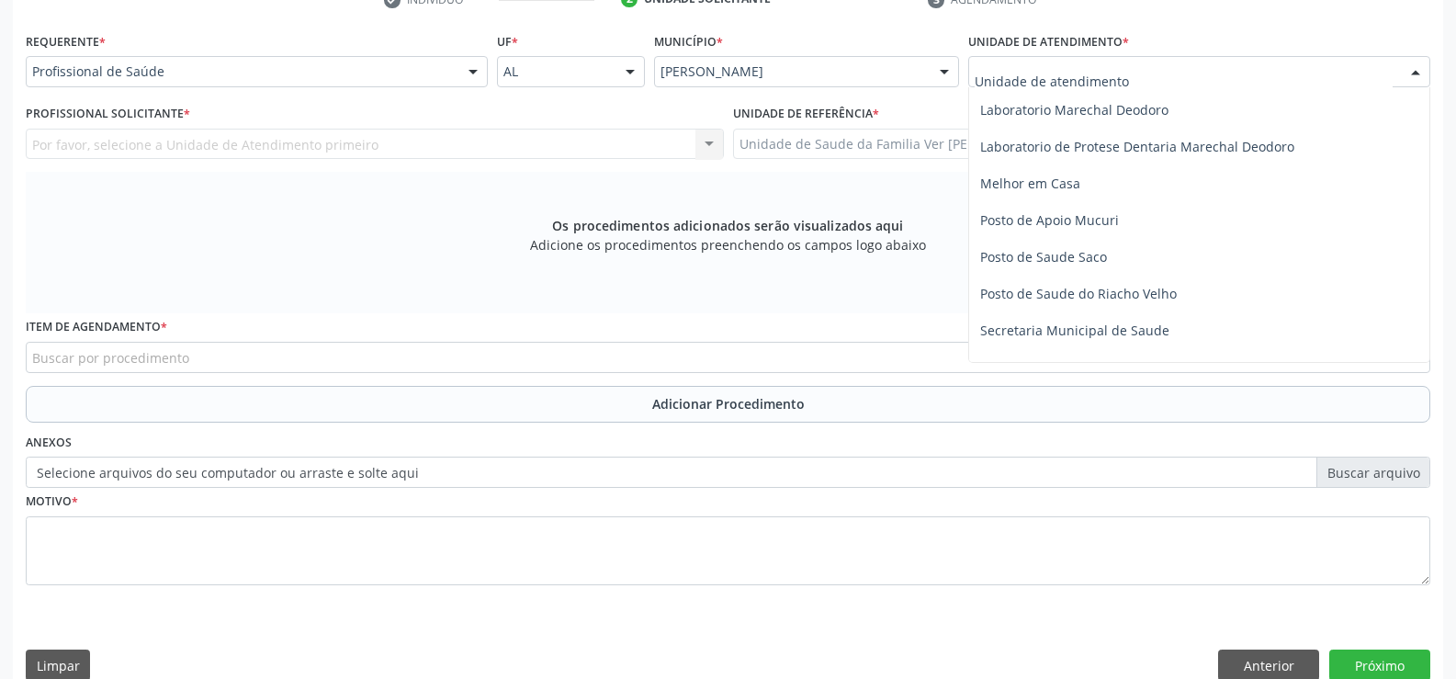
scroll to position [735, 0]
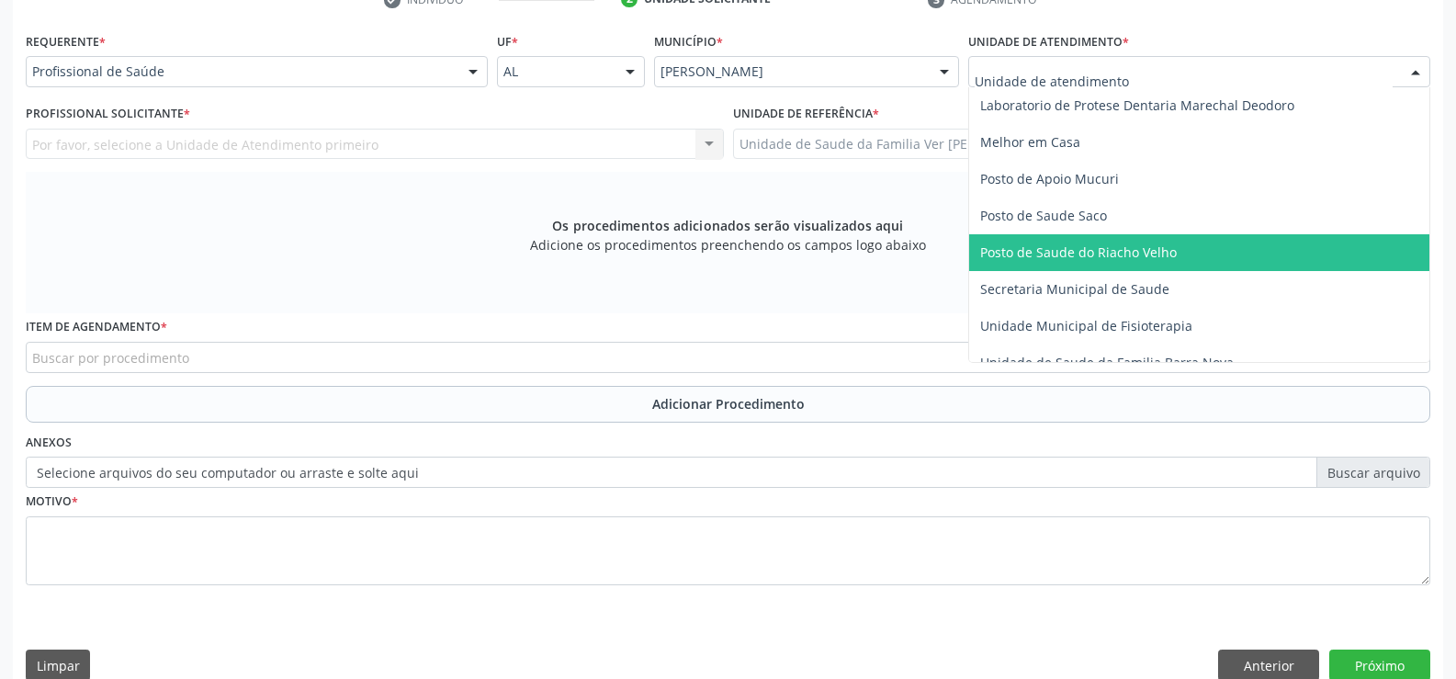
click at [1159, 243] on span "Posto de Saude do Riacho Velho" at bounding box center [1078, 251] width 197 height 17
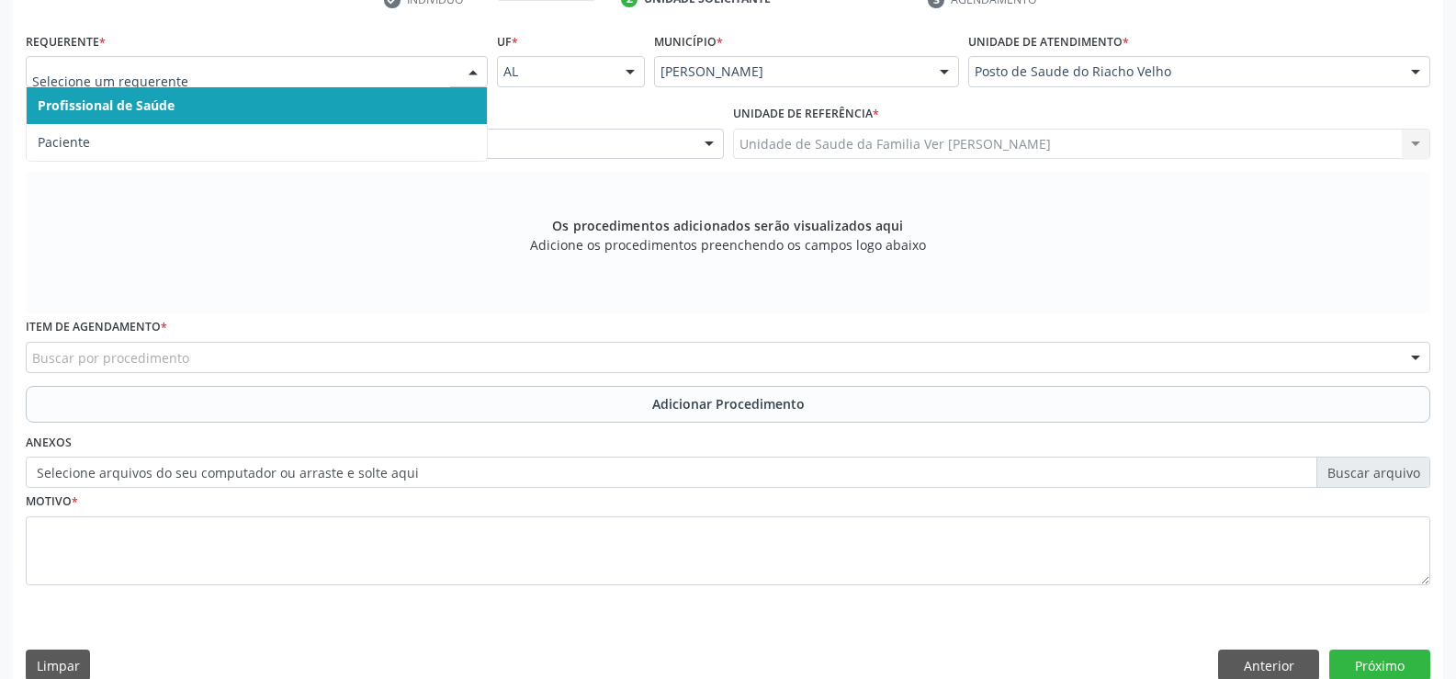
click at [480, 71] on div at bounding box center [473, 72] width 28 height 31
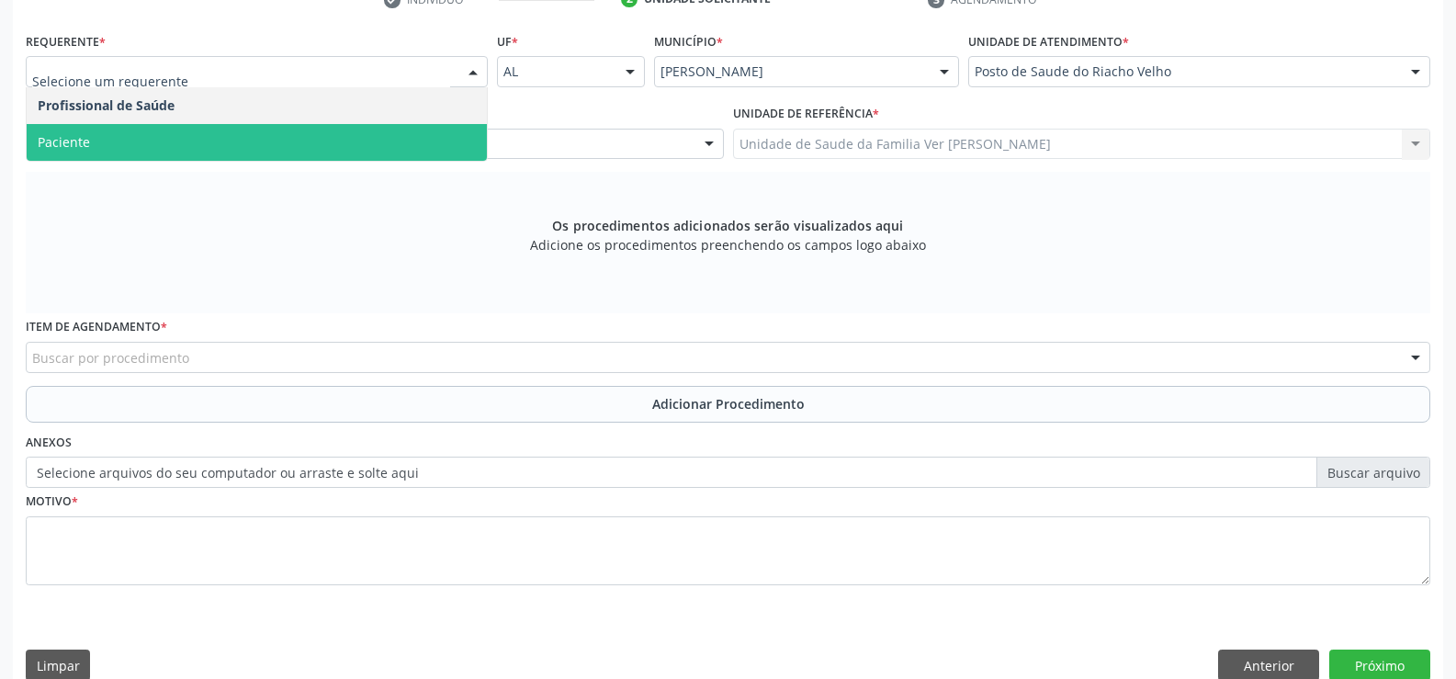
click at [337, 130] on span "Paciente" at bounding box center [257, 142] width 460 height 37
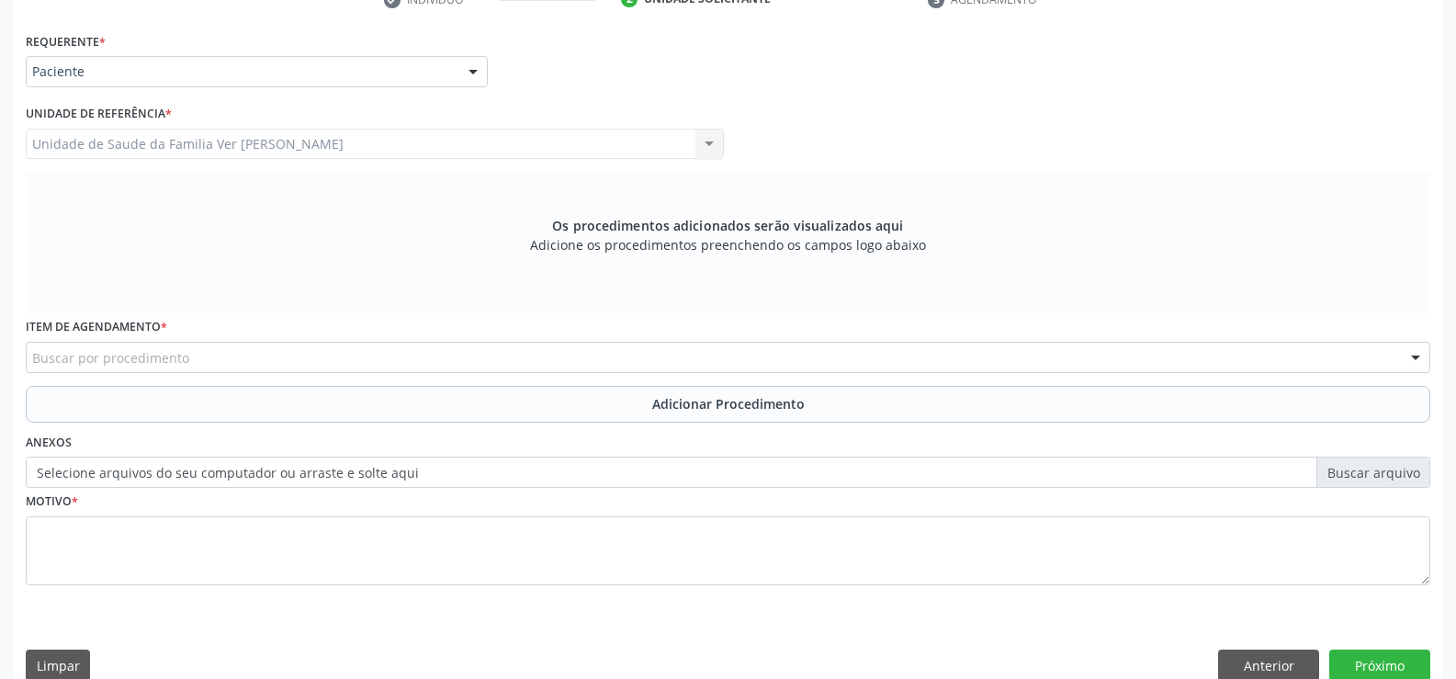
scroll to position [424, 0]
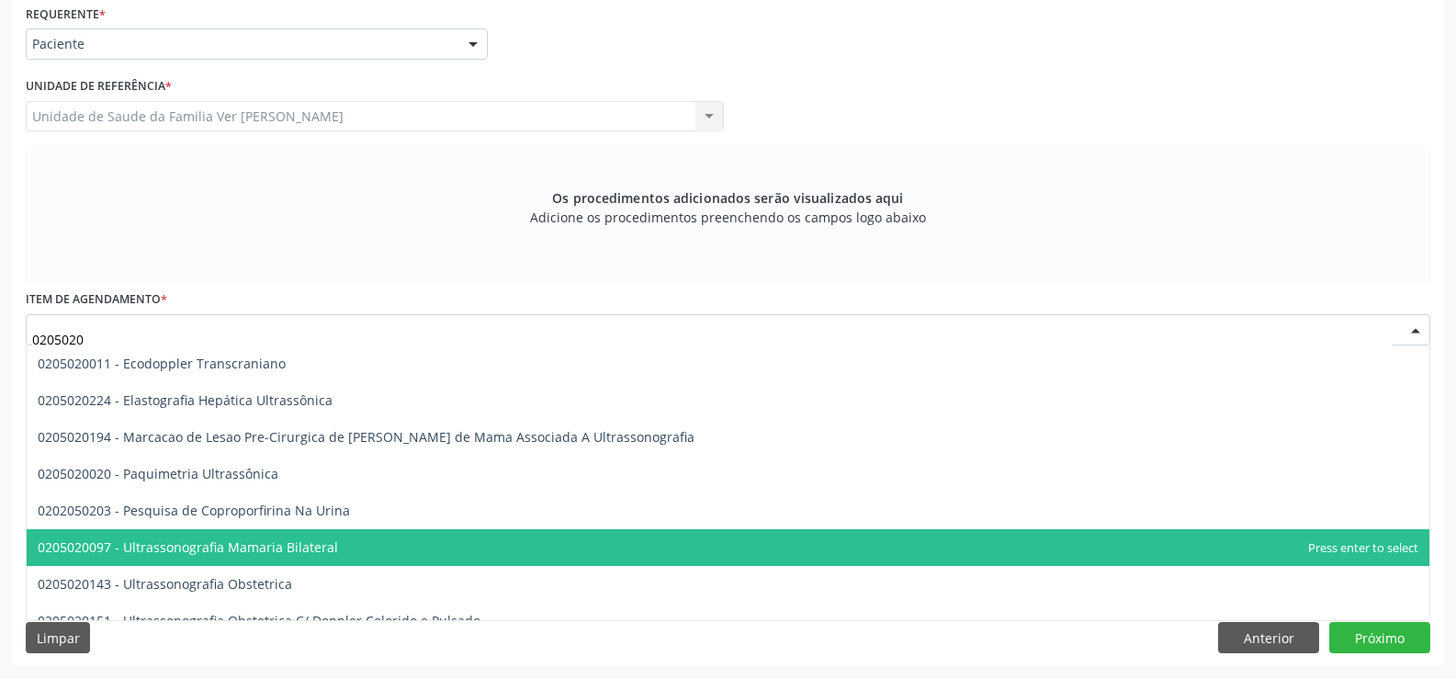
type input "02050201"
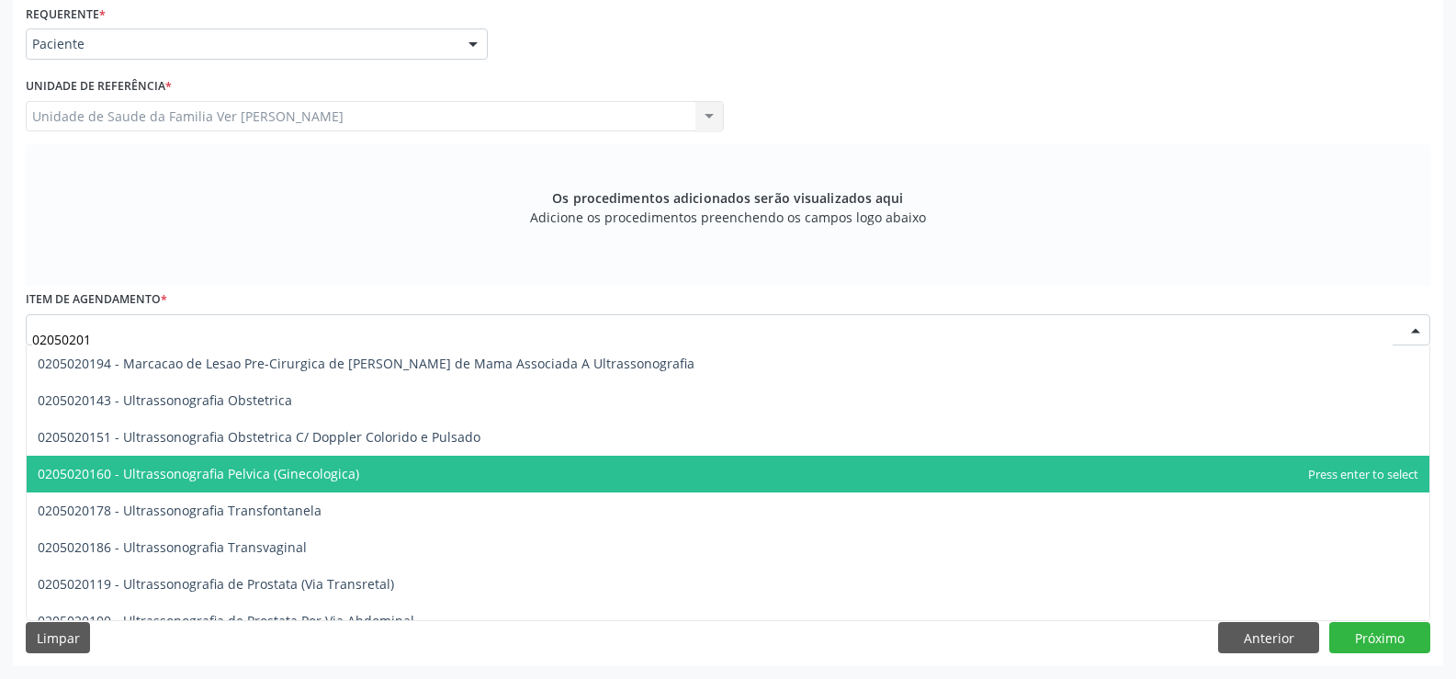
click at [315, 472] on span "0205020160 - Ultrassonografia Pelvica (Ginecologica)" at bounding box center [199, 473] width 322 height 17
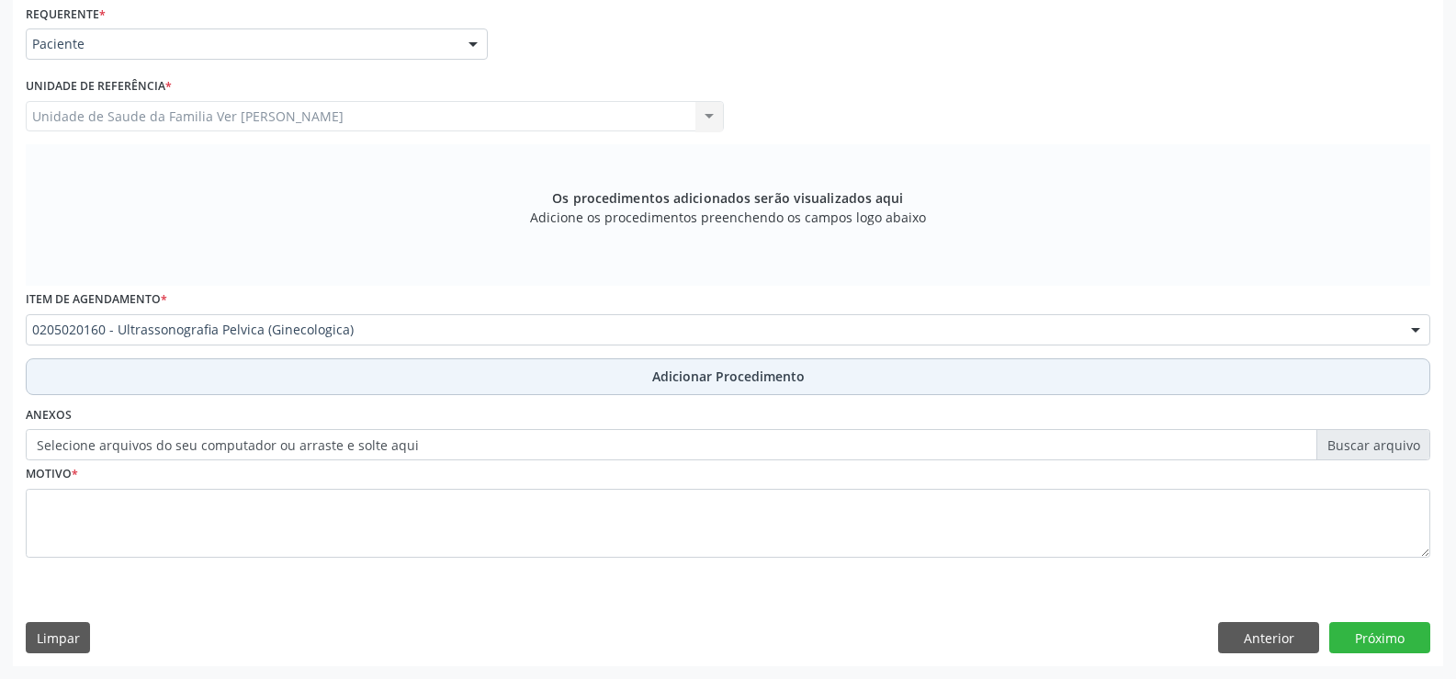
click at [742, 377] on span "Adicionar Procedimento" at bounding box center [728, 376] width 152 height 19
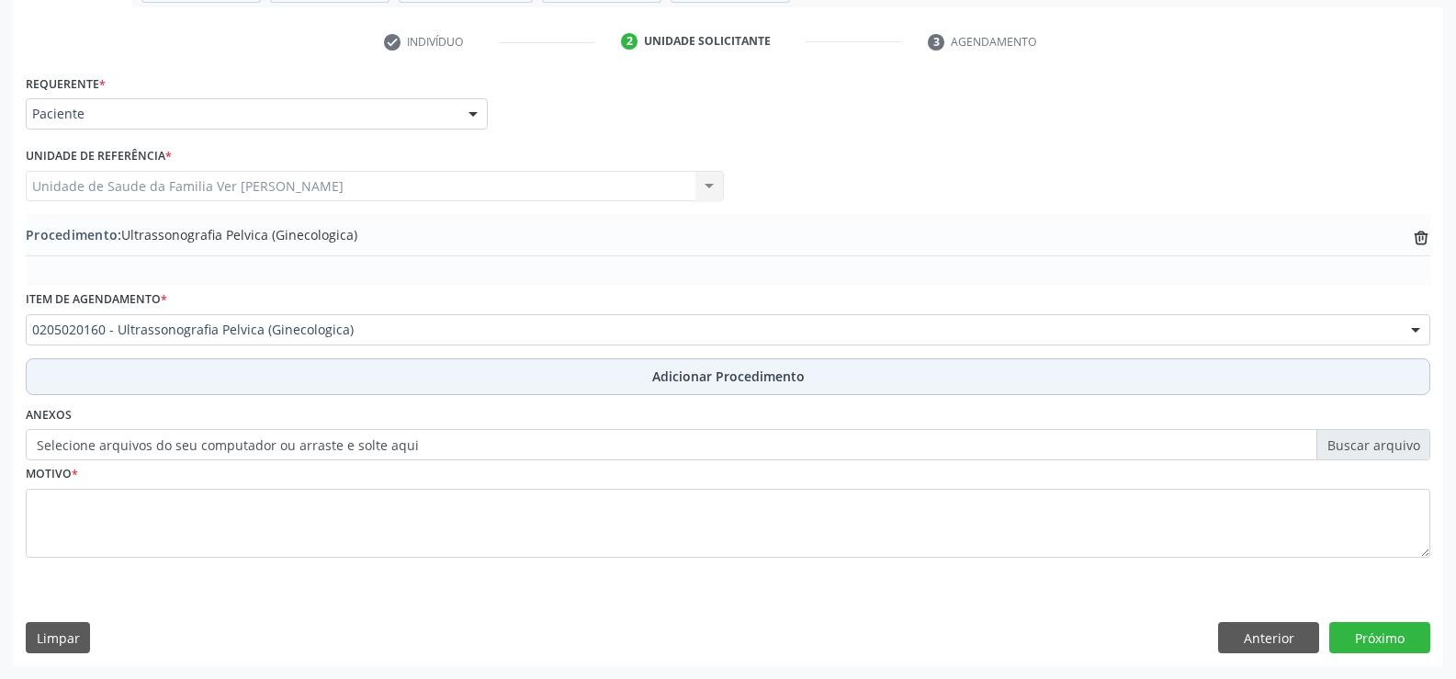
scroll to position [355, 0]
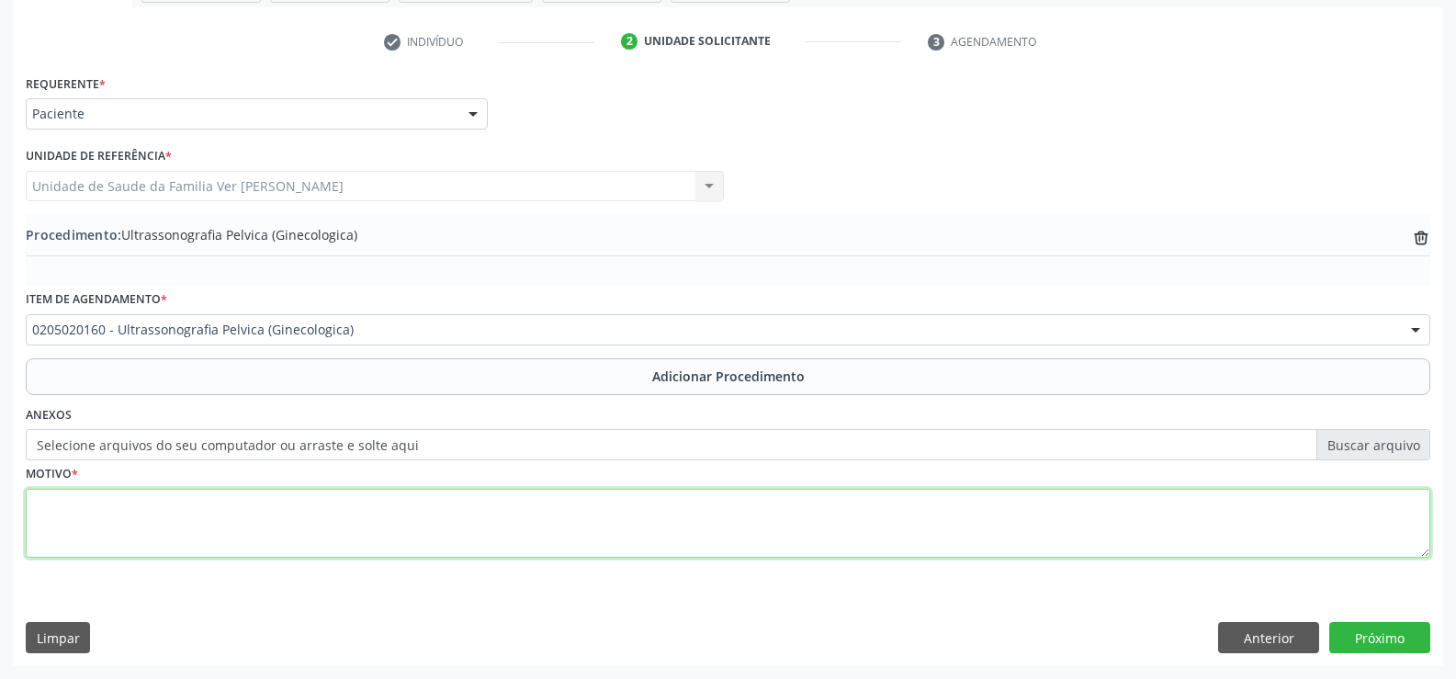
click at [89, 507] on textarea at bounding box center [728, 524] width 1405 height 70
type textarea "irregularidade"
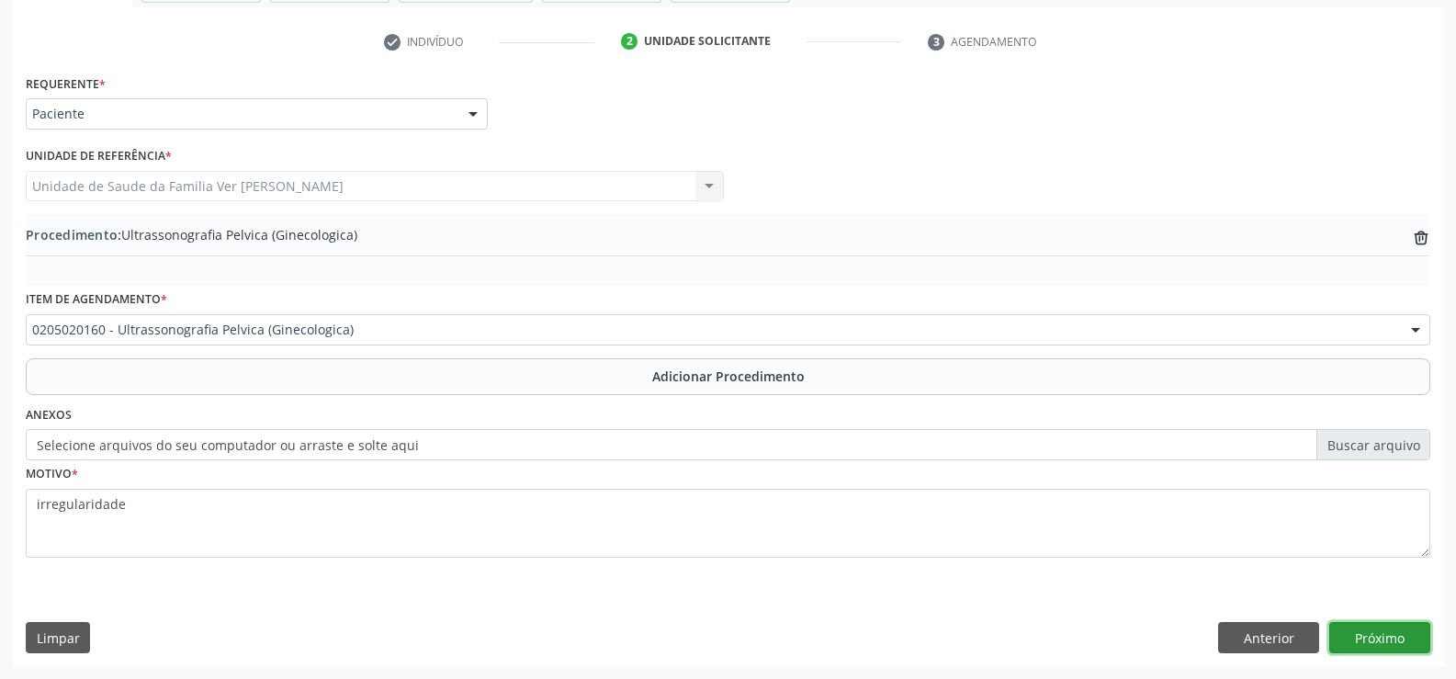
click at [1388, 627] on button "Próximo" at bounding box center [1379, 637] width 101 height 31
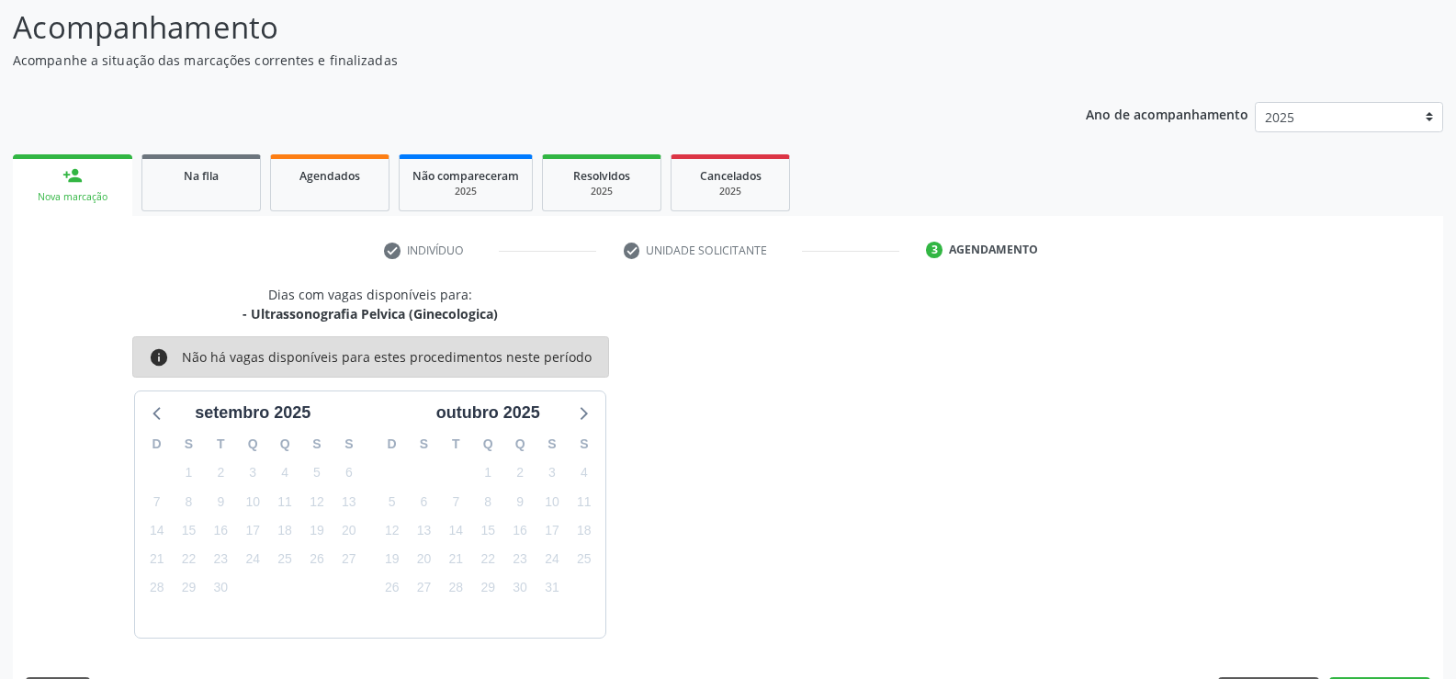
scroll to position [200, 0]
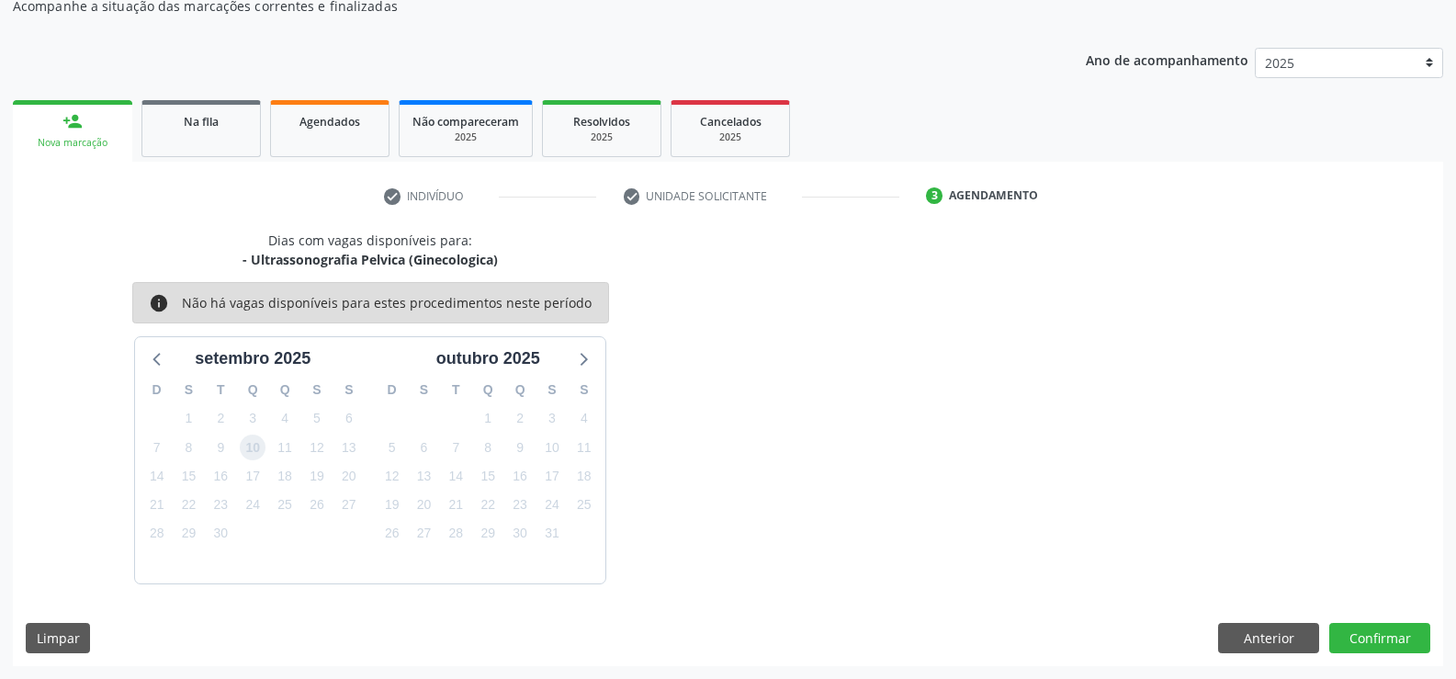
click at [257, 447] on span "10" at bounding box center [253, 448] width 26 height 26
click at [1387, 628] on button "Confirmar" at bounding box center [1379, 638] width 101 height 31
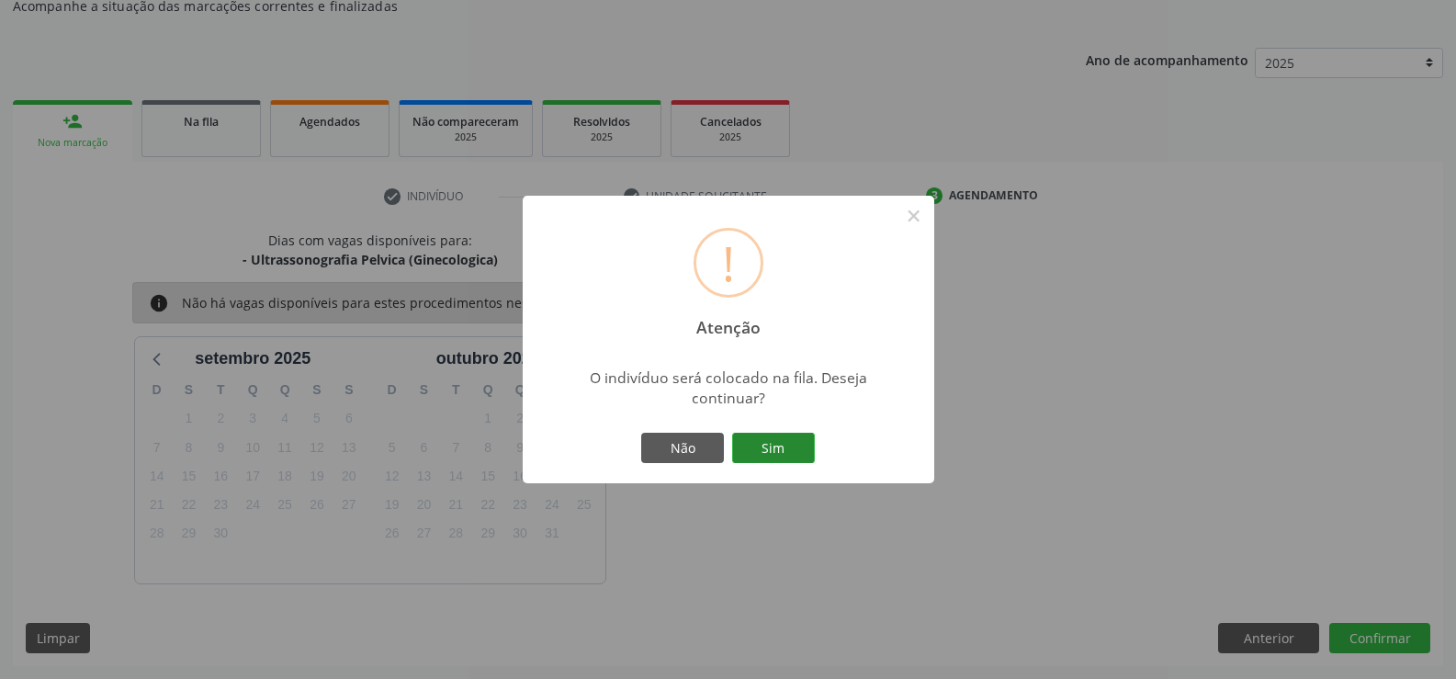
click at [789, 456] on button "Sim" at bounding box center [773, 448] width 83 height 31
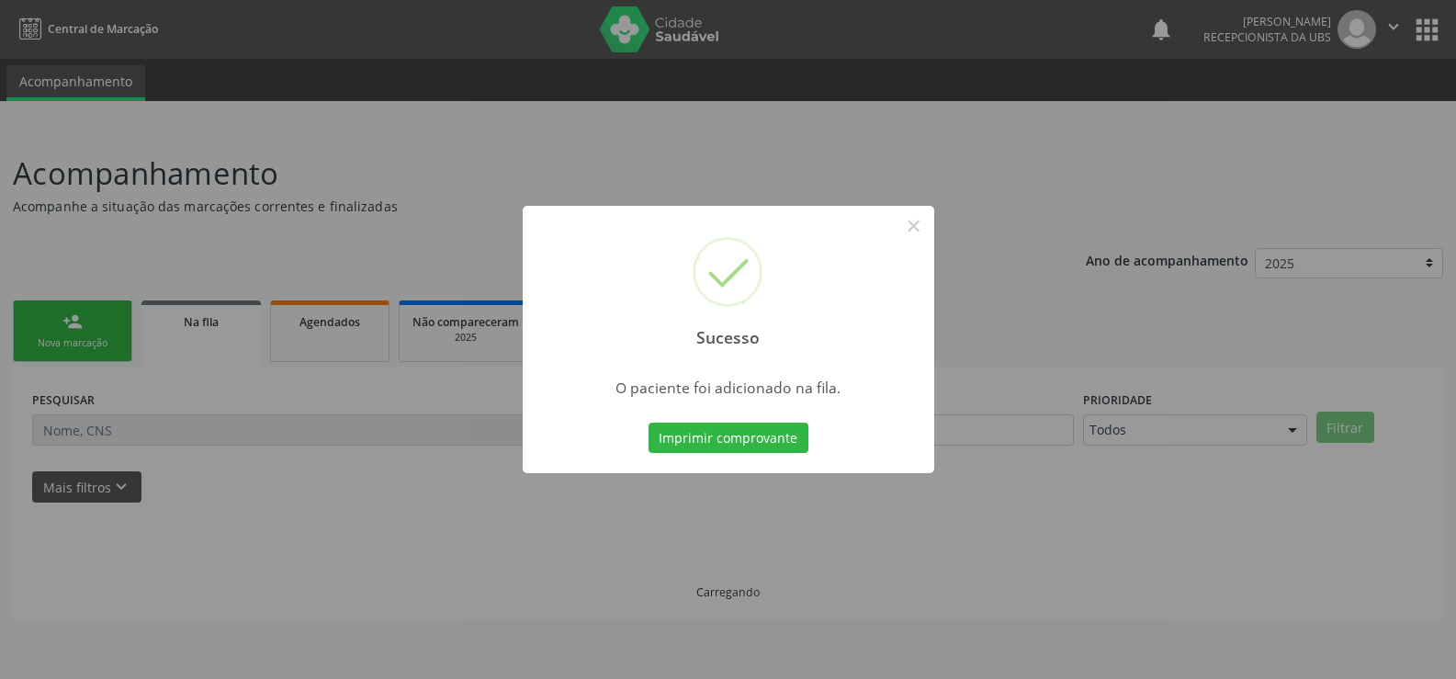
scroll to position [0, 0]
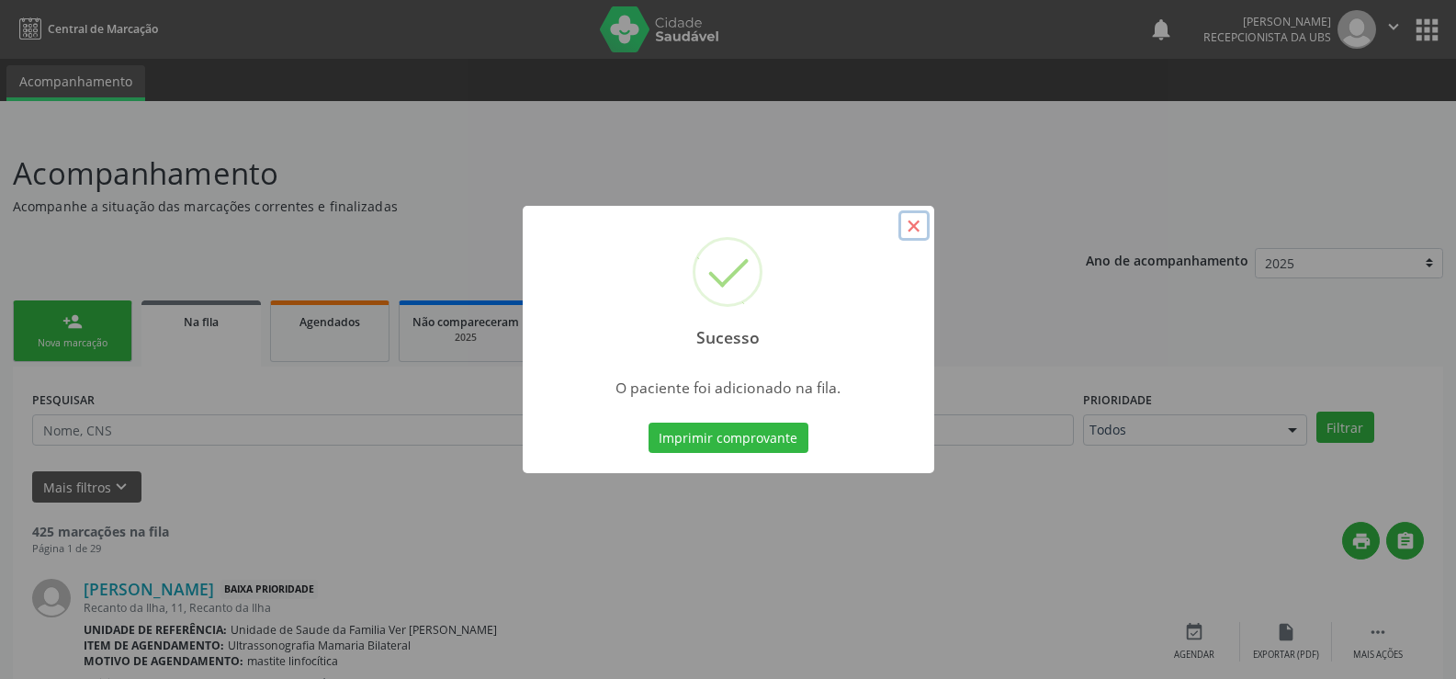
click at [911, 225] on button "×" at bounding box center [913, 225] width 31 height 31
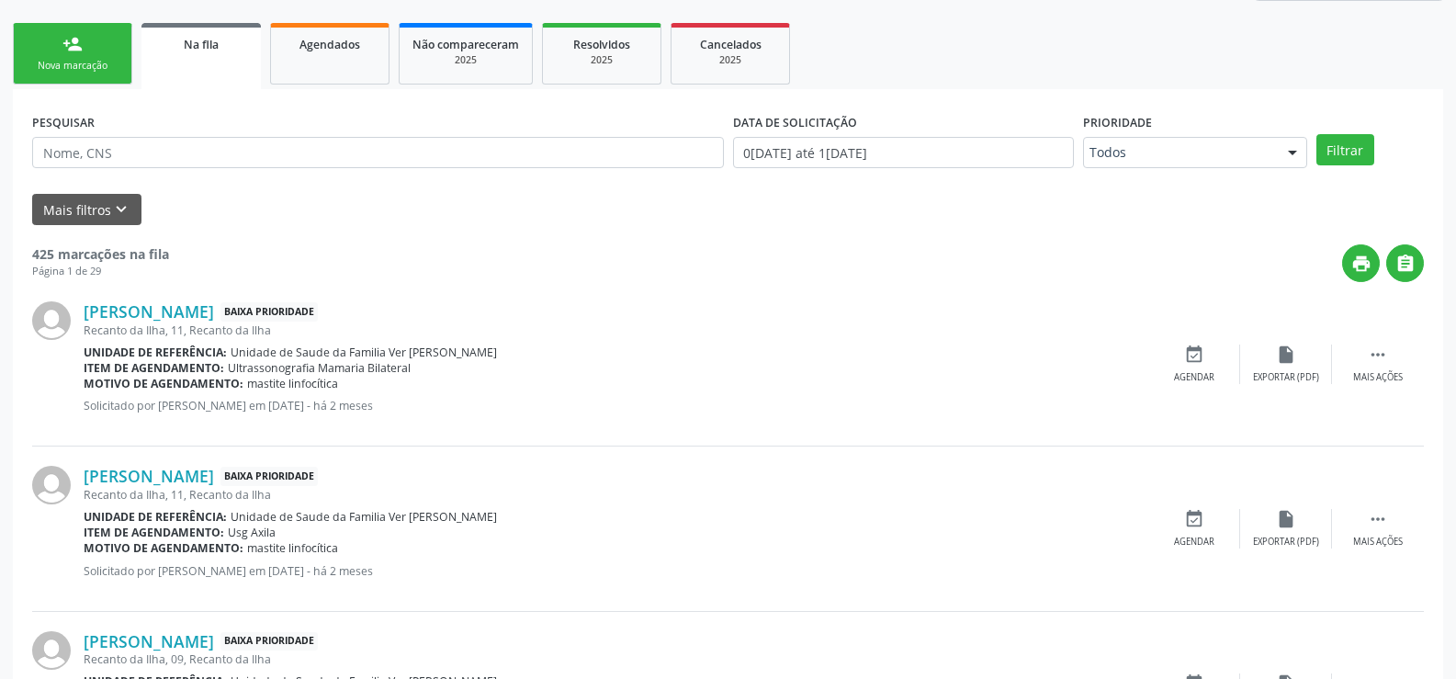
scroll to position [92, 0]
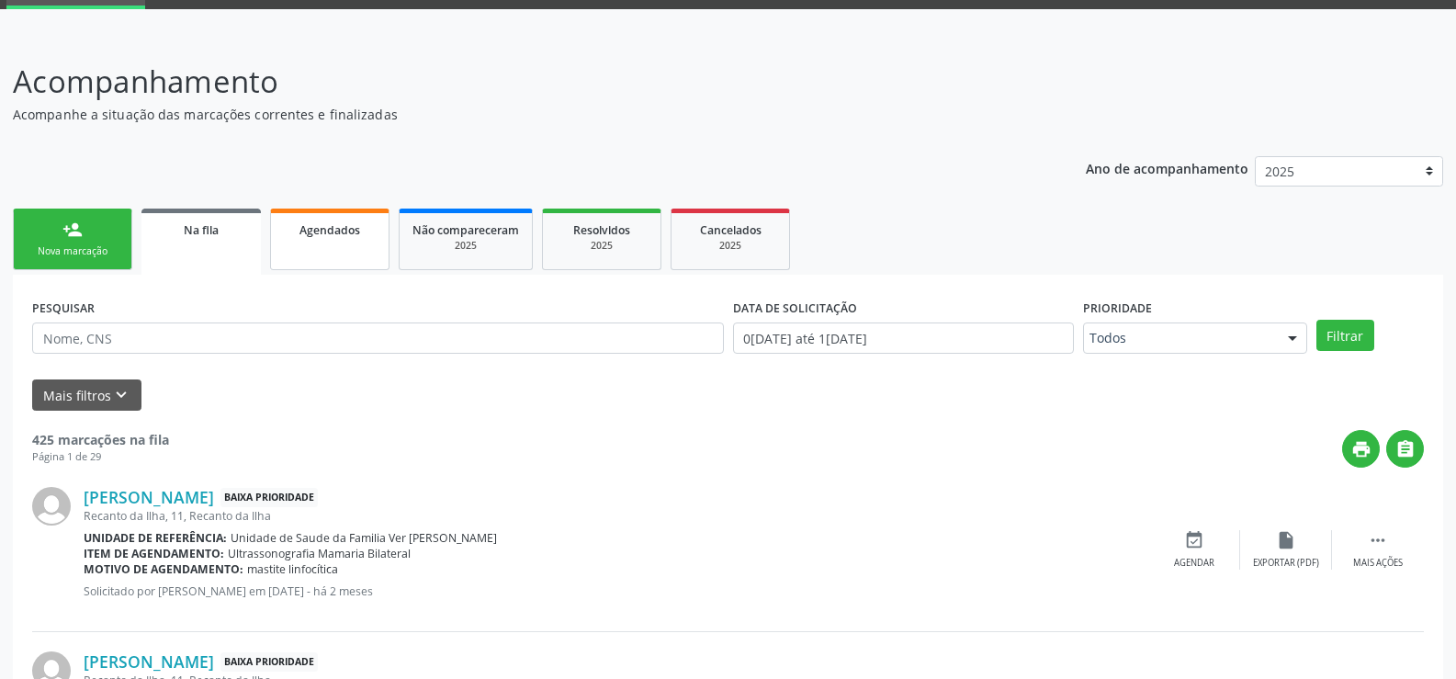
click at [322, 230] on span "Agendados" at bounding box center [329, 230] width 61 height 16
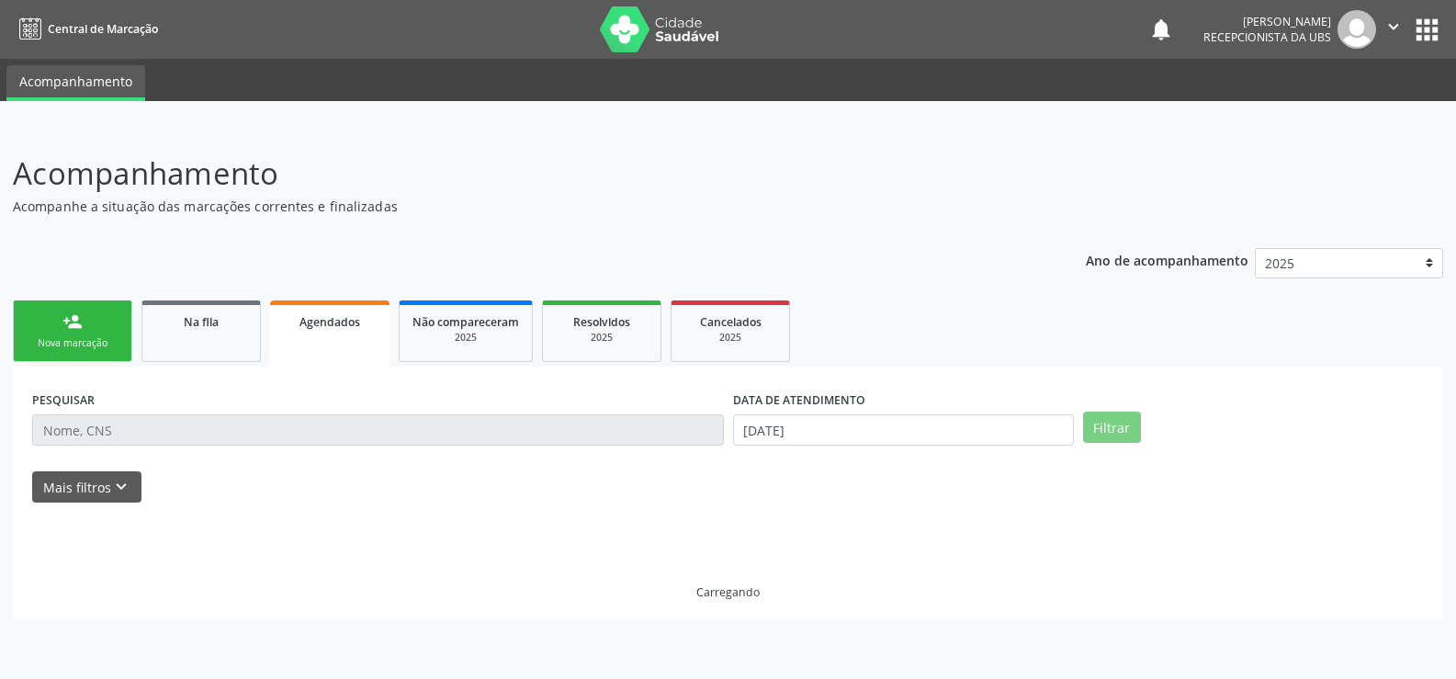
scroll to position [0, 0]
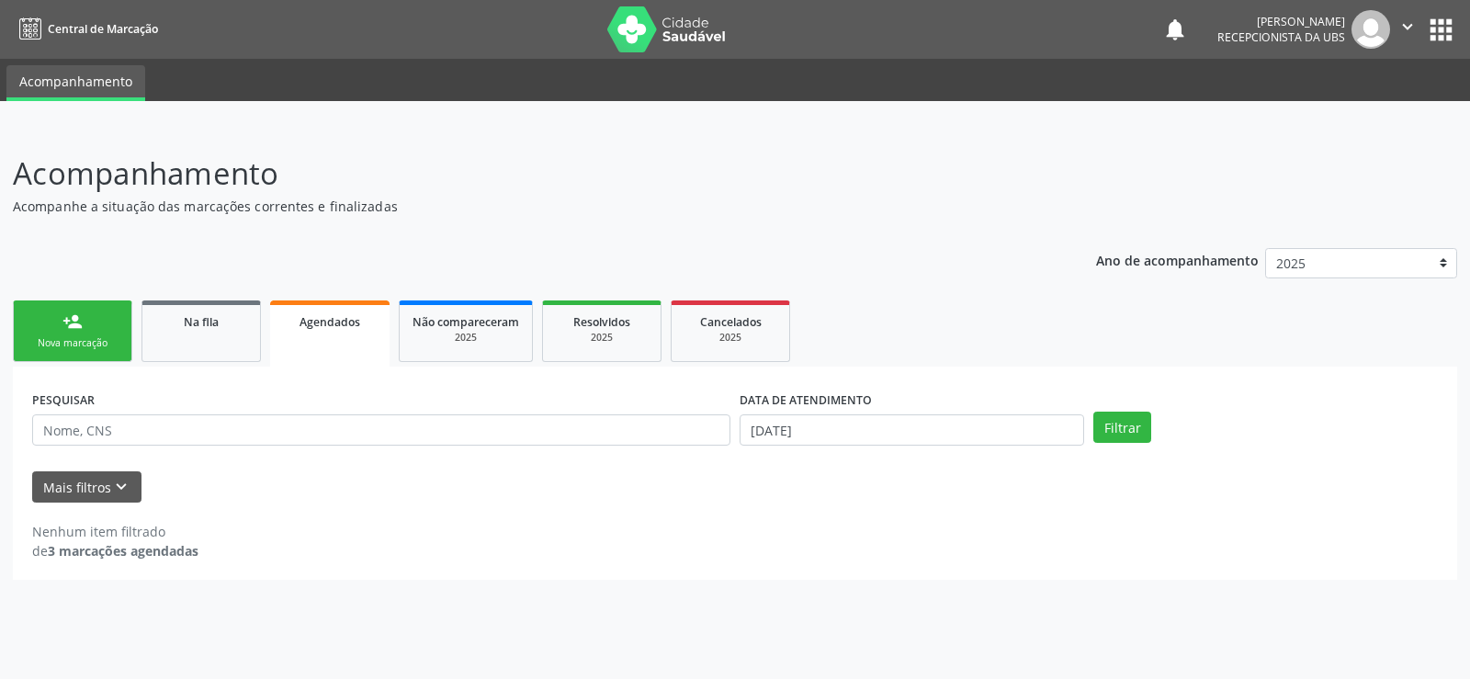
click at [86, 337] on div "Nova marcação" at bounding box center [73, 343] width 92 height 14
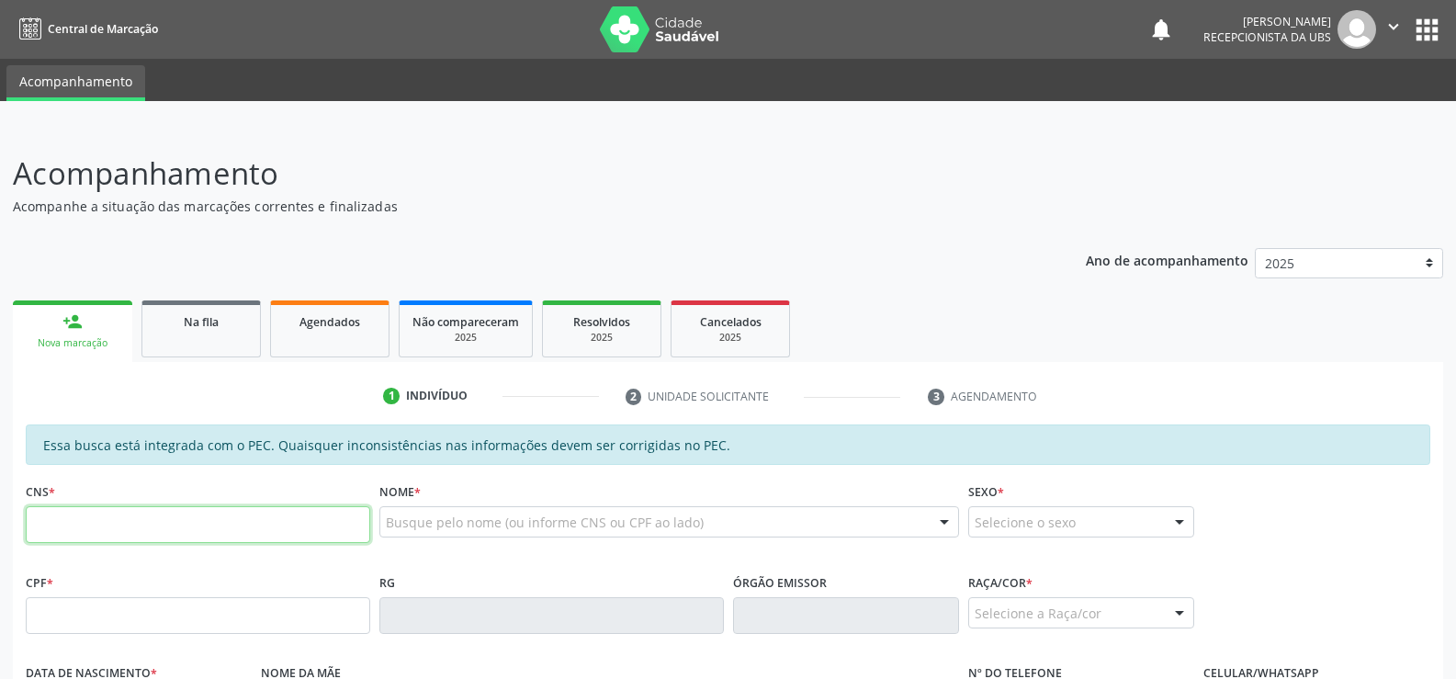
click at [42, 517] on input "text" at bounding box center [198, 524] width 344 height 37
type input "700 4044 6350 0746"
type input "070.274.584-70"
type input "10/07/1981"
type input "Genilda Ferreira Lima"
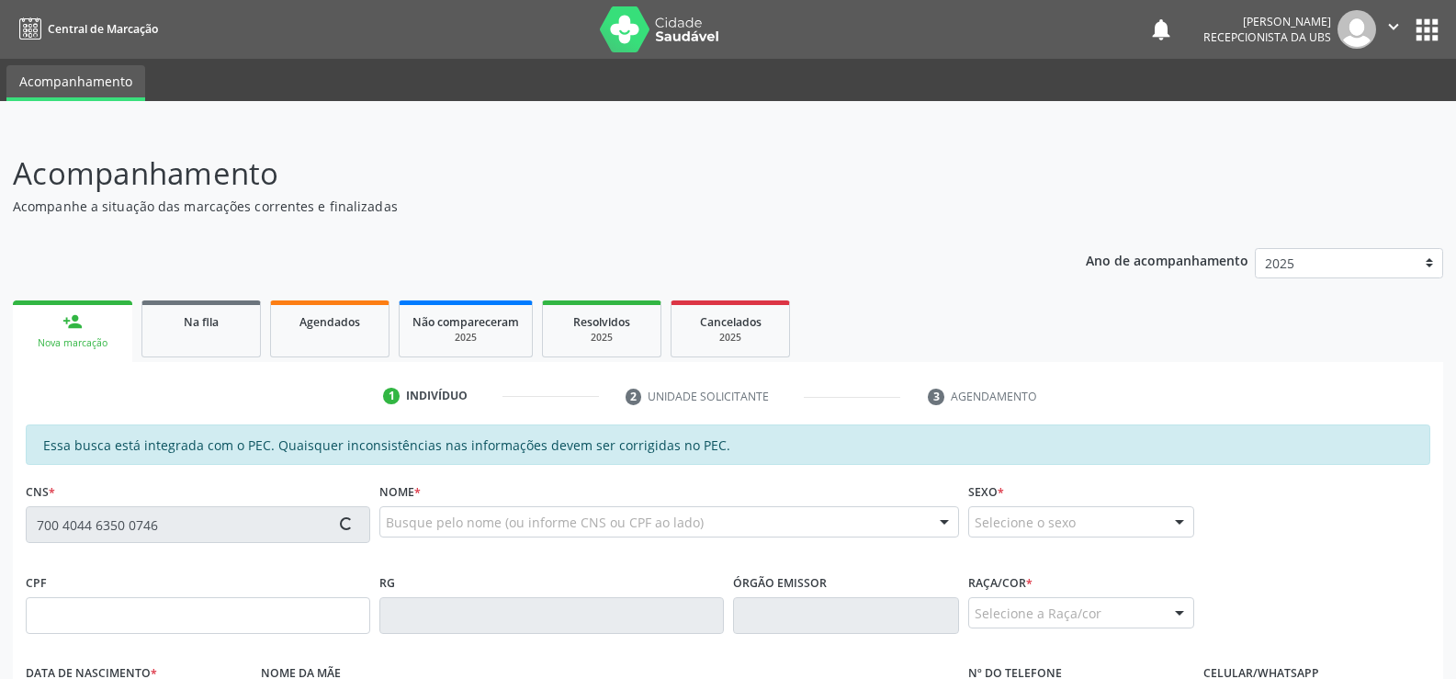
type input "(82) 99322-2149"
type input "S/N"
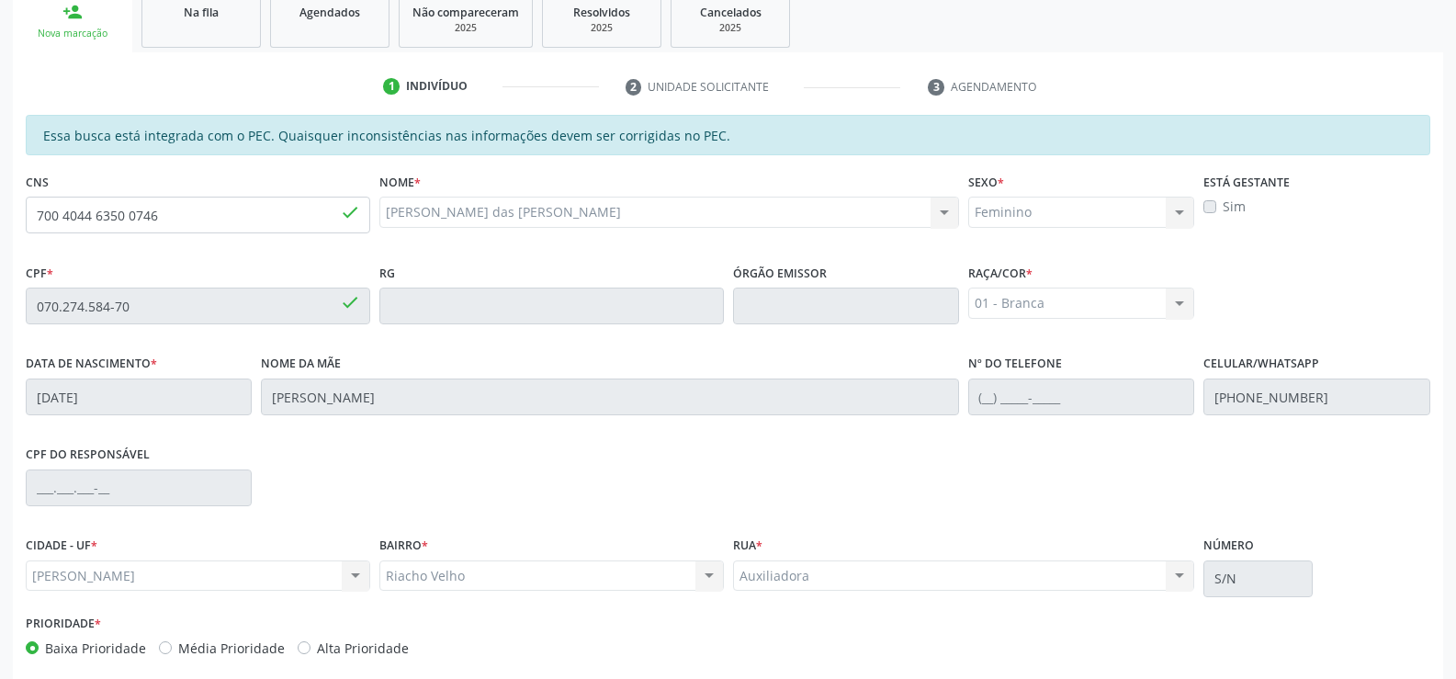
scroll to position [396, 0]
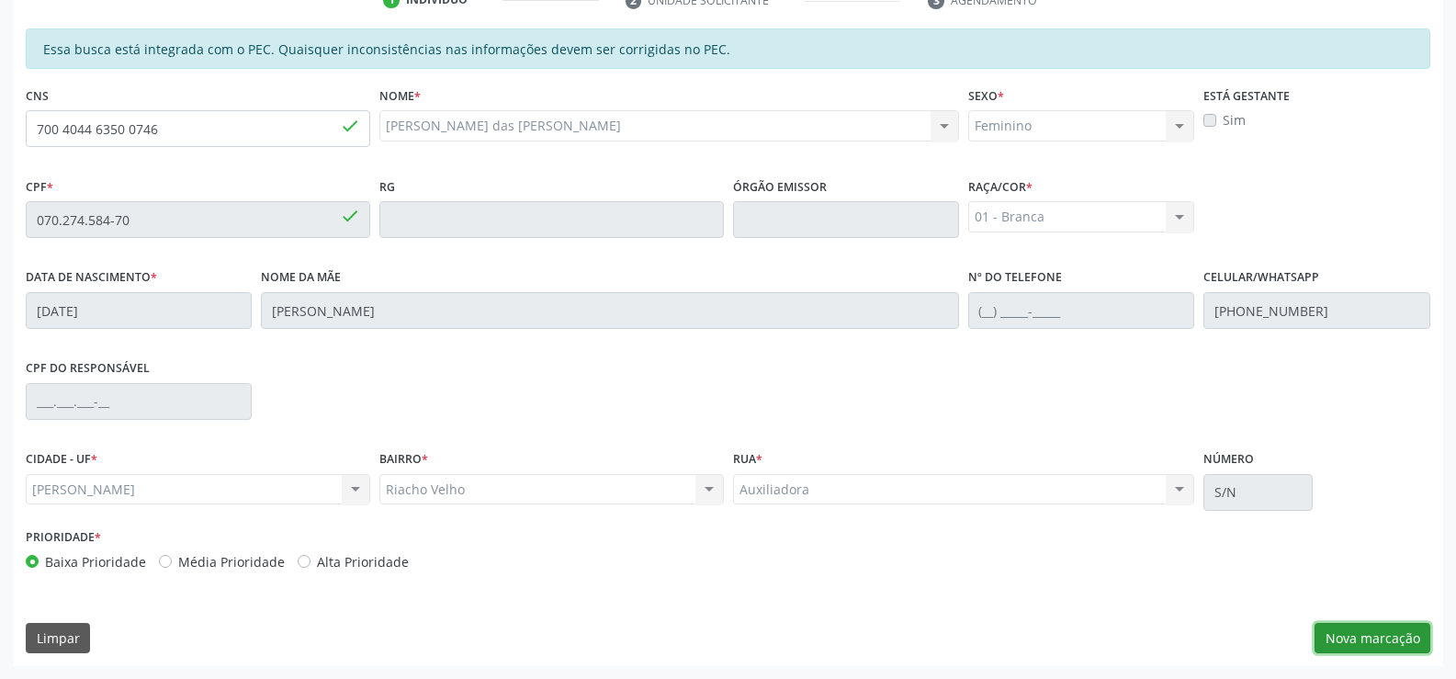
click at [1350, 641] on button "Nova marcação" at bounding box center [1373, 638] width 116 height 31
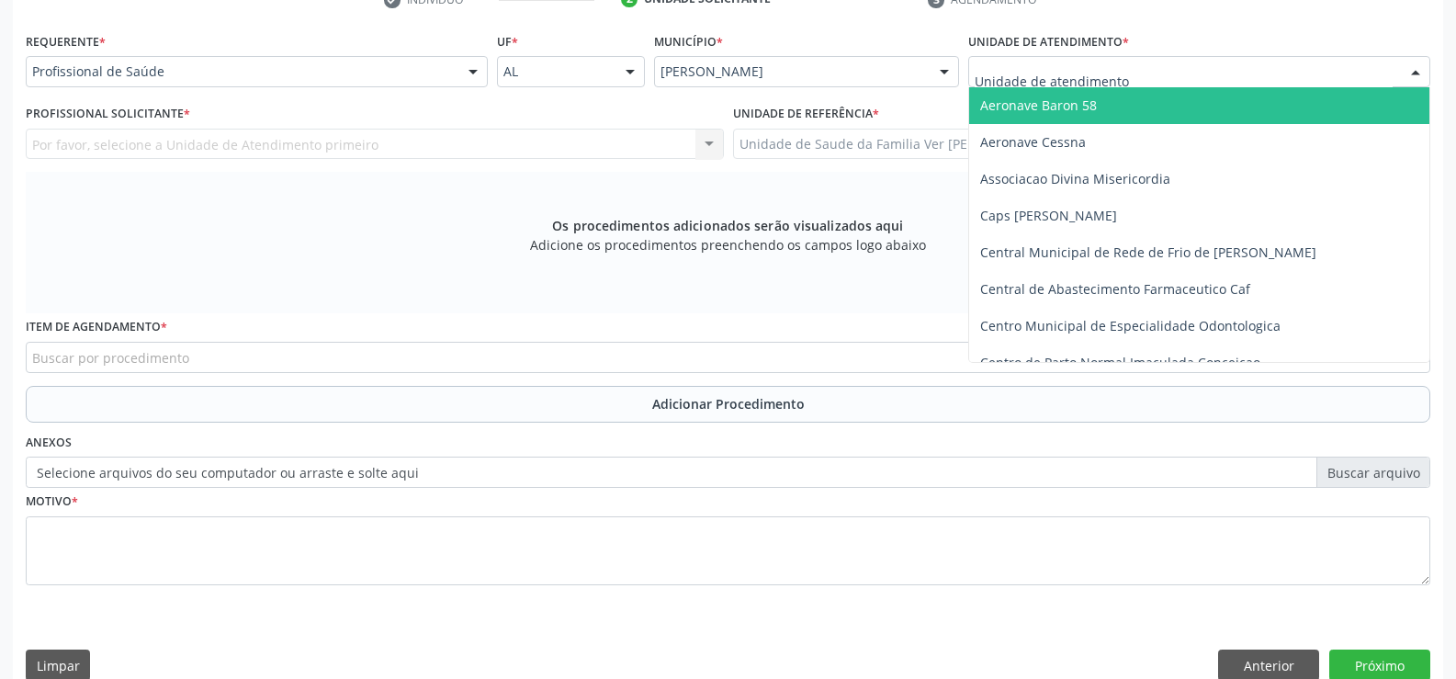
click at [1423, 70] on div at bounding box center [1416, 72] width 28 height 31
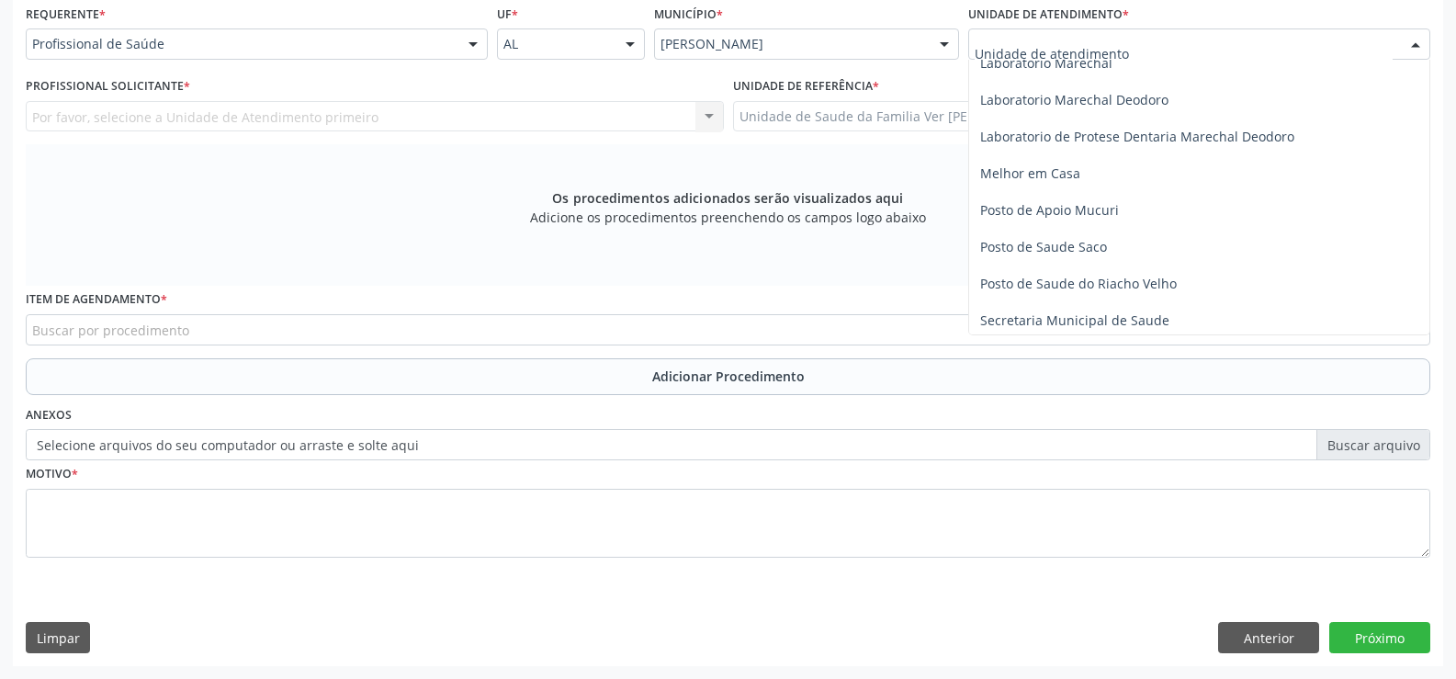
scroll to position [717, 0]
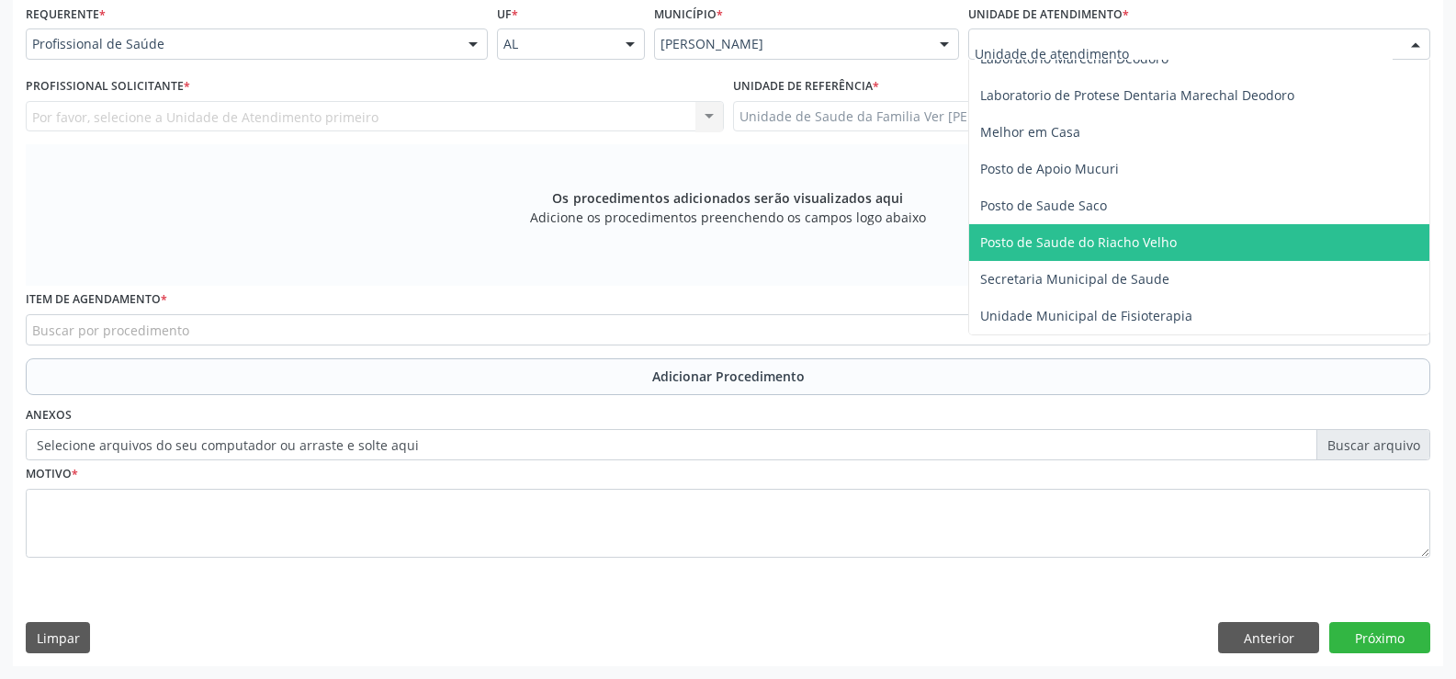
click at [1201, 252] on span "Posto de Saude do Riacho Velho" at bounding box center [1199, 242] width 460 height 37
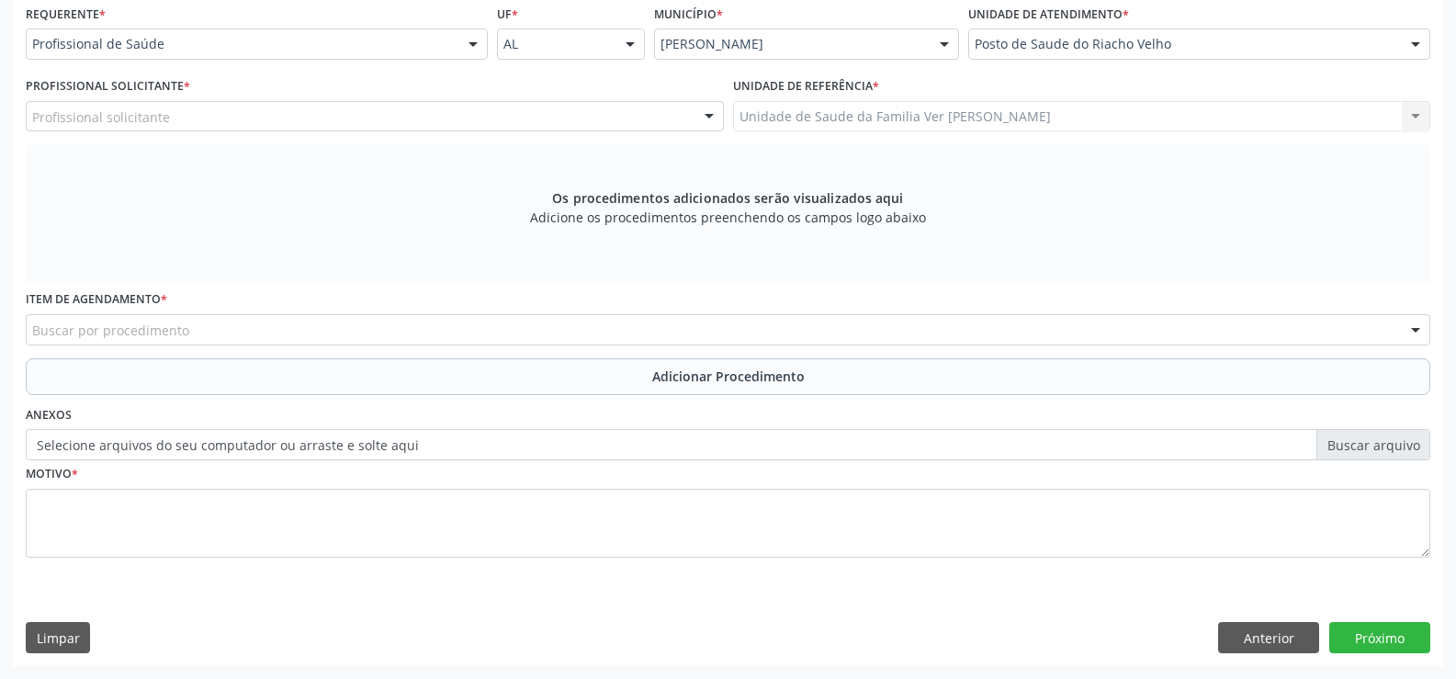
click at [479, 40] on div at bounding box center [473, 44] width 28 height 31
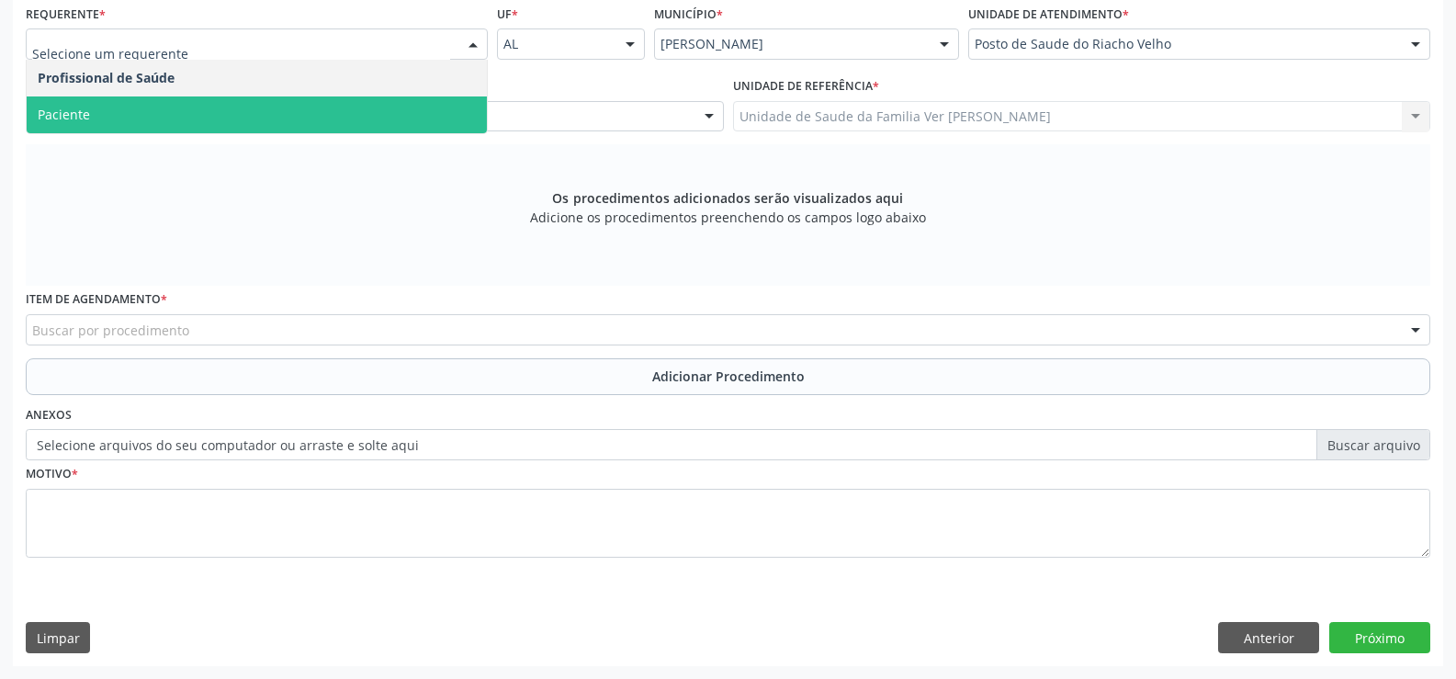
click at [434, 99] on span "Paciente" at bounding box center [257, 114] width 460 height 37
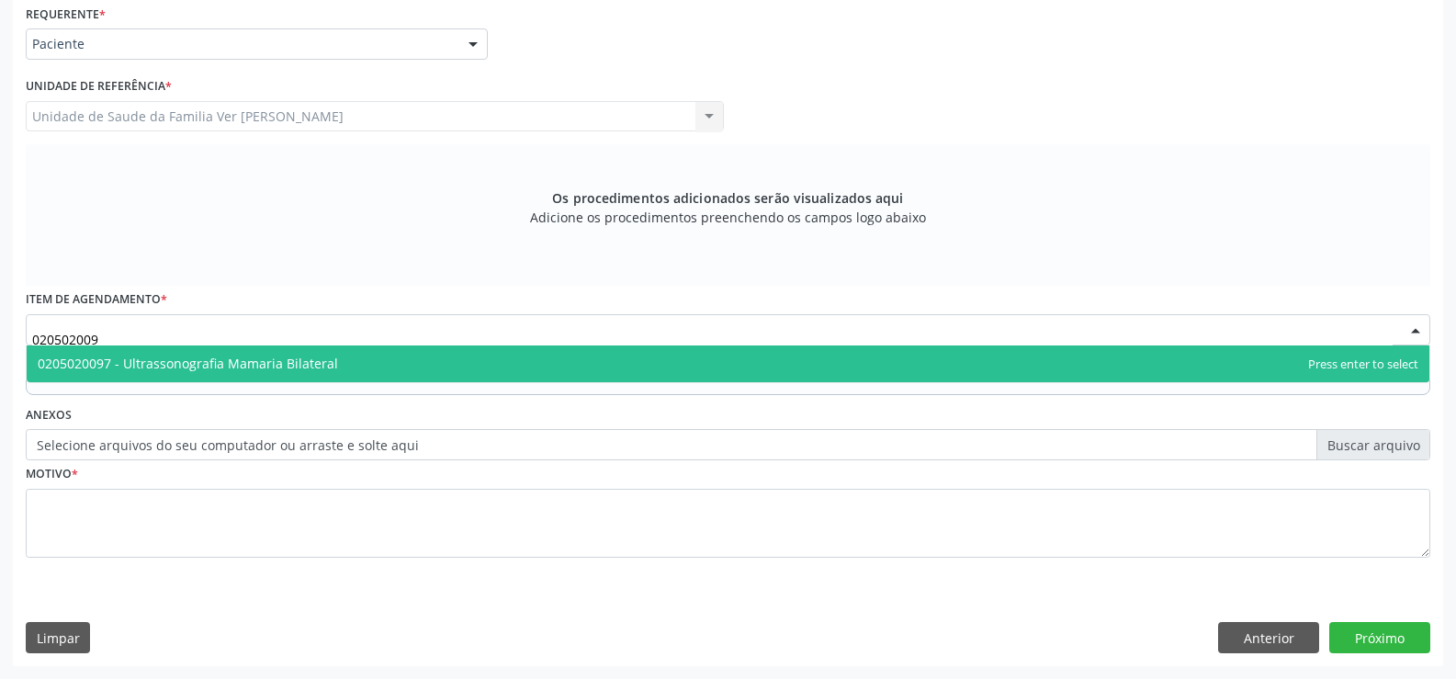
type input "0205020097"
click at [209, 365] on span "0205020097 - Ultrassonografia Mamaria Bilateral" at bounding box center [188, 363] width 300 height 17
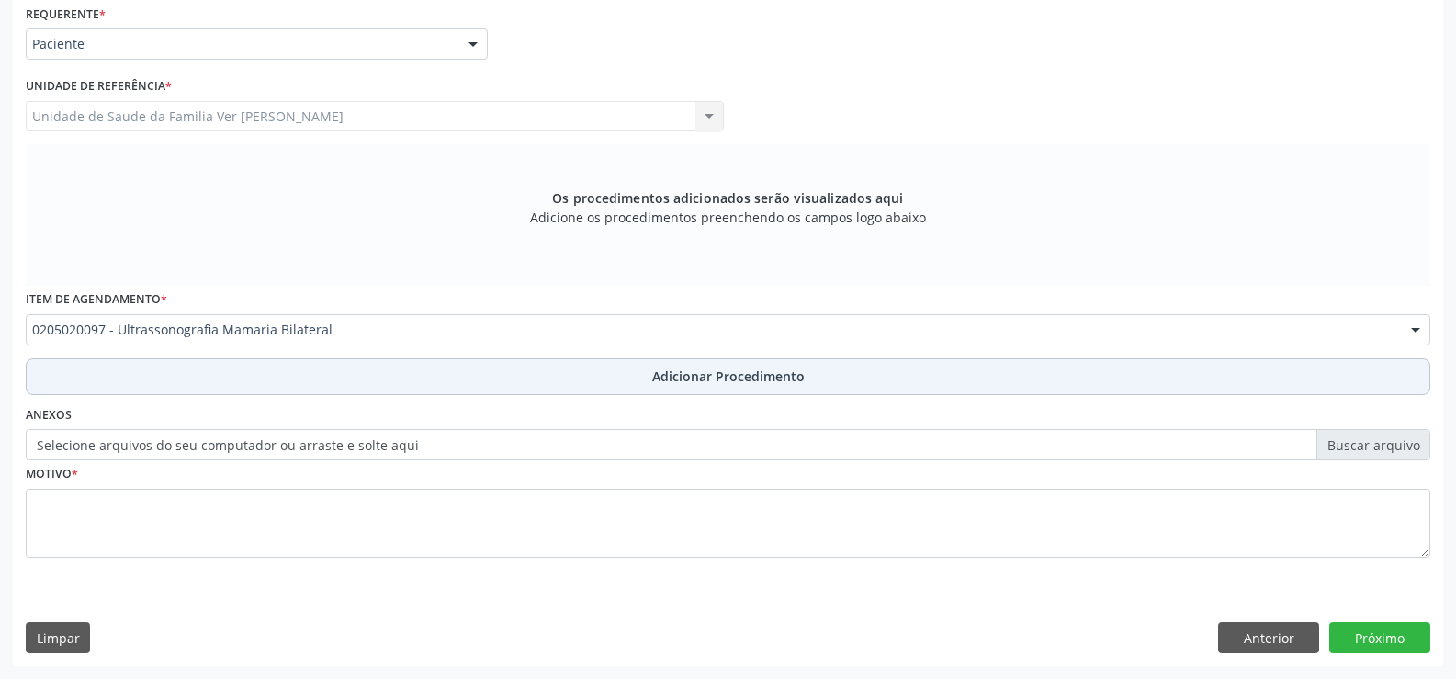
click at [709, 376] on span "Adicionar Procedimento" at bounding box center [728, 376] width 152 height 19
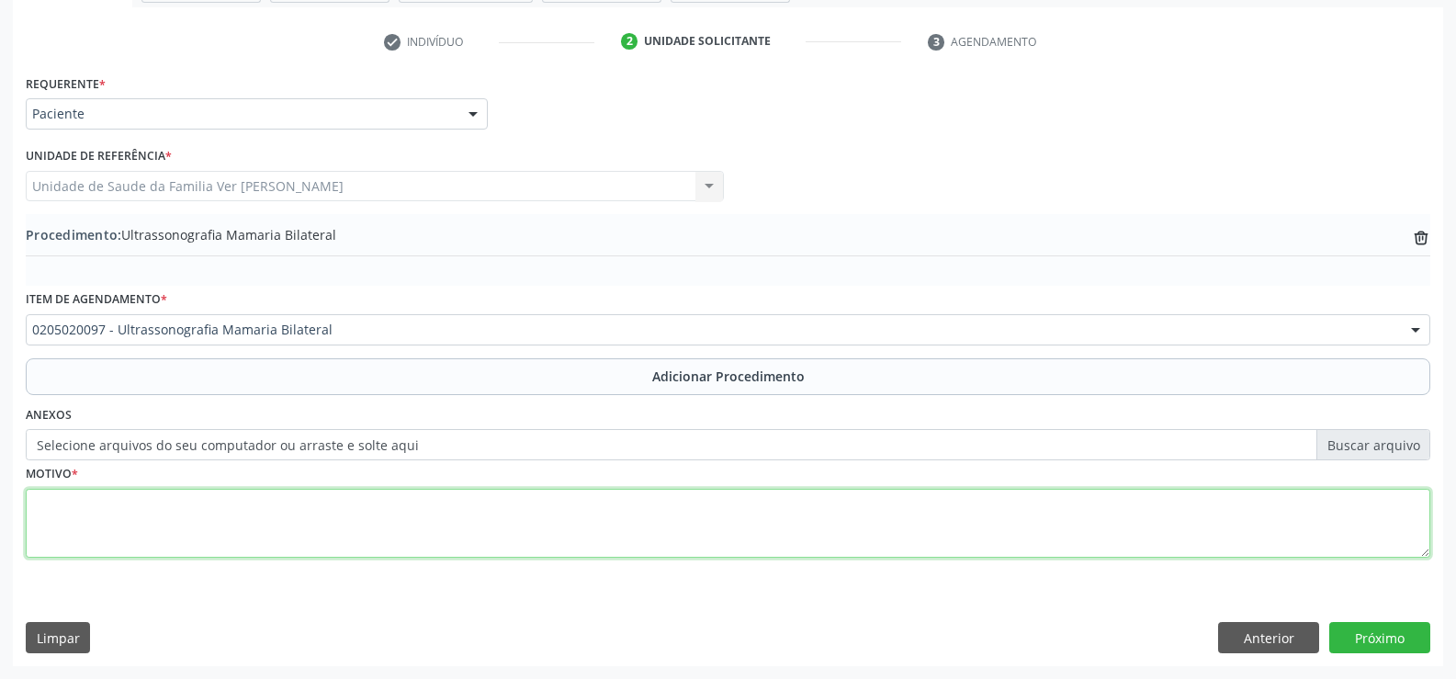
click at [52, 528] on textarea at bounding box center [728, 524] width 1405 height 70
type textarea "mamas densa"
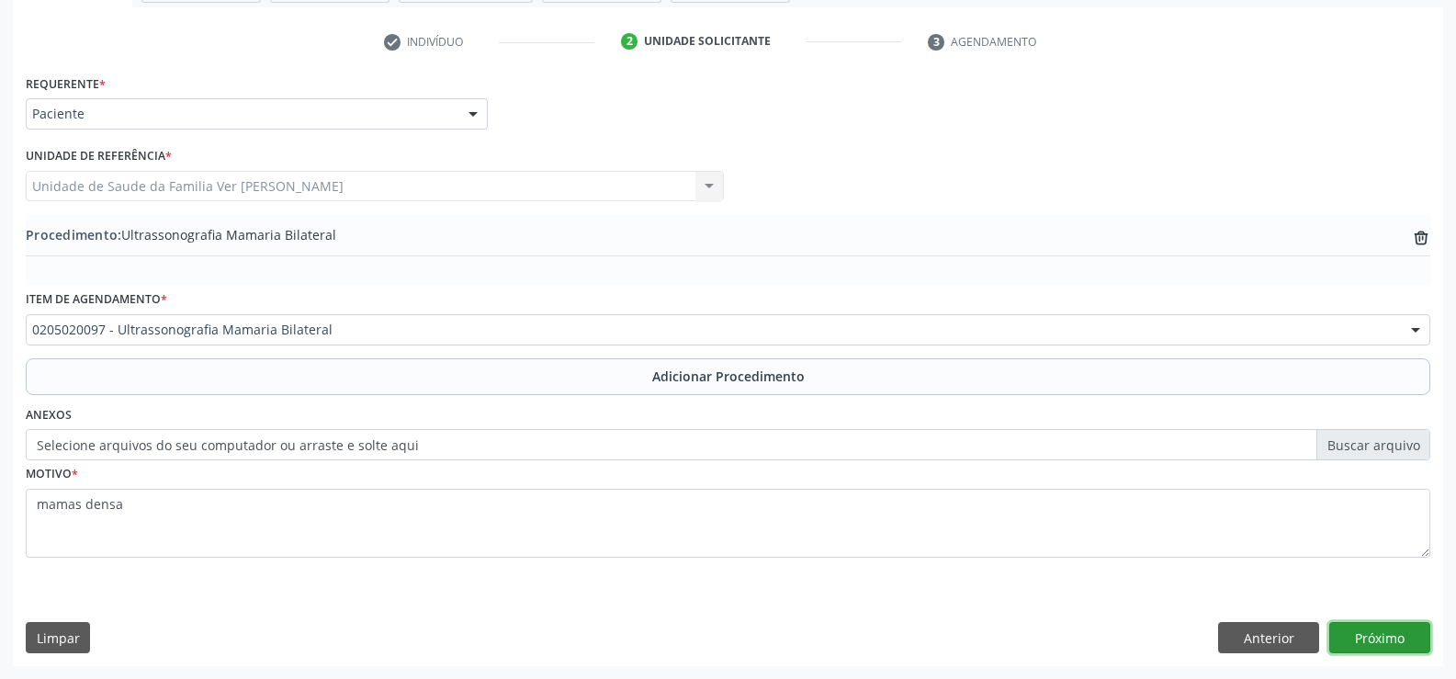
click at [1382, 642] on button "Próximo" at bounding box center [1379, 637] width 101 height 31
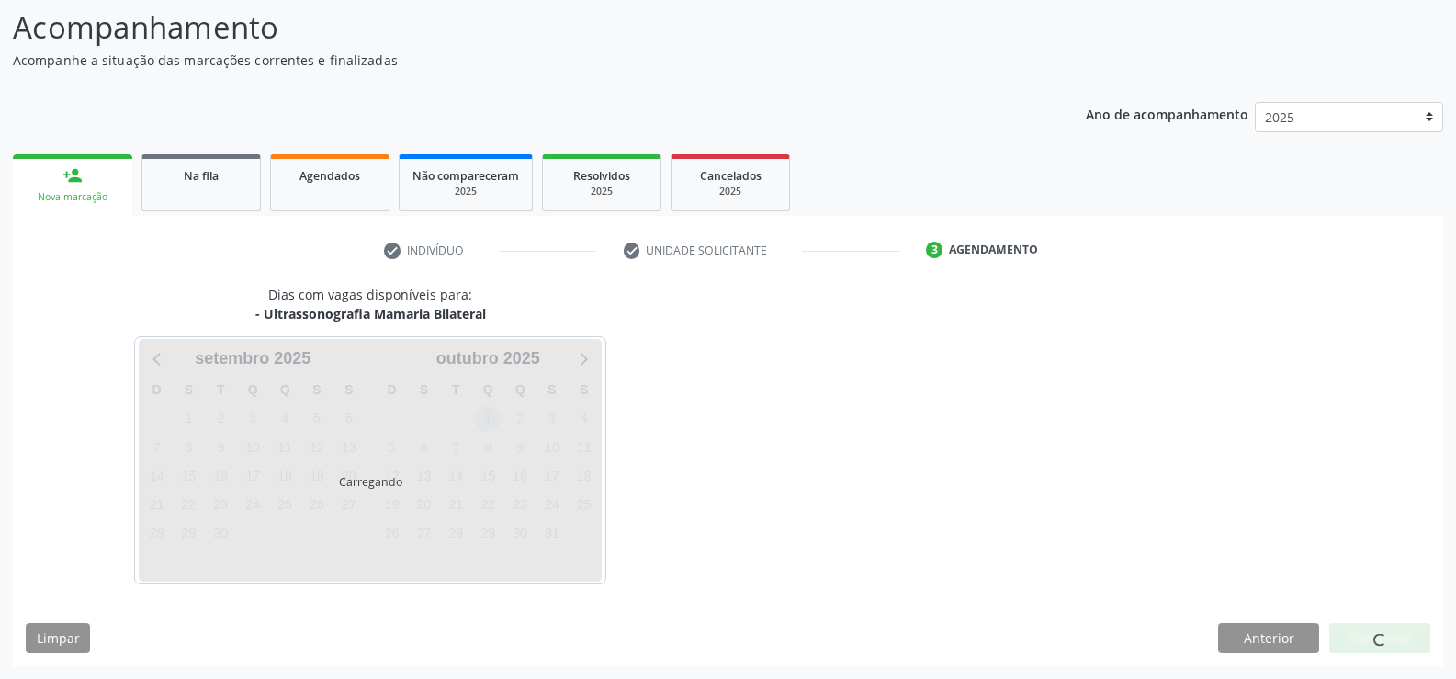
scroll to position [200, 0]
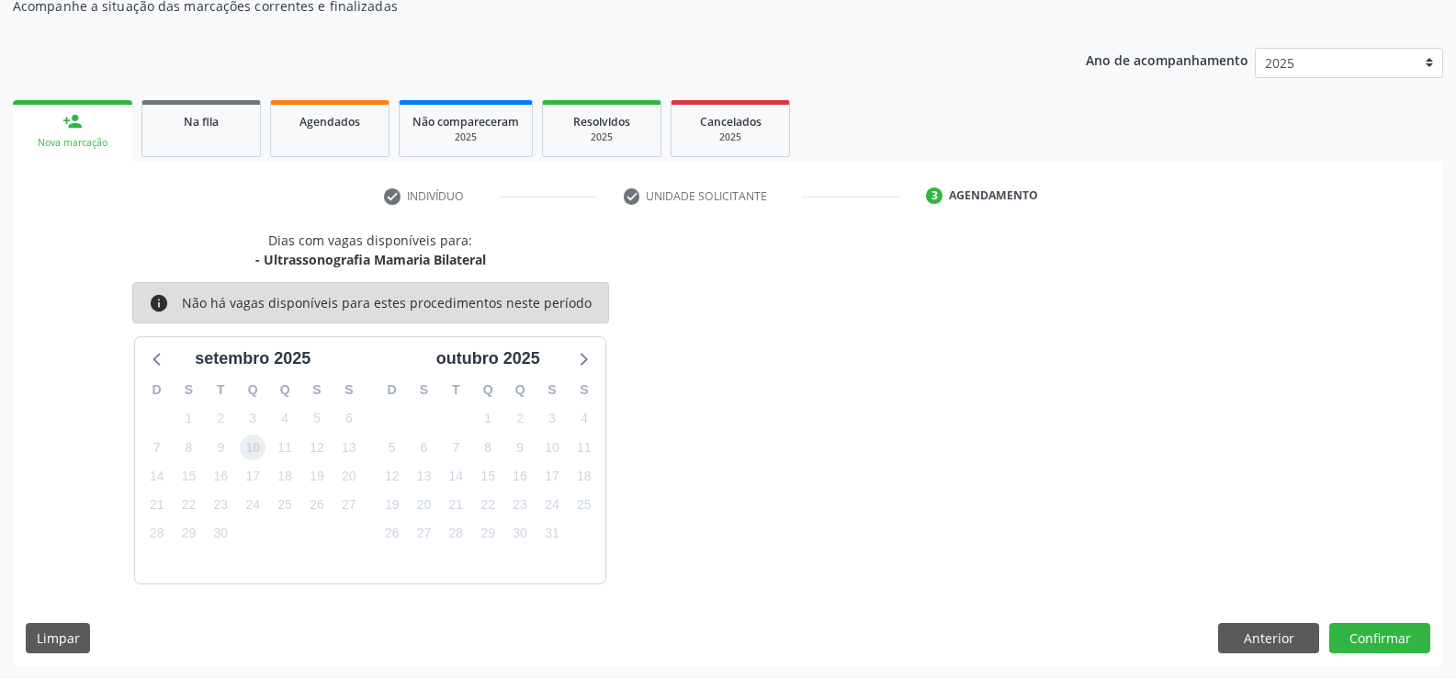
click at [254, 452] on span "10" at bounding box center [253, 448] width 26 height 26
click at [1384, 632] on button "Confirmar" at bounding box center [1379, 638] width 101 height 31
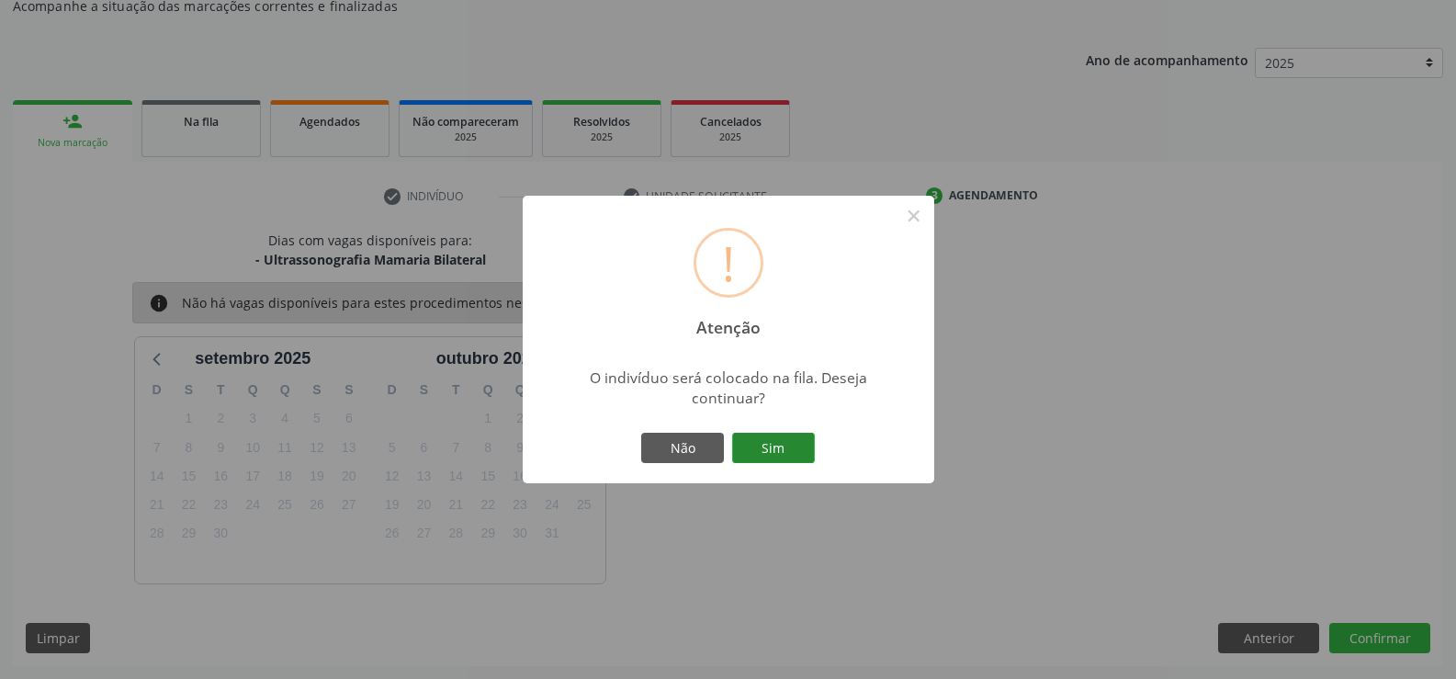
click at [766, 451] on button "Sim" at bounding box center [773, 448] width 83 height 31
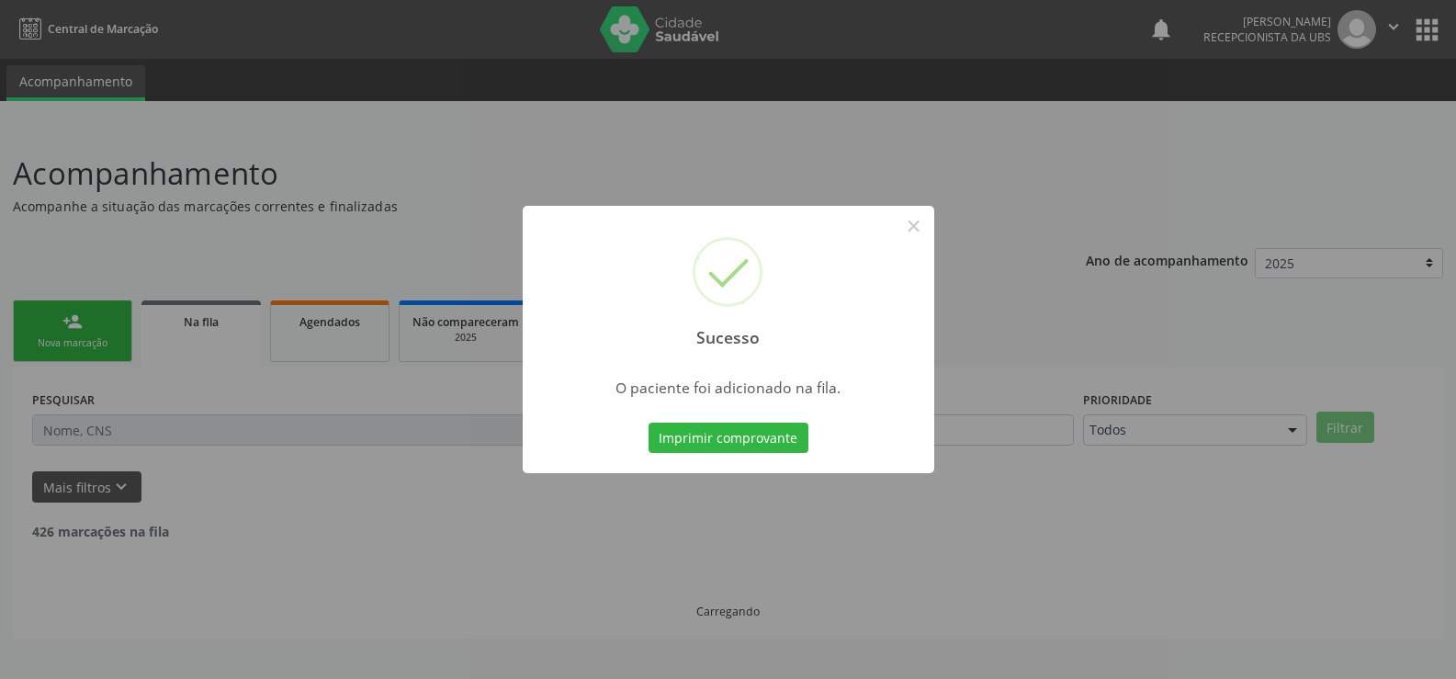
scroll to position [0, 0]
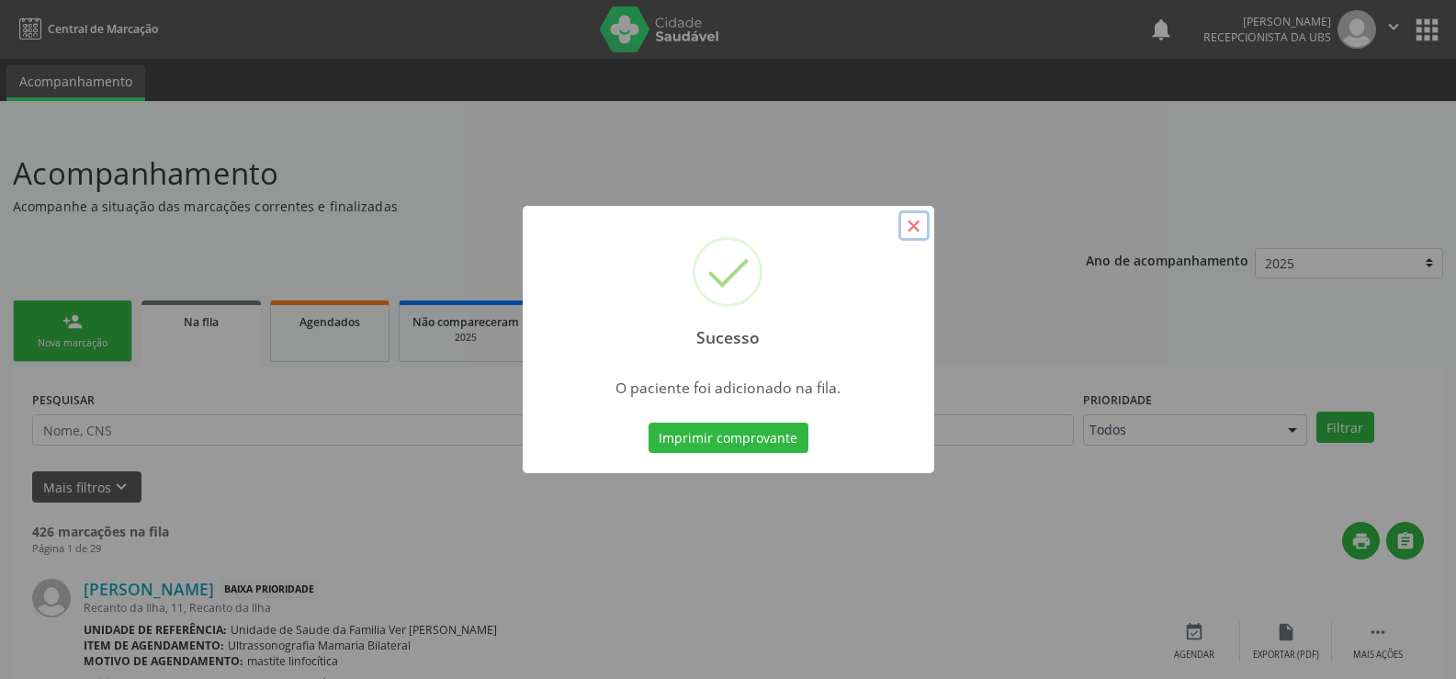
click at [918, 220] on button "×" at bounding box center [913, 225] width 31 height 31
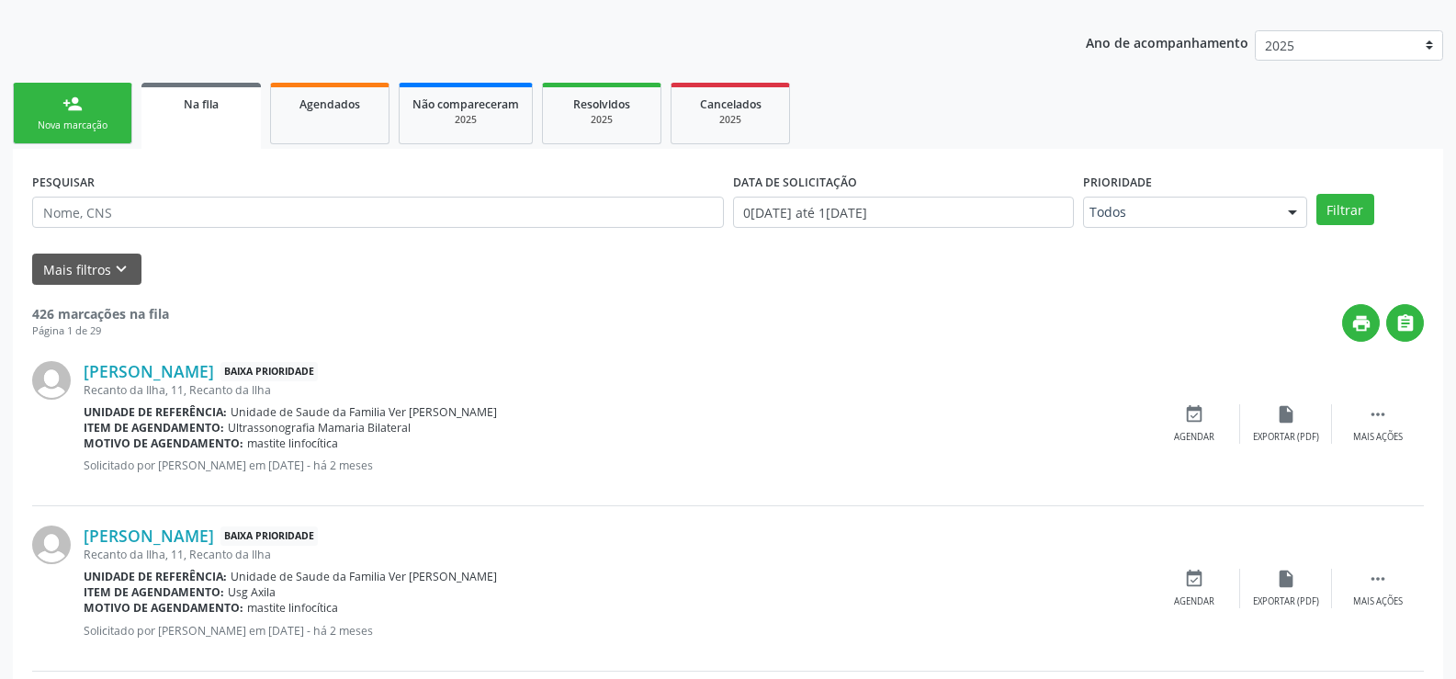
scroll to position [185, 0]
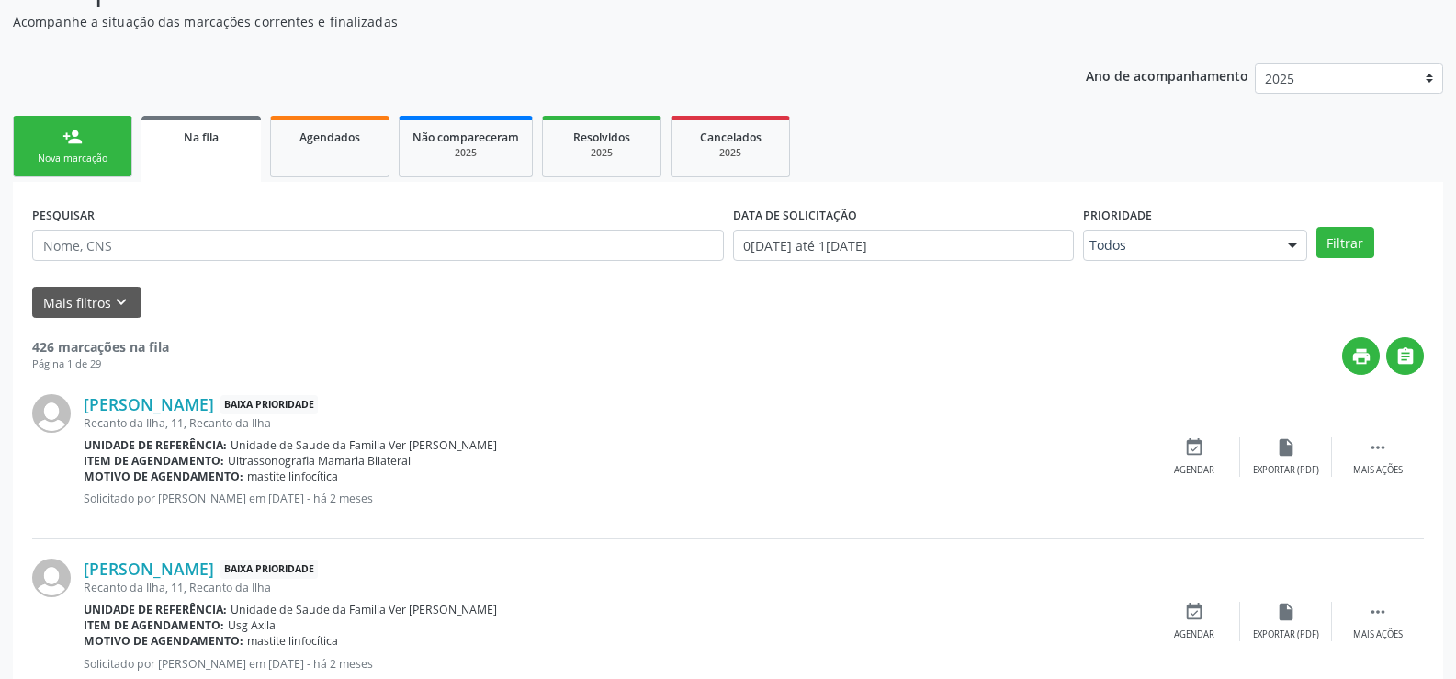
click at [61, 148] on link "person_add Nova marcação" at bounding box center [72, 147] width 119 height 62
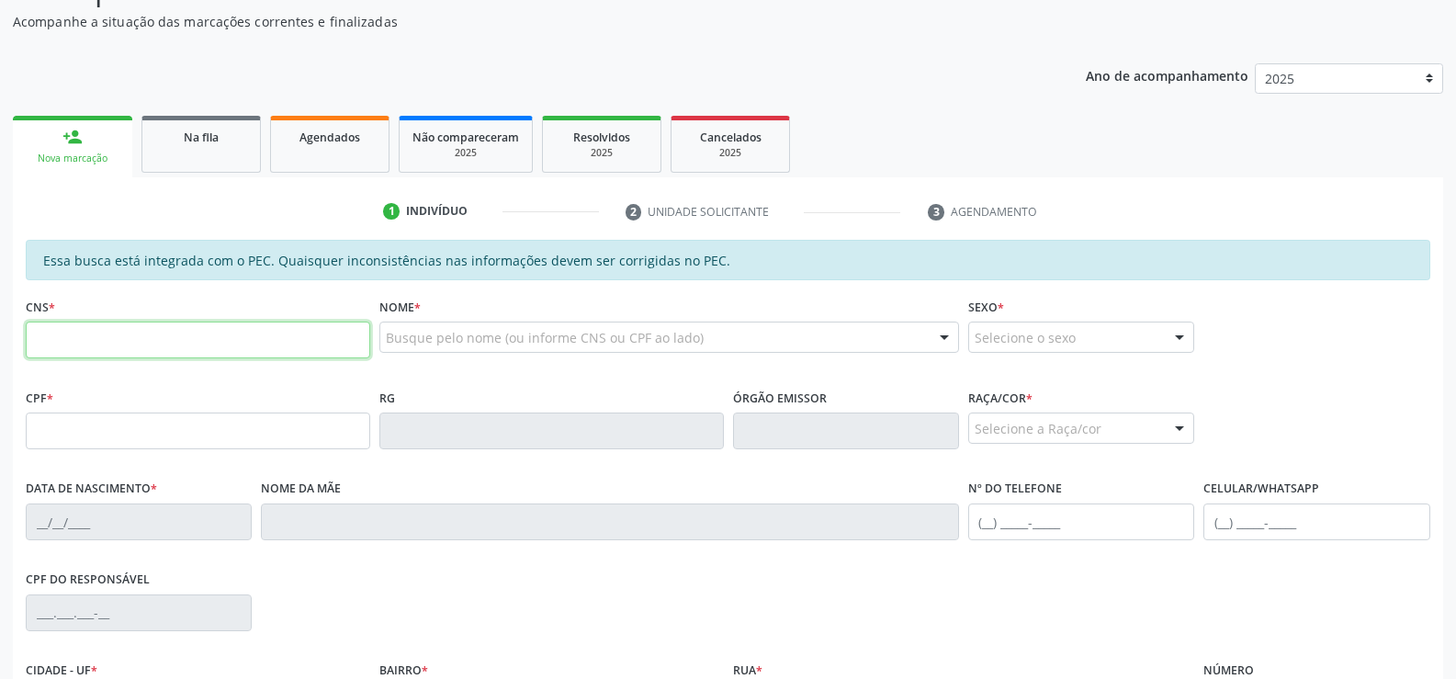
click at [46, 344] on input "text" at bounding box center [198, 340] width 344 height 37
type input "704 5053 2178 3414"
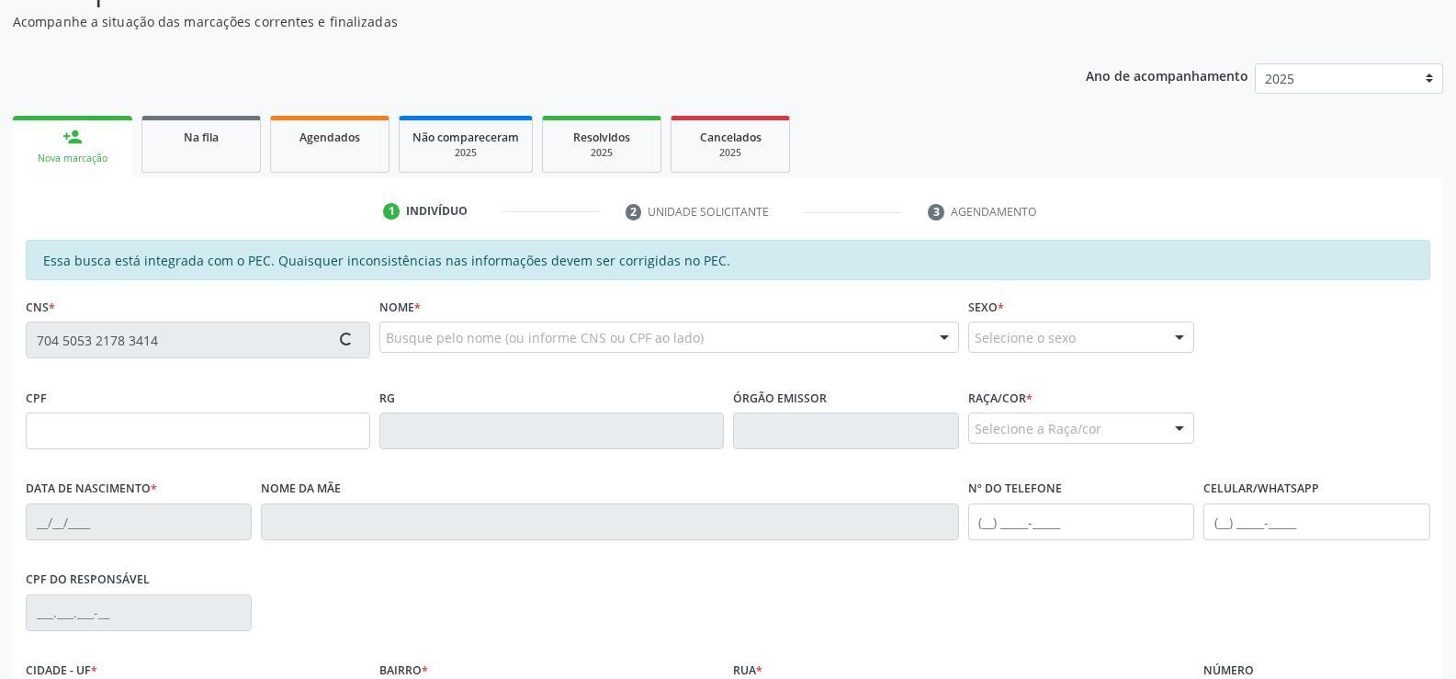
type input "052.405.254-98"
type input "18/02/1962"
type input "Maria José Gomes da Silva"
type input "(82) 99835-4800"
type input "S/N"
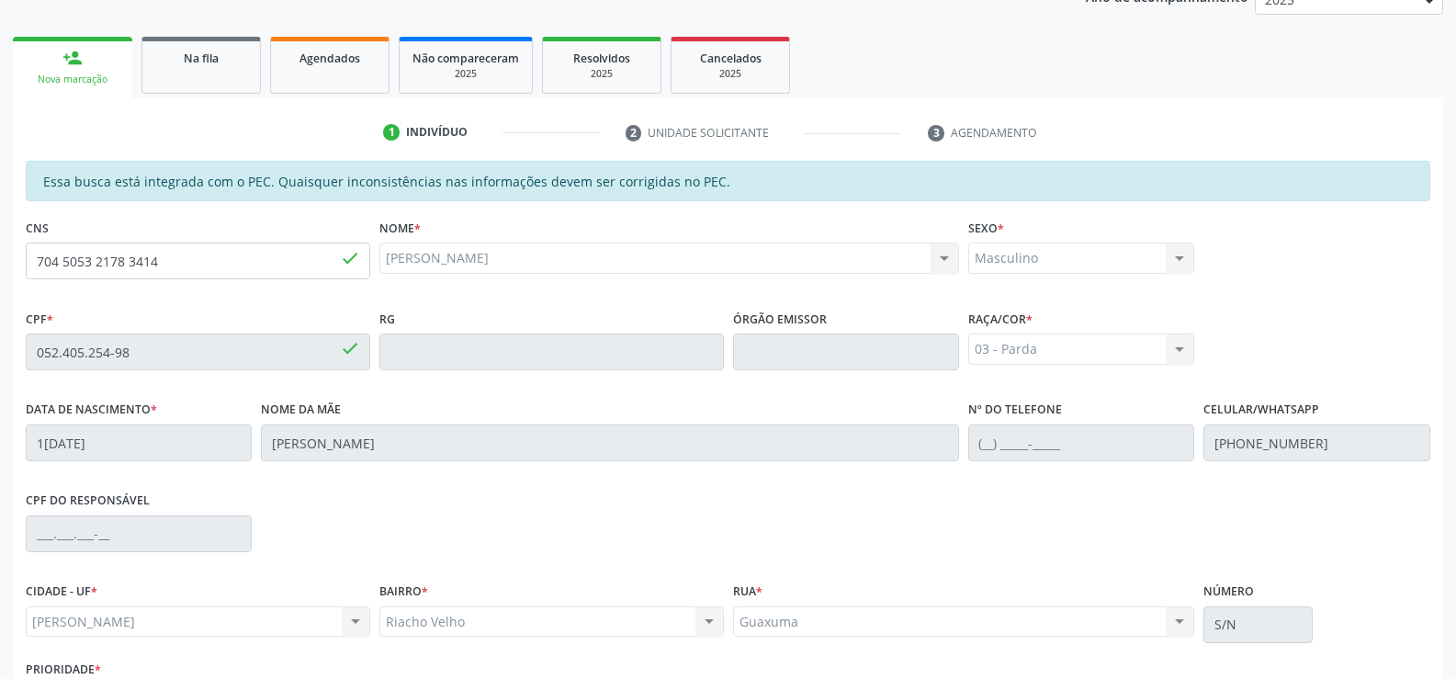
scroll to position [396, 0]
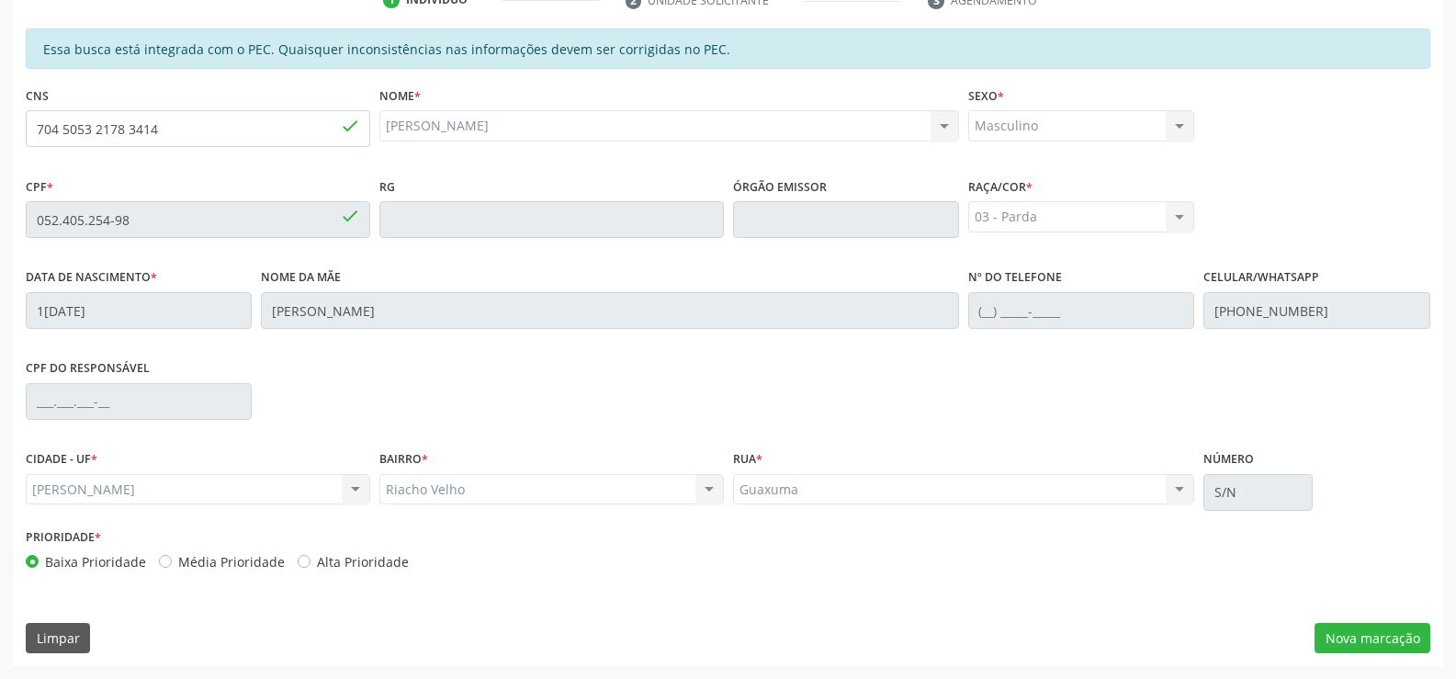
click at [1414, 604] on div "Essa busca está integrada com o PEC. Quaisquer inconsistências nas informações …" at bounding box center [728, 347] width 1430 height 638
click at [1372, 635] on button "Nova marcação" at bounding box center [1373, 638] width 116 height 31
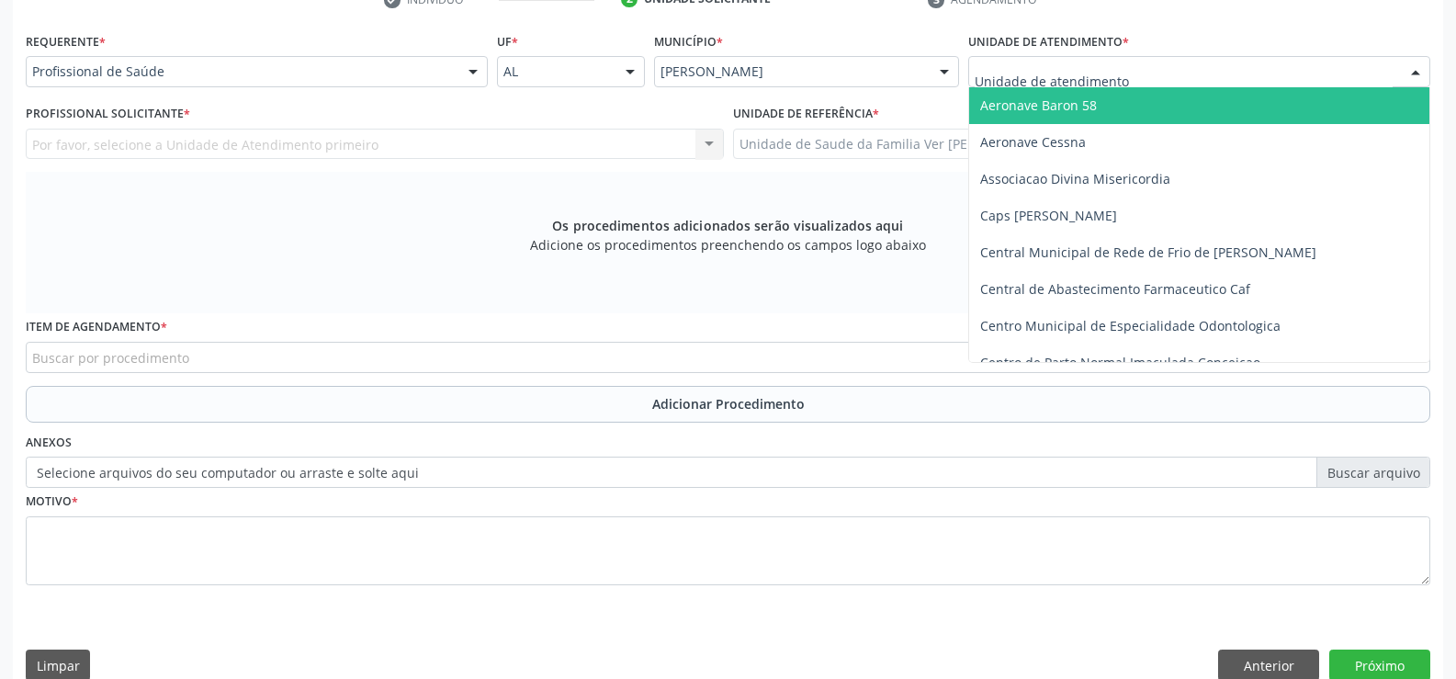
click at [1417, 72] on div at bounding box center [1416, 72] width 28 height 31
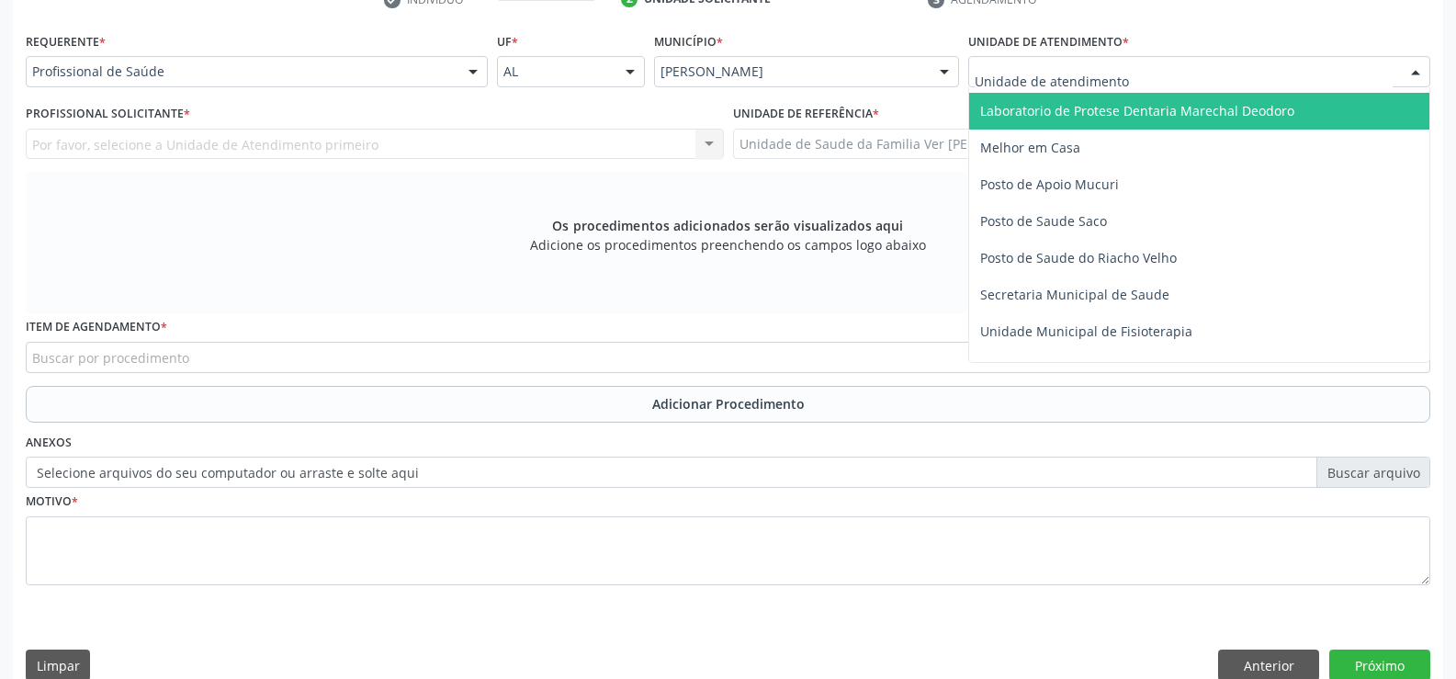
scroll to position [735, 0]
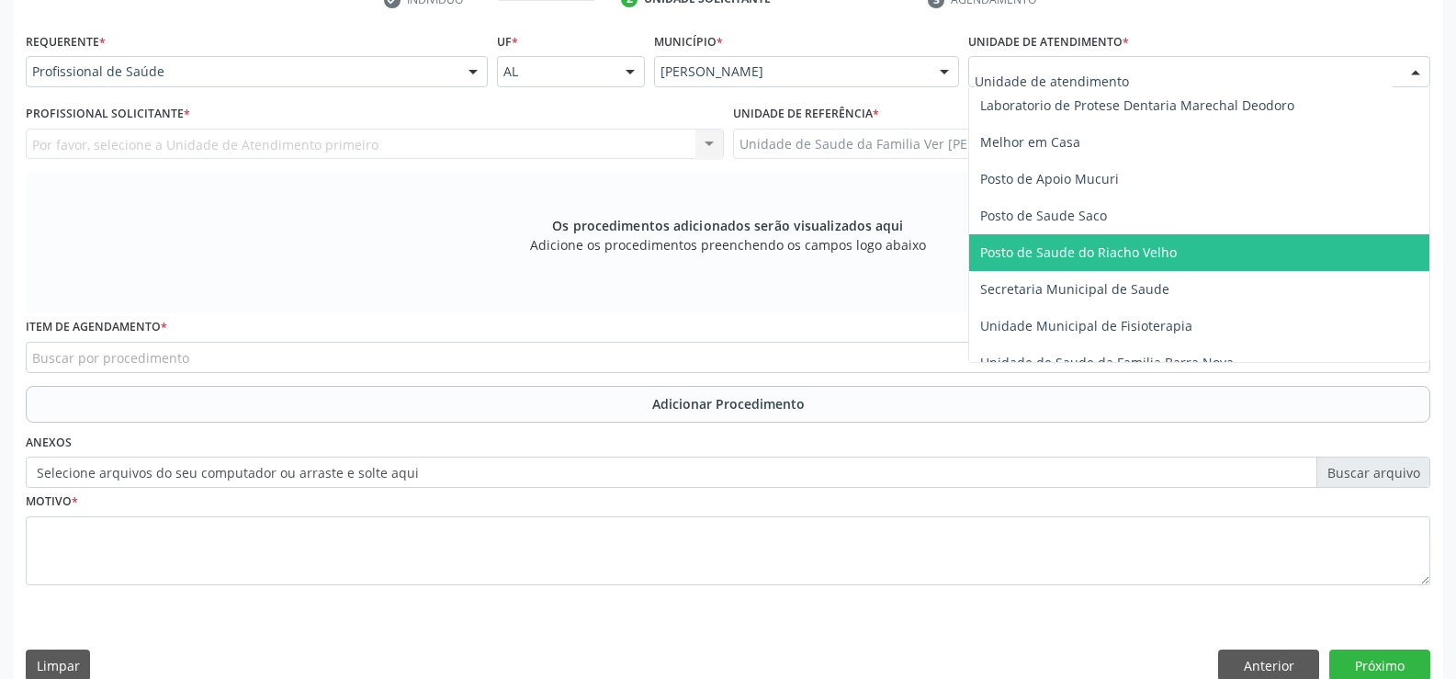
click at [1165, 254] on span "Posto de Saude do Riacho Velho" at bounding box center [1078, 251] width 197 height 17
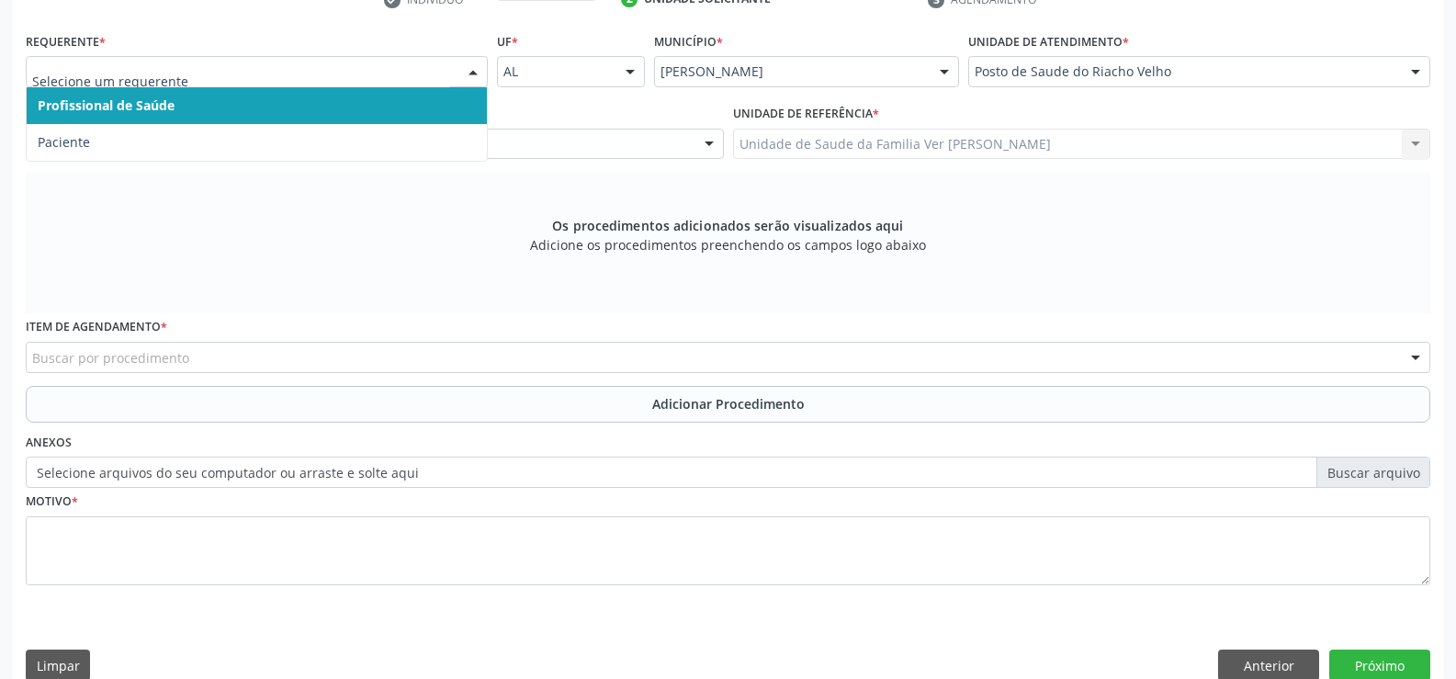
click at [476, 73] on div at bounding box center [473, 72] width 28 height 31
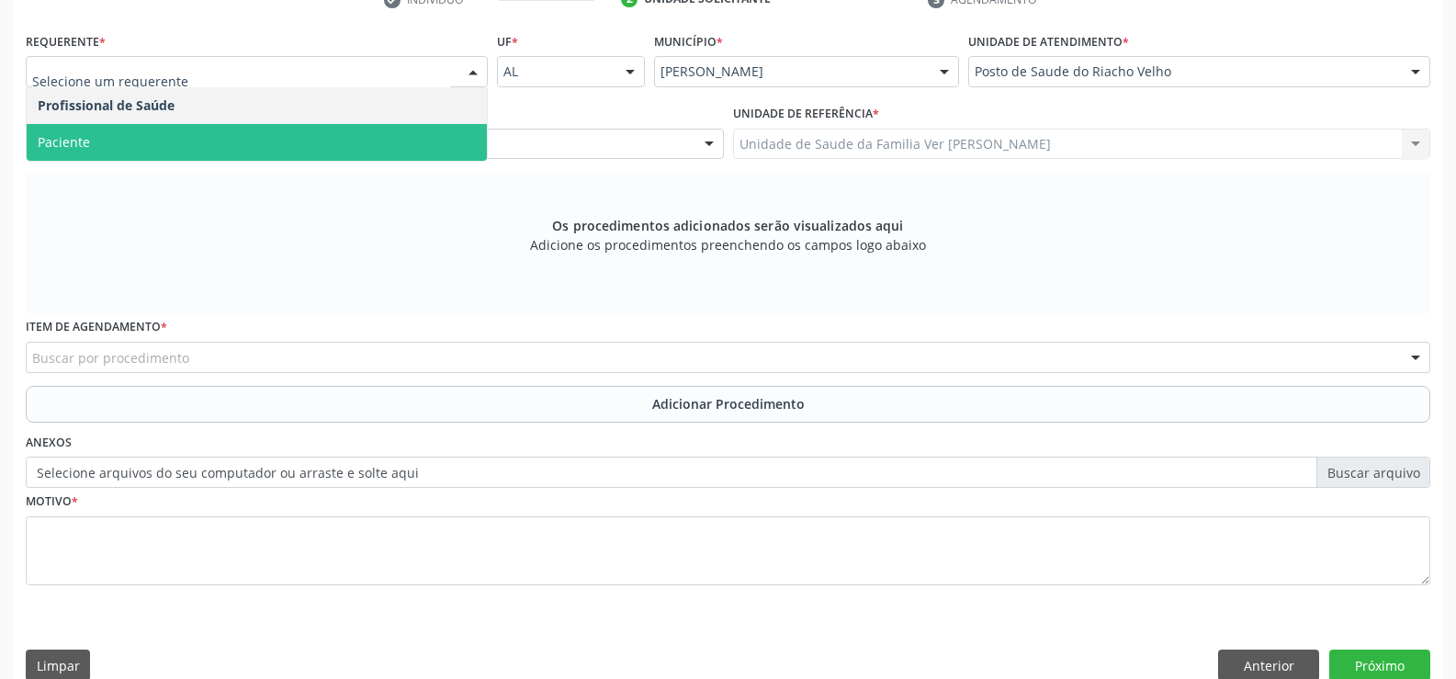
click at [391, 133] on span "Paciente" at bounding box center [257, 142] width 460 height 37
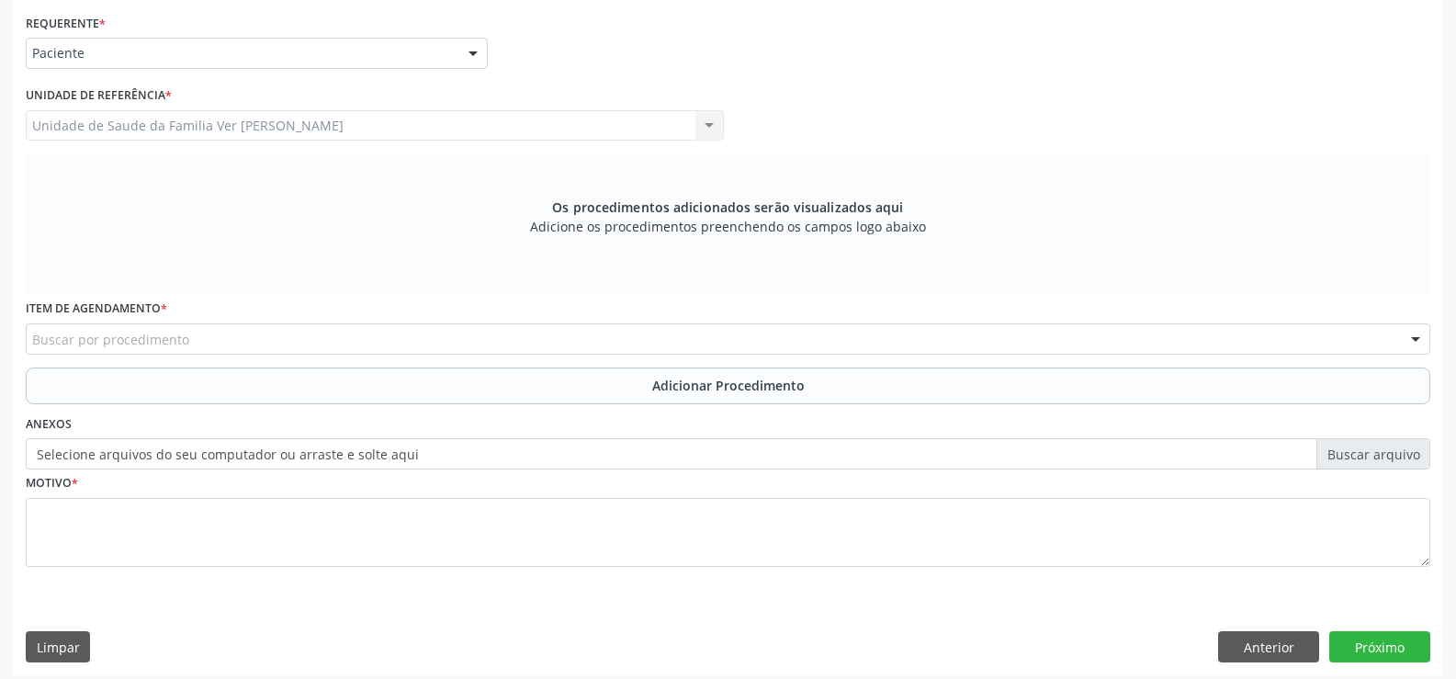
scroll to position [424, 0]
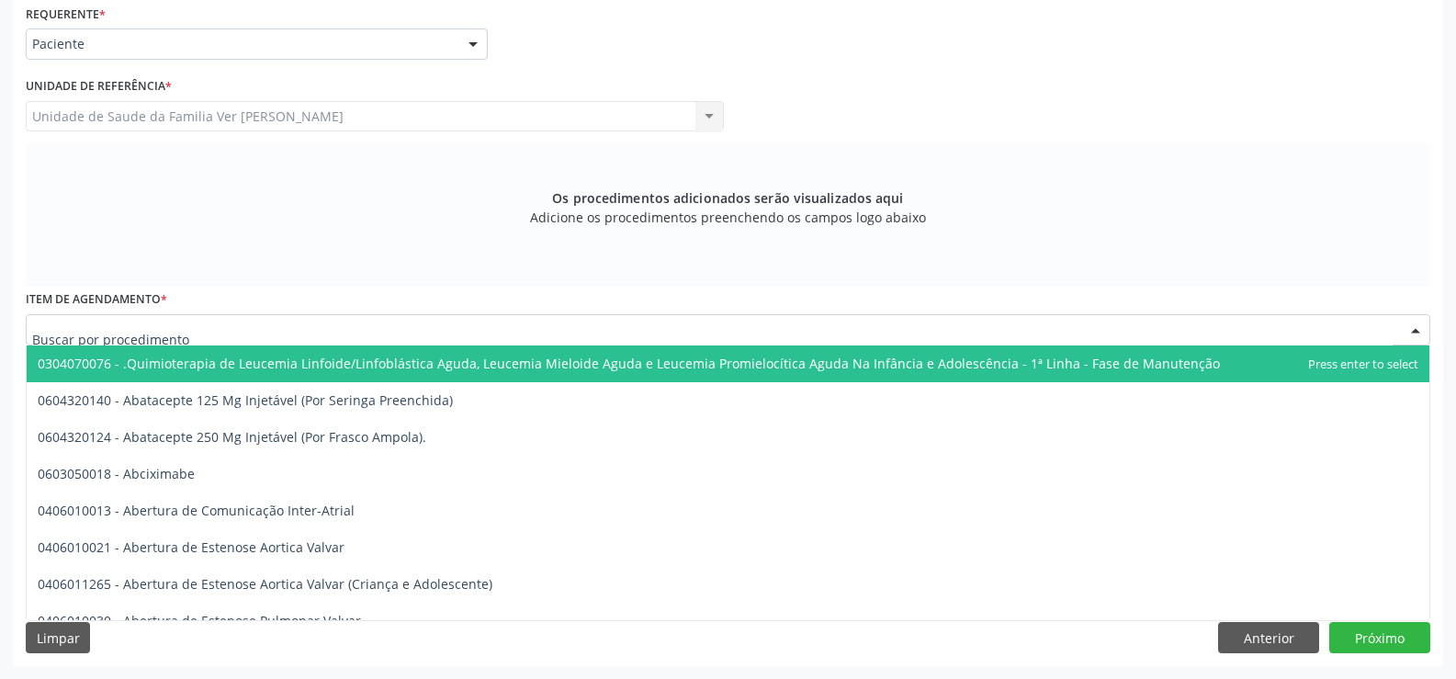
click at [72, 319] on div at bounding box center [728, 329] width 1405 height 31
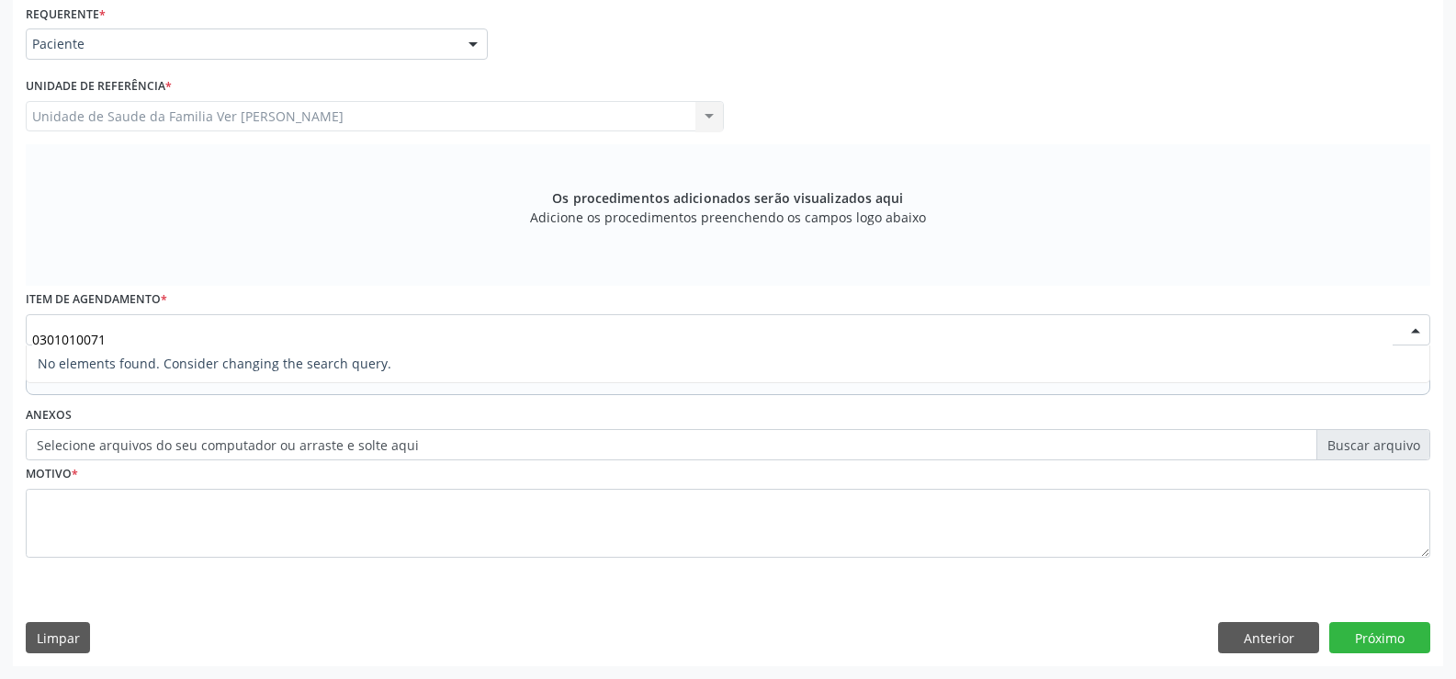
scroll to position [0, 0]
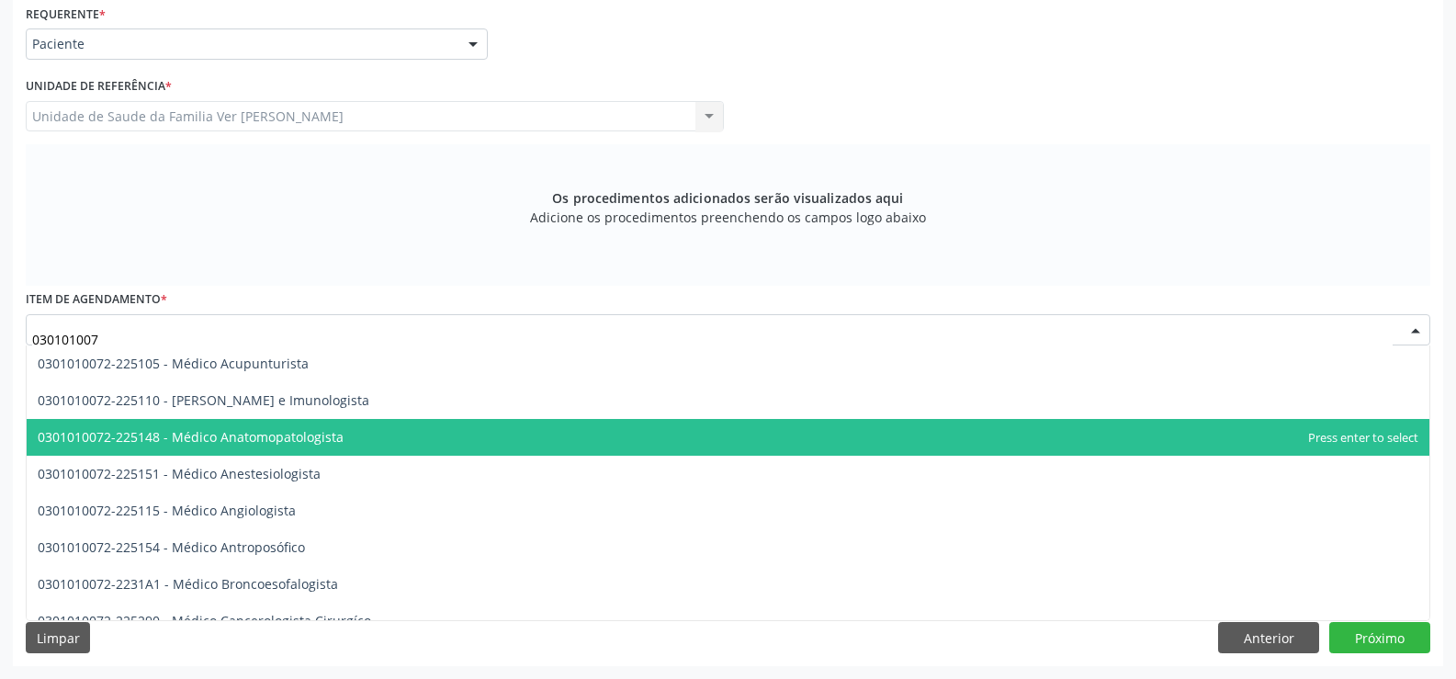
type input "0301010072"
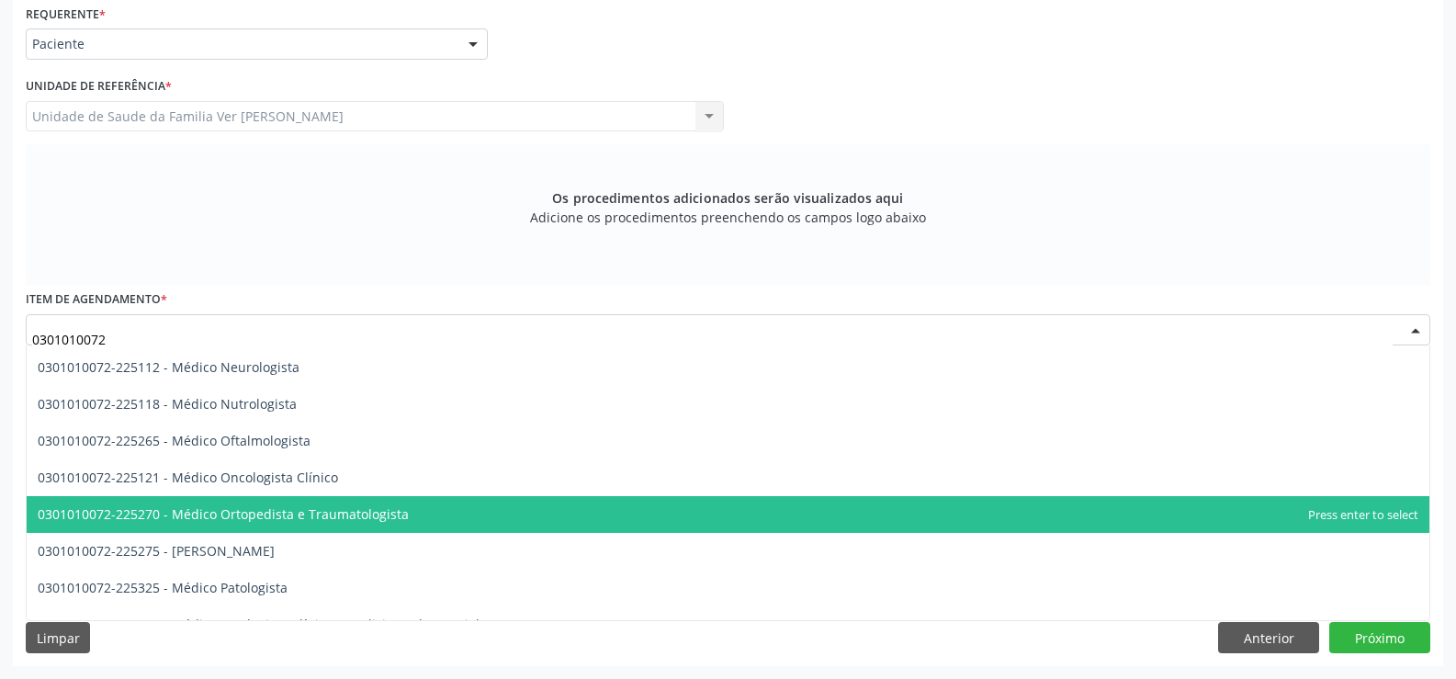
scroll to position [1434, 0]
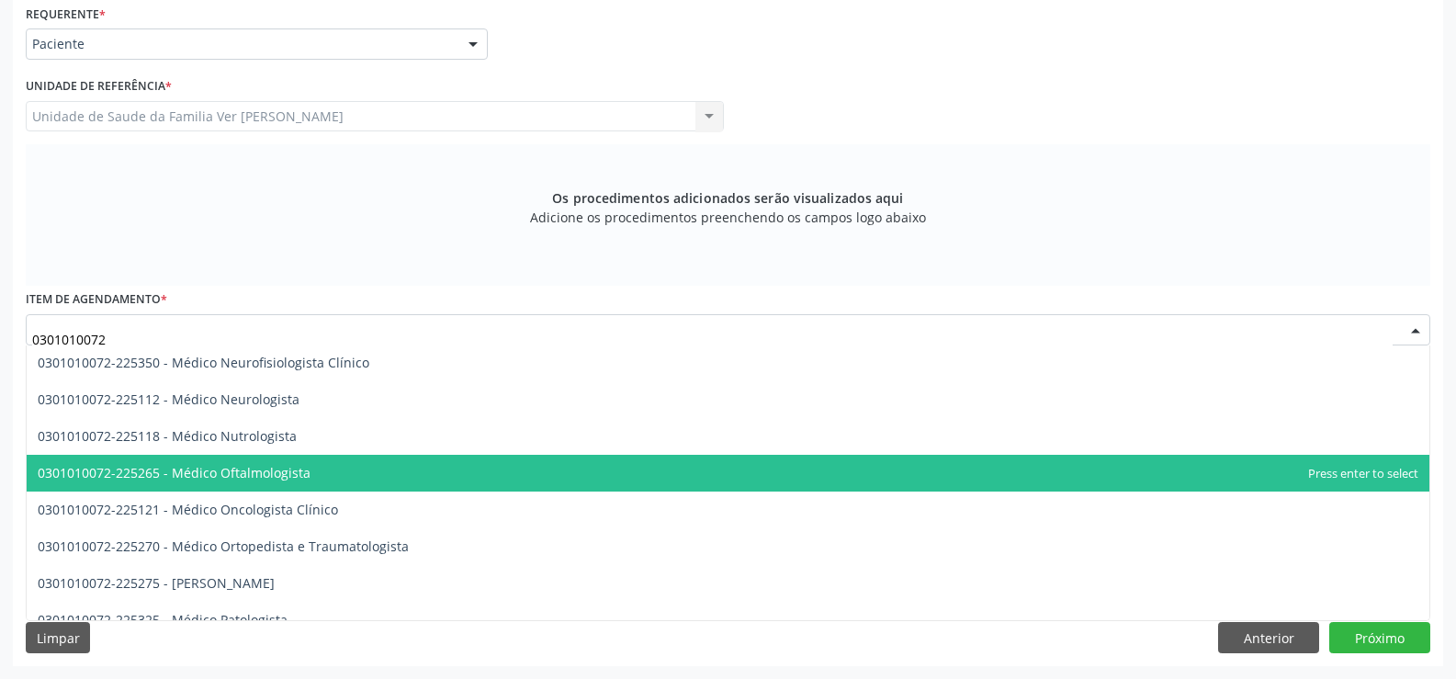
click at [302, 462] on span "0301010072-225265 - Médico Oftalmologista" at bounding box center [728, 473] width 1403 height 37
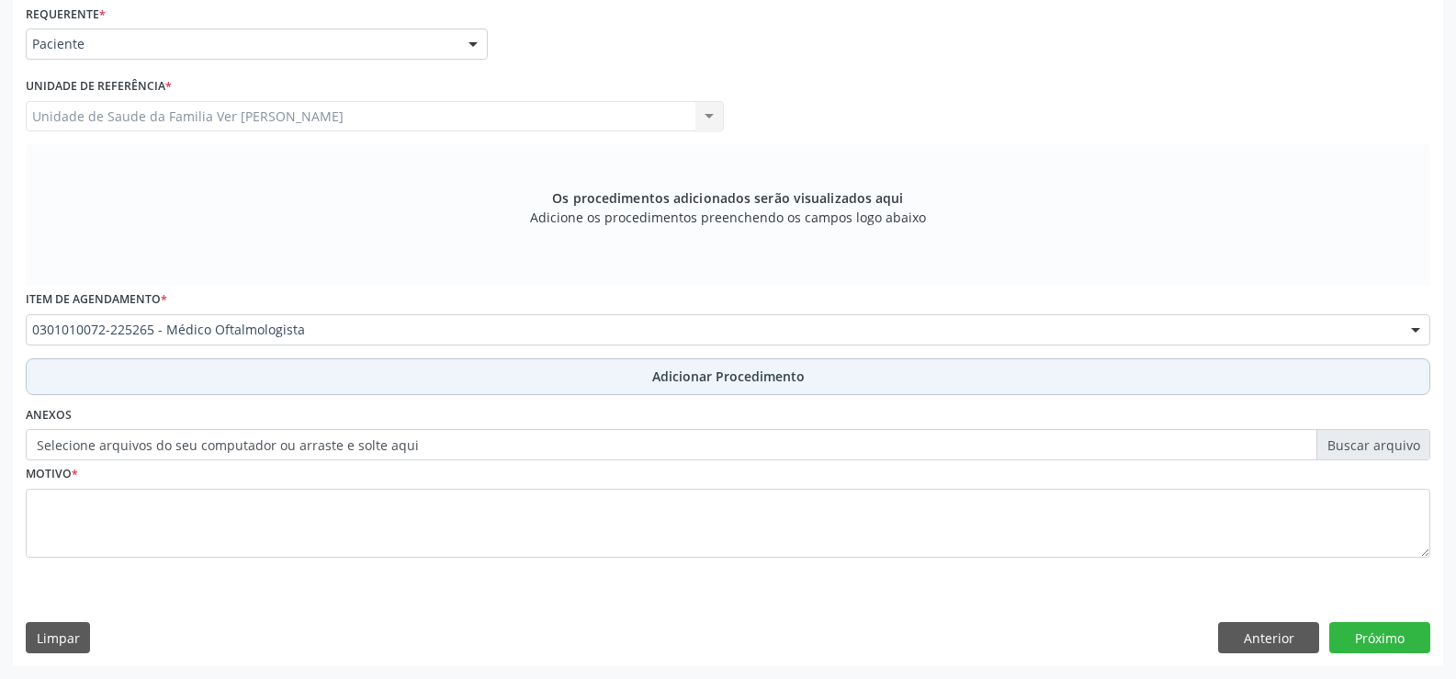
click at [701, 380] on span "Adicionar Procedimento" at bounding box center [728, 376] width 152 height 19
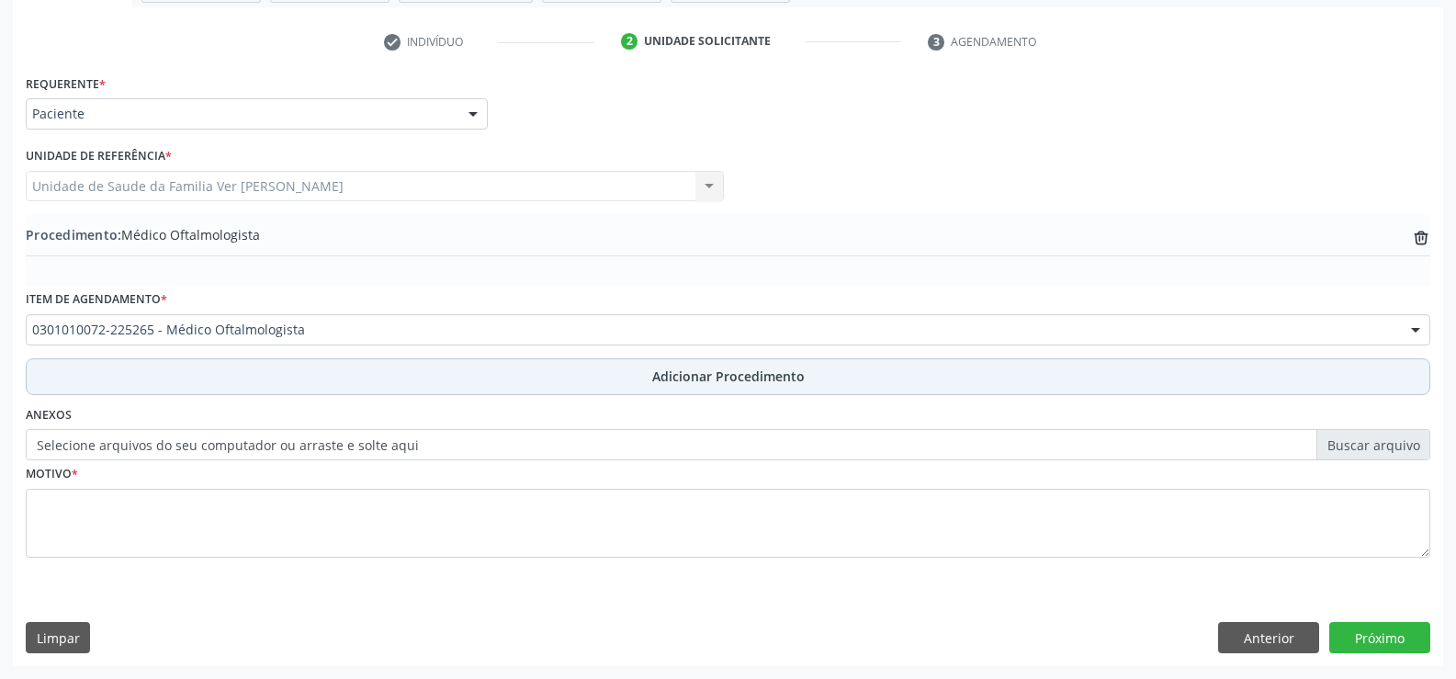
scroll to position [355, 0]
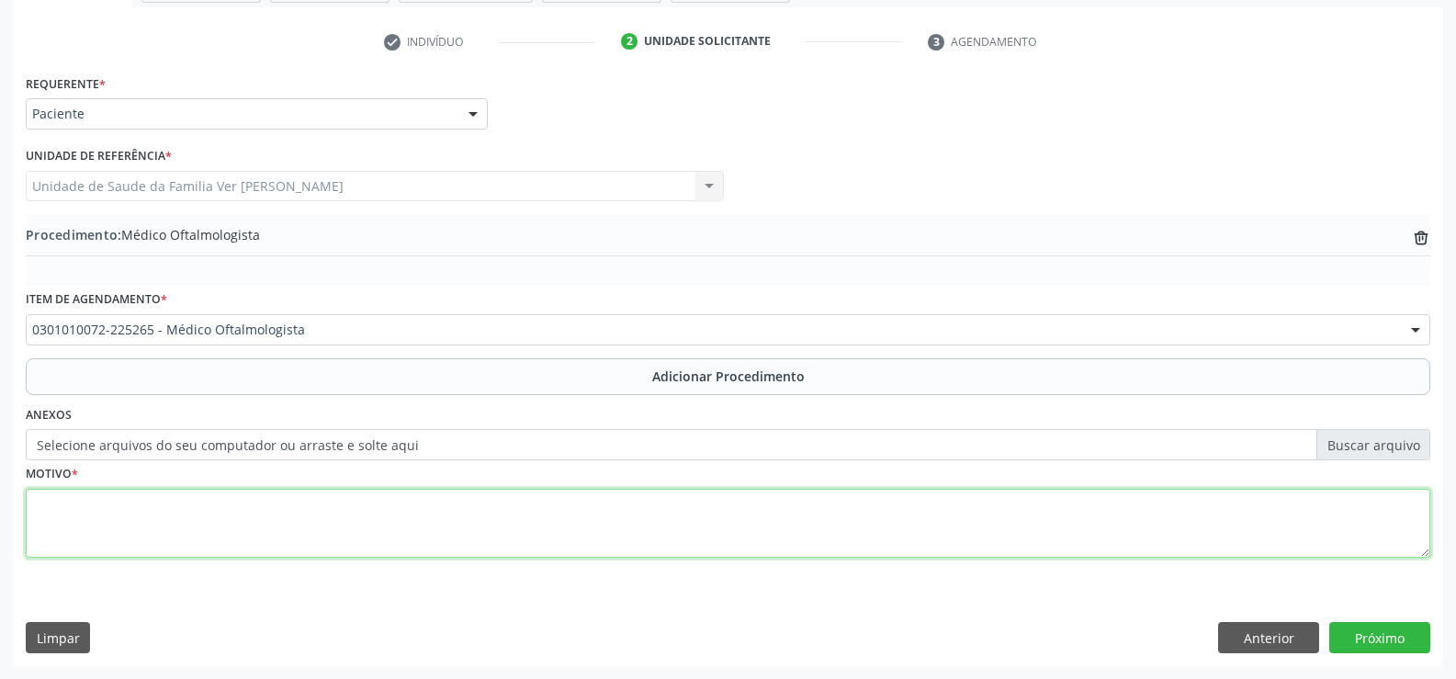
click at [121, 523] on textarea at bounding box center [728, 524] width 1405 height 70
type textarea "HAS catarata"
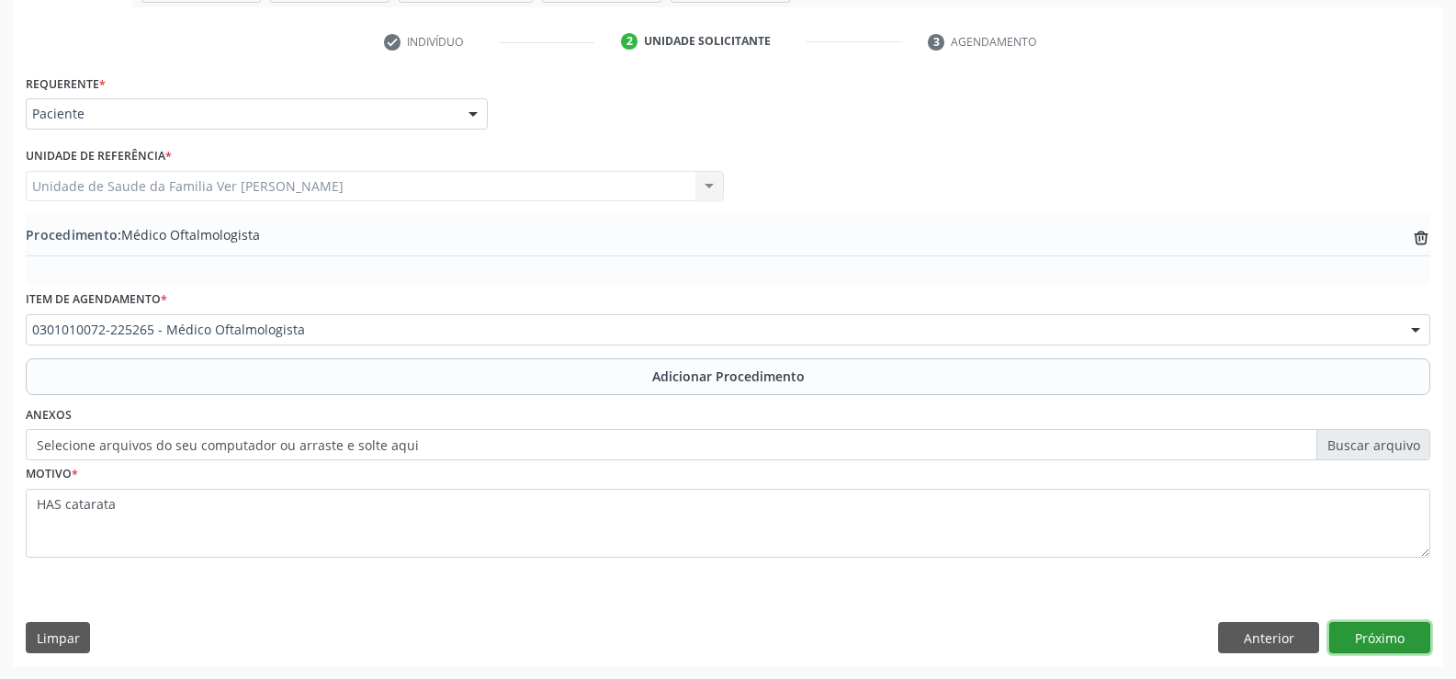
click at [1376, 639] on button "Próximo" at bounding box center [1379, 637] width 101 height 31
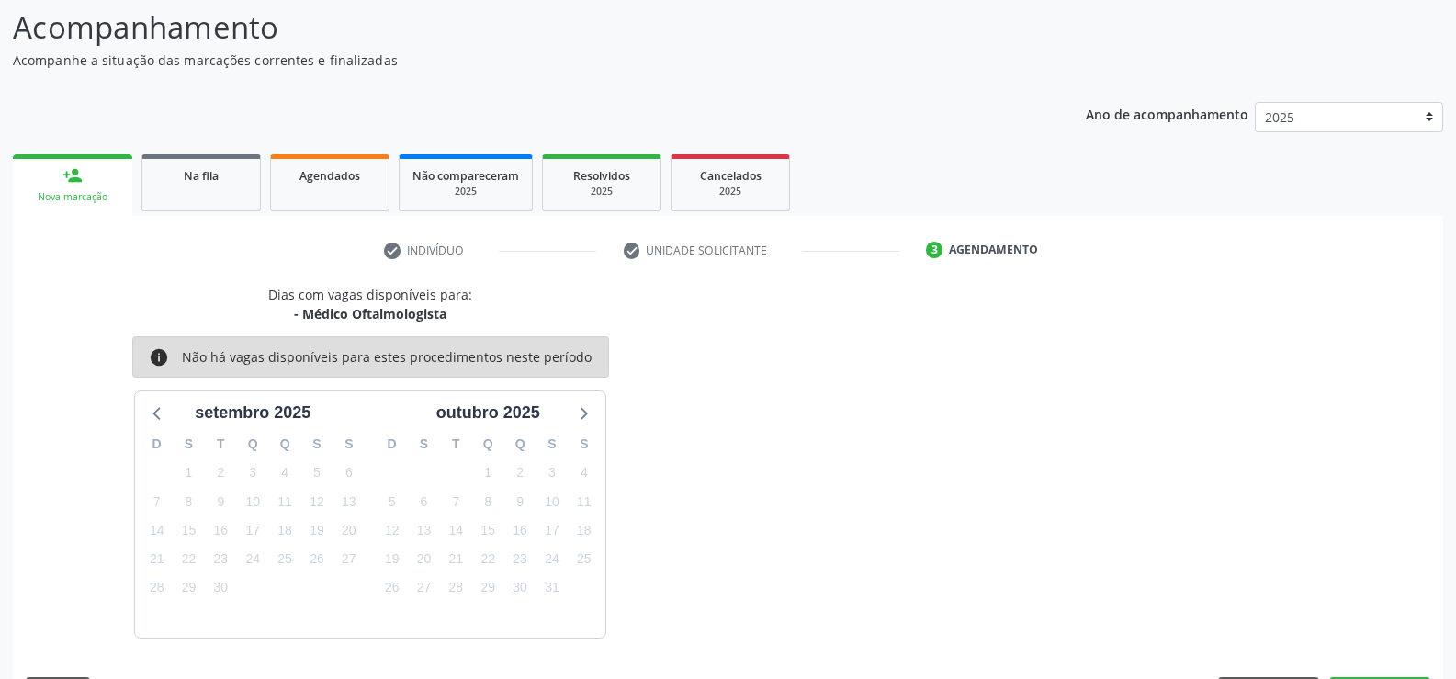
scroll to position [200, 0]
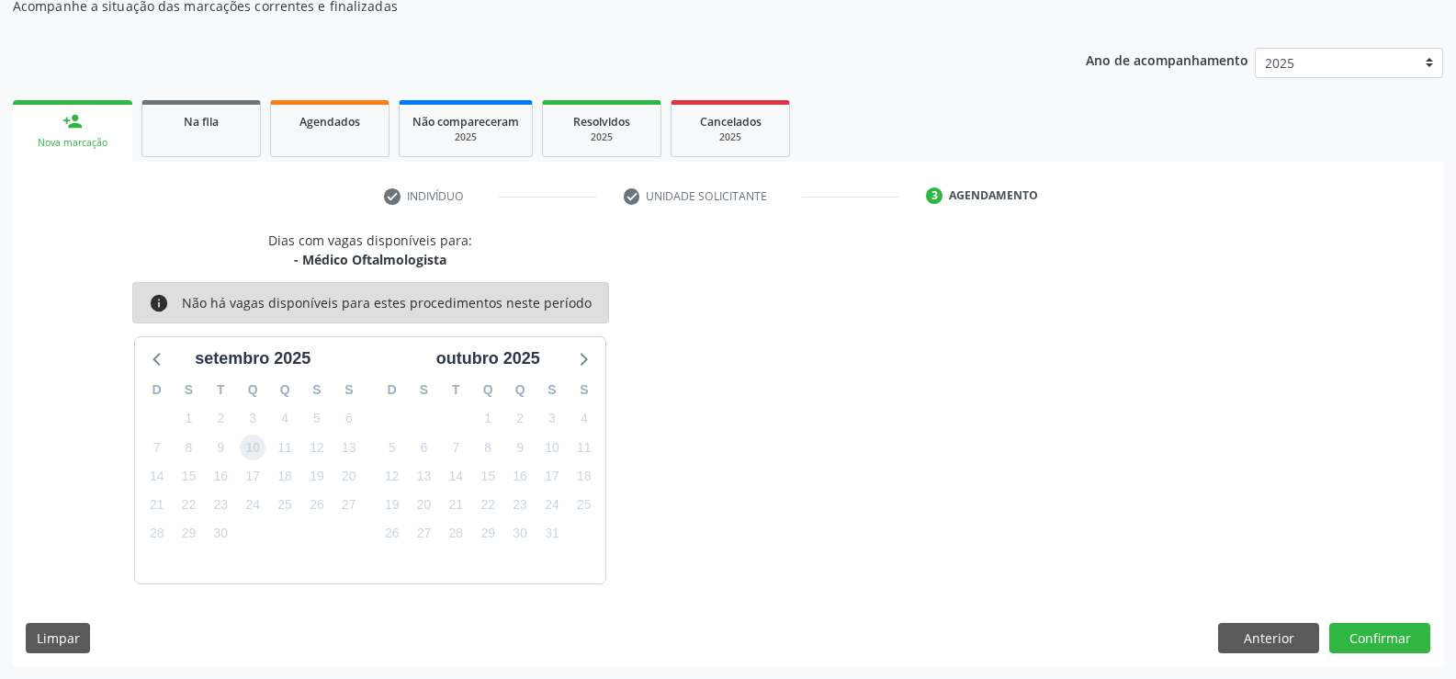
click at [251, 451] on span "10" at bounding box center [253, 448] width 26 height 26
click at [1376, 645] on button "Confirmar" at bounding box center [1379, 638] width 101 height 31
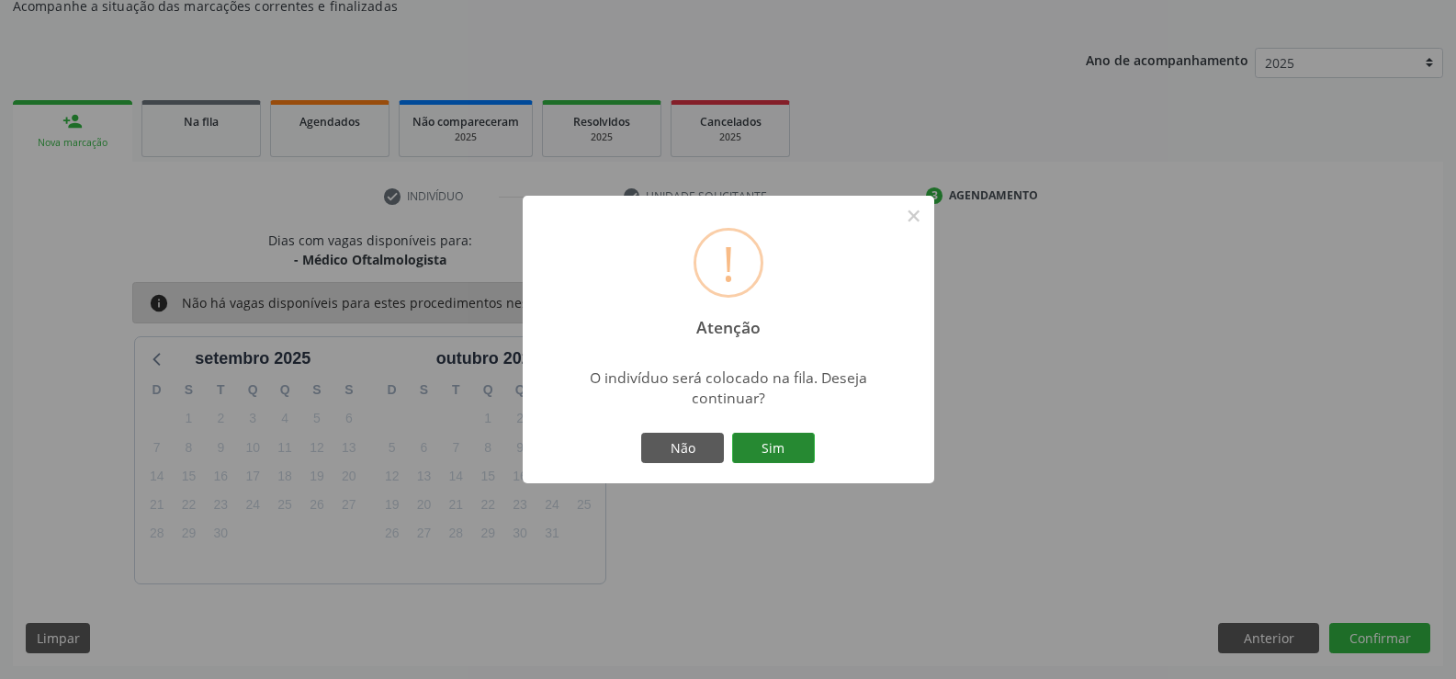
click at [777, 444] on button "Sim" at bounding box center [773, 448] width 83 height 31
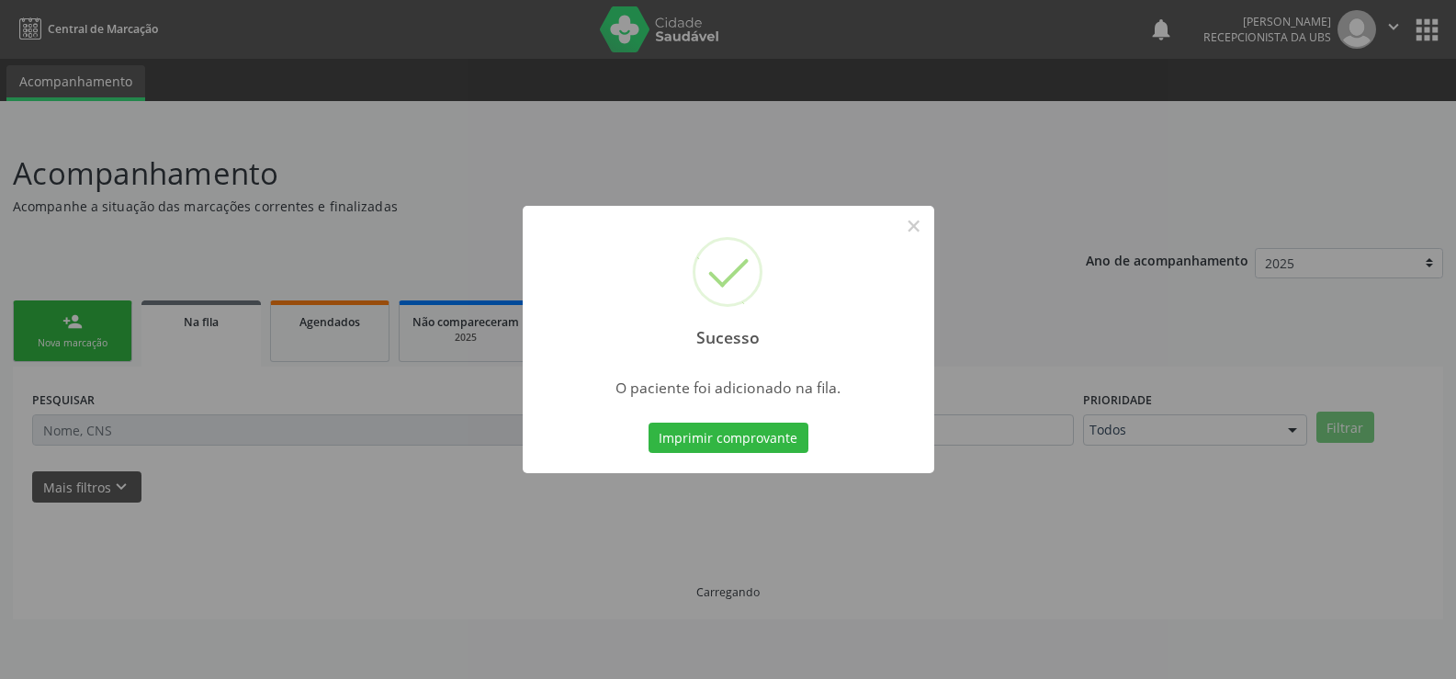
scroll to position [0, 0]
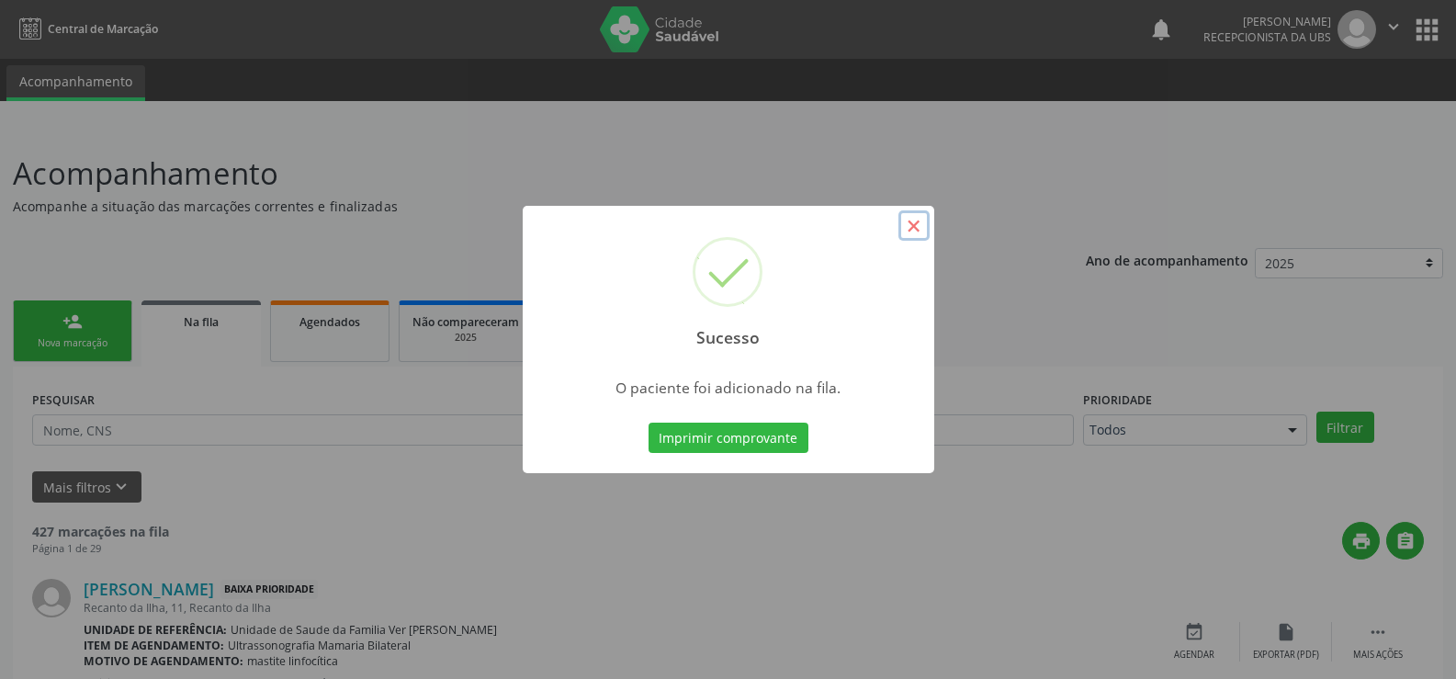
click at [916, 221] on button "×" at bounding box center [913, 225] width 31 height 31
